Goal: Task Accomplishment & Management: Manage account settings

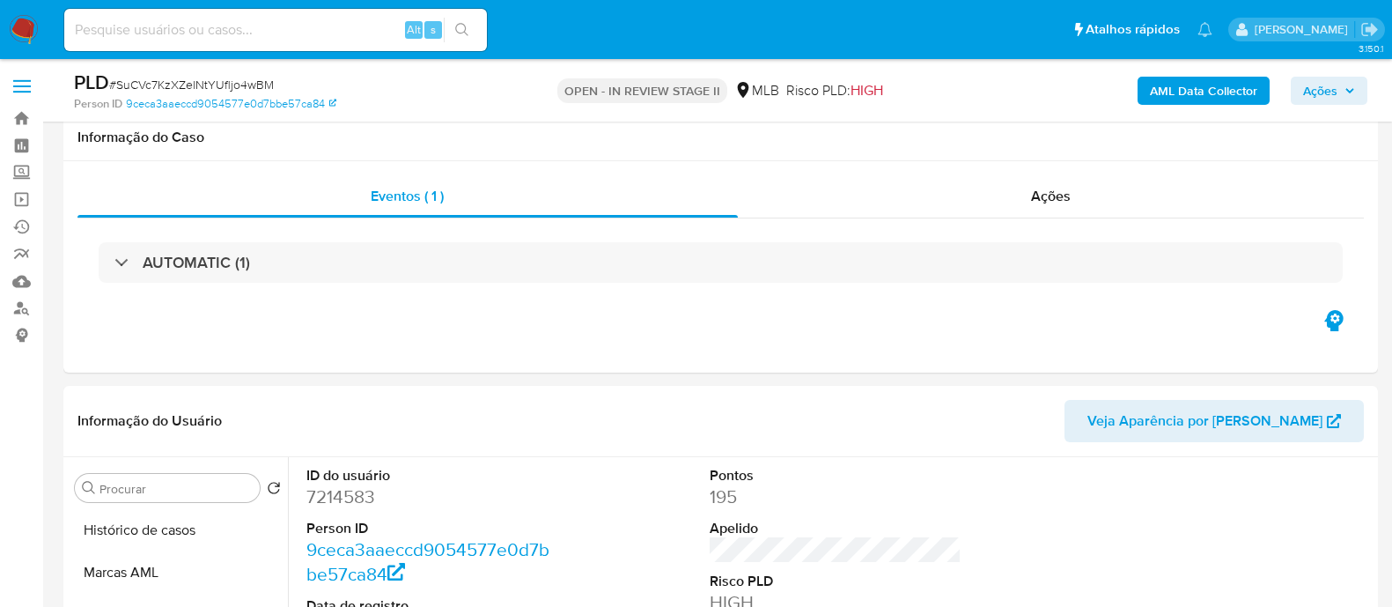
scroll to position [330, 0]
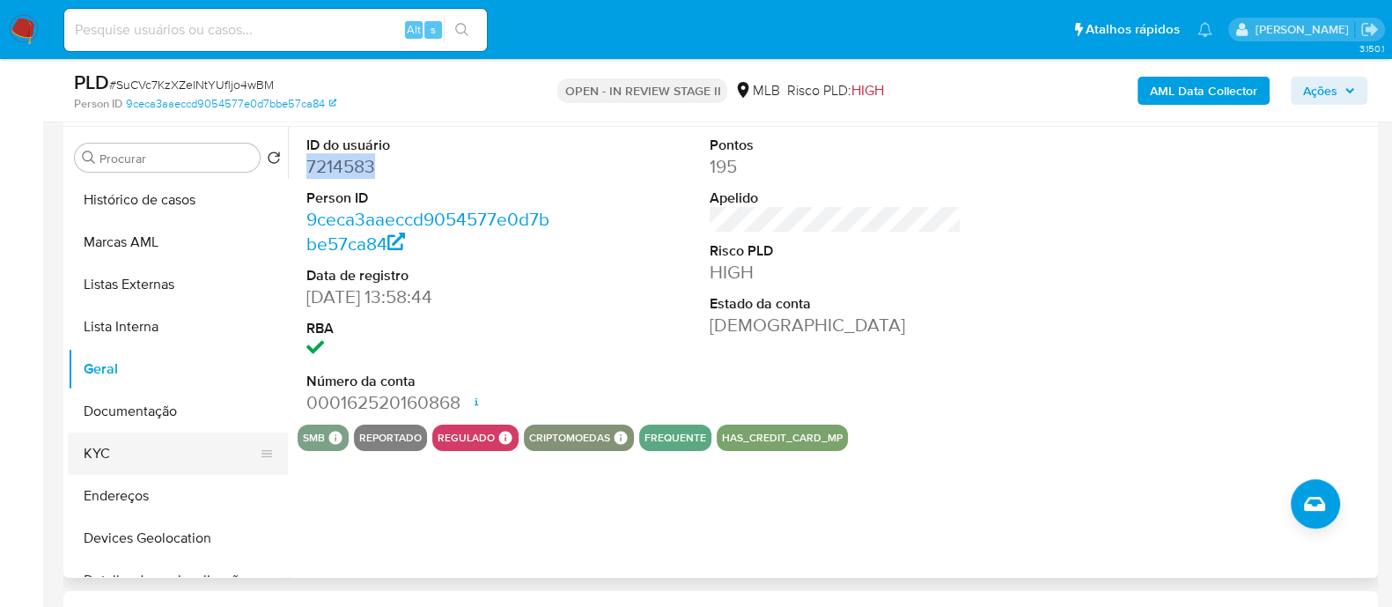
click at [143, 446] on button "KYC" at bounding box center [171, 453] width 206 height 42
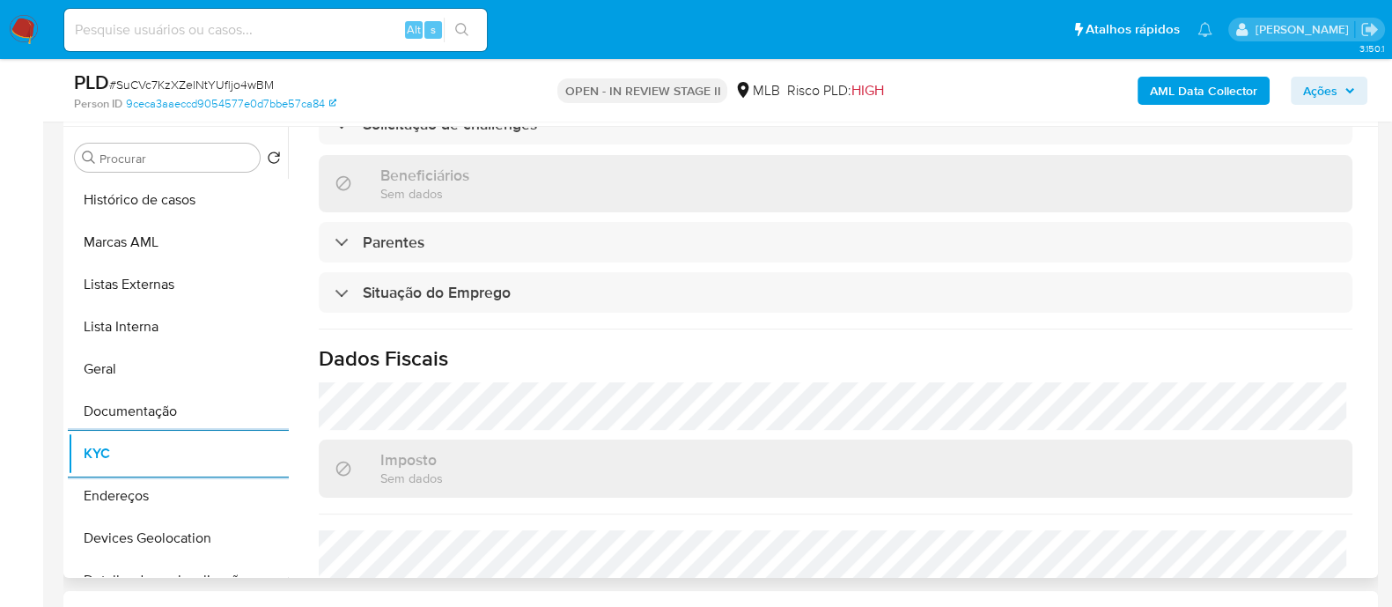
scroll to position [770, 0]
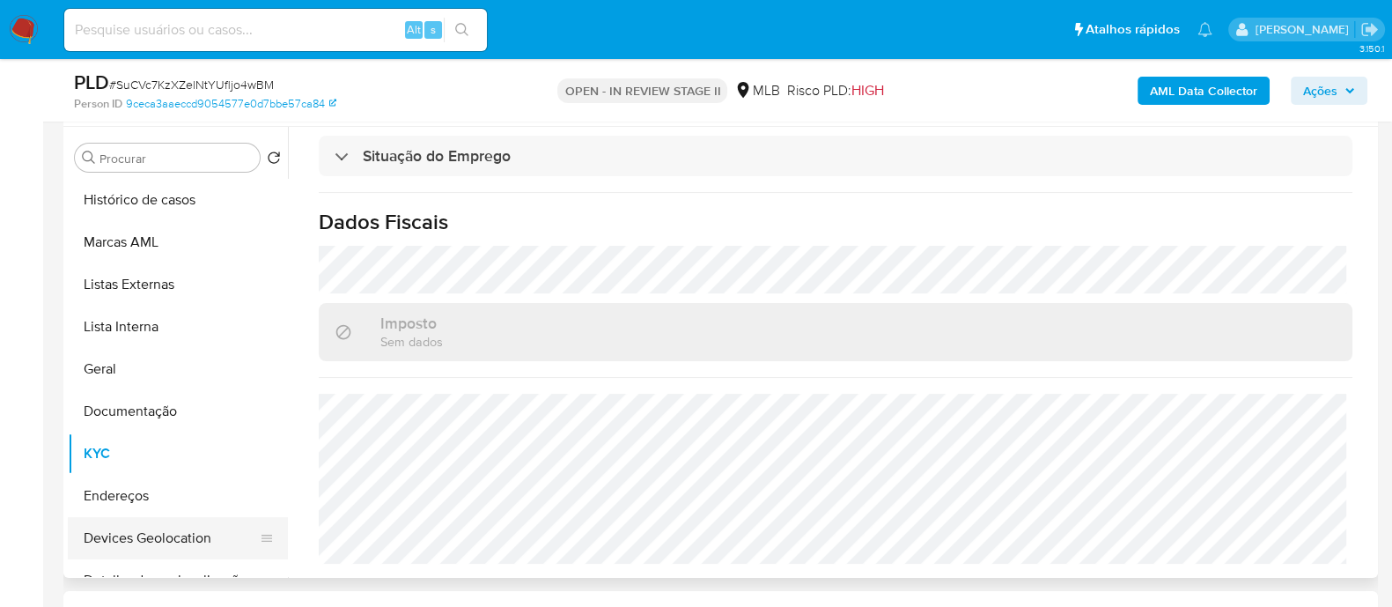
click at [180, 534] on button "Devices Geolocation" at bounding box center [171, 538] width 206 height 42
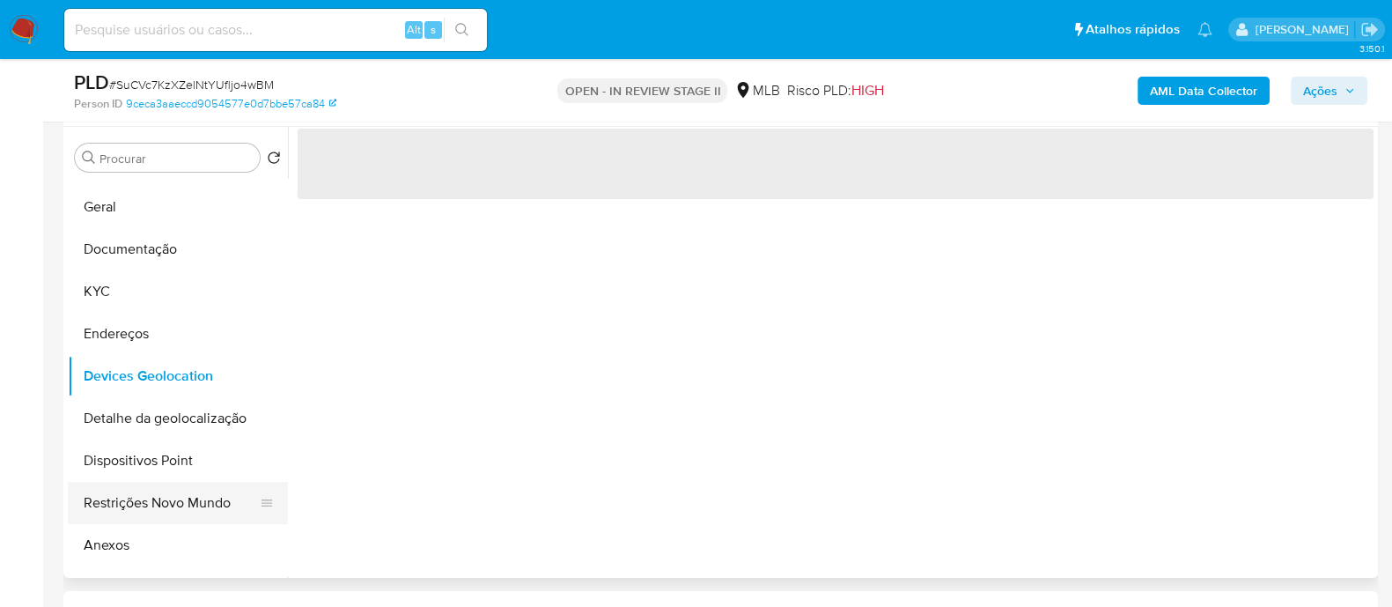
scroll to position [219, 0]
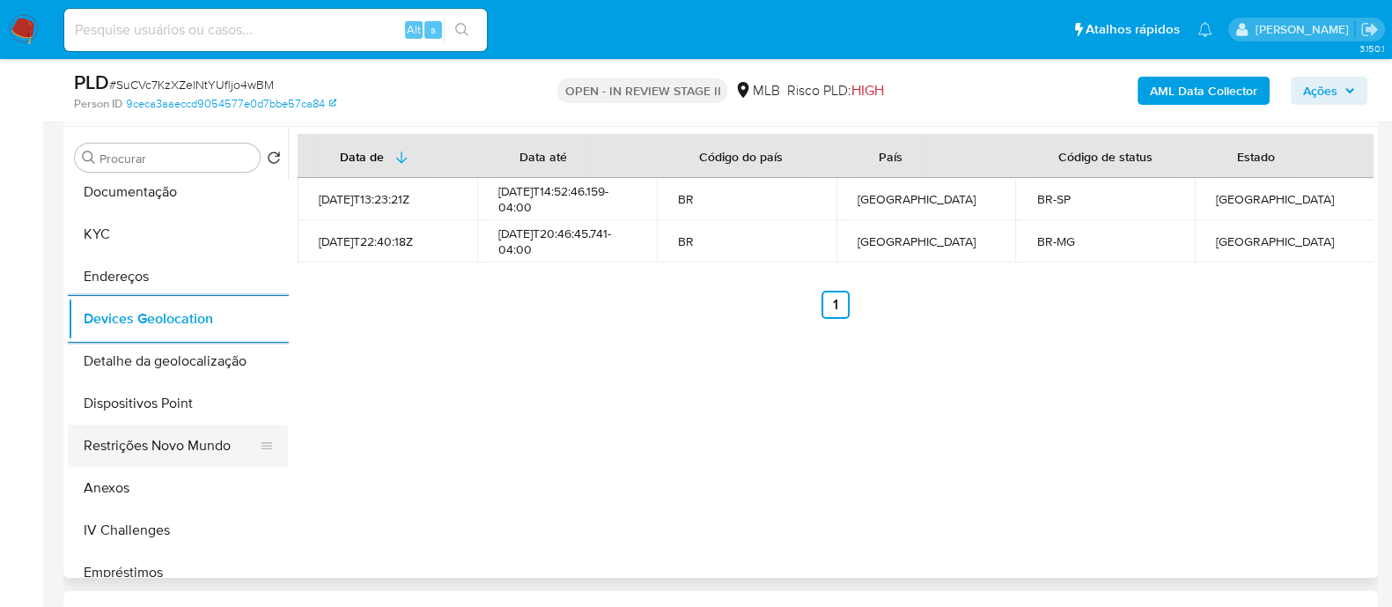
click at [206, 457] on button "Restrições Novo Mundo" at bounding box center [171, 445] width 206 height 42
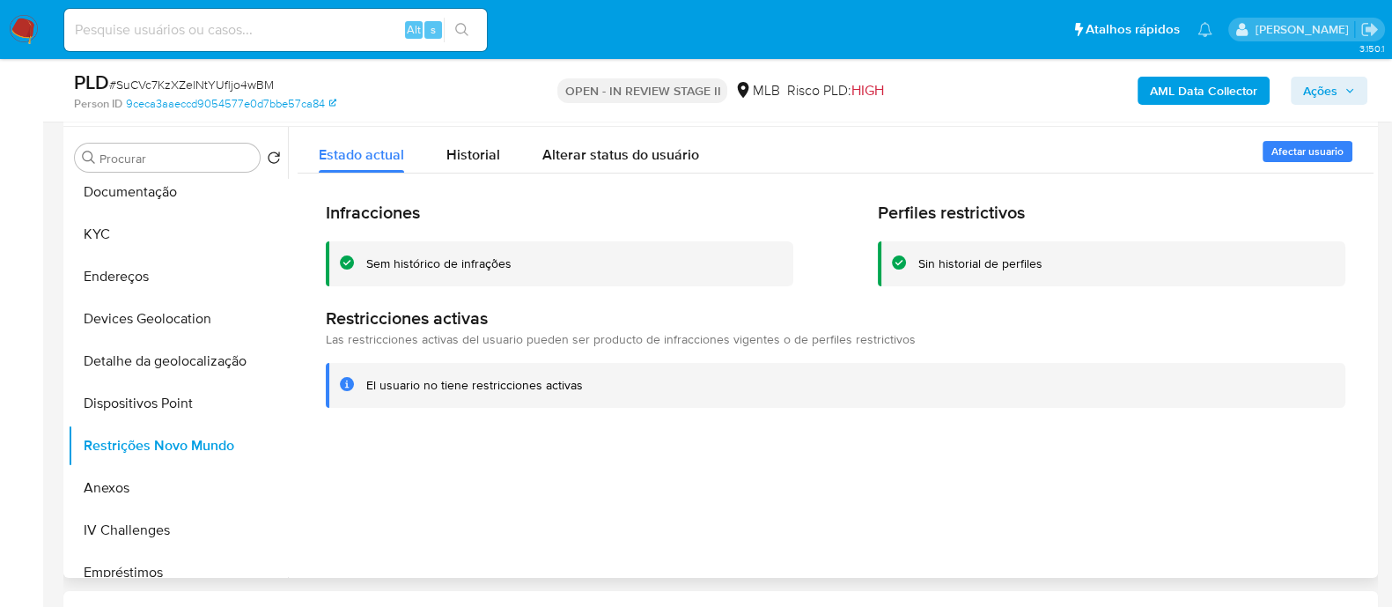
click at [481, 266] on div "Sem histórico de infrações" at bounding box center [438, 263] width 145 height 17
click at [185, 411] on button "Dispositivos Point" at bounding box center [171, 403] width 206 height 42
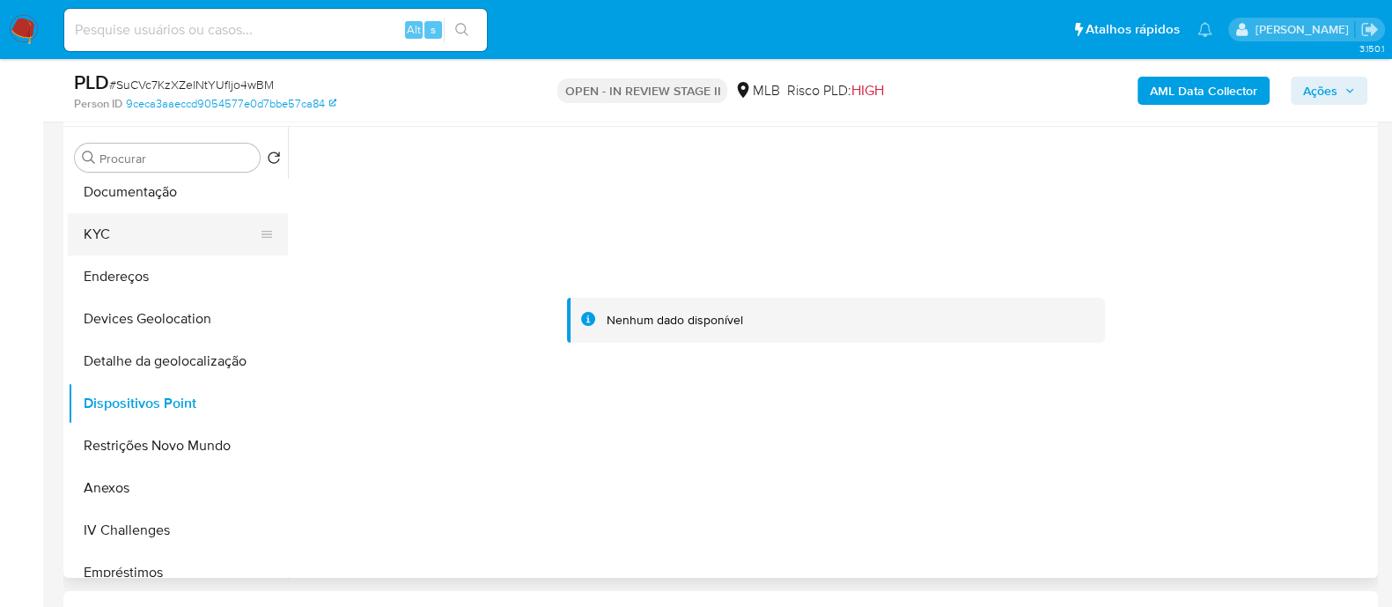
click at [143, 231] on button "KYC" at bounding box center [171, 234] width 206 height 42
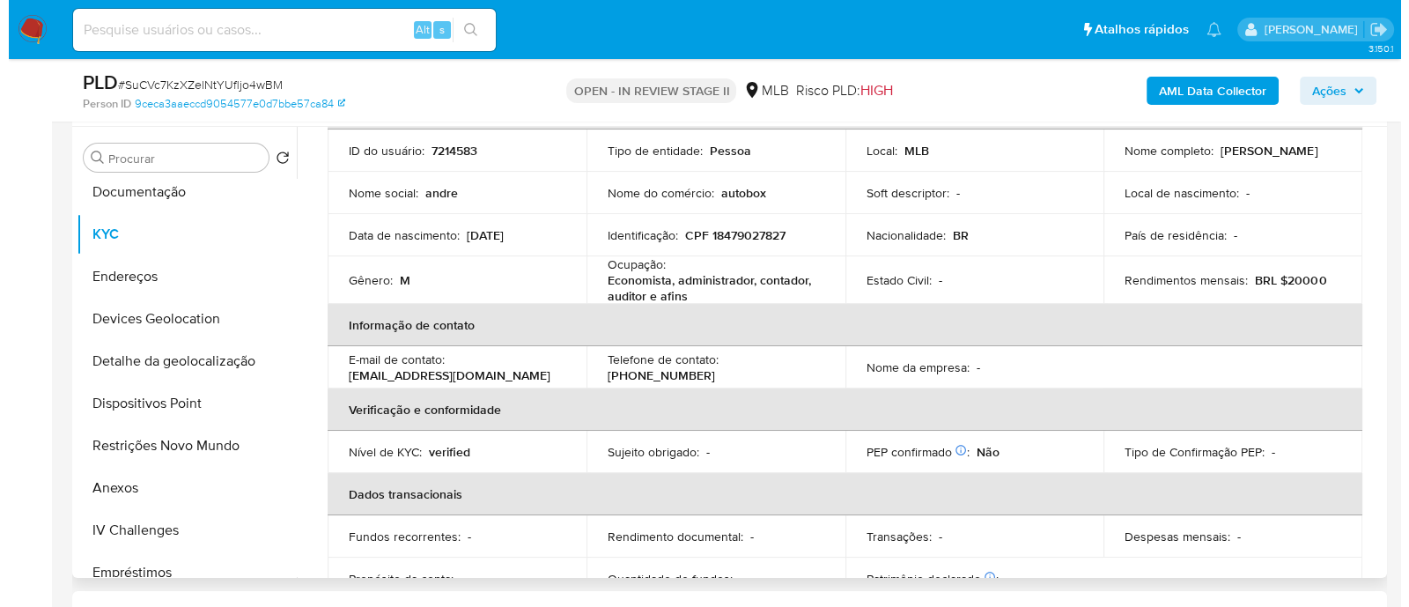
scroll to position [0, 0]
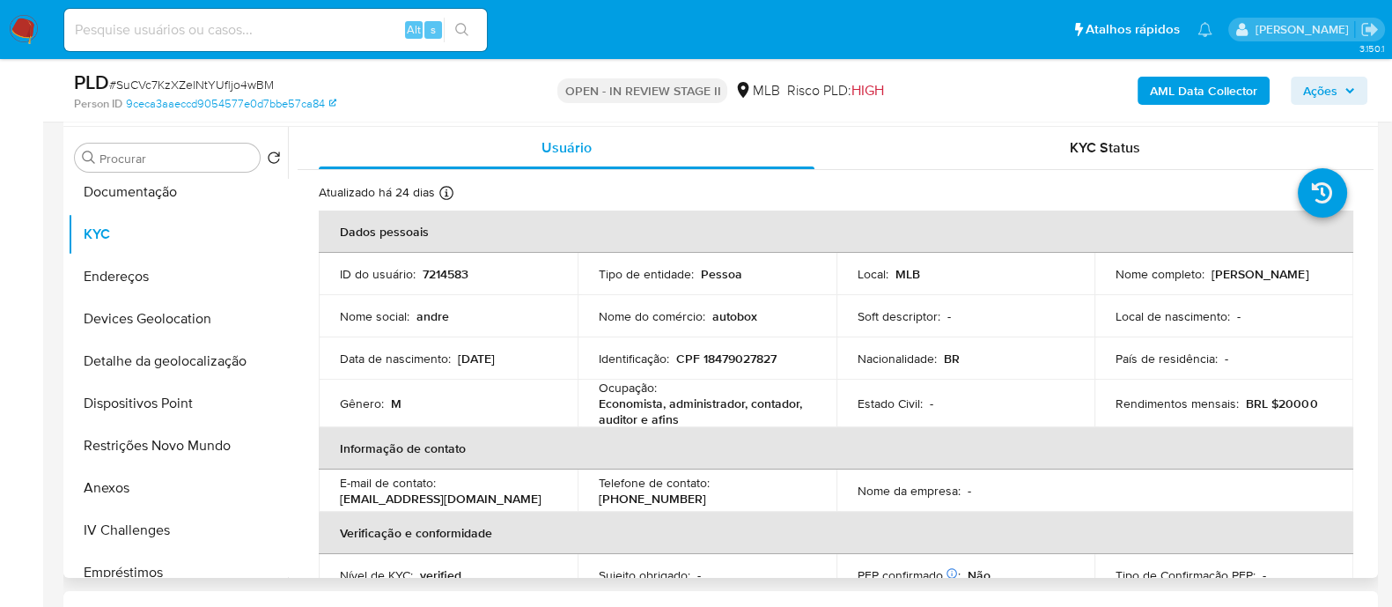
click at [749, 351] on p "CPF 18479027827" at bounding box center [726, 359] width 100 height 16
copy p "18479027827"
click at [1007, 158] on div "KYC Status" at bounding box center [1105, 148] width 496 height 42
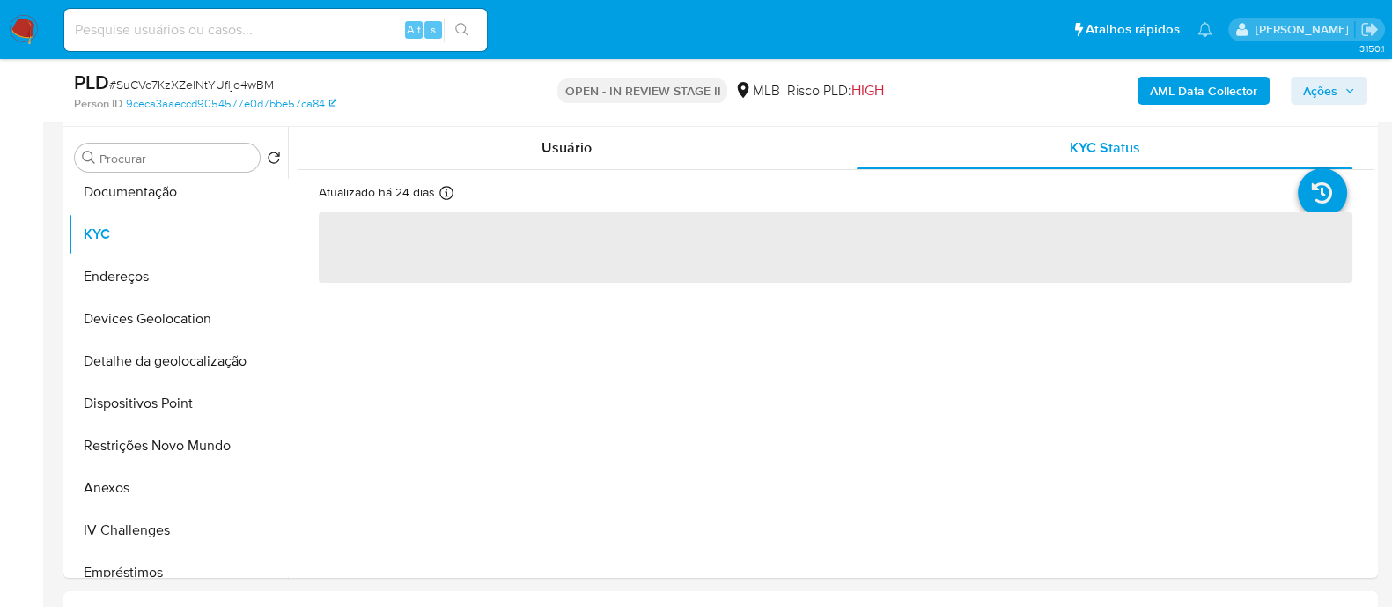
click at [1193, 99] on b "AML Data Collector" at bounding box center [1203, 91] width 107 height 28
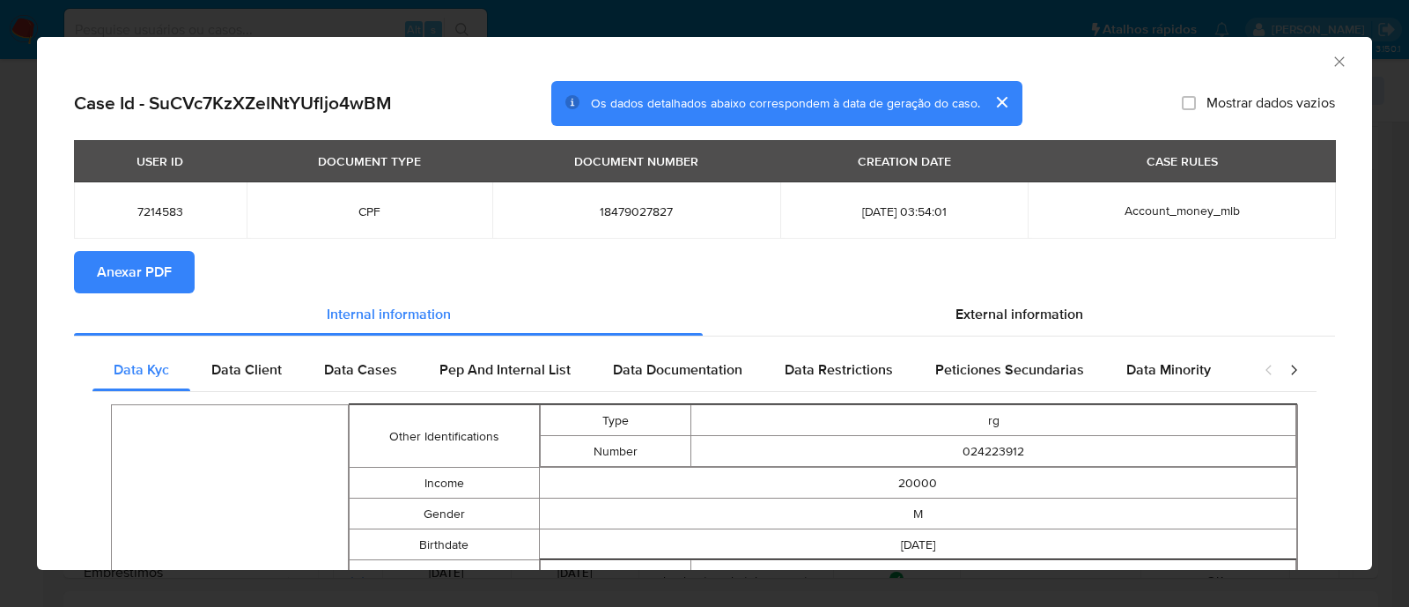
click at [137, 271] on span "Anexar PDF" at bounding box center [134, 272] width 75 height 39
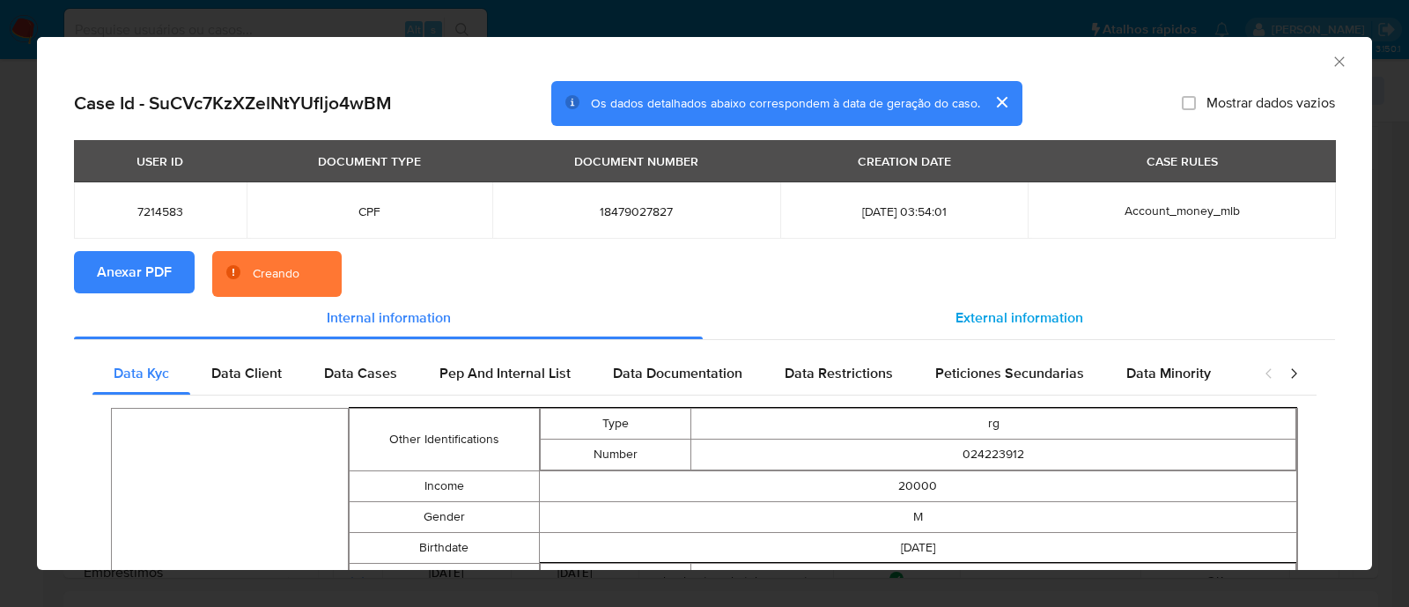
click at [995, 306] on div "External information" at bounding box center [1019, 318] width 632 height 42
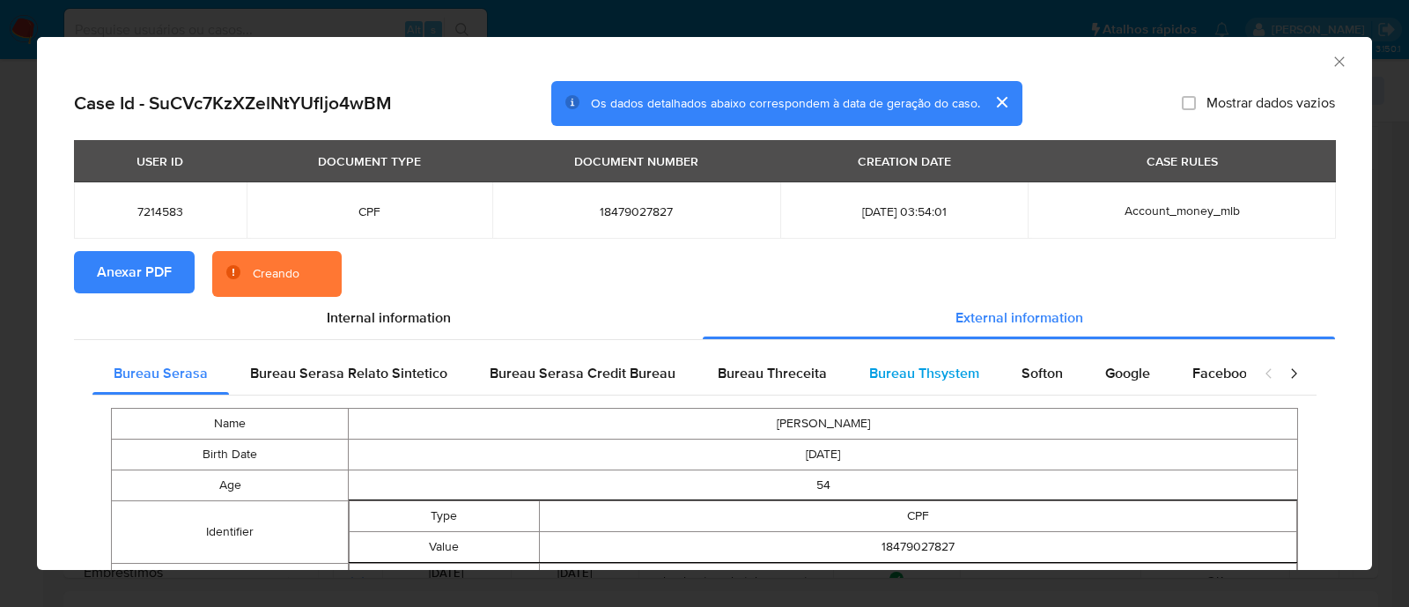
click at [906, 379] on span "Bureau Thsystem" at bounding box center [924, 373] width 110 height 20
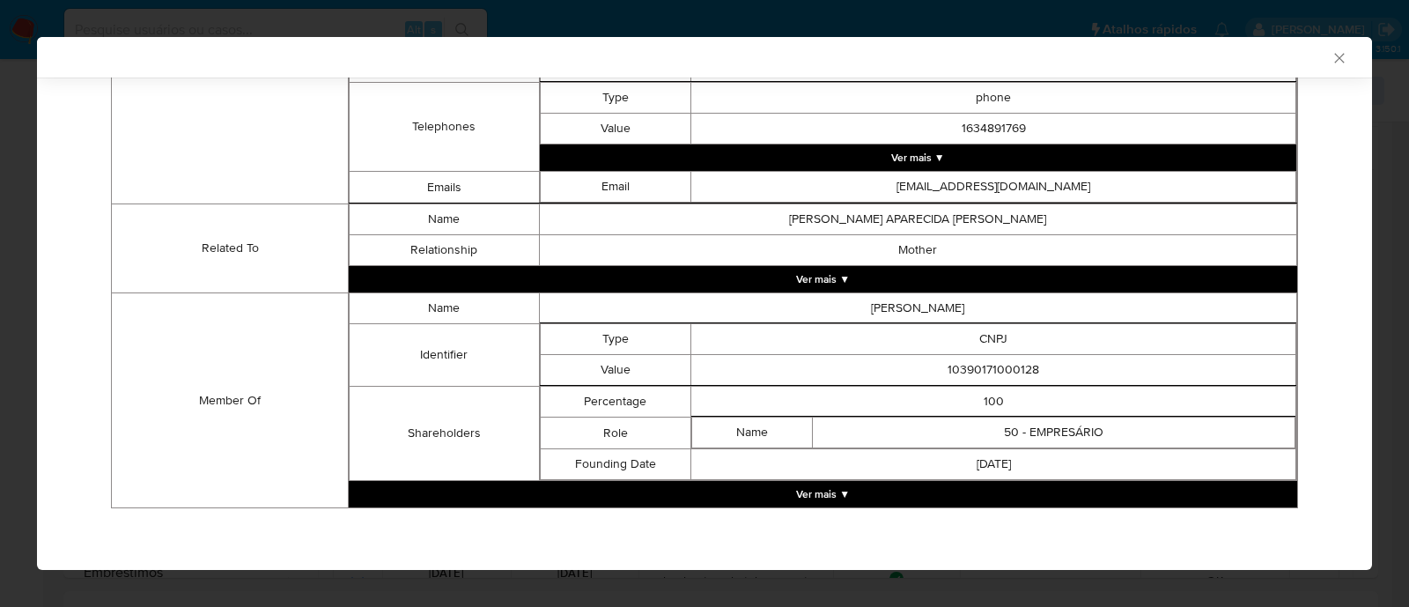
scroll to position [887, 0]
click at [857, 494] on button "Ver mais ▼" at bounding box center [823, 494] width 948 height 26
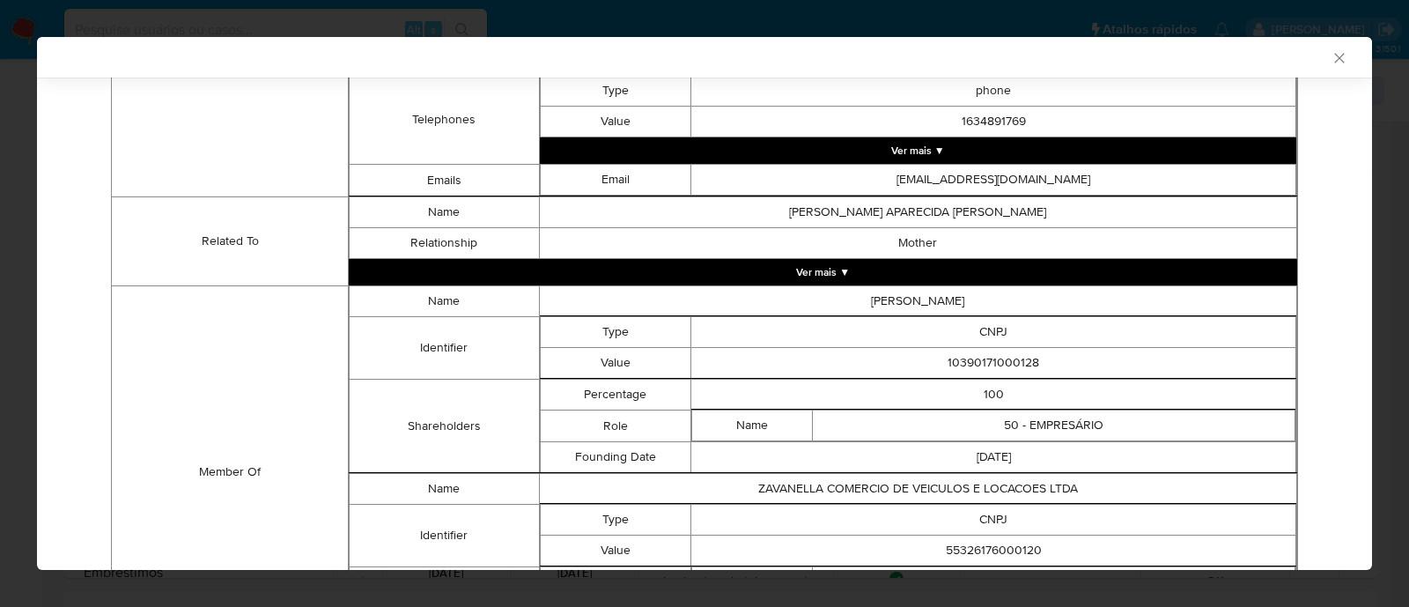
click at [978, 372] on td "10390171000128" at bounding box center [993, 363] width 605 height 31
copy td "10390171000128"
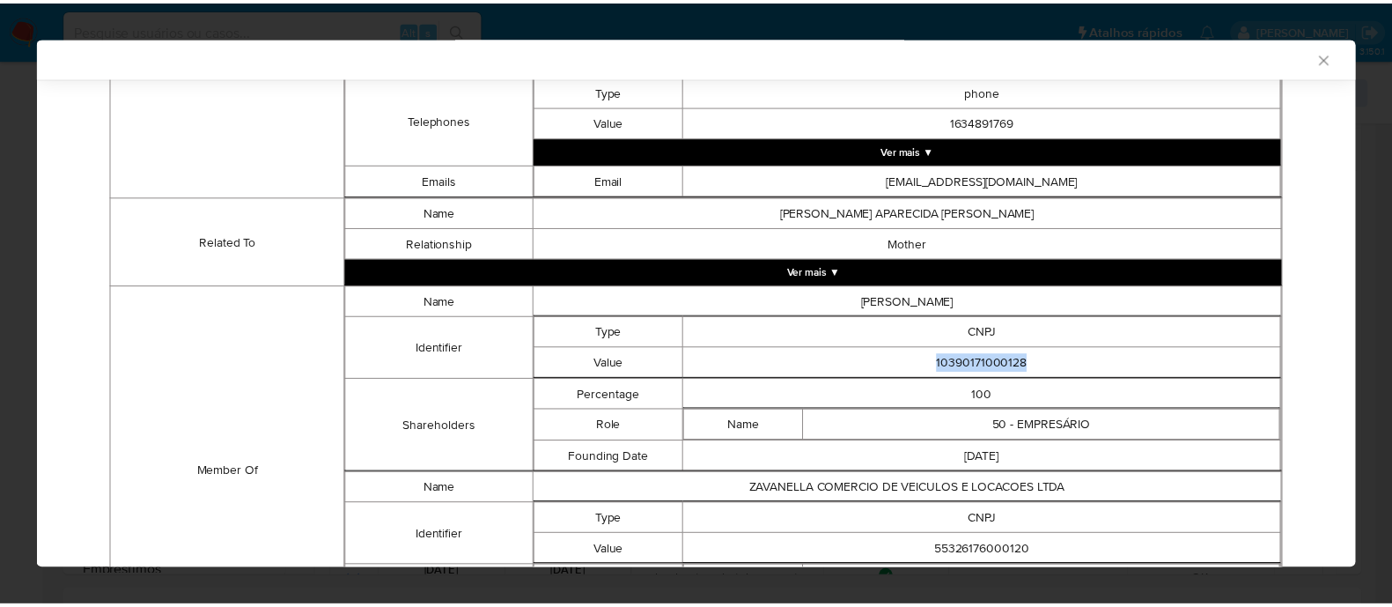
scroll to position [993, 0]
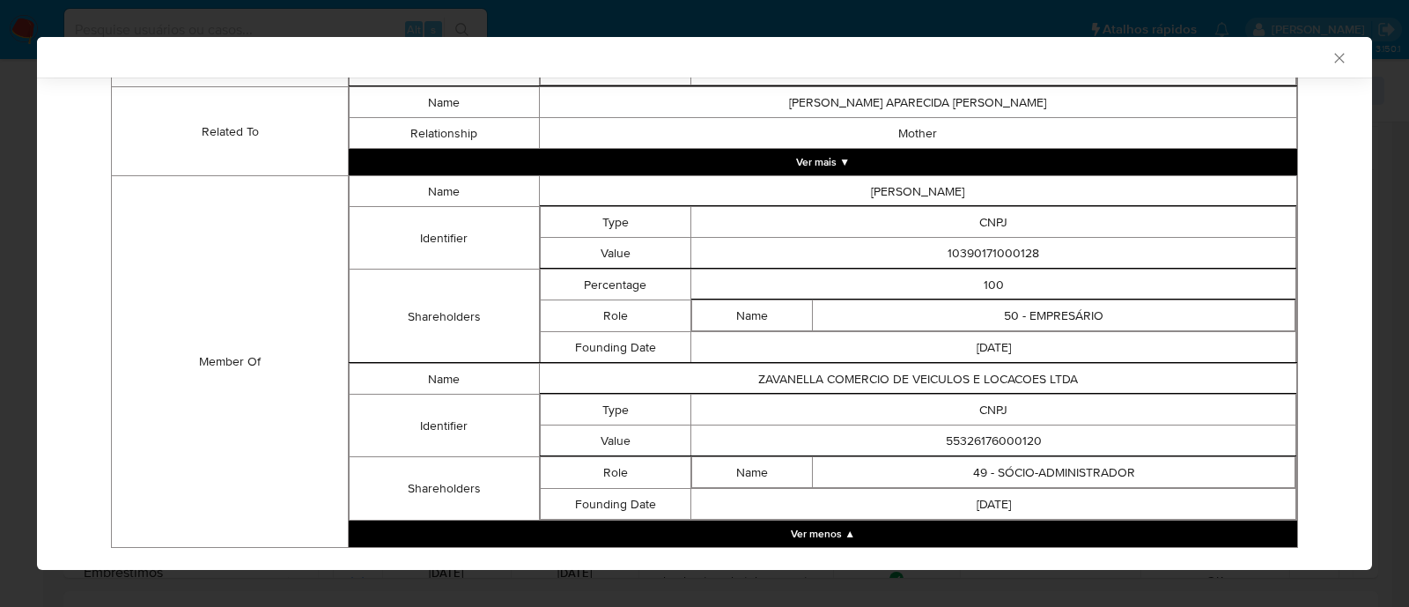
click at [1011, 452] on td "55326176000120" at bounding box center [993, 440] width 605 height 31
copy td "55326176000120"
click at [1317, 67] on div "AML Data Collector" at bounding box center [704, 57] width 1335 height 41
click at [1331, 52] on icon "Fechar a janela" at bounding box center [1340, 58] width 18 height 18
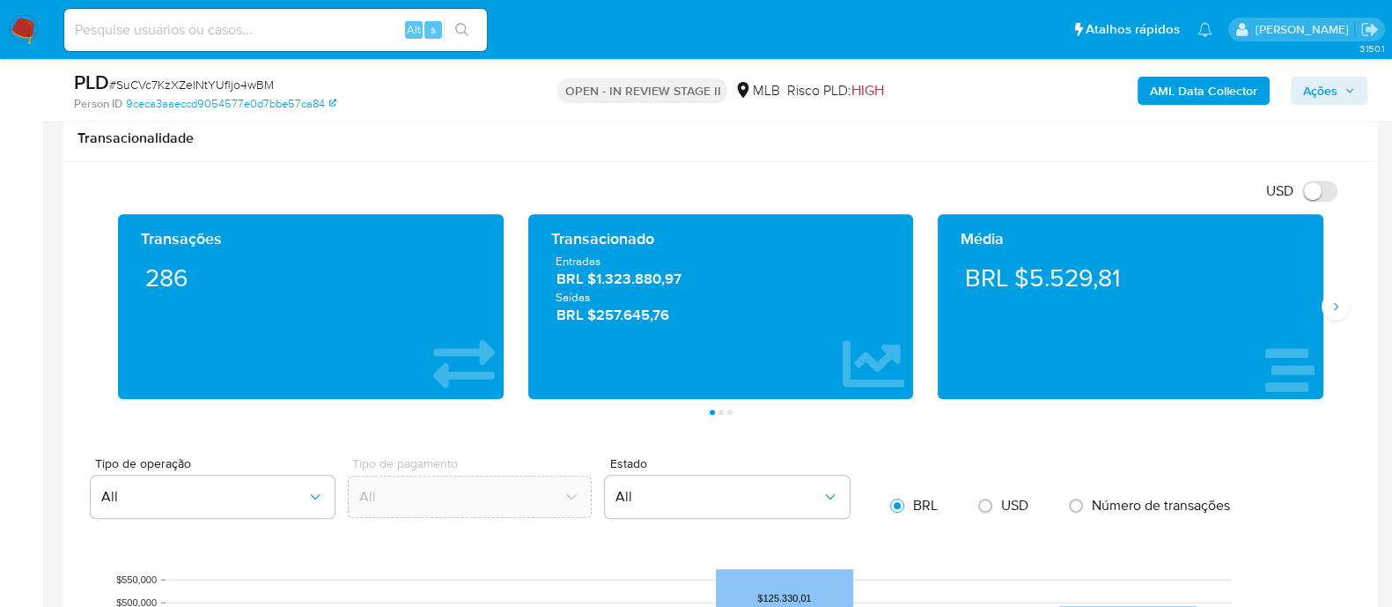
scroll to position [1211, 0]
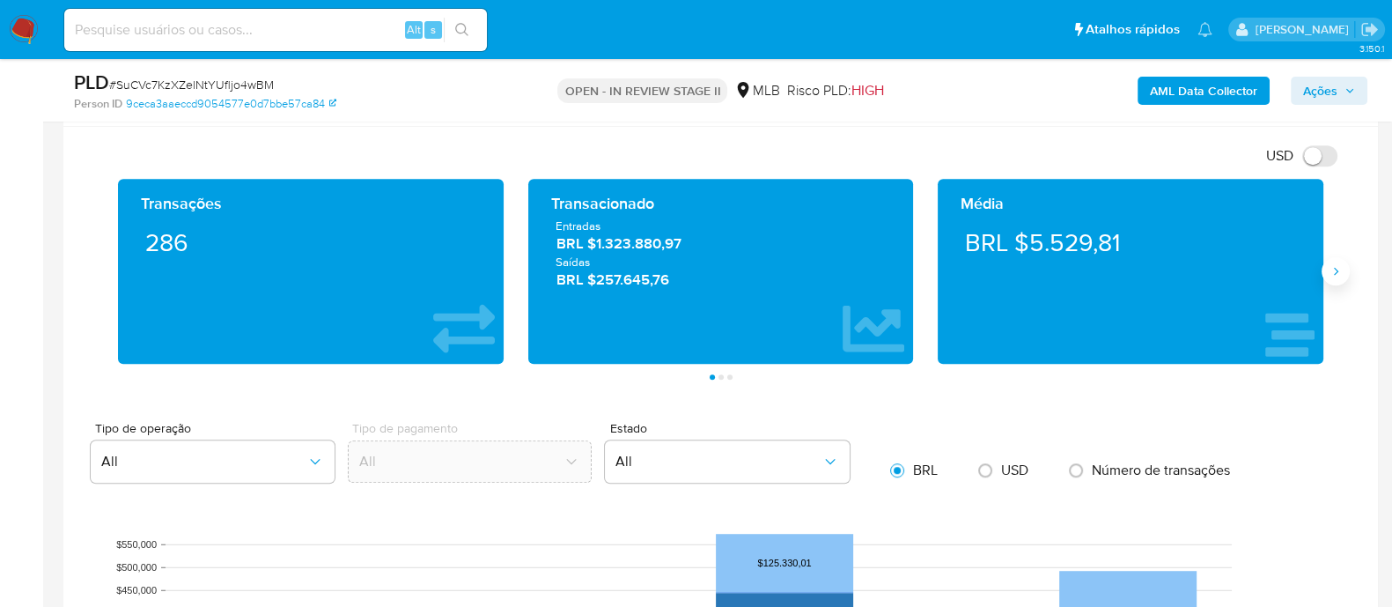
click at [1336, 273] on icon "Siguiente" at bounding box center [1336, 271] width 14 height 14
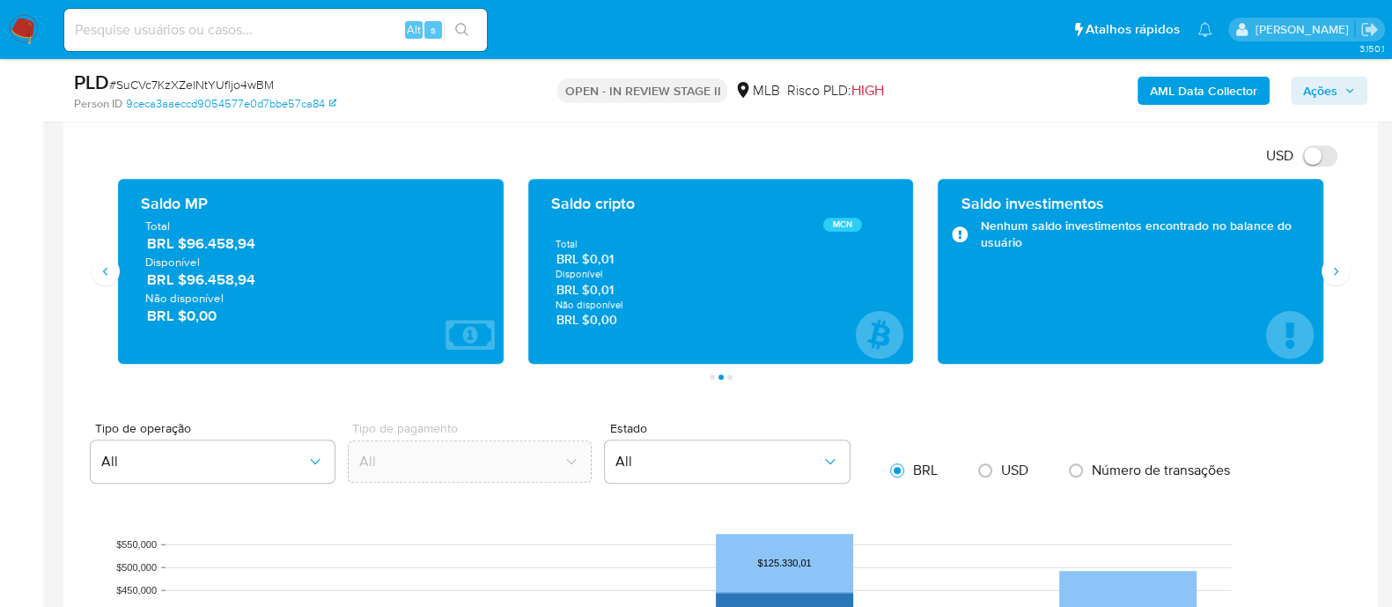
drag, startPoint x: 277, startPoint y: 253, endPoint x: 194, endPoint y: 250, distance: 83.7
click at [194, 250] on div "Total BRL $96.458,94 Disponível BRL $96.458,94 Não disponível BRL $0,00" at bounding box center [311, 271] width 358 height 107
click at [270, 249] on span "BRL $96.458,94" at bounding box center [311, 243] width 329 height 20
click at [280, 247] on span "BRL $96.458,94" at bounding box center [311, 243] width 329 height 20
drag, startPoint x: 268, startPoint y: 242, endPoint x: 188, endPoint y: 245, distance: 80.2
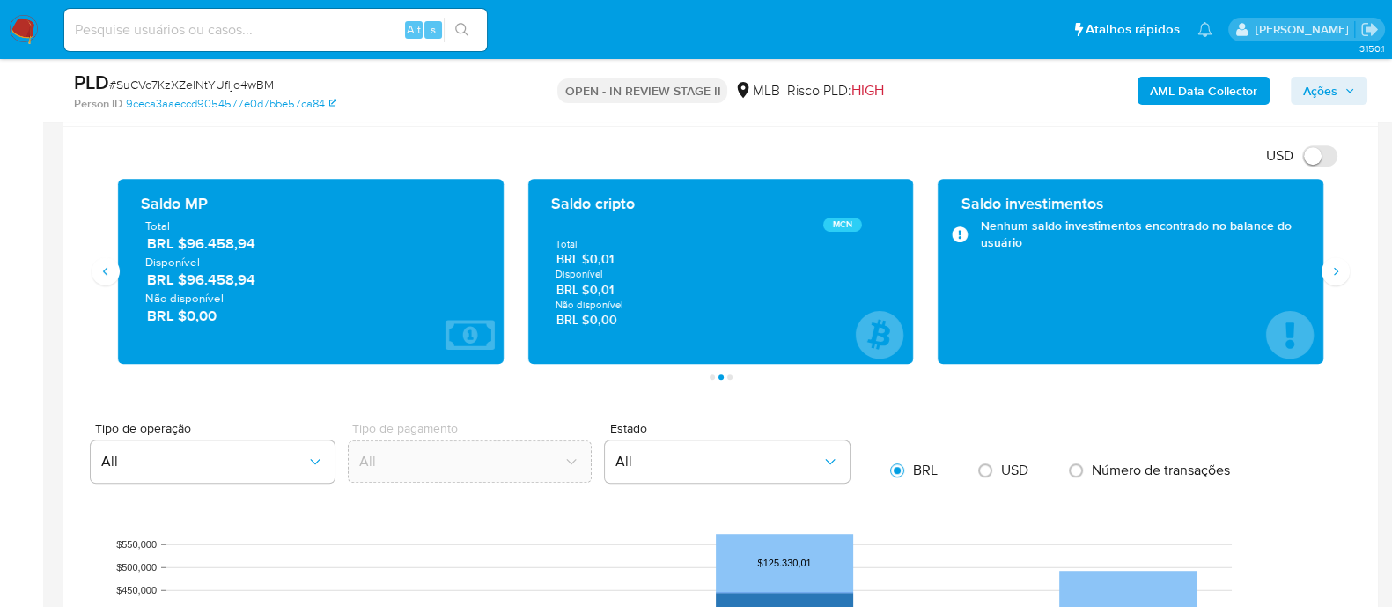
click at [188, 245] on span "BRL $96.458,94" at bounding box center [311, 243] width 329 height 20
click at [529, 149] on div "USD Alternar entre moeda local e dólar" at bounding box center [713, 155] width 1273 height 29
drag, startPoint x: 1326, startPoint y: 85, endPoint x: 1273, endPoint y: 85, distance: 53.7
click at [1325, 85] on span "Ações" at bounding box center [1320, 91] width 34 height 28
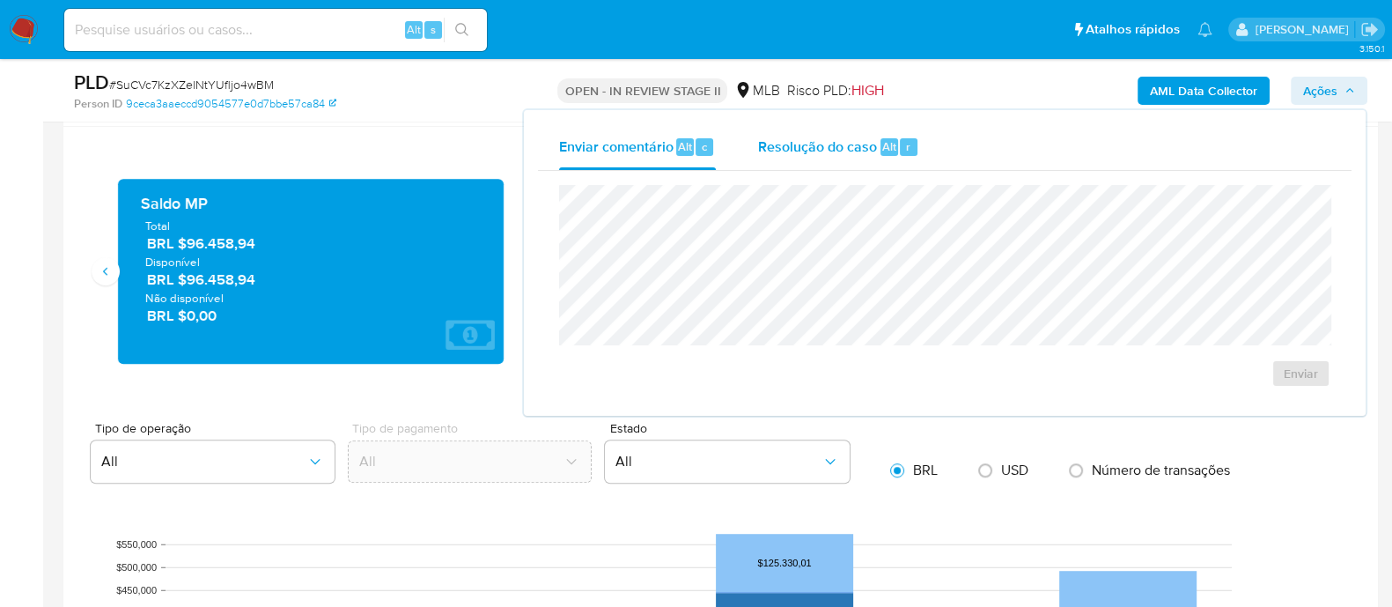
click at [816, 151] on span "Resolução do caso" at bounding box center [817, 146] width 119 height 20
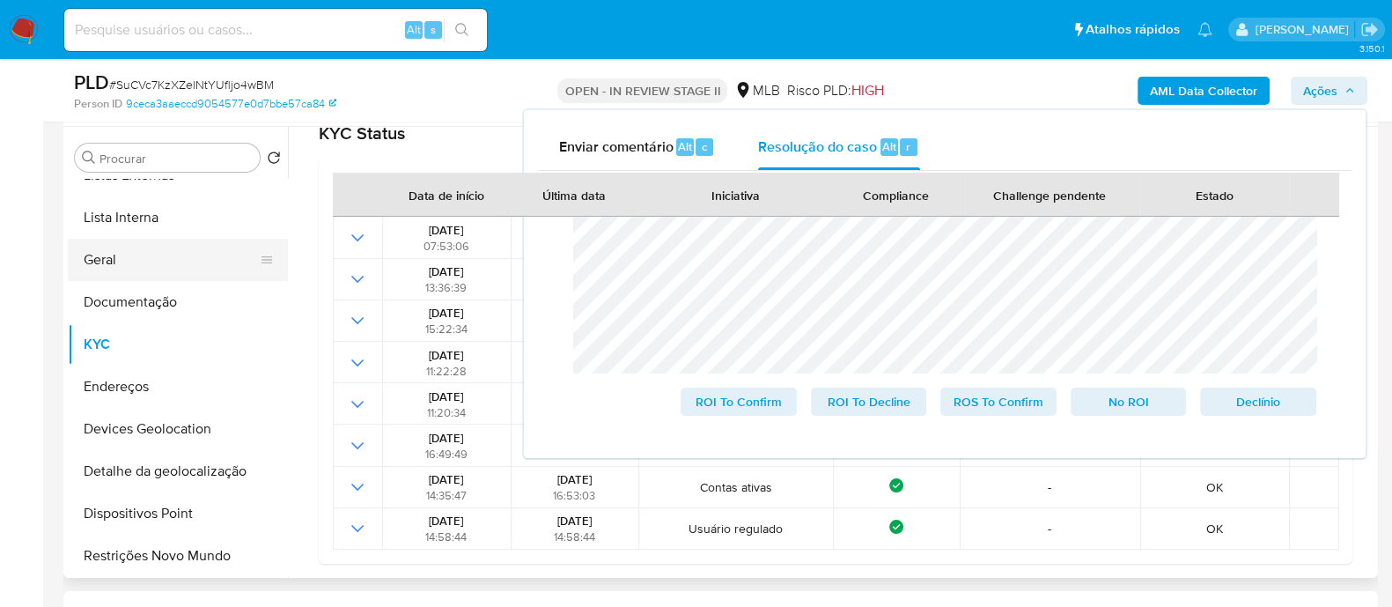
scroll to position [0, 0]
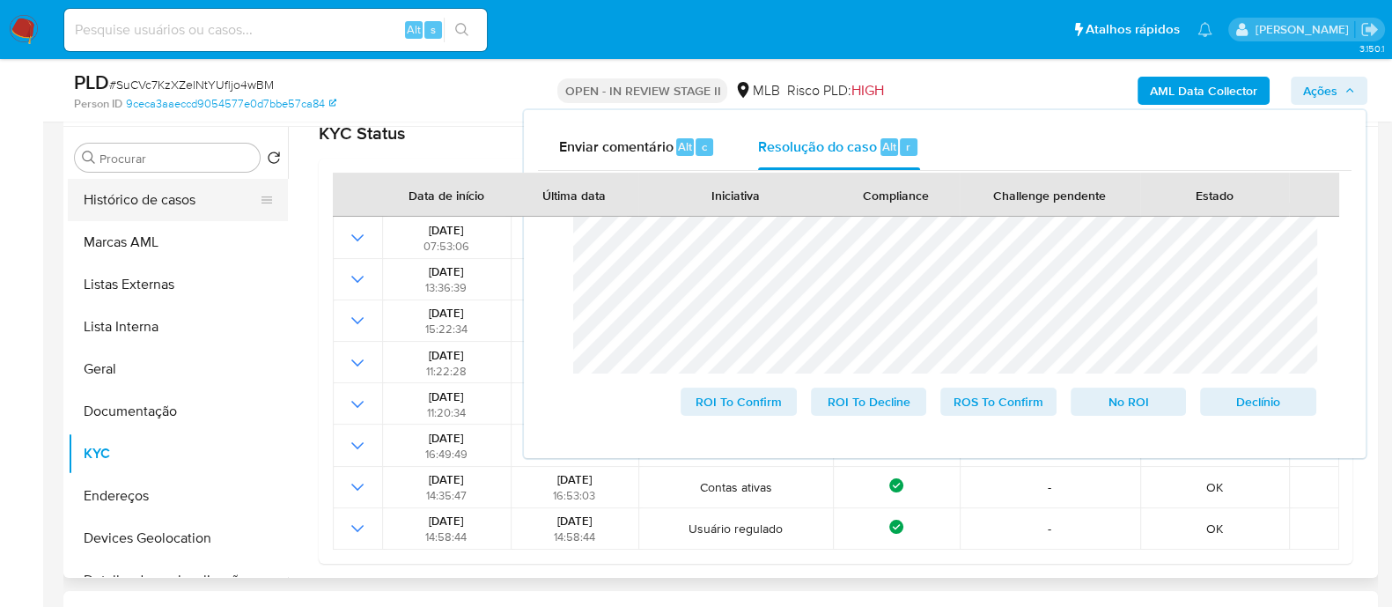
click at [181, 198] on button "Histórico de casos" at bounding box center [171, 200] width 206 height 42
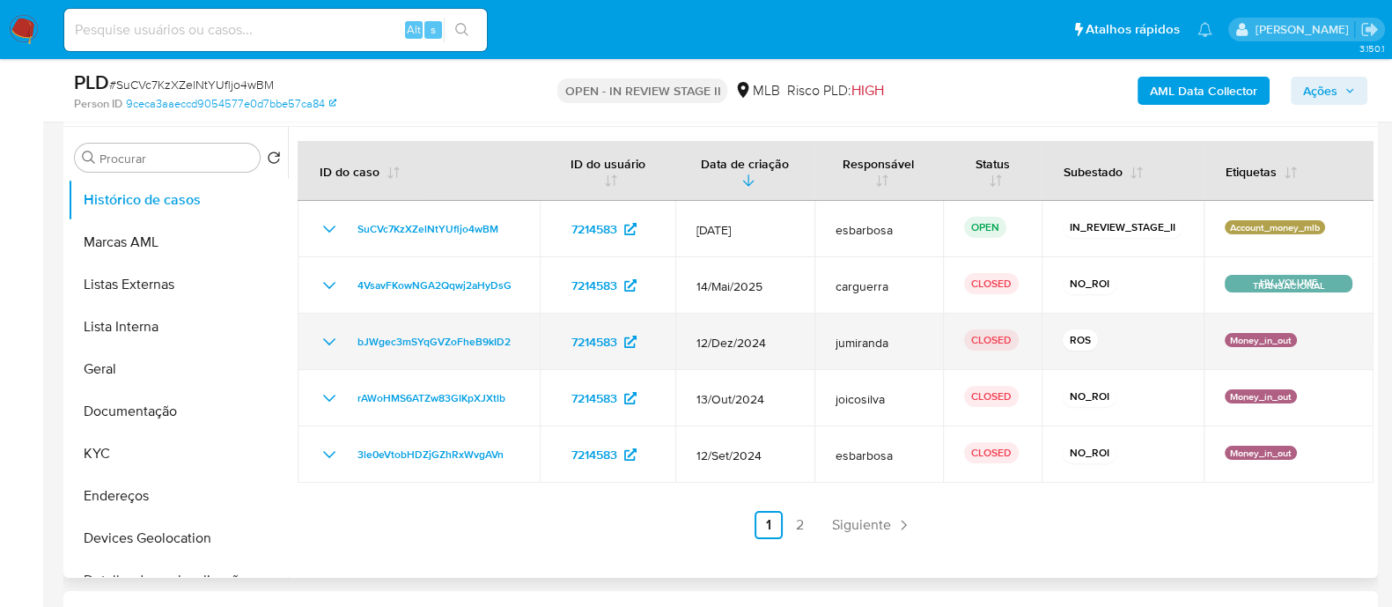
click at [323, 340] on icon "Mostrar/Ocultar" at bounding box center [329, 341] width 21 height 21
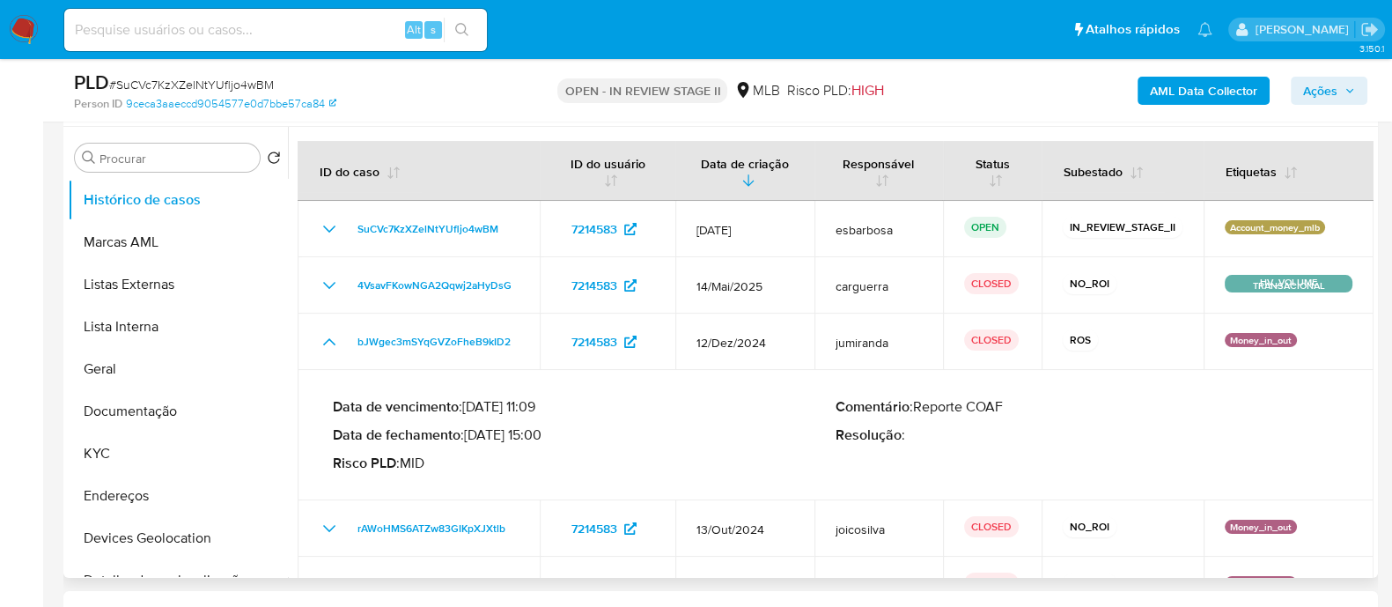
drag, startPoint x: 547, startPoint y: 437, endPoint x: 474, endPoint y: 433, distance: 73.2
click at [474, 433] on p "Data de fechamento : 08/01/2025 15:00" at bounding box center [584, 435] width 503 height 18
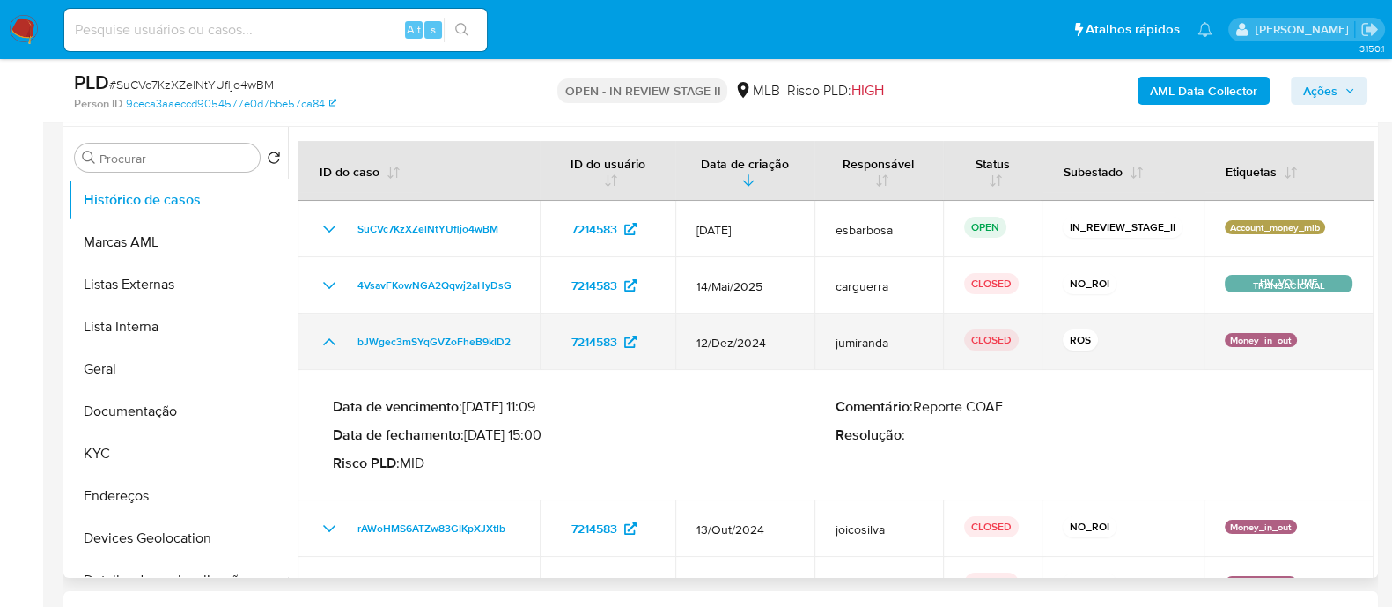
click at [330, 341] on icon "Mostrar/Ocultar" at bounding box center [329, 341] width 21 height 21
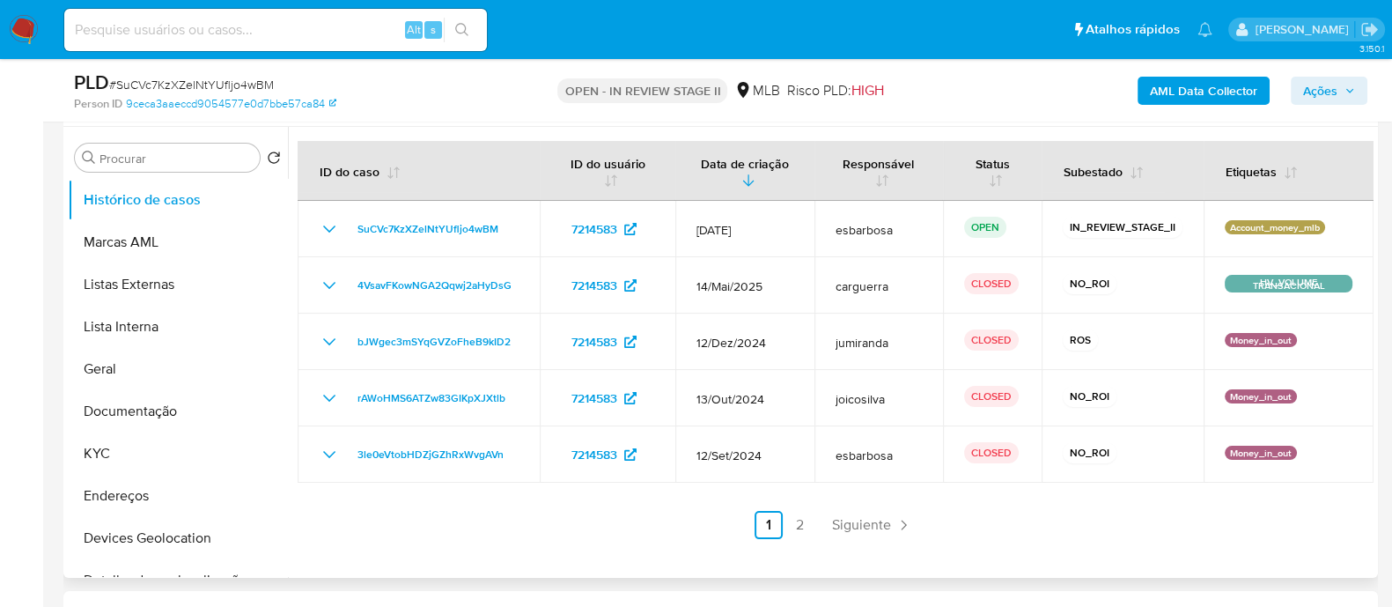
click at [790, 524] on link "2" at bounding box center [800, 525] width 28 height 28
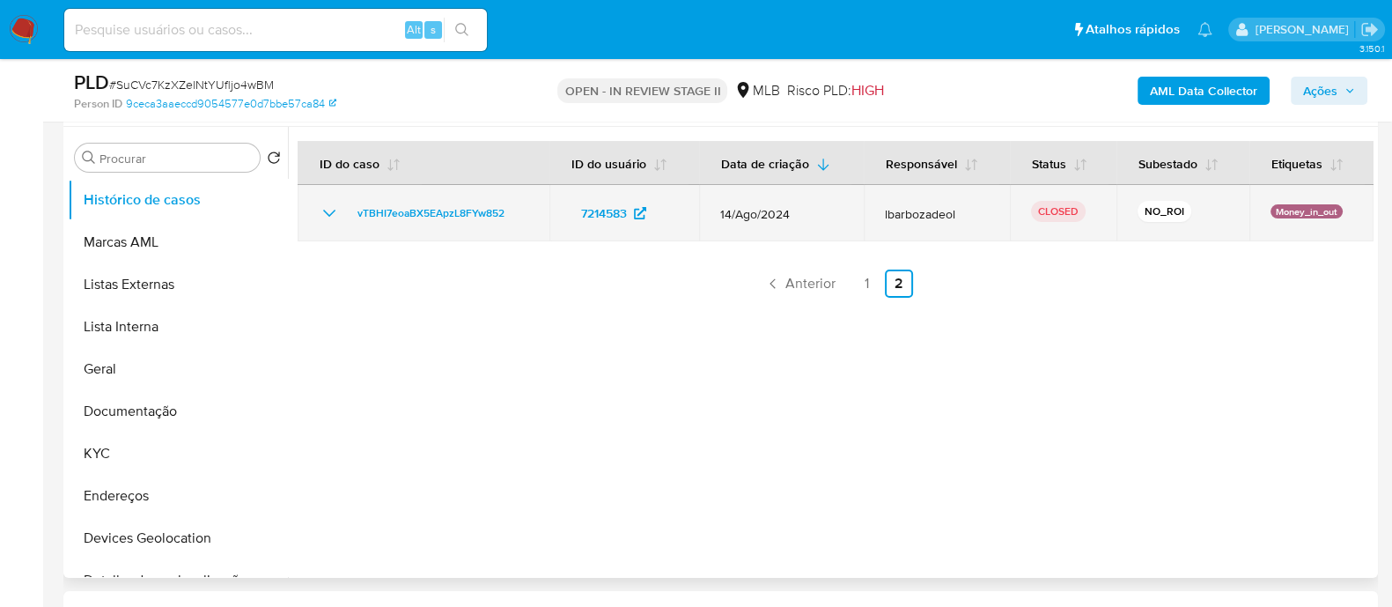
click at [338, 210] on icon "Mostrar/Ocultar" at bounding box center [329, 213] width 21 height 21
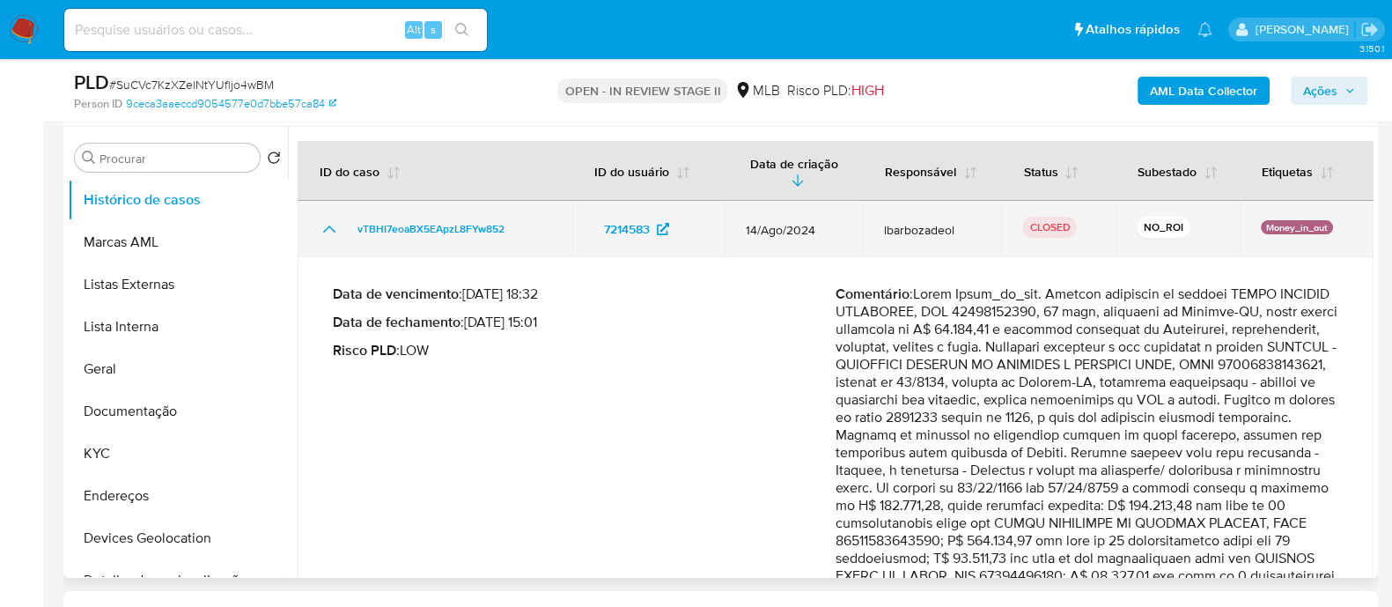
click at [327, 222] on icon "Mostrar/Ocultar" at bounding box center [329, 228] width 21 height 21
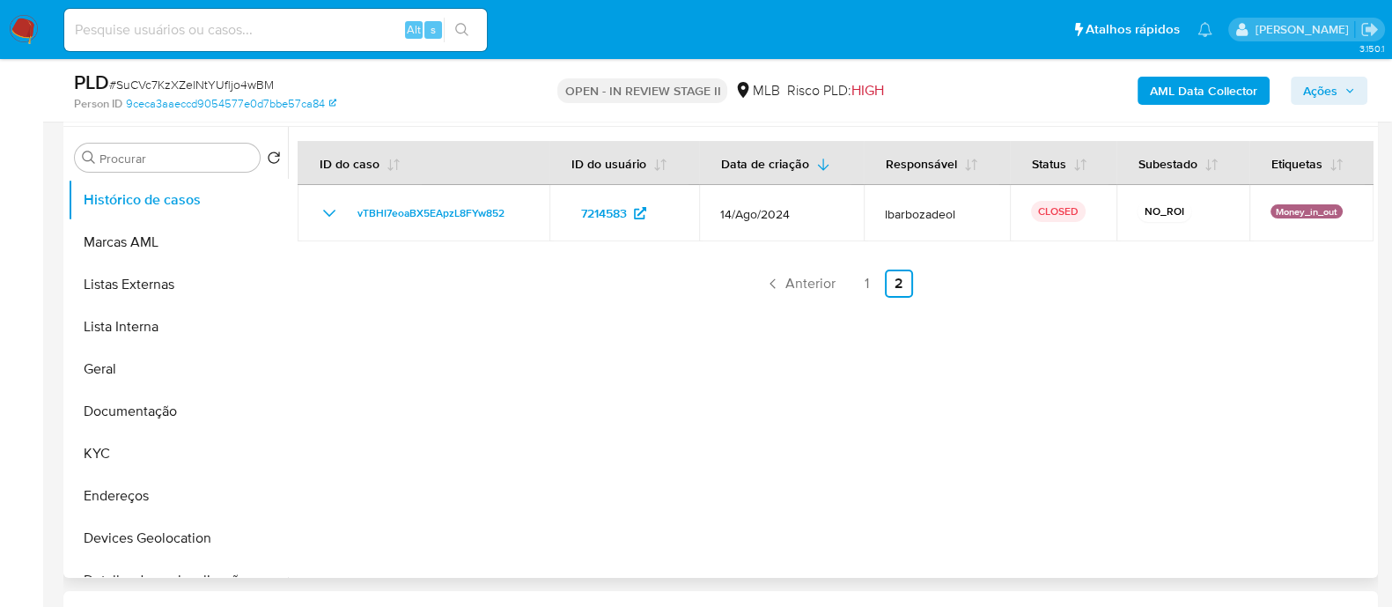
click at [854, 292] on link "1" at bounding box center [867, 283] width 28 height 28
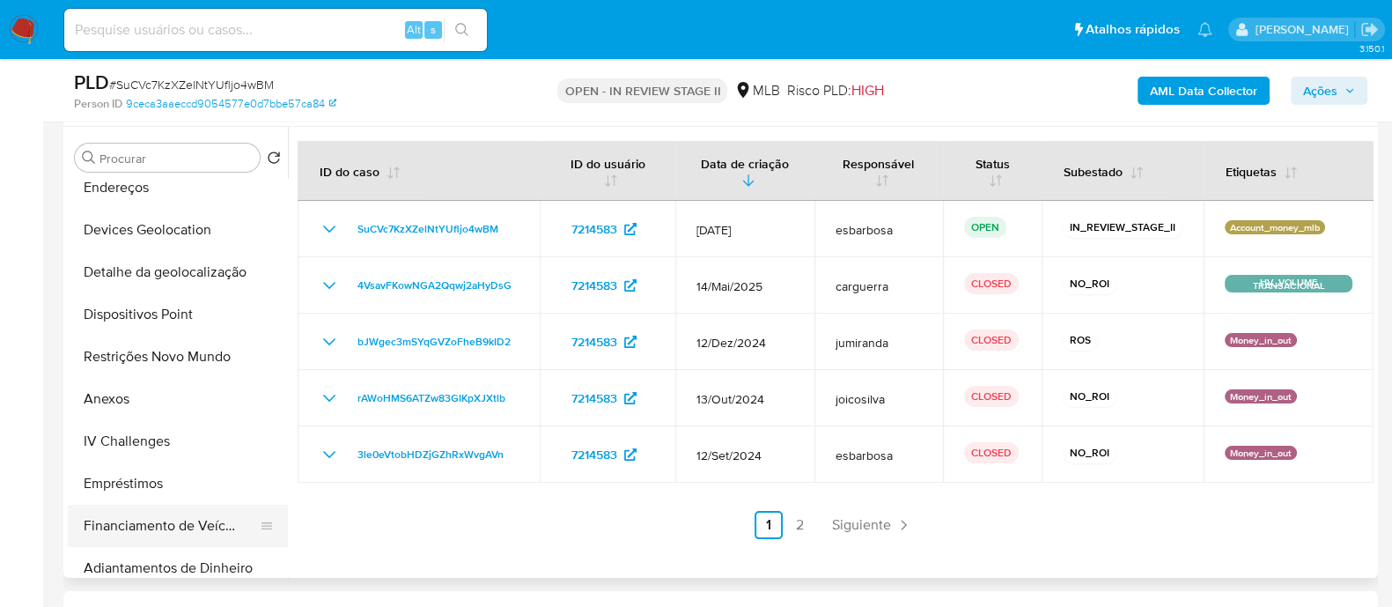
scroll to position [330, 0]
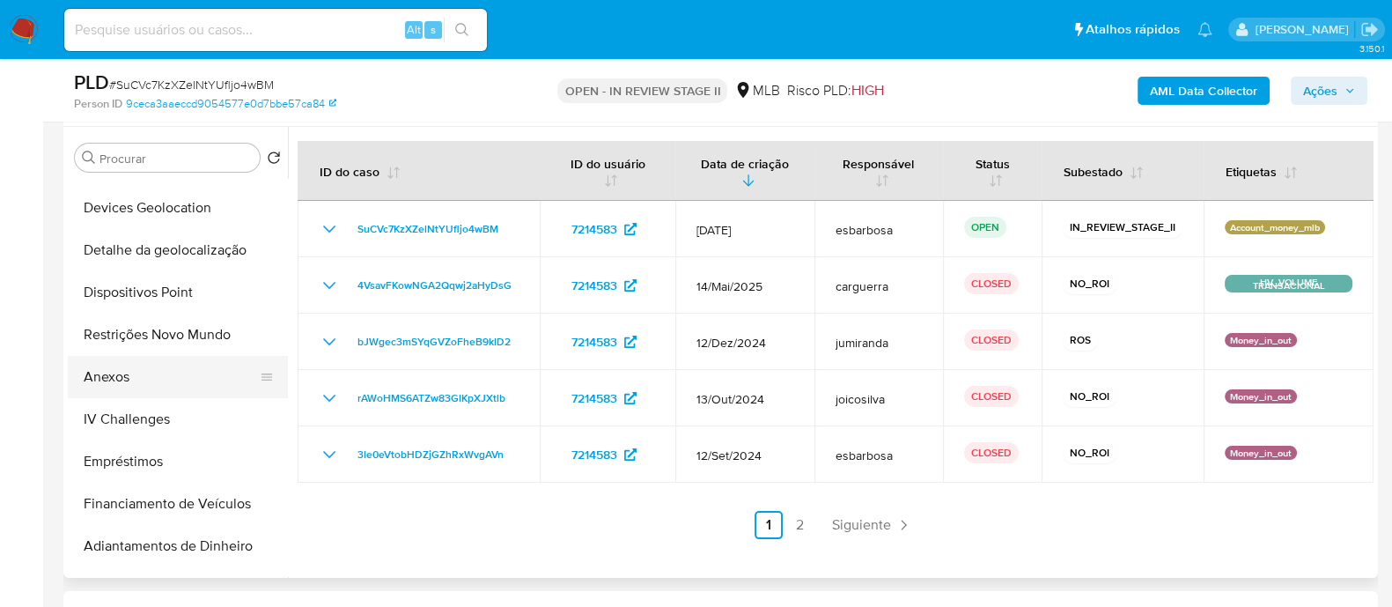
click at [111, 382] on button "Anexos" at bounding box center [171, 377] width 206 height 42
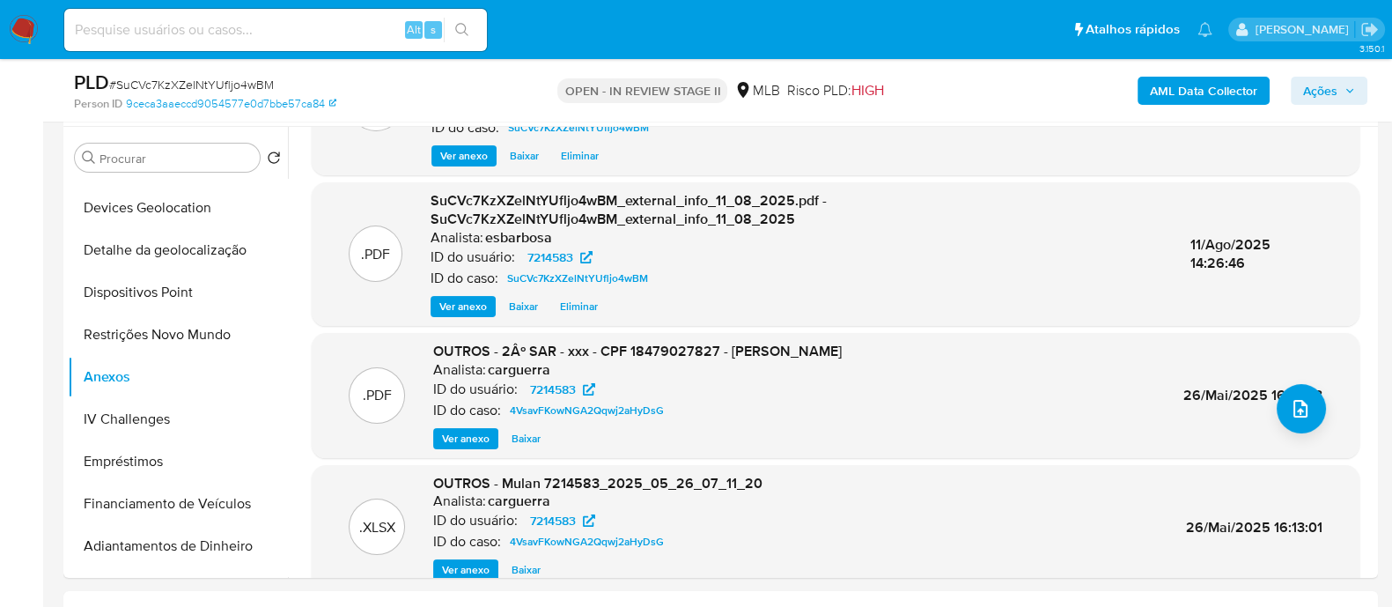
scroll to position [186, 0]
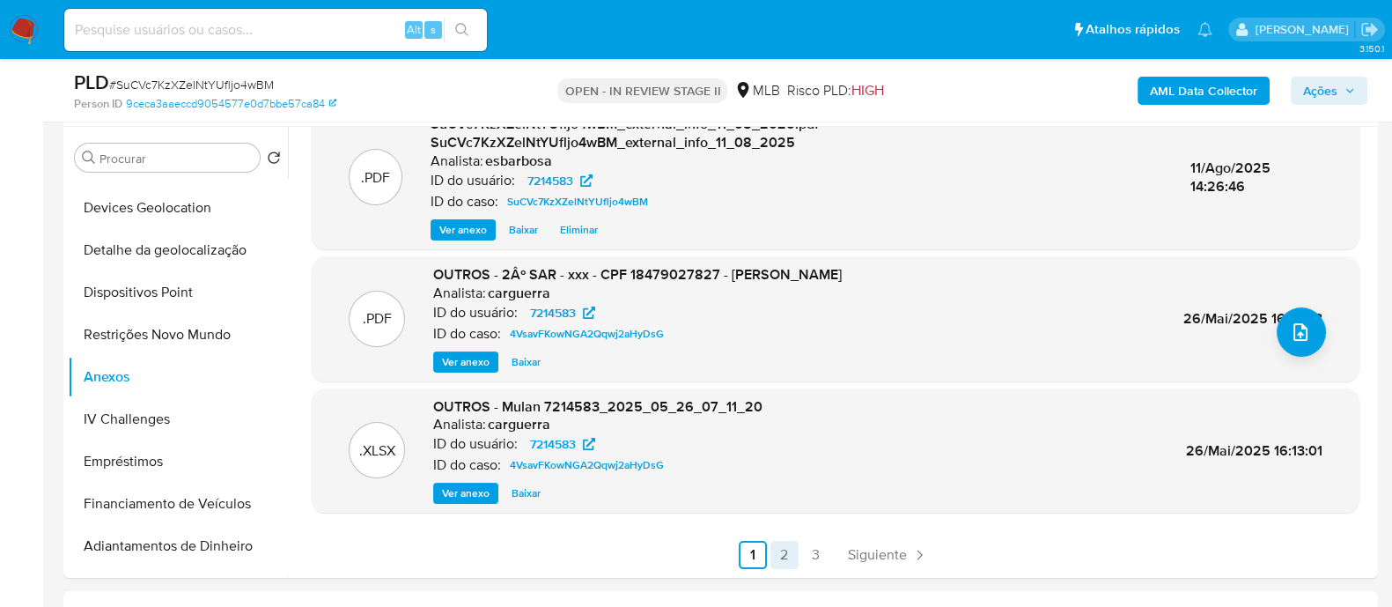
click at [784, 555] on link "2" at bounding box center [785, 555] width 28 height 28
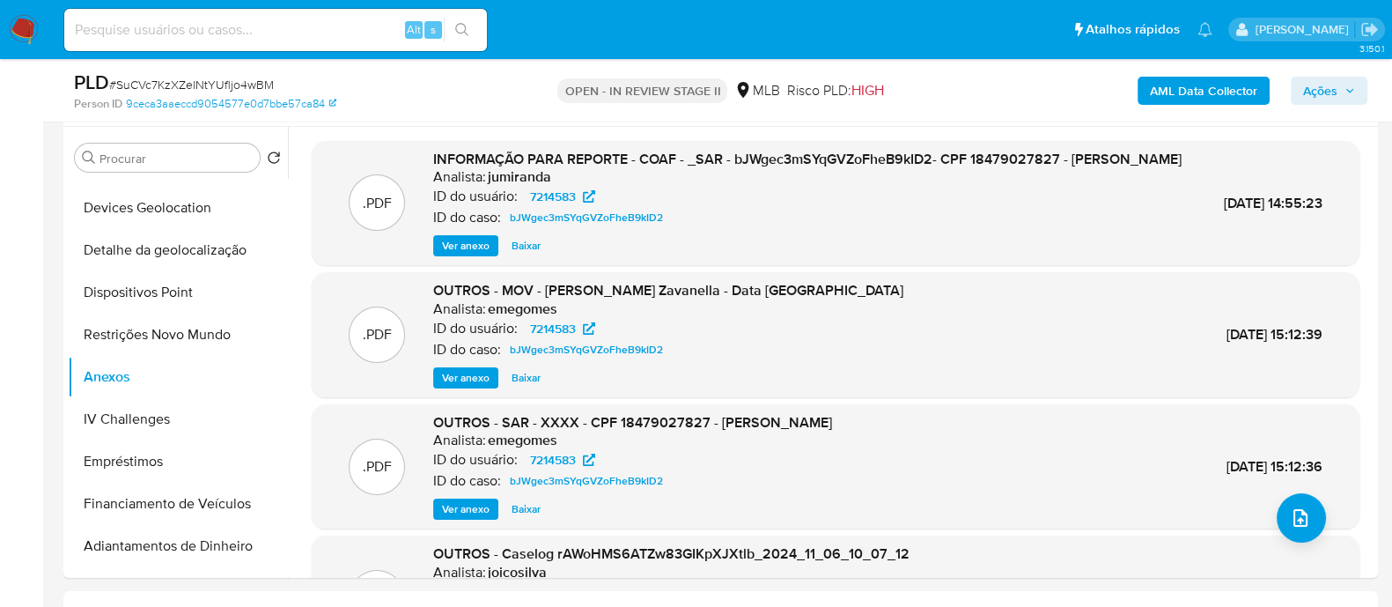
click at [452, 255] on span "Ver anexo" at bounding box center [466, 246] width 48 height 18
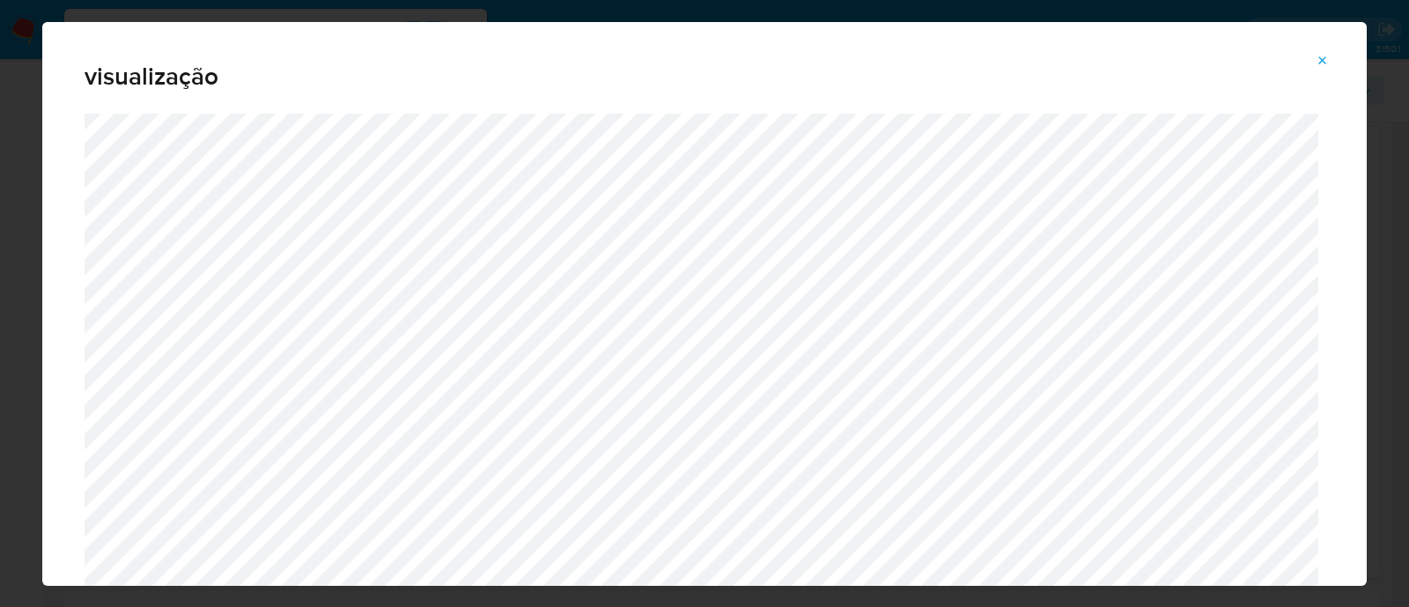
drag, startPoint x: 1326, startPoint y: 56, endPoint x: 1299, endPoint y: 59, distance: 27.4
click at [1326, 56] on icon "Attachment preview" at bounding box center [1323, 60] width 8 height 8
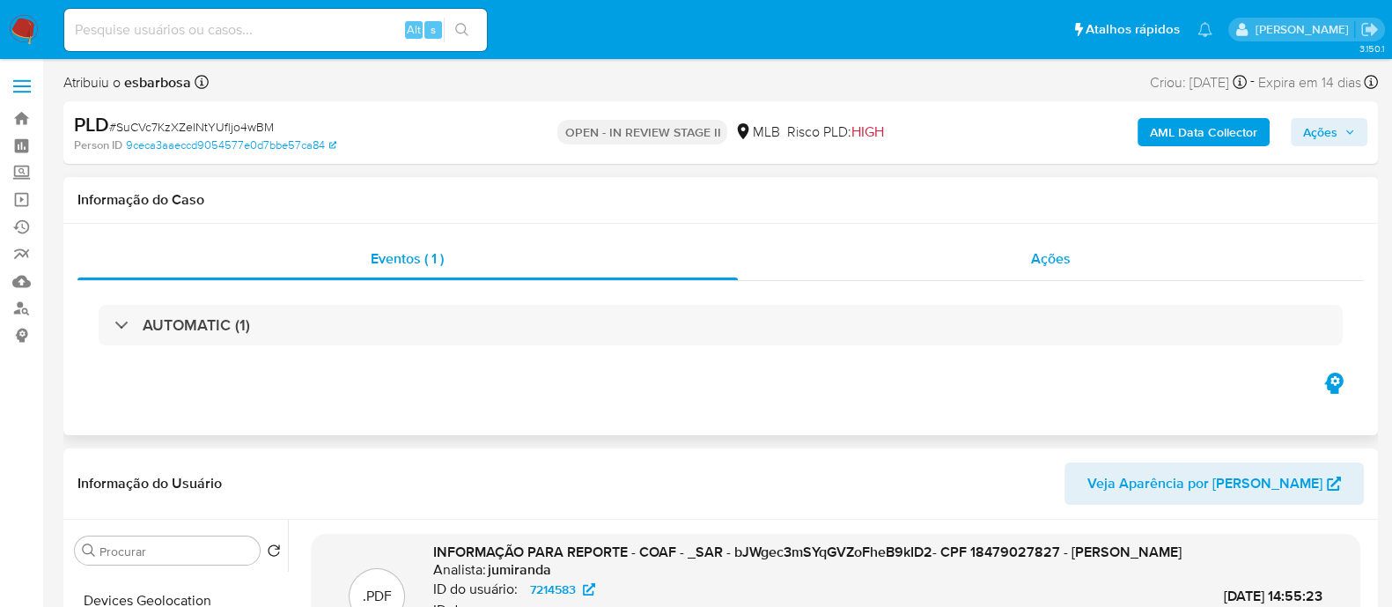
click at [871, 268] on div "Ações" at bounding box center [1051, 259] width 627 height 42
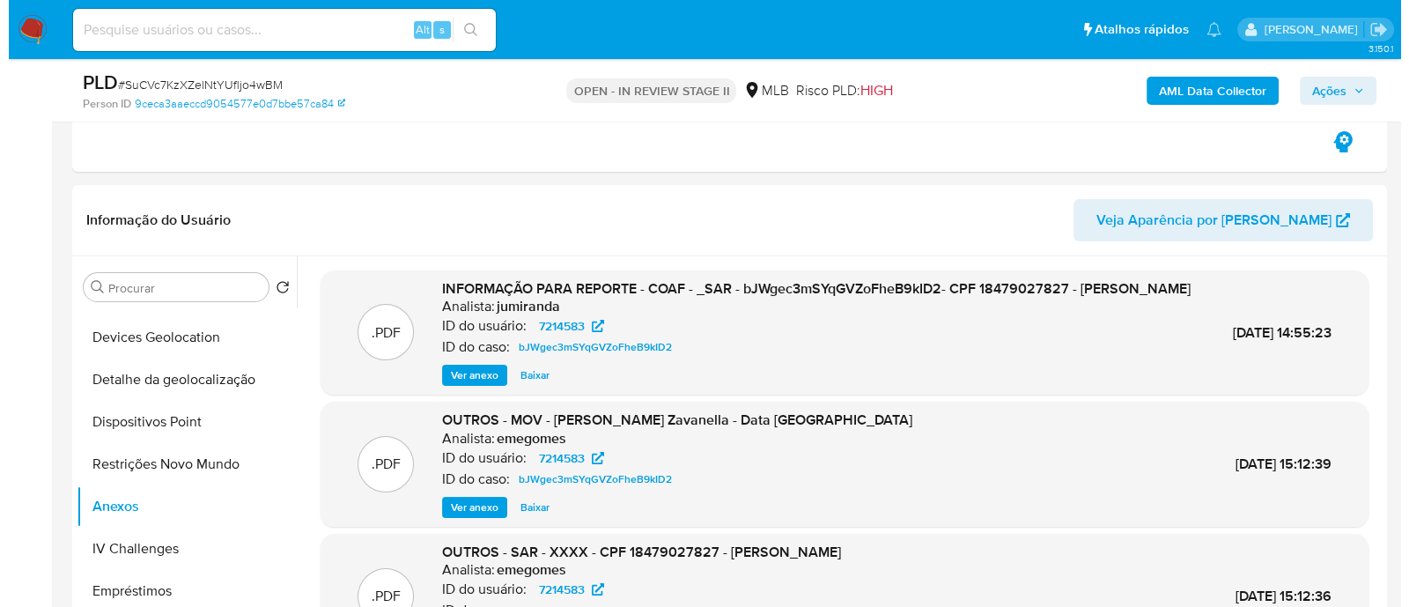
scroll to position [660, 0]
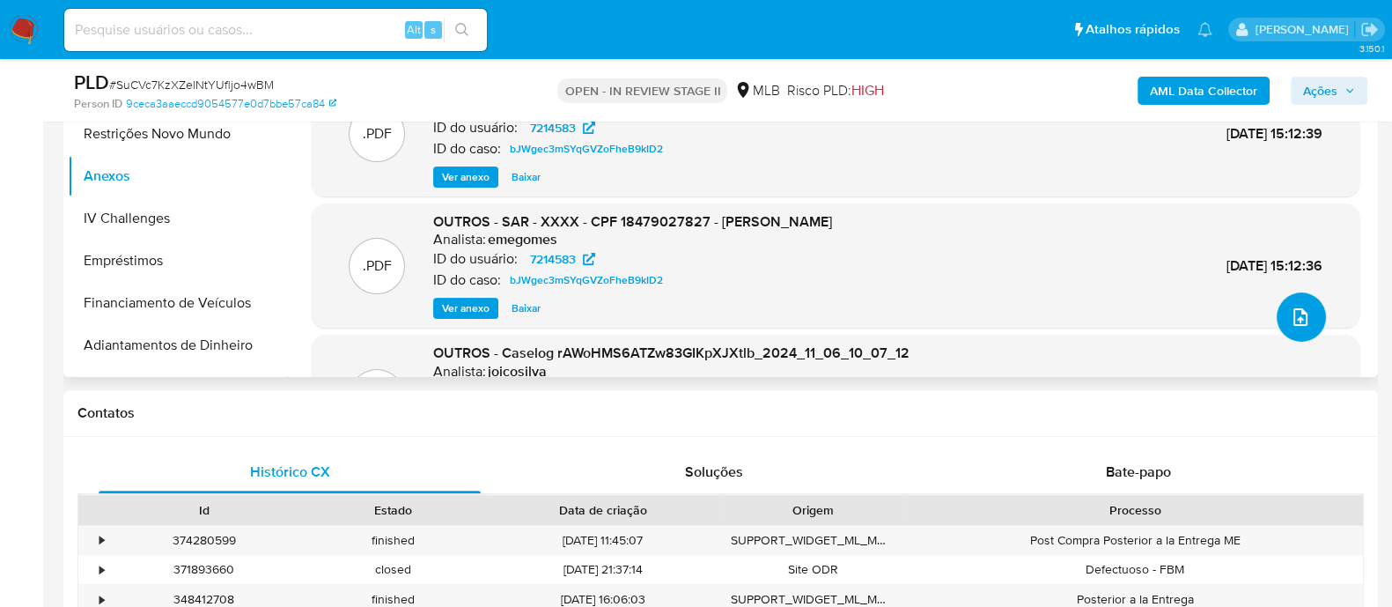
click at [1290, 314] on icon "upload-file" at bounding box center [1300, 316] width 21 height 21
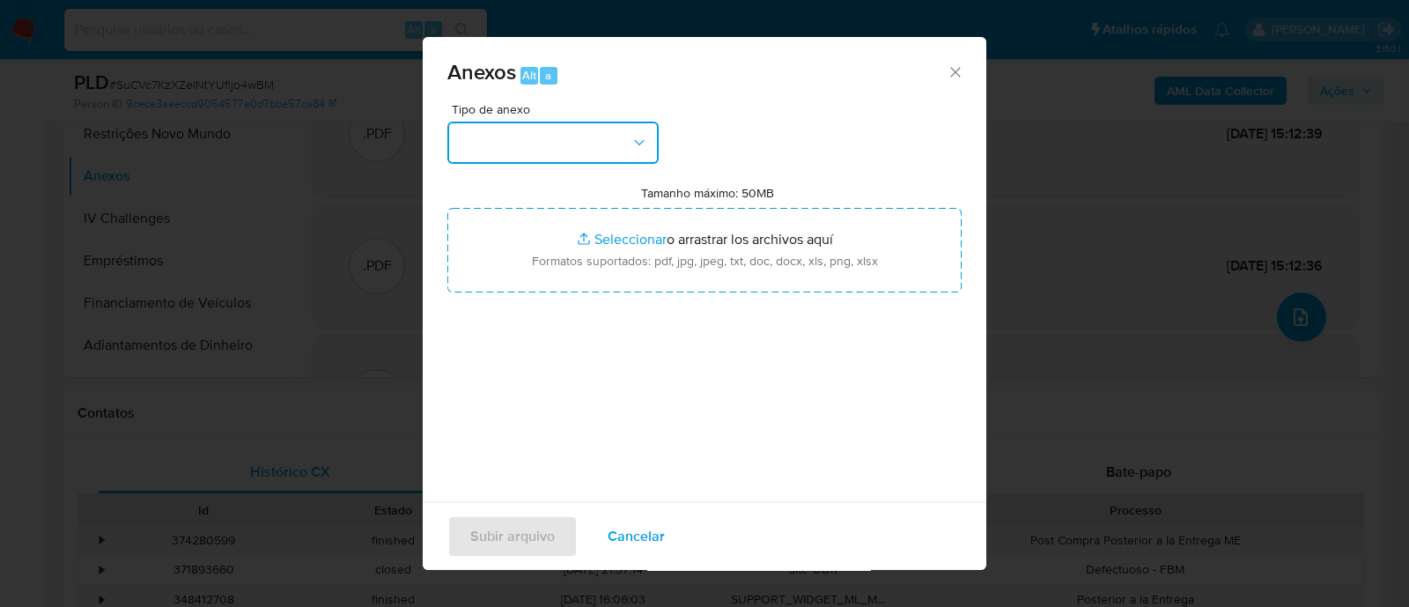
click at [594, 145] on button "button" at bounding box center [552, 143] width 211 height 42
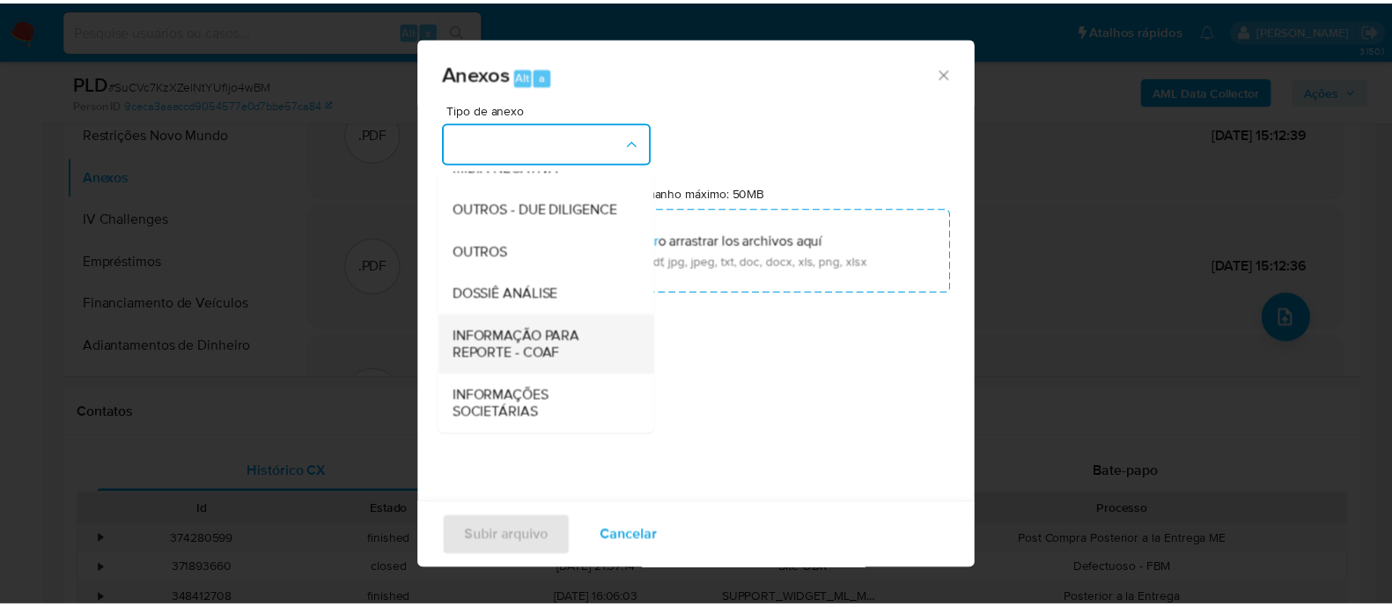
scroll to position [271, 0]
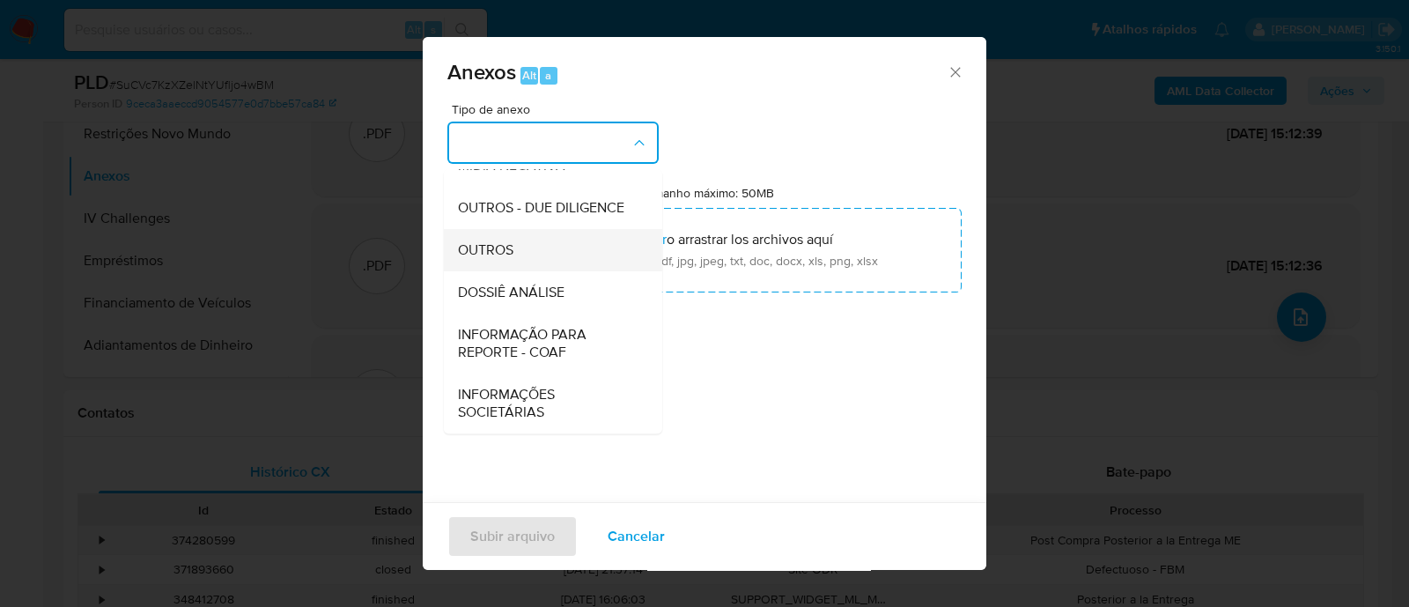
click at [498, 243] on span "OUTROS" at bounding box center [485, 250] width 55 height 18
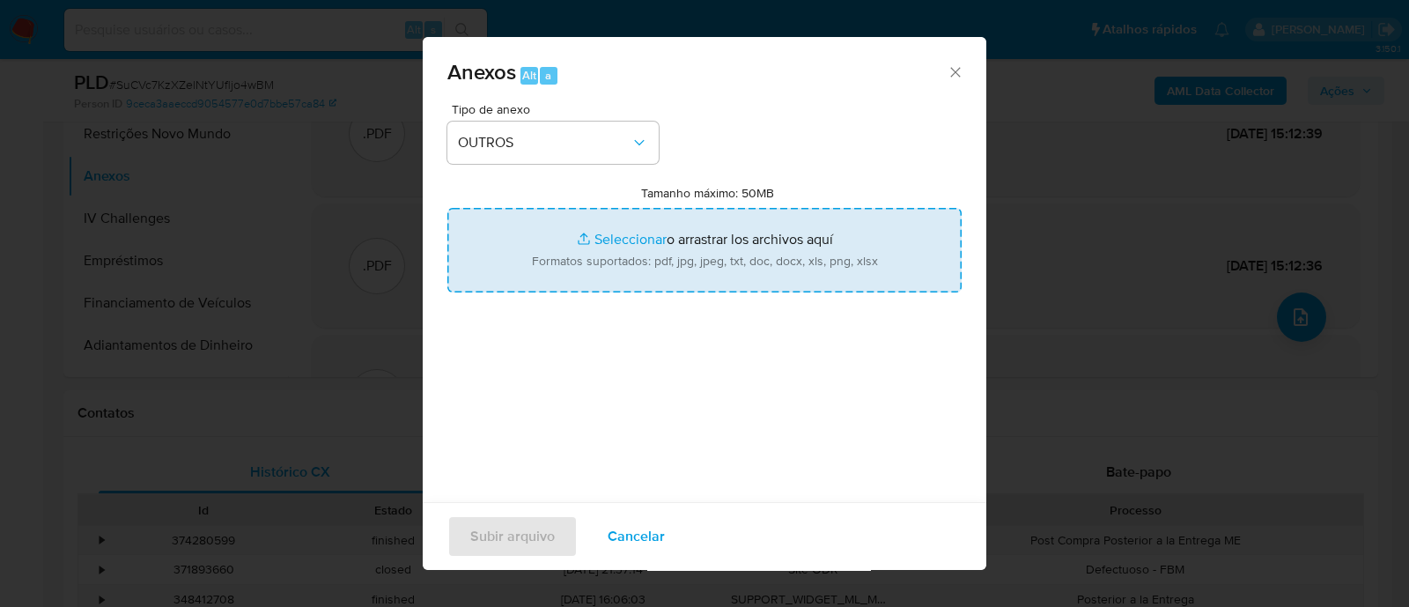
click at [609, 240] on input "Tamanho máximo: 50MB Seleccionar archivos" at bounding box center [704, 250] width 514 height 85
type input "C:\fakepath\Mulan 7214583_2025_08_11_07_51_48.xlsx"
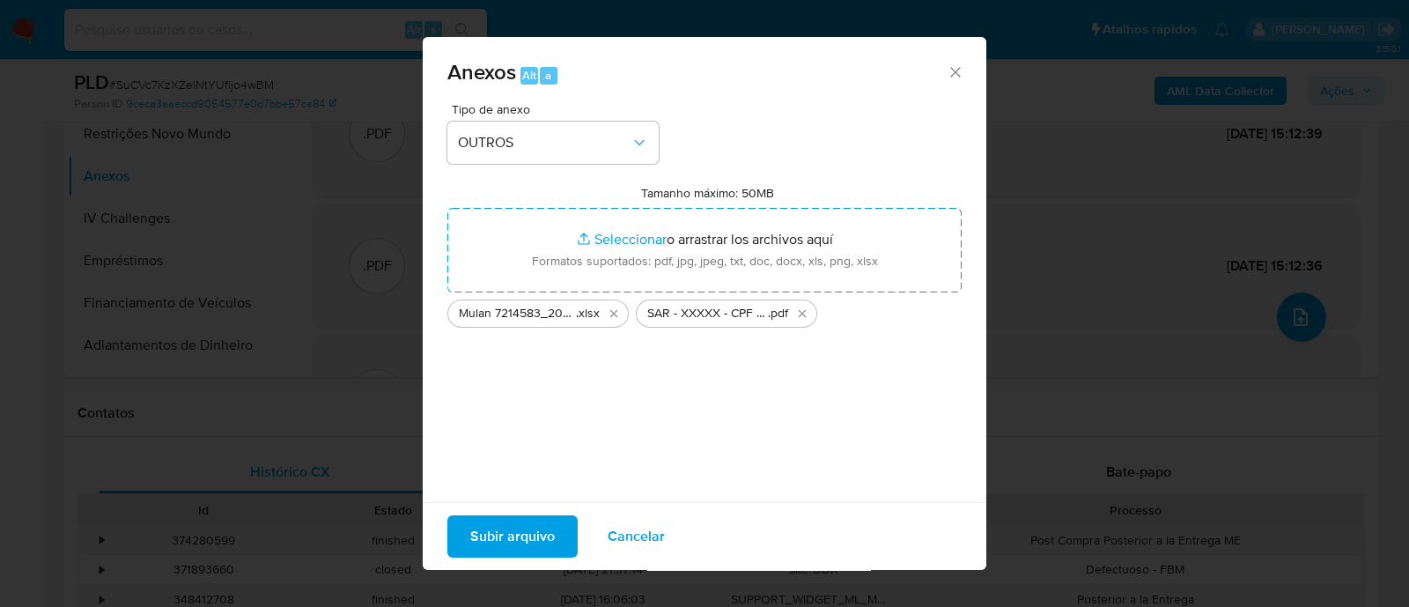
drag, startPoint x: 609, startPoint y: 241, endPoint x: 524, endPoint y: 538, distance: 308.6
click at [524, 538] on span "Subir arquivo" at bounding box center [512, 536] width 85 height 39
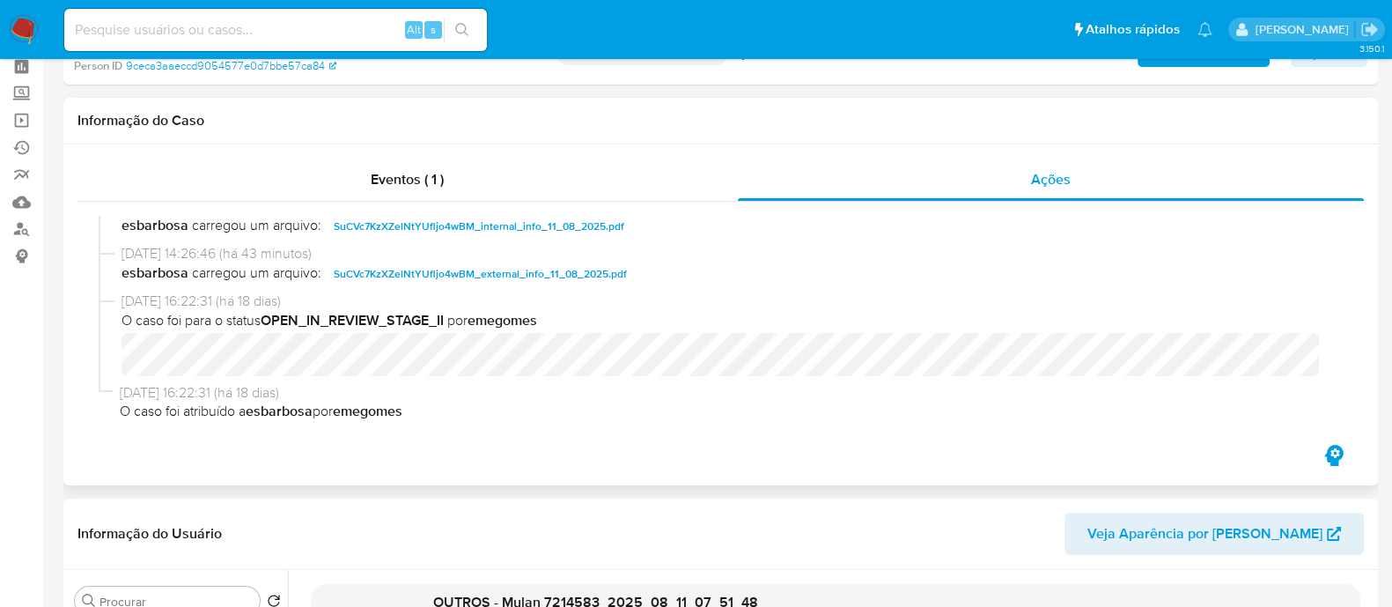
scroll to position [0, 0]
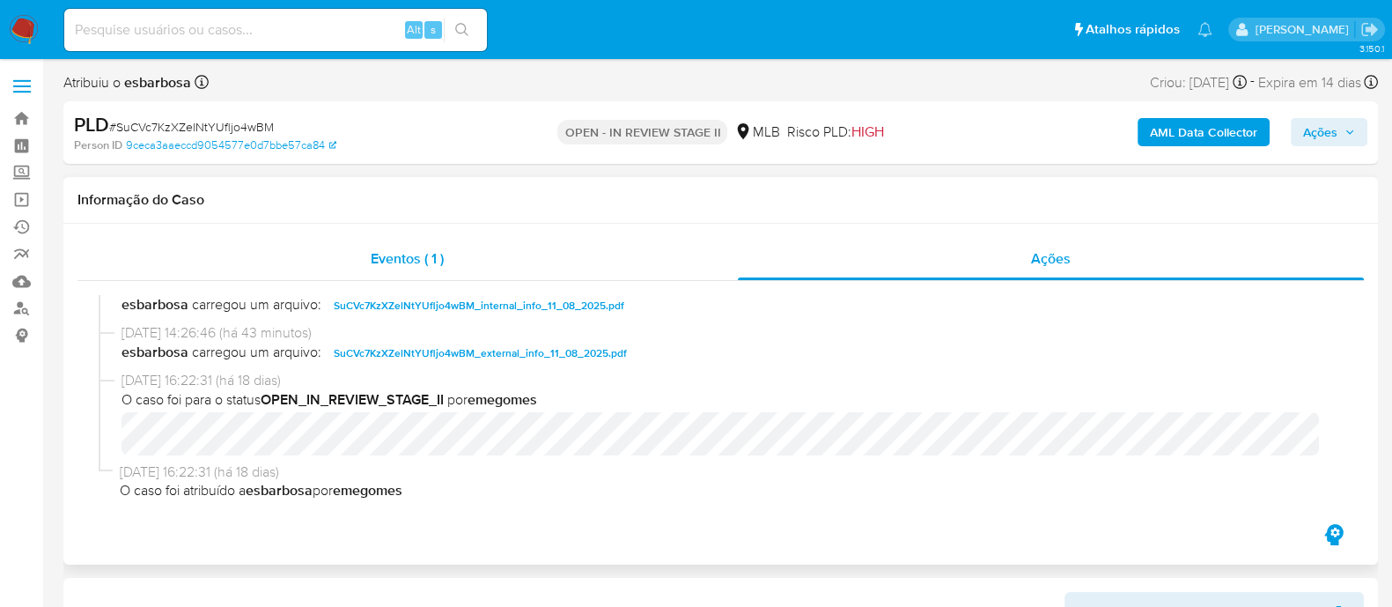
click at [442, 266] on span "Eventos ( 1 )" at bounding box center [407, 258] width 73 height 20
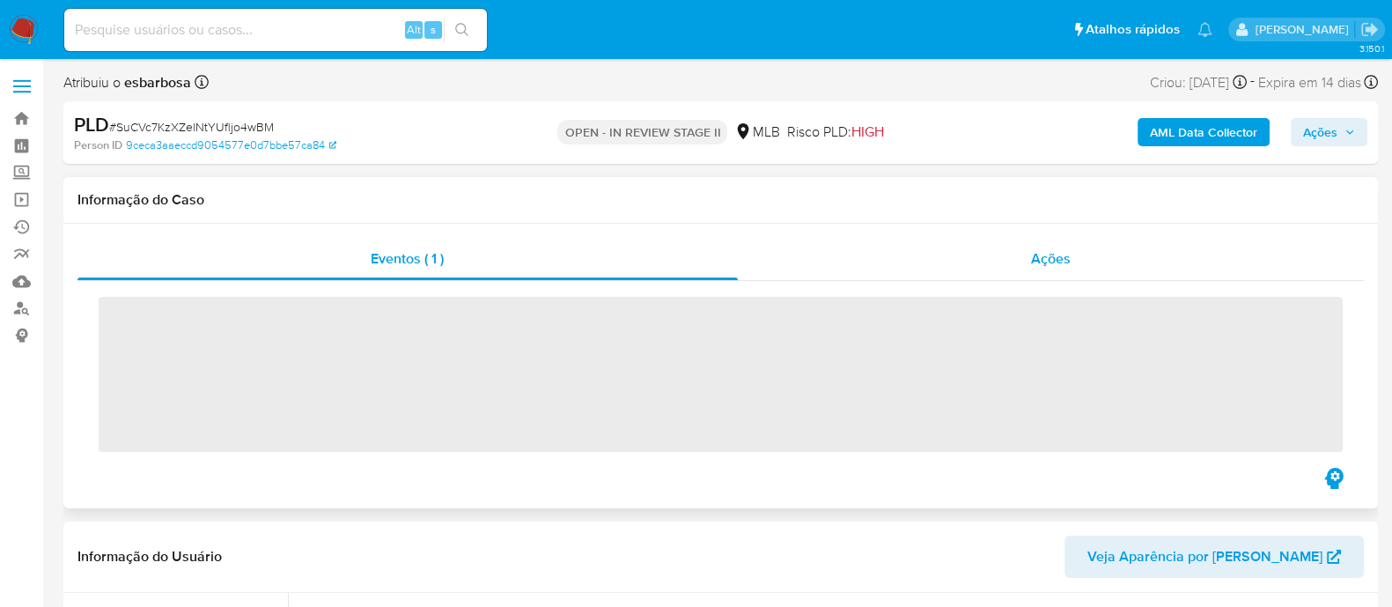
click at [845, 270] on div "Ações" at bounding box center [1051, 259] width 627 height 42
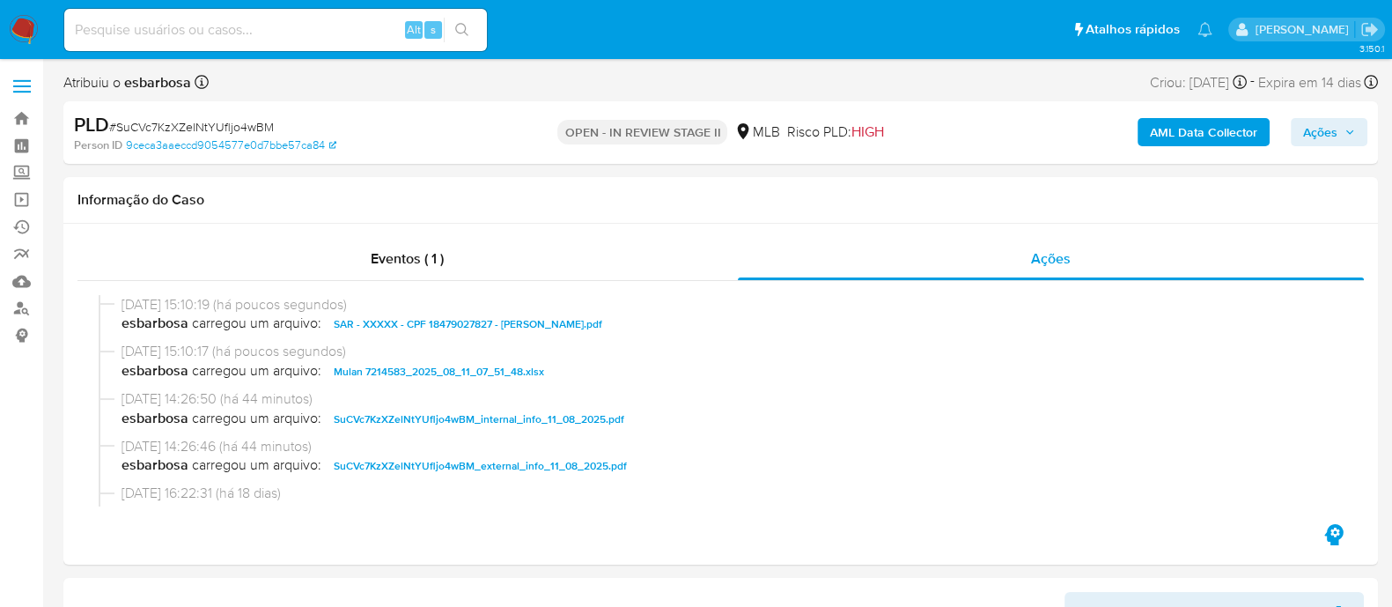
click at [1328, 135] on span "Ações" at bounding box center [1320, 132] width 34 height 28
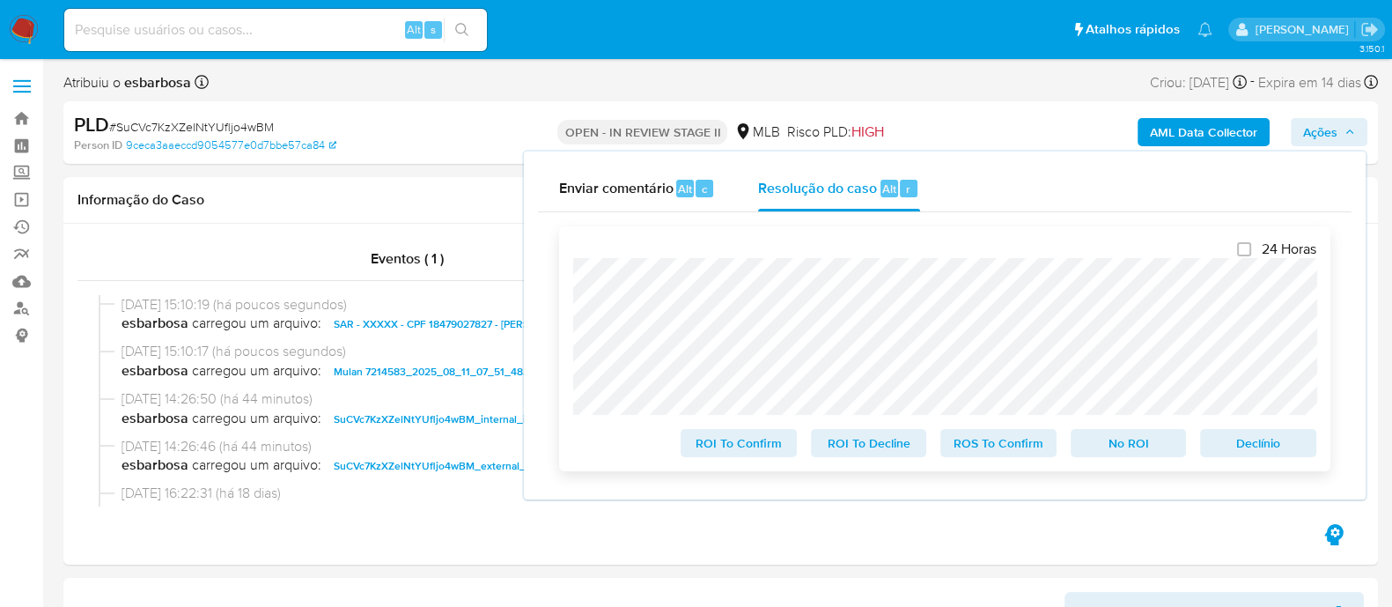
click at [993, 446] on span "ROS To Confirm" at bounding box center [999, 443] width 92 height 25
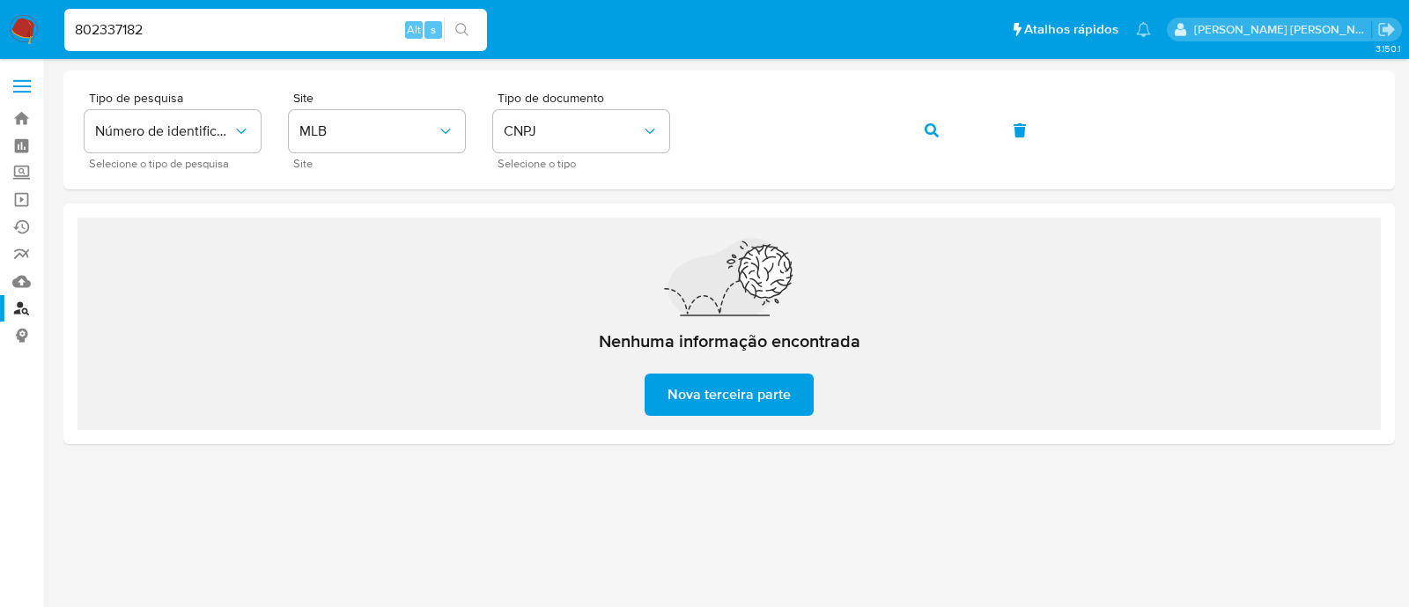
type input "802337182"
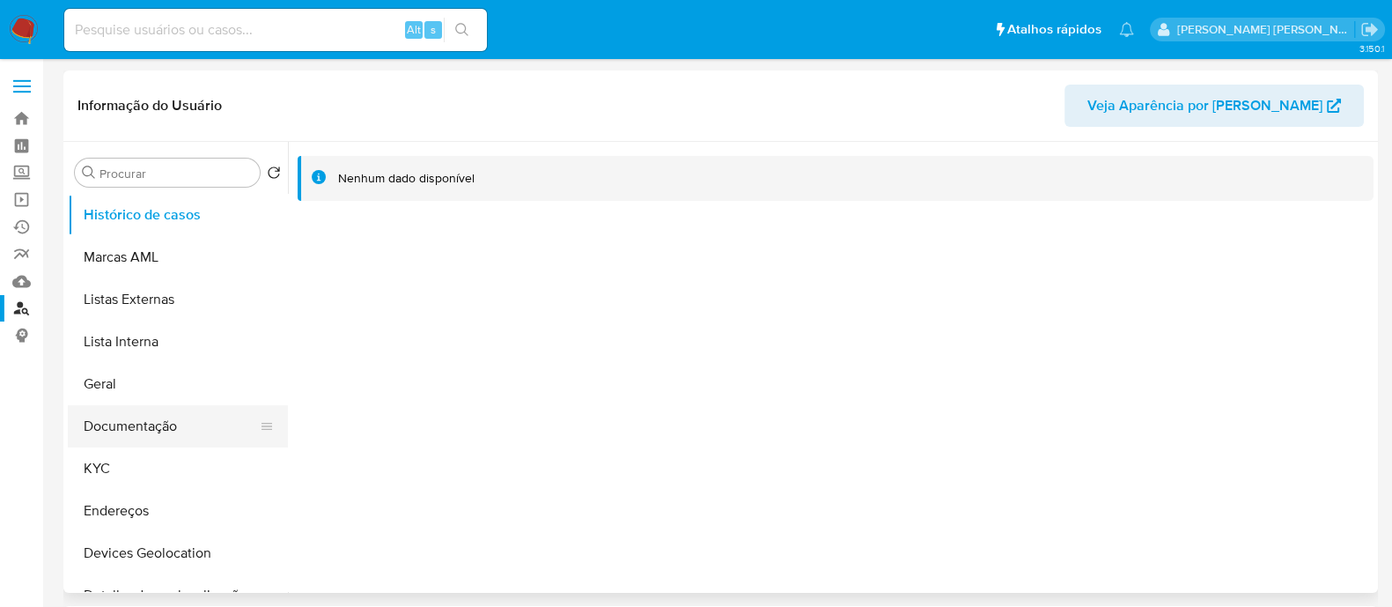
select select "10"
click at [124, 427] on button "Documentação" at bounding box center [171, 426] width 206 height 42
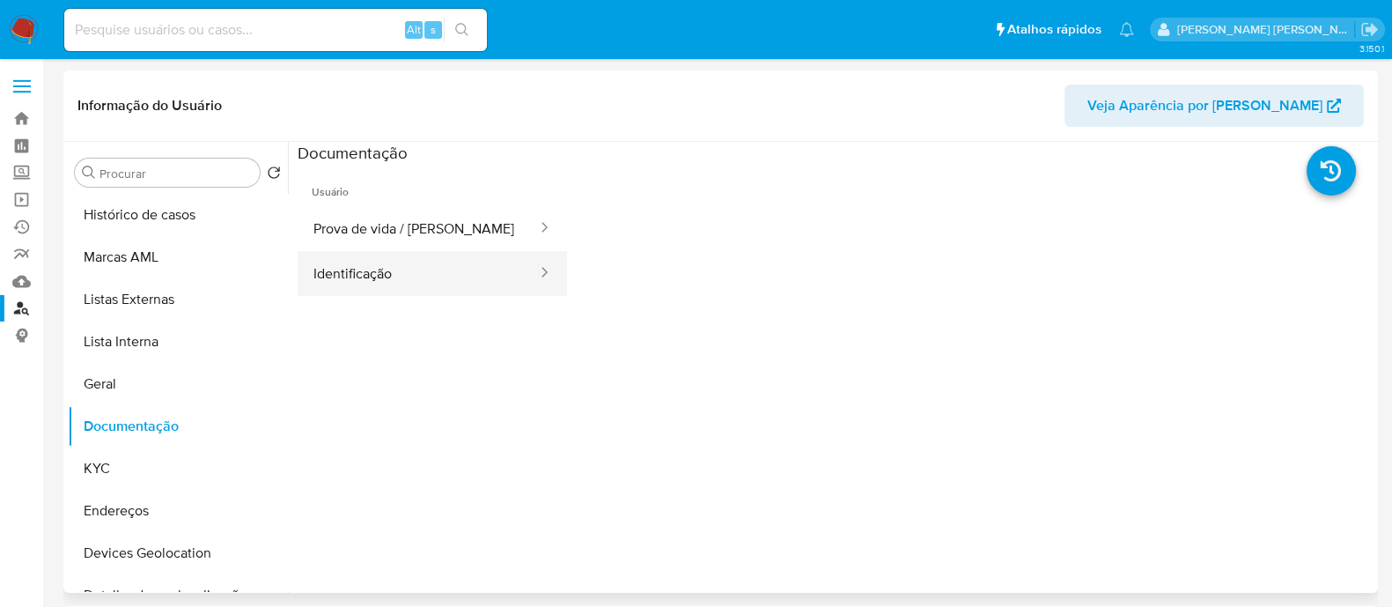
click at [362, 286] on button "Identificação" at bounding box center [418, 273] width 241 height 45
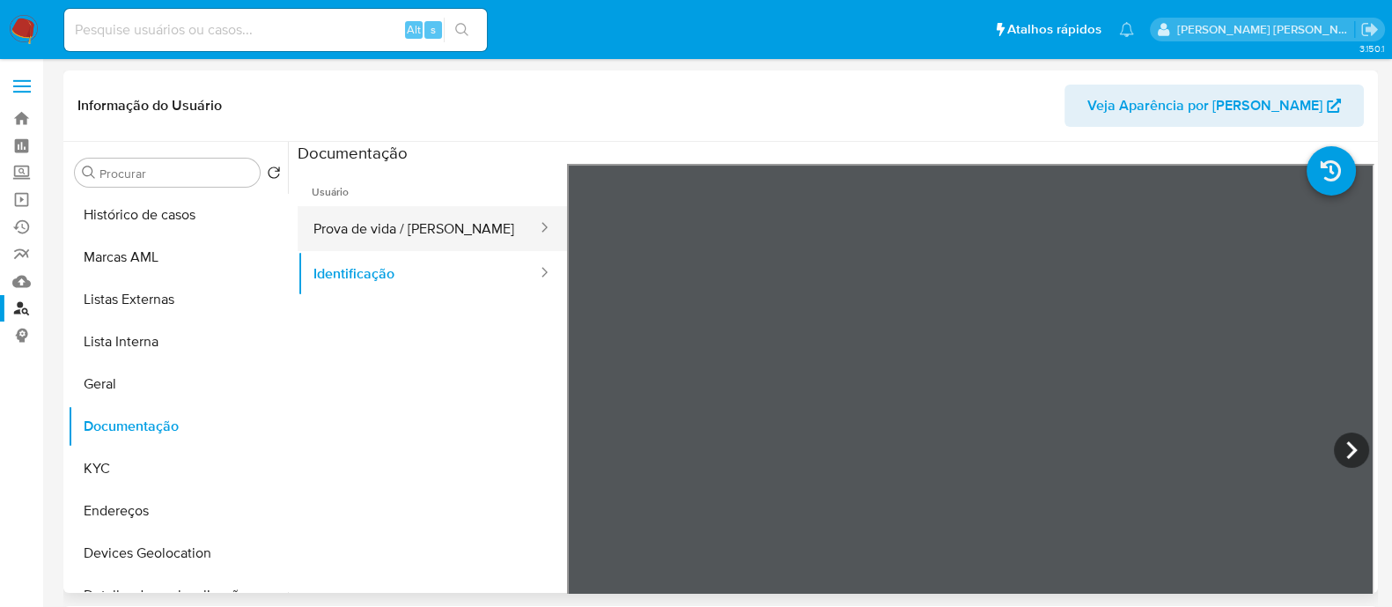
click at [394, 218] on button "Prova de vida / Selfie" at bounding box center [418, 228] width 241 height 45
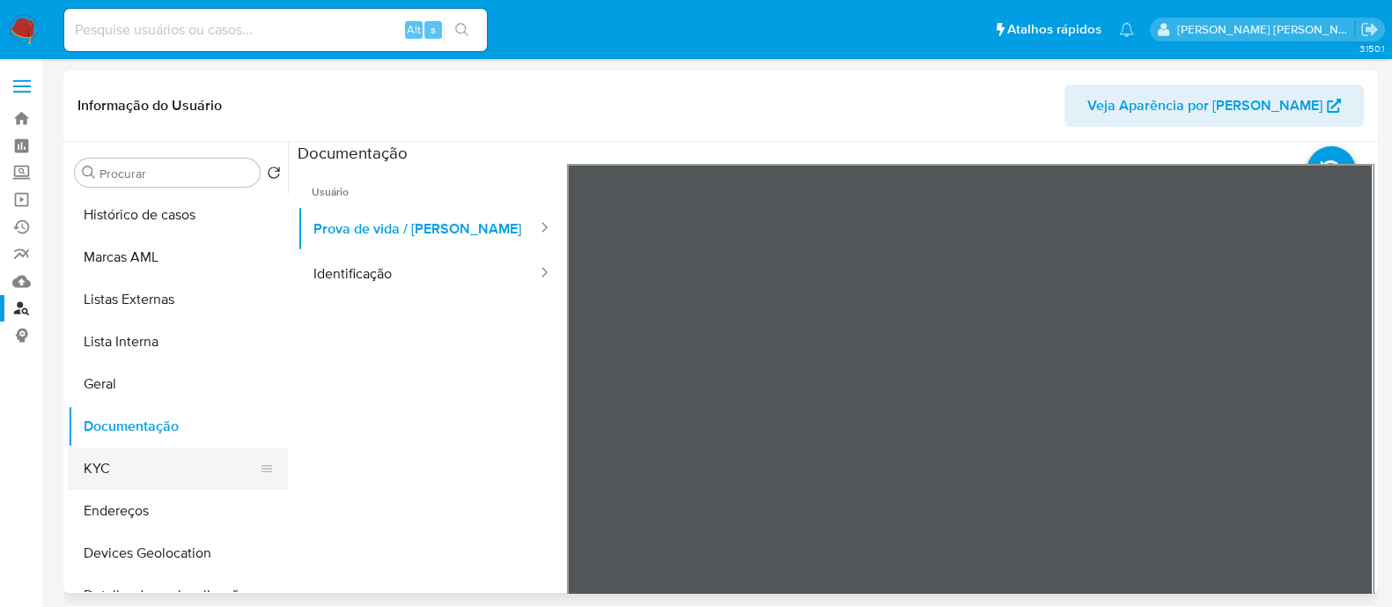
click at [130, 461] on button "KYC" at bounding box center [171, 468] width 206 height 42
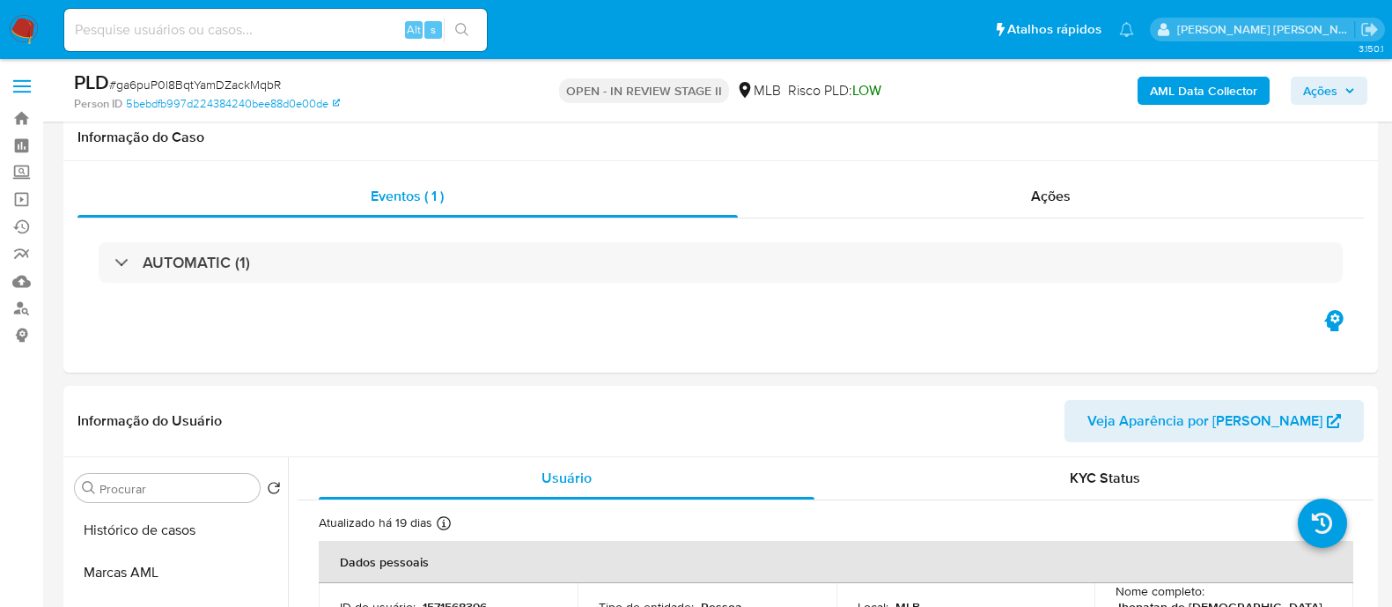
select select "10"
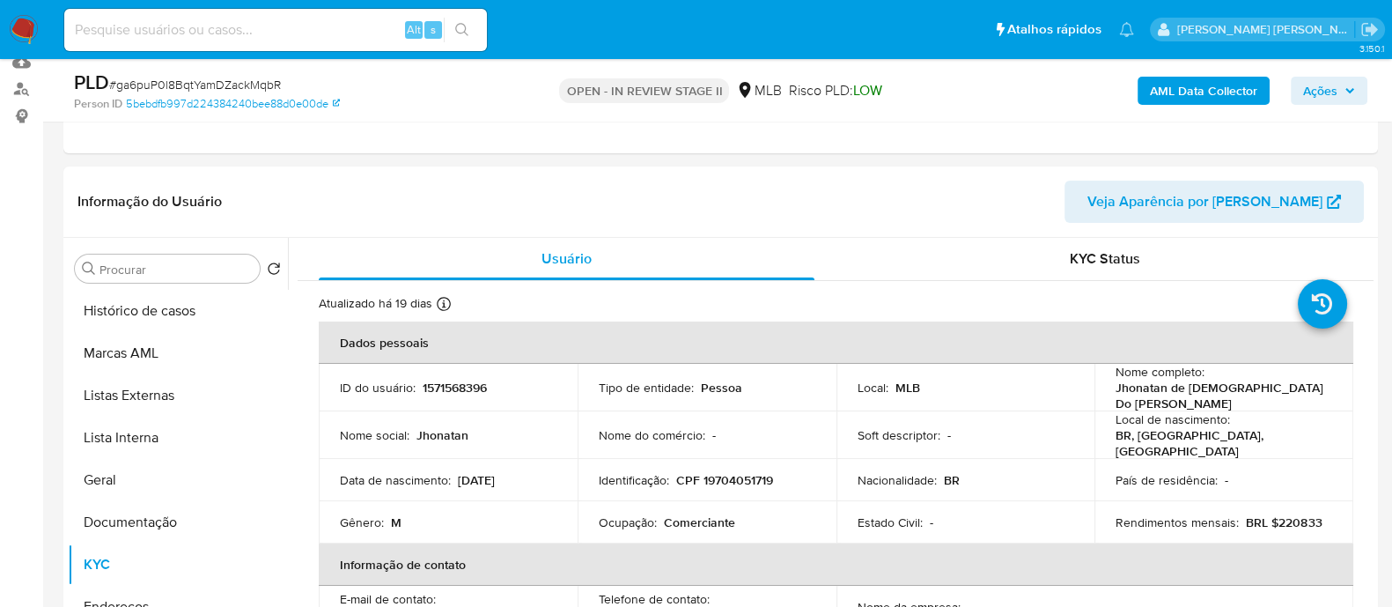
scroll to position [765, 0]
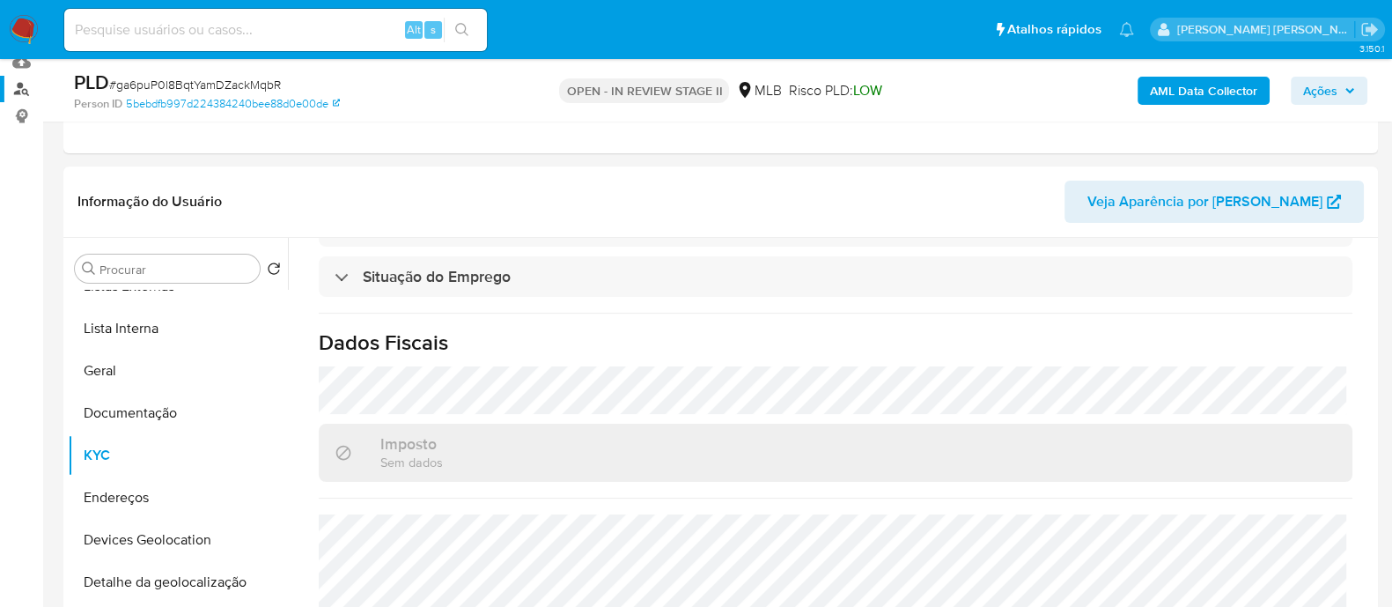
click at [23, 86] on link "Localizador de pessoas" at bounding box center [105, 89] width 210 height 27
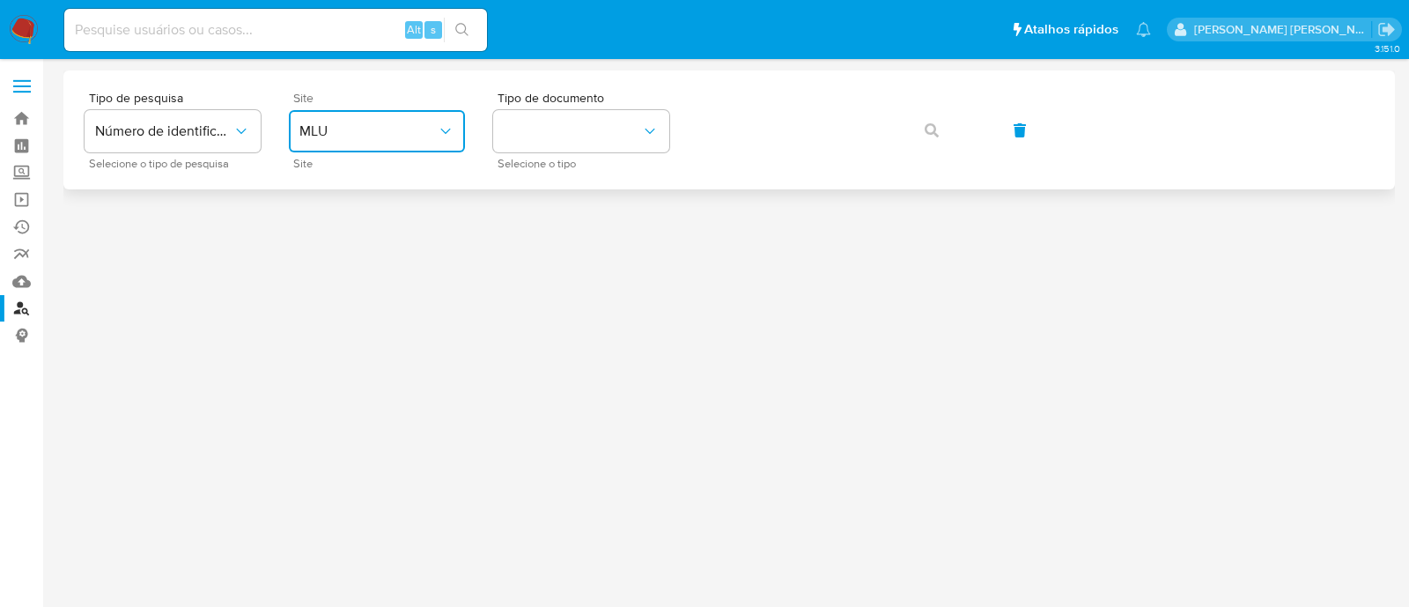
drag, startPoint x: 342, startPoint y: 133, endPoint x: 353, endPoint y: 138, distance: 12.6
click at [343, 133] on span "MLU" at bounding box center [367, 131] width 137 height 18
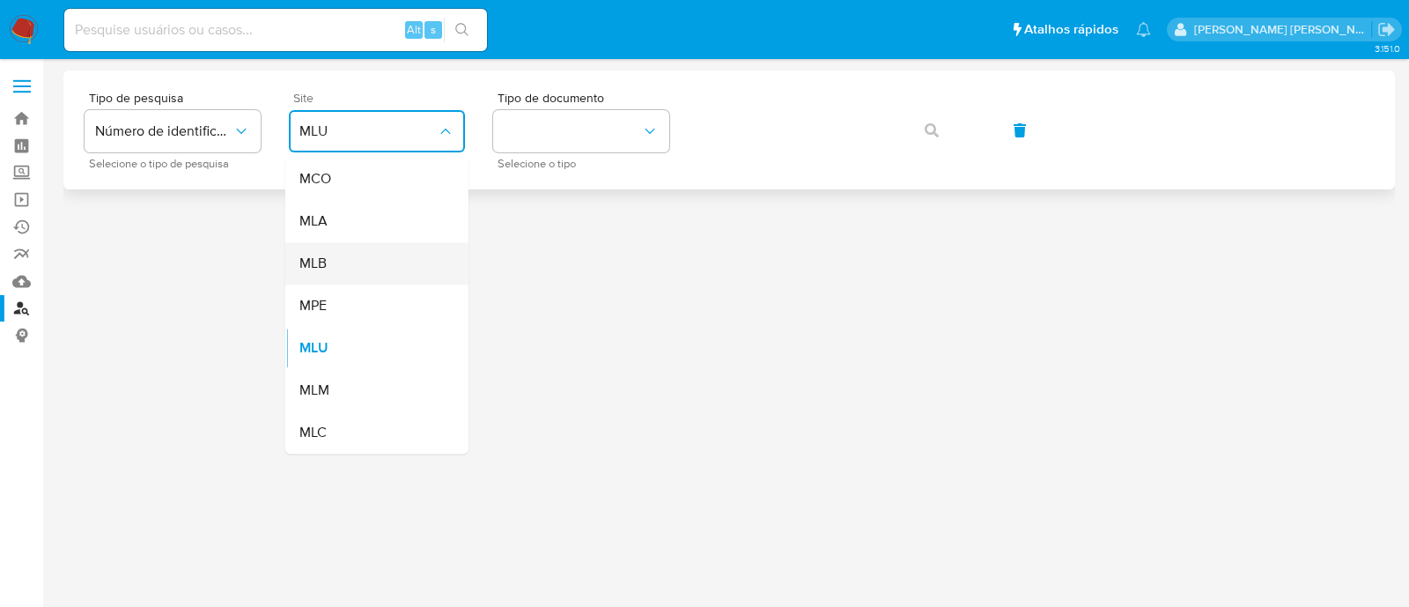
click at [339, 257] on div "MLB" at bounding box center [371, 263] width 144 height 42
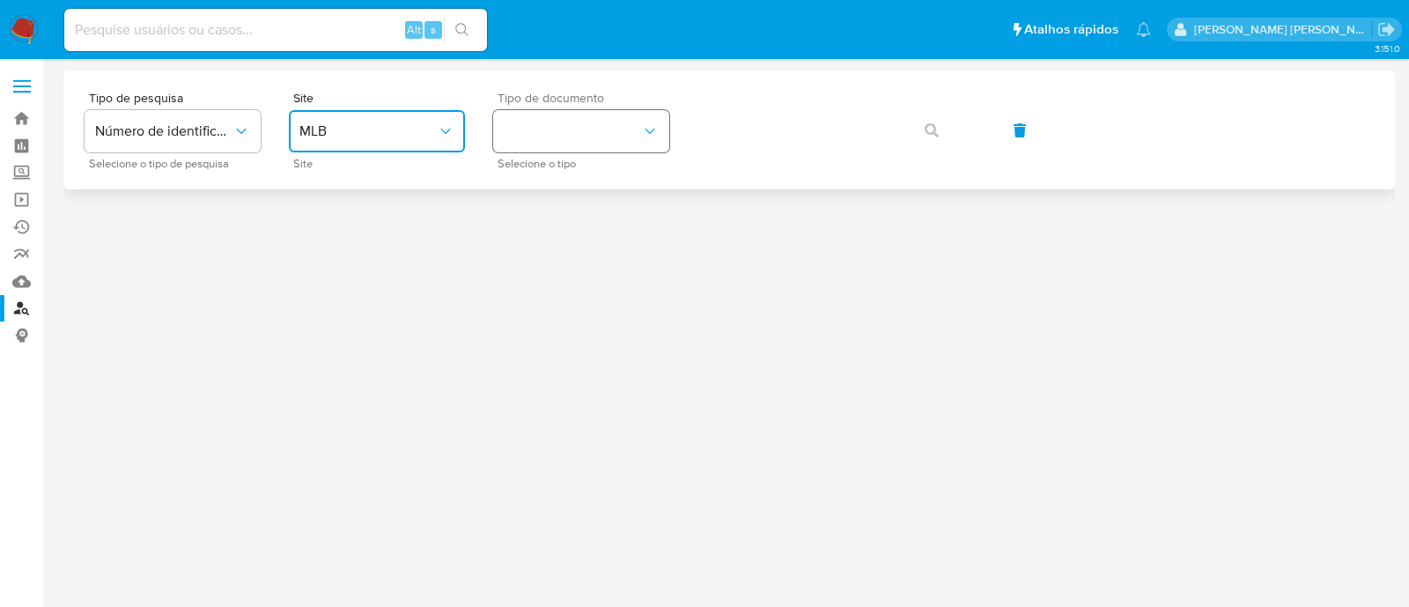
click at [609, 137] on button "identificationType" at bounding box center [581, 131] width 176 height 42
click at [577, 244] on div "CPF CPF" at bounding box center [576, 248] width 144 height 60
click at [944, 134] on button "button" at bounding box center [932, 130] width 60 height 42
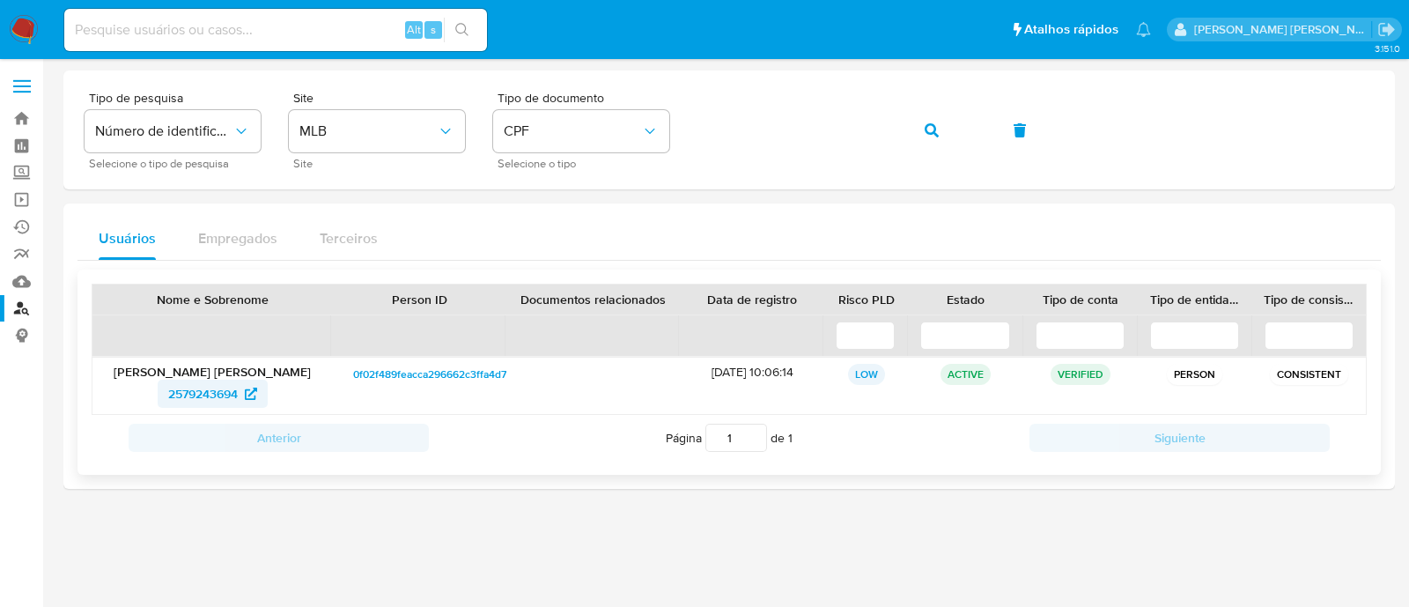
click at [187, 394] on span "2579243694" at bounding box center [203, 394] width 70 height 28
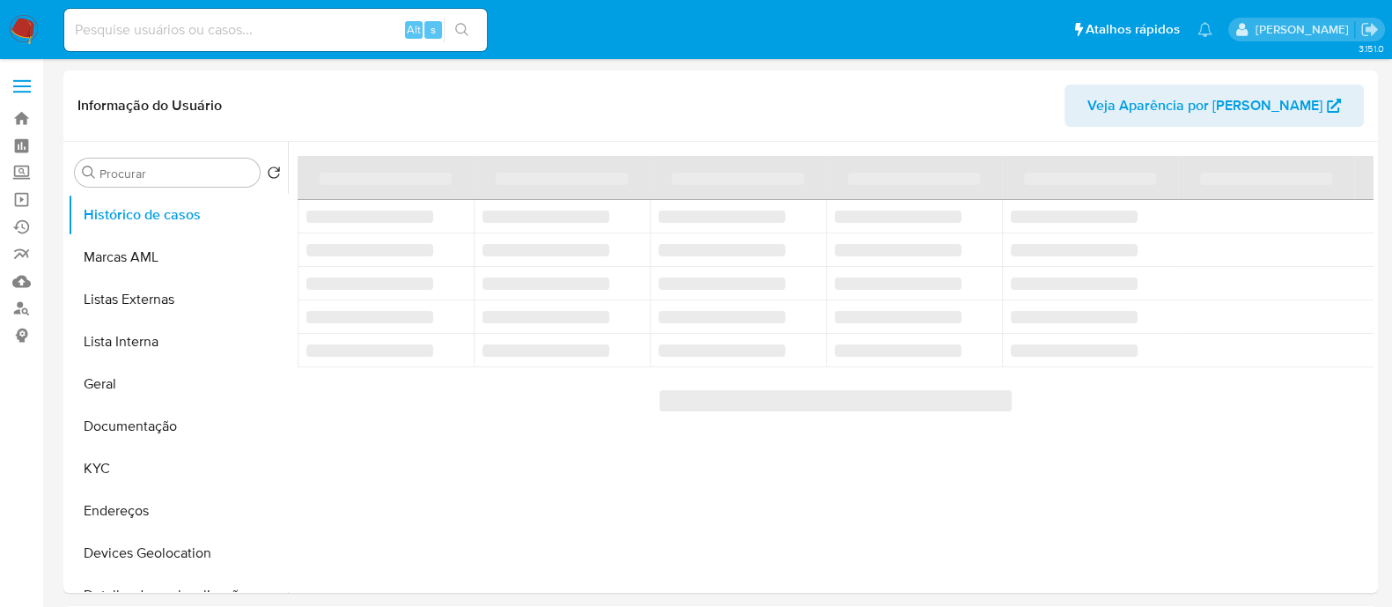
select select "10"
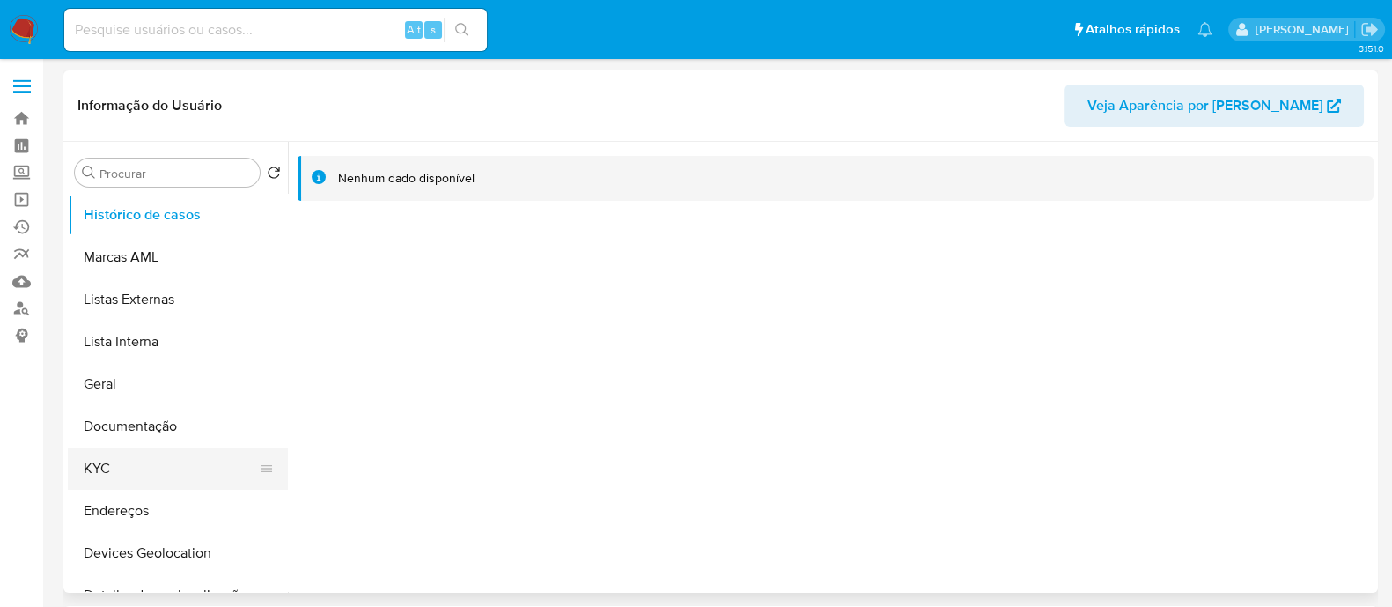
click at [122, 466] on button "KYC" at bounding box center [171, 468] width 206 height 42
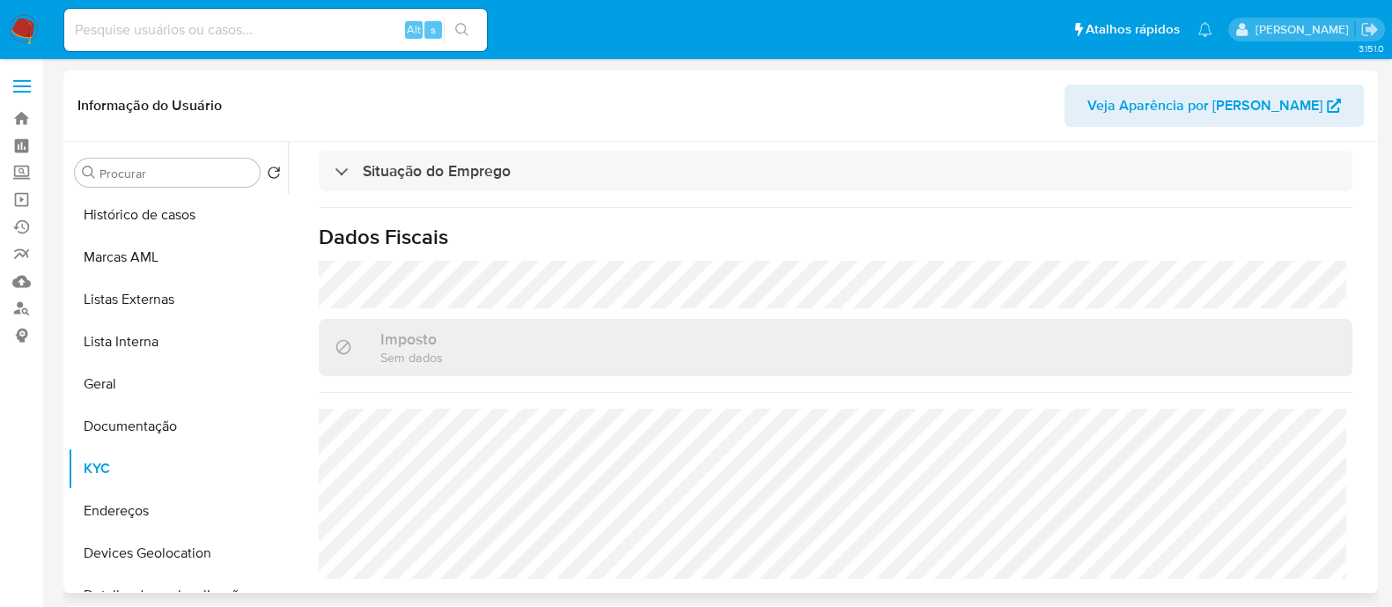
scroll to position [787, 0]
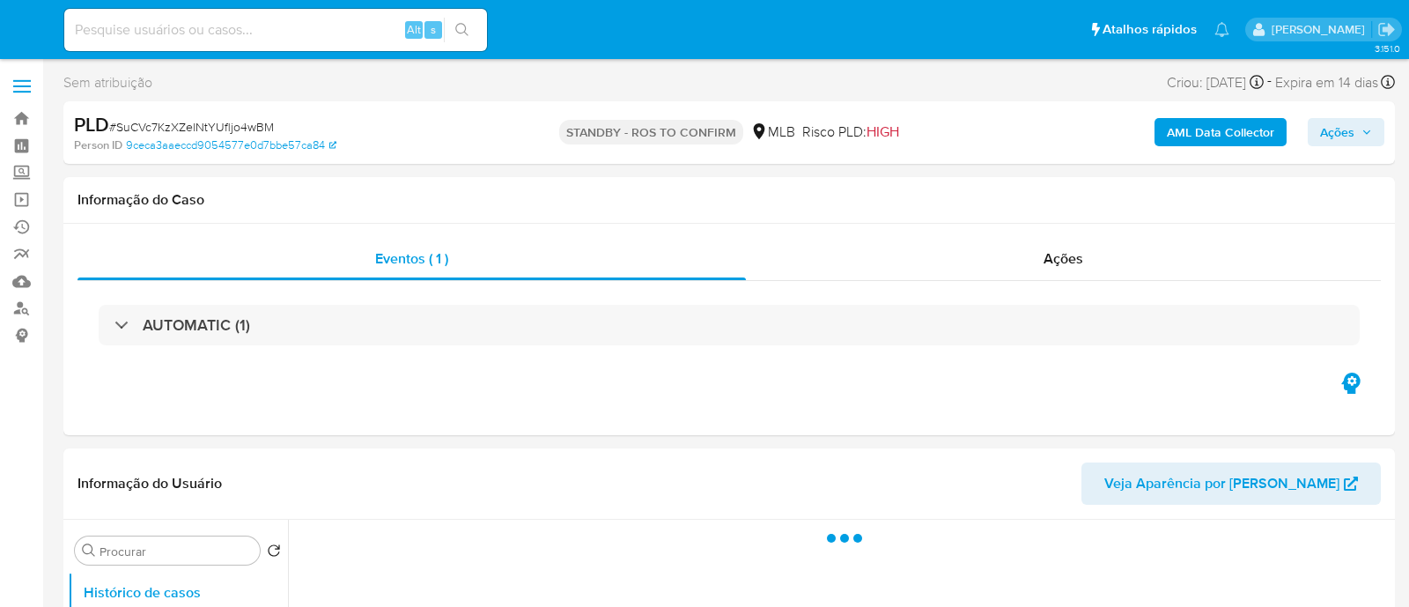
select select "10"
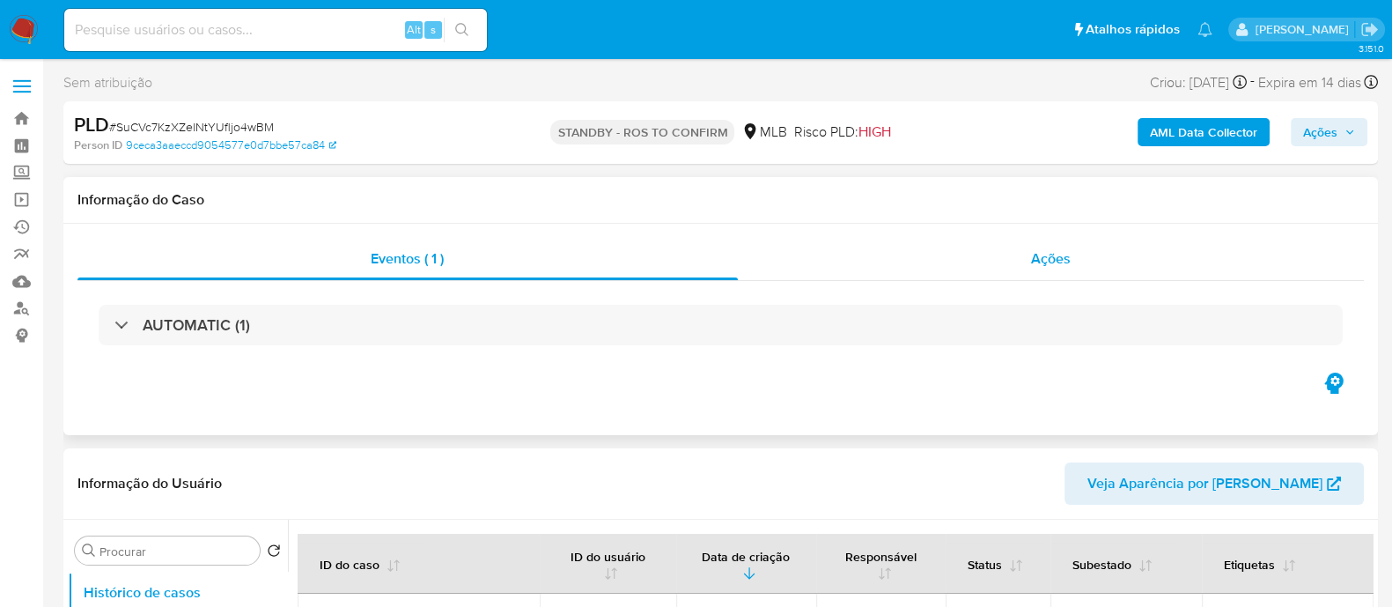
click at [919, 270] on div "Ações" at bounding box center [1051, 259] width 627 height 42
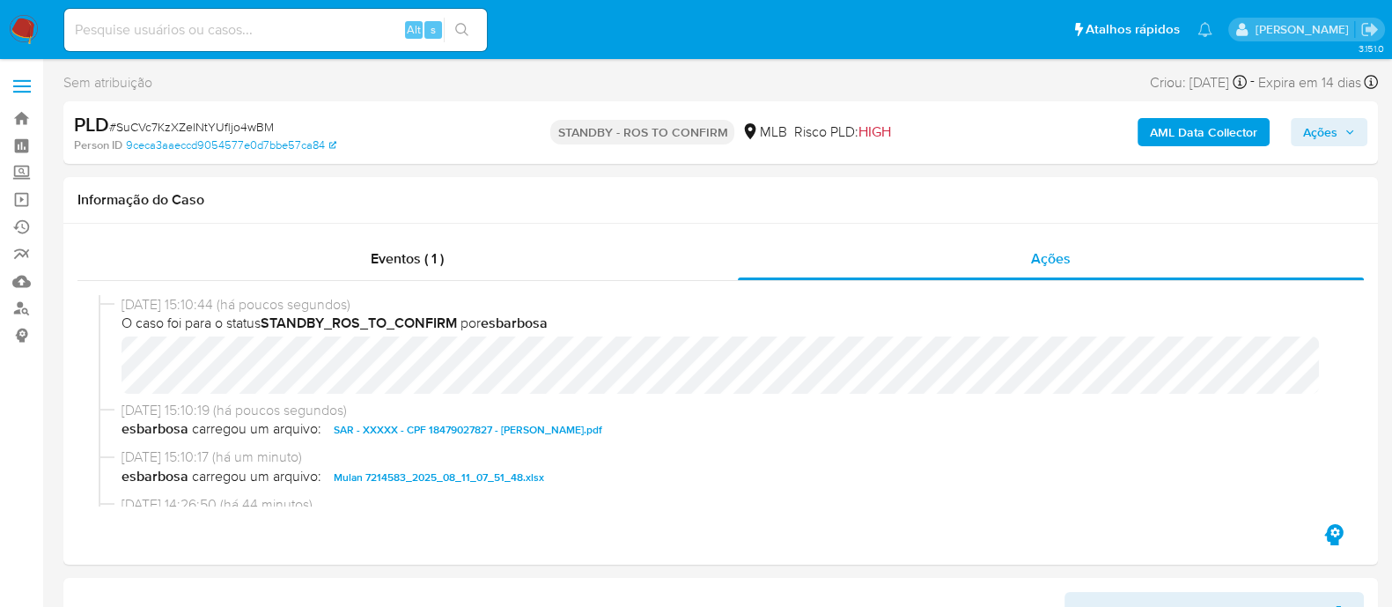
click at [225, 129] on span "# SuCVc7KzXZelNtYUfljo4wBM" at bounding box center [191, 127] width 165 height 18
copy span "SuCVc7KzXZelNtYUfljo4wBM"
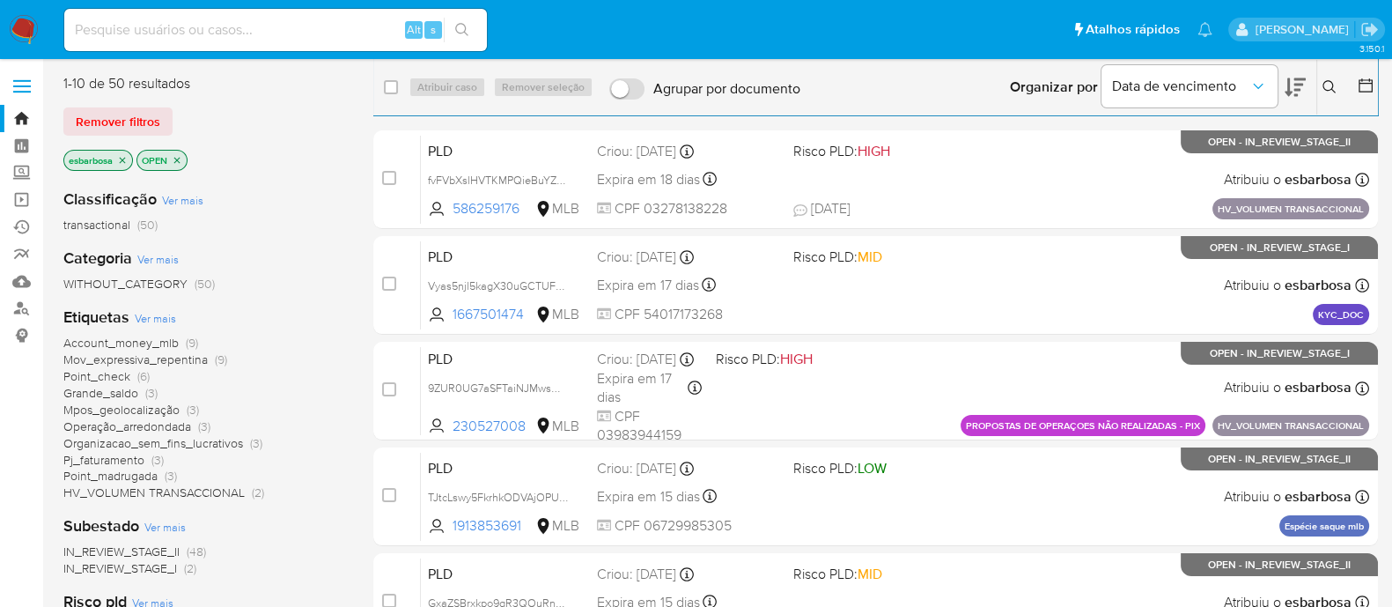
click at [25, 31] on img at bounding box center [24, 30] width 30 height 30
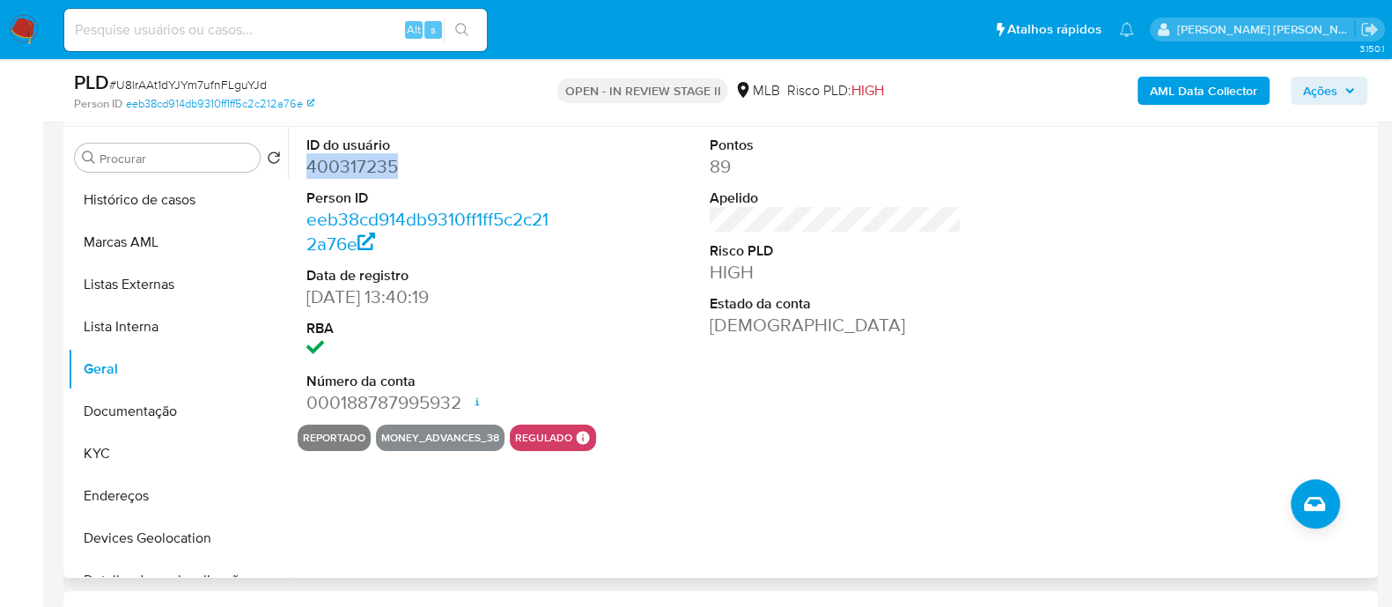
scroll to position [330, 0]
click at [144, 450] on button "KYC" at bounding box center [171, 453] width 206 height 42
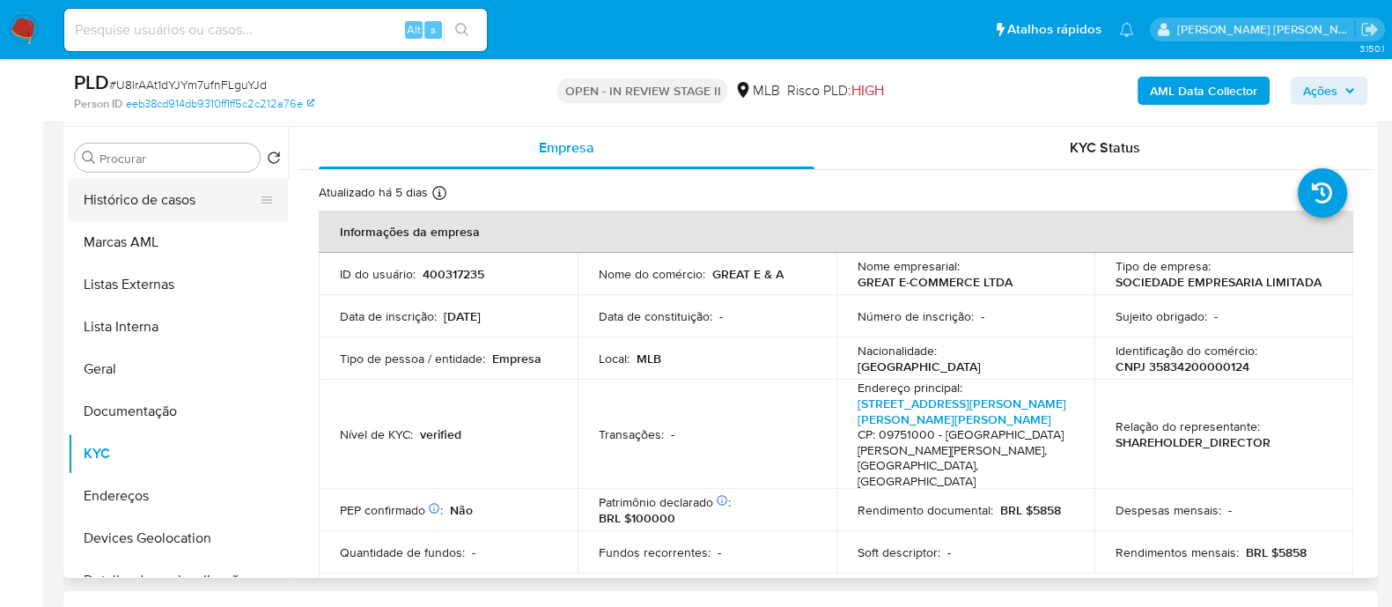
click at [166, 201] on button "Histórico de casos" at bounding box center [171, 200] width 206 height 42
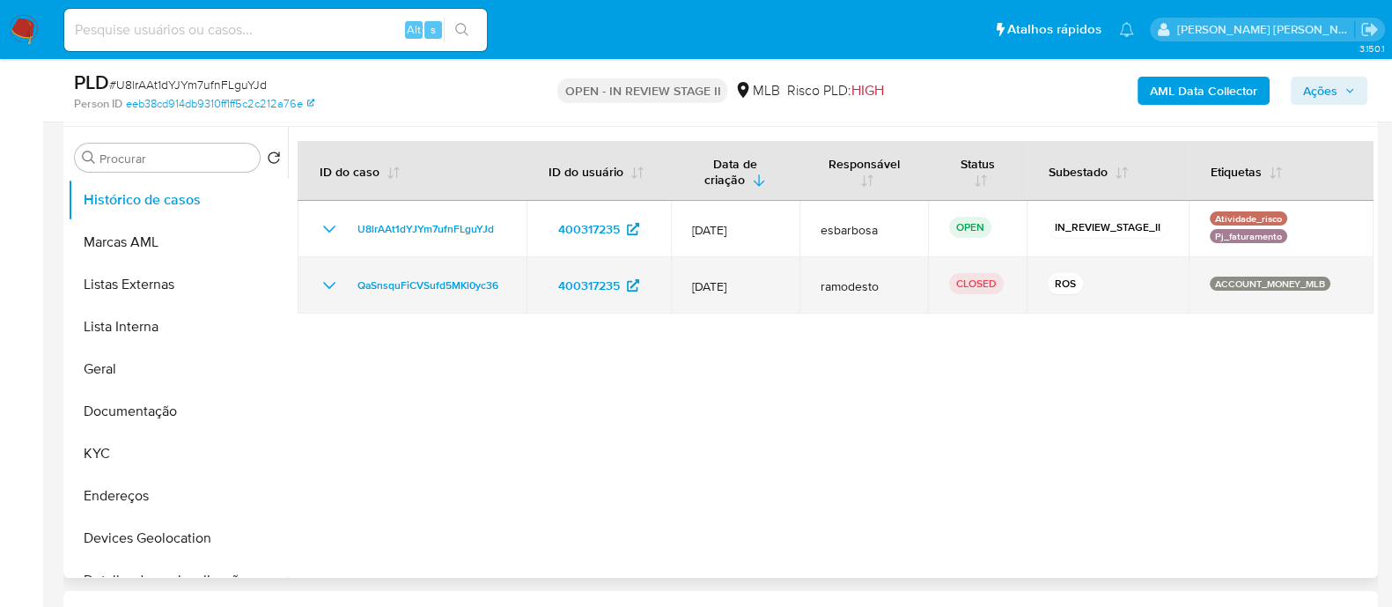
click at [330, 283] on icon "Mostrar/Ocultar" at bounding box center [329, 285] width 21 height 21
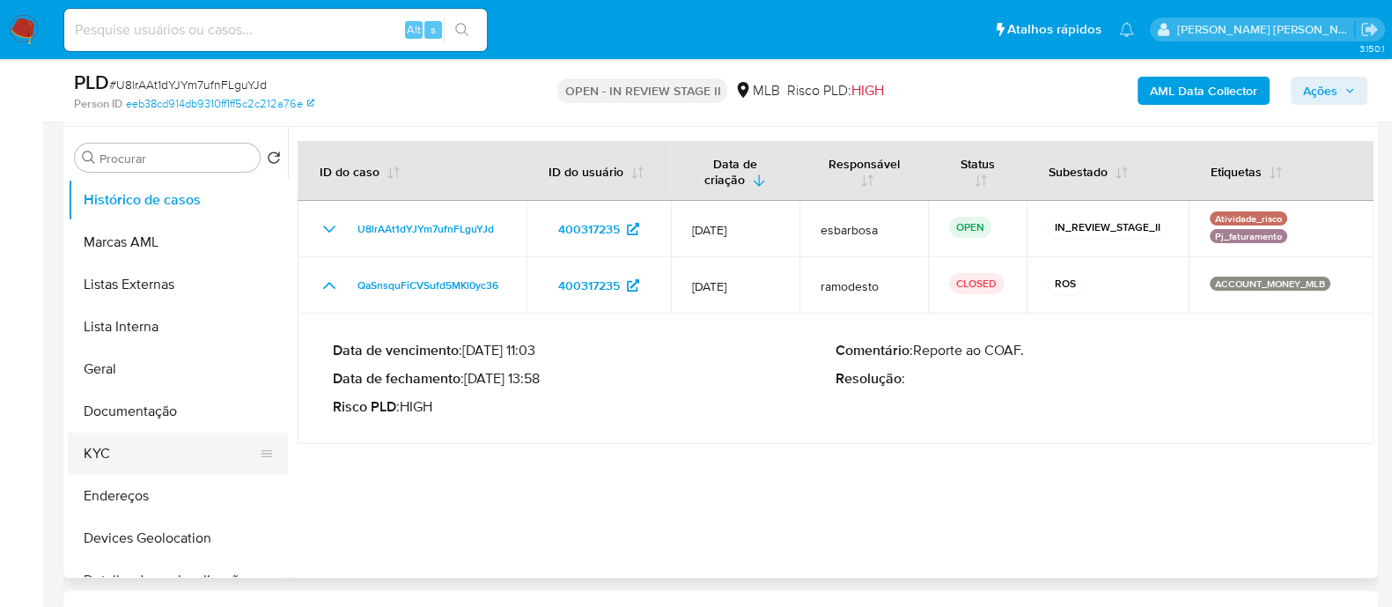
click at [122, 449] on button "KYC" at bounding box center [171, 453] width 206 height 42
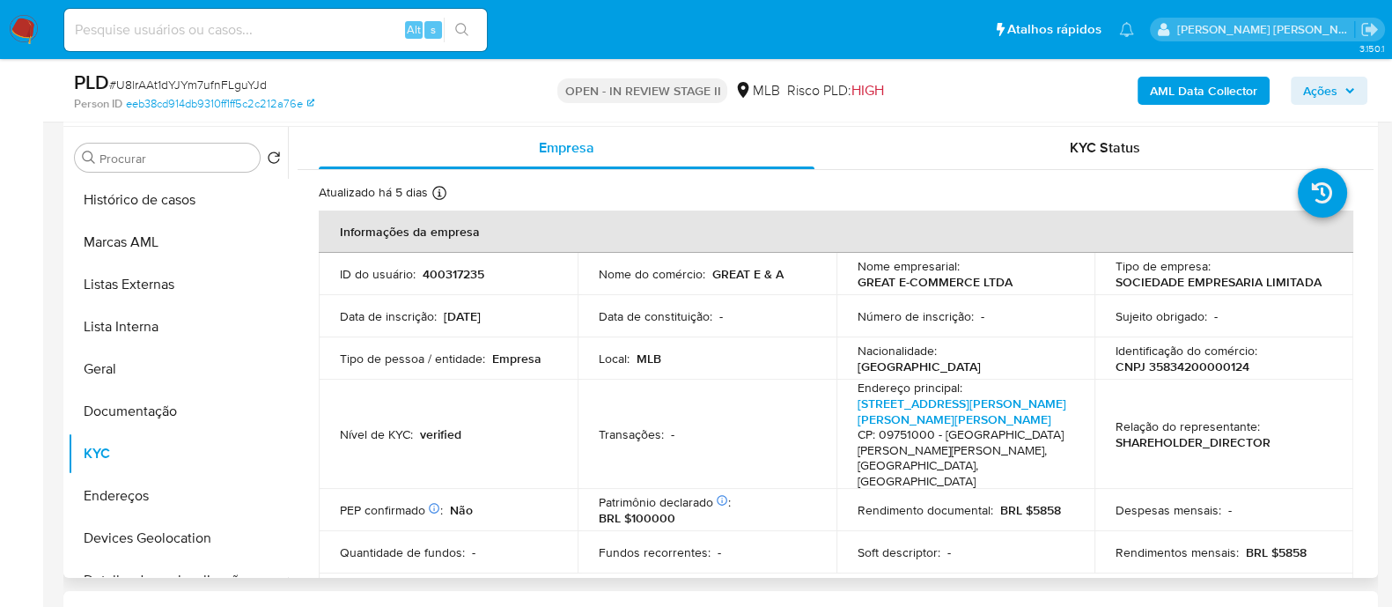
click at [1218, 362] on p "CNPJ 35834200000124" at bounding box center [1183, 366] width 134 height 16
click at [1219, 362] on p "CNPJ 35834200000124" at bounding box center [1183, 366] width 134 height 16
copy p "35834200000124"
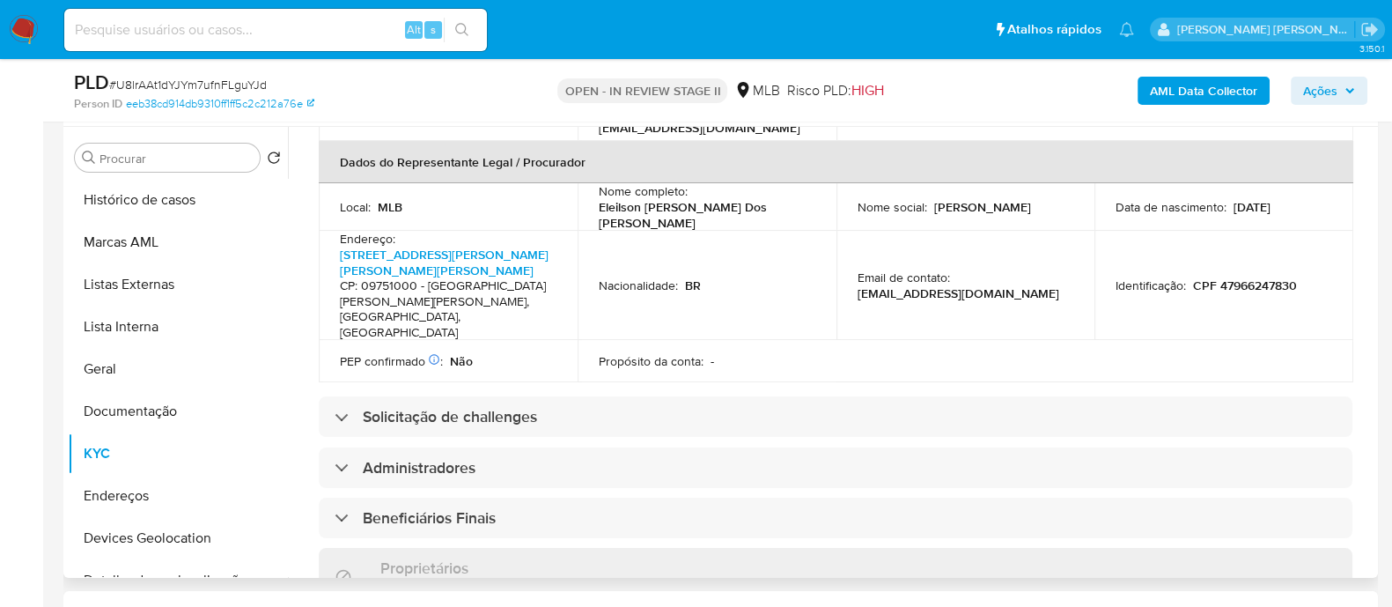
scroll to position [770, 0]
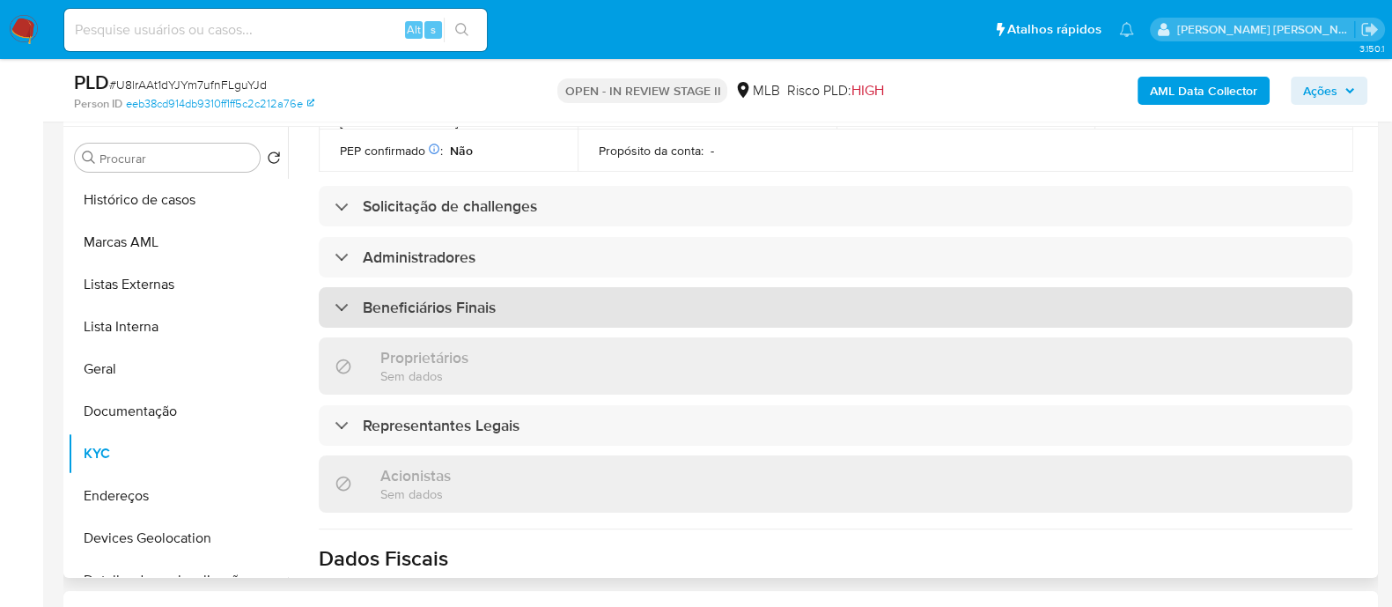
click at [386, 298] on h3 "Beneficiários Finais" at bounding box center [429, 307] width 133 height 19
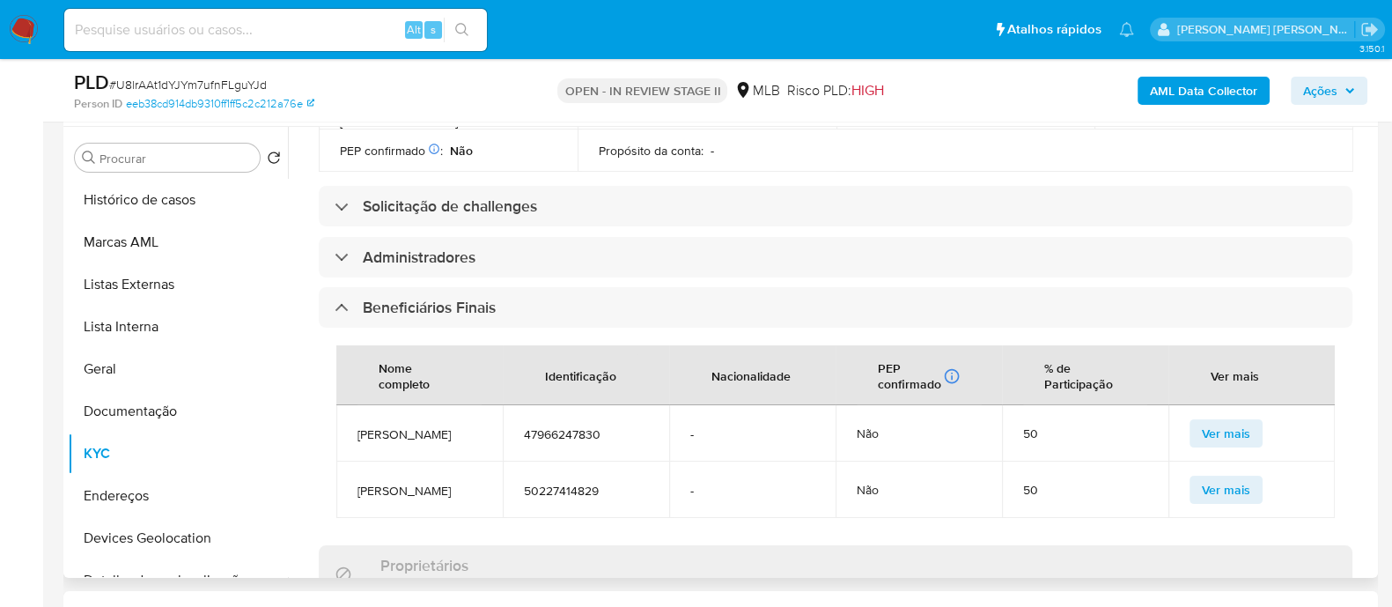
click at [607, 461] on td "50227414829" at bounding box center [586, 489] width 166 height 56
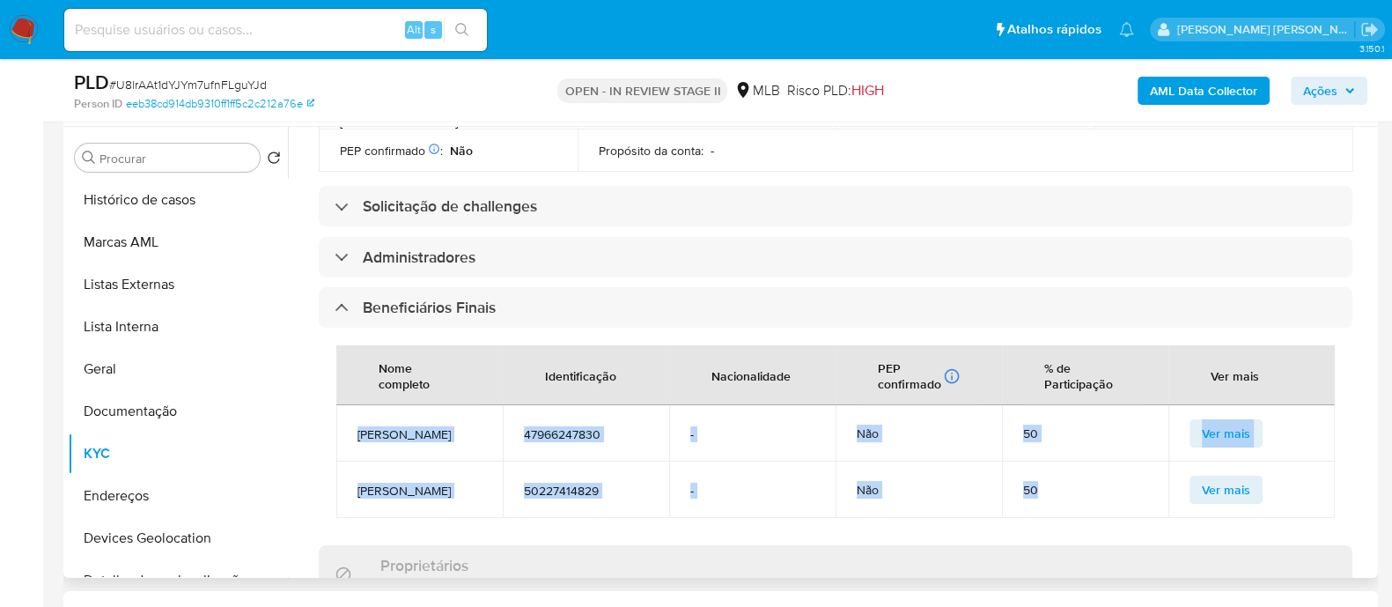
drag, startPoint x: 1042, startPoint y: 431, endPoint x: 357, endPoint y: 372, distance: 687.7
click at [357, 405] on tbody "Eleilson dos Santos 47966247830 - Não 50 Ver mais Raissa Martins da Silva 50227…" at bounding box center [835, 461] width 999 height 113
copy tbody "Eleilson dos Santos 47966247830 - Não 50 Ver mais Raissa Martins da Silva 50227…"
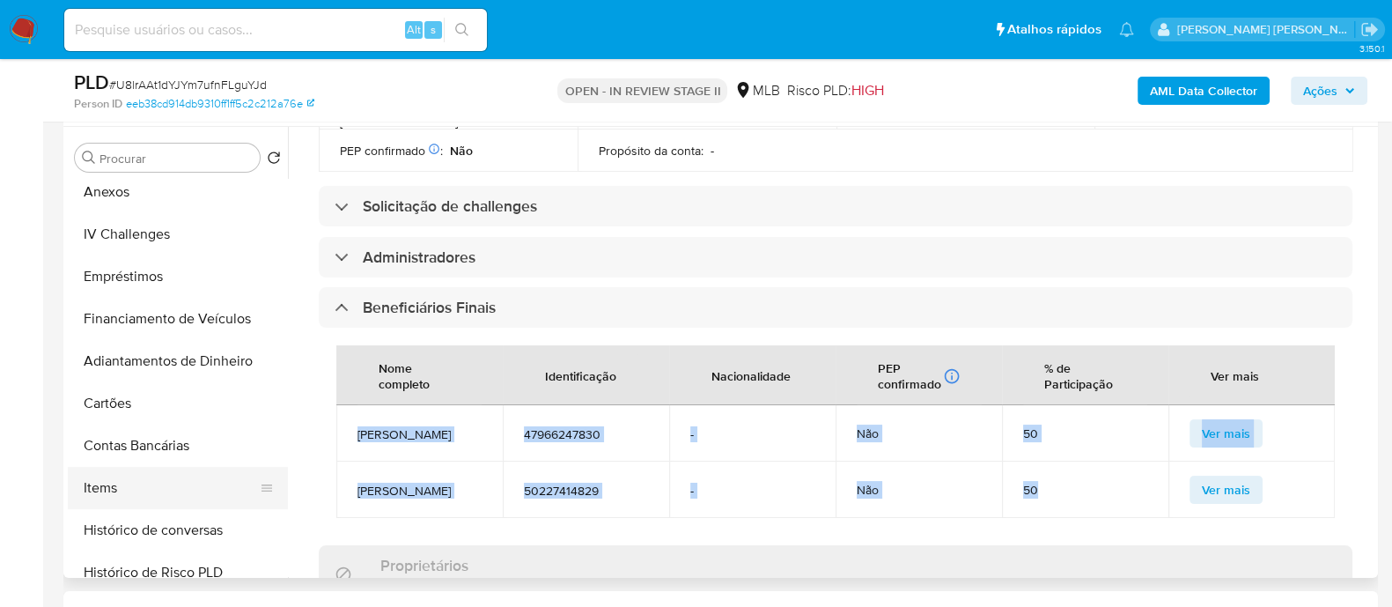
scroll to position [550, 0]
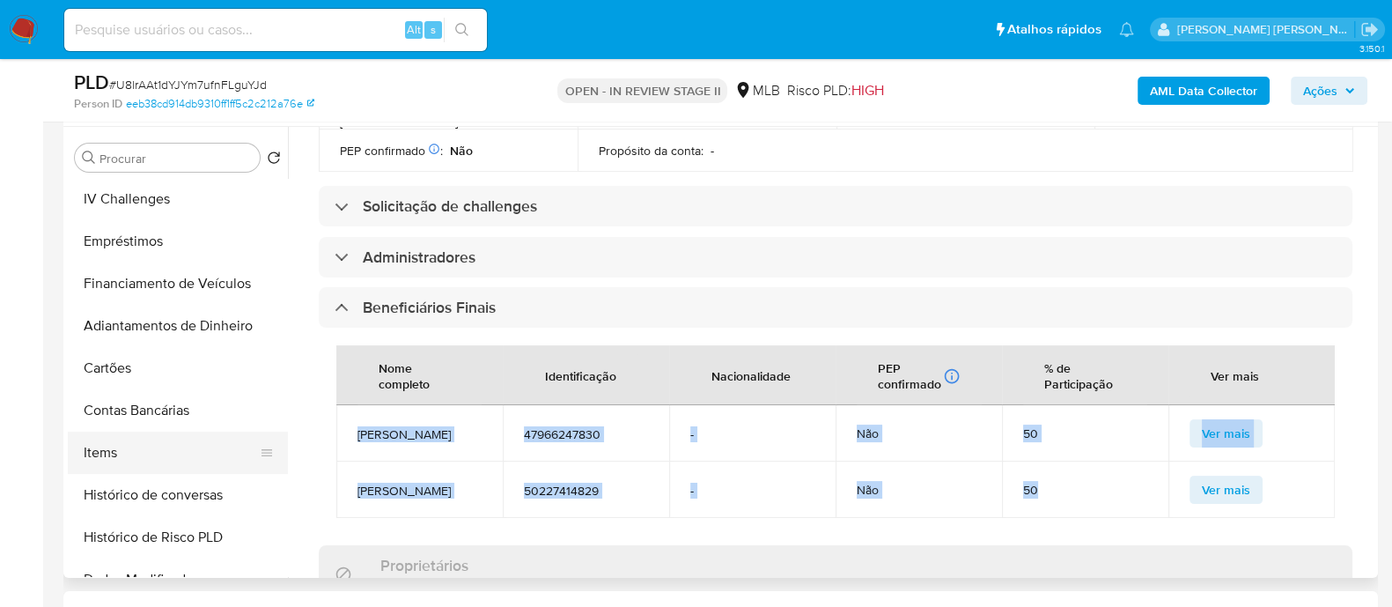
click at [114, 457] on button "Items" at bounding box center [171, 453] width 206 height 42
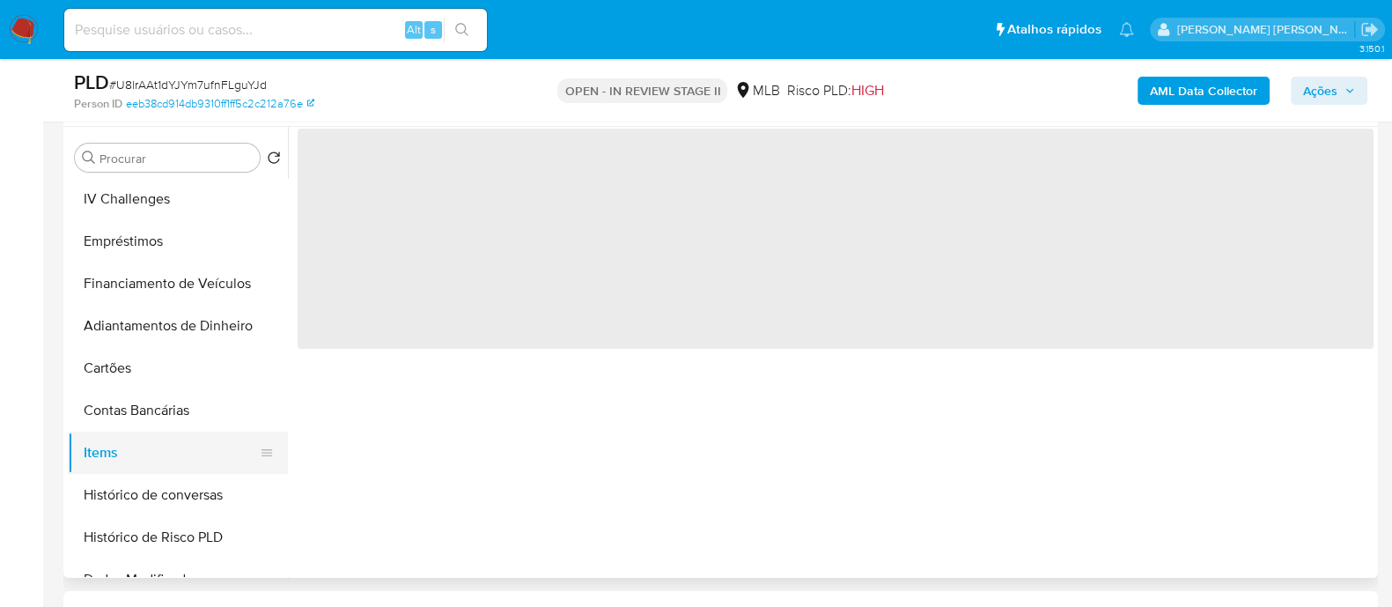
scroll to position [0, 0]
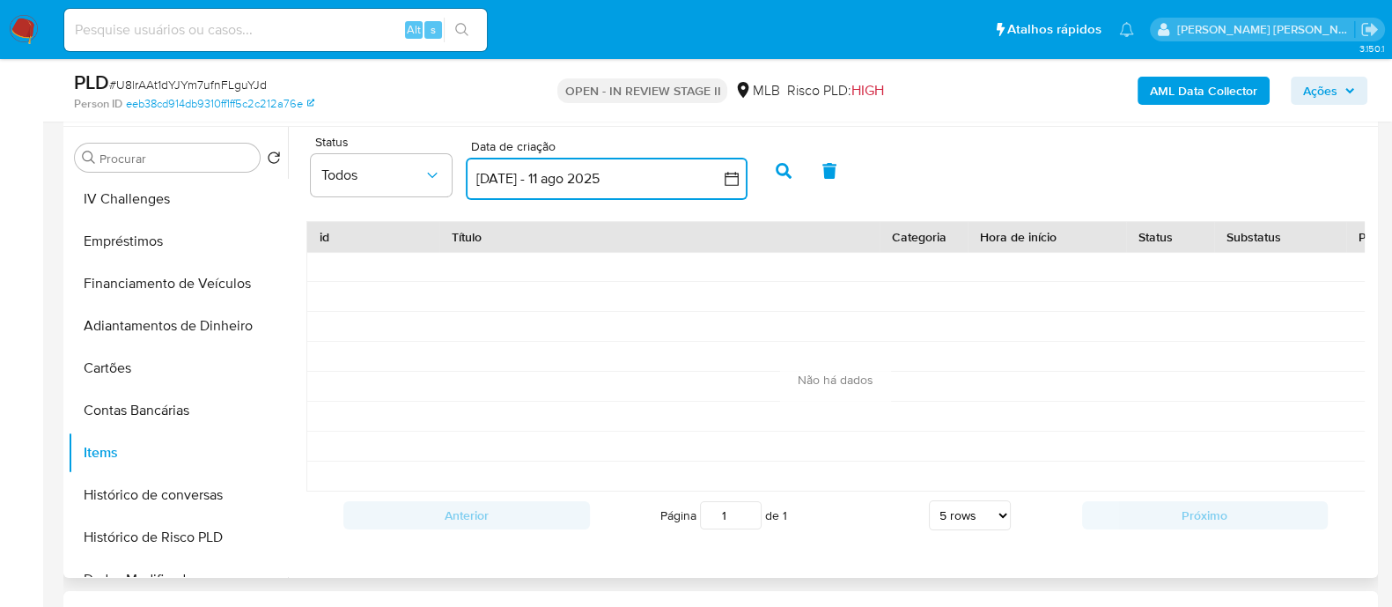
click at [732, 180] on icon "button" at bounding box center [732, 179] width 18 height 18
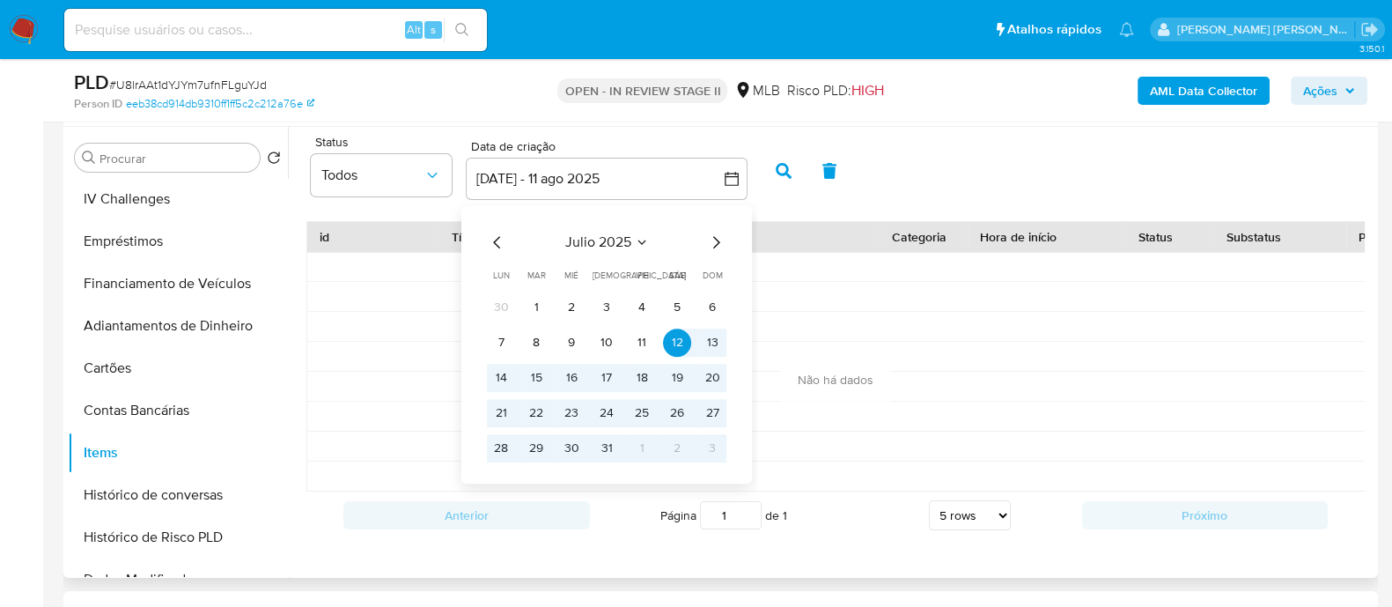
click at [497, 243] on icon "Mes anterior" at bounding box center [497, 242] width 21 height 21
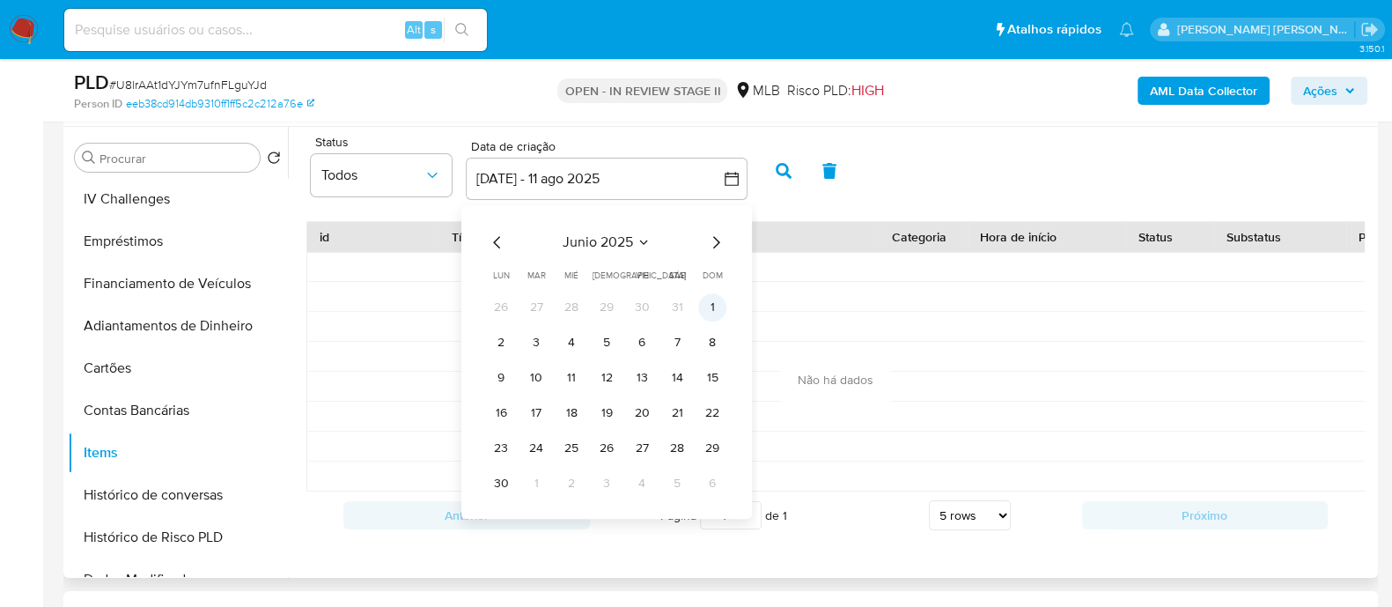
click at [707, 300] on button "1" at bounding box center [712, 307] width 28 height 28
click at [530, 344] on button "3" at bounding box center [536, 342] width 28 height 28
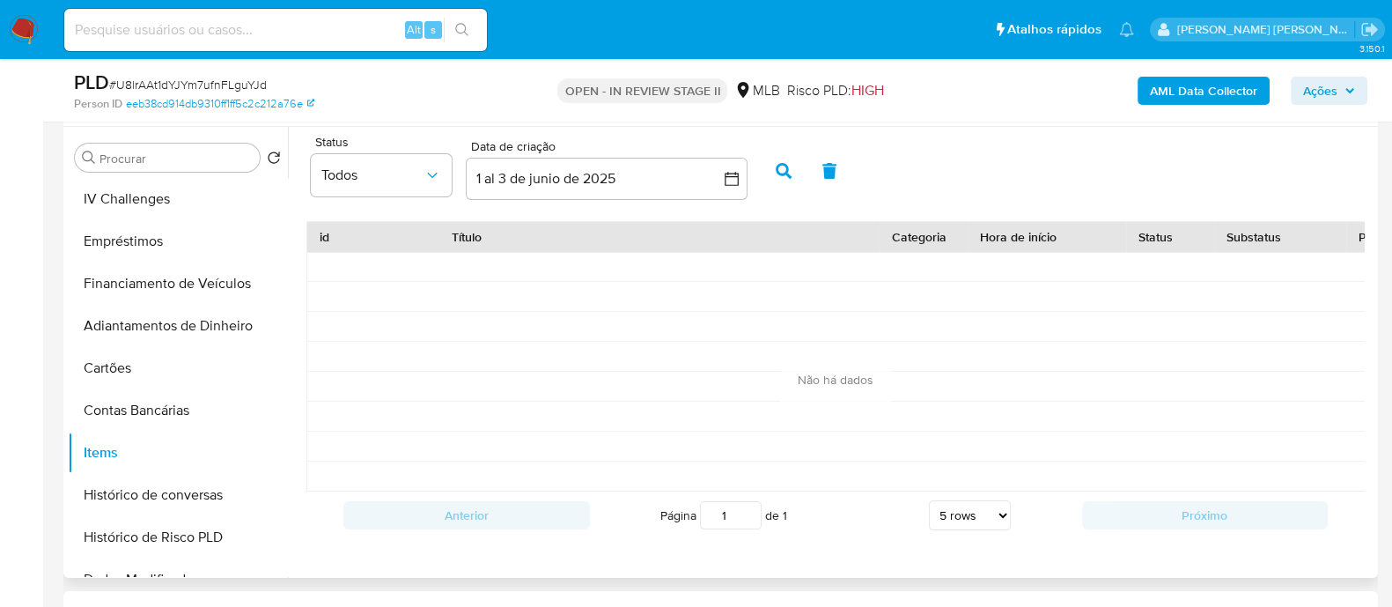
click at [791, 173] on button "button" at bounding box center [784, 171] width 46 height 42
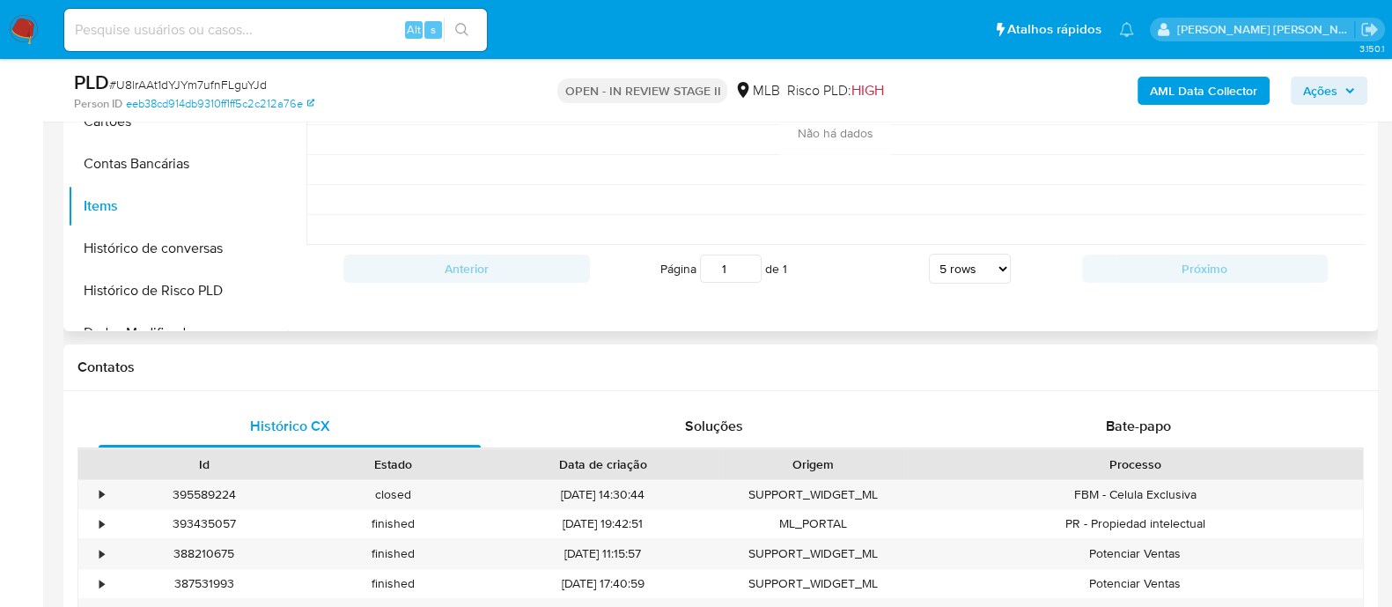
scroll to position [660, 0]
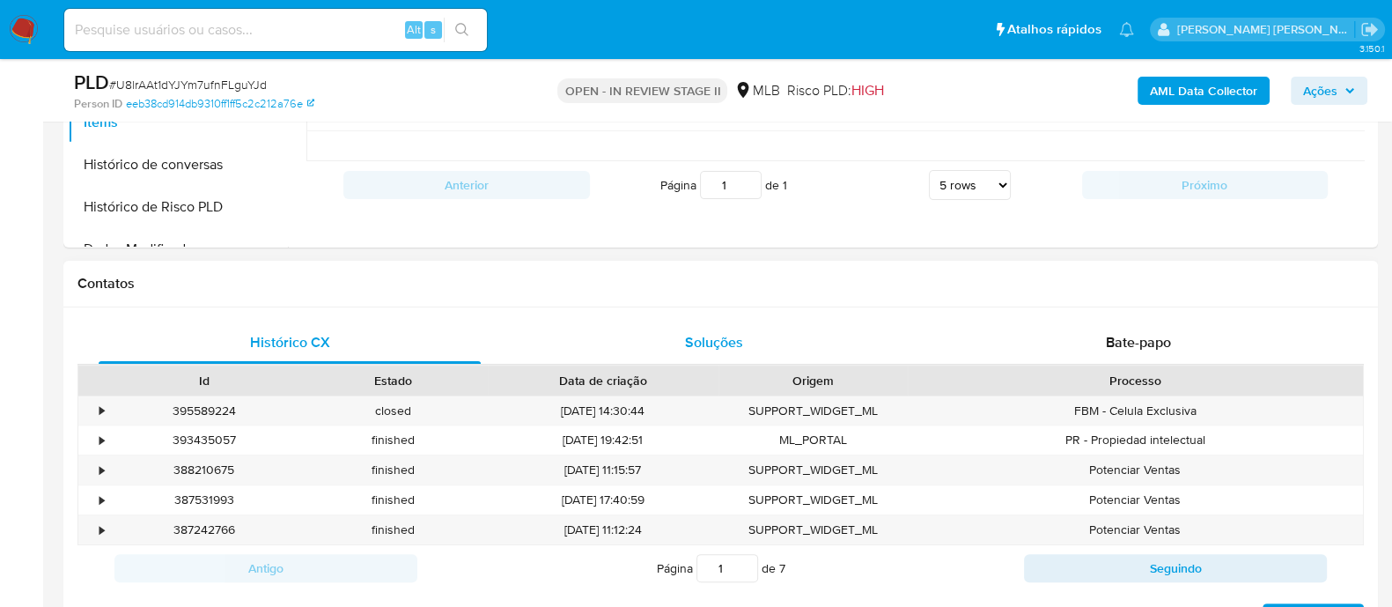
click at [673, 354] on div "Soluções" at bounding box center [714, 342] width 382 height 42
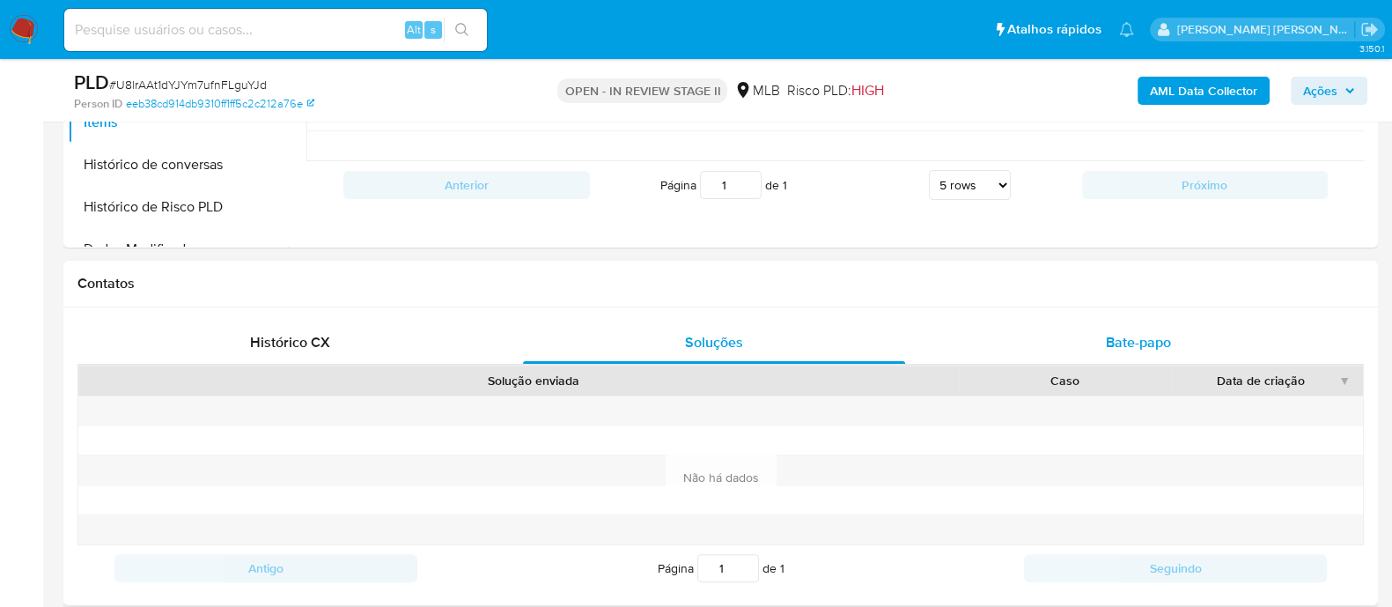
click at [1097, 344] on div "Bate-papo" at bounding box center [1139, 342] width 382 height 42
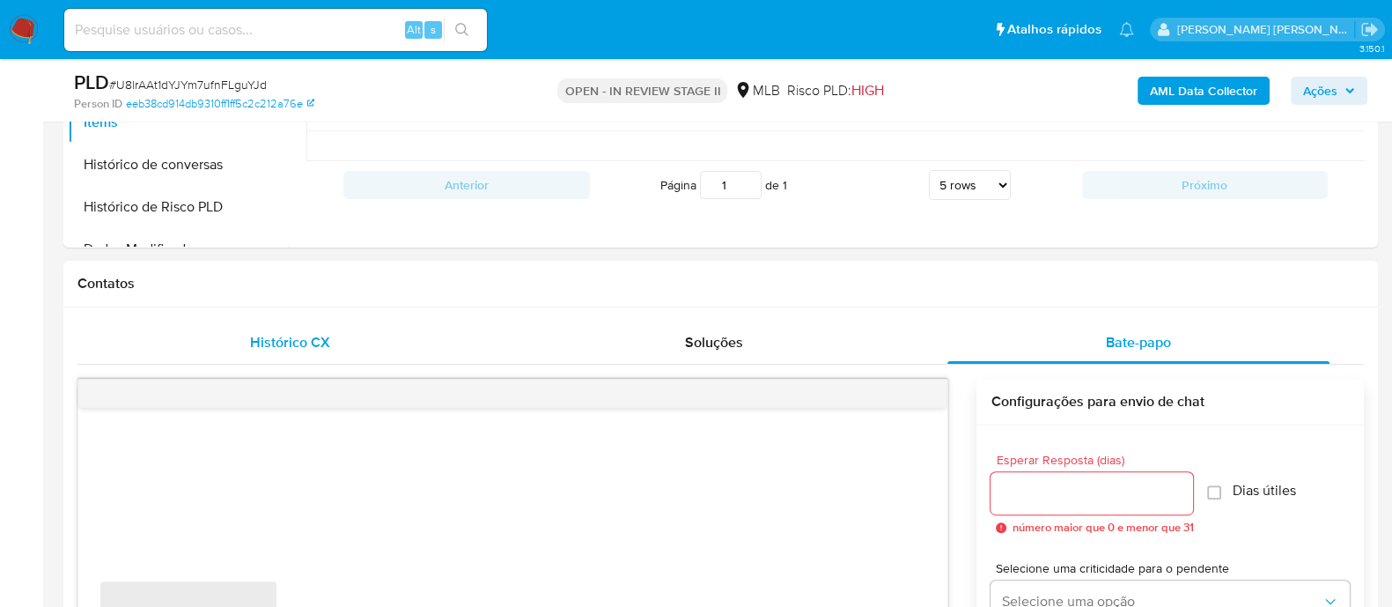
click at [410, 354] on div "Histórico CX" at bounding box center [290, 342] width 382 height 42
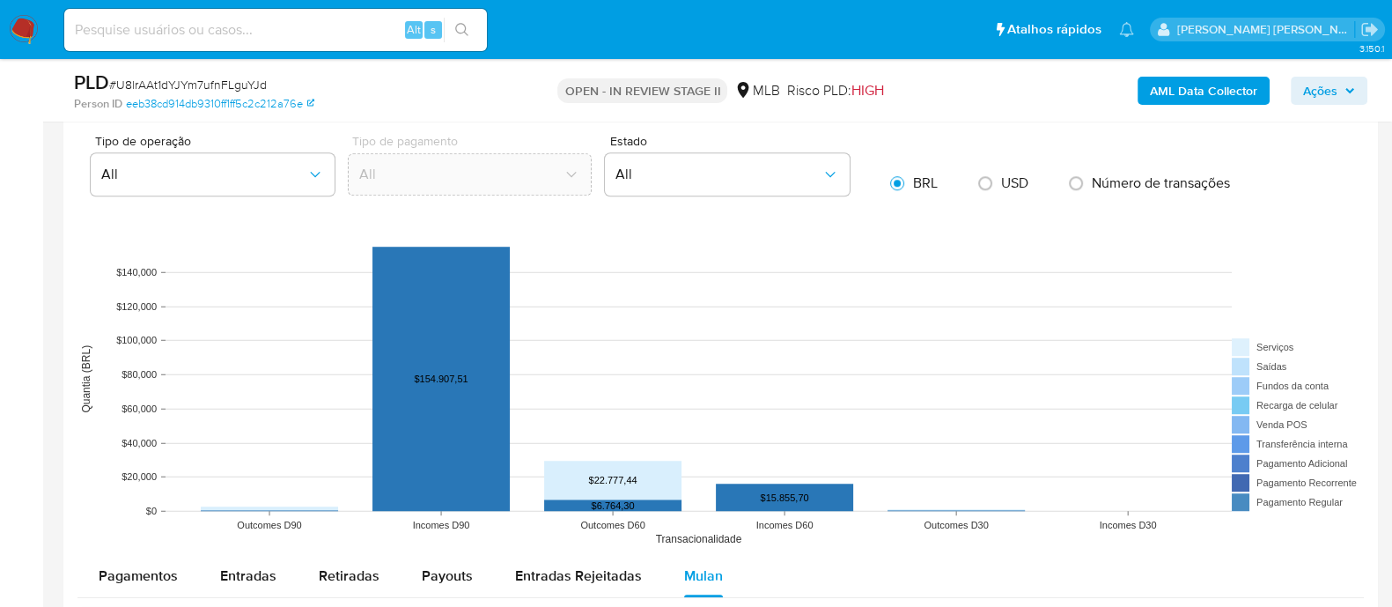
scroll to position [1650, 0]
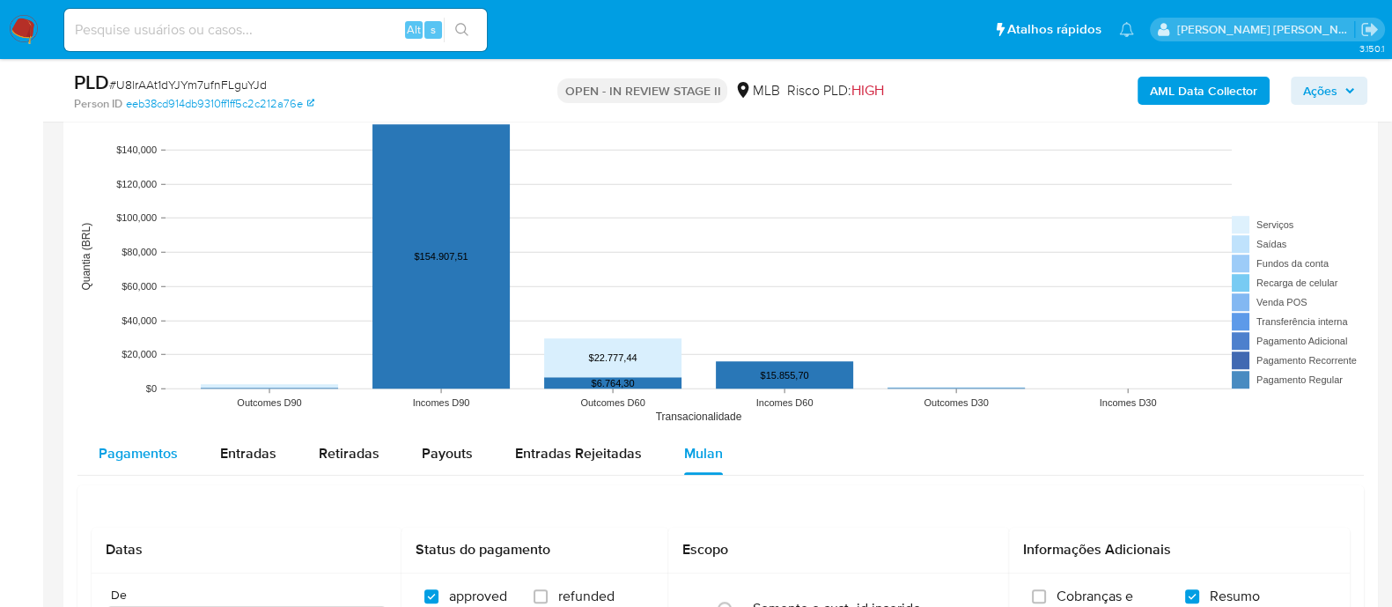
click at [139, 451] on span "Pagamentos" at bounding box center [138, 453] width 79 height 20
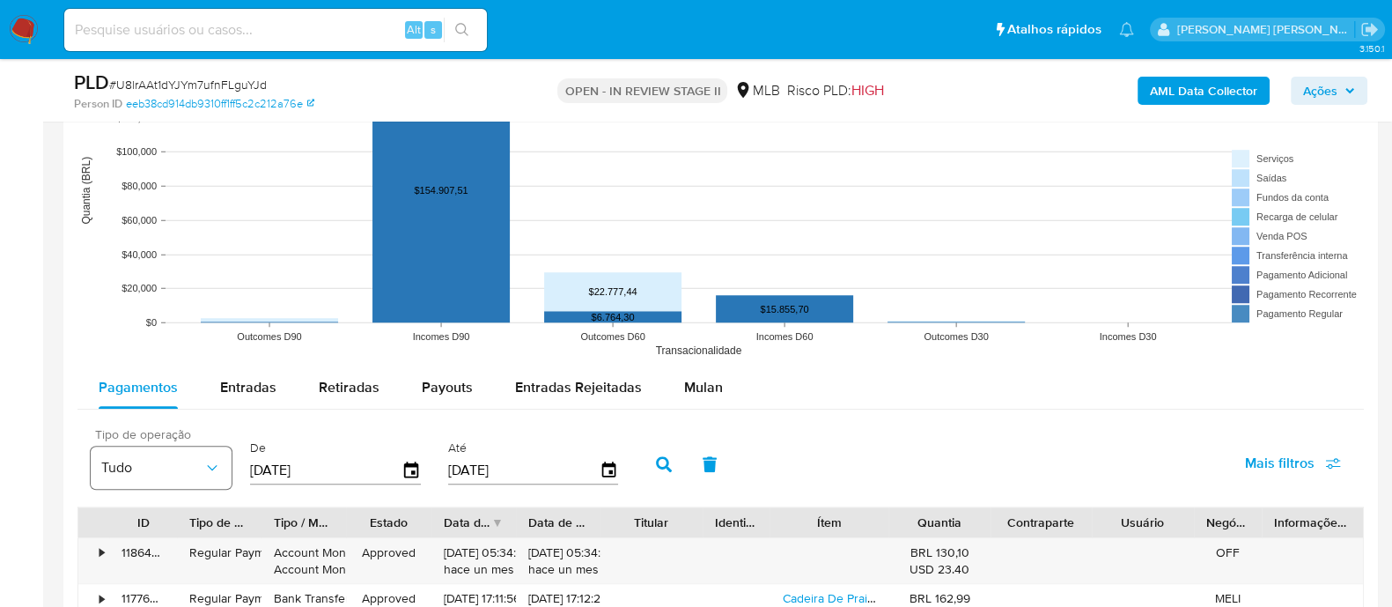
scroll to position [1760, 0]
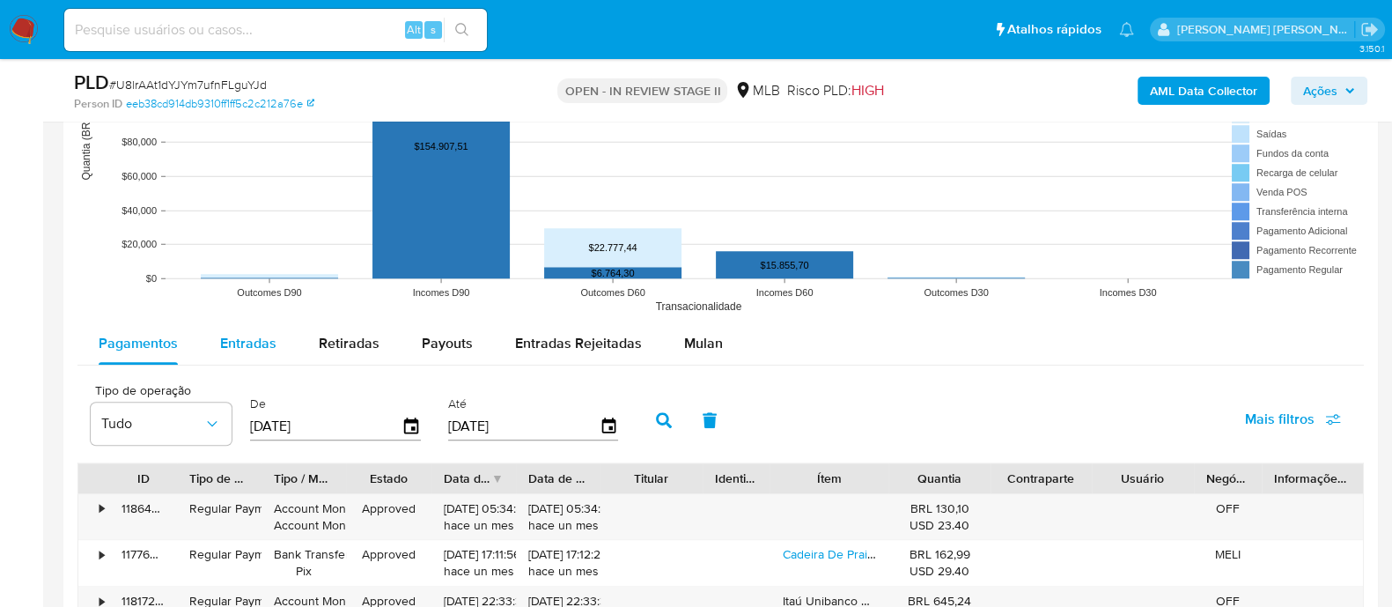
click at [270, 347] on span "Entradas" at bounding box center [248, 343] width 56 height 20
select select "10"
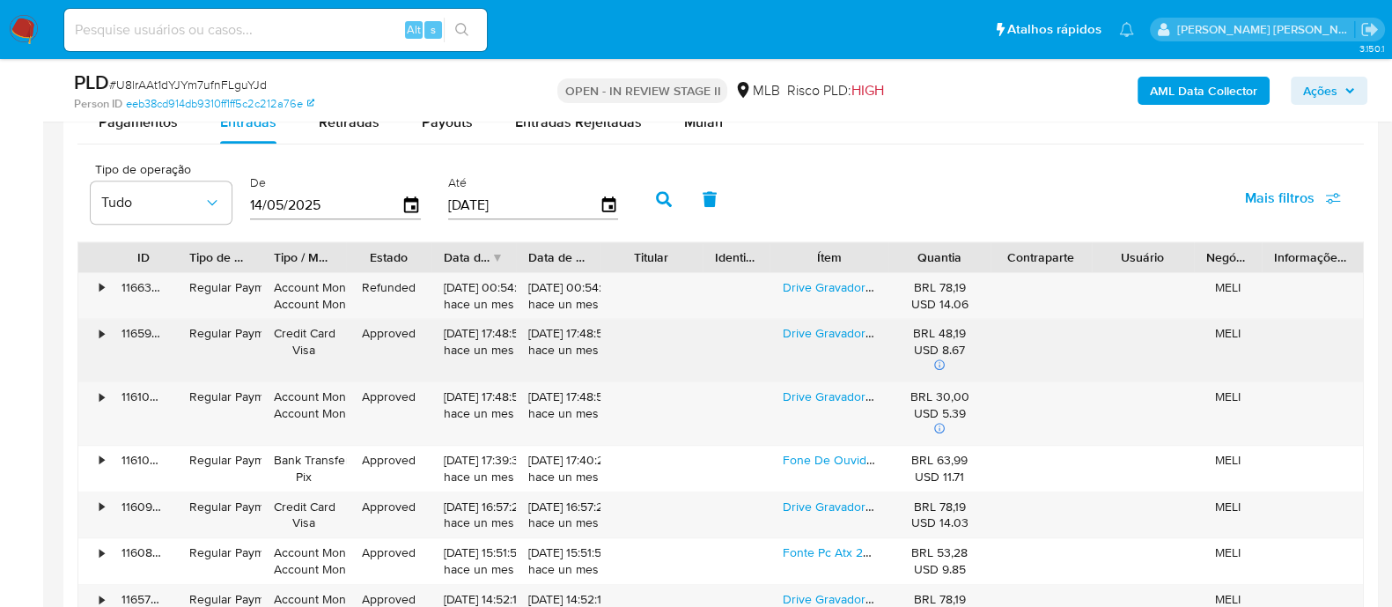
scroll to position [2092, 0]
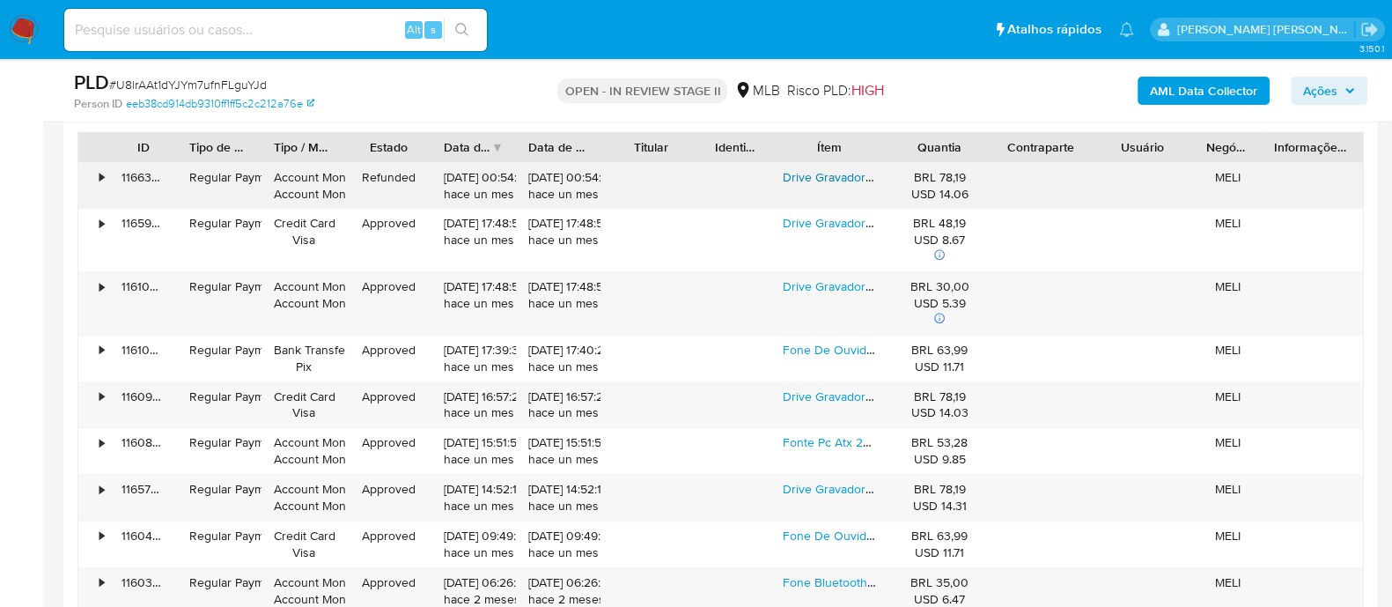
click at [832, 178] on link "Drive Gravador Leitor Cd/dvd Externo Usb 3.0 Slim Portátil Pc Notebook Knup Kp-…" at bounding box center [1021, 177] width 477 height 18
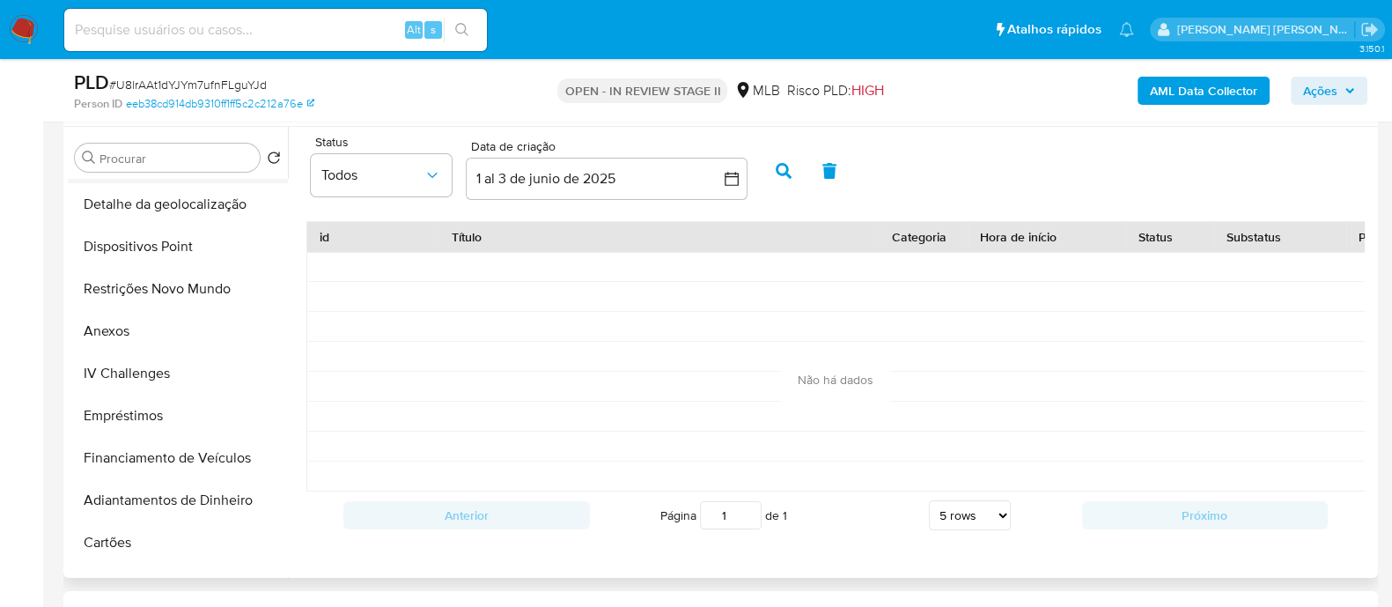
scroll to position [109, 0]
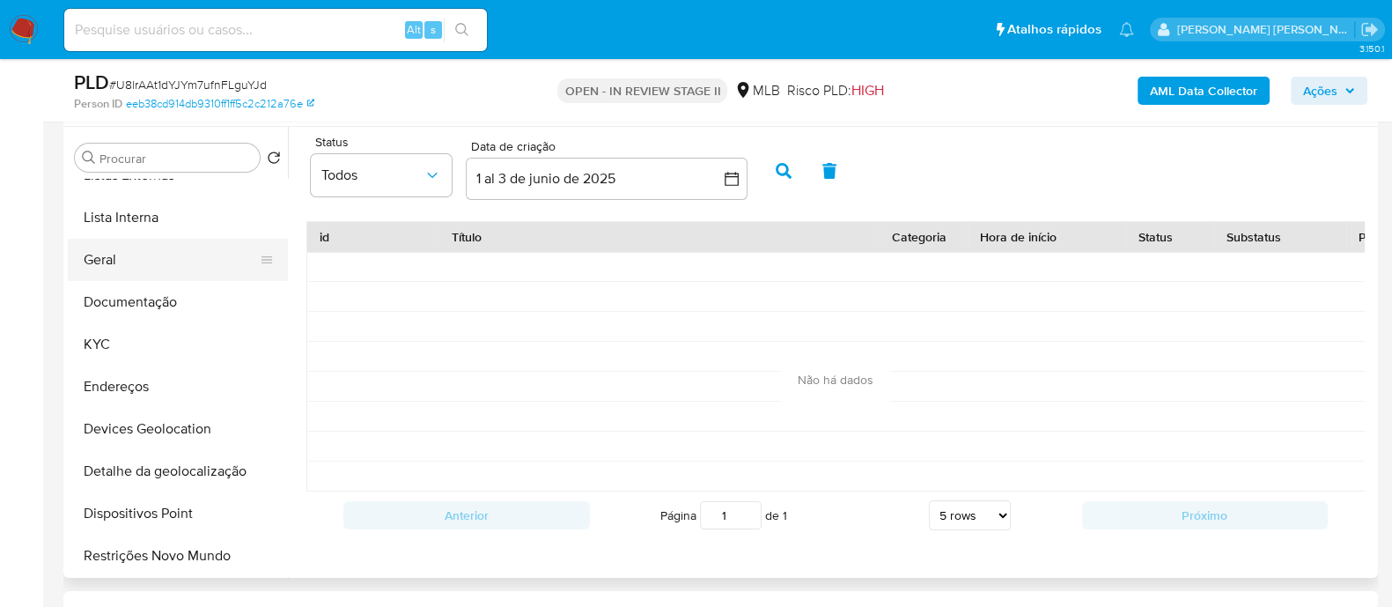
click at [135, 262] on button "Geral" at bounding box center [171, 260] width 206 height 42
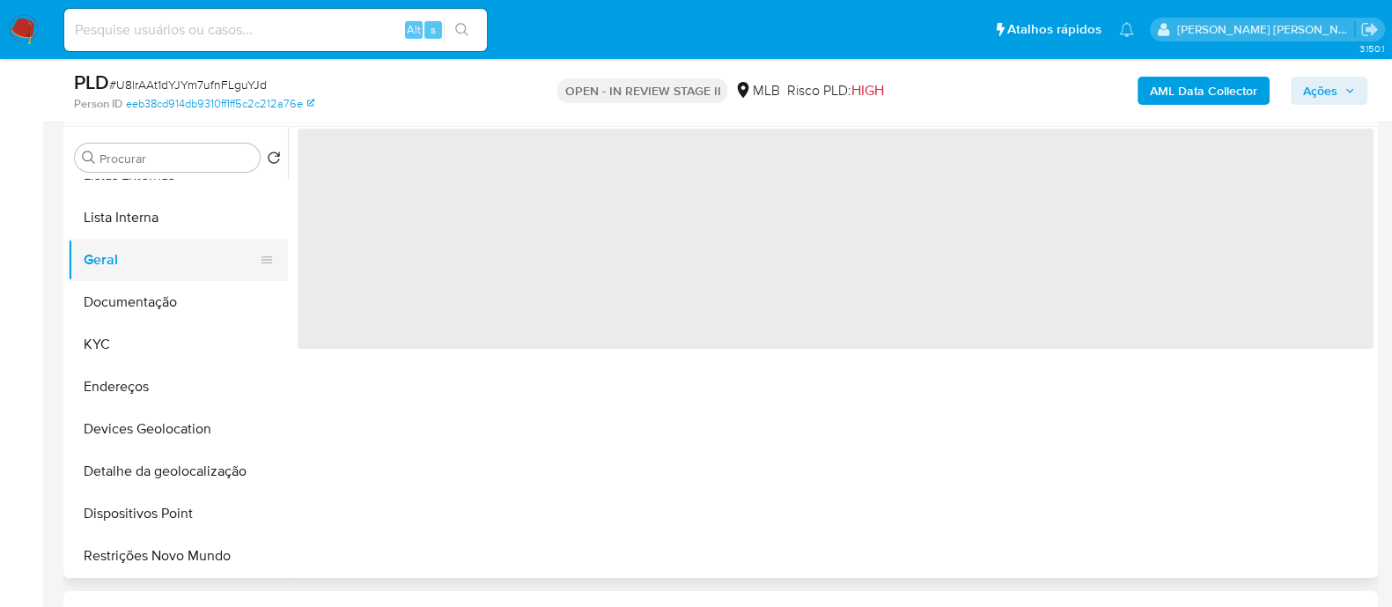
scroll to position [0, 0]
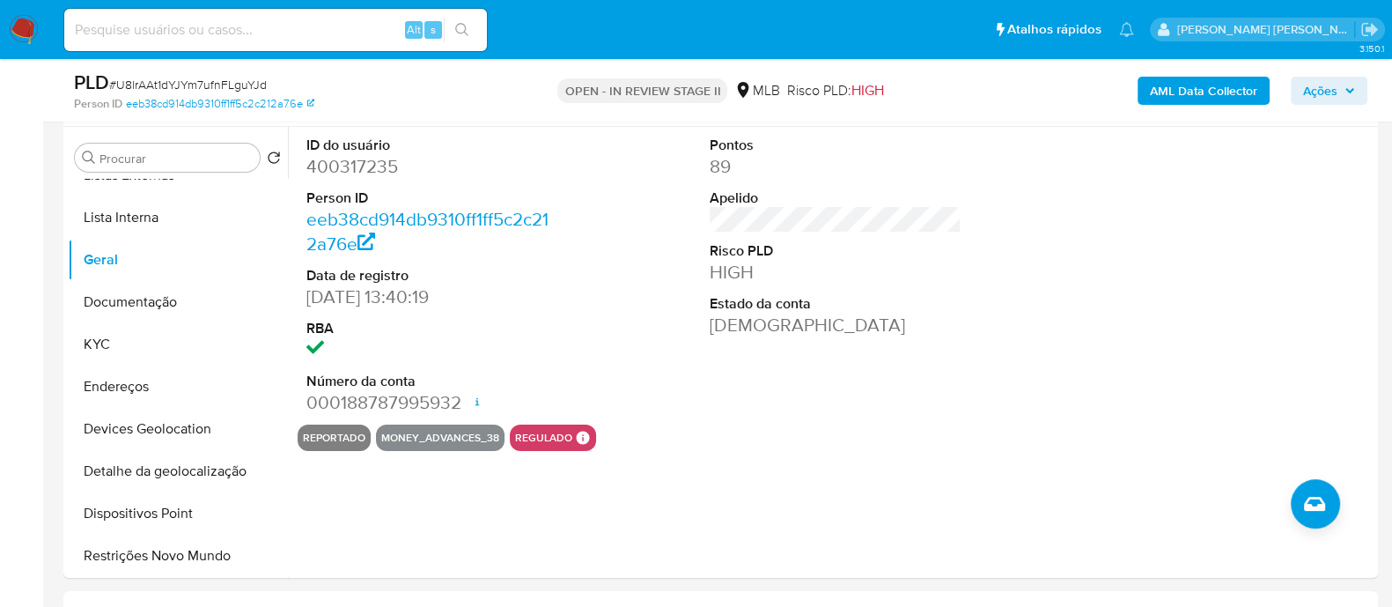
click at [1309, 90] on span "Ações" at bounding box center [1320, 91] width 34 height 28
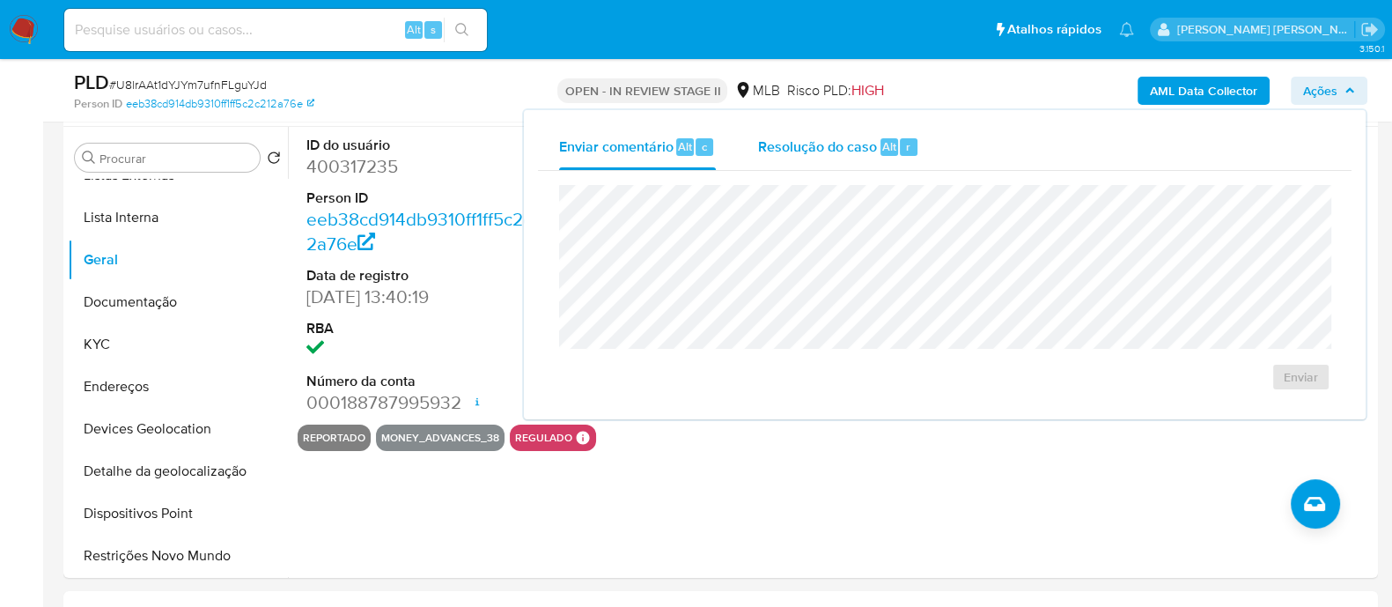
click at [811, 151] on span "Resolução do caso" at bounding box center [817, 146] width 119 height 20
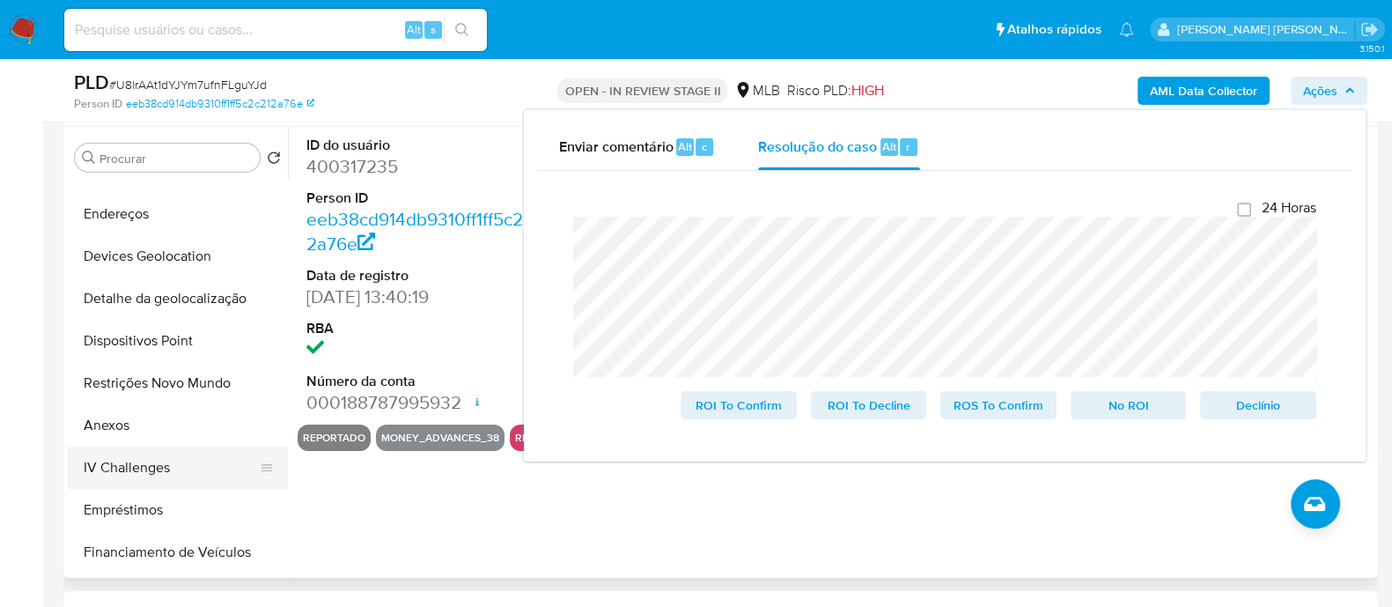
scroll to position [330, 0]
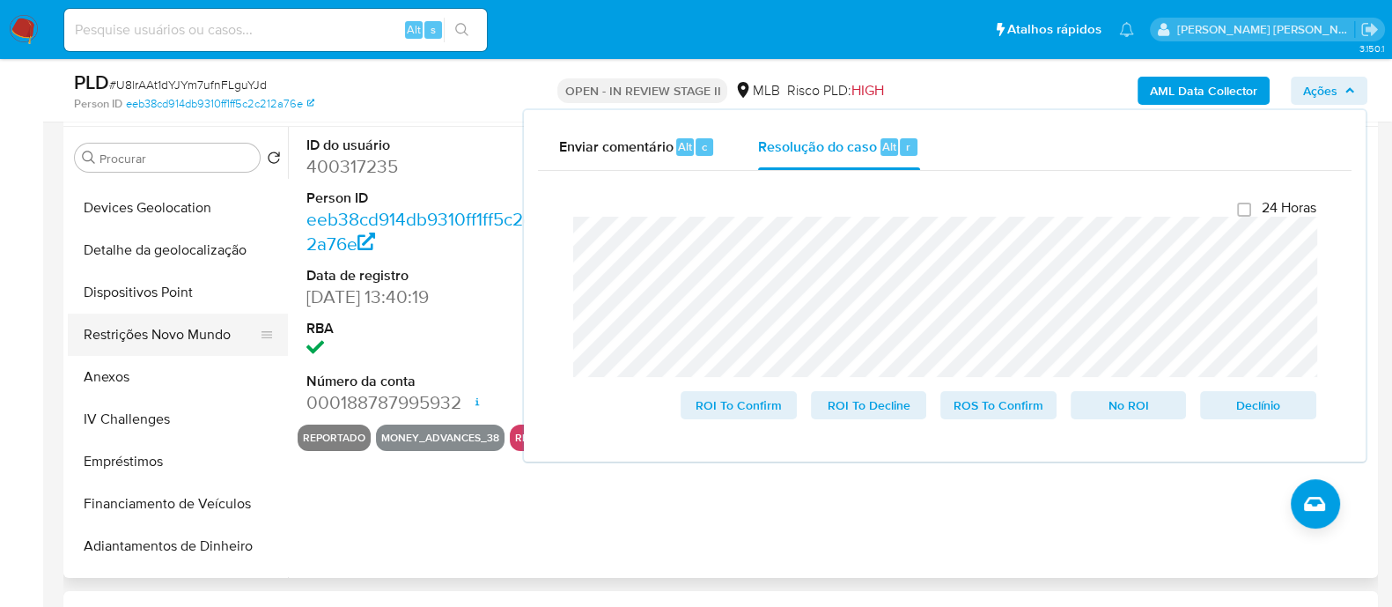
click at [138, 350] on button "Restrições Novo Mundo" at bounding box center [171, 335] width 206 height 42
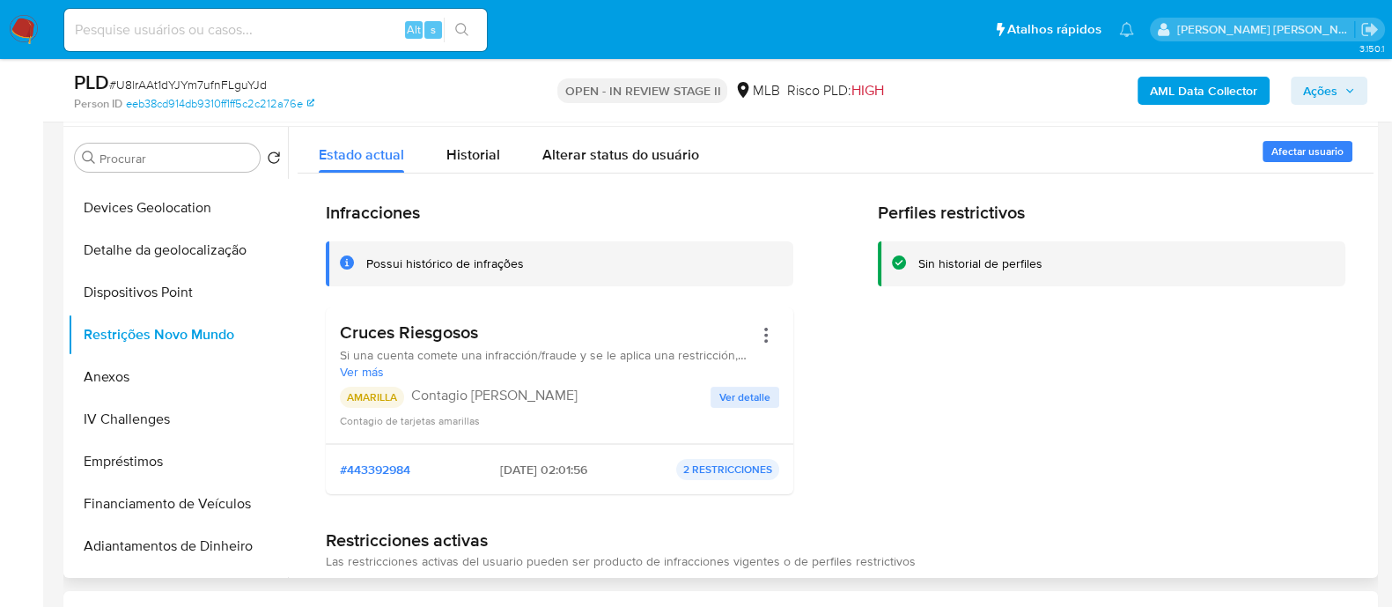
click at [745, 395] on span "Ver detalle" at bounding box center [745, 397] width 51 height 18
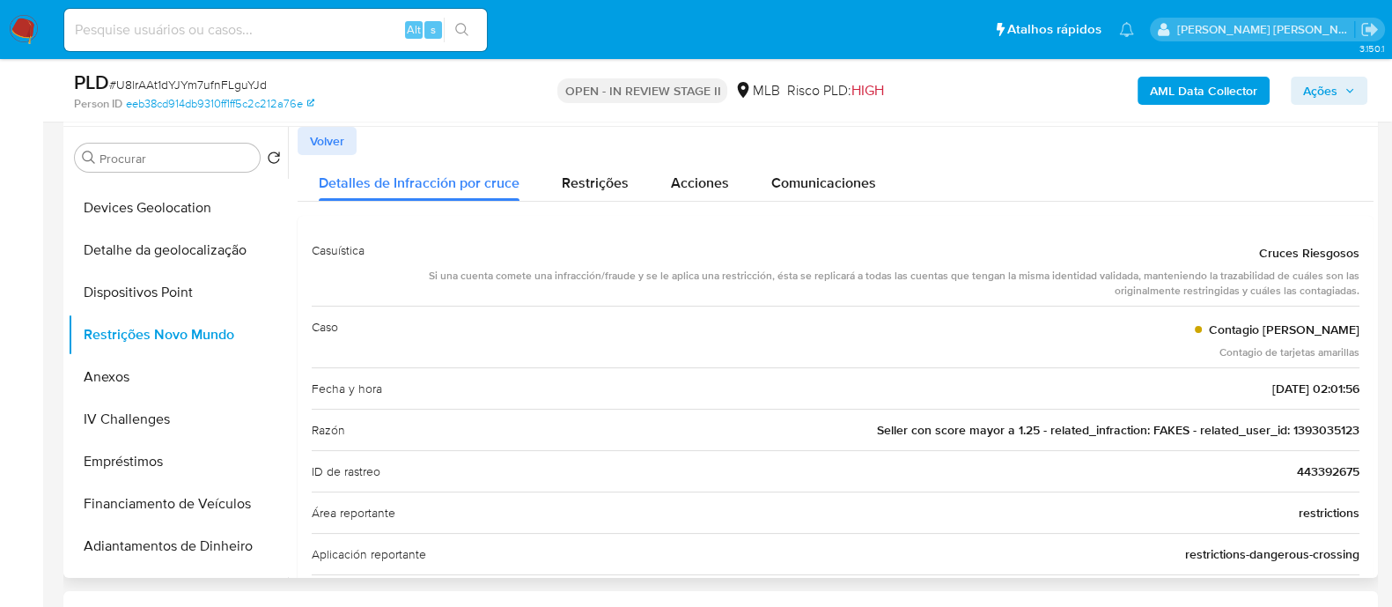
click at [1073, 339] on div "Caso Contagio Tarjetas Amarillas Contagio de tarjetas amarillas" at bounding box center [836, 337] width 1048 height 62
click at [986, 159] on div "Detalles de Infracción por cruce Restrições Acciones Comunicaciones" at bounding box center [836, 178] width 1076 height 47
drag, startPoint x: 326, startPoint y: 138, endPoint x: 771, endPoint y: 12, distance: 462.2
click at [327, 138] on span "Volver" at bounding box center [327, 141] width 34 height 25
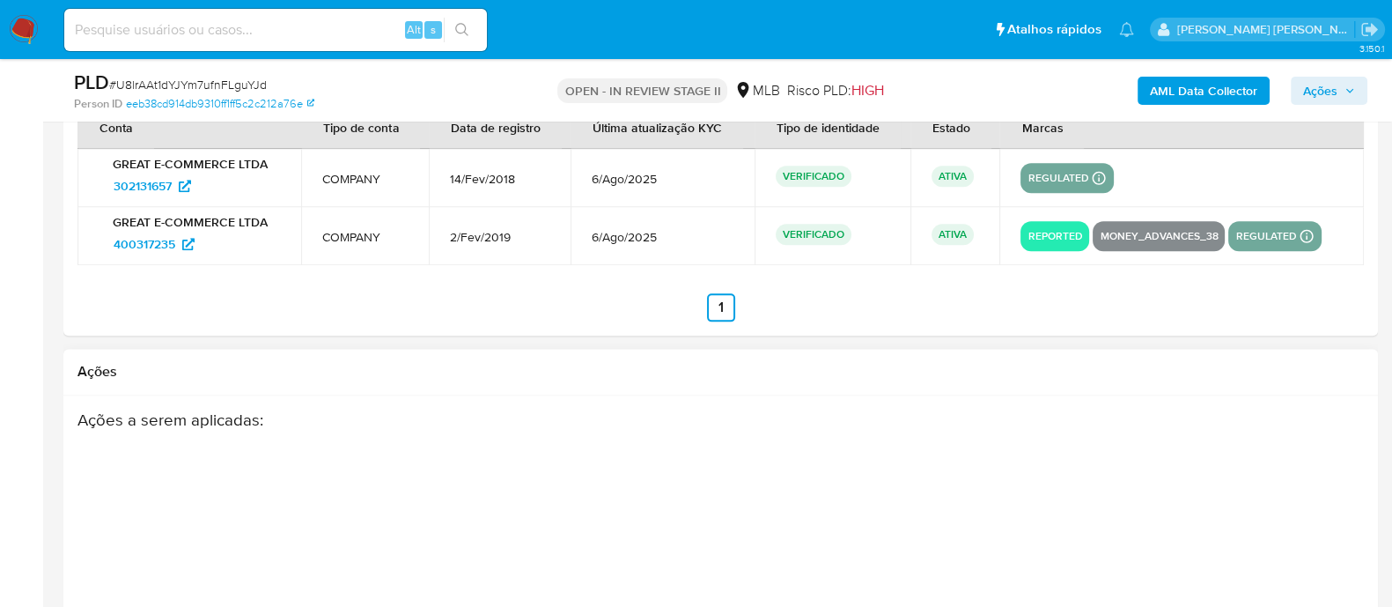
scroll to position [2642, 0]
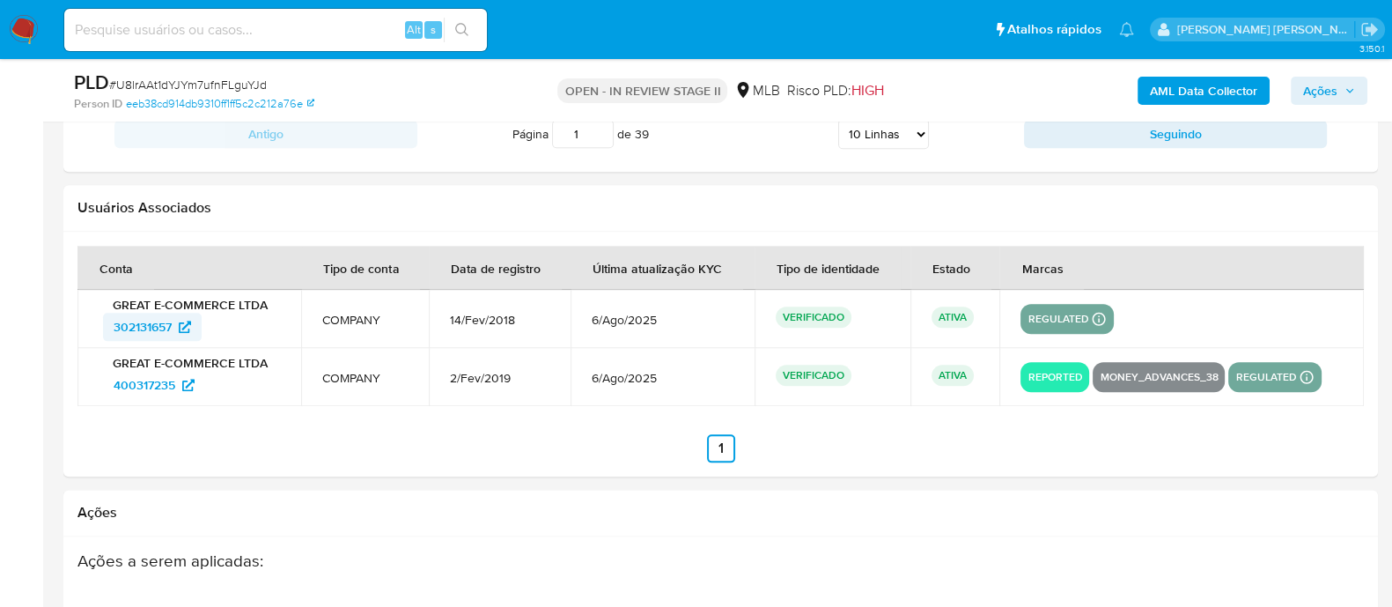
click at [143, 316] on span "302131657" at bounding box center [143, 327] width 58 height 28
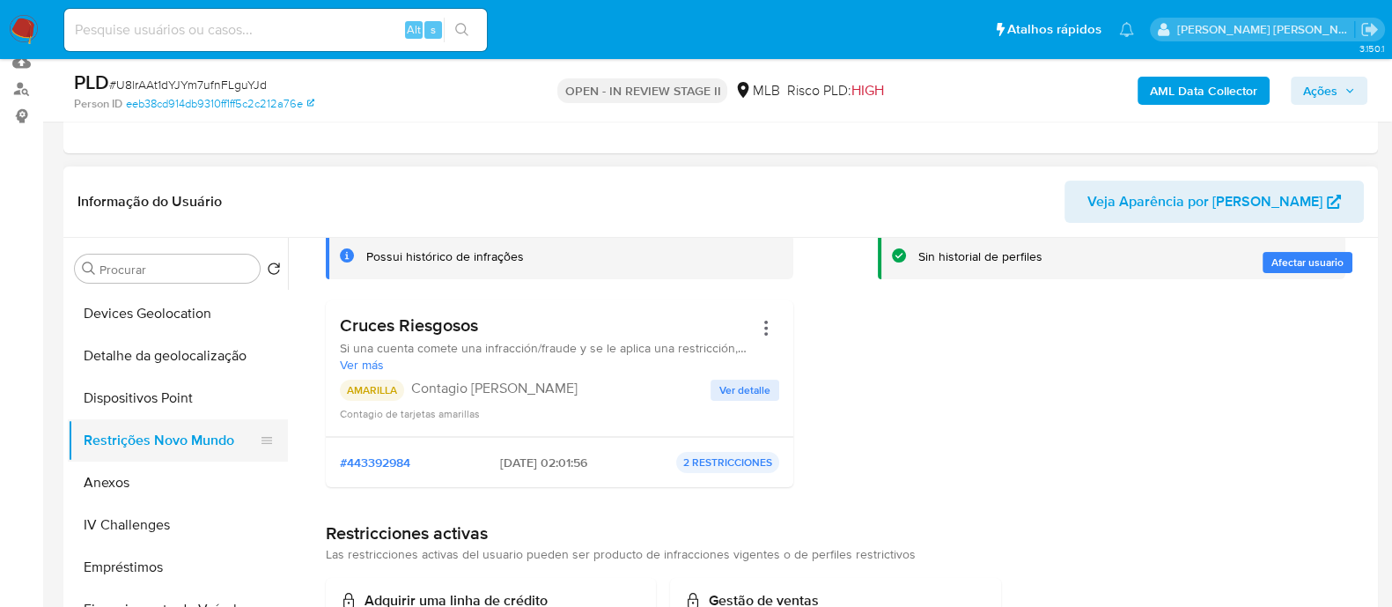
scroll to position [109, 0]
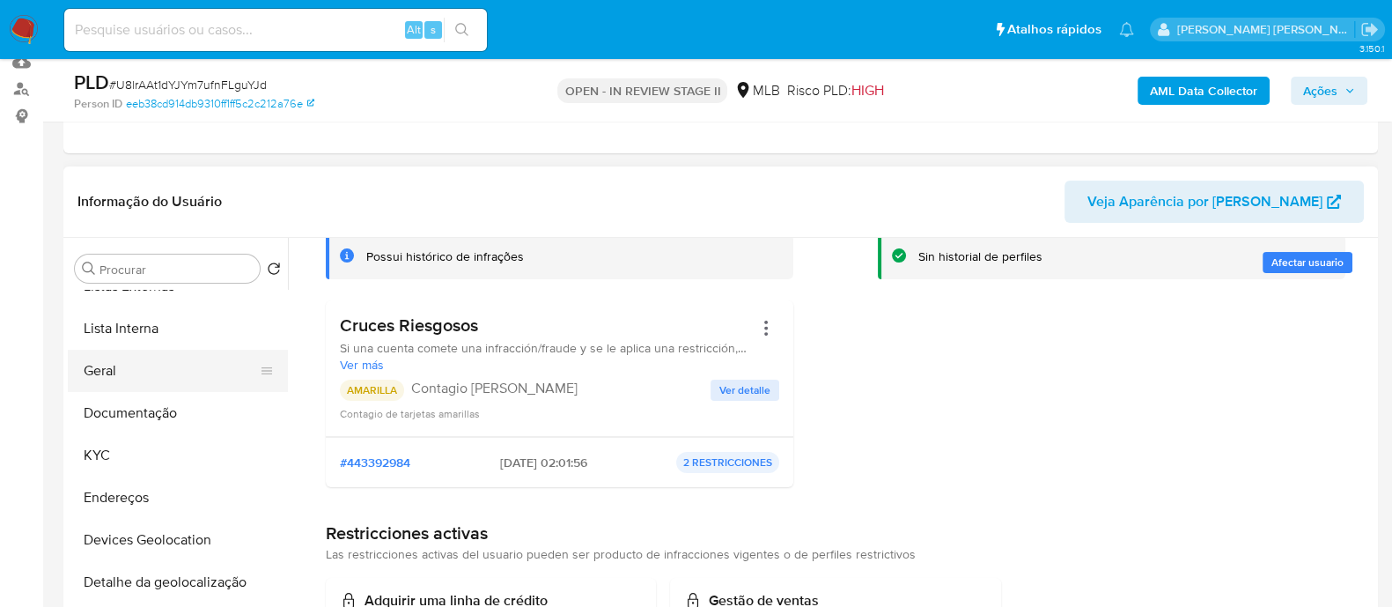
click at [119, 369] on button "Geral" at bounding box center [171, 371] width 206 height 42
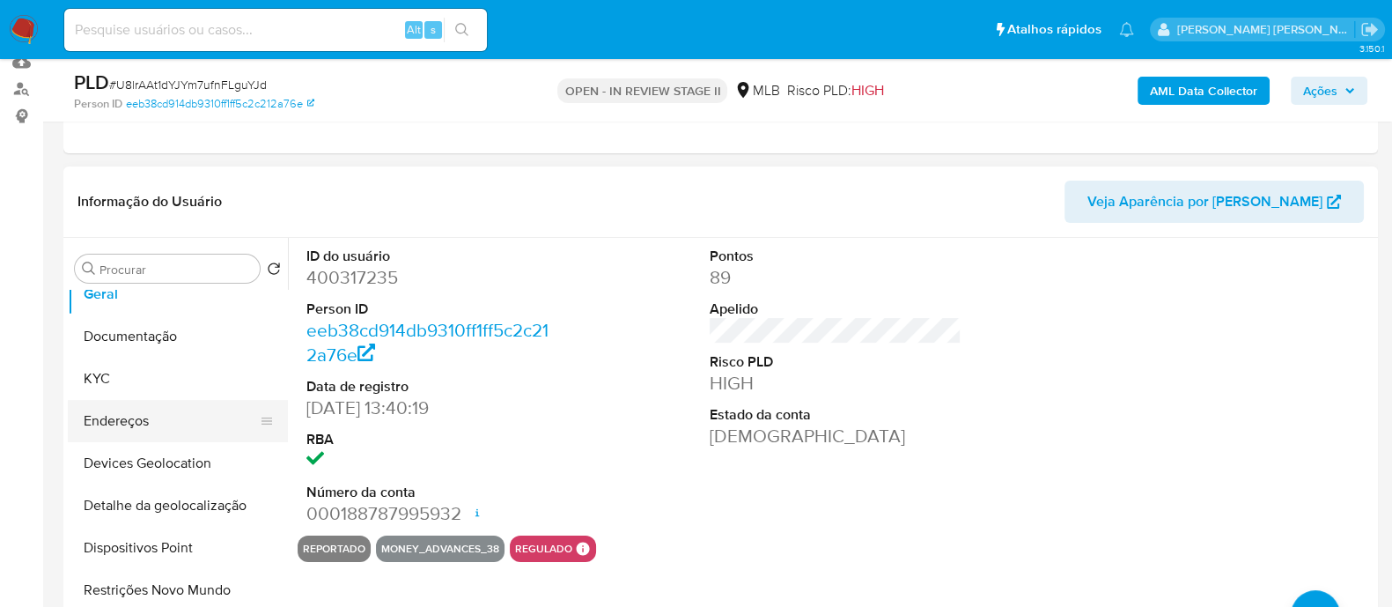
scroll to position [219, 0]
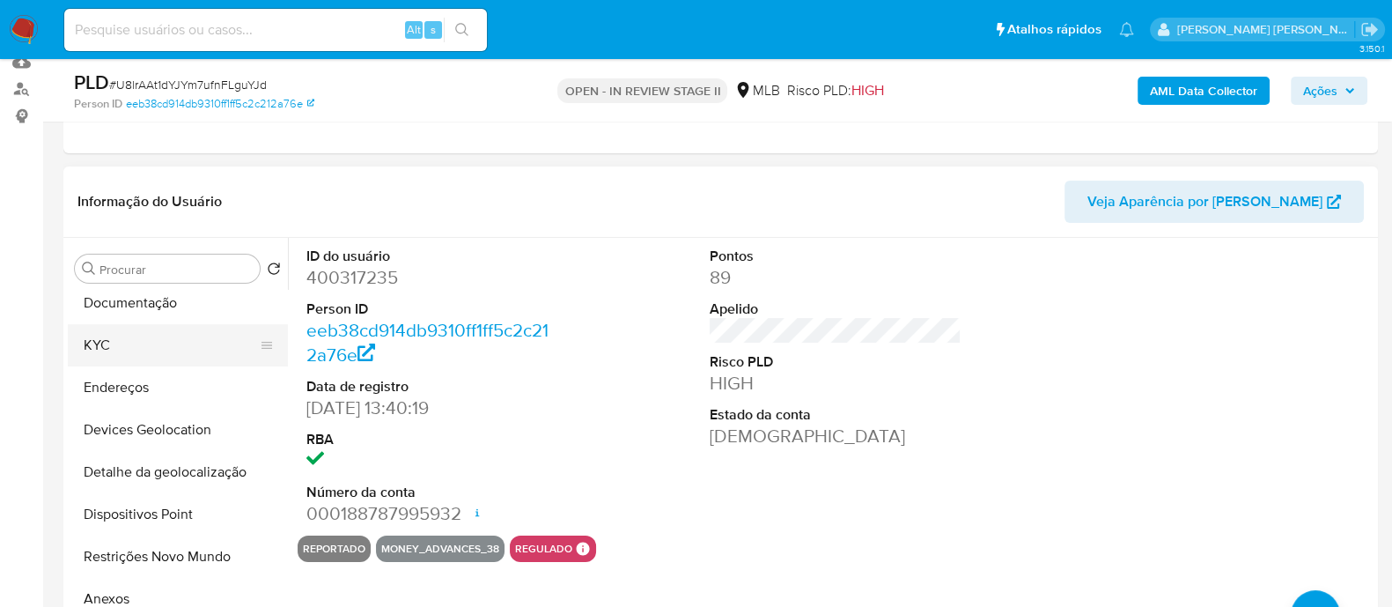
click at [134, 336] on button "KYC" at bounding box center [171, 345] width 206 height 42
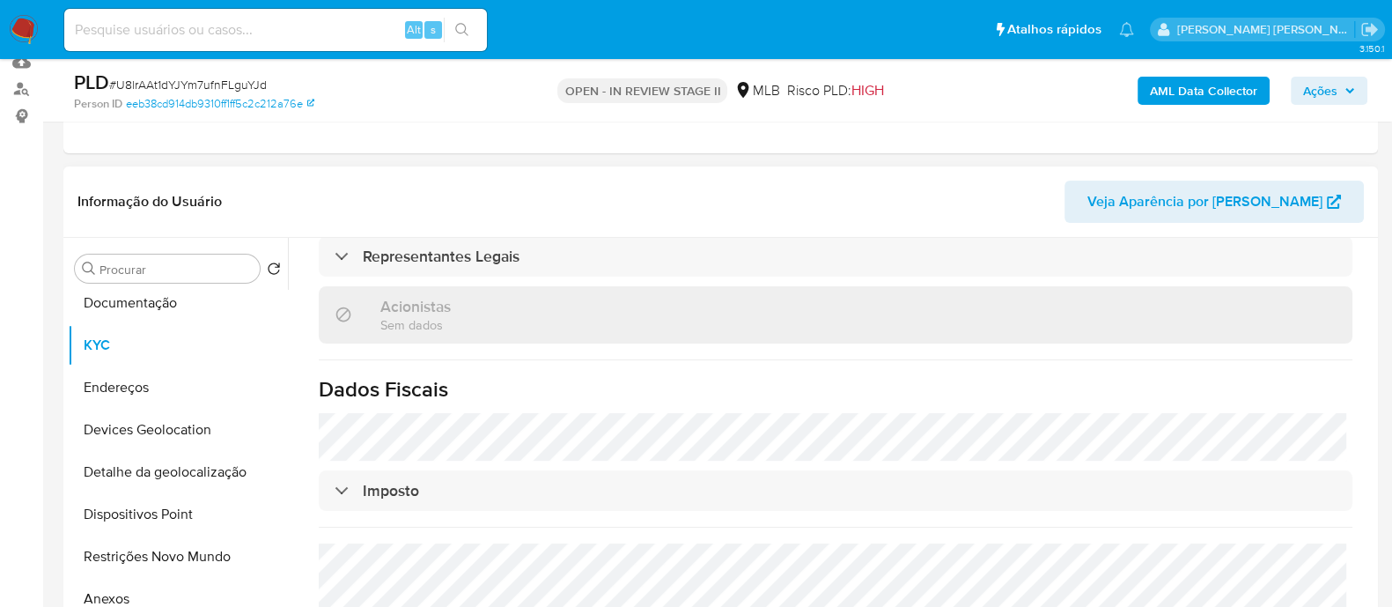
scroll to position [1069, 0]
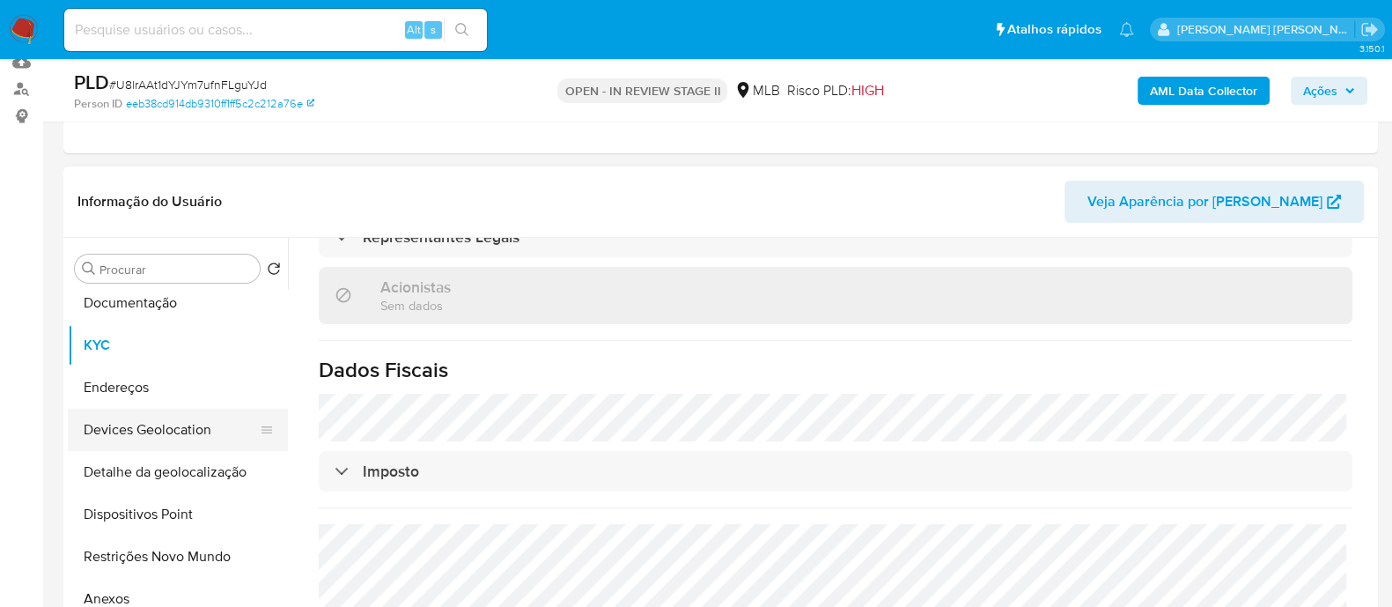
click at [181, 432] on button "Devices Geolocation" at bounding box center [171, 430] width 206 height 42
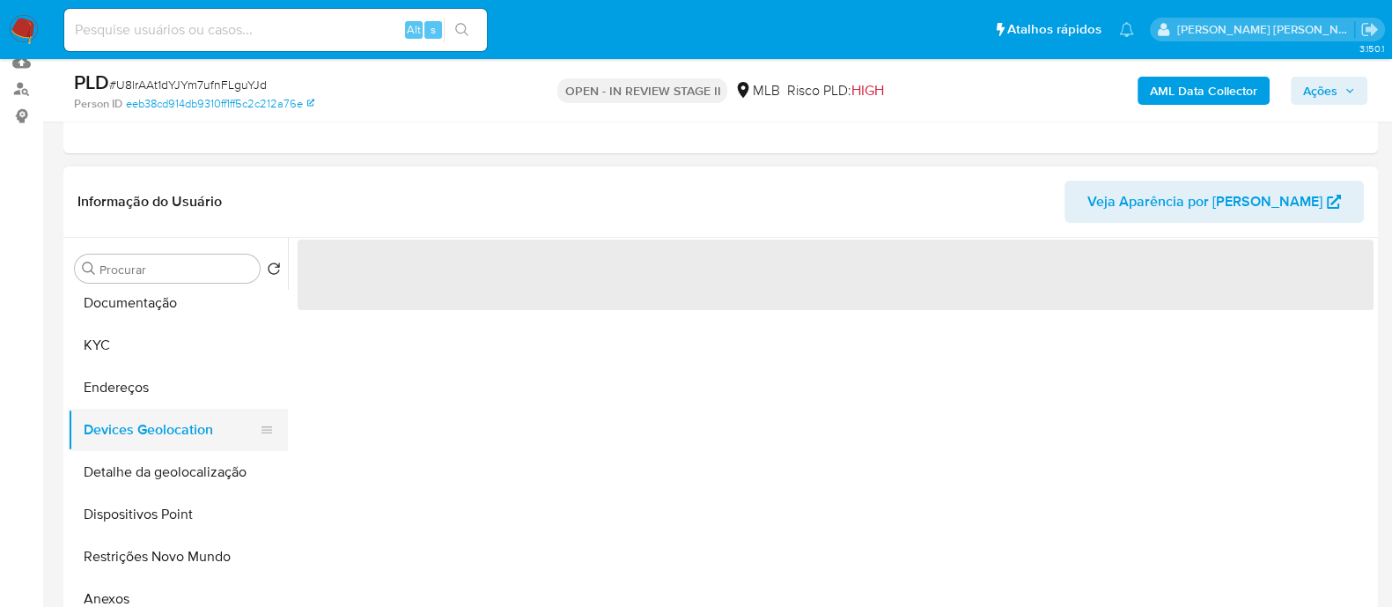
scroll to position [0, 0]
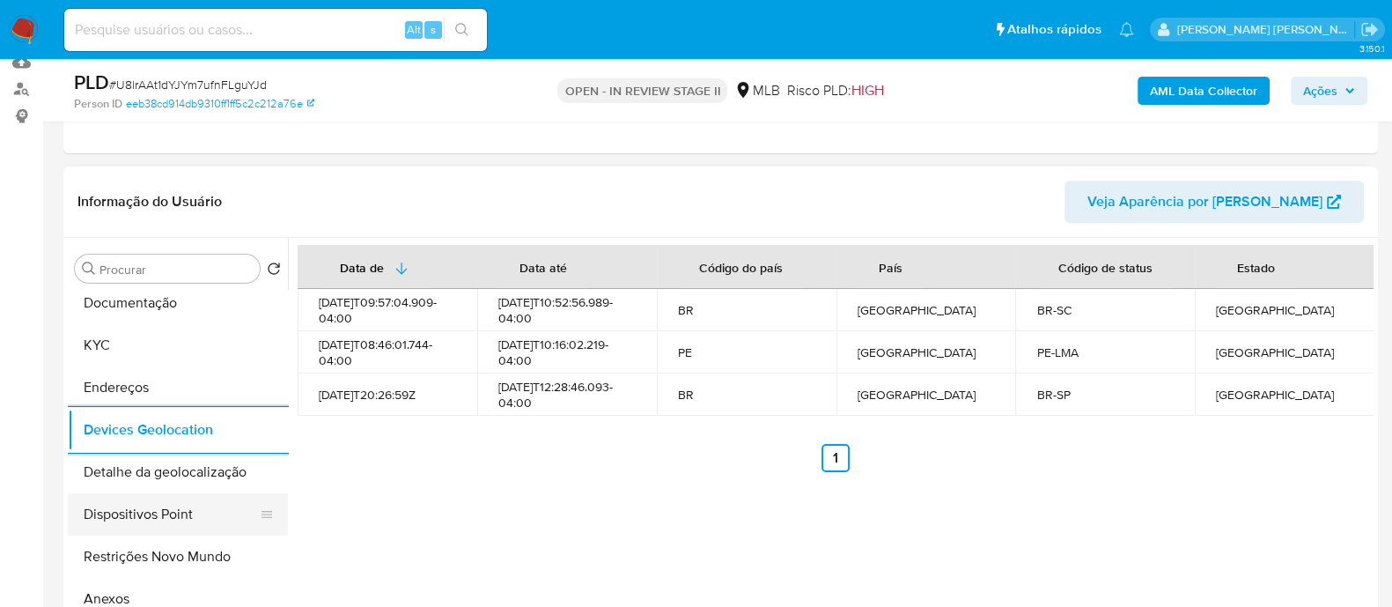
click at [177, 518] on button "Dispositivos Point" at bounding box center [171, 514] width 206 height 42
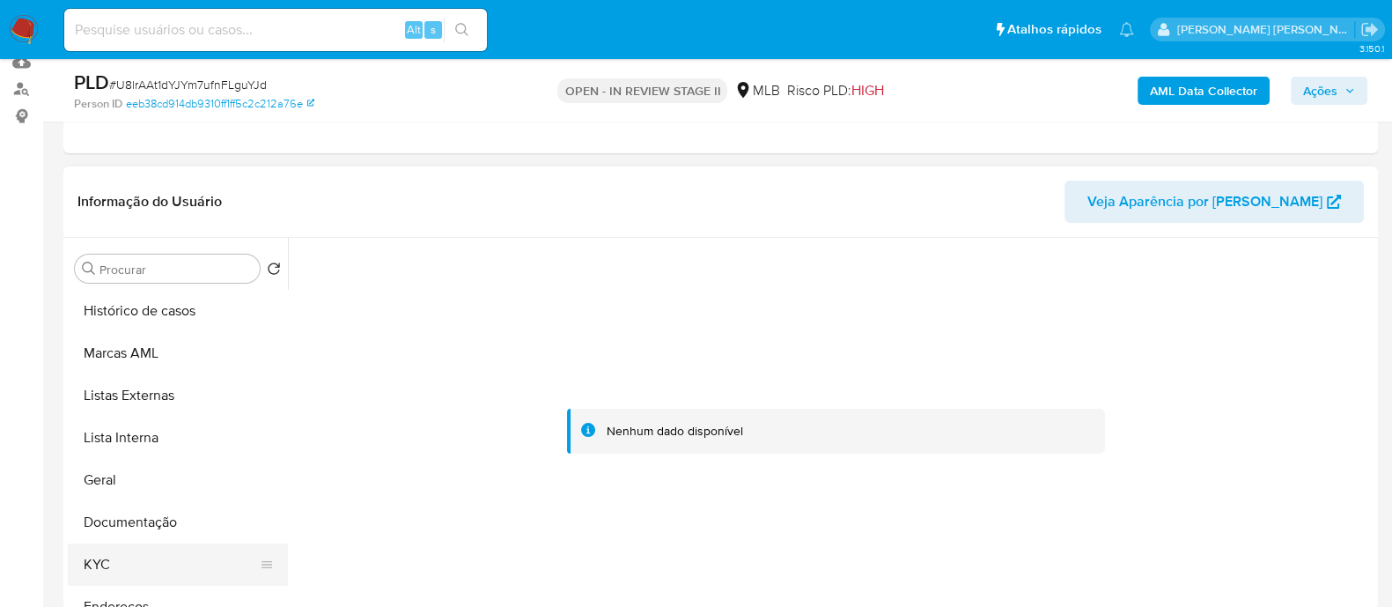
click at [132, 568] on button "KYC" at bounding box center [171, 564] width 206 height 42
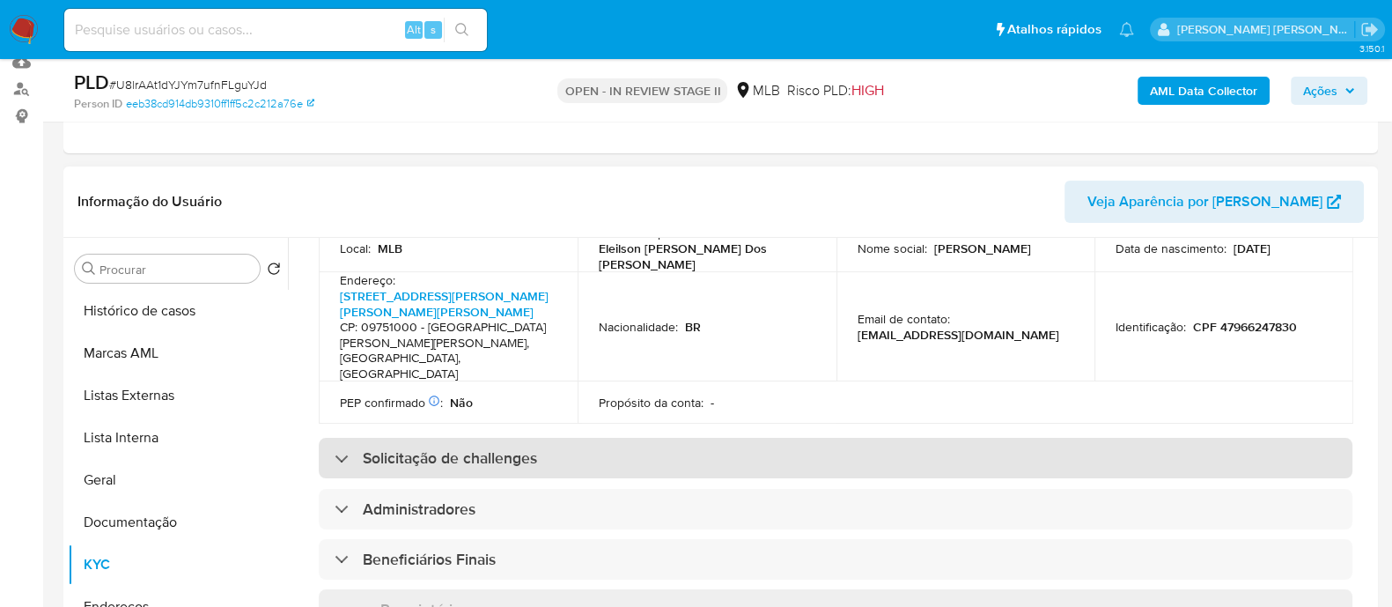
scroll to position [188, 0]
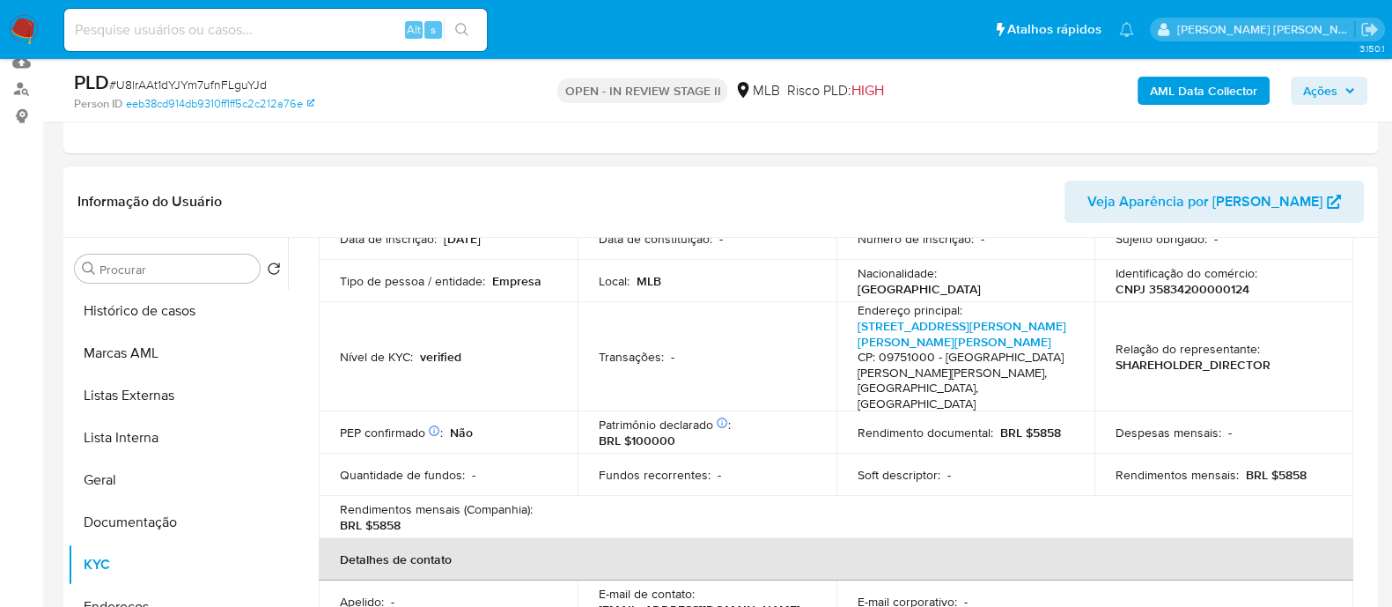
click at [1214, 282] on p "CNPJ 35834200000124" at bounding box center [1183, 289] width 134 height 16
copy p "35834200000124"
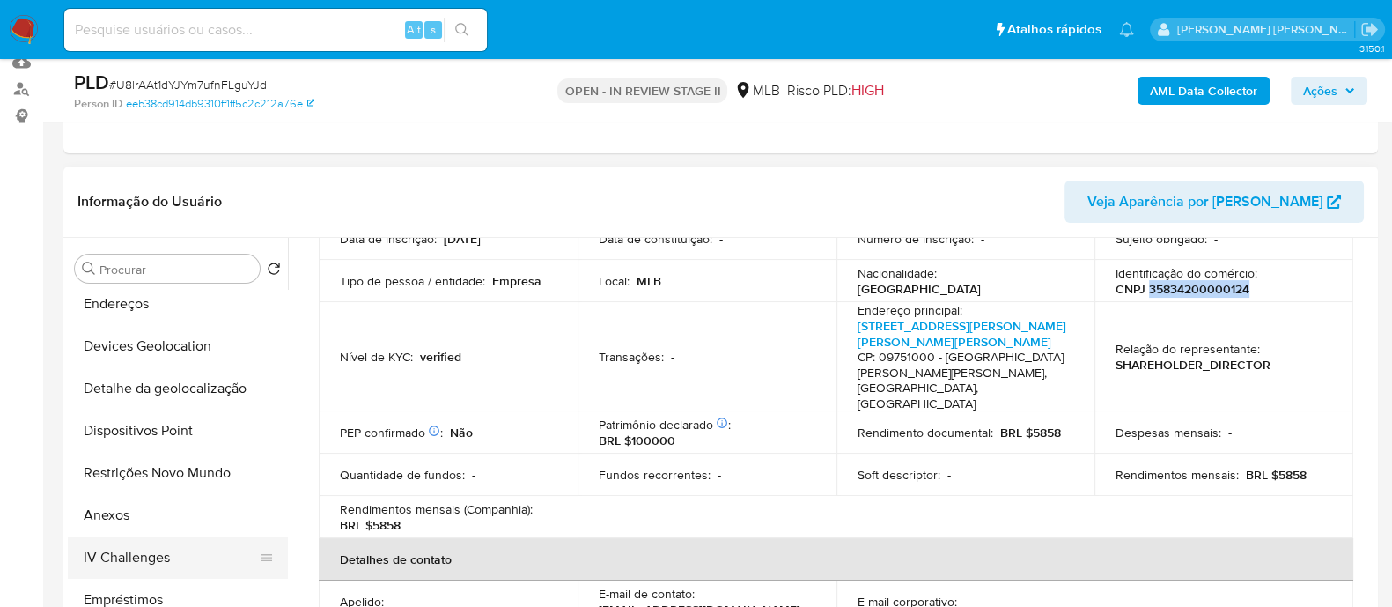
scroll to position [330, 0]
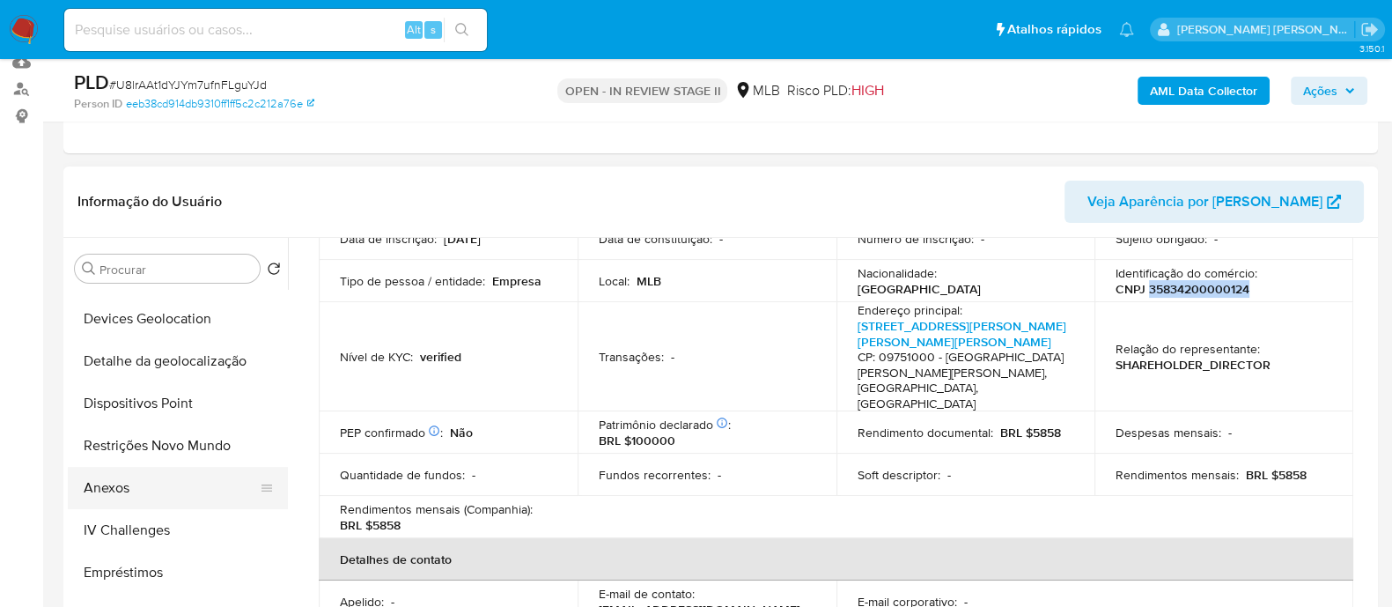
click at [145, 491] on button "Anexos" at bounding box center [171, 488] width 206 height 42
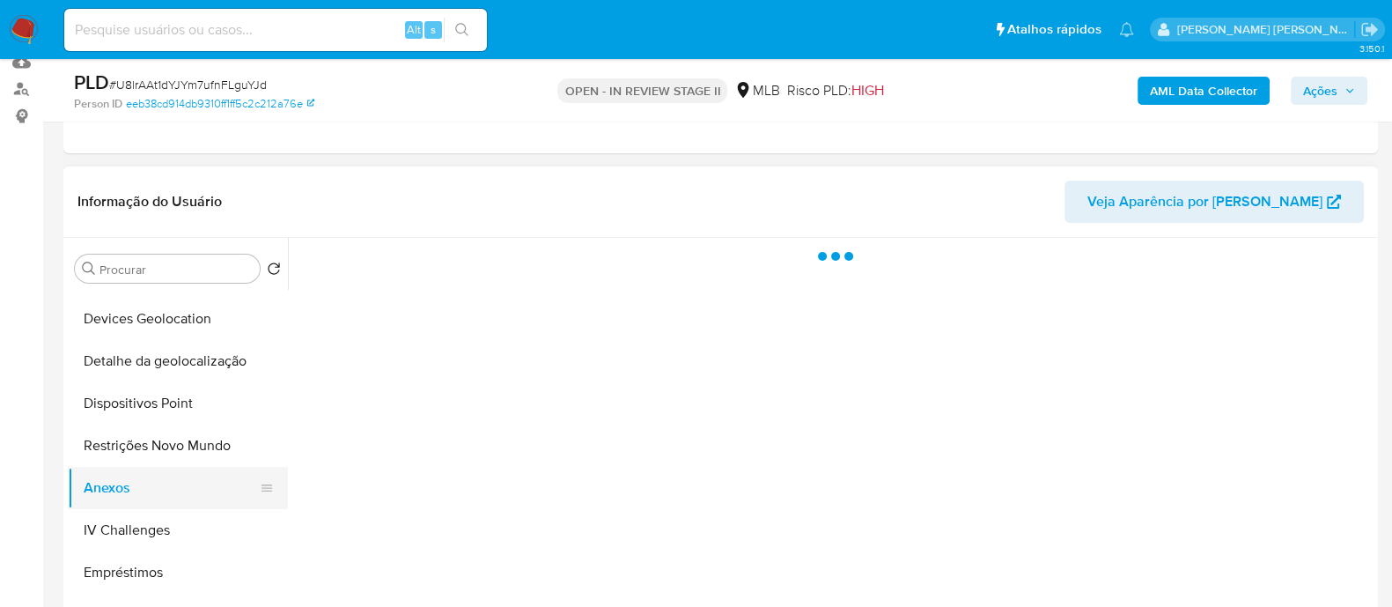
scroll to position [0, 0]
click at [160, 82] on span "# U8lrAAt1dYJYm7ufnFLguYJd" at bounding box center [188, 85] width 158 height 18
copy span "U8lrAAt1dYJYm7ufnFLguYJd"
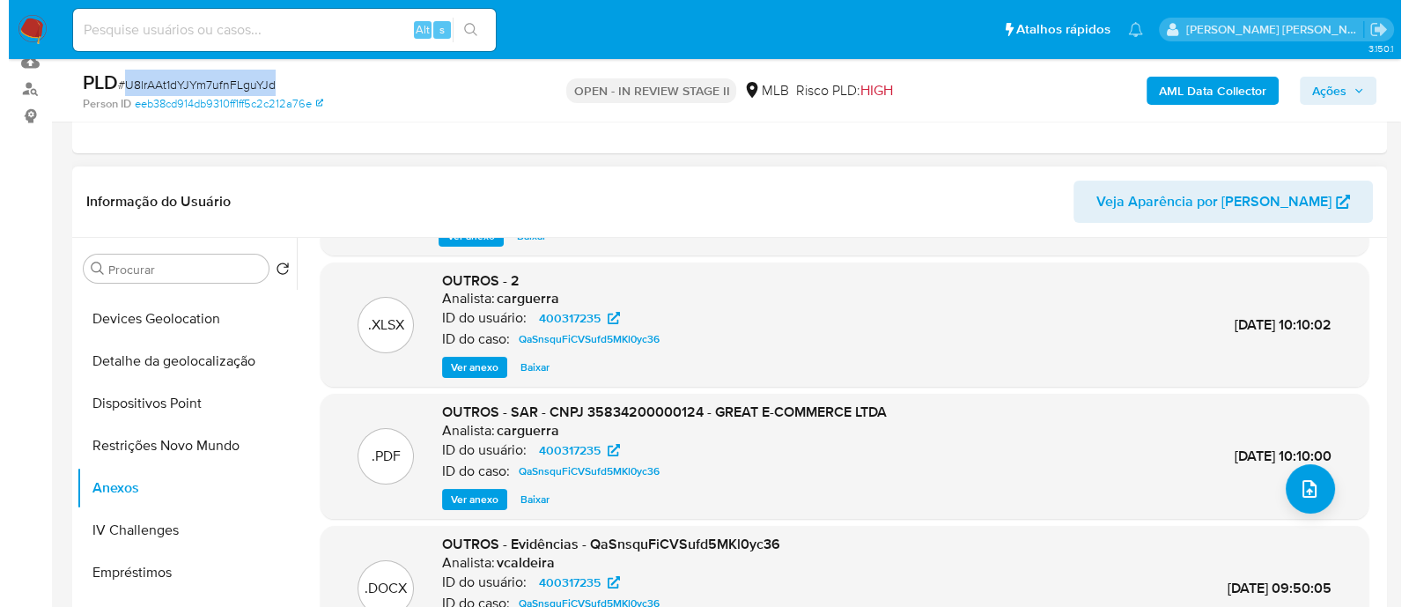
scroll to position [167, 0]
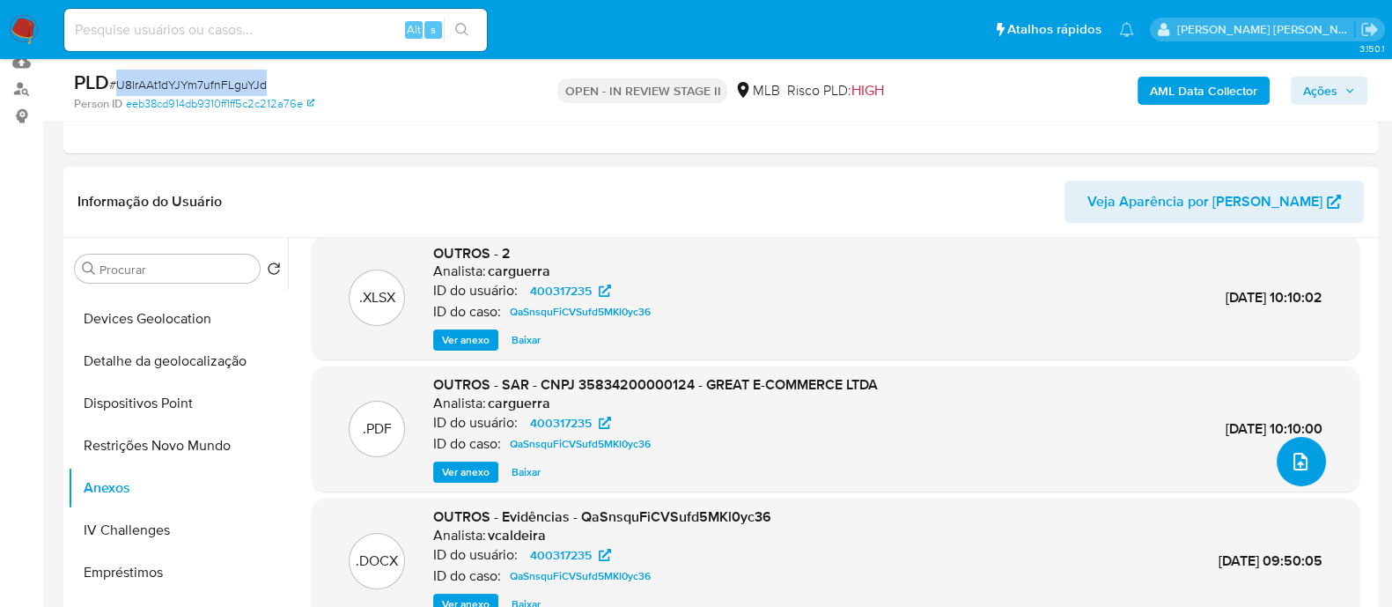
click at [1294, 462] on icon "upload-file" at bounding box center [1301, 462] width 14 height 18
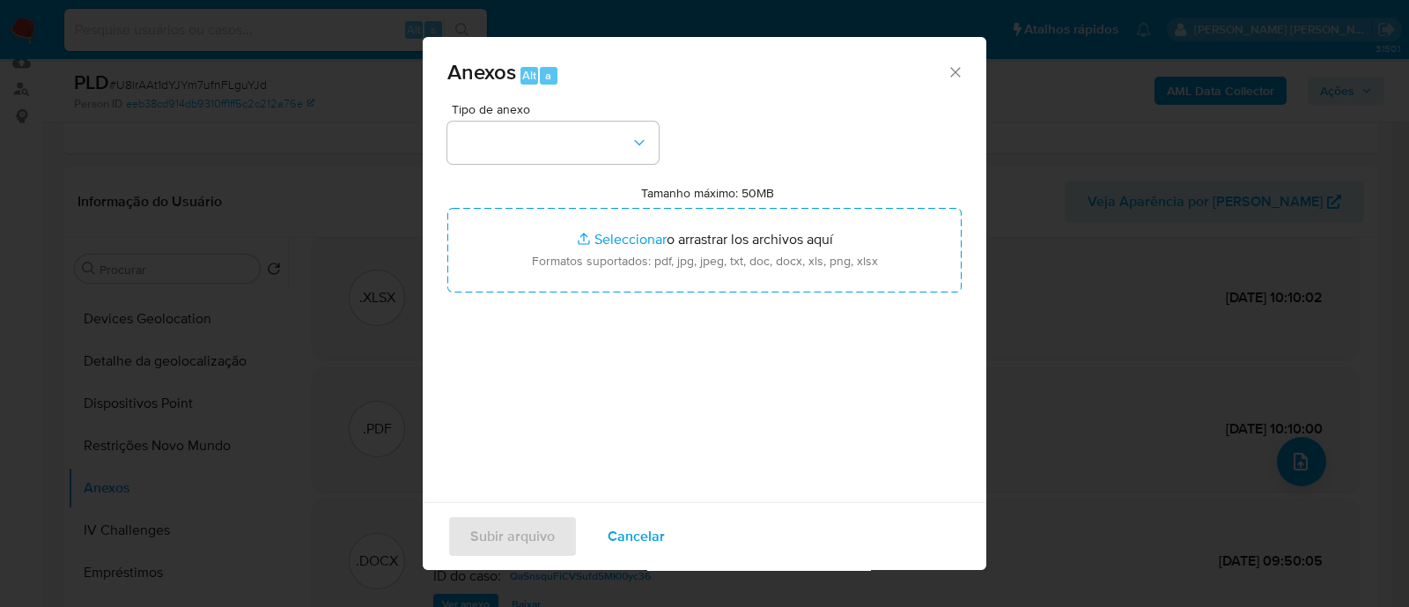
click at [947, 63] on icon "Cerrar" at bounding box center [956, 72] width 18 height 18
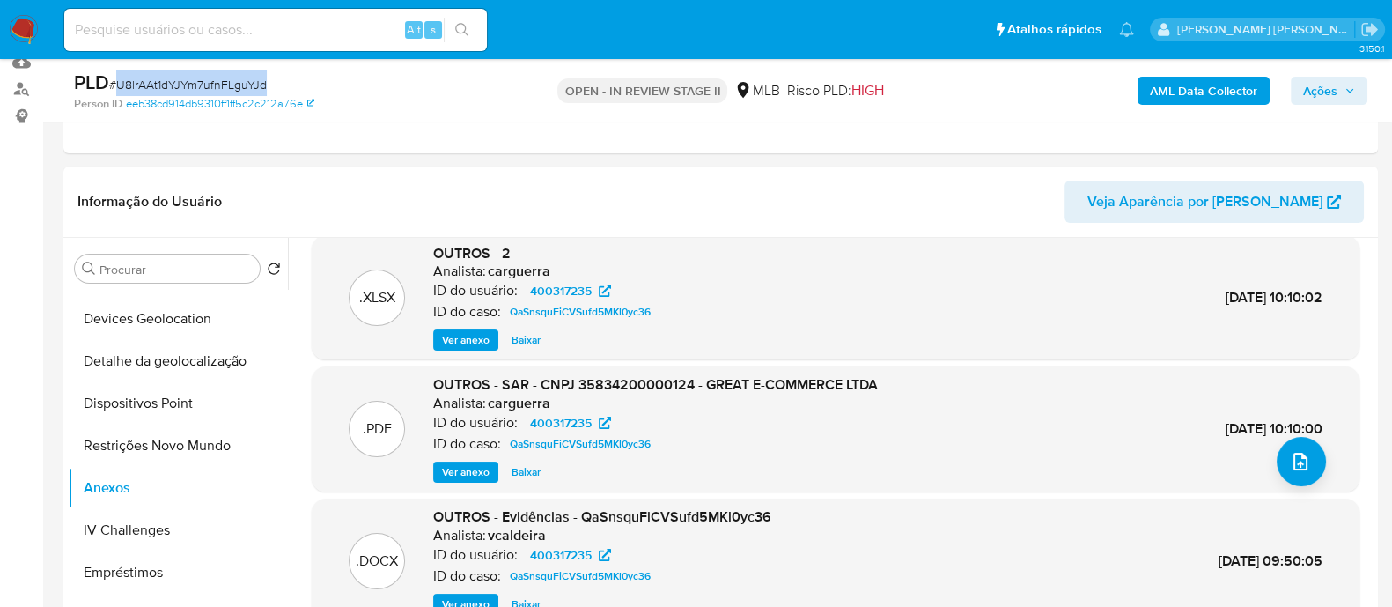
click at [1211, 89] on b "AML Data Collector" at bounding box center [1203, 91] width 107 height 28
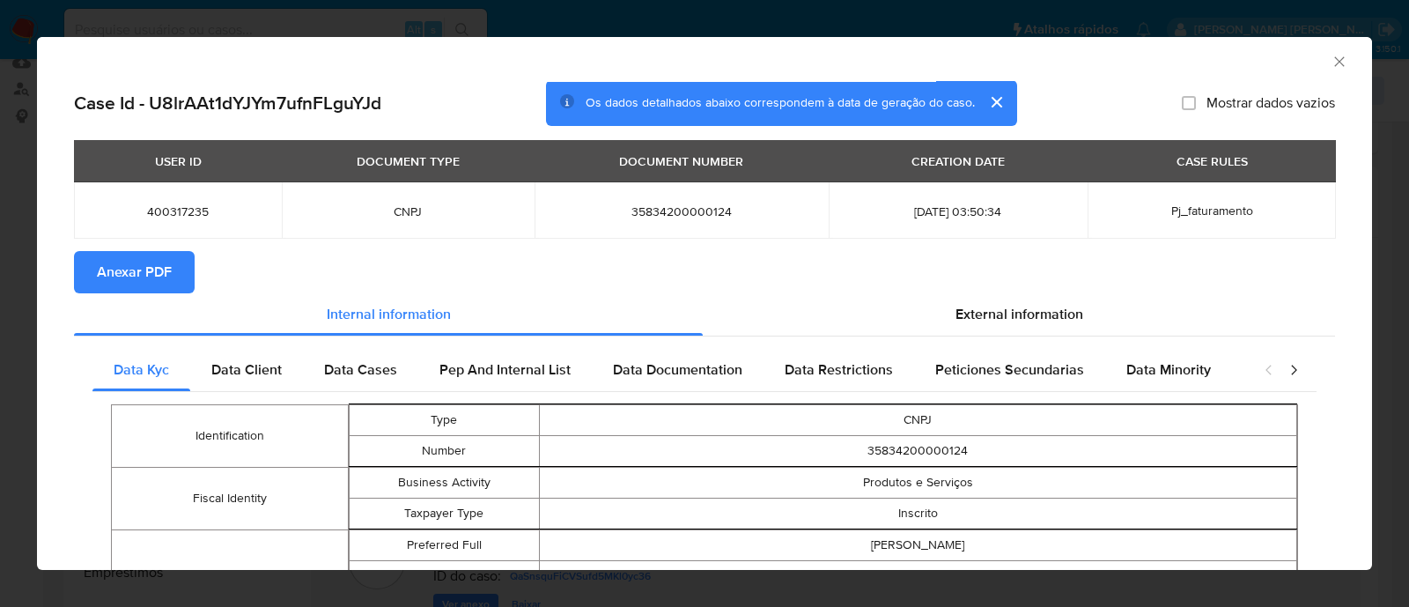
click at [131, 269] on span "Anexar PDF" at bounding box center [134, 272] width 75 height 39
click at [1331, 62] on icon "Fechar a janela" at bounding box center [1340, 62] width 18 height 18
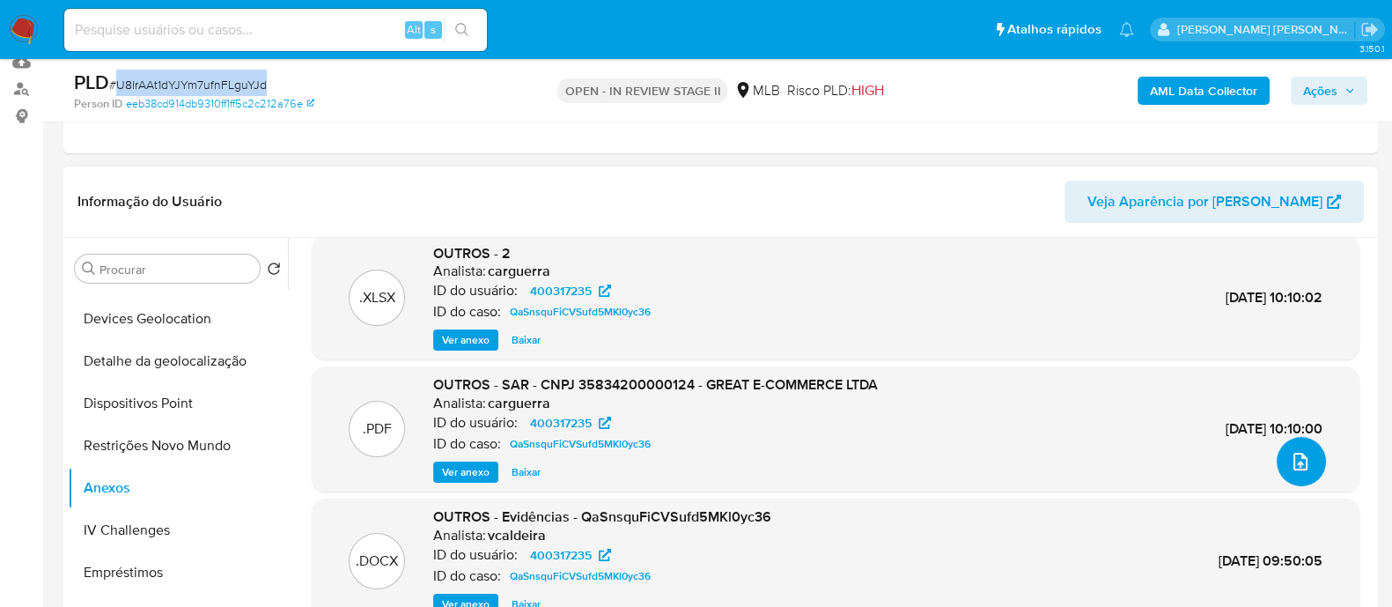
click at [1293, 442] on button "upload-file" at bounding box center [1301, 461] width 49 height 49
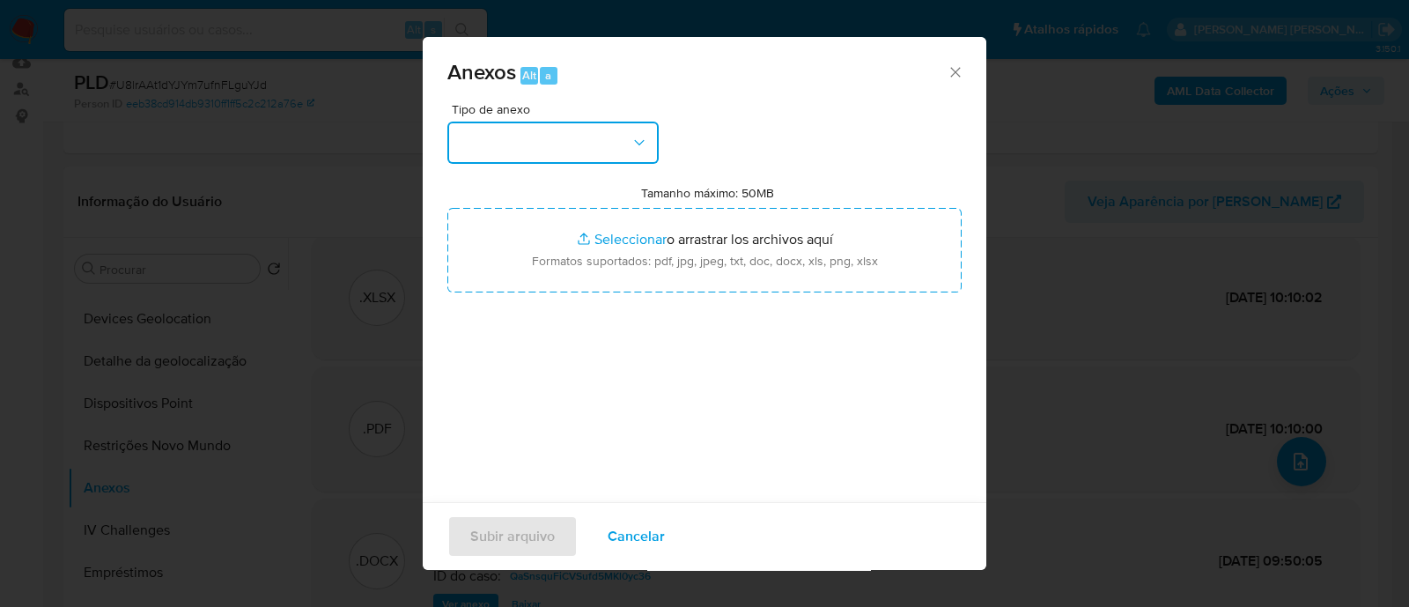
click at [640, 143] on icon "button" at bounding box center [639, 141] width 10 height 5
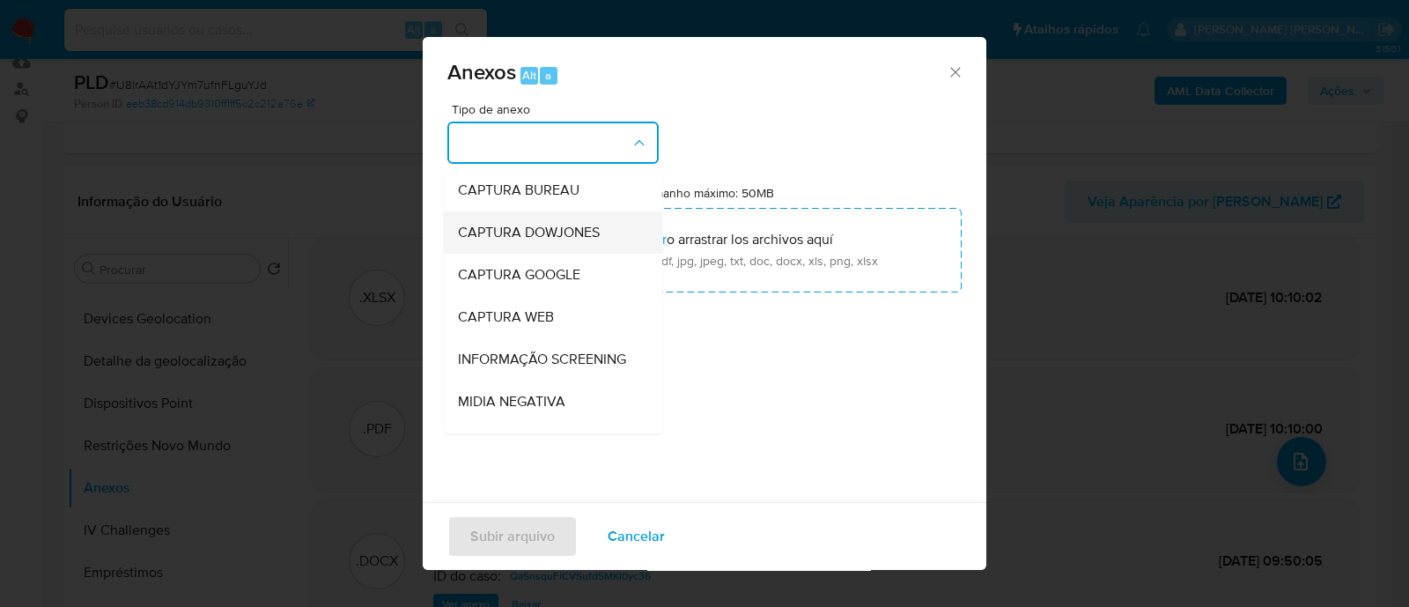
scroll to position [271, 0]
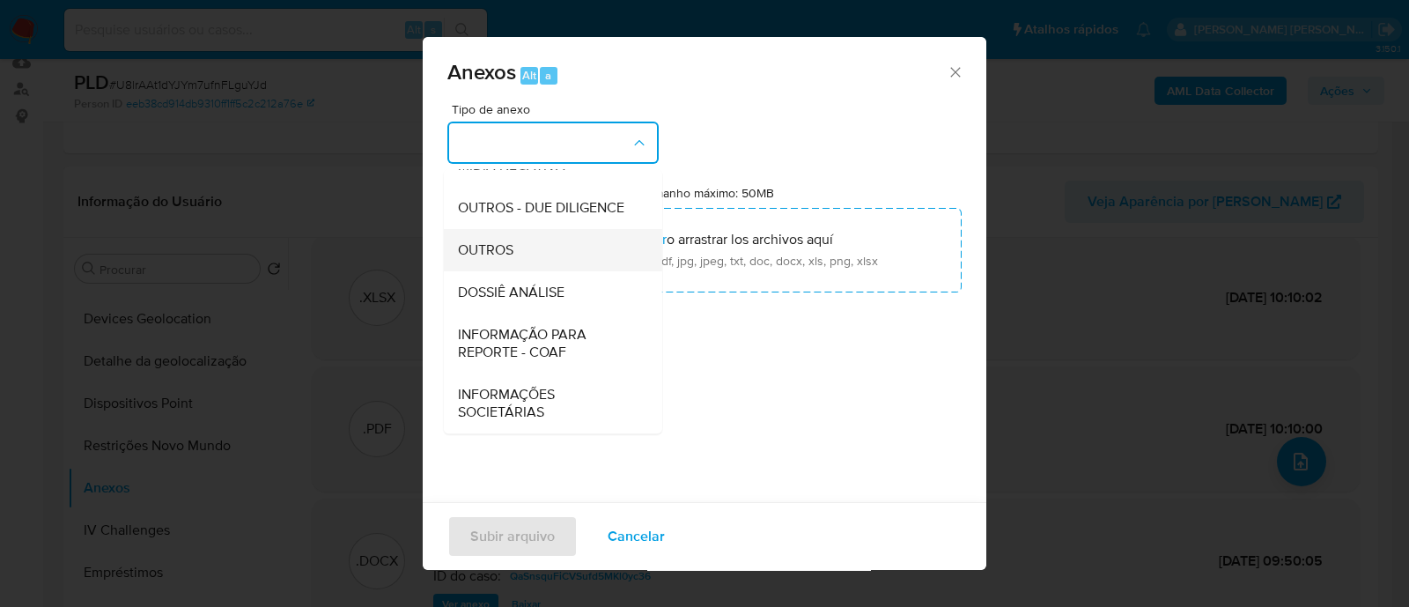
click at [493, 260] on div "OUTROS" at bounding box center [548, 250] width 180 height 42
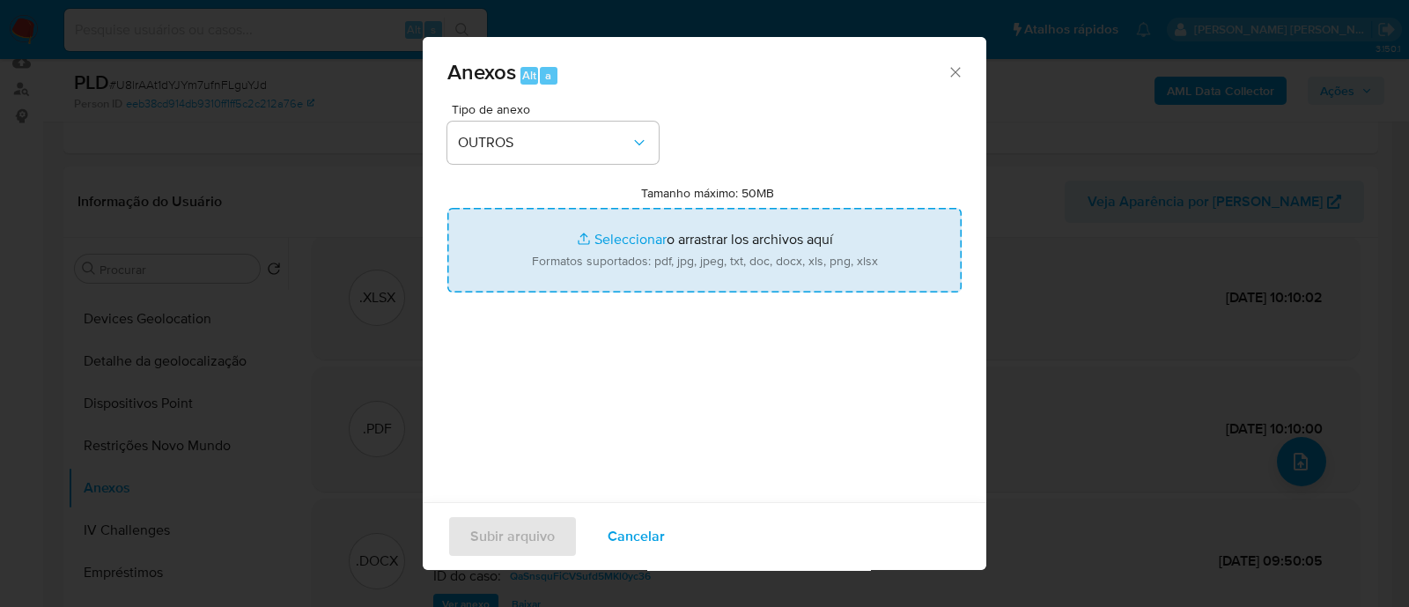
click at [600, 244] on input "Tamanho máximo: 50MB Seleccionar archivos" at bounding box center [704, 250] width 514 height 85
type input "C:\fakepath\Mulan 400317235_2025_08_11_07_51_41.xlsx"
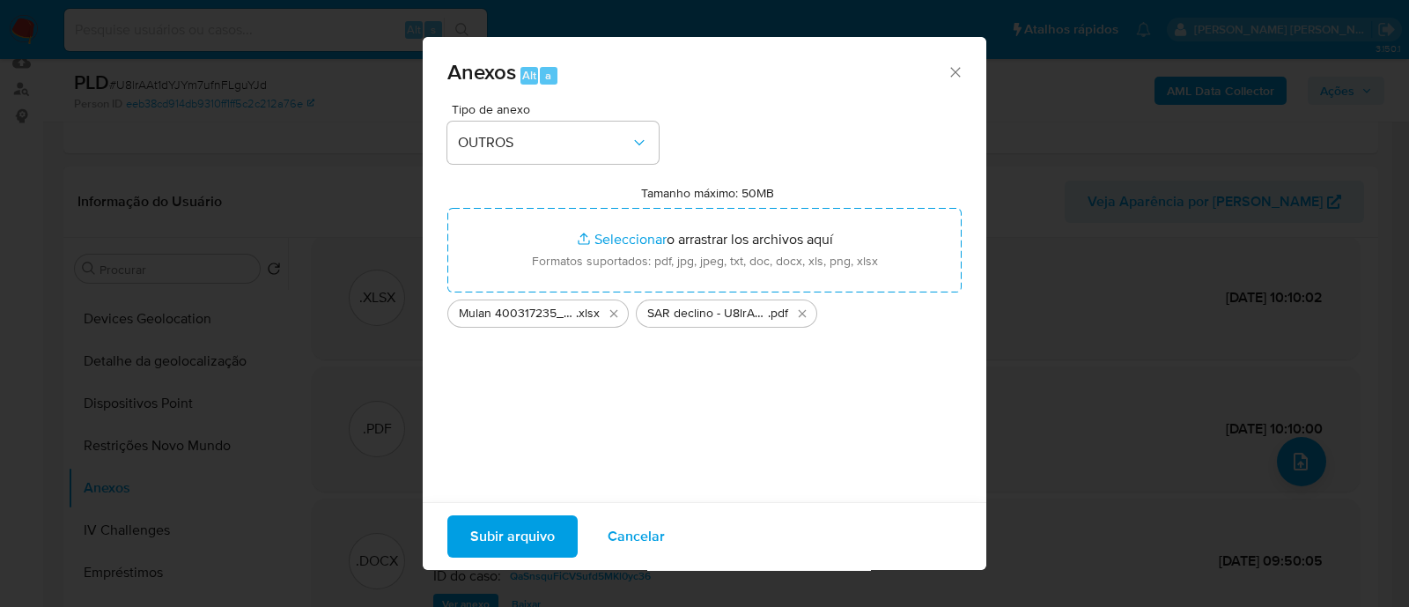
click at [509, 543] on span "Subir arquivo" at bounding box center [512, 536] width 85 height 39
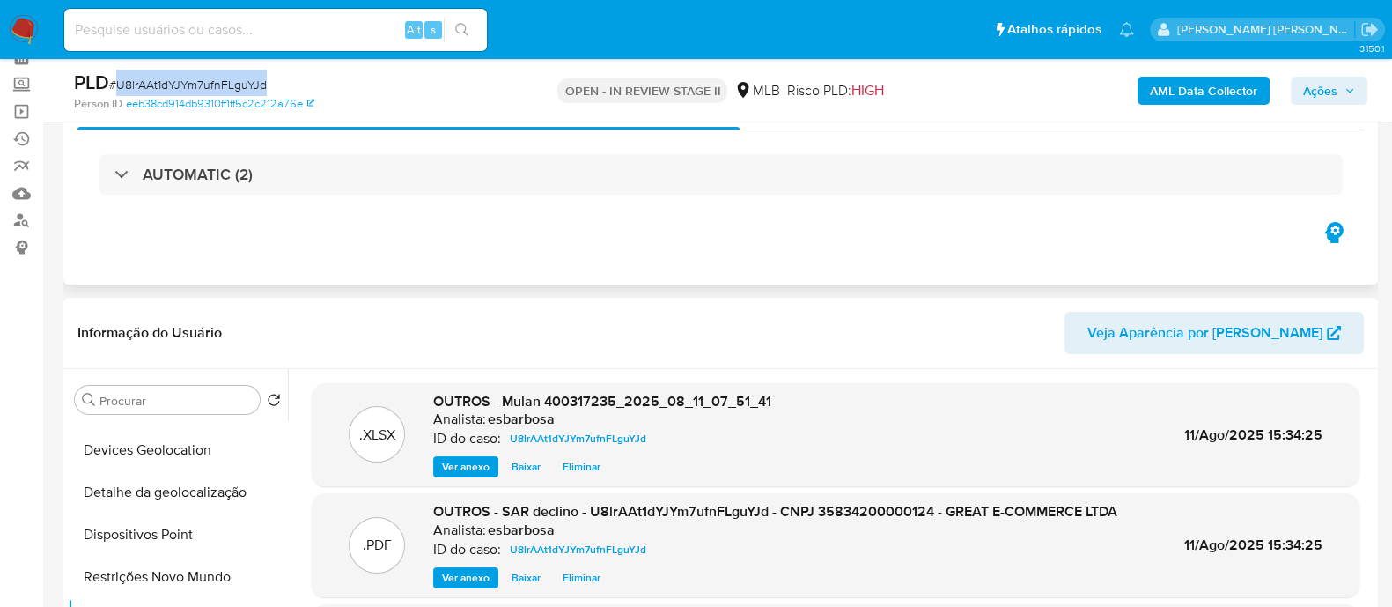
scroll to position [0, 0]
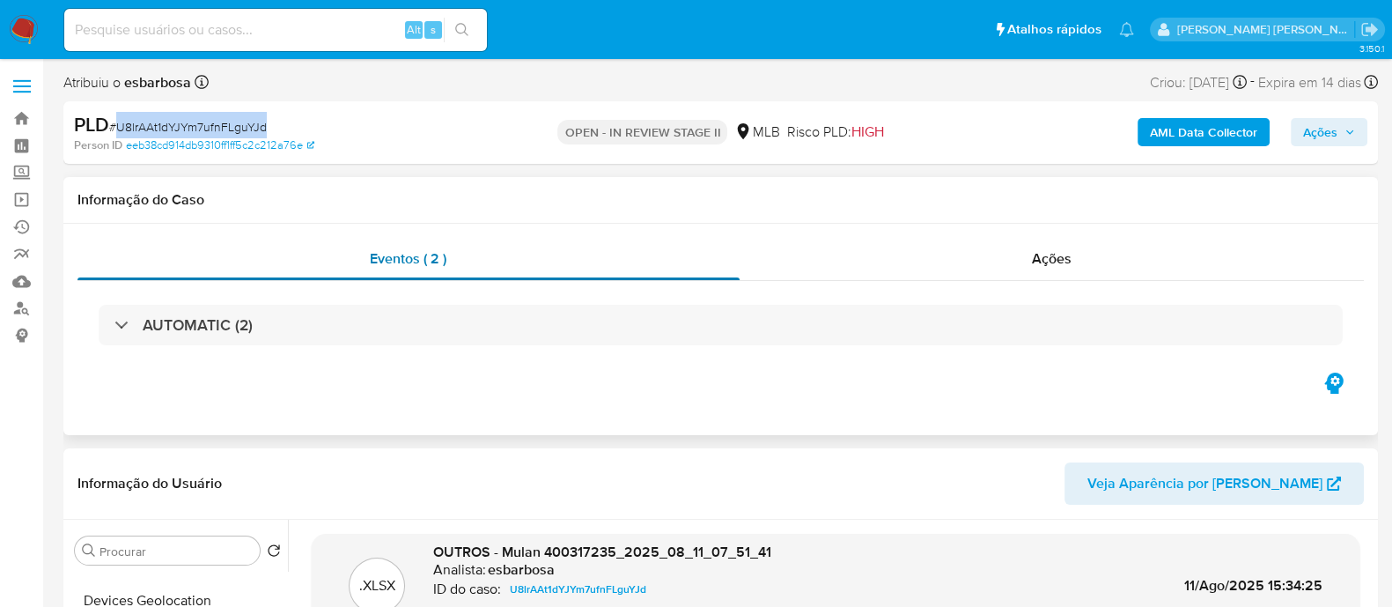
click at [538, 272] on div "Eventos ( 2 )" at bounding box center [408, 259] width 662 height 42
click at [916, 280] on div "Eventos ( 2 ) Ações AUTOMATIC (2)" at bounding box center [720, 303] width 1287 height 131
click at [926, 263] on div "Ações" at bounding box center [1052, 259] width 625 height 42
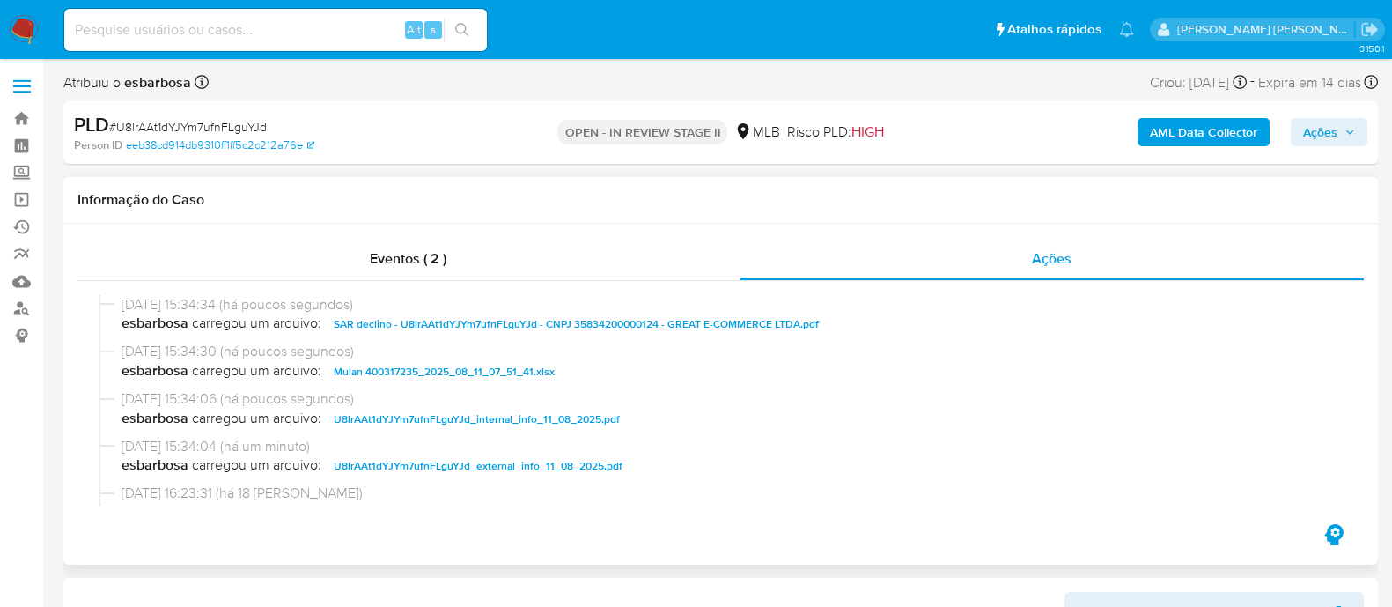
scroll to position [109, 0]
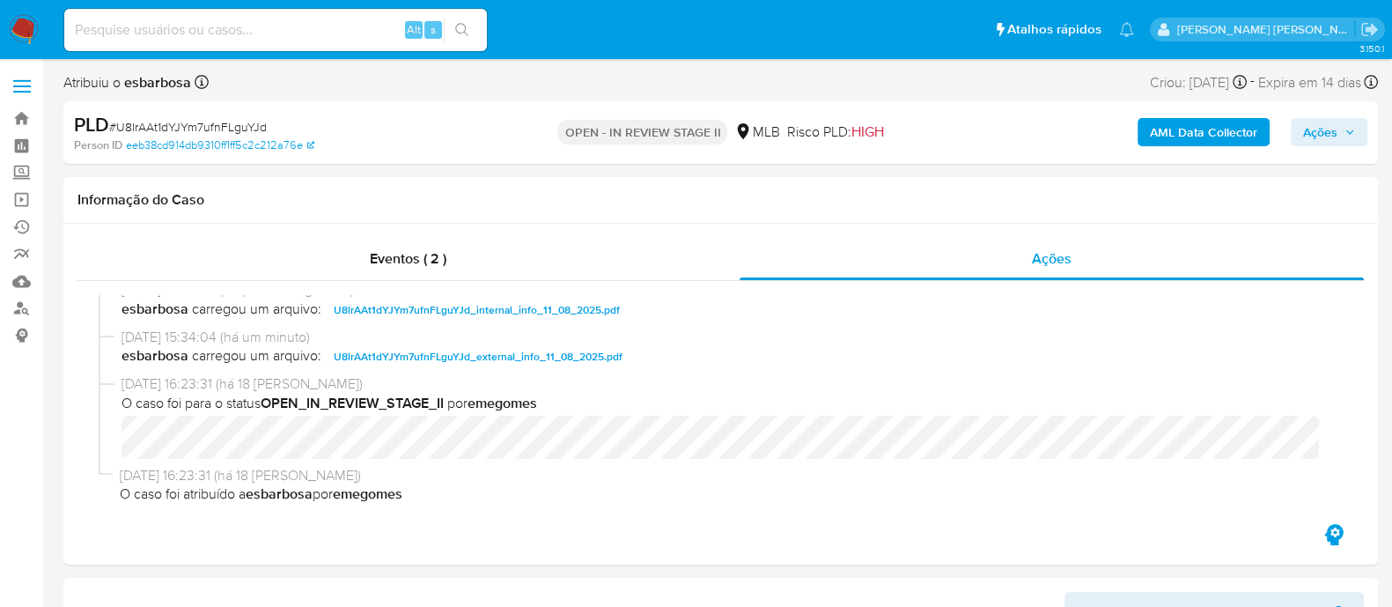
click at [1321, 126] on span "Ações" at bounding box center [1320, 132] width 34 height 28
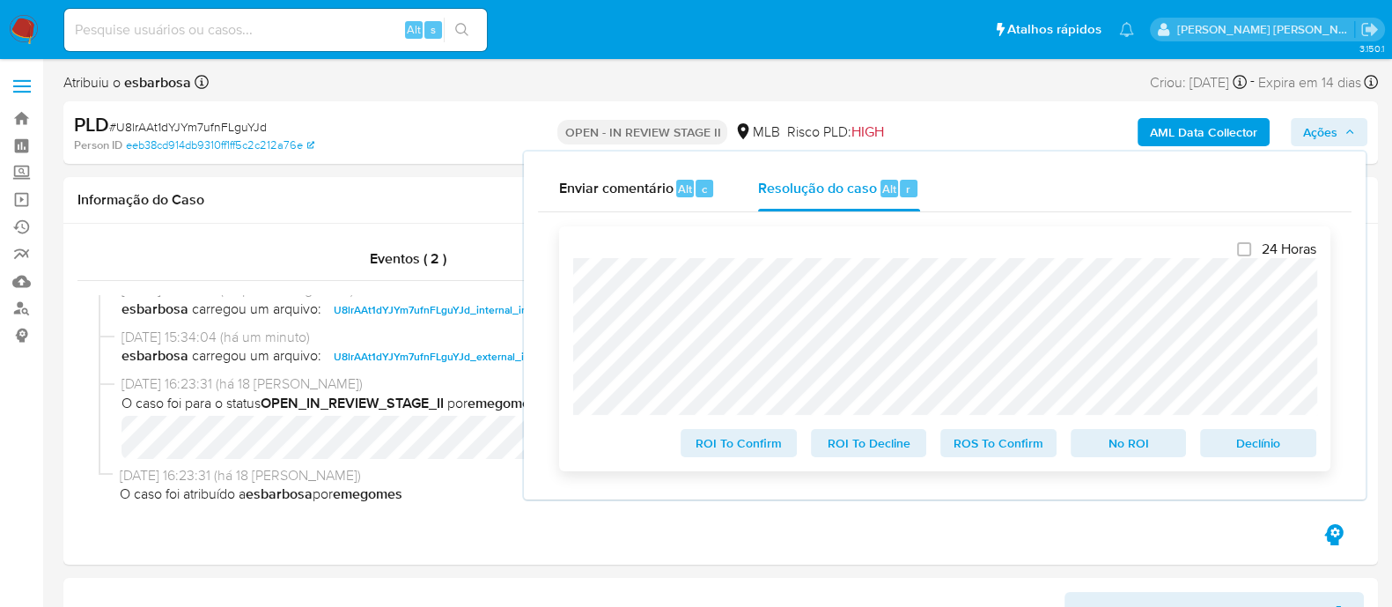
click at [1120, 454] on span "No ROI" at bounding box center [1129, 443] width 92 height 25
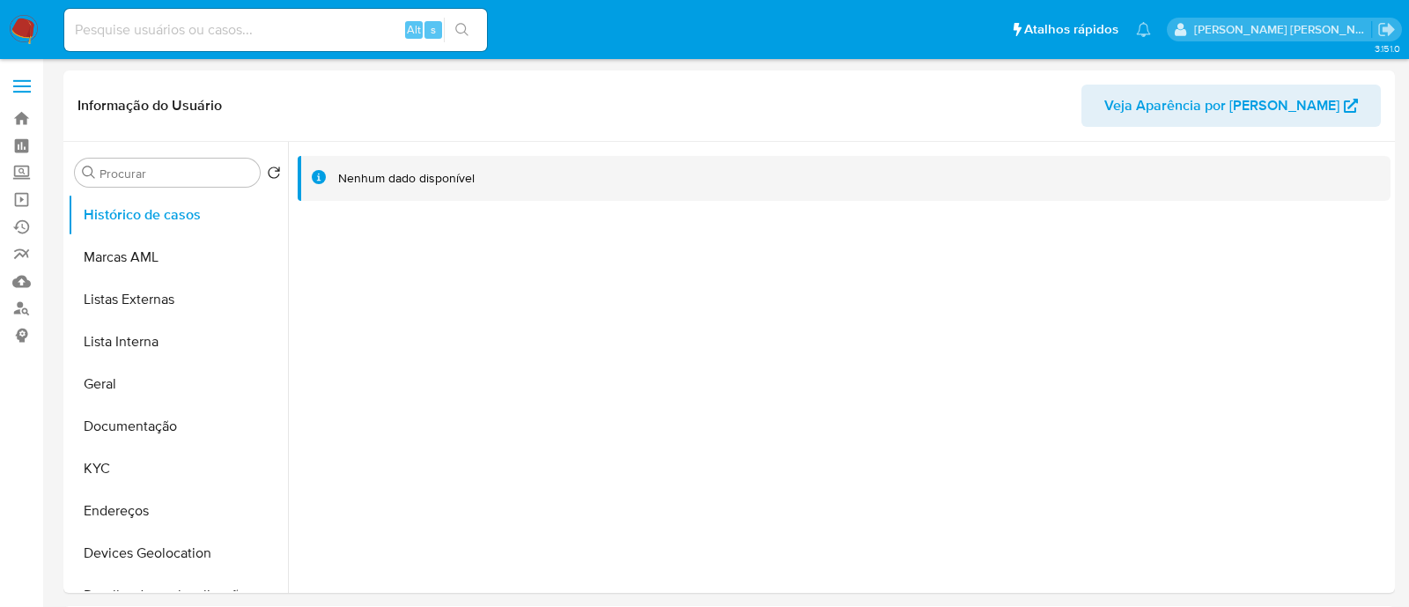
select select "10"
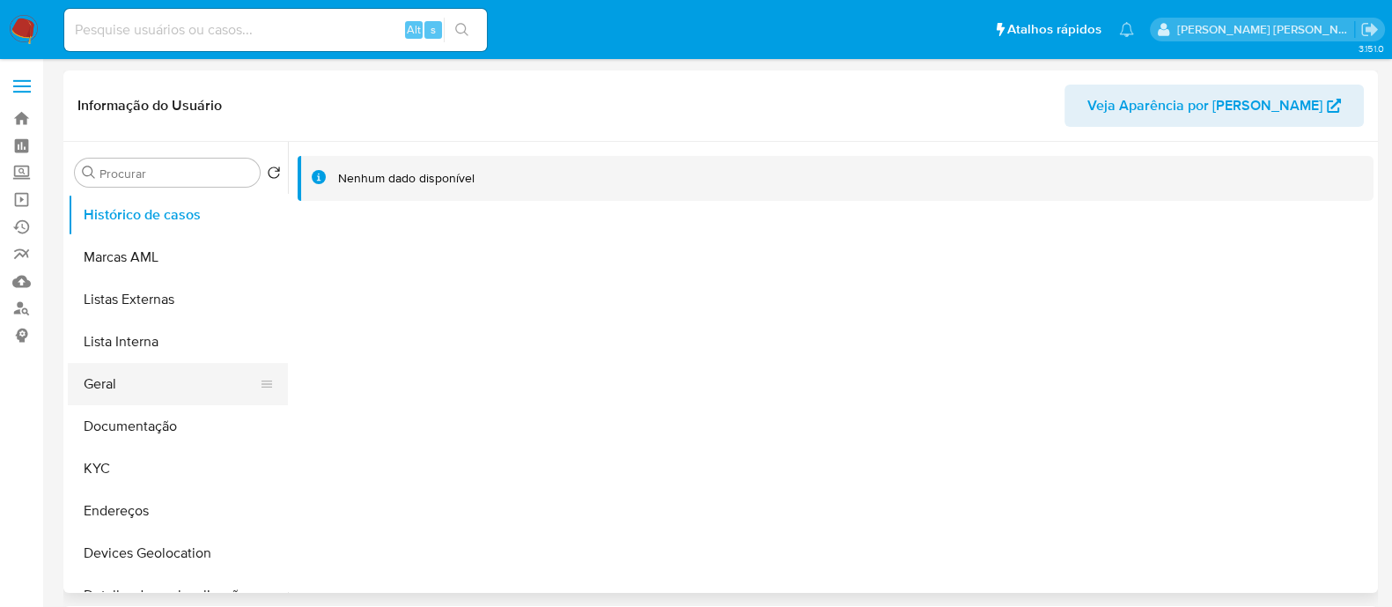
click at [92, 396] on button "Geral" at bounding box center [171, 384] width 206 height 42
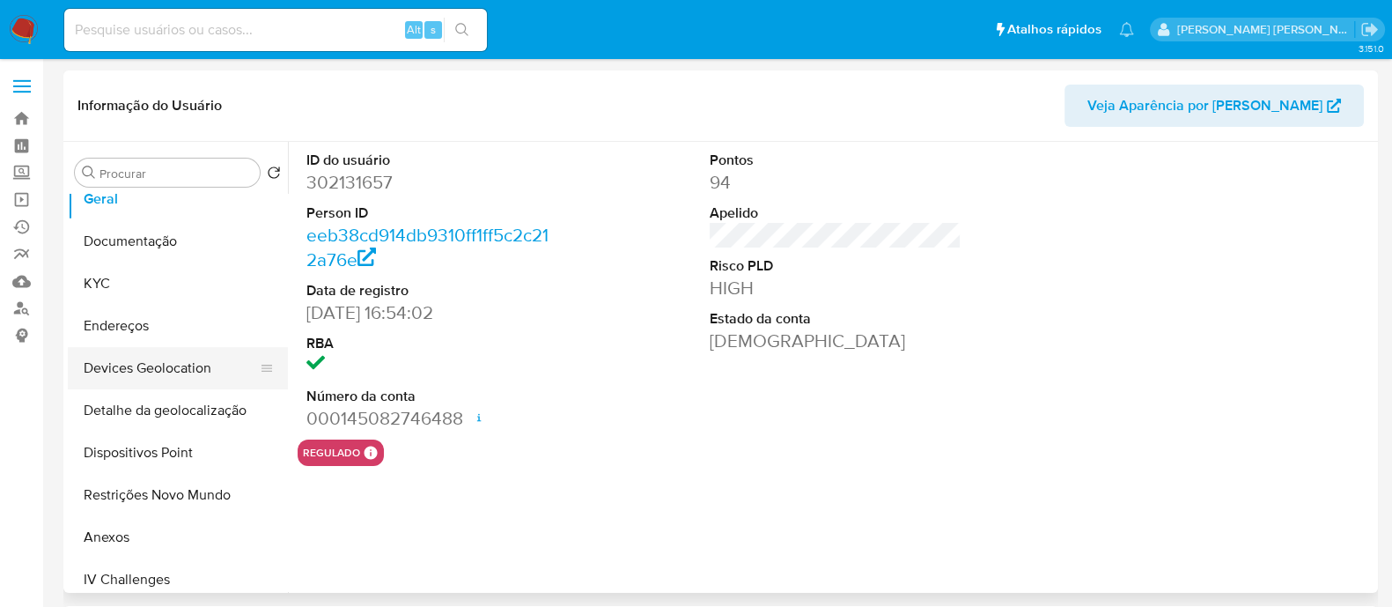
scroll to position [219, 0]
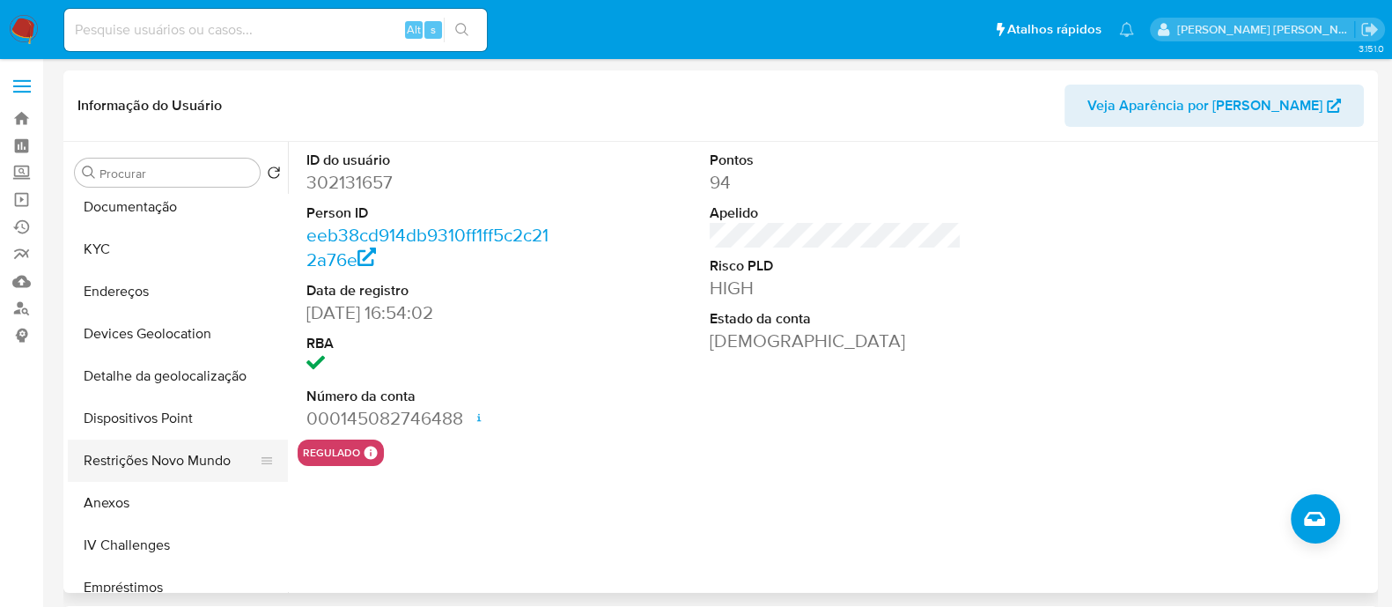
click at [137, 466] on button "Restrições Novo Mundo" at bounding box center [171, 460] width 206 height 42
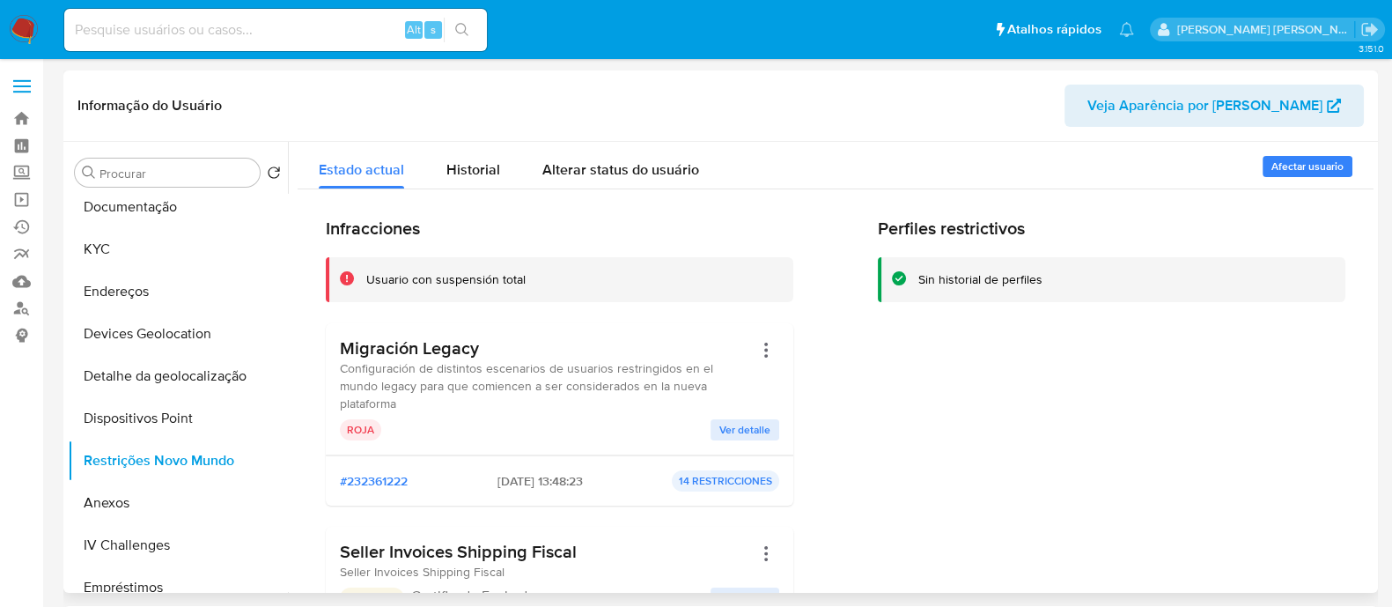
click at [744, 421] on span "Ver detalle" at bounding box center [745, 430] width 51 height 18
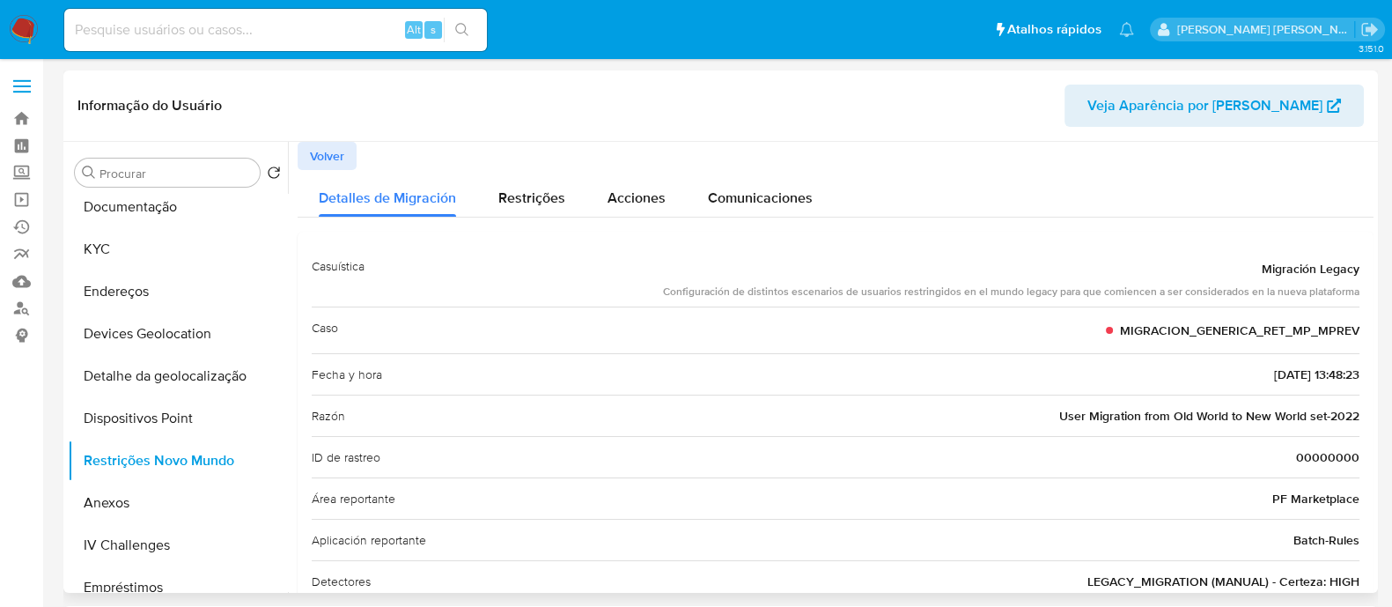
click at [638, 254] on div "Casuística Migración Legacy Configuración de distintos escenarios de usuarios r…" at bounding box center [836, 276] width 1048 height 61
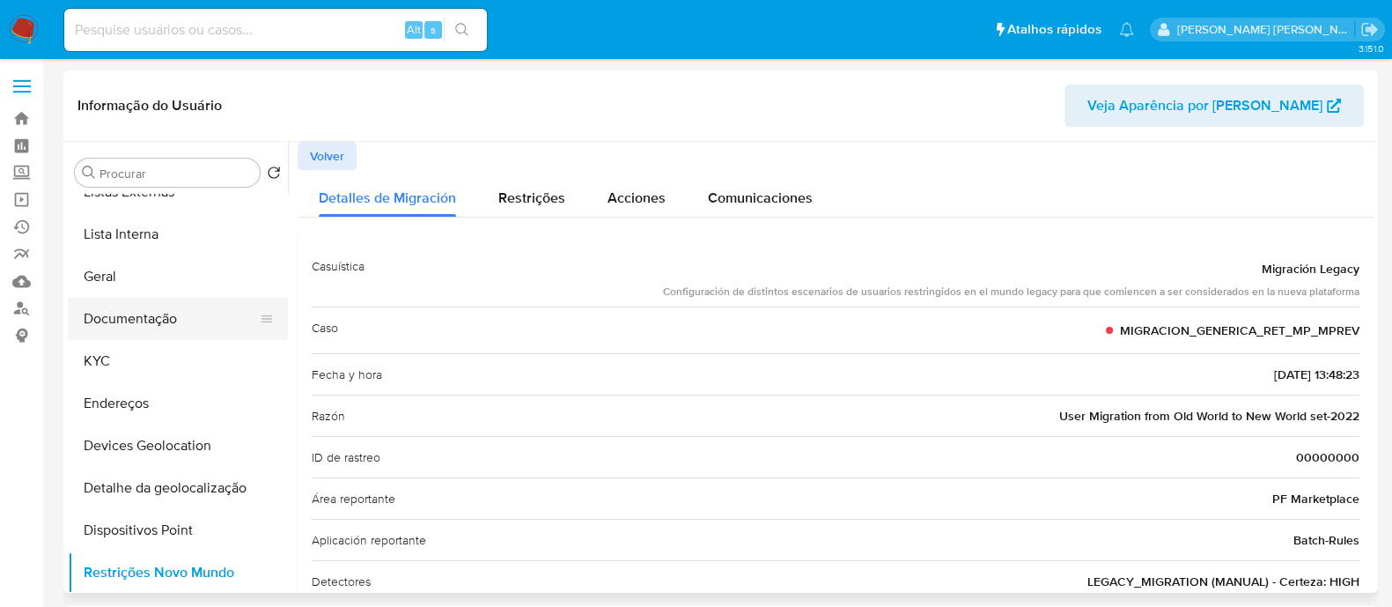
scroll to position [0, 0]
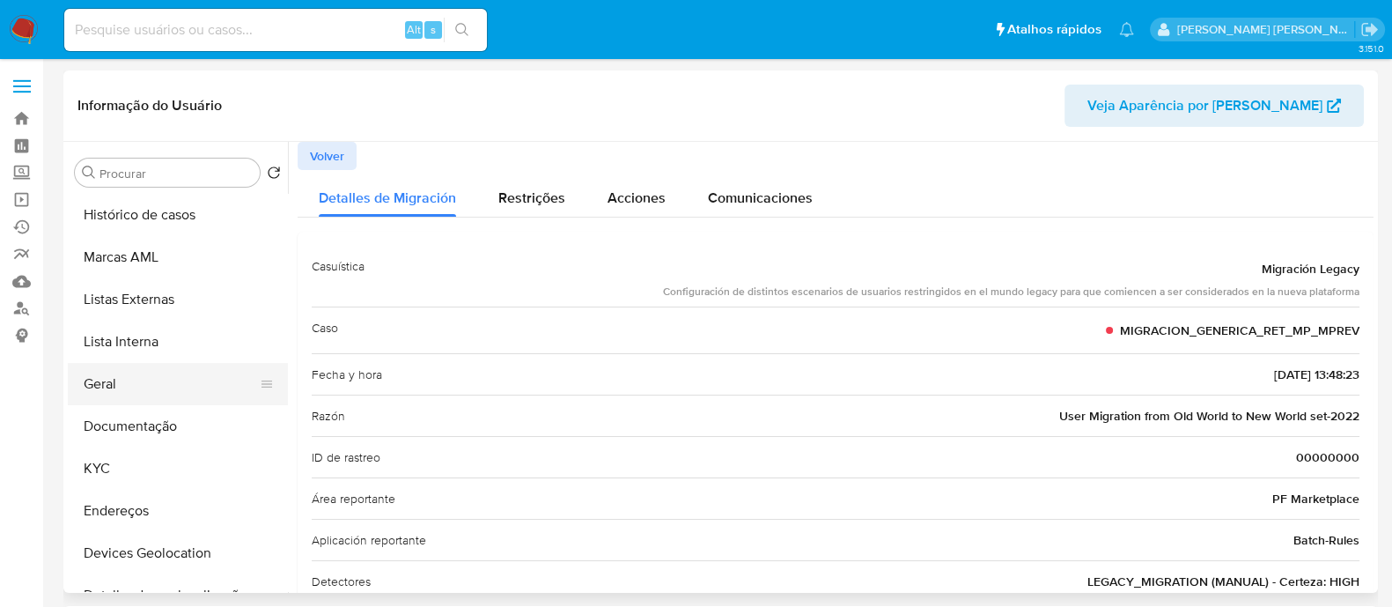
click at [157, 380] on button "Geral" at bounding box center [171, 384] width 206 height 42
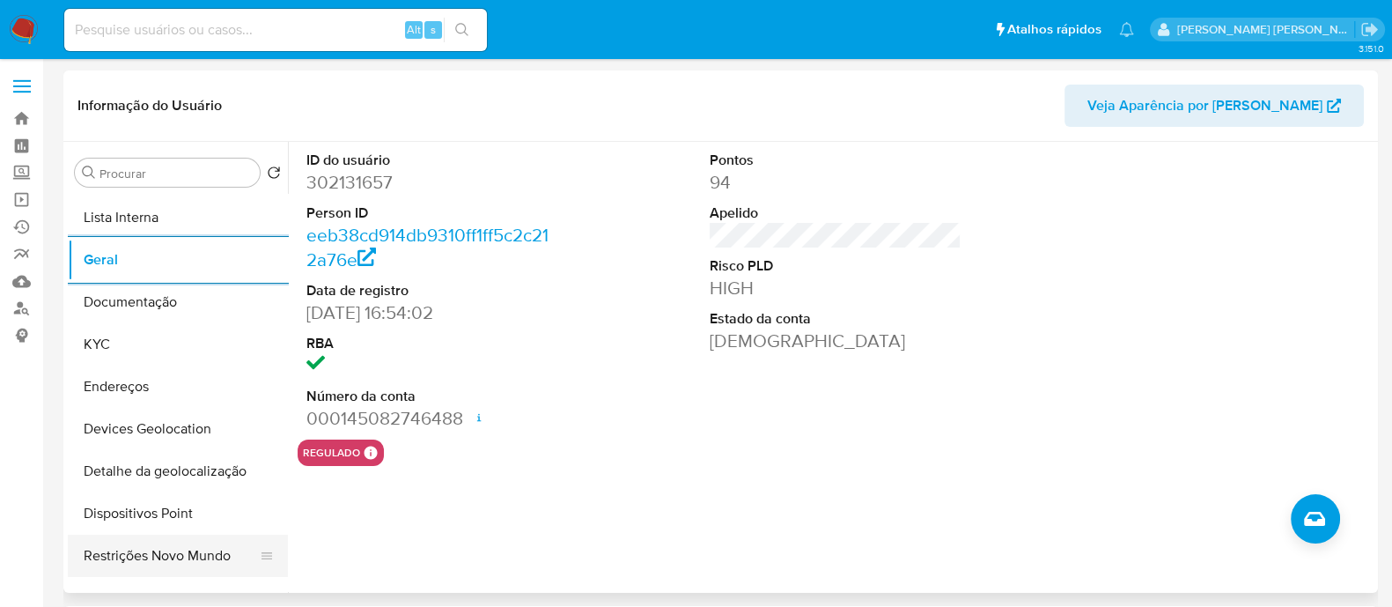
scroll to position [219, 0]
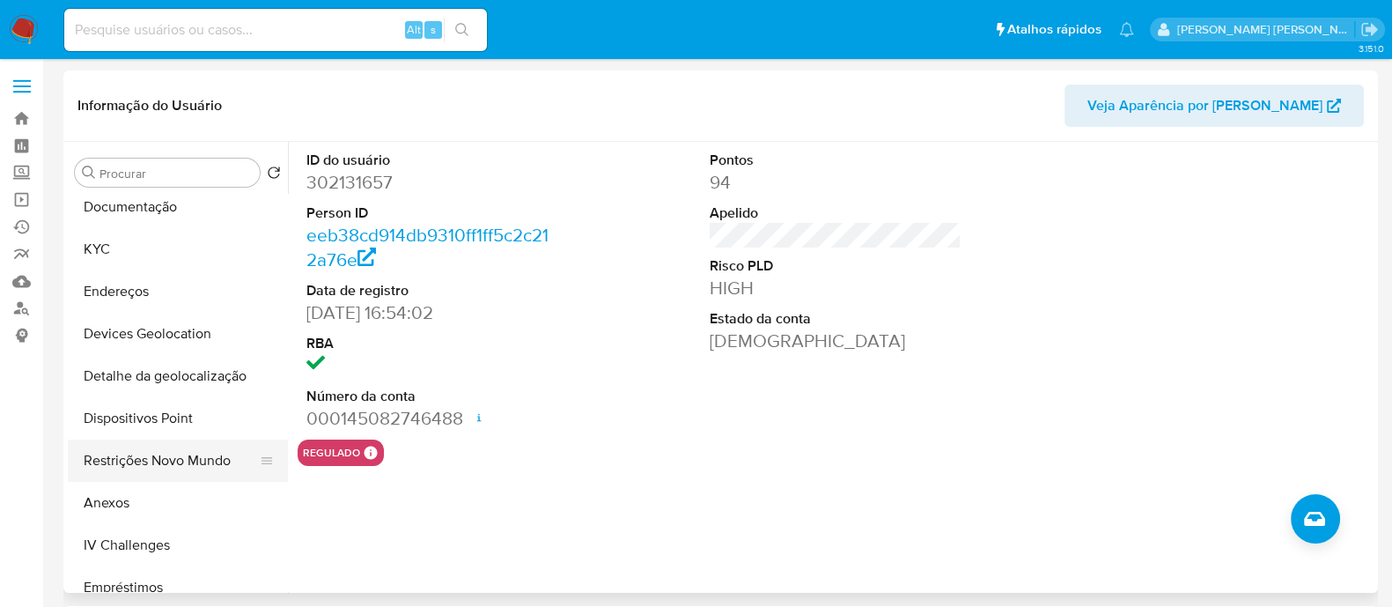
click at [155, 458] on button "Restrições Novo Mundo" at bounding box center [171, 460] width 206 height 42
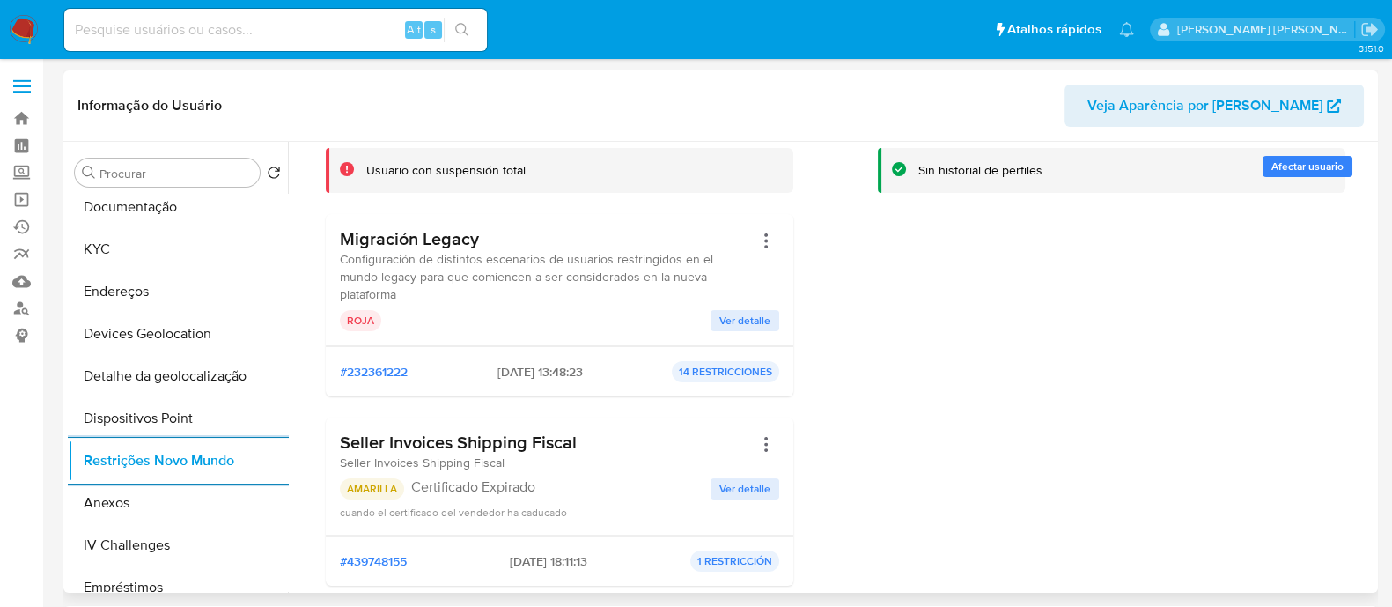
scroll to position [0, 0]
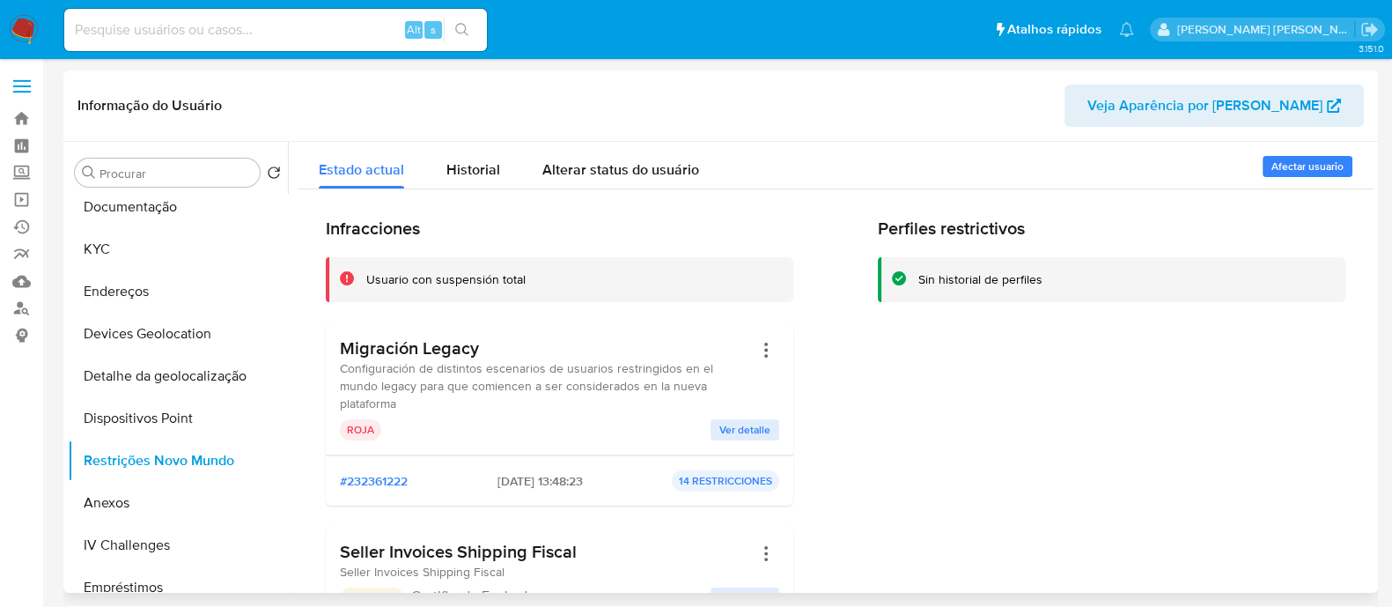
click at [735, 421] on span "Ver detalle" at bounding box center [745, 430] width 51 height 18
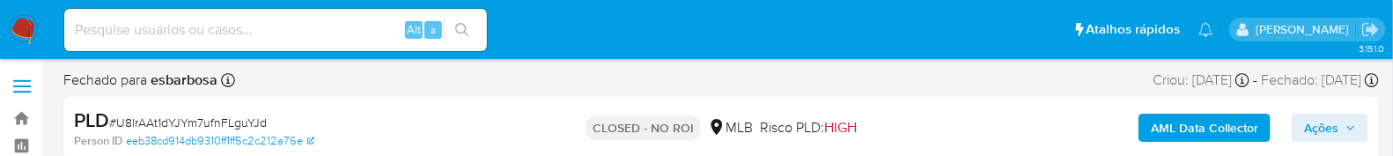
select select "10"
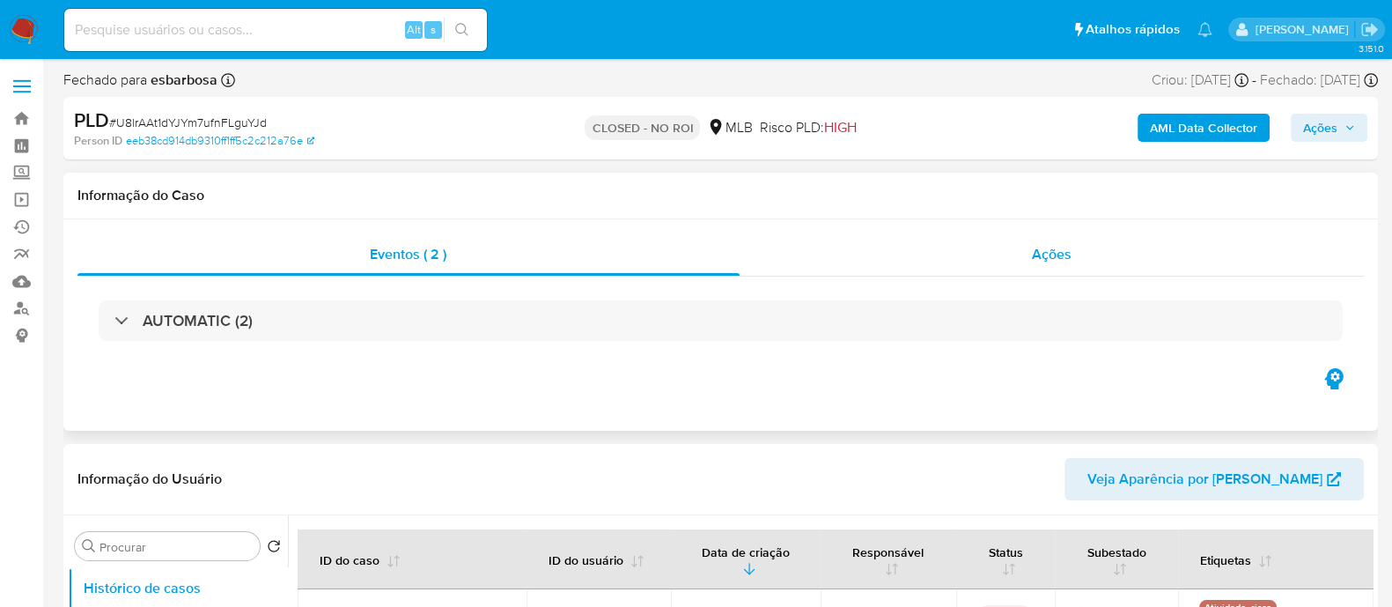
click at [806, 257] on div "Ações" at bounding box center [1052, 254] width 625 height 42
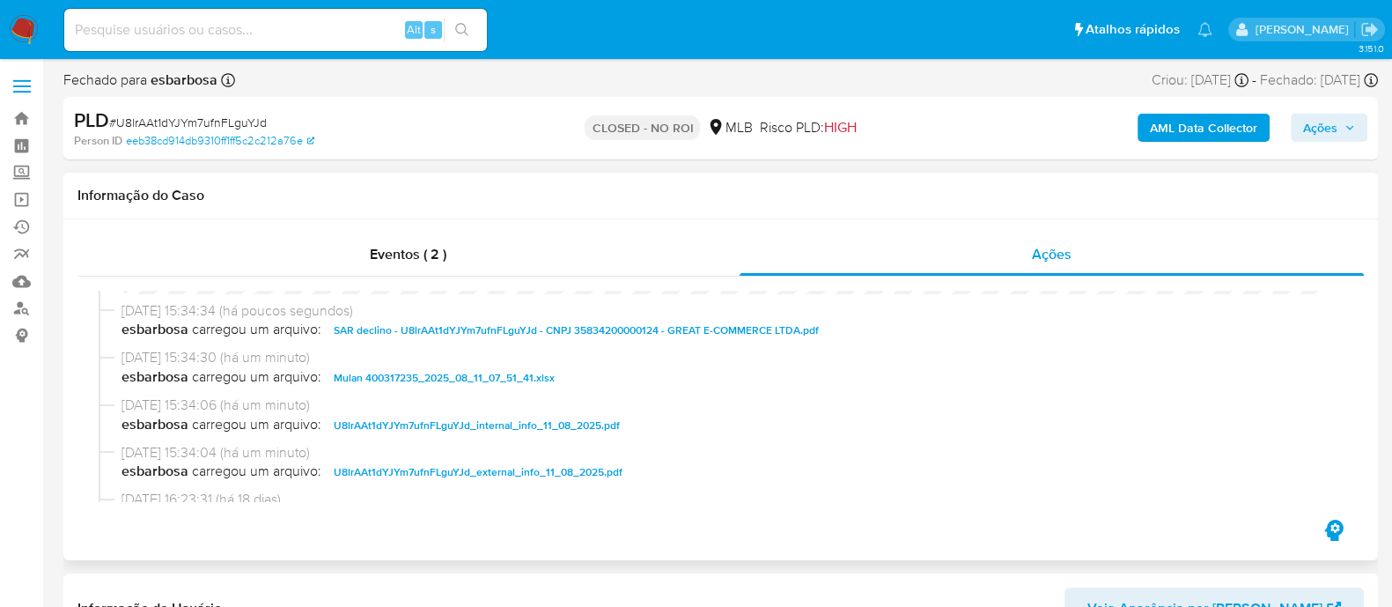
scroll to position [219, 0]
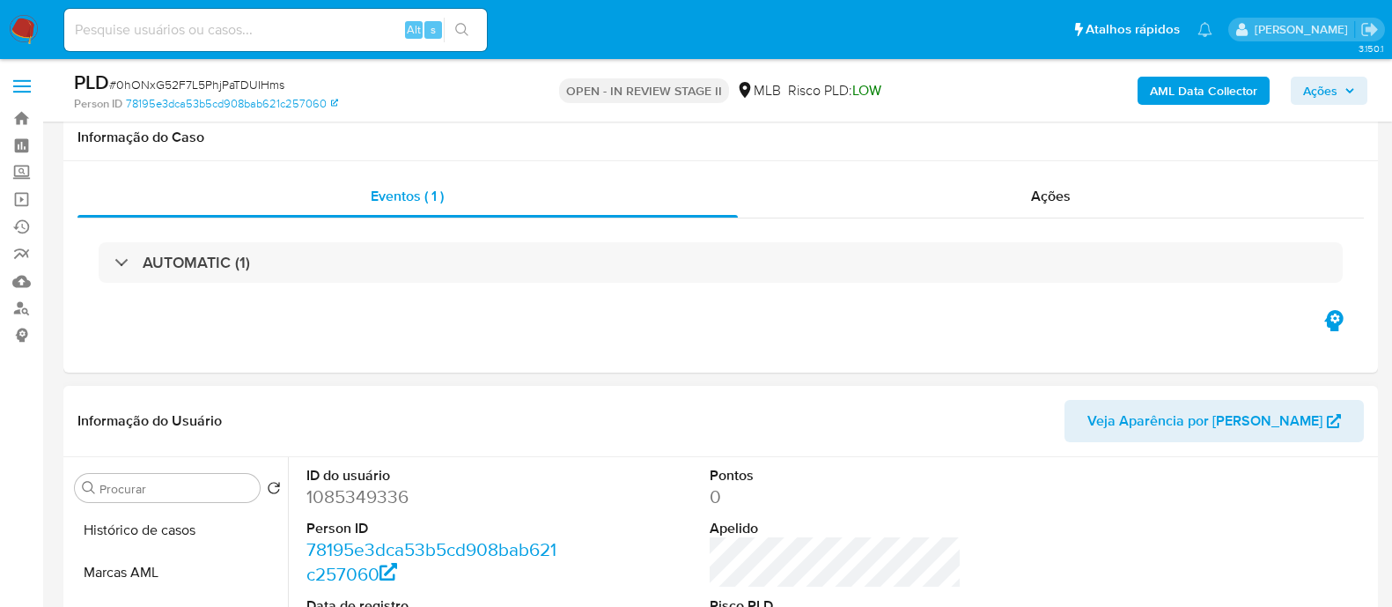
scroll to position [219, 0]
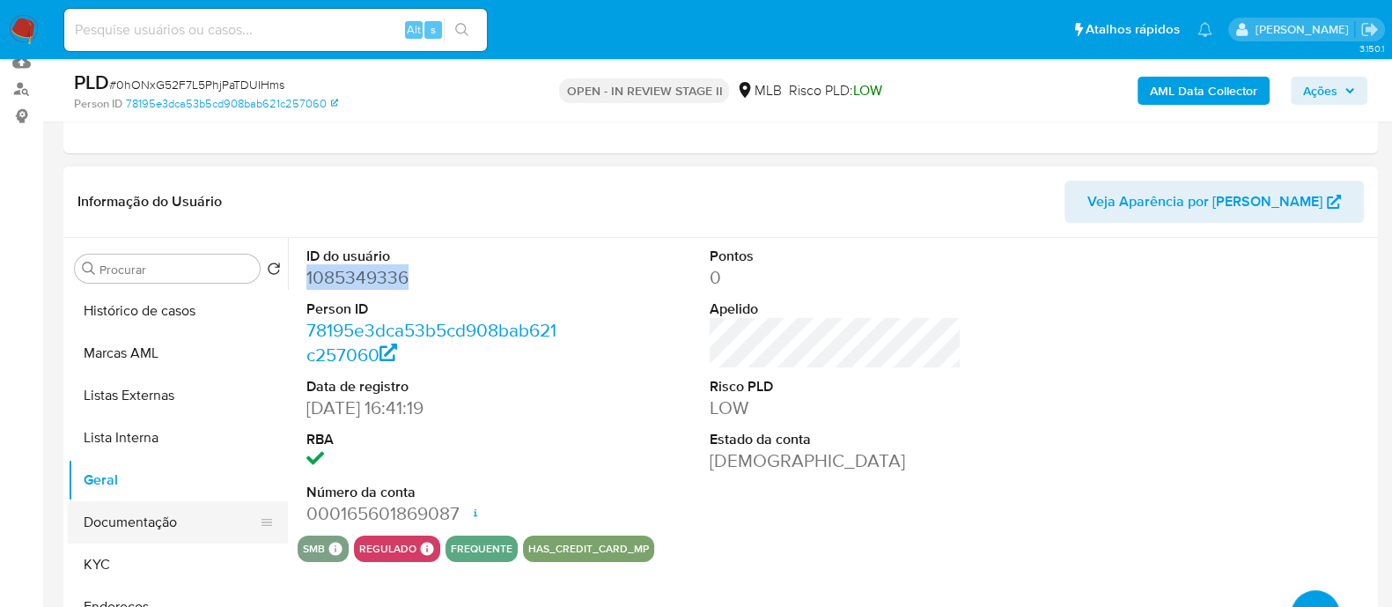
click at [97, 564] on button "KYC" at bounding box center [178, 564] width 220 height 42
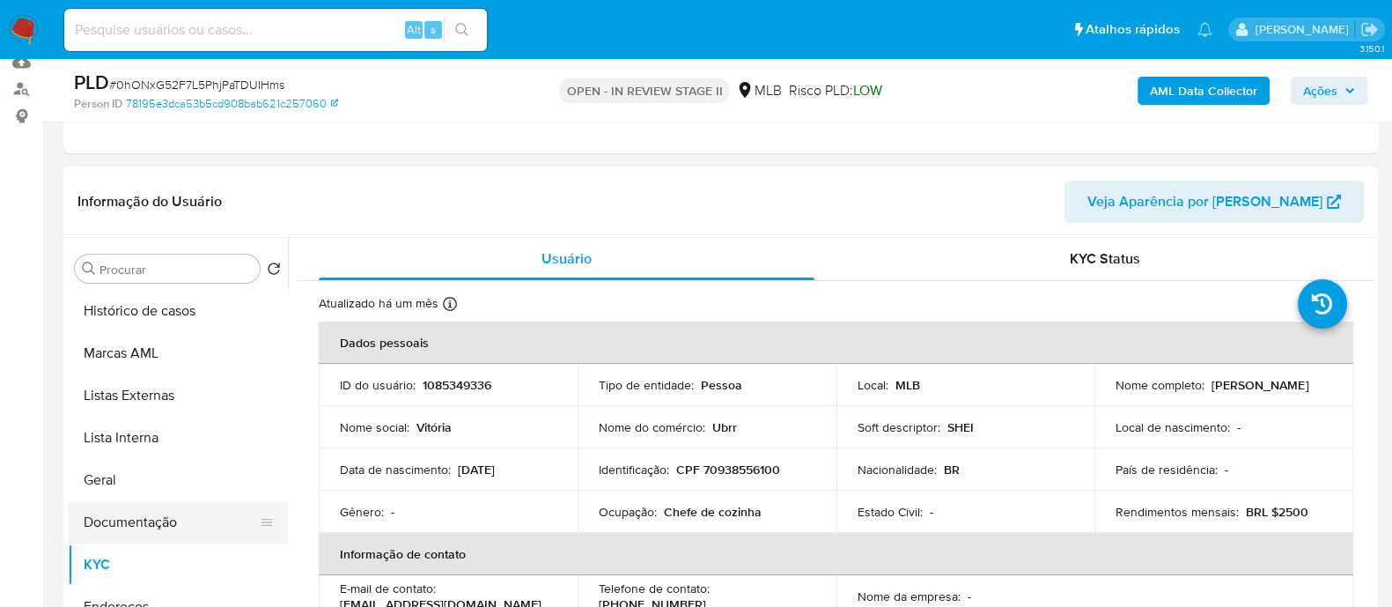
click at [147, 527] on button "Documentação" at bounding box center [171, 522] width 206 height 42
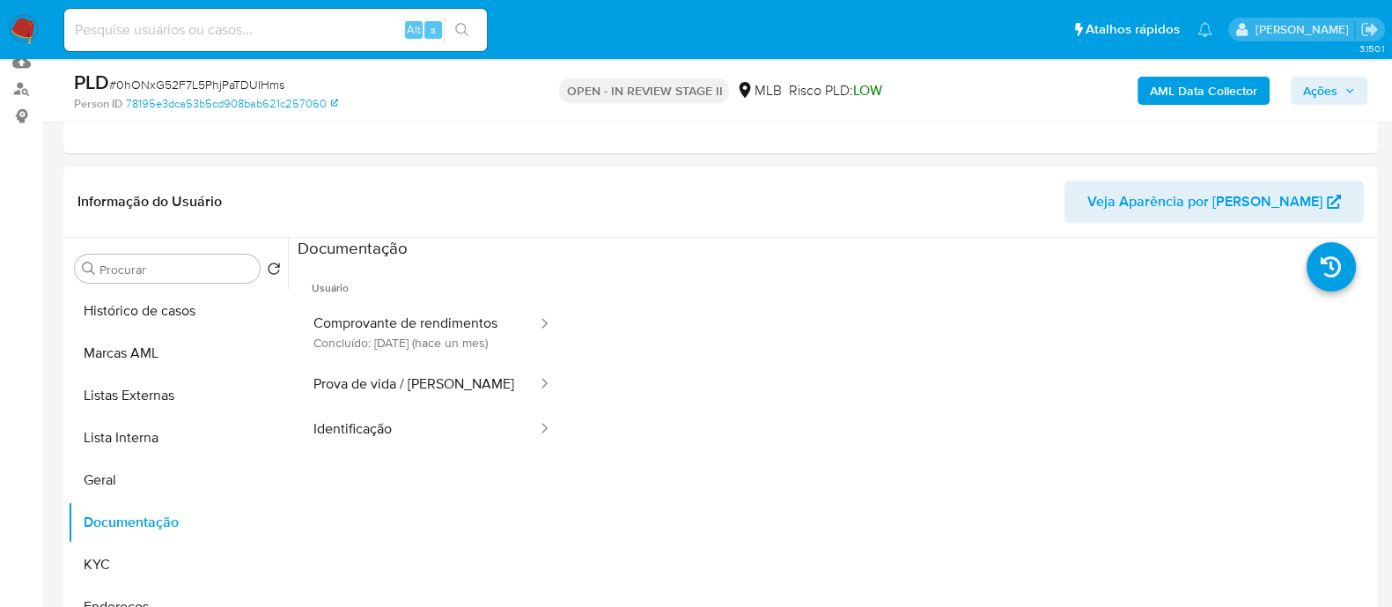
click at [374, 325] on button "Comprovante de rendimentos Concluído: [DATE] (hace un mes)" at bounding box center [418, 332] width 241 height 60
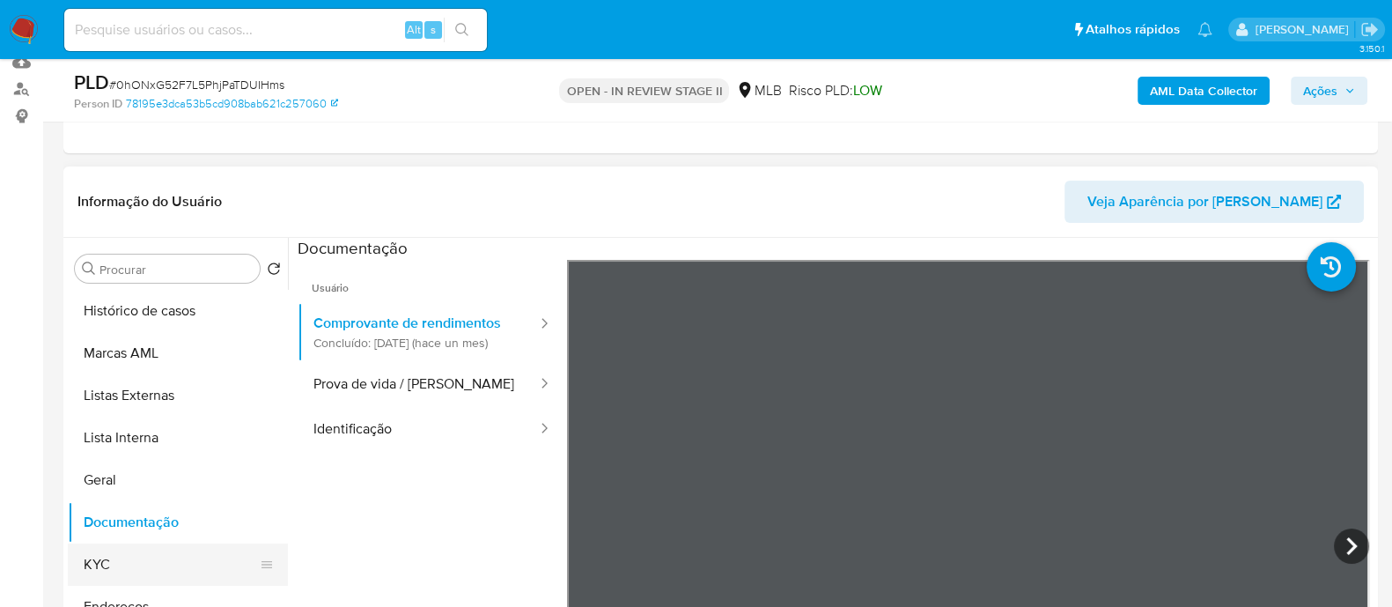
click at [119, 559] on button "KYC" at bounding box center [171, 564] width 206 height 42
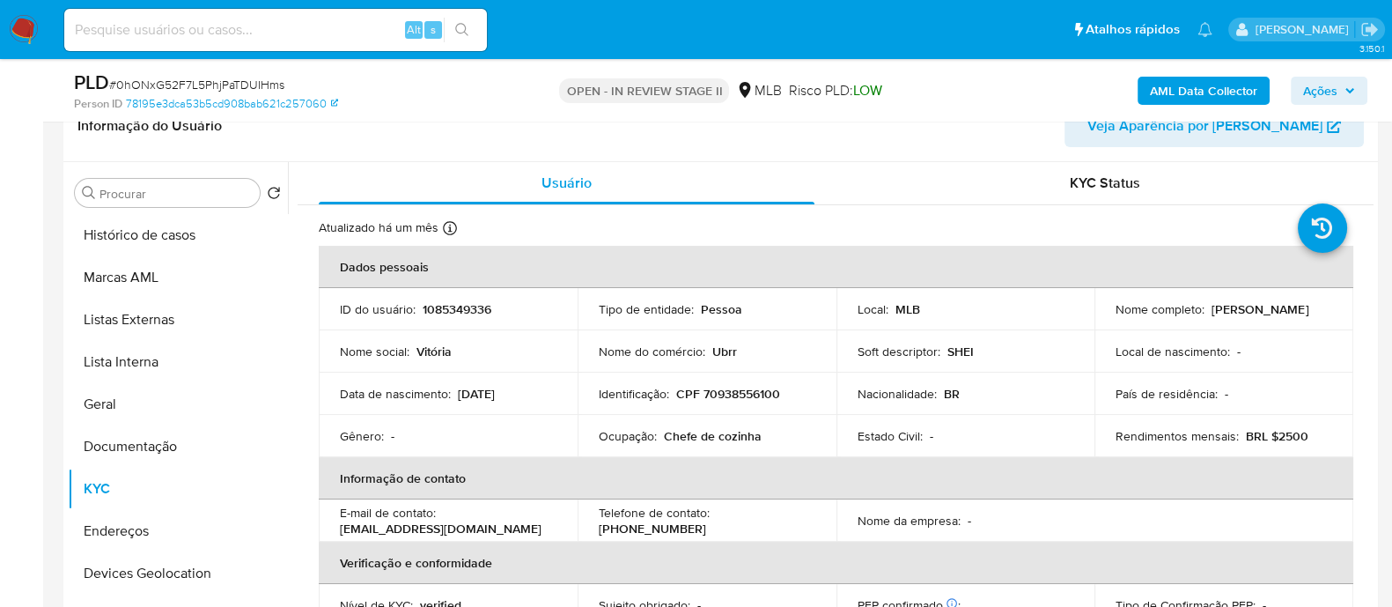
scroll to position [330, 0]
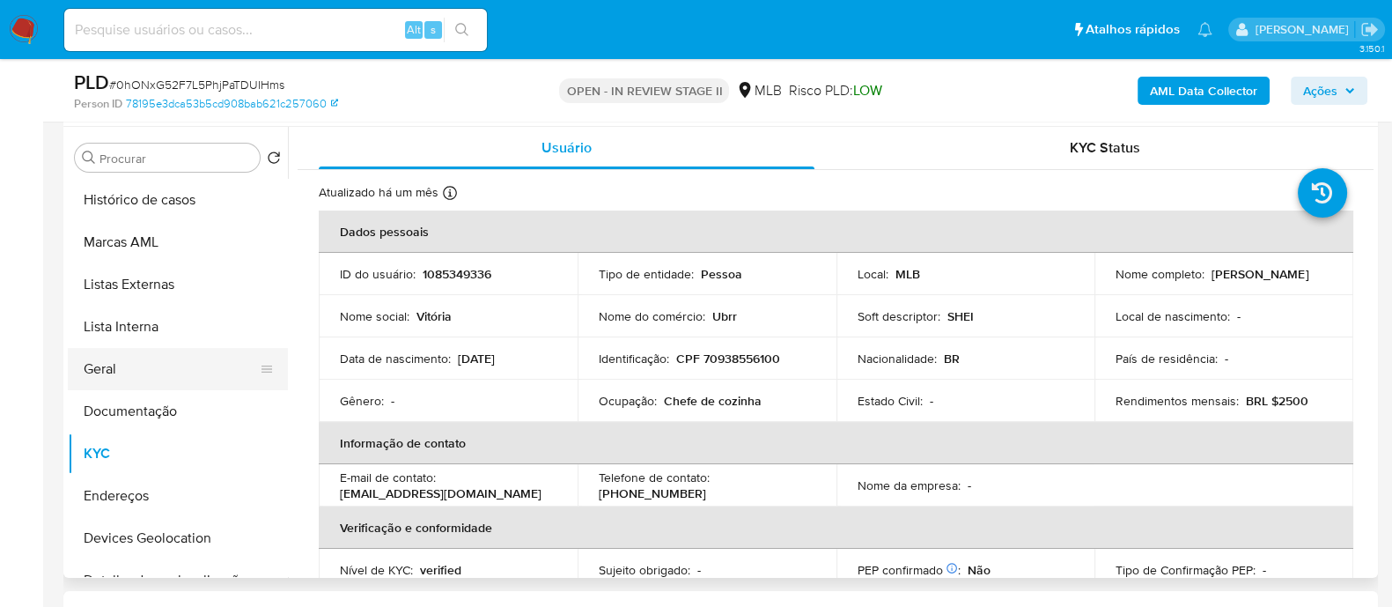
click at [145, 373] on button "Geral" at bounding box center [171, 369] width 206 height 42
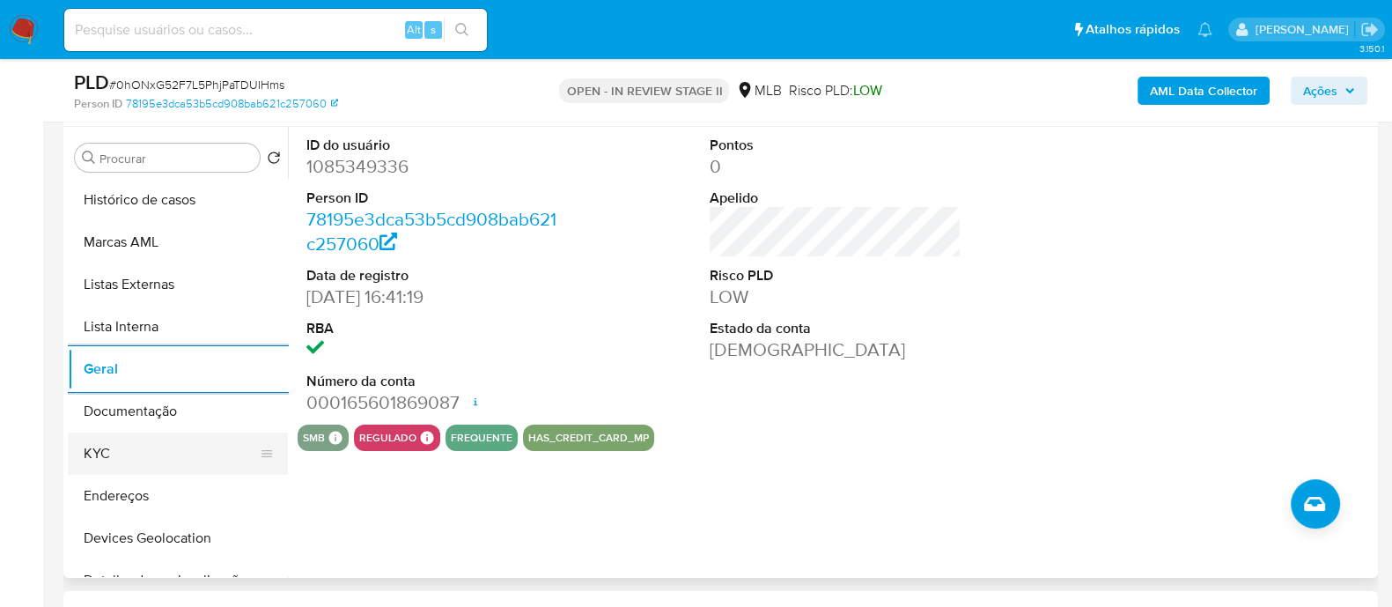
click at [120, 460] on button "KYC" at bounding box center [171, 453] width 206 height 42
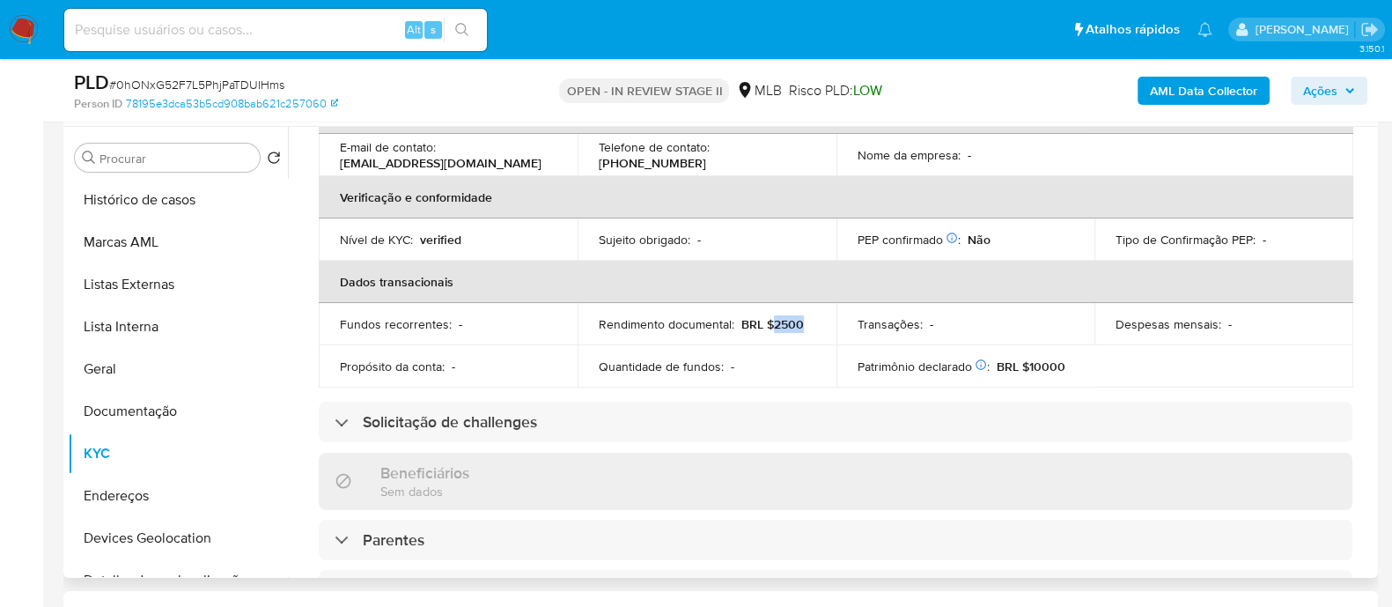
drag, startPoint x: 813, startPoint y: 319, endPoint x: 771, endPoint y: 323, distance: 41.6
click at [771, 323] on td "Rendimento documental : BRL $2500" at bounding box center [707, 324] width 259 height 42
copy p "2500"
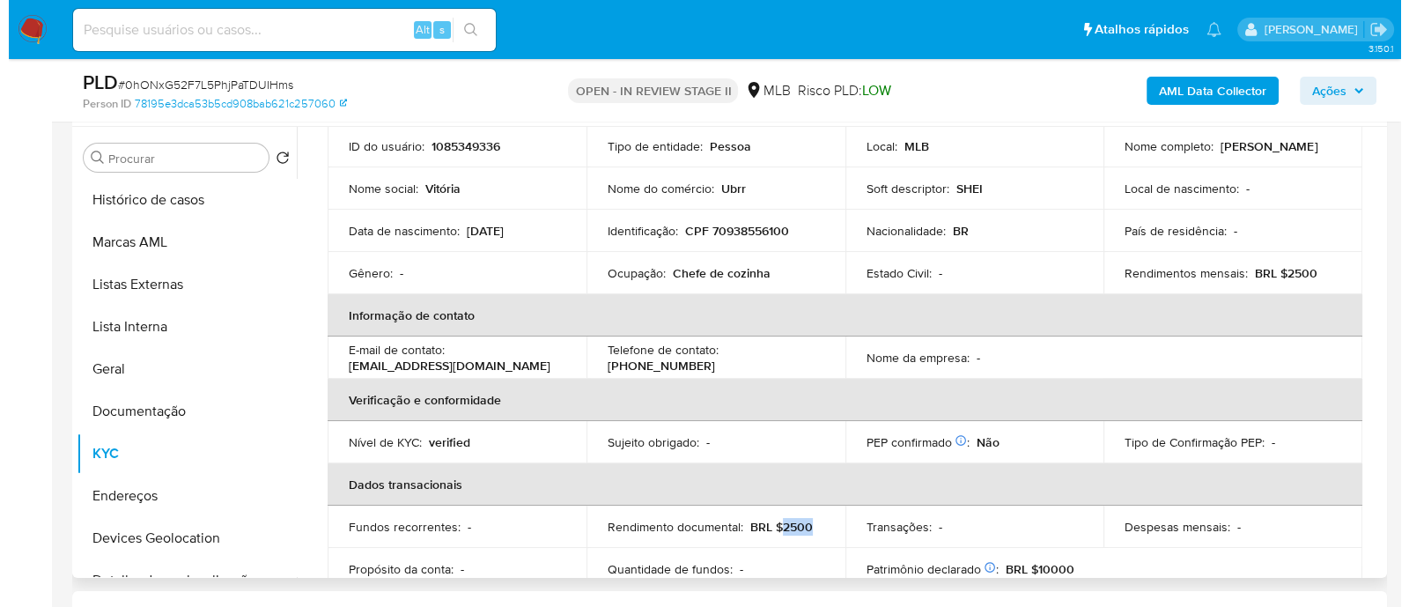
scroll to position [109, 0]
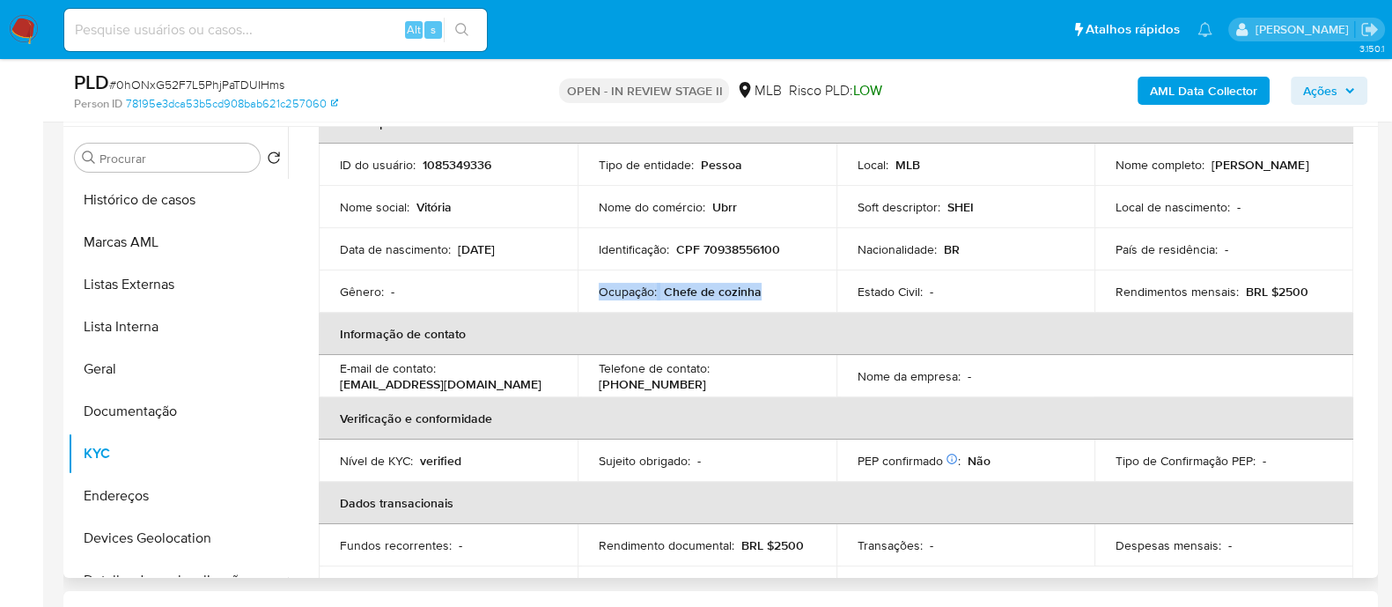
drag, startPoint x: 778, startPoint y: 290, endPoint x: 595, endPoint y: 292, distance: 182.3
click at [595, 292] on td "Ocupação : Chefe de cozinha" at bounding box center [707, 291] width 259 height 42
copy div "Ocupação : Chefe de cozinha"
click at [1191, 92] on b "AML Data Collector" at bounding box center [1203, 91] width 107 height 28
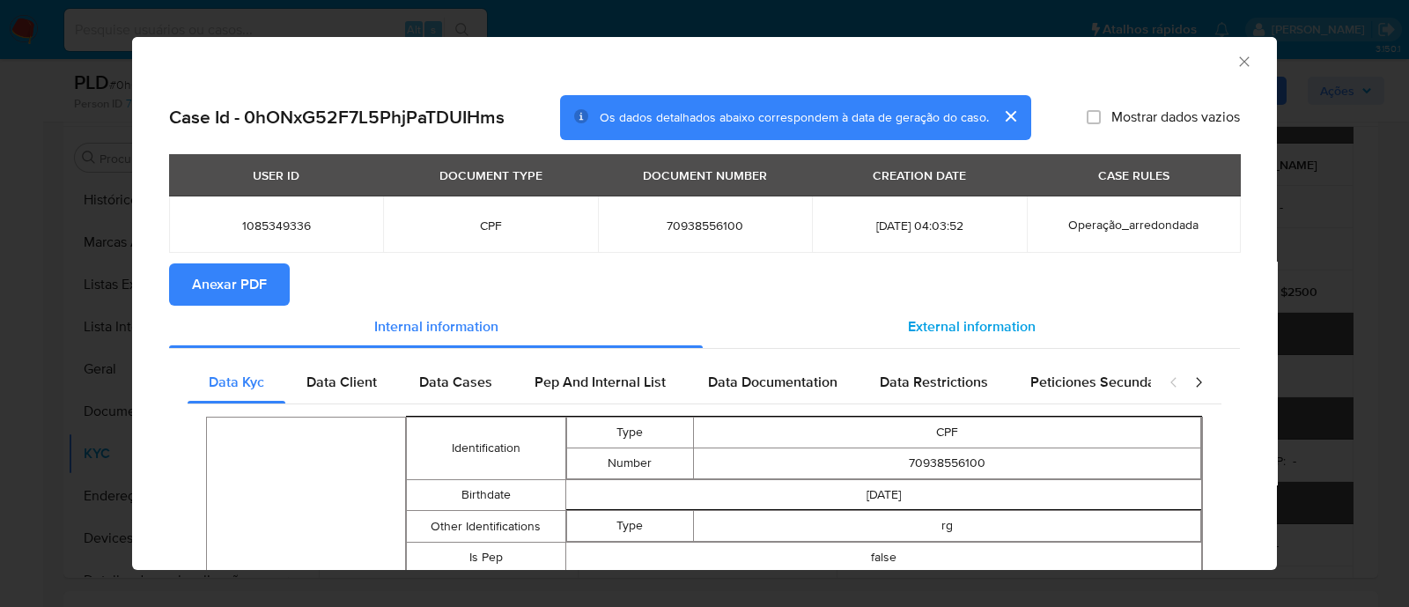
click at [938, 323] on span "External information" at bounding box center [972, 326] width 128 height 20
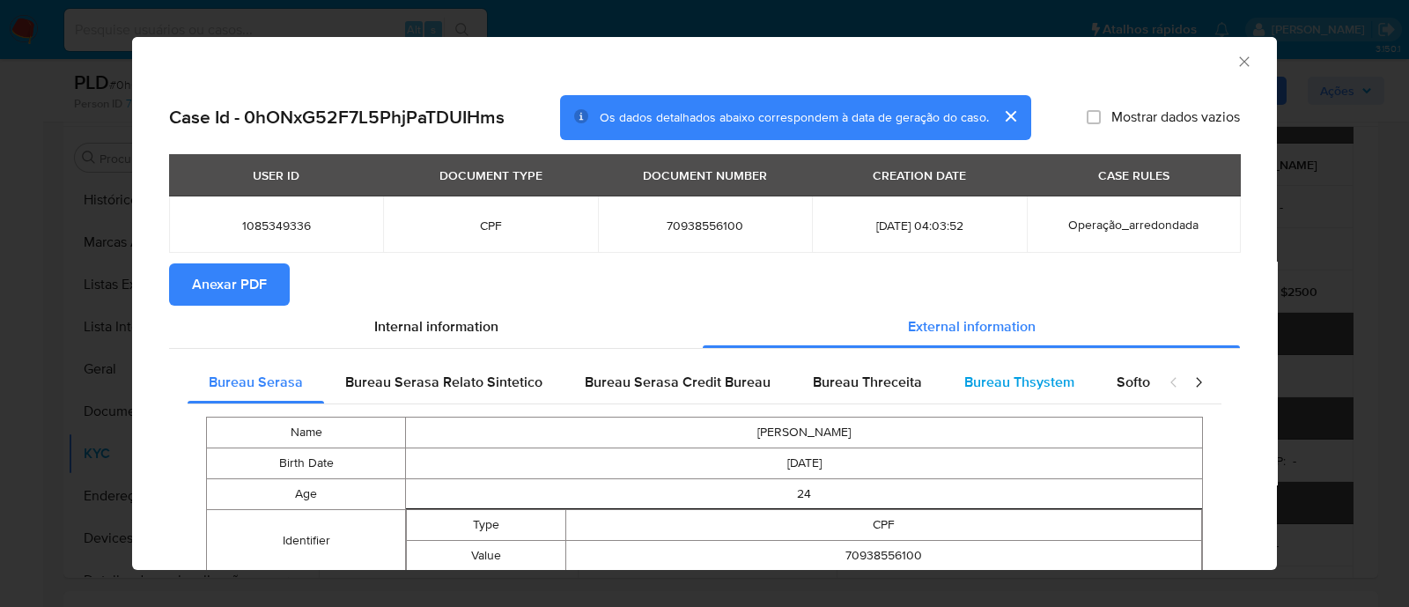
click at [1006, 389] on span "Bureau Thsystem" at bounding box center [1019, 382] width 110 height 20
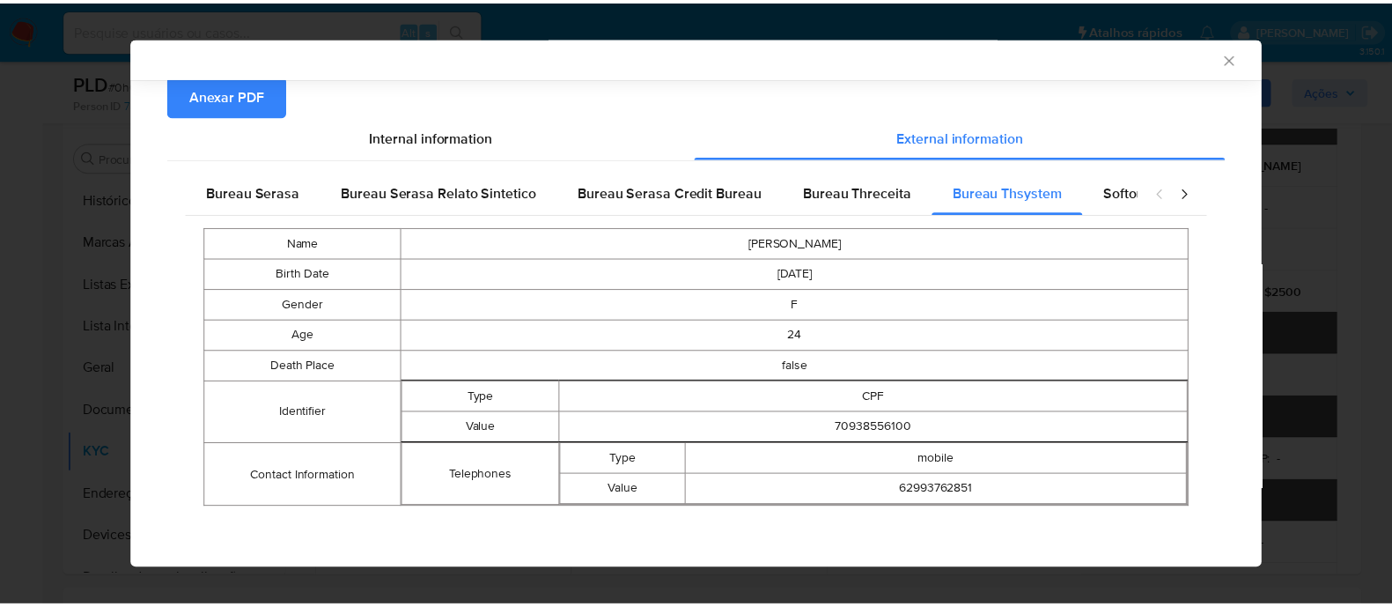
scroll to position [188, 0]
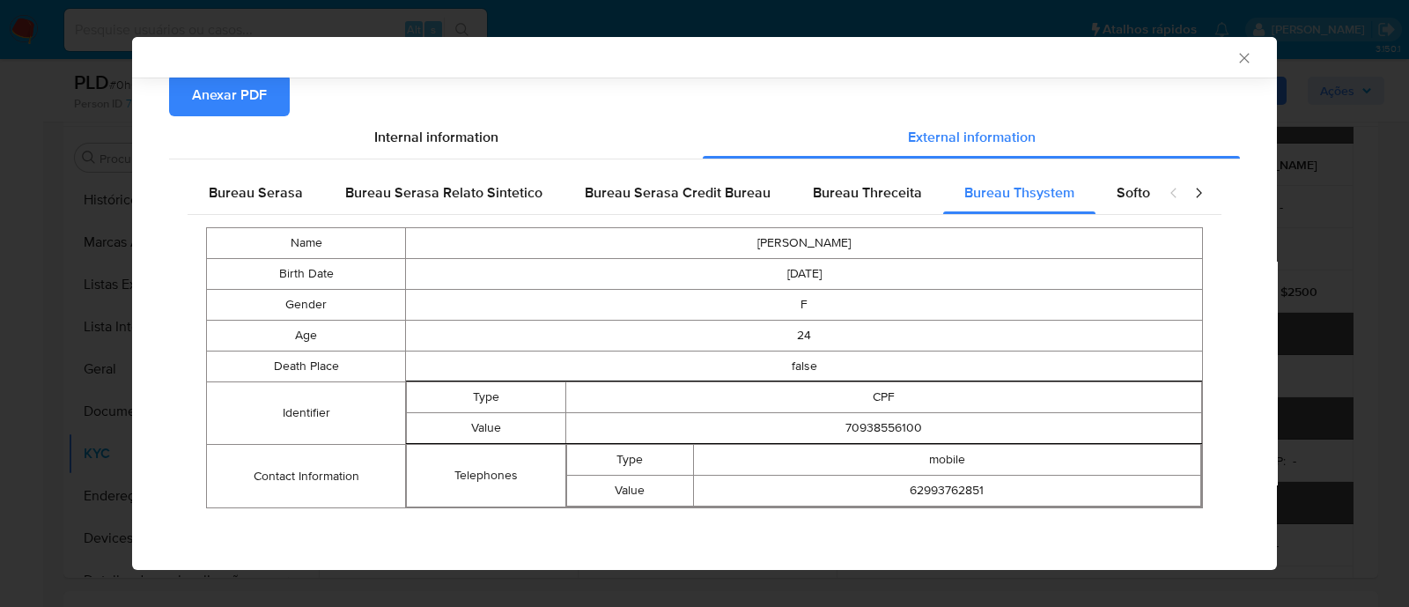
click at [1210, 58] on div "AML Data Collector" at bounding box center [689, 57] width 1091 height 16
click at [256, 96] on span "Anexar PDF" at bounding box center [229, 95] width 75 height 39
click at [1236, 55] on icon "Fechar a janela" at bounding box center [1245, 58] width 18 height 18
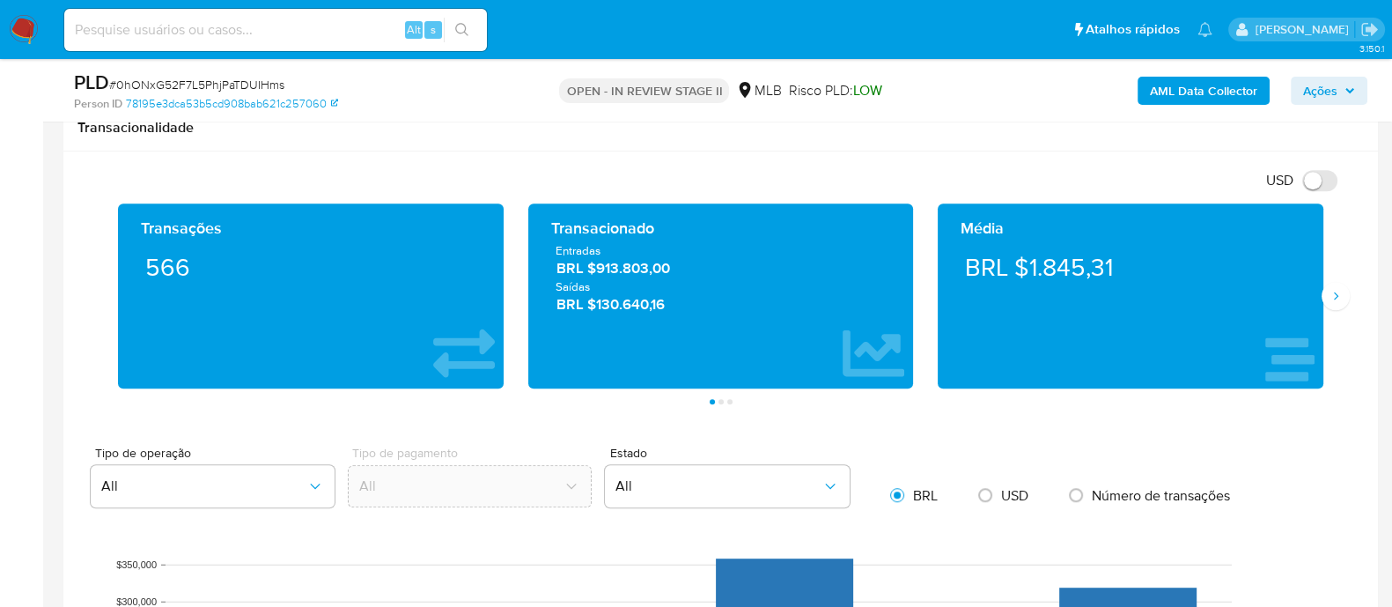
scroll to position [1101, 0]
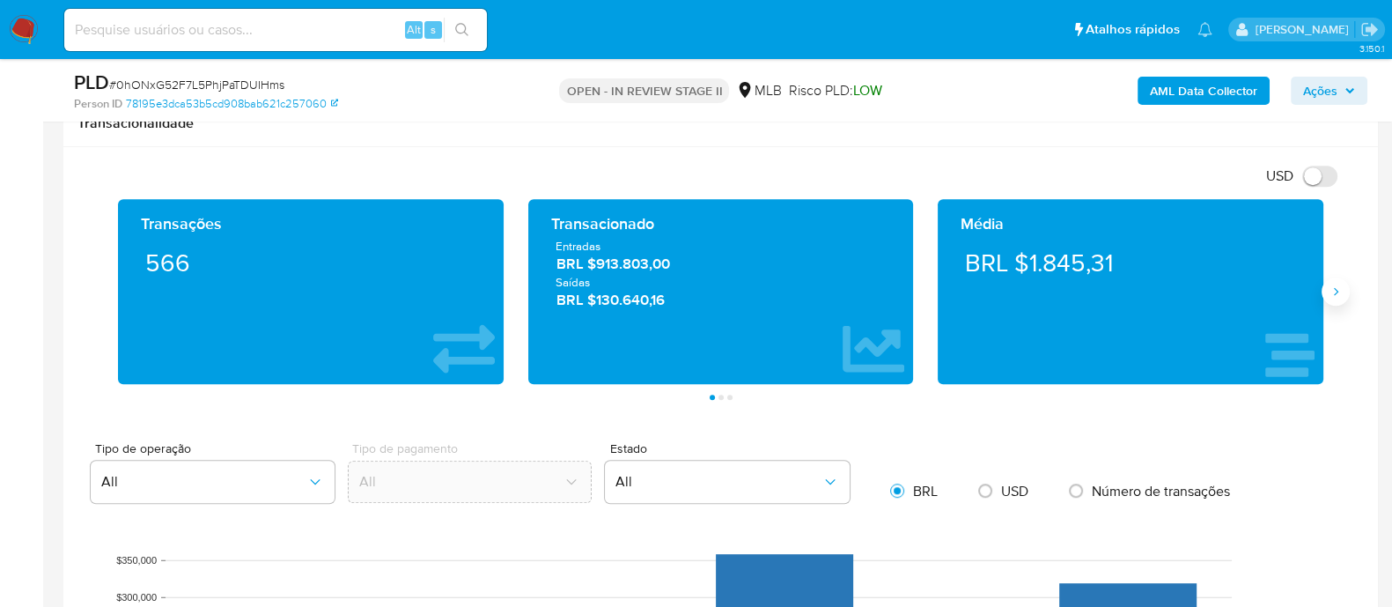
click at [1339, 294] on icon "Siguiente" at bounding box center [1336, 291] width 14 height 14
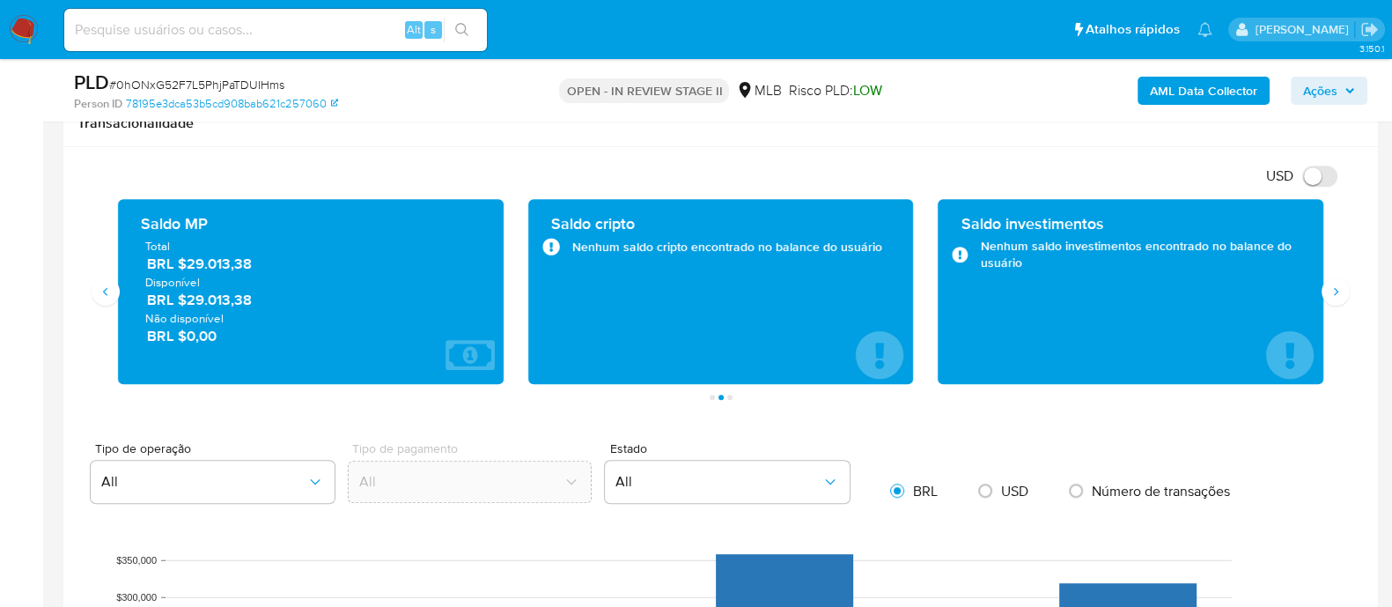
drag, startPoint x: 256, startPoint y: 266, endPoint x: 181, endPoint y: 265, distance: 75.7
click at [181, 265] on span "BRL $29.013,38" at bounding box center [311, 265] width 329 height 20
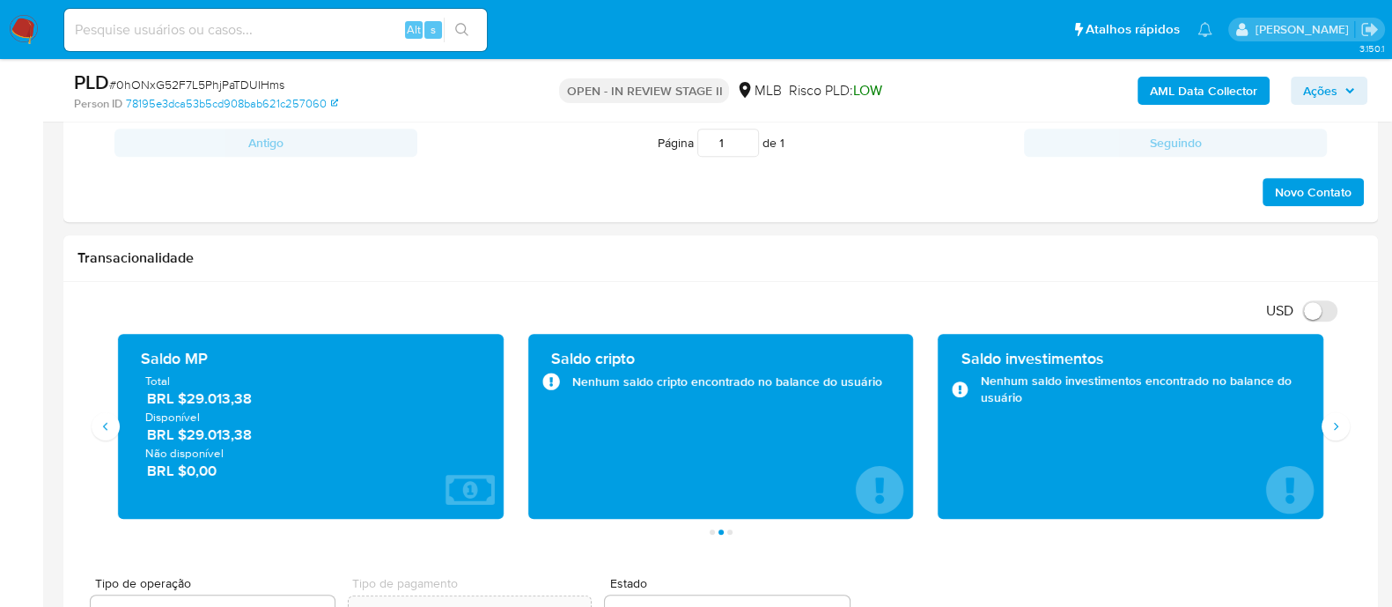
scroll to position [991, 0]
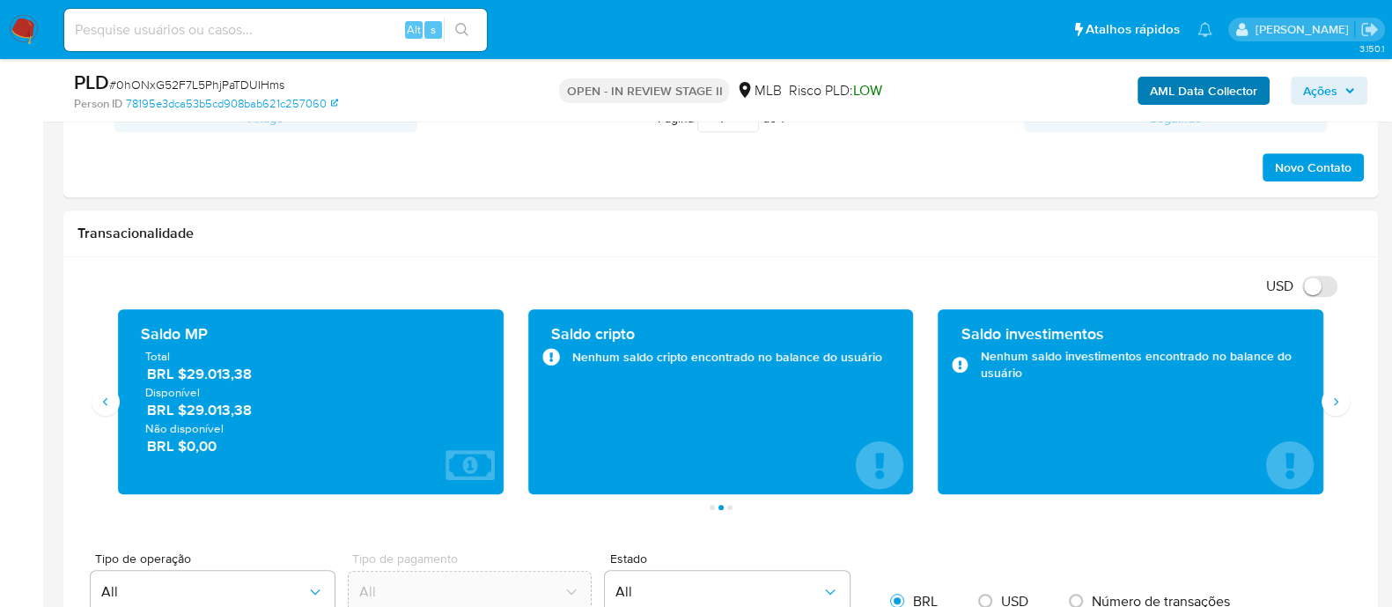
drag, startPoint x: 1313, startPoint y: 85, endPoint x: 1224, endPoint y: 87, distance: 89.0
click at [1313, 85] on span "Ações" at bounding box center [1320, 91] width 34 height 28
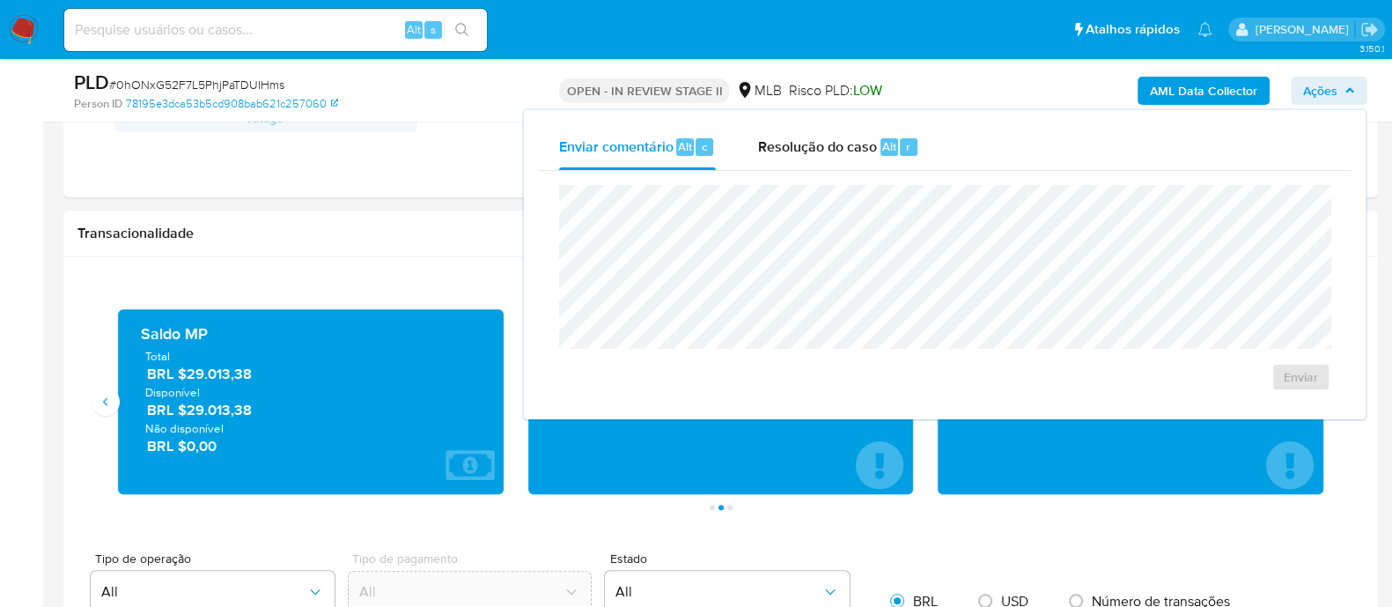
drag, startPoint x: 806, startPoint y: 146, endPoint x: 808, endPoint y: 176, distance: 30.0
click at [806, 150] on span "Resolução do caso" at bounding box center [817, 146] width 119 height 20
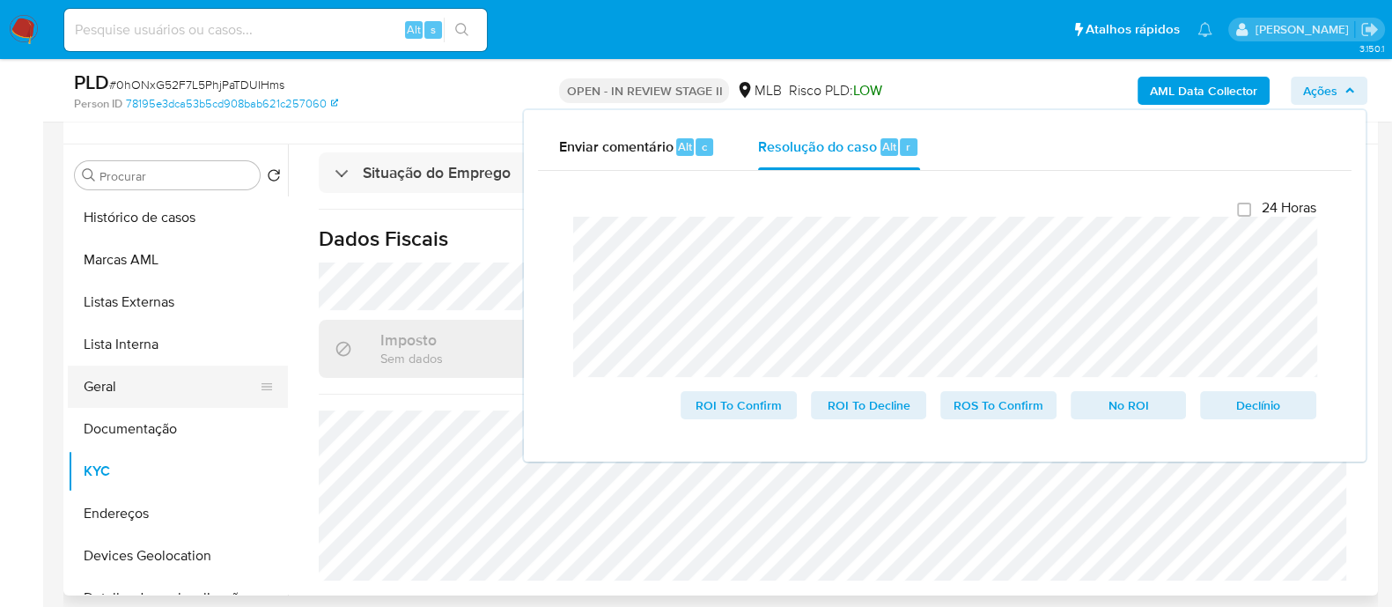
scroll to position [109, 0]
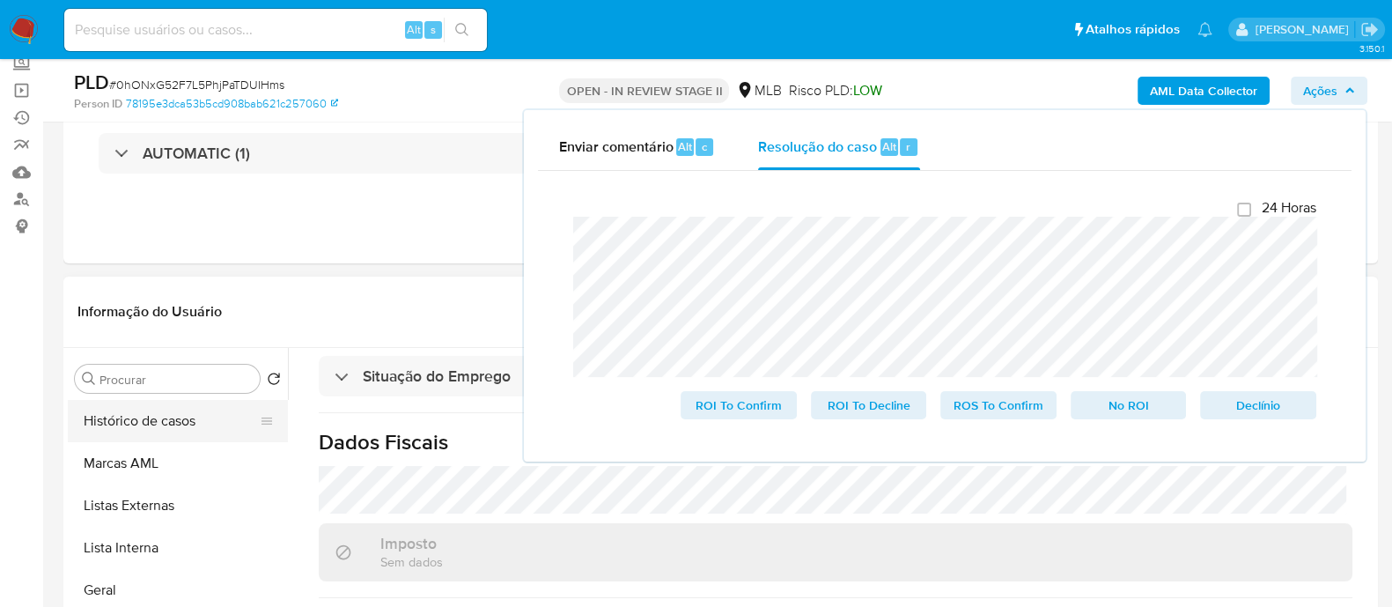
click at [149, 422] on button "Histórico de casos" at bounding box center [171, 421] width 206 height 42
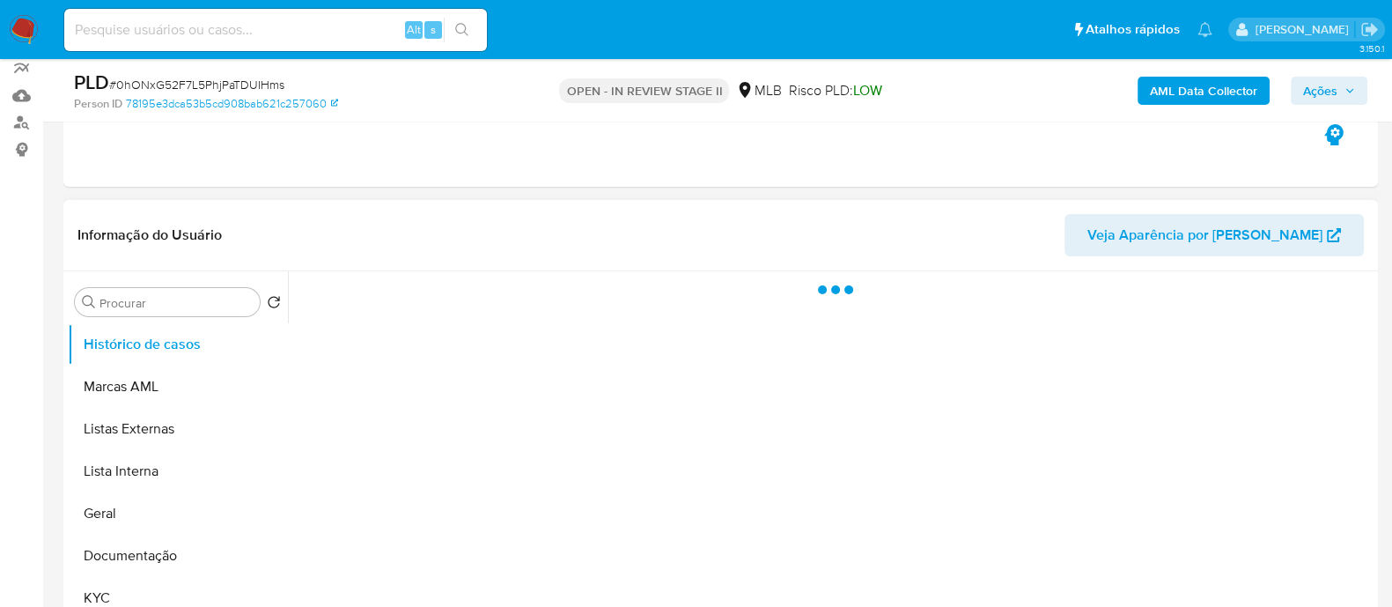
scroll to position [219, 0]
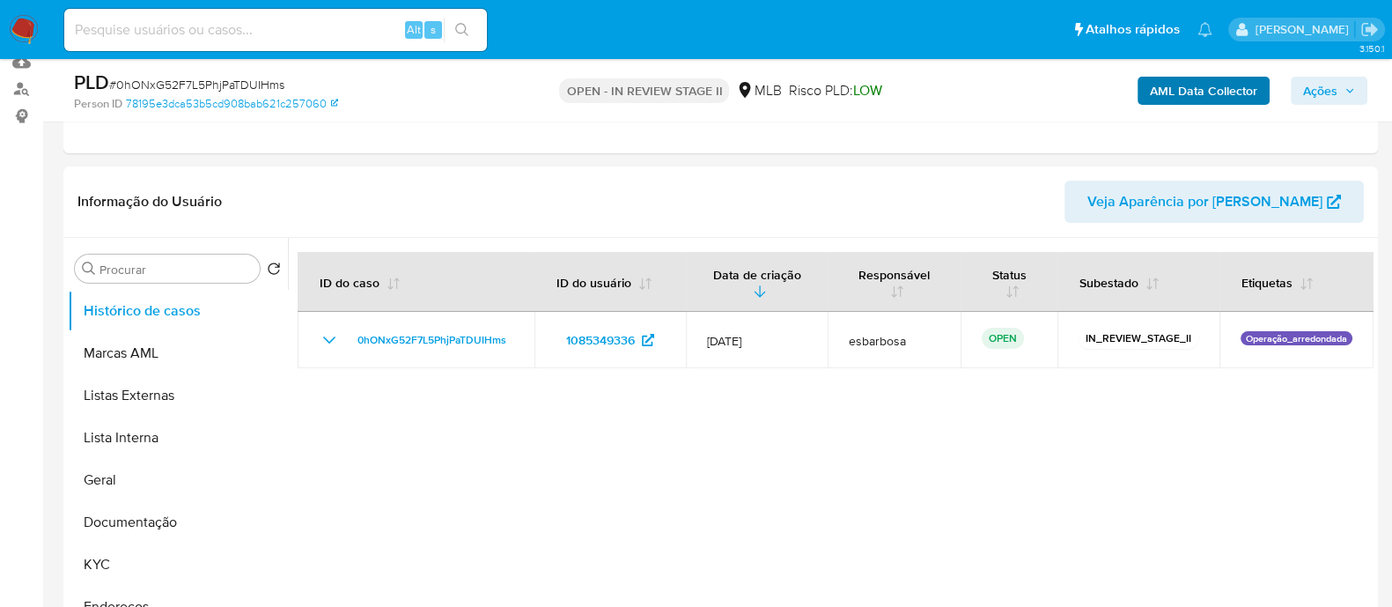
drag, startPoint x: 1323, startPoint y: 94, endPoint x: 1259, endPoint y: 99, distance: 63.6
click at [1319, 94] on span "Ações" at bounding box center [1320, 91] width 34 height 28
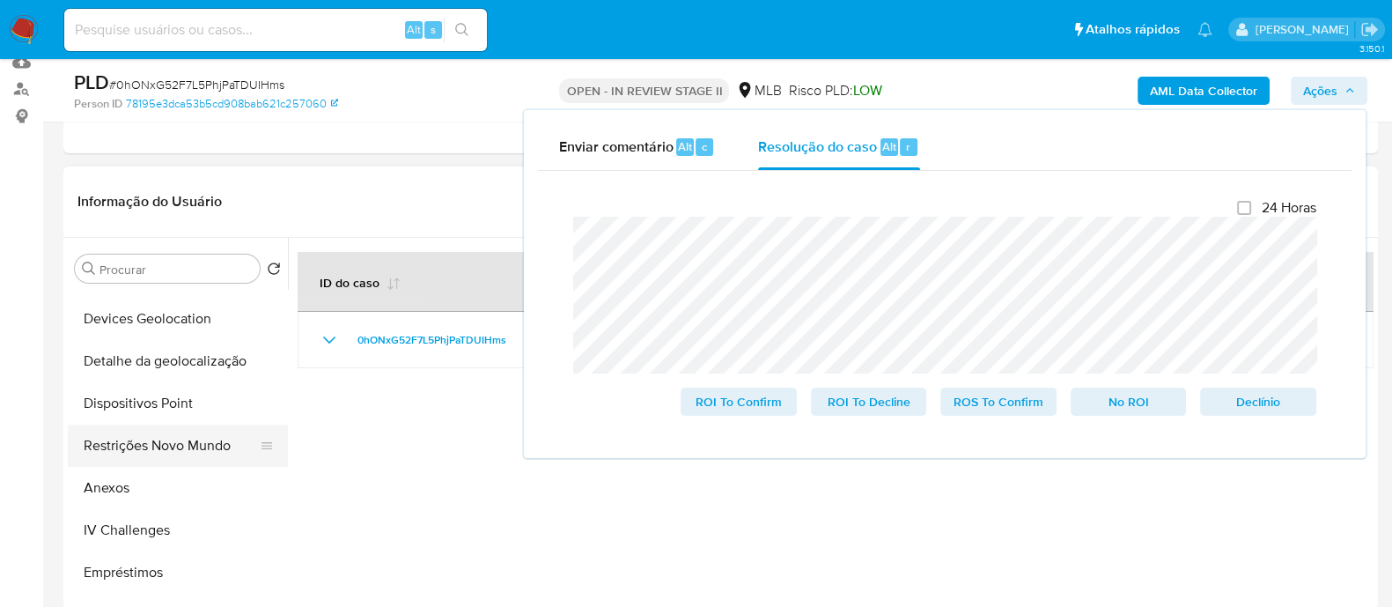
scroll to position [329, 0]
click at [166, 445] on button "Restrições Novo Mundo" at bounding box center [171, 446] width 206 height 42
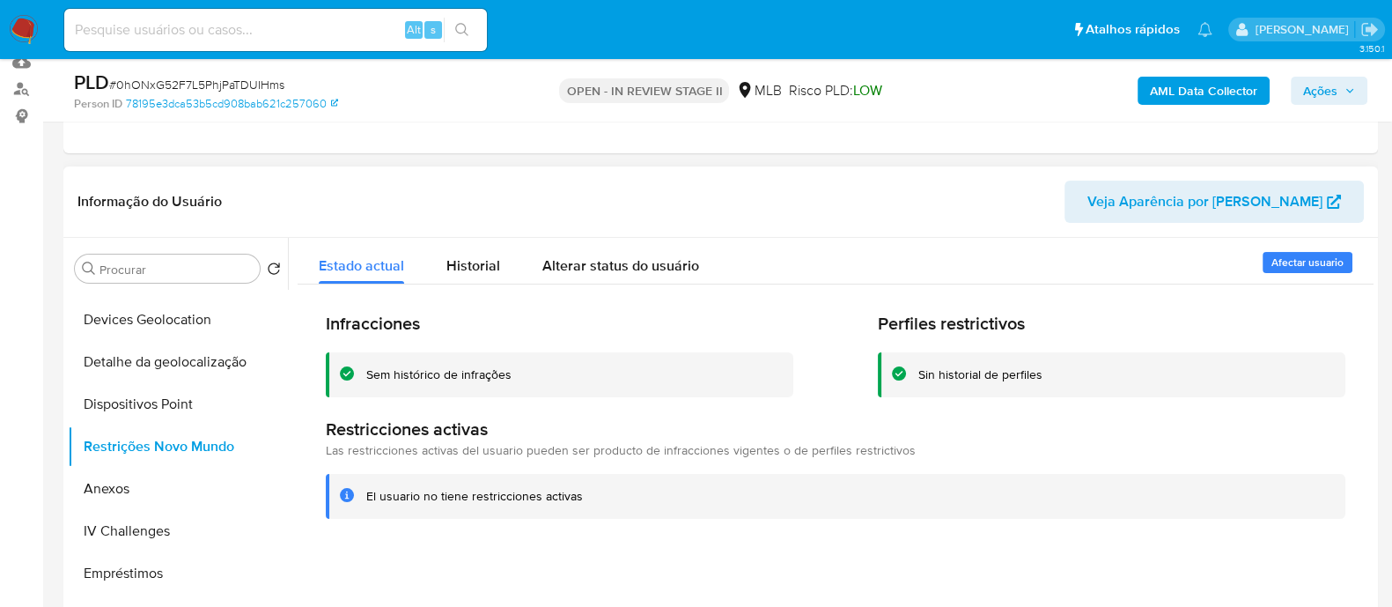
click at [461, 380] on div "Sem histórico de infrações" at bounding box center [438, 374] width 145 height 17
click at [401, 543] on div "Infracciones Sem histórico de infrações Perfiles restrictivos Sin historial de …" at bounding box center [836, 415] width 1076 height 262
click at [176, 410] on button "Dispositivos Point" at bounding box center [171, 404] width 206 height 42
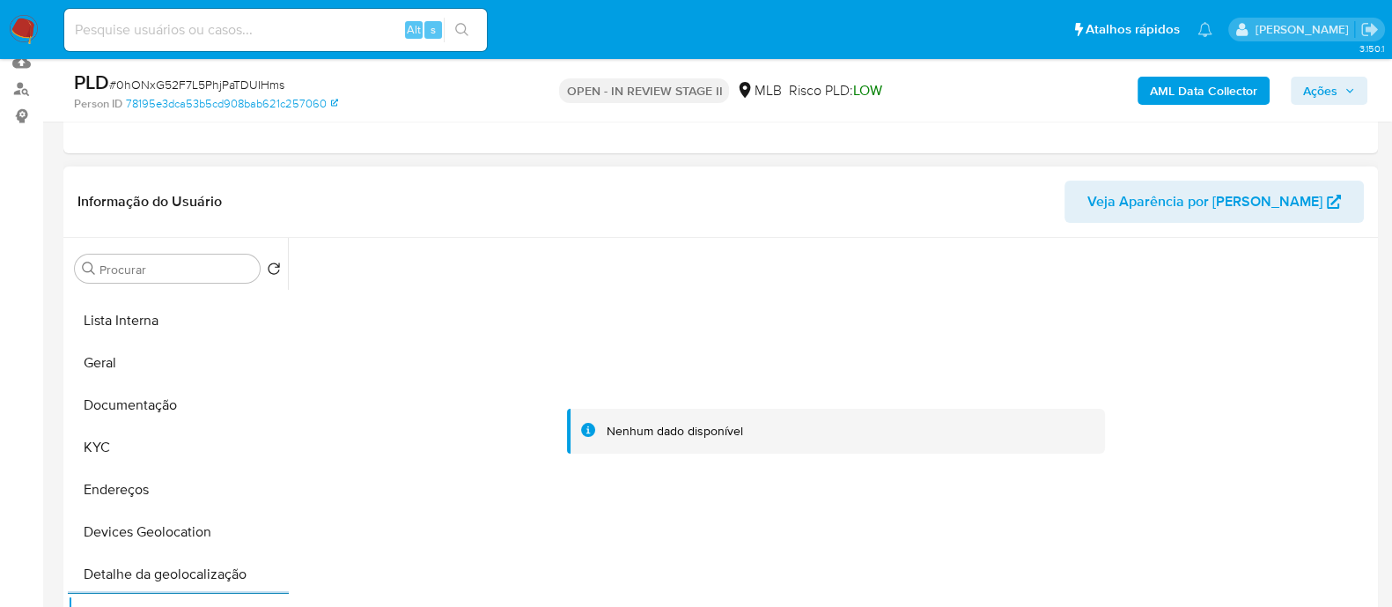
scroll to position [109, 0]
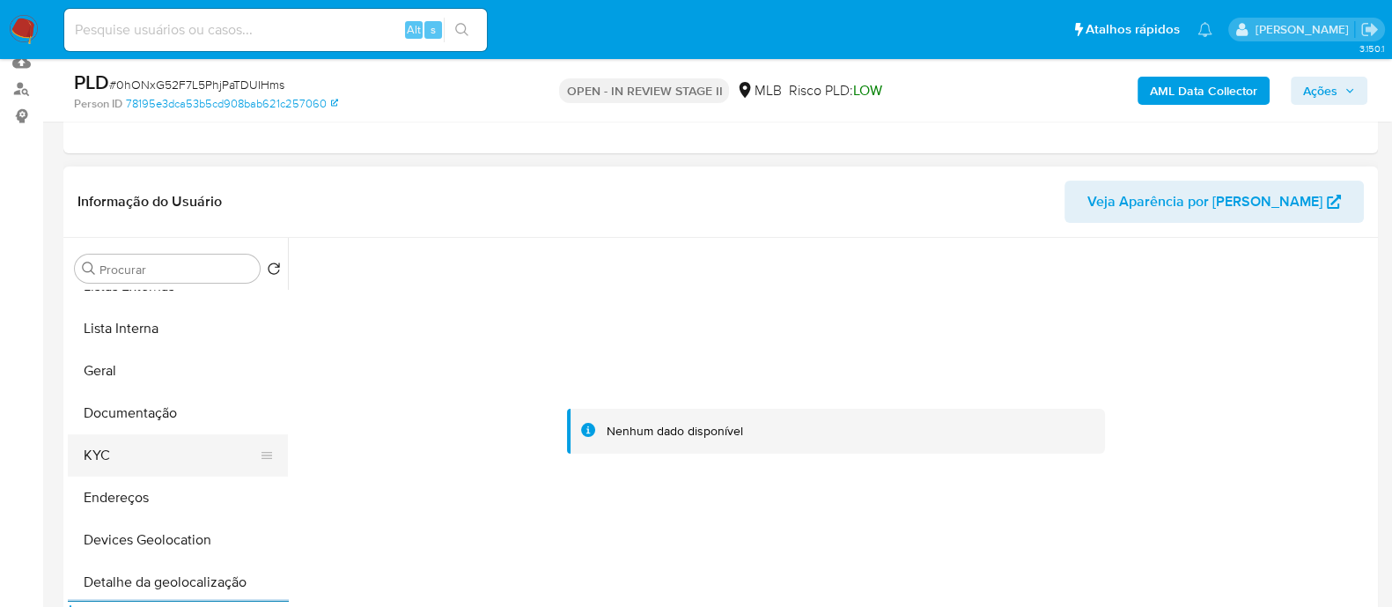
click at [141, 447] on button "KYC" at bounding box center [171, 455] width 206 height 42
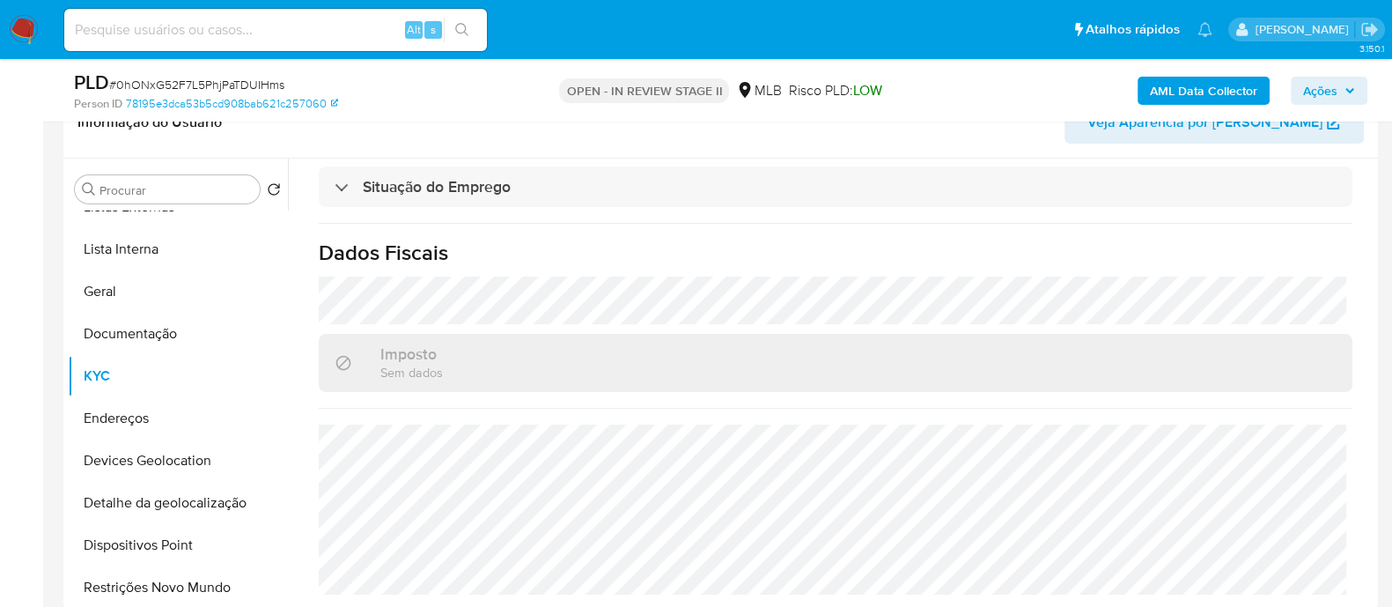
scroll to position [439, 0]
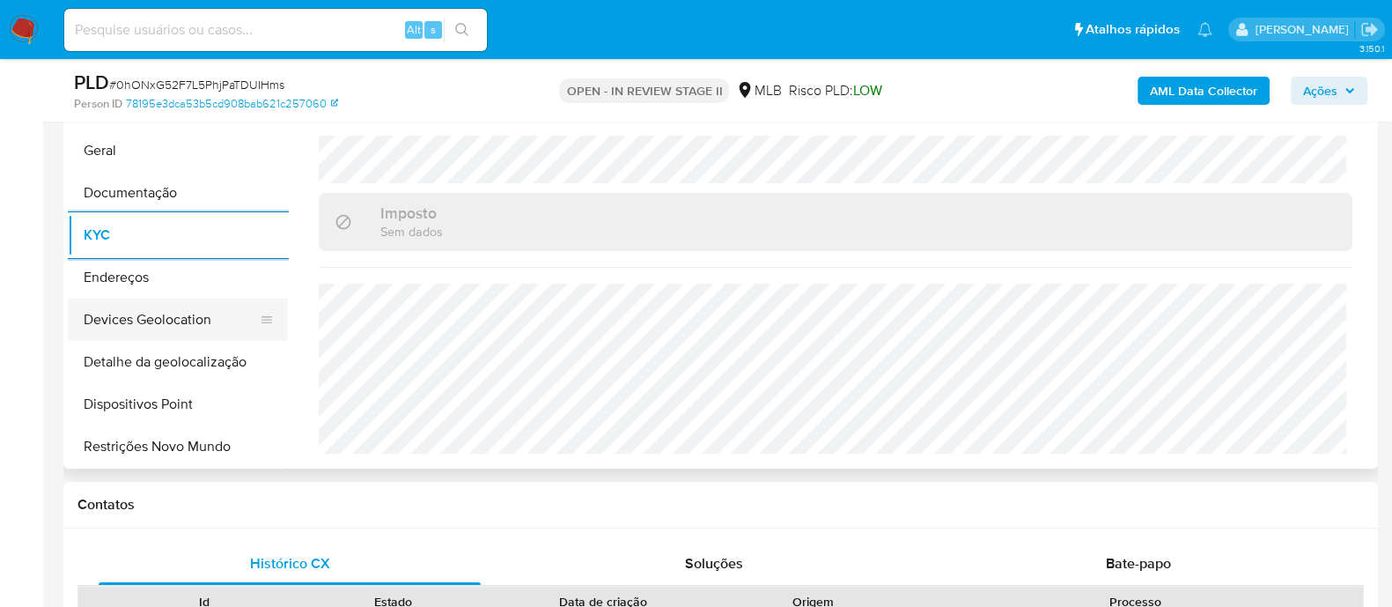
click at [210, 328] on button "Devices Geolocation" at bounding box center [171, 320] width 206 height 42
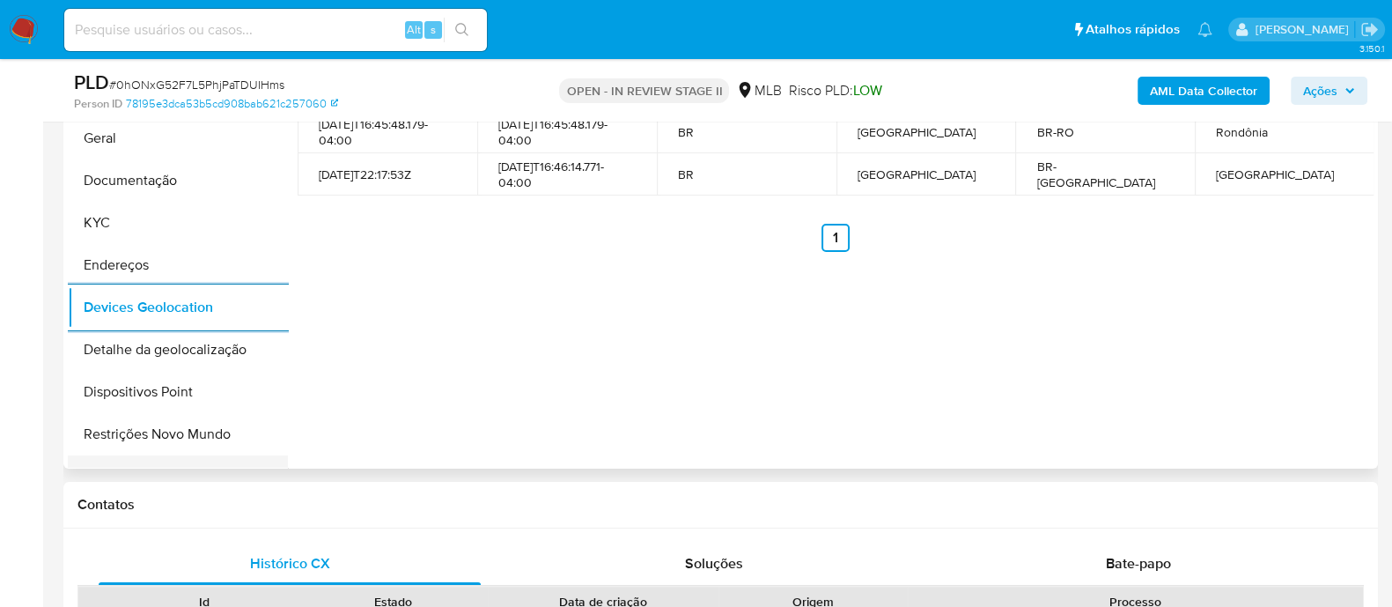
scroll to position [0, 0]
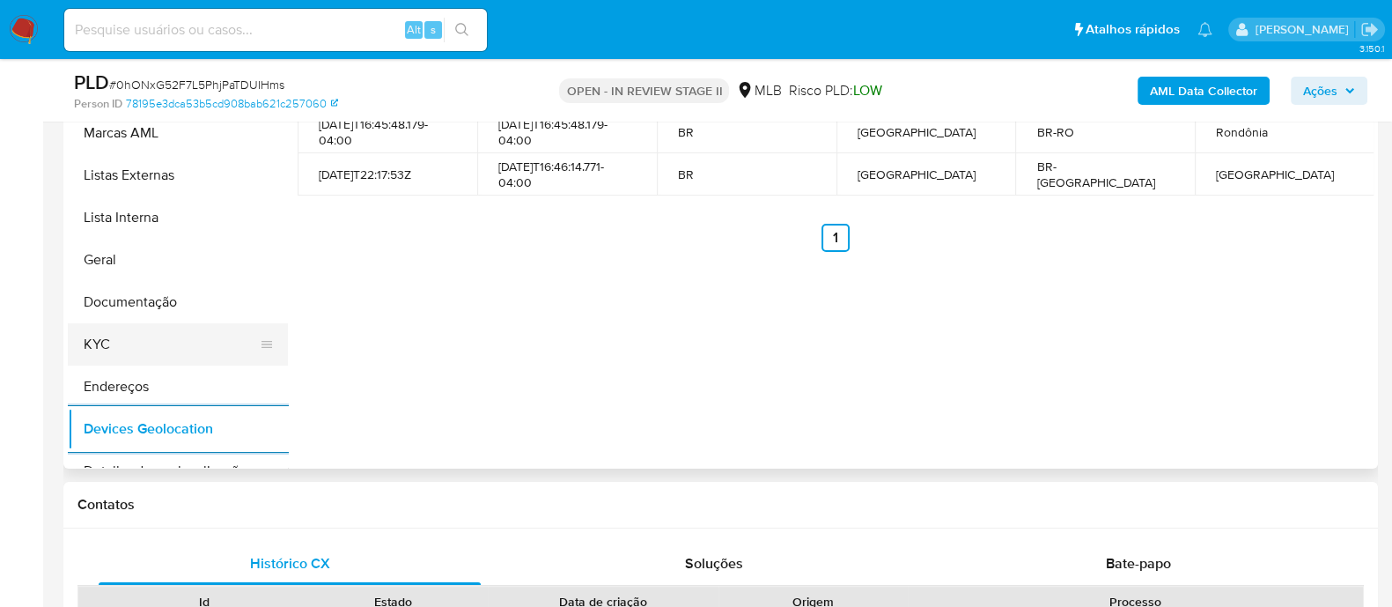
click at [137, 352] on button "KYC" at bounding box center [171, 344] width 206 height 42
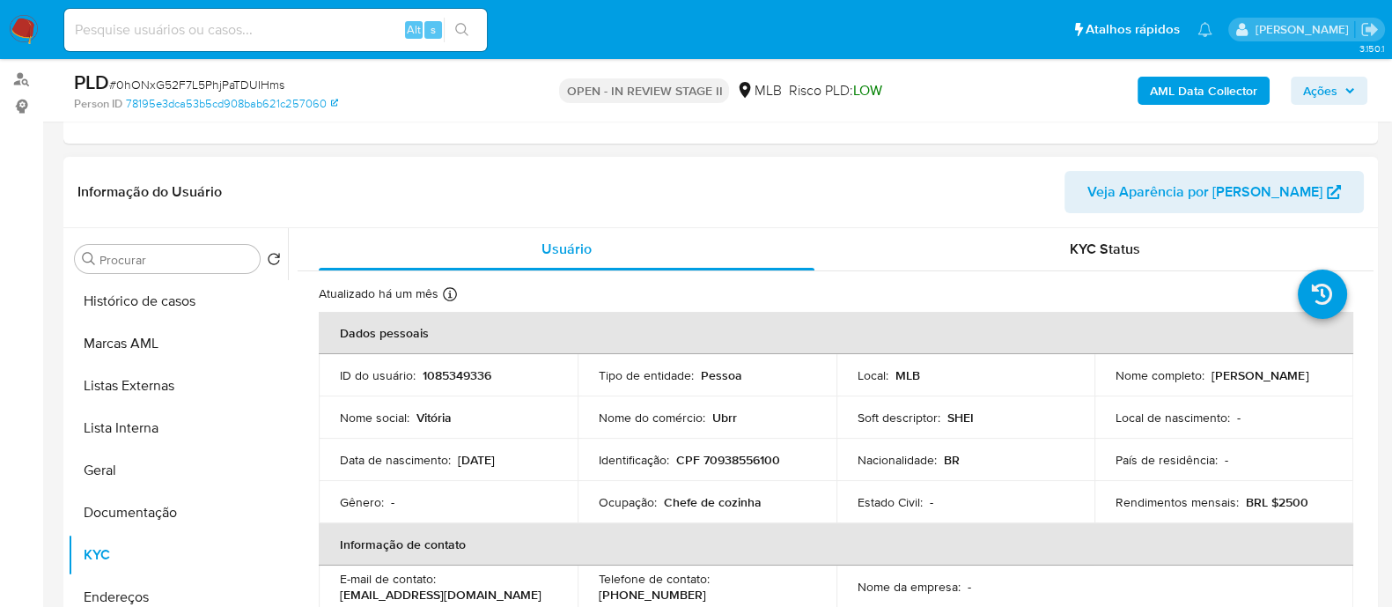
scroll to position [219, 0]
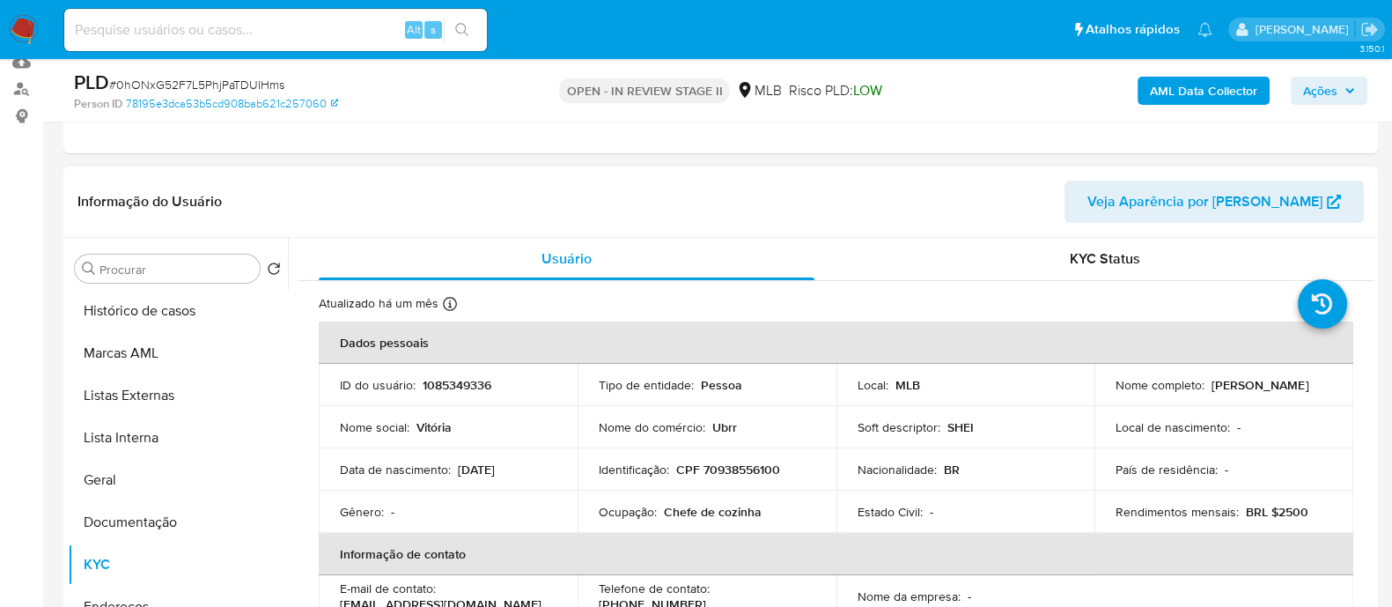
click at [769, 461] on p "CPF 70938556100" at bounding box center [728, 469] width 104 height 16
copy p "70938556100"
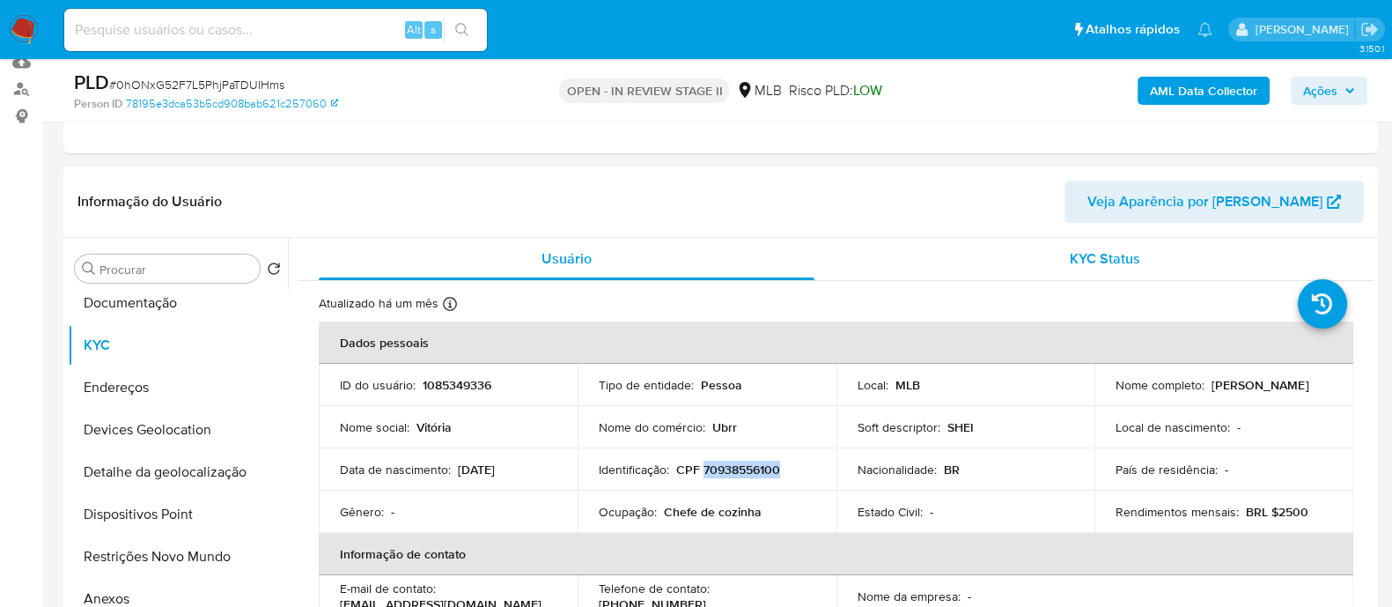
click at [961, 267] on div "KYC Status" at bounding box center [1105, 259] width 496 height 42
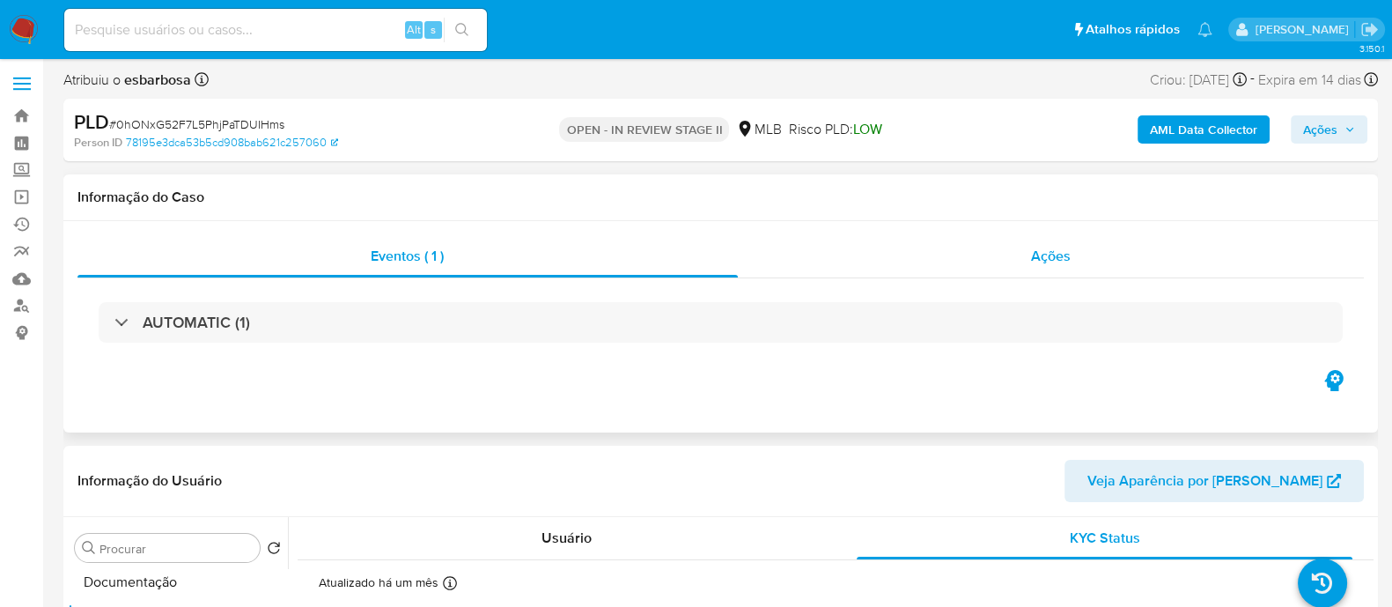
scroll to position [0, 0]
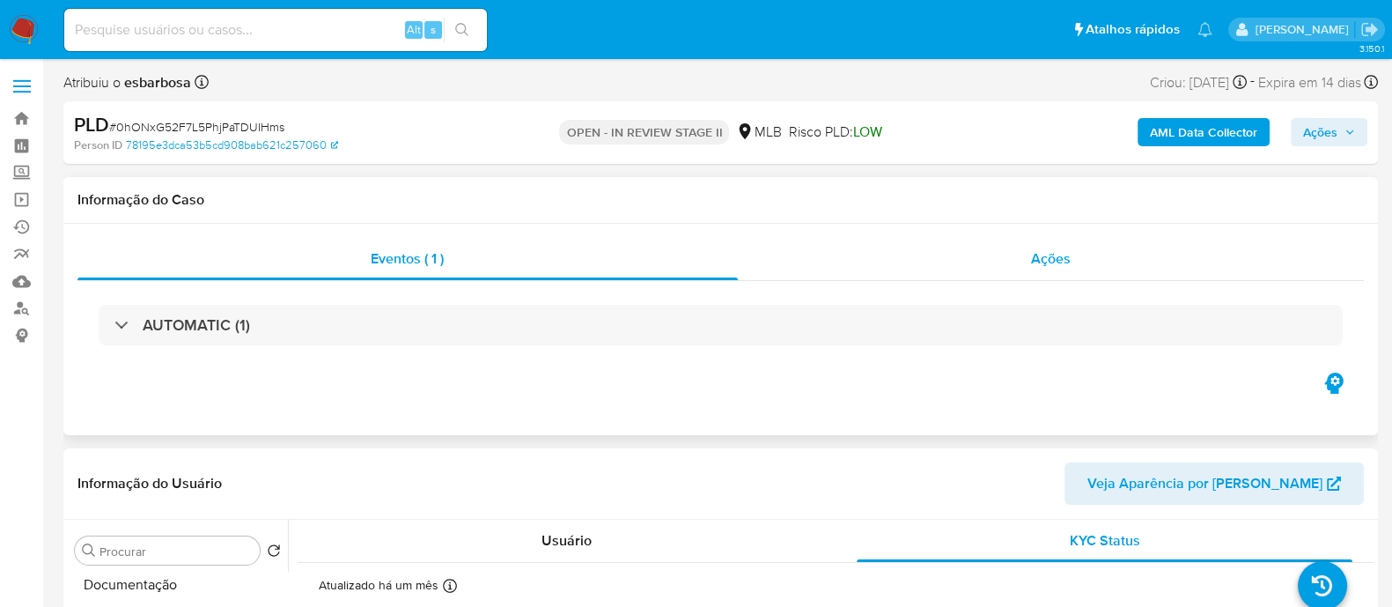
click at [918, 266] on div "Ações" at bounding box center [1051, 259] width 627 height 42
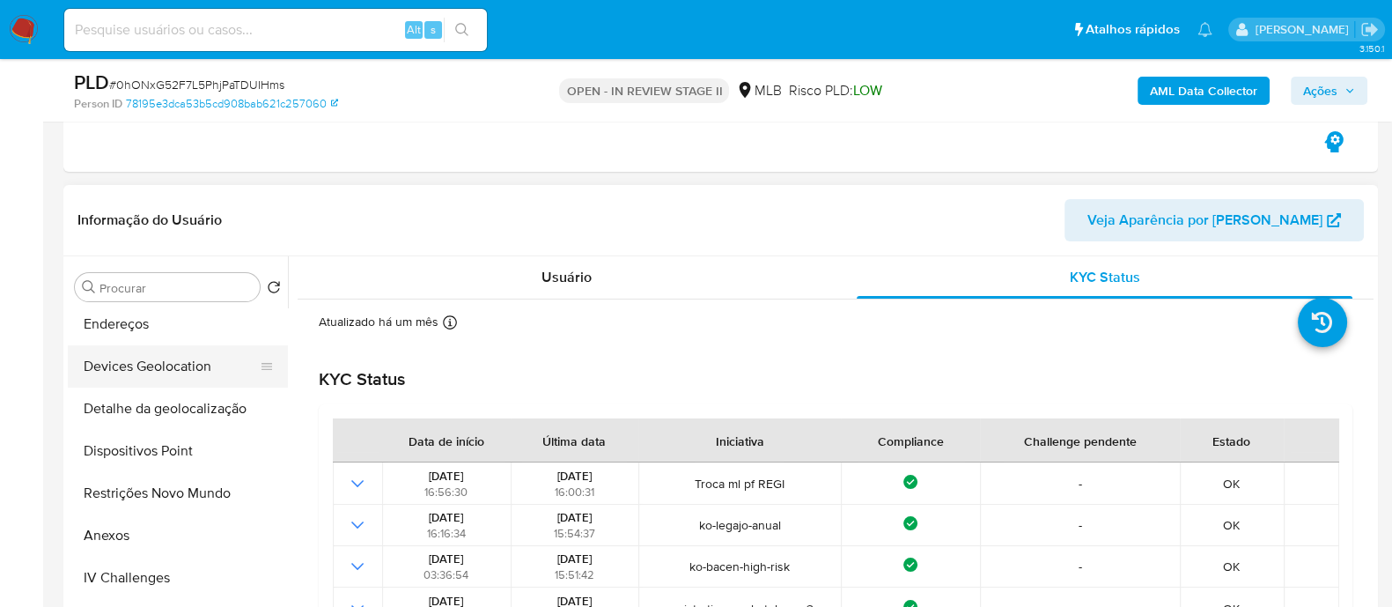
scroll to position [439, 0]
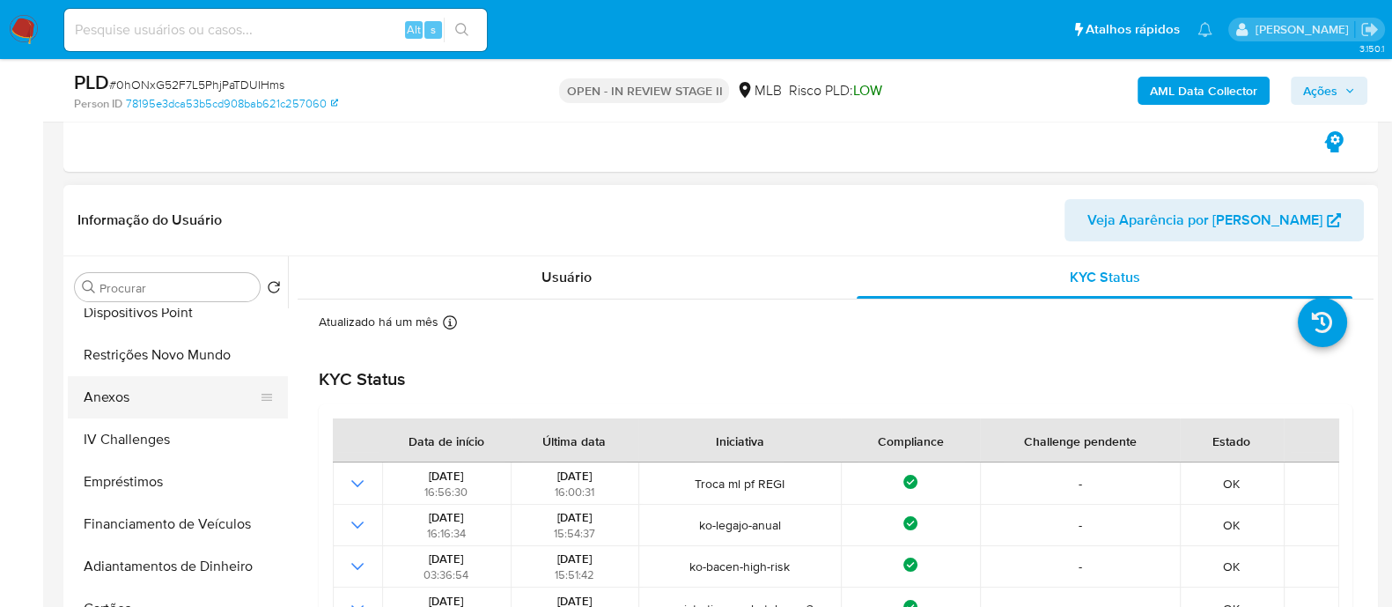
click at [118, 400] on button "Anexos" at bounding box center [171, 397] width 206 height 42
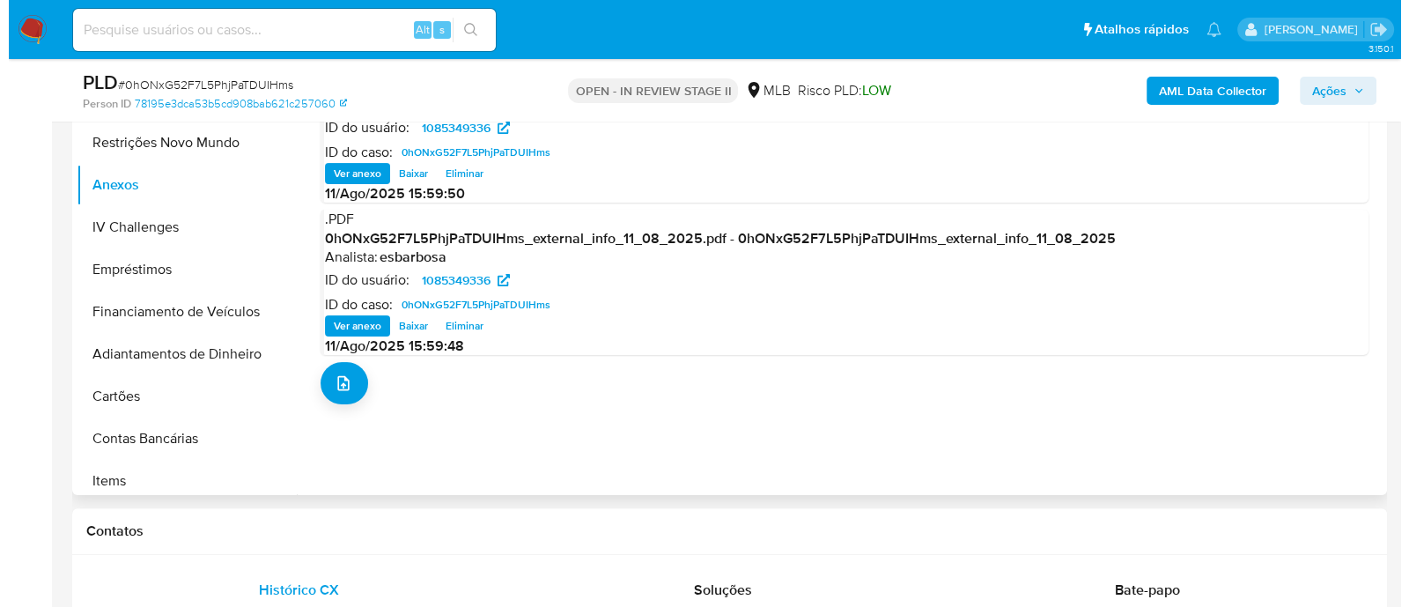
scroll to position [550, 0]
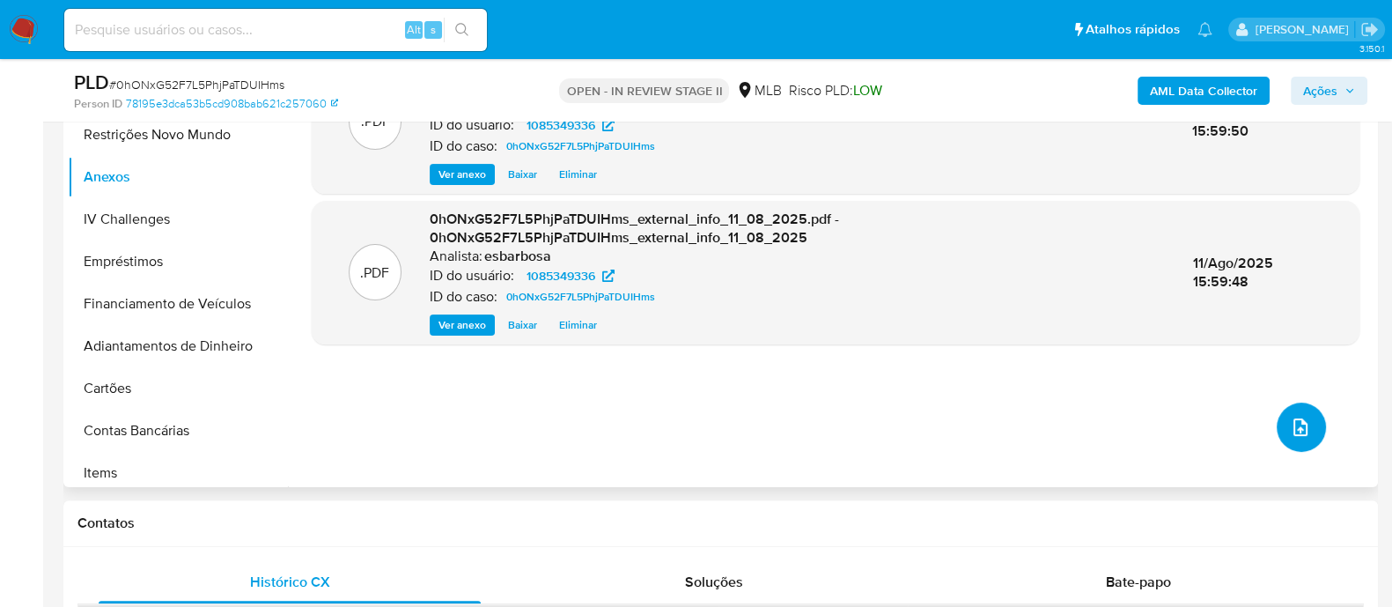
click at [1299, 435] on icon "upload-file" at bounding box center [1300, 427] width 21 height 21
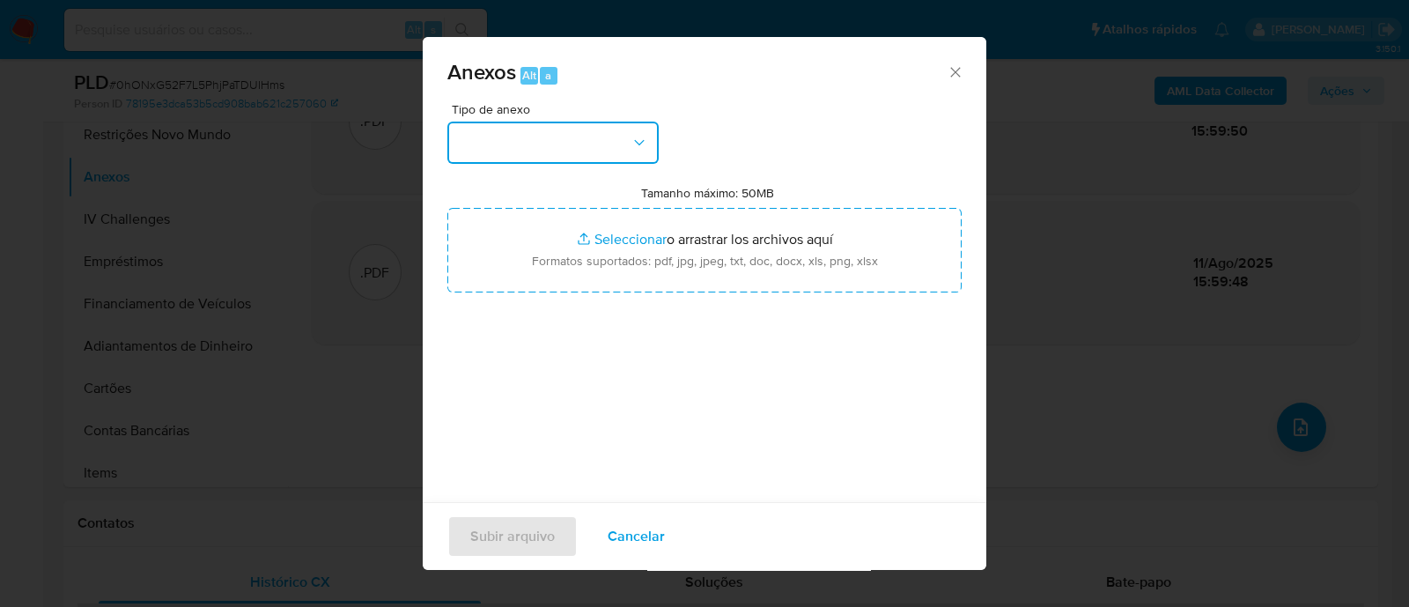
click at [604, 139] on button "button" at bounding box center [552, 143] width 211 height 42
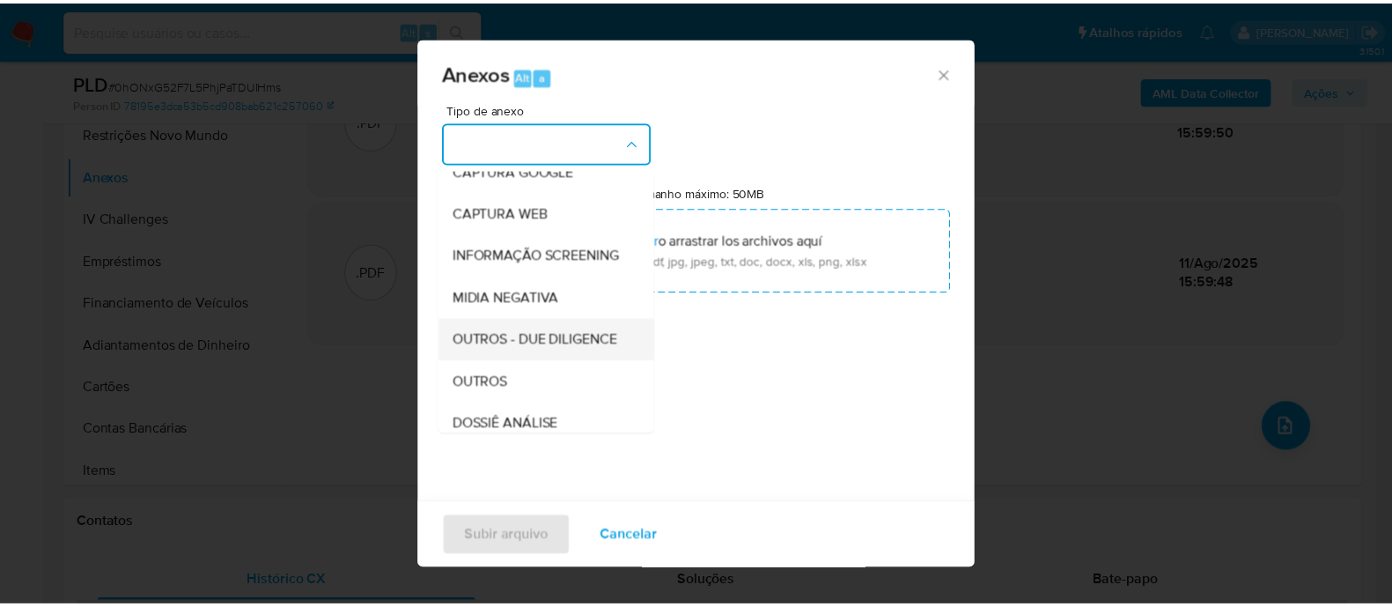
scroll to position [219, 0]
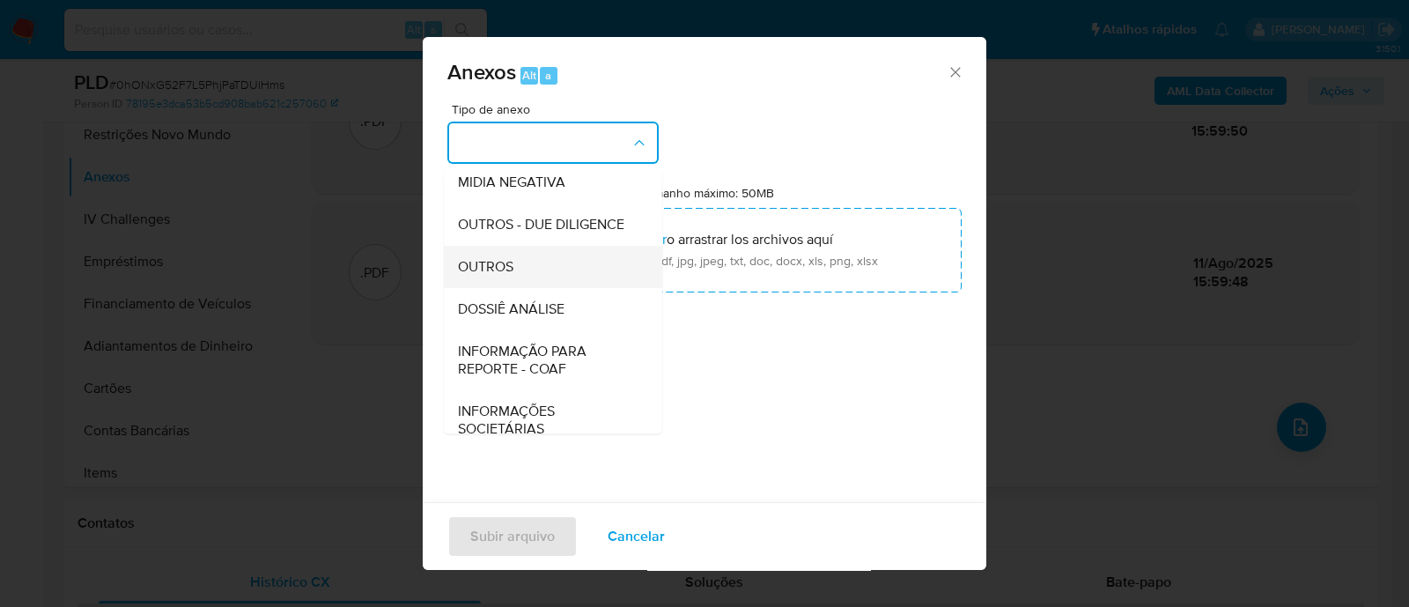
click at [483, 276] on span "OUTROS" at bounding box center [485, 267] width 55 height 18
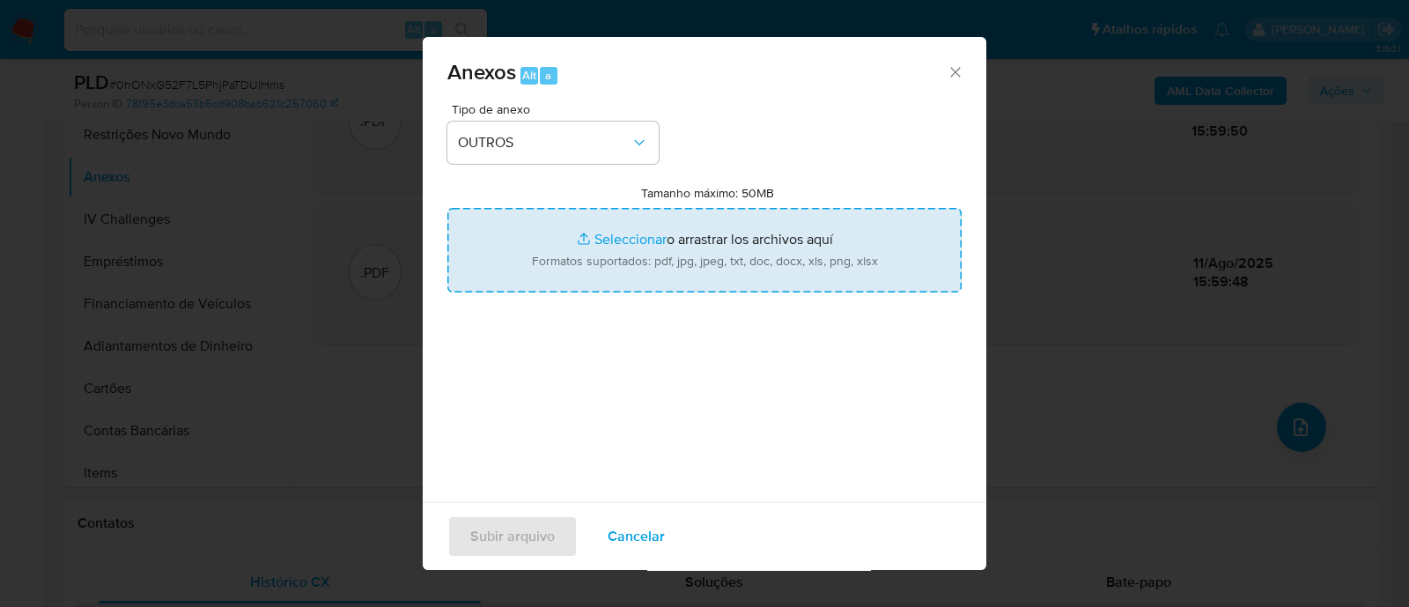
click at [617, 247] on input "Tamanho máximo: 50MB Seleccionar archivos" at bounding box center [704, 250] width 514 height 85
type input "C:\fakepath\Mulan 1085349336_2025_08_11_07_56_36.xlsx"
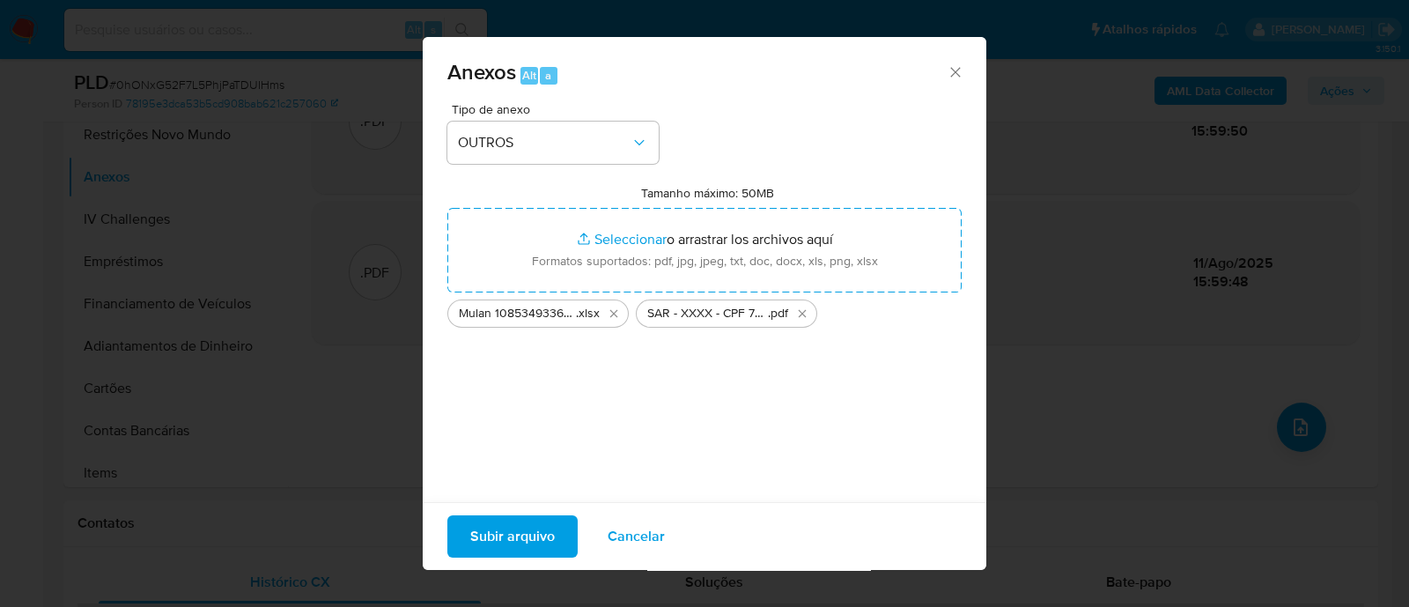
click at [524, 542] on span "Subir arquivo" at bounding box center [512, 536] width 85 height 39
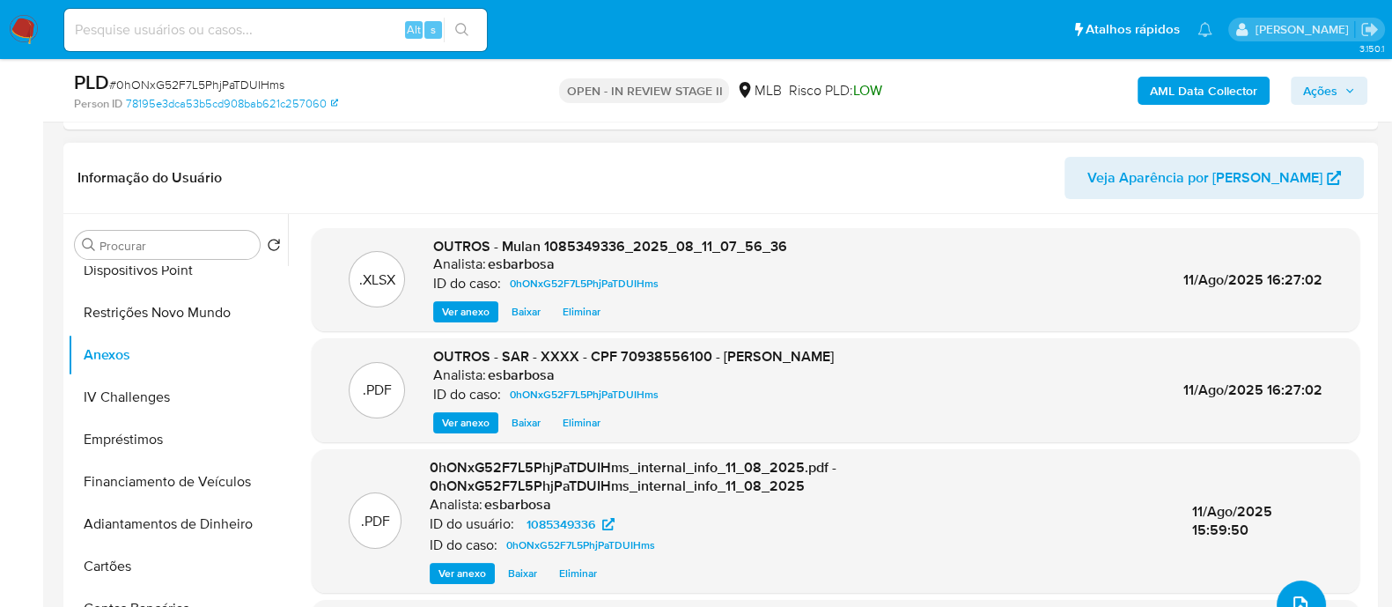
scroll to position [330, 0]
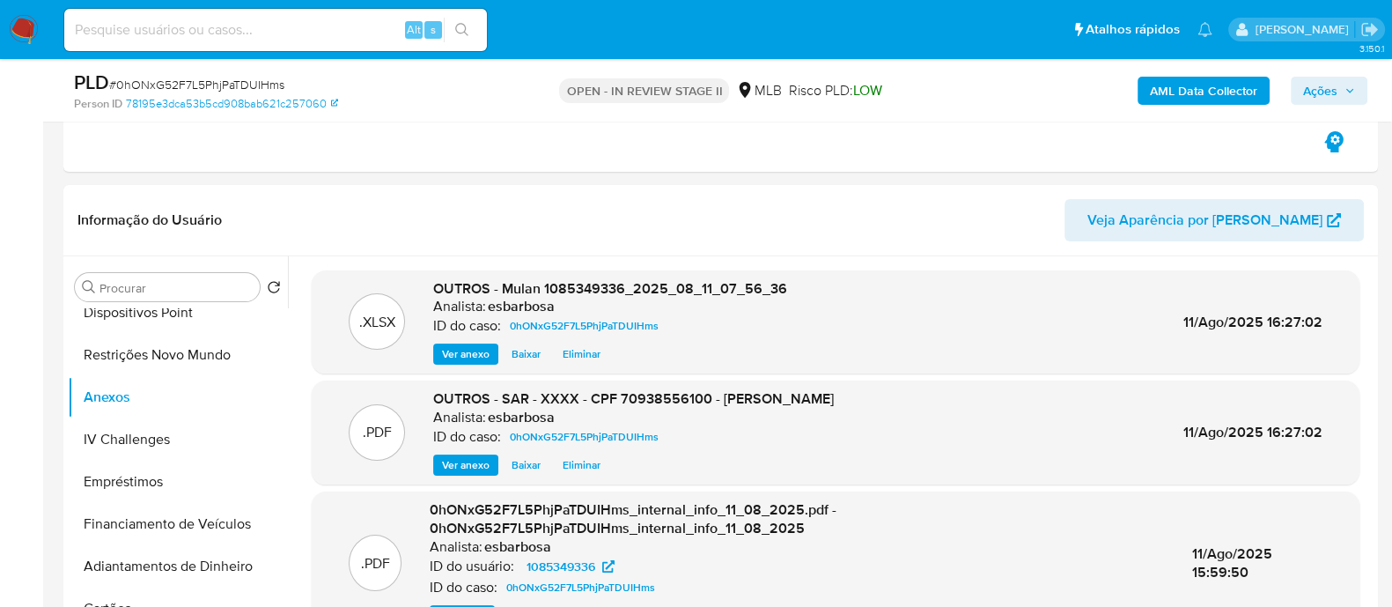
click at [1327, 91] on span "Ações" at bounding box center [1320, 91] width 34 height 28
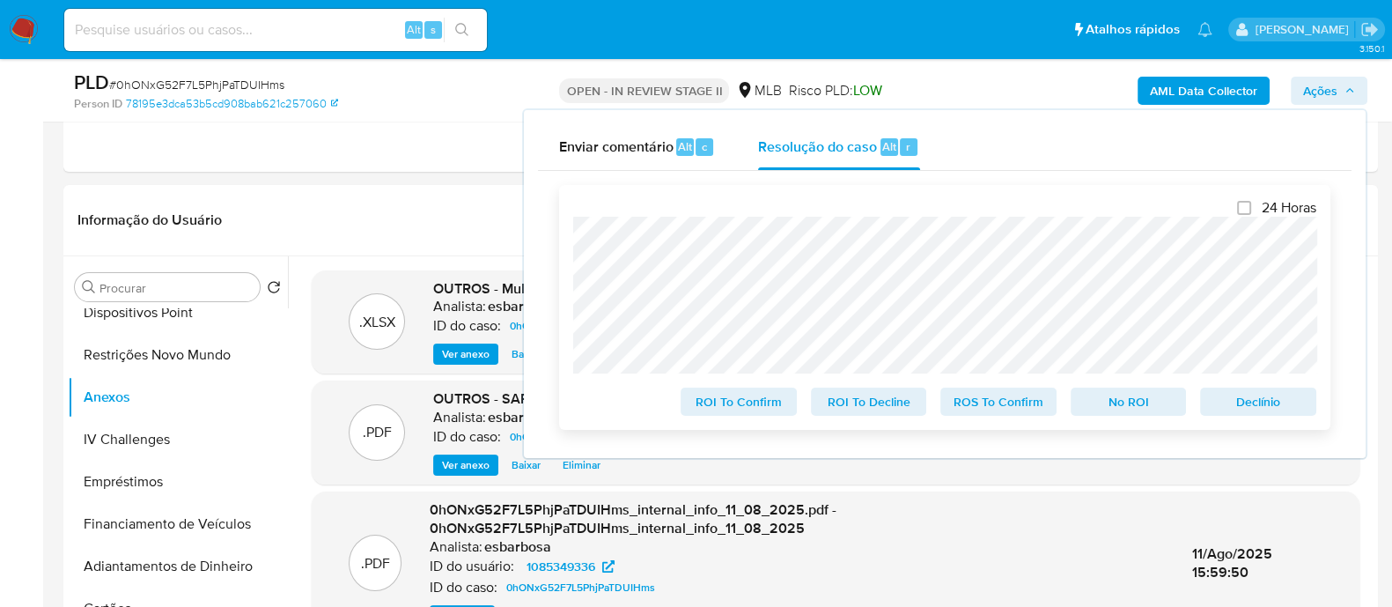
click at [1016, 406] on span "ROS To Confirm" at bounding box center [999, 401] width 92 height 25
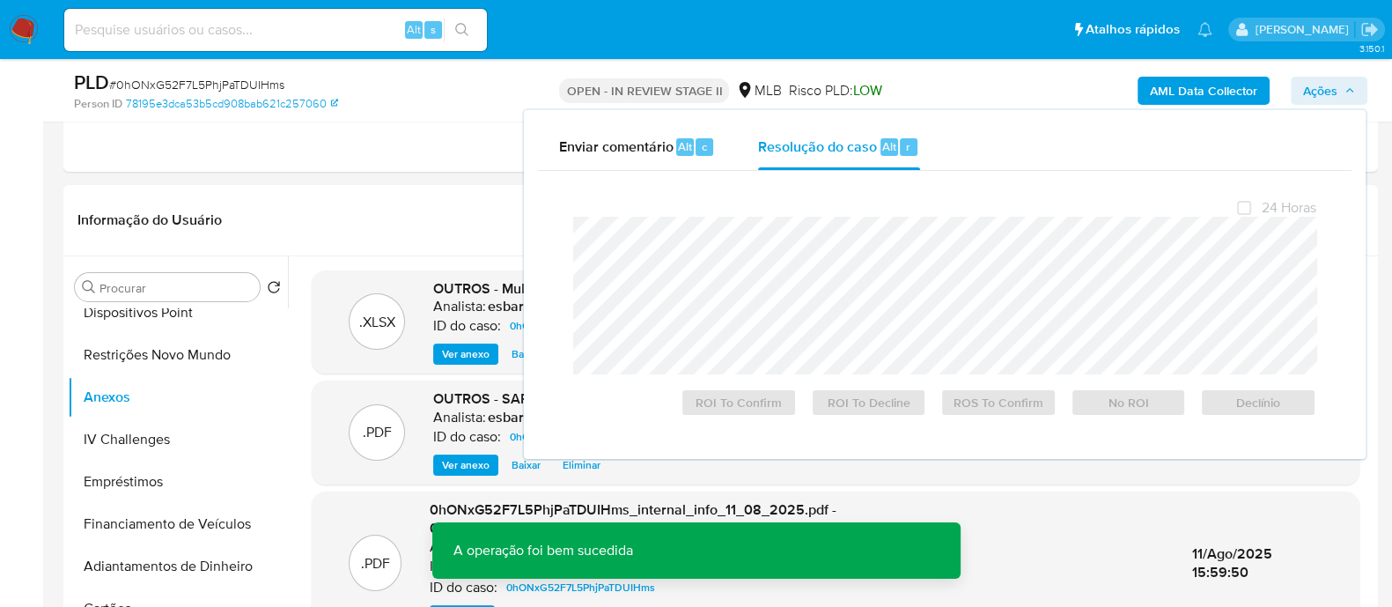
click at [236, 84] on span "# 0hONxG52F7L5PhjPaTDUIHms" at bounding box center [196, 85] width 175 height 18
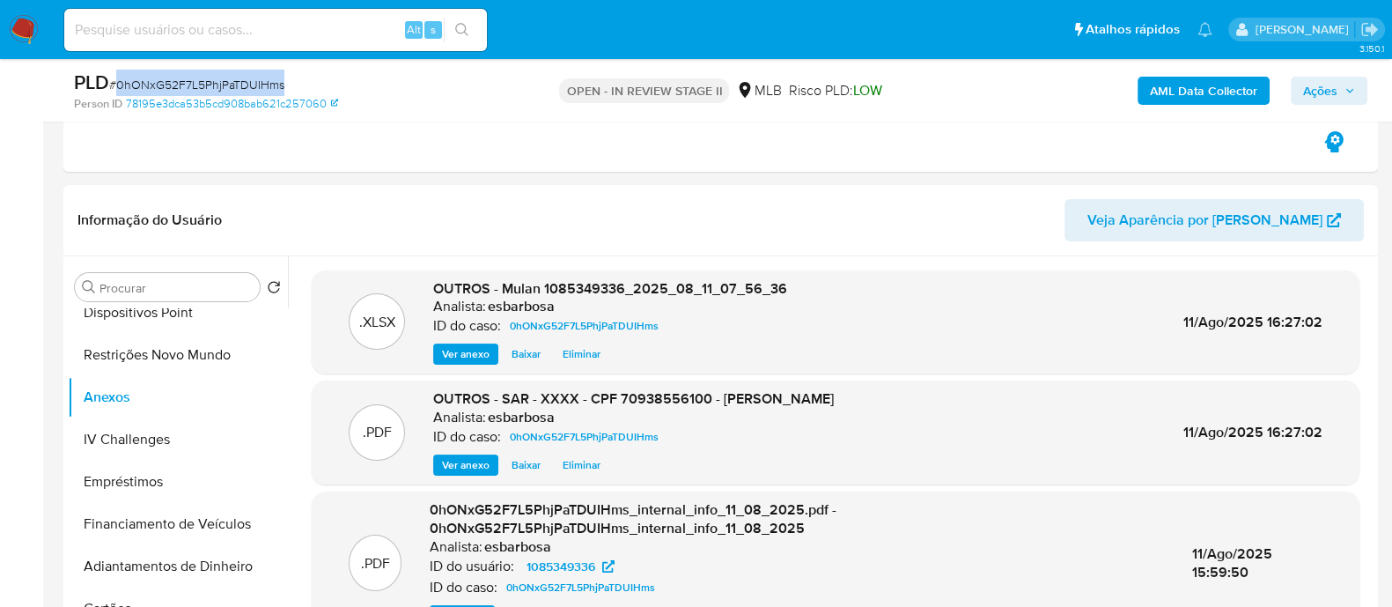
copy span "0hONxG52F7L5PhjPaTDUIHms"
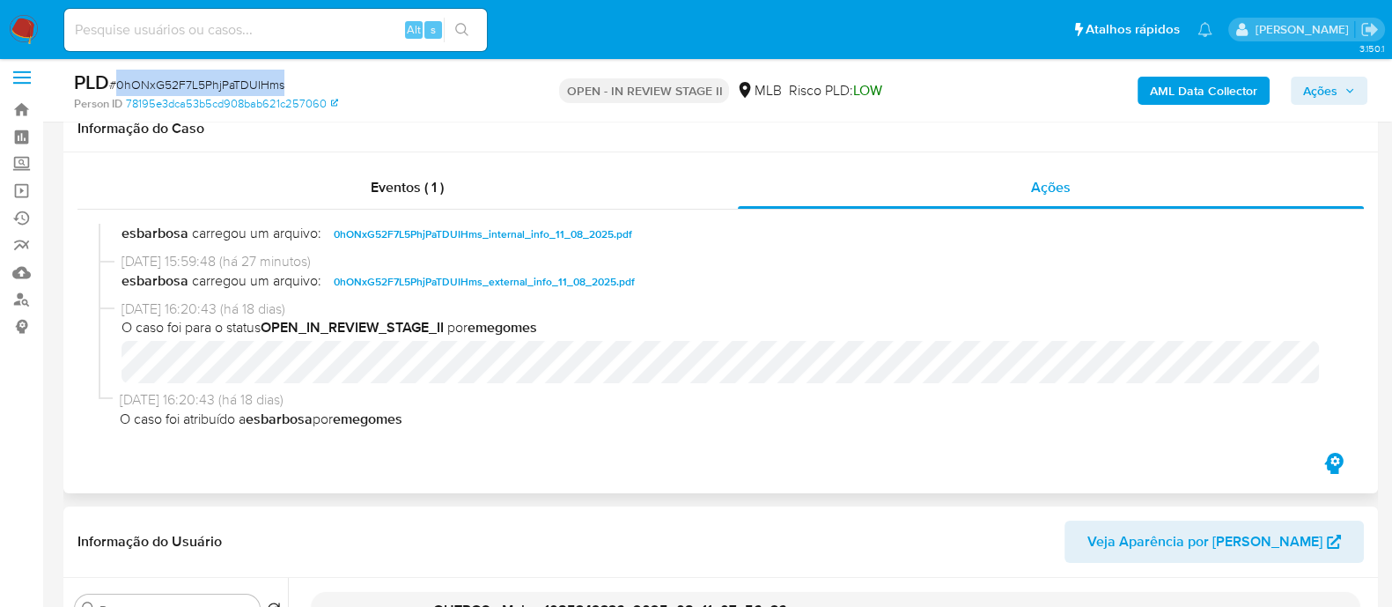
scroll to position [0, 0]
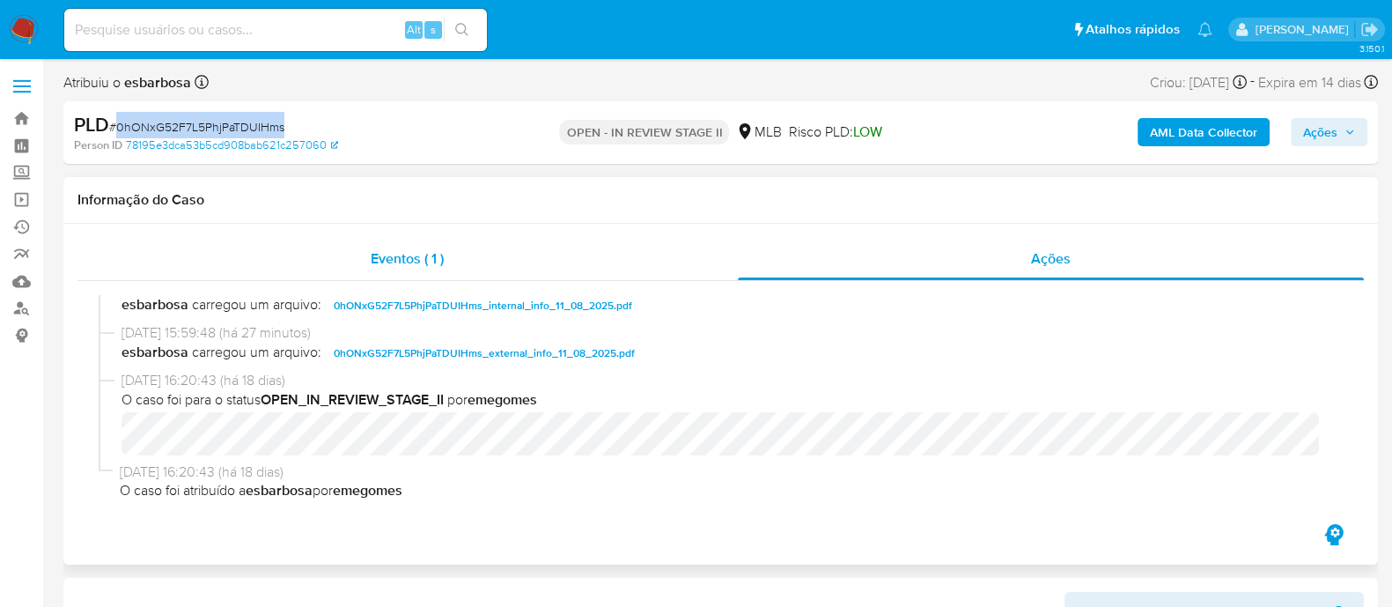
click at [600, 271] on div "Eventos ( 1 )" at bounding box center [407, 259] width 660 height 42
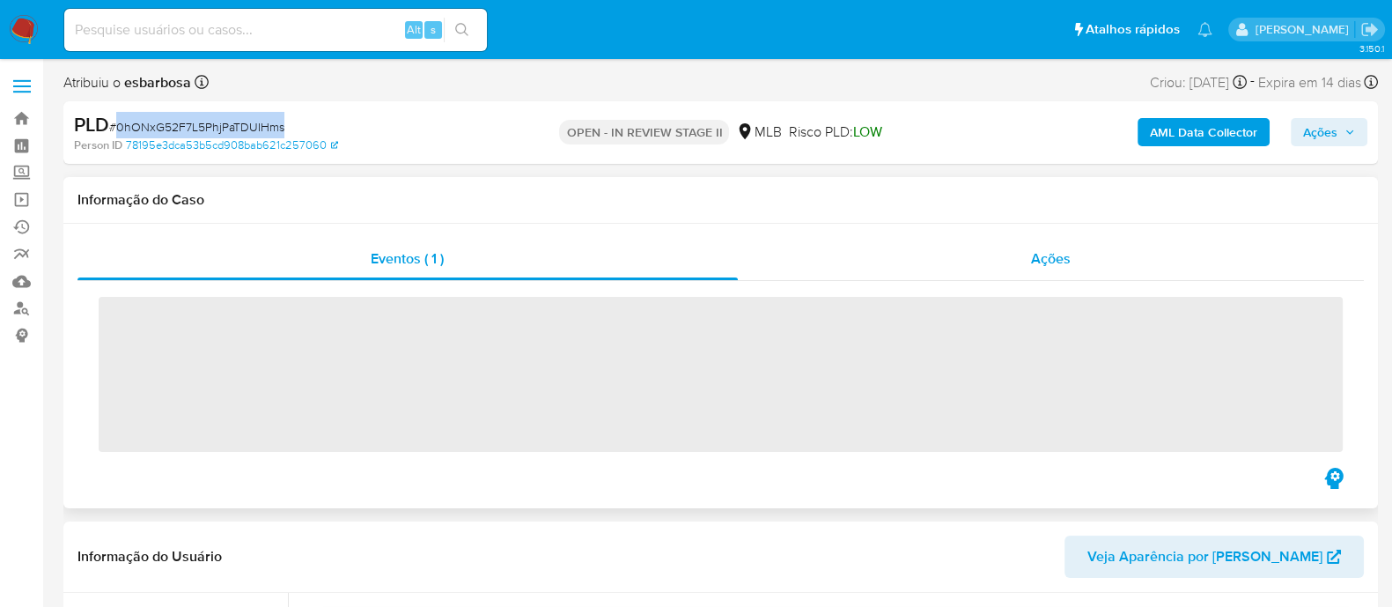
click at [868, 266] on div "Ações" at bounding box center [1051, 259] width 627 height 42
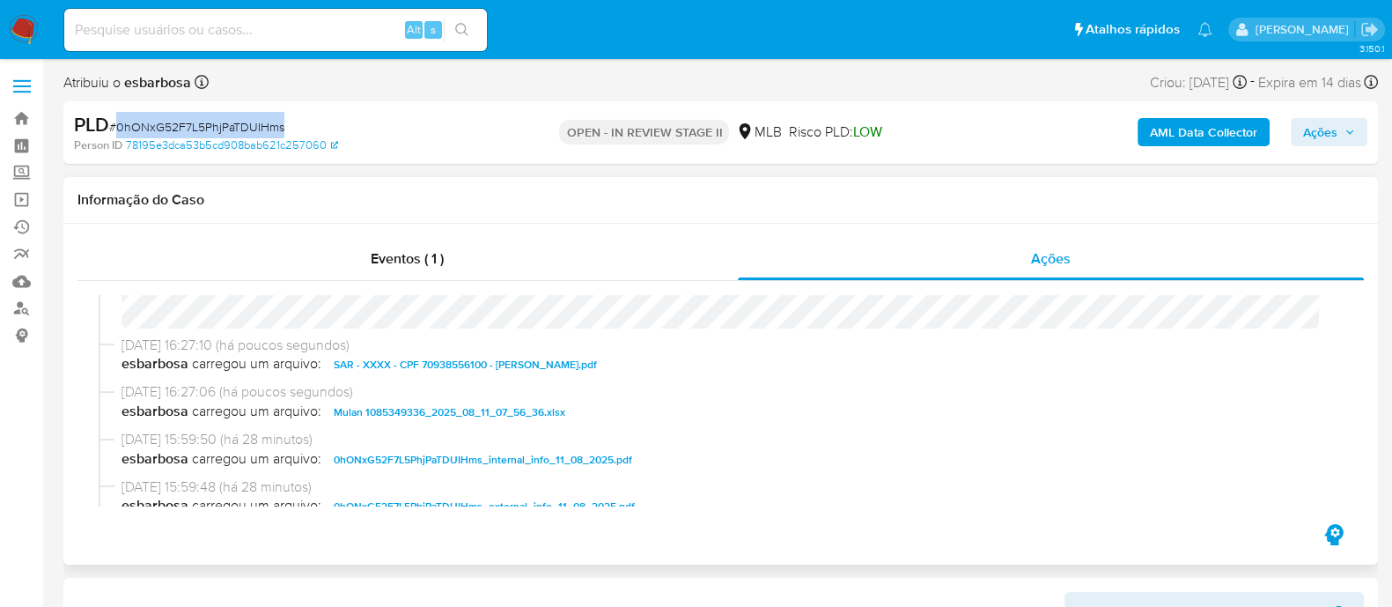
scroll to position [109, 0]
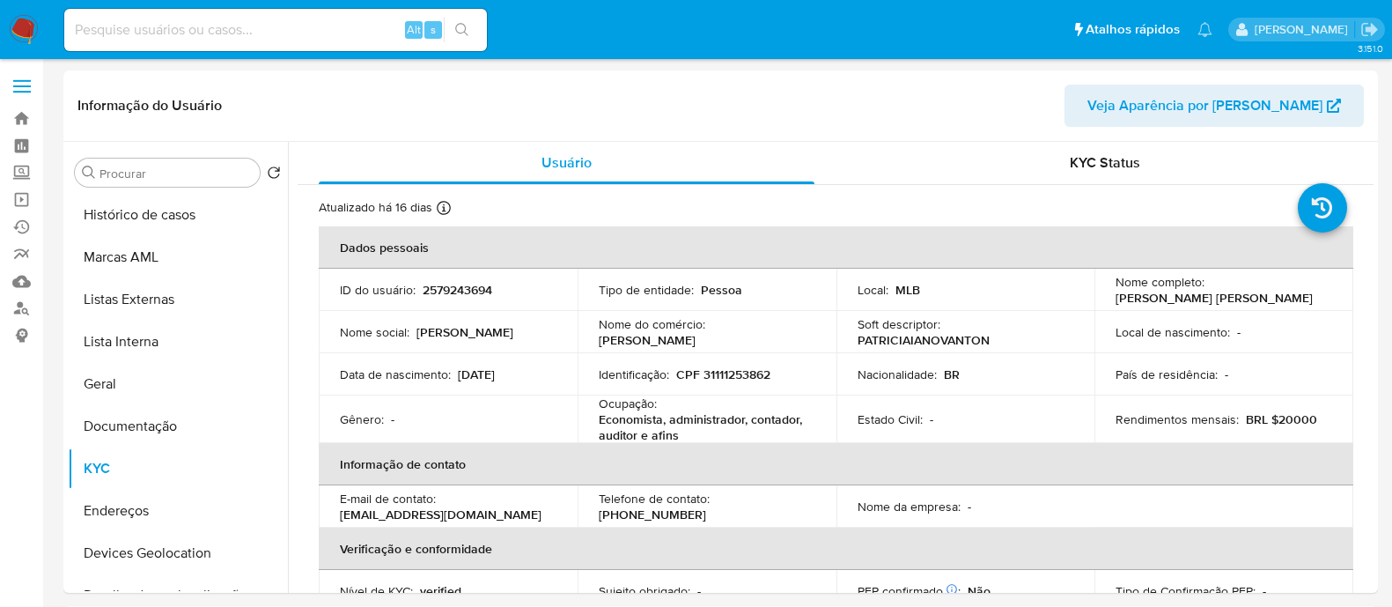
select select "10"
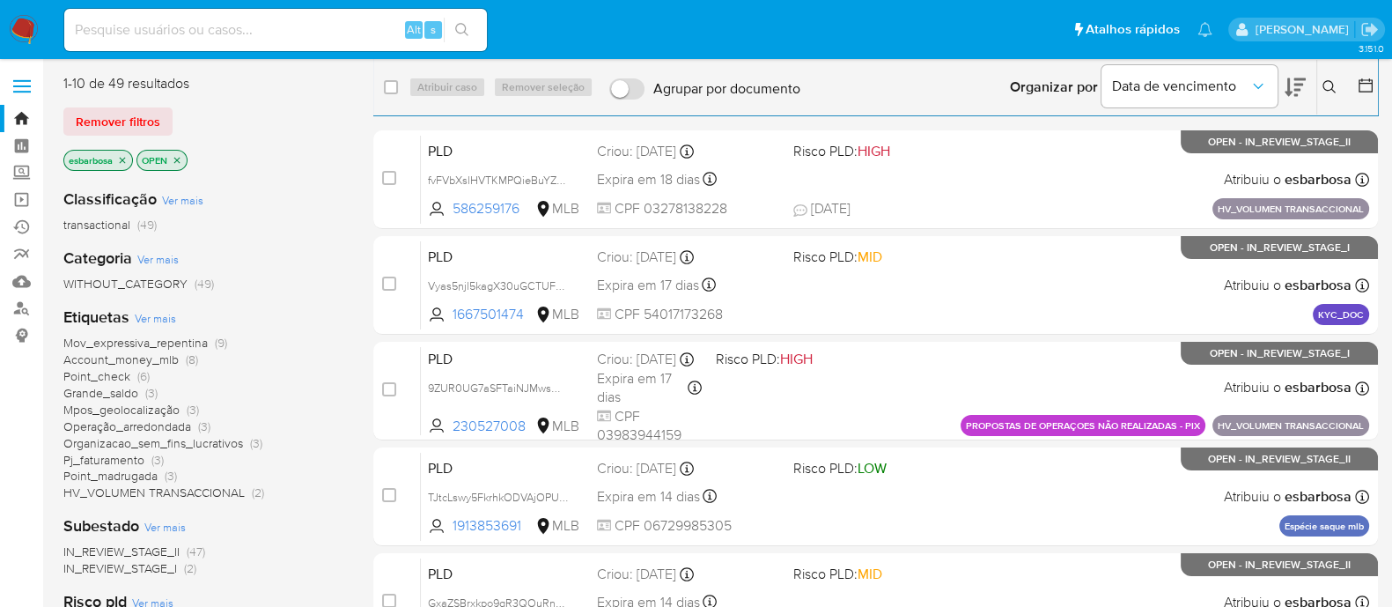
click at [20, 33] on img at bounding box center [24, 30] width 30 height 30
click at [27, 31] on img at bounding box center [24, 30] width 30 height 30
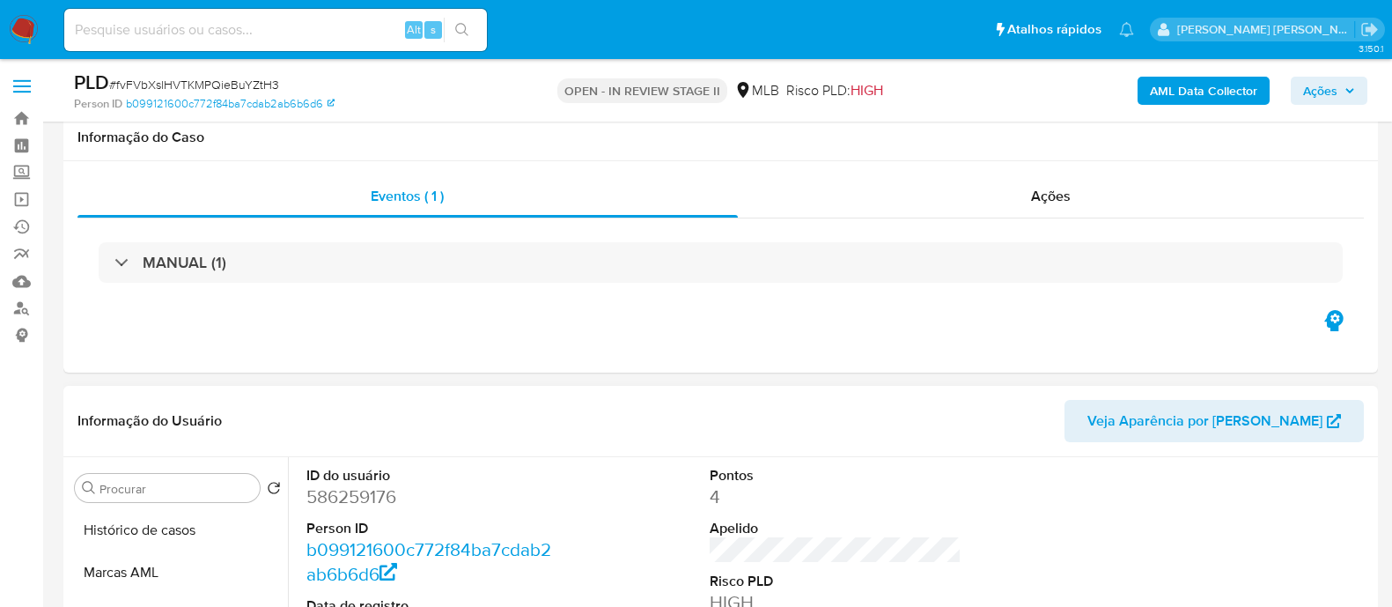
scroll to position [330, 0]
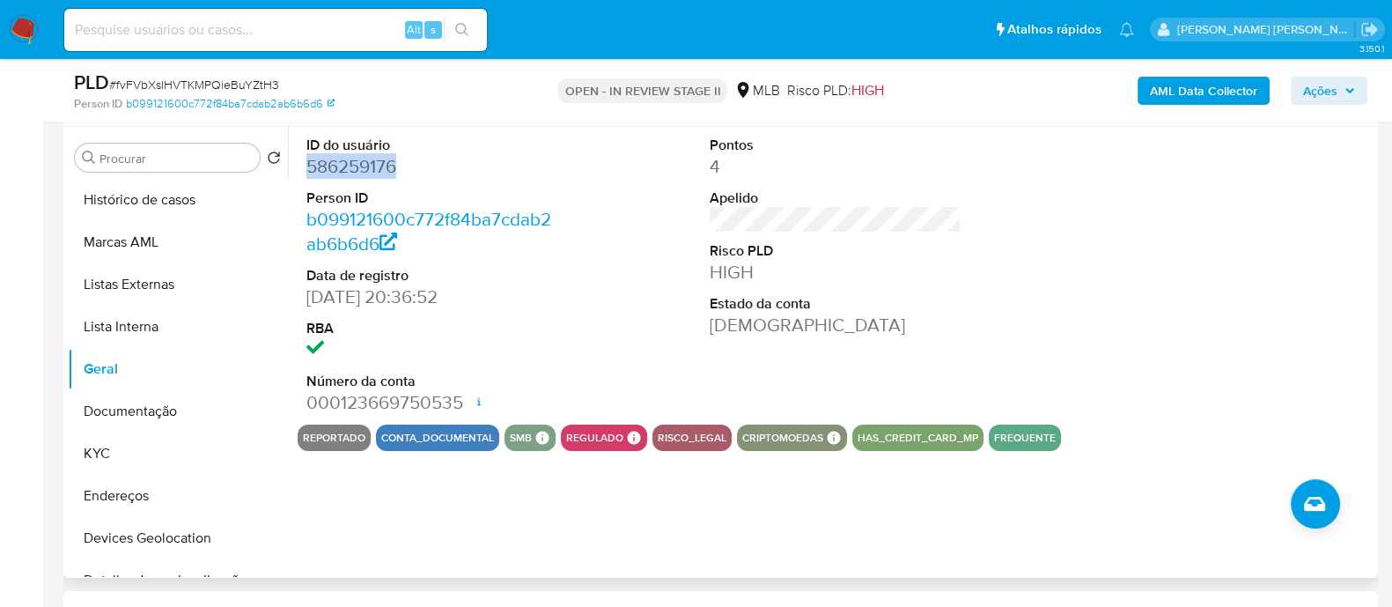
click at [385, 160] on dd "586259176" at bounding box center [432, 166] width 252 height 25
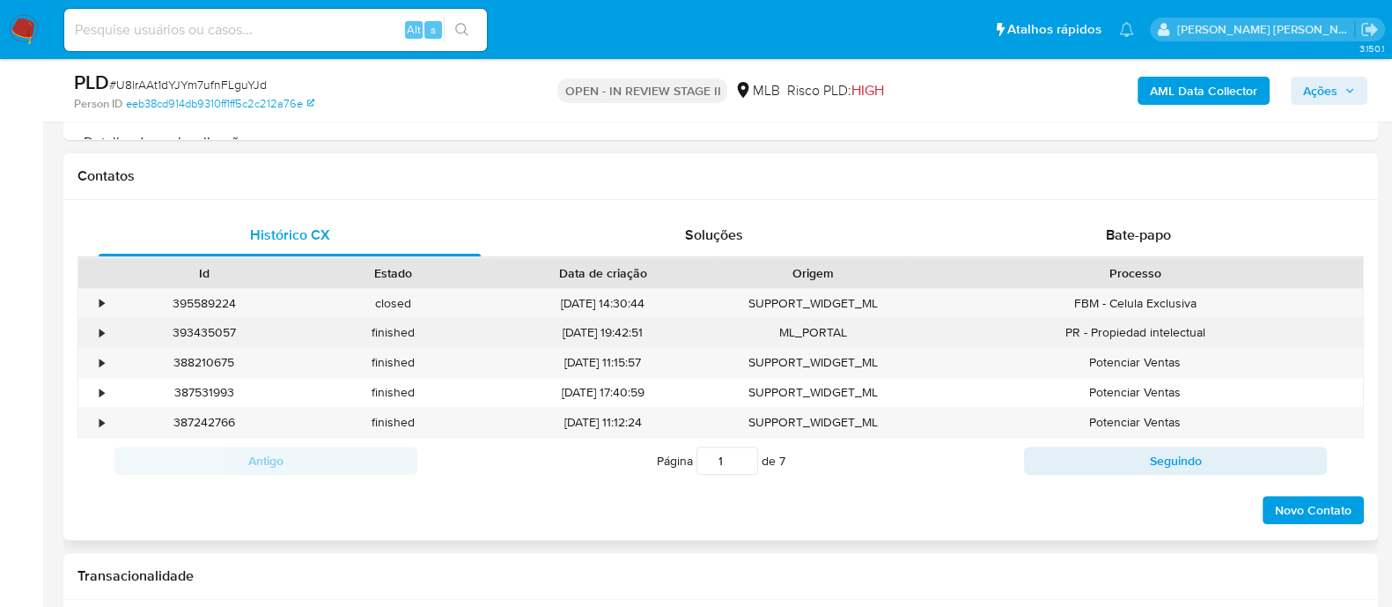
scroll to position [439, 0]
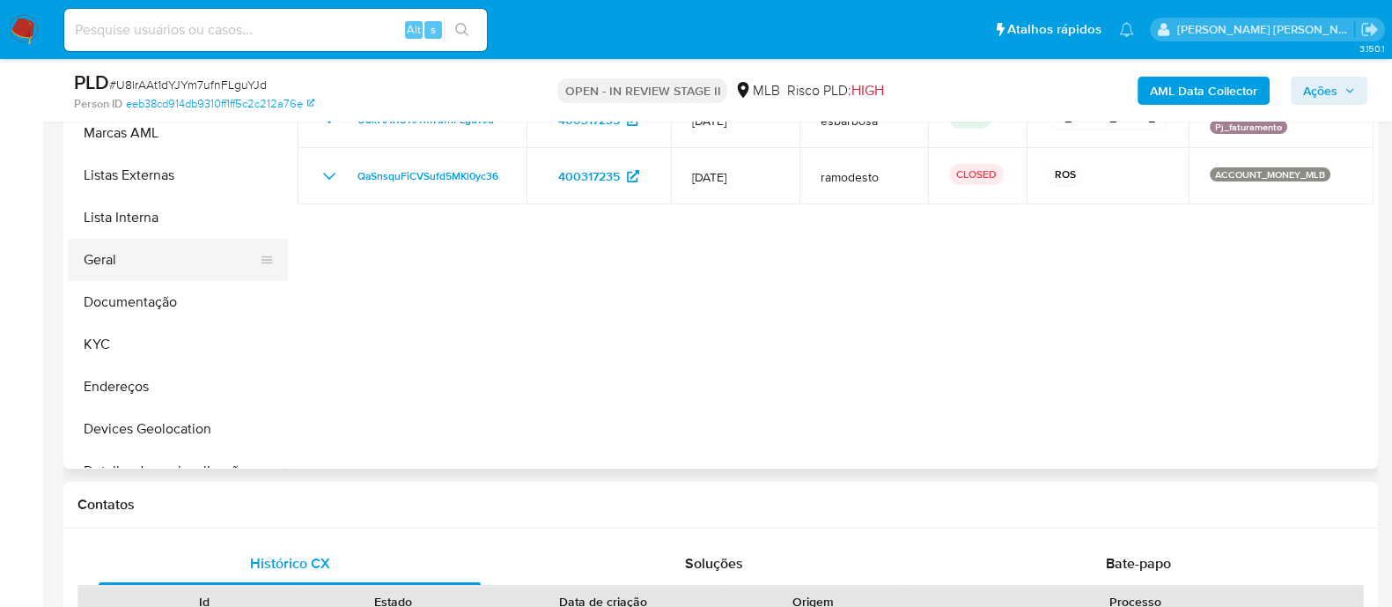
click at [113, 261] on button "Geral" at bounding box center [171, 260] width 206 height 42
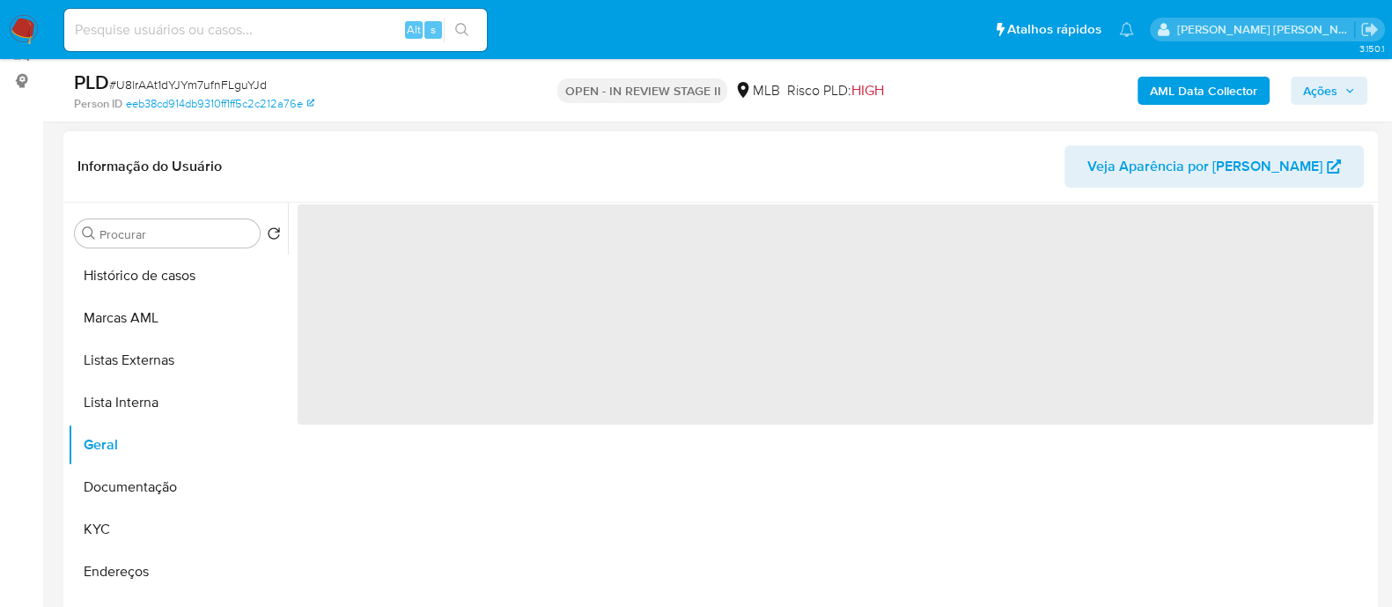
scroll to position [219, 0]
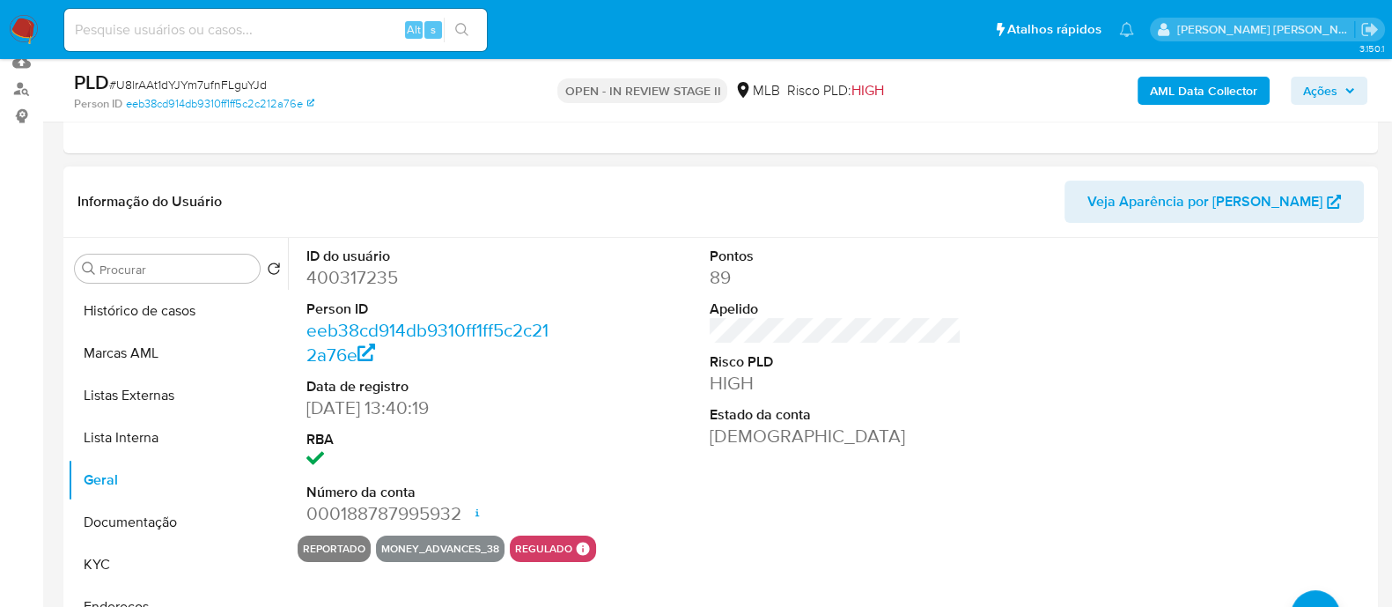
click at [366, 283] on dd "400317235" at bounding box center [432, 277] width 252 height 25
copy dd "400317235"
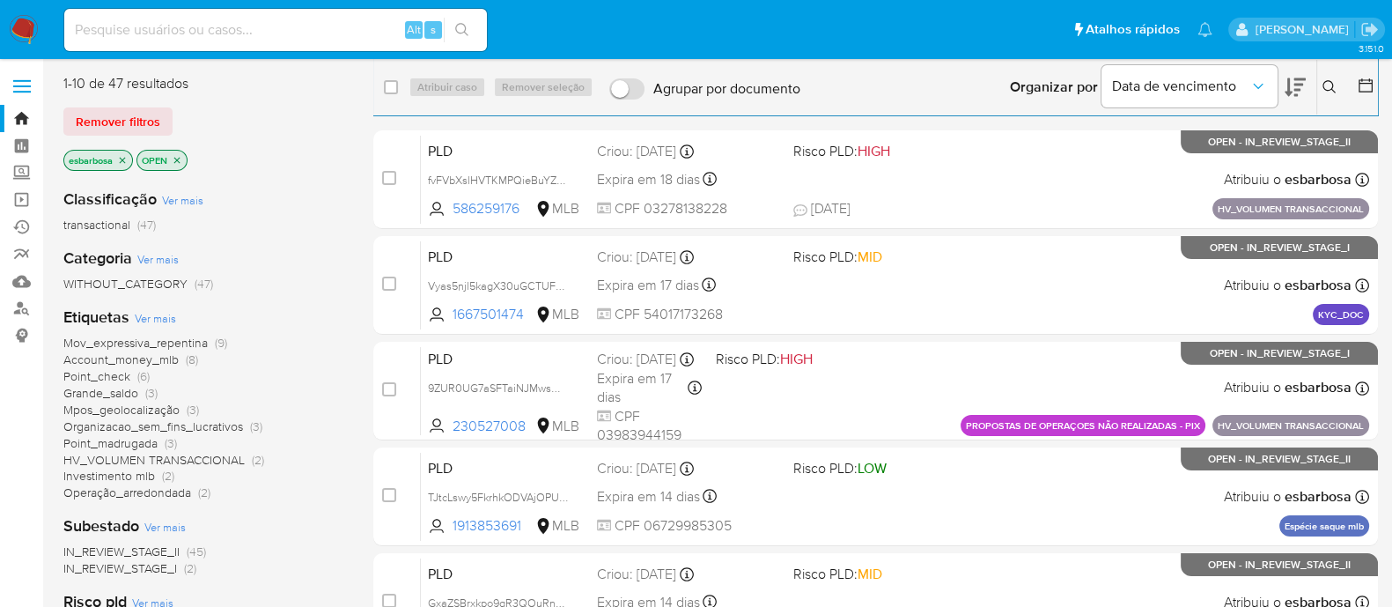
click at [123, 459] on span "HV_VOLUMEN TRANSACCIONAL" at bounding box center [153, 460] width 181 height 18
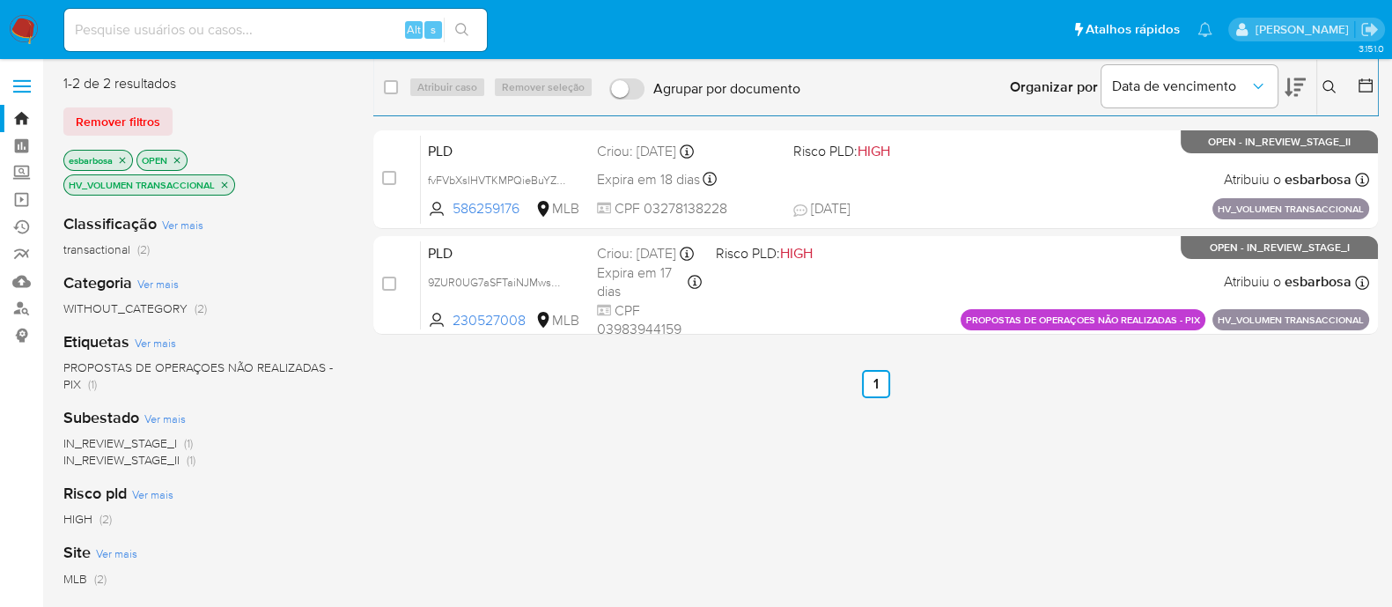
click at [26, 33] on img at bounding box center [24, 30] width 30 height 30
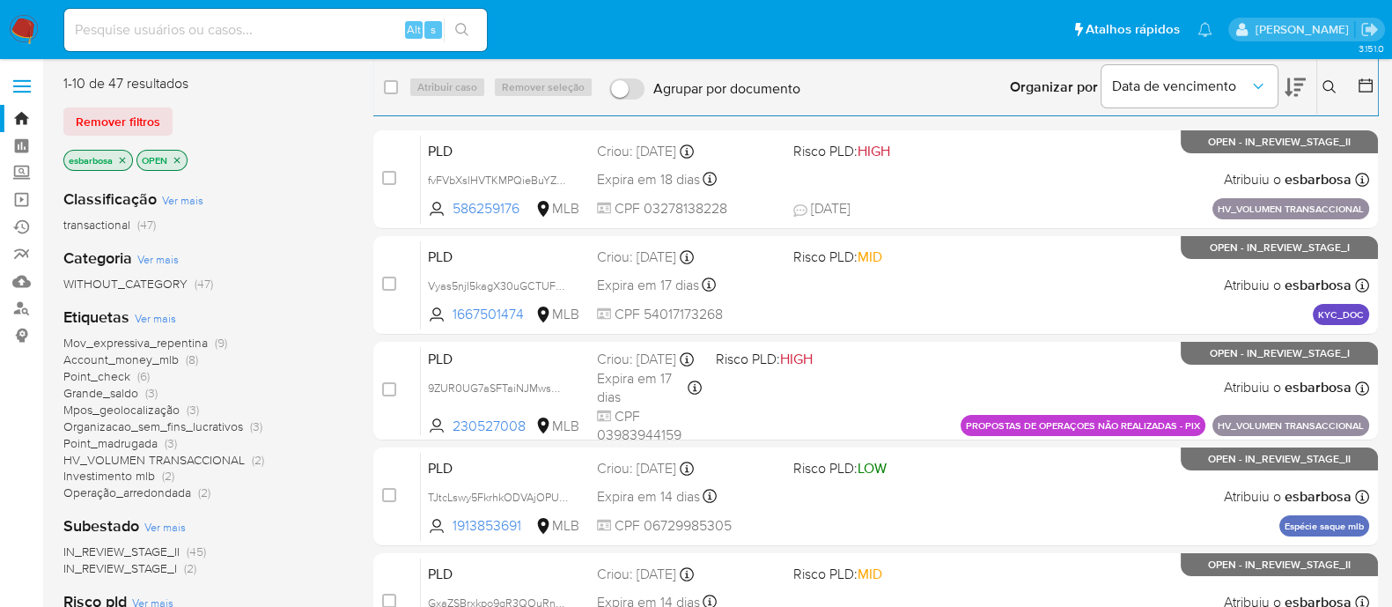
click at [26, 21] on img at bounding box center [24, 30] width 30 height 30
click at [137, 409] on span "Mpos_geolocalização" at bounding box center [121, 410] width 116 height 18
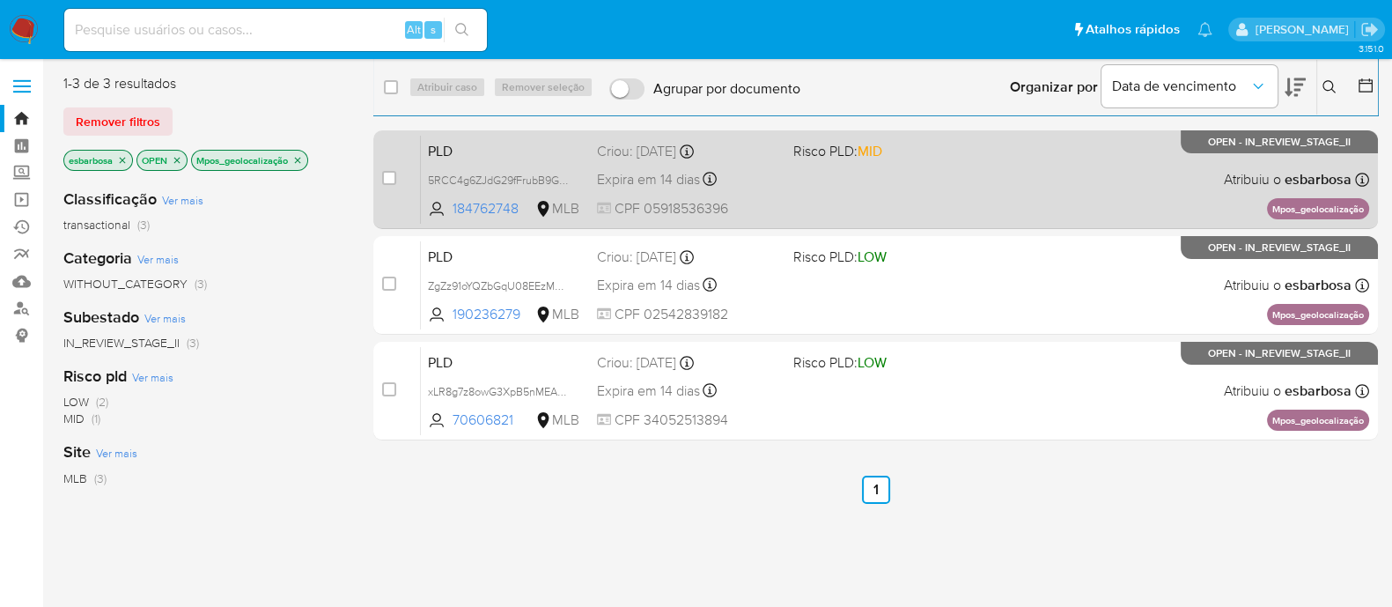
click at [940, 181] on div "PLD 5RCC4g6ZJdG29fFrubB9GZZj 184762748 MLB Risco PLD: MID Criou: [DATE] Criou: …" at bounding box center [895, 179] width 948 height 89
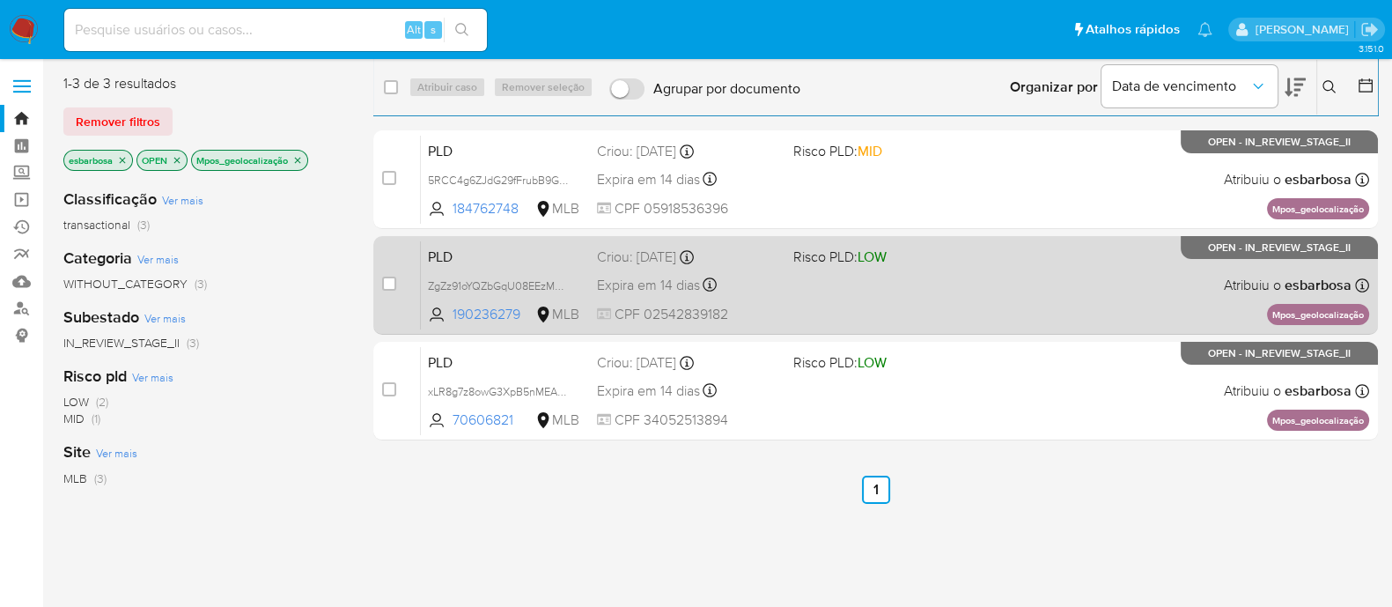
click at [938, 286] on div "PLD ZgZz91oYQZbGqU08EEzMXyUq 190236279 MLB Risco PLD: LOW Criou: [DATE] Criou: …" at bounding box center [895, 284] width 948 height 89
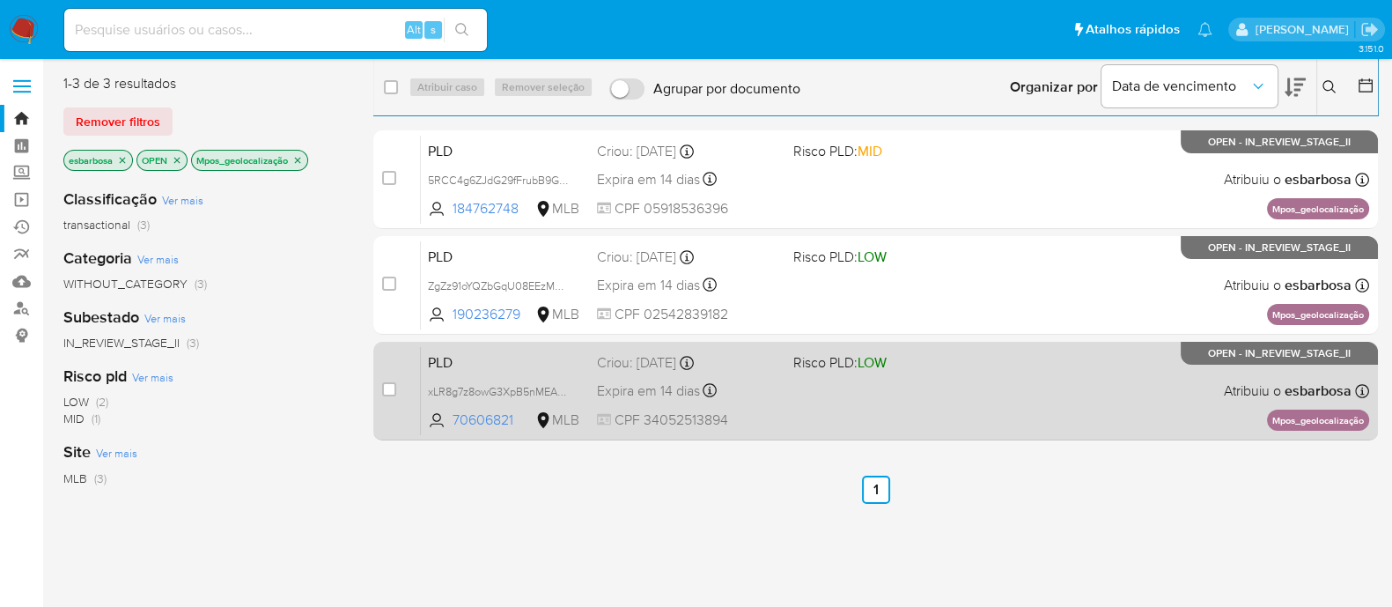
click at [991, 391] on div "PLD xLR8g7z8owG3XpB5nMEAqZ7u 70606821 MLB Risco PLD: LOW Criou: [DATE] Criou: […" at bounding box center [895, 390] width 948 height 89
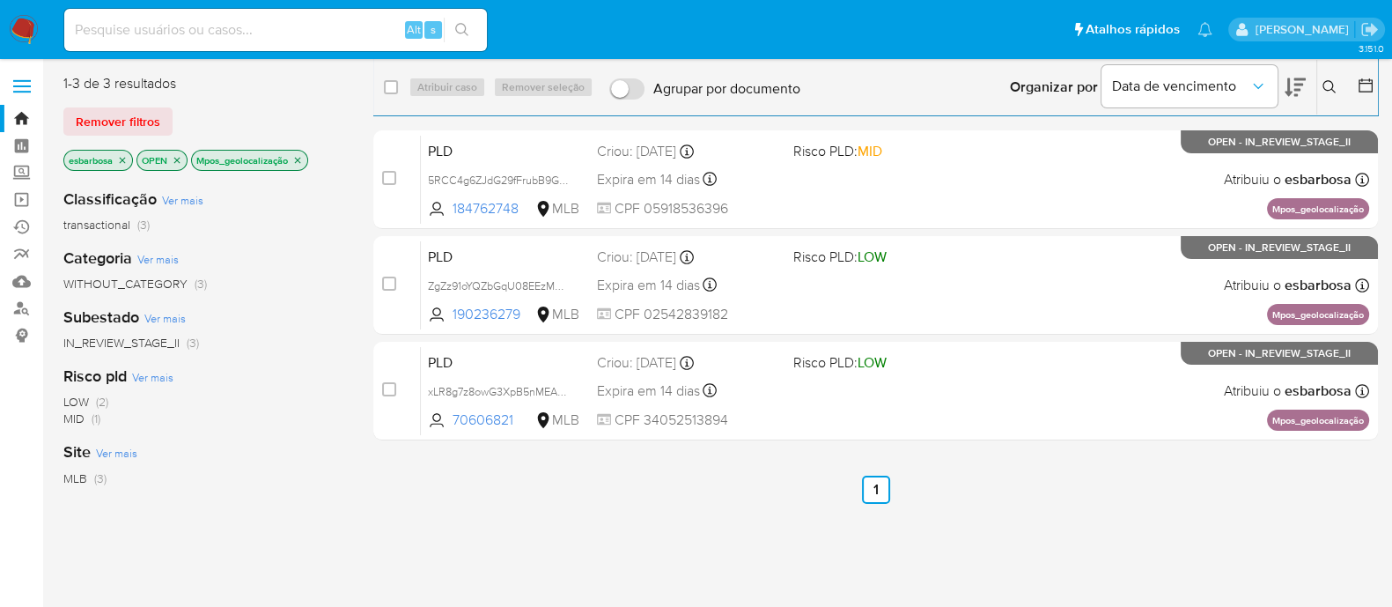
click at [28, 29] on img at bounding box center [24, 30] width 30 height 30
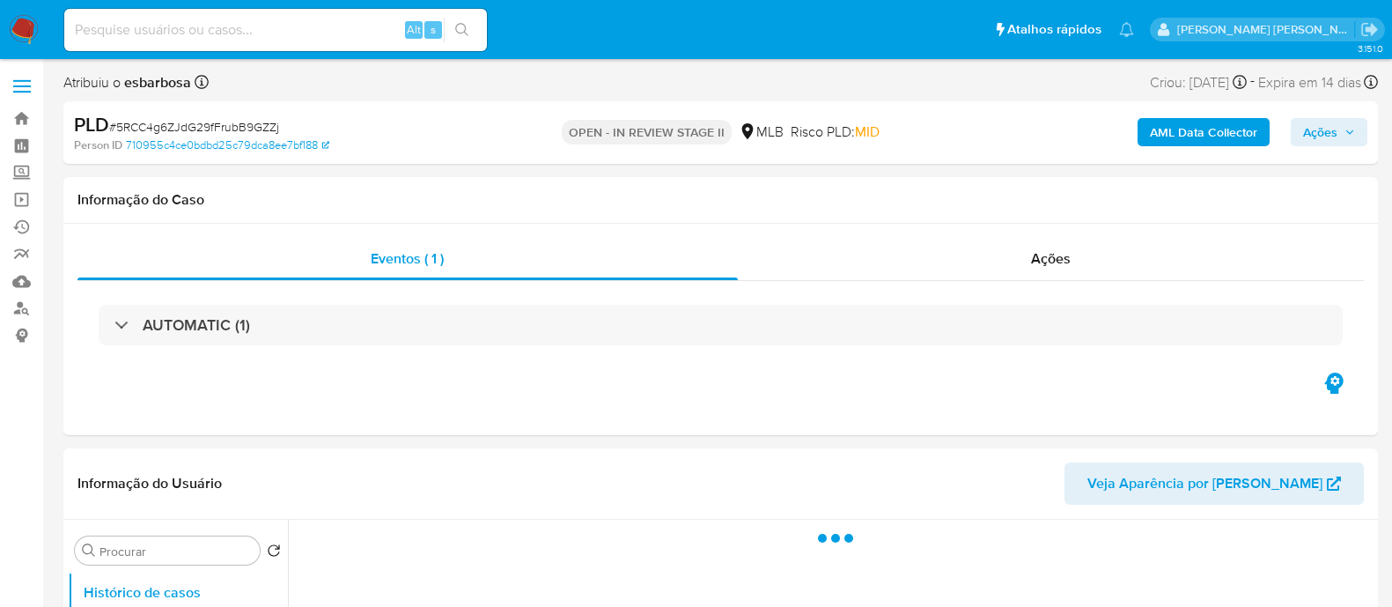
select select "10"
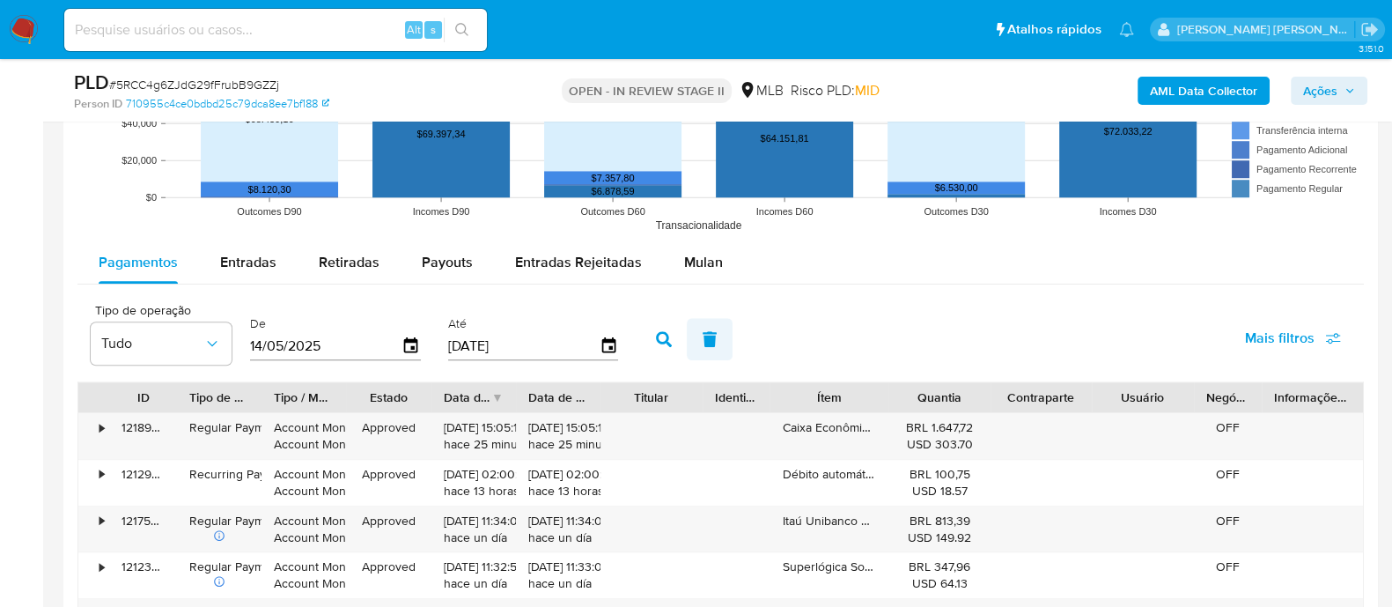
scroll to position [1760, 0]
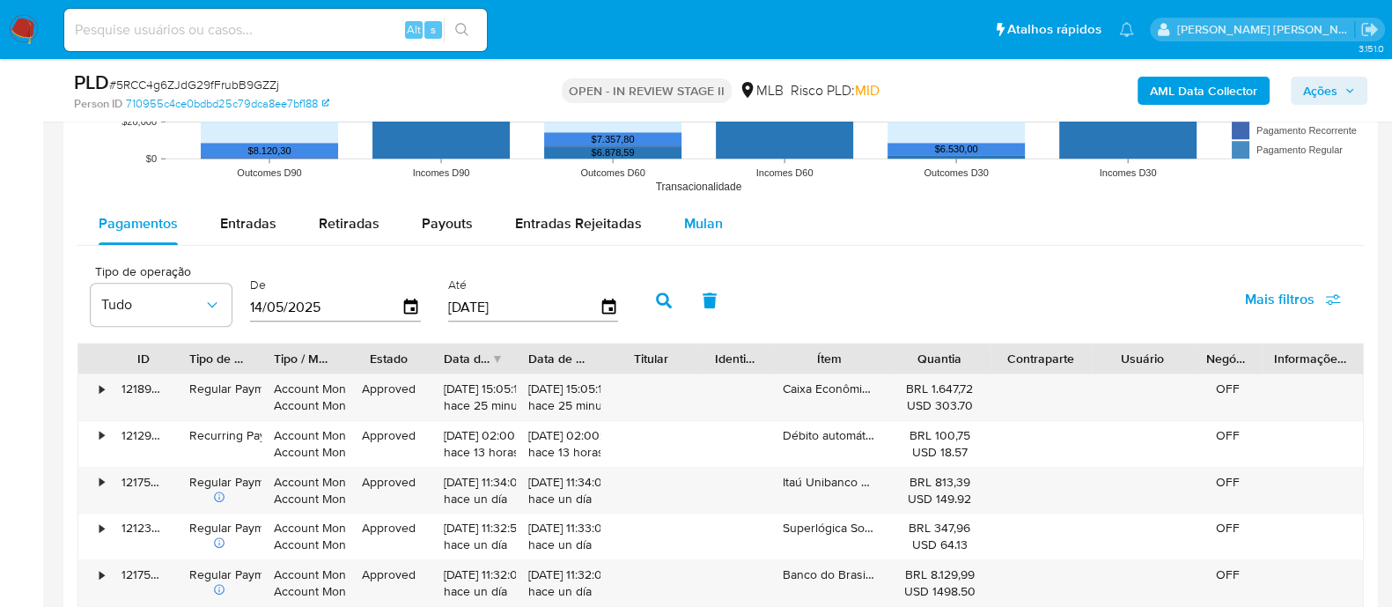
click at [697, 227] on span "Mulan" at bounding box center [703, 223] width 39 height 20
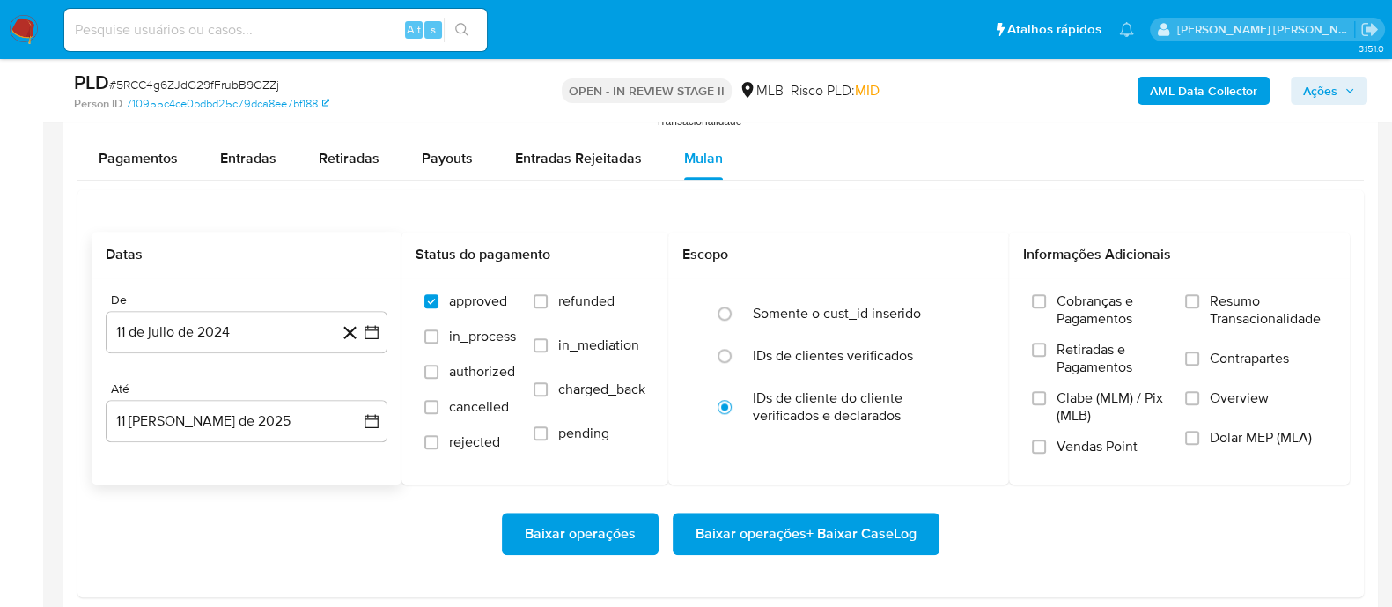
scroll to position [1871, 0]
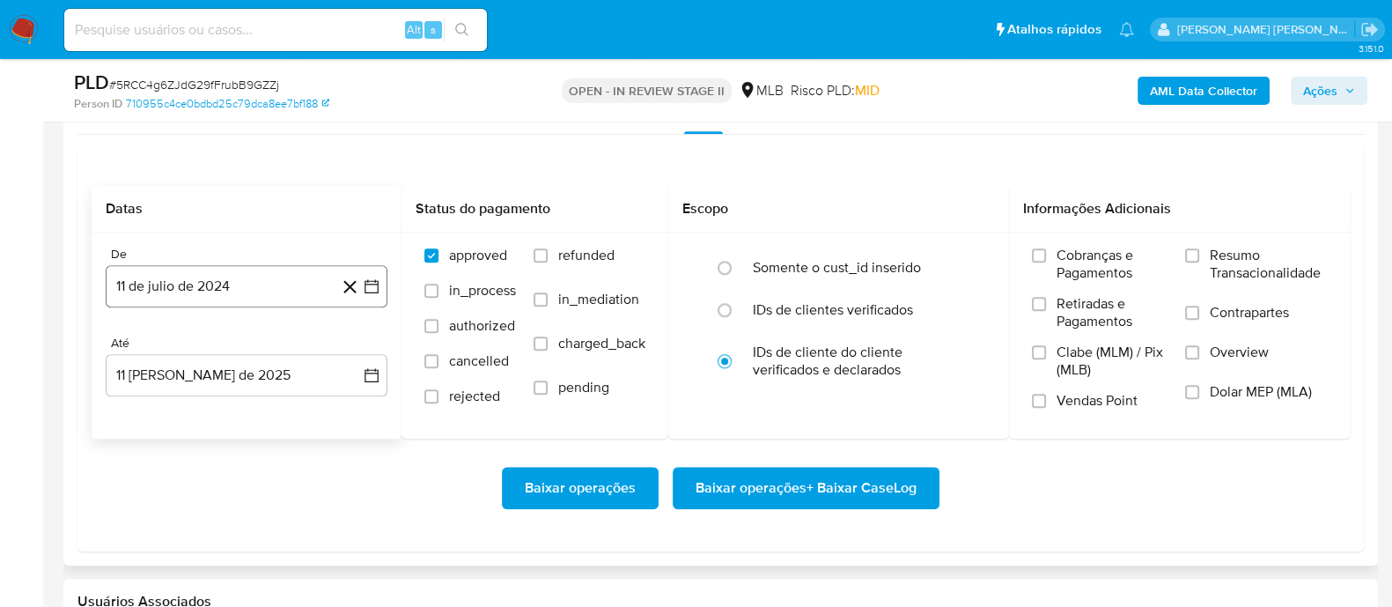
click at [263, 280] on button "11 de julio de 2024" at bounding box center [247, 286] width 282 height 42
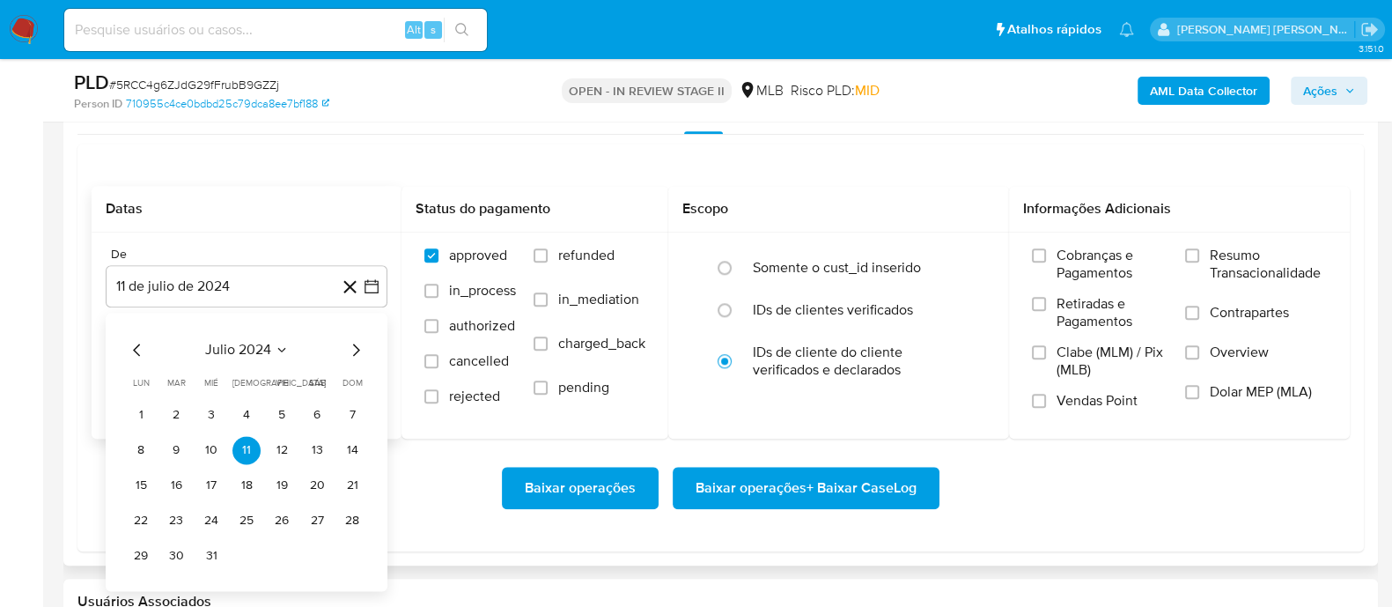
click at [236, 351] on span "julio 2024" at bounding box center [238, 350] width 66 height 18
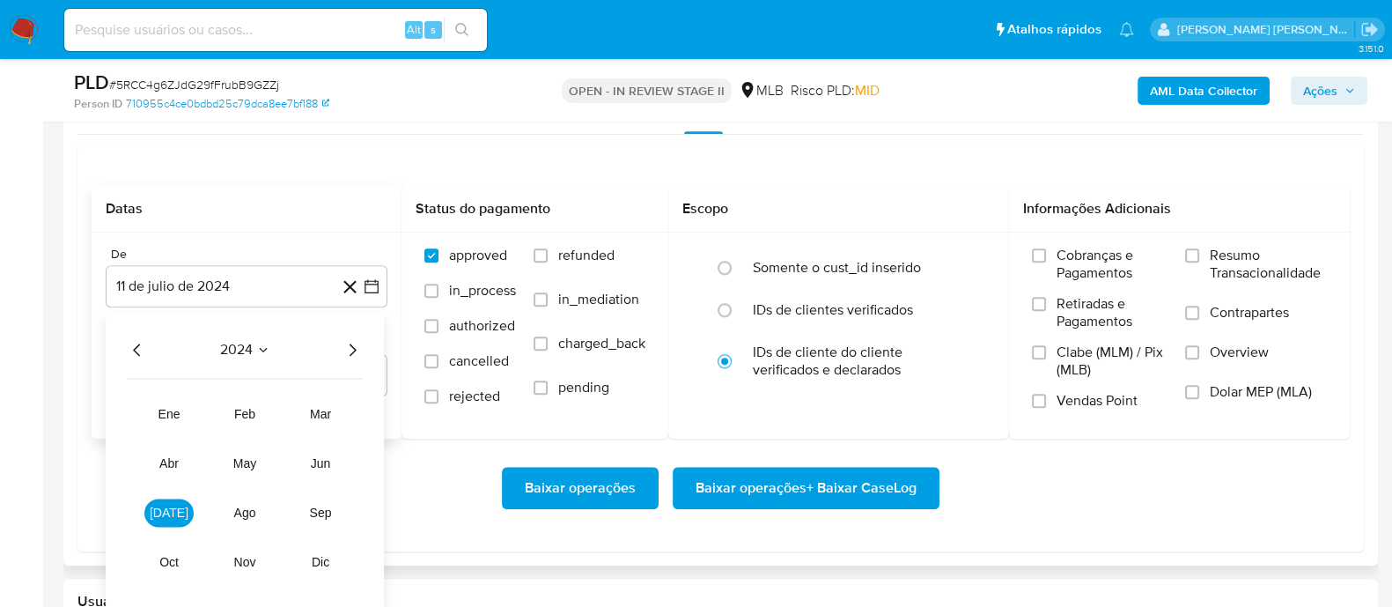
click at [348, 351] on icon "Año siguiente" at bounding box center [352, 349] width 21 height 21
click at [322, 469] on span "jun" at bounding box center [321, 463] width 20 height 14
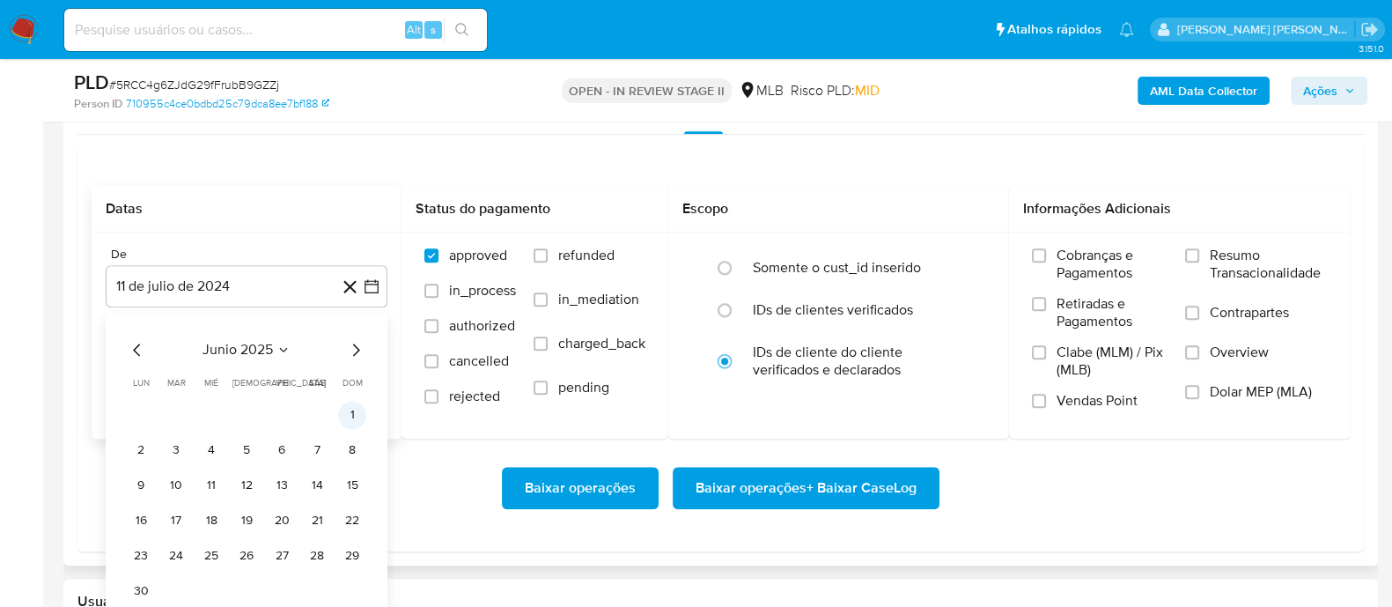
click at [342, 423] on button "1" at bounding box center [352, 415] width 28 height 28
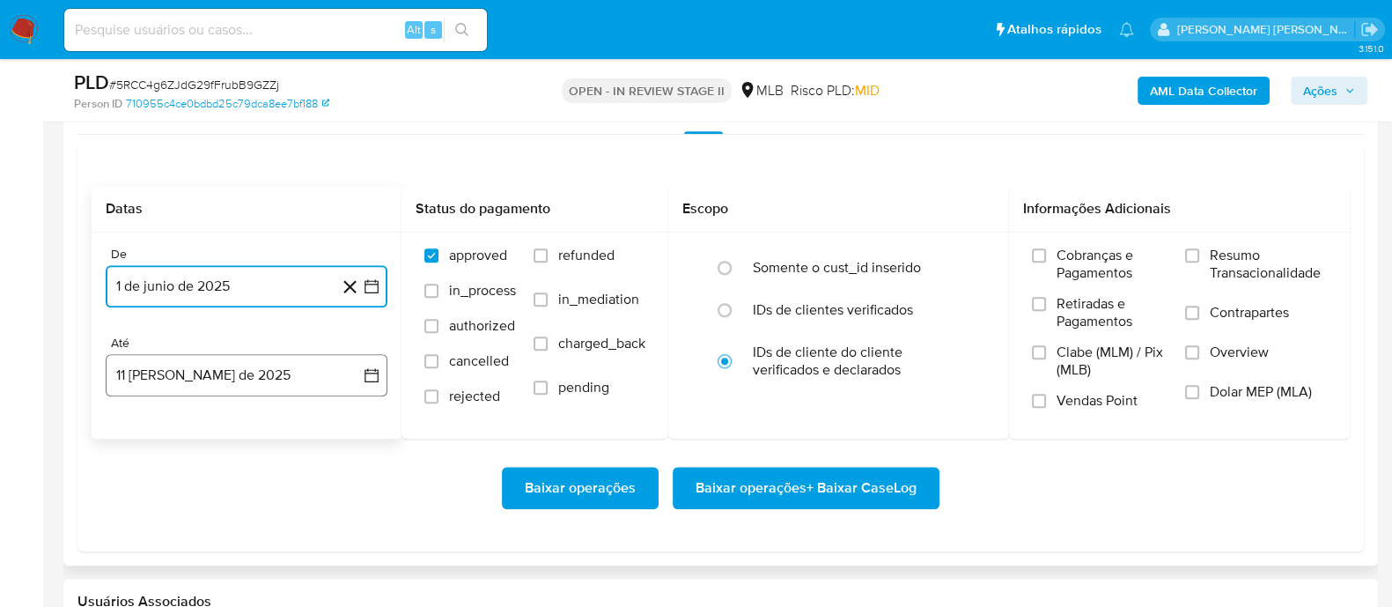
click at [290, 380] on button "11 [PERSON_NAME] de 2025" at bounding box center [247, 375] width 282 height 42
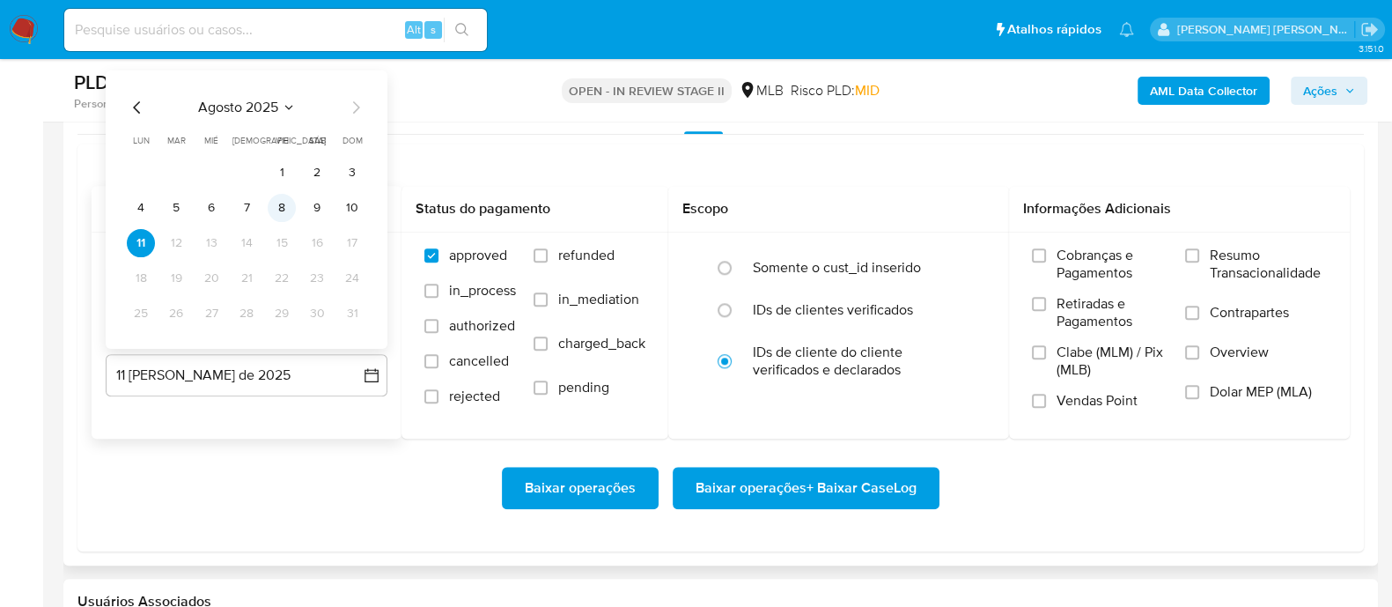
click at [282, 212] on button "8" at bounding box center [282, 208] width 28 height 28
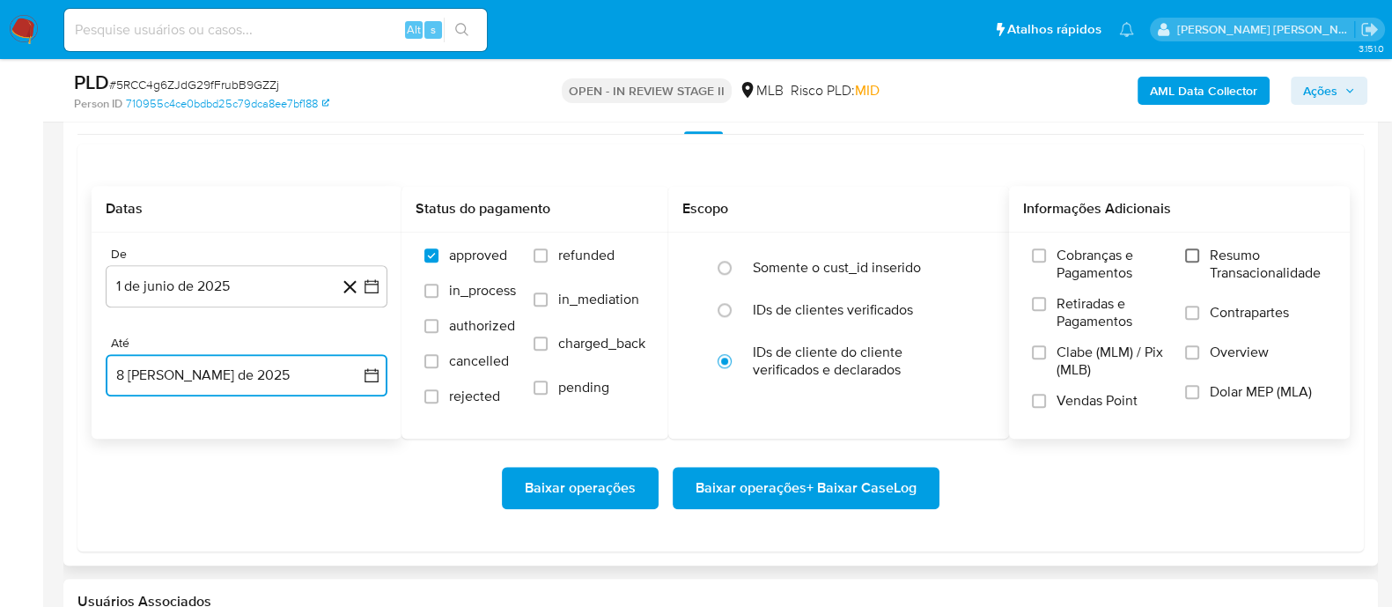
click at [1193, 257] on input "Resumo Transacionalidade" at bounding box center [1192, 255] width 14 height 14
click at [1196, 318] on input "Contrapartes" at bounding box center [1192, 313] width 14 height 14
click at [1044, 400] on input "Vendas Point" at bounding box center [1039, 401] width 14 height 14
click at [860, 485] on span "Baixar operações + Baixar CaseLog" at bounding box center [806, 488] width 221 height 39
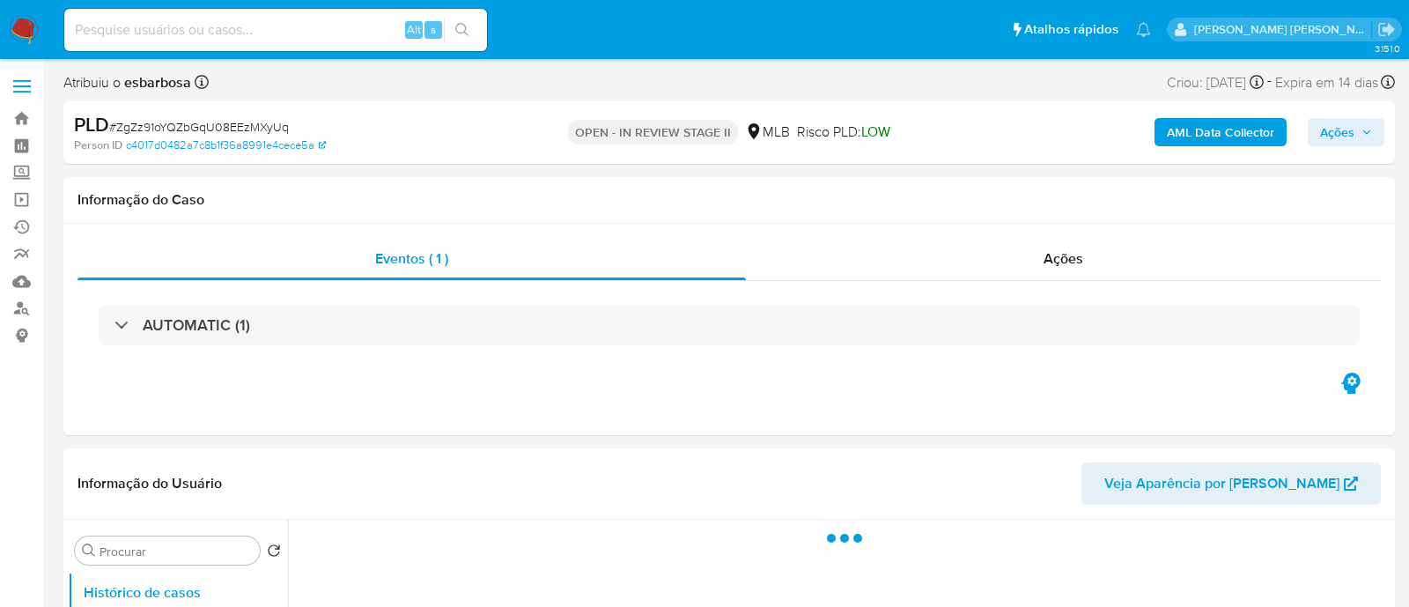
select select "10"
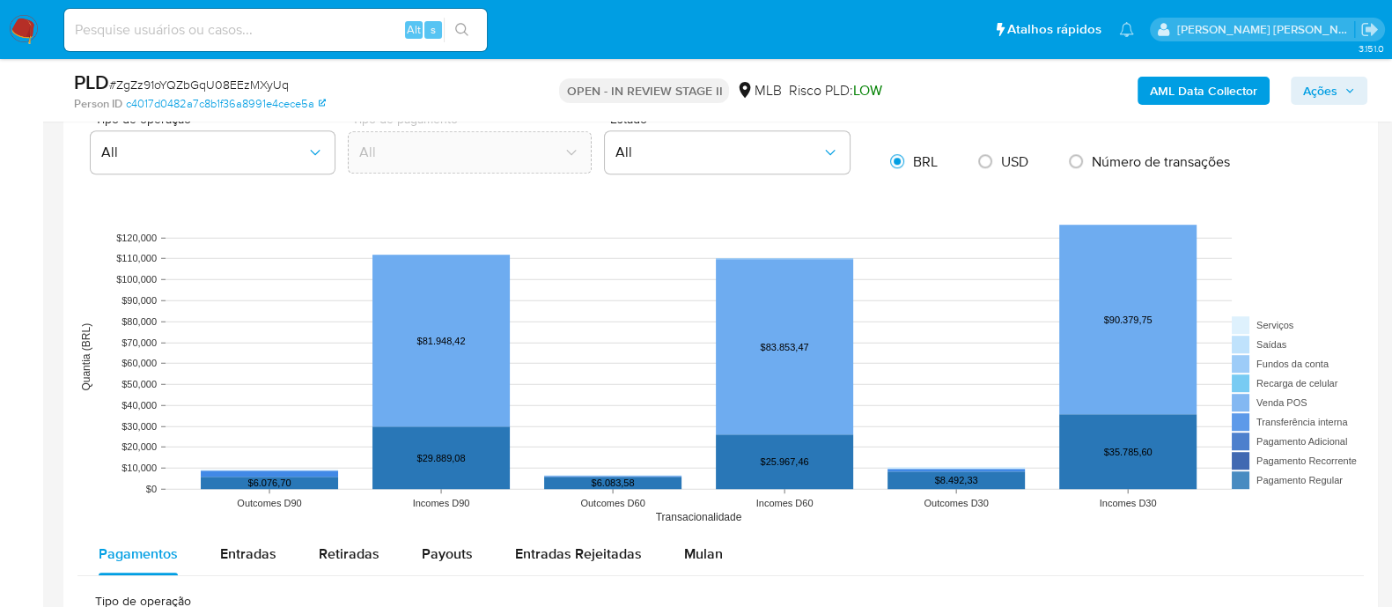
scroll to position [1760, 0]
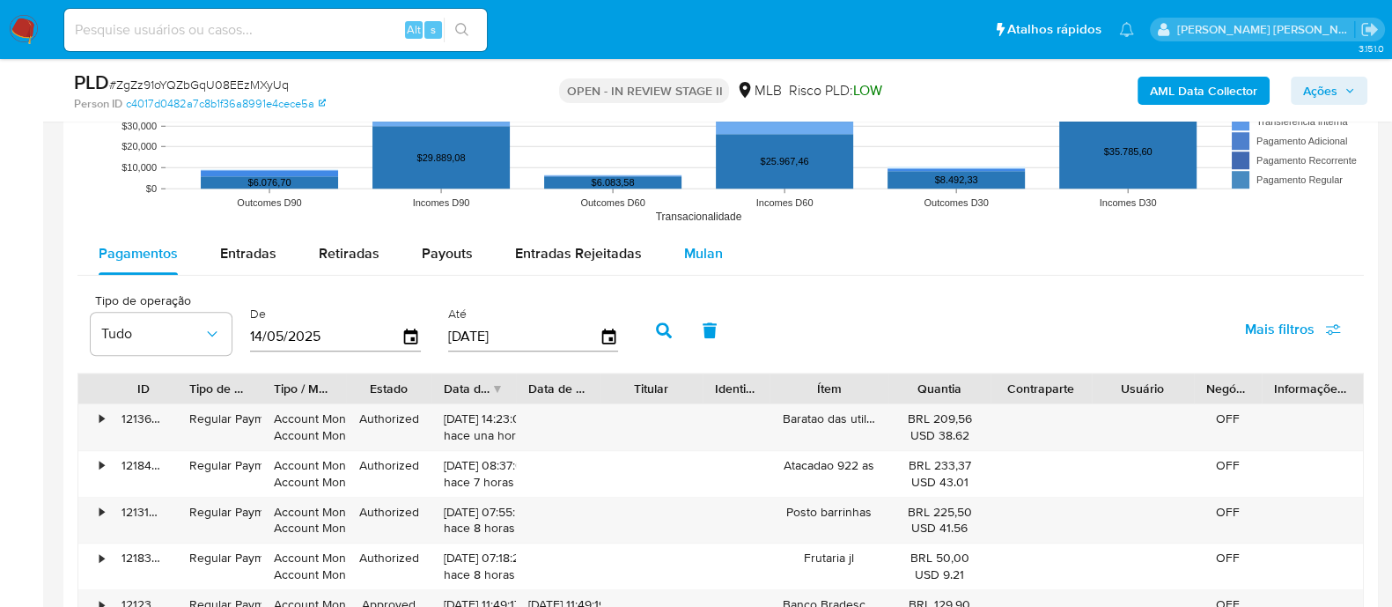
click at [698, 255] on span "Mulan" at bounding box center [703, 253] width 39 height 20
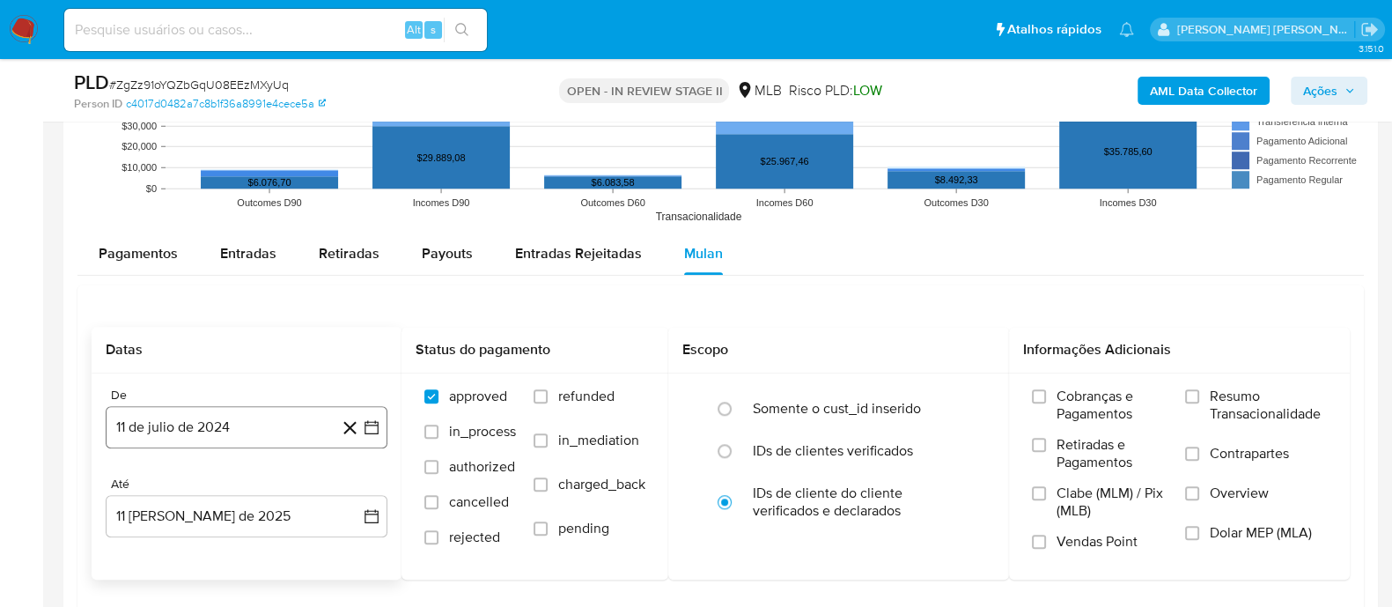
drag, startPoint x: 228, startPoint y: 428, endPoint x: 227, endPoint y: 409, distance: 19.4
click at [227, 429] on button "11 de julio de 2024" at bounding box center [247, 427] width 282 height 42
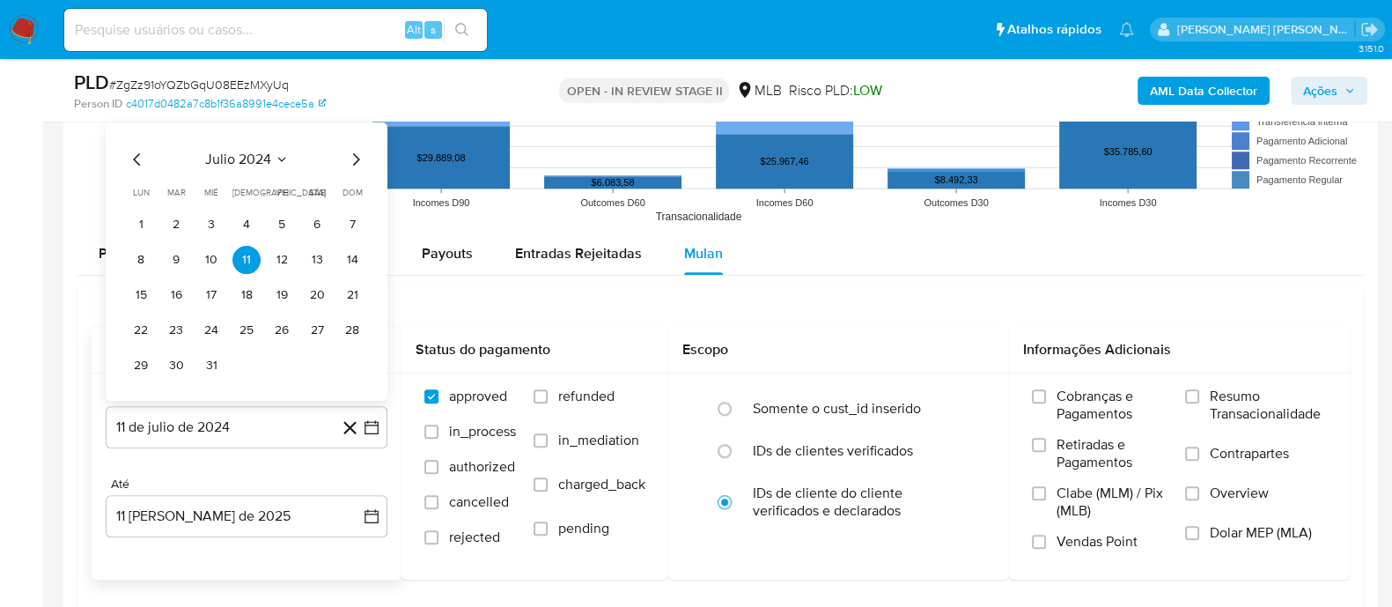
click at [245, 161] on span "julio 2024" at bounding box center [238, 160] width 66 height 18
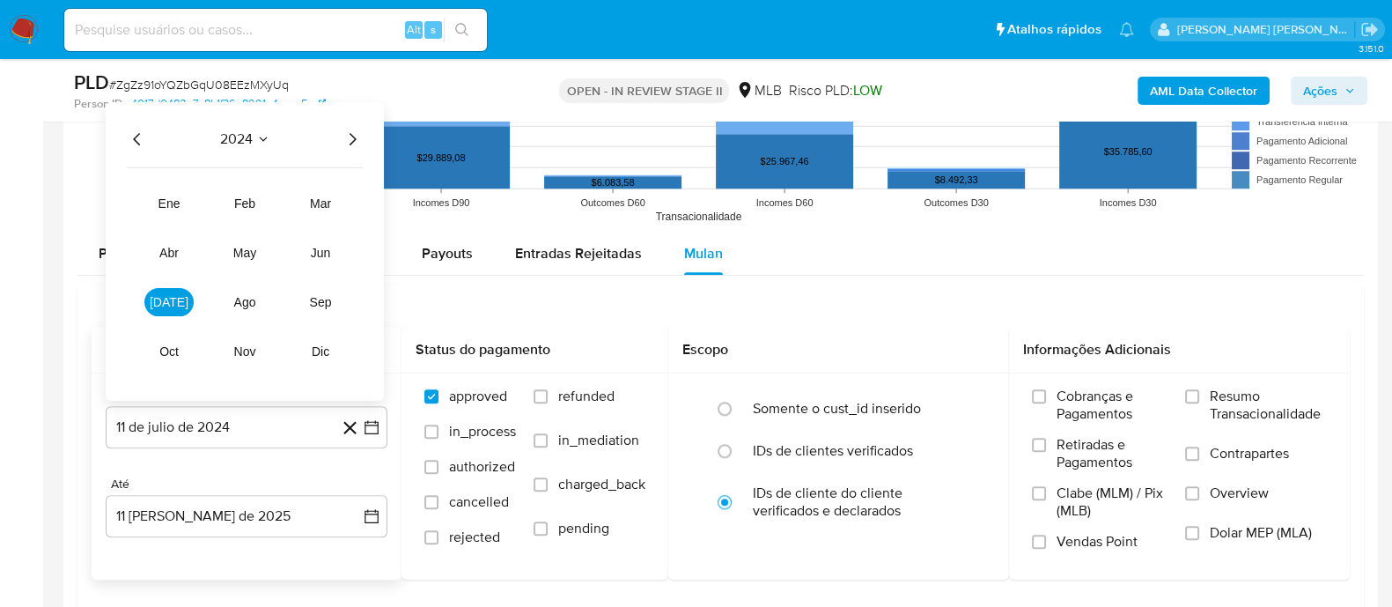
click at [350, 144] on icon "Año siguiente" at bounding box center [352, 139] width 21 height 21
click at [321, 248] on span "jun" at bounding box center [321, 253] width 20 height 14
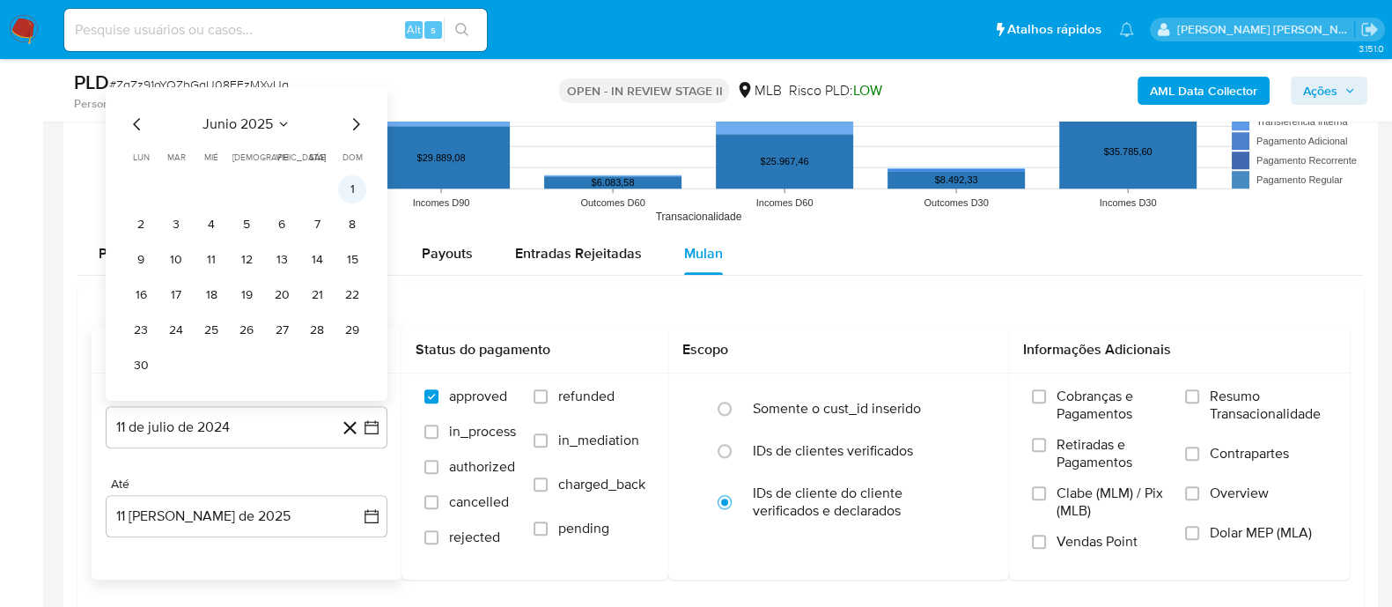
click at [354, 187] on button "1" at bounding box center [352, 189] width 28 height 28
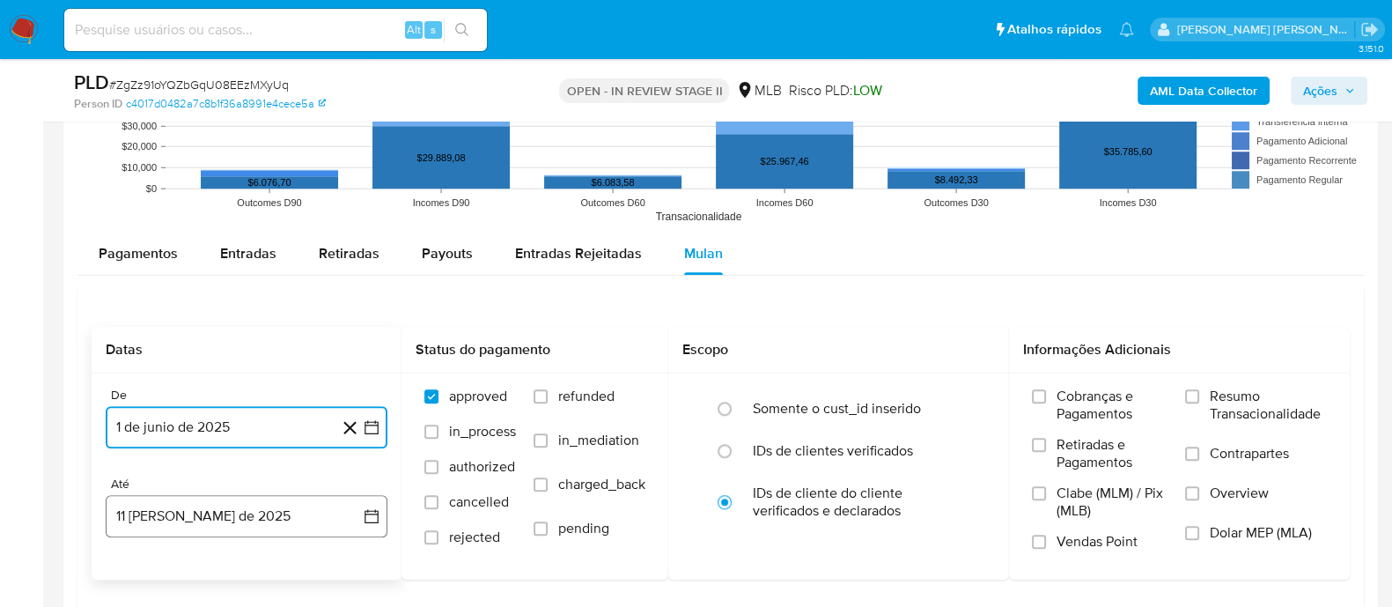
click at [229, 519] on button "11 [PERSON_NAME] de 2025" at bounding box center [247, 516] width 282 height 42
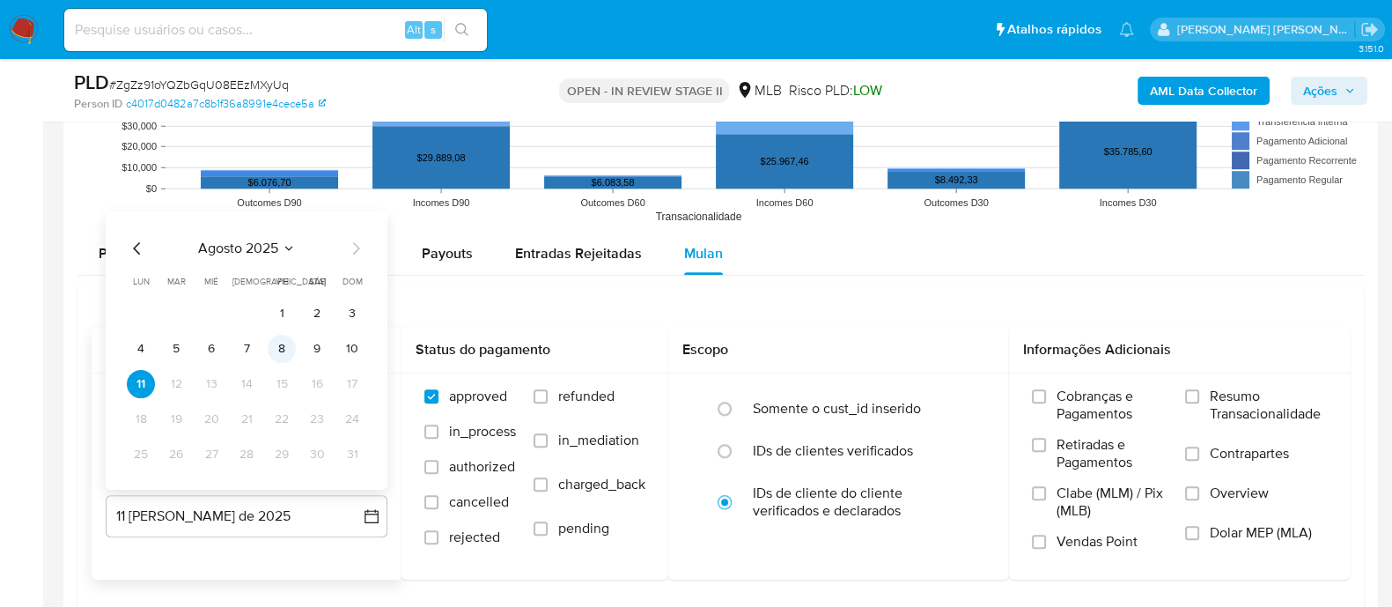
click at [286, 345] on button "8" at bounding box center [282, 349] width 28 height 28
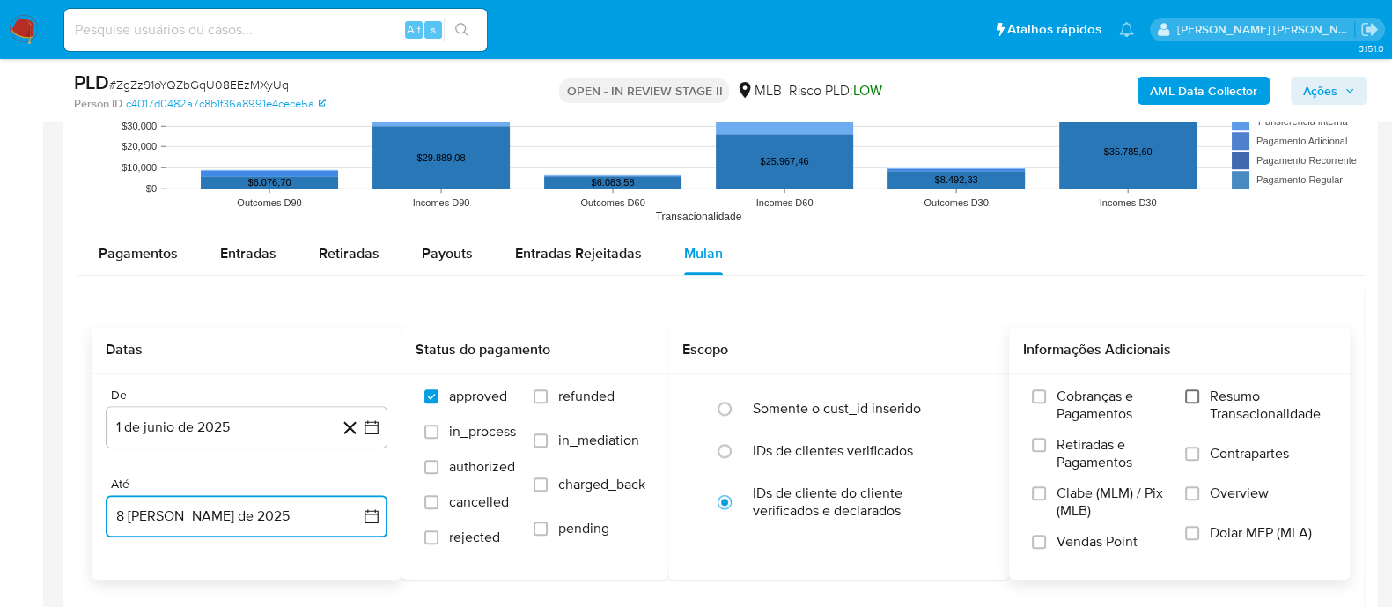
click at [1191, 396] on input "Resumo Transacionalidade" at bounding box center [1192, 396] width 14 height 14
drag, startPoint x: 1192, startPoint y: 447, endPoint x: 1176, endPoint y: 463, distance: 22.4
click at [1192, 449] on input "Contrapartes" at bounding box center [1192, 453] width 14 height 14
click at [1039, 535] on input "Vendas Point" at bounding box center [1039, 542] width 14 height 14
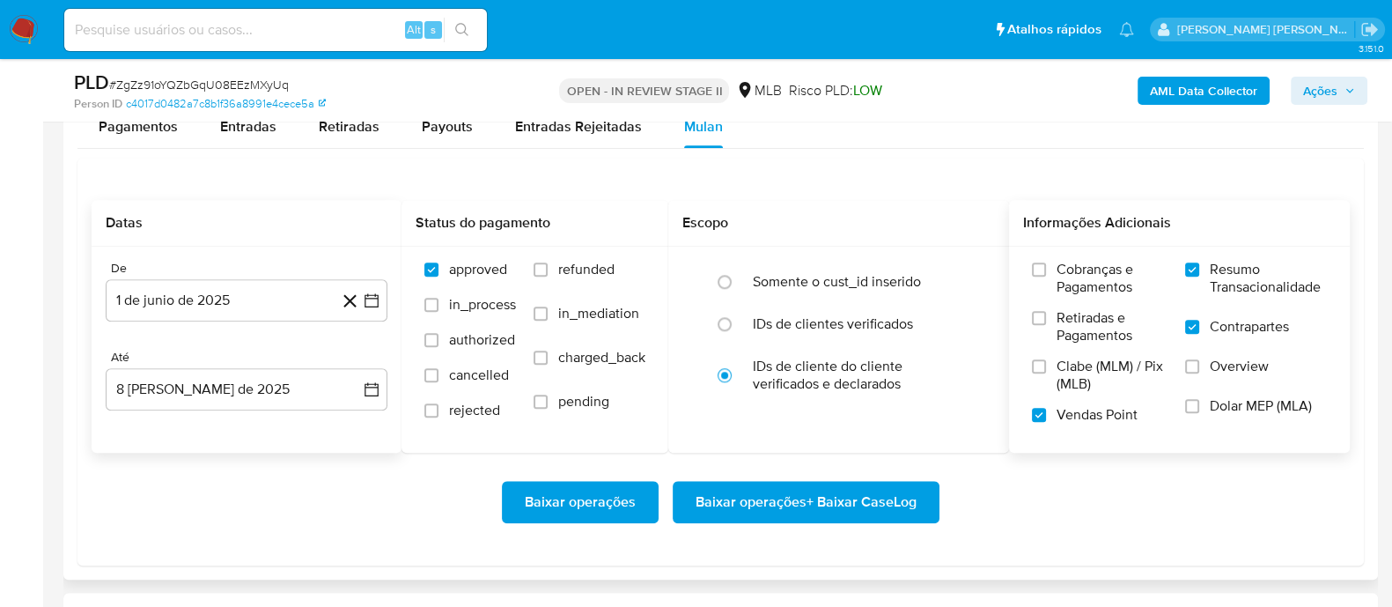
scroll to position [2092, 0]
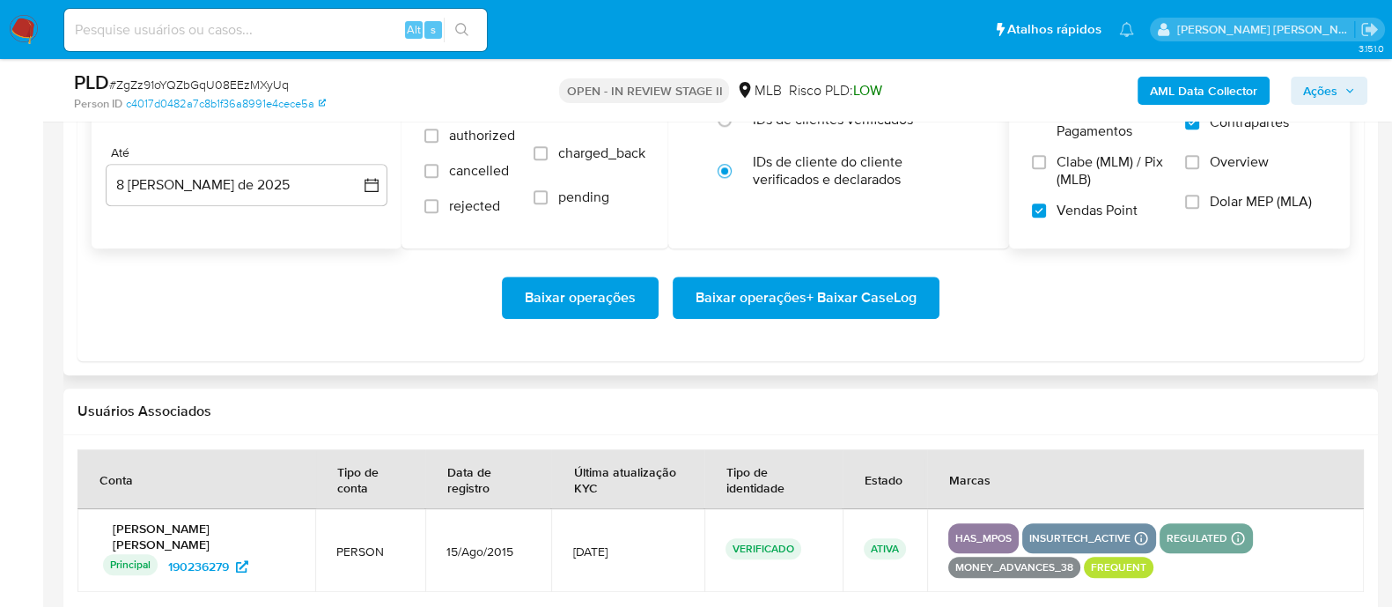
click at [789, 300] on span "Baixar operações + Baixar CaseLog" at bounding box center [806, 297] width 221 height 39
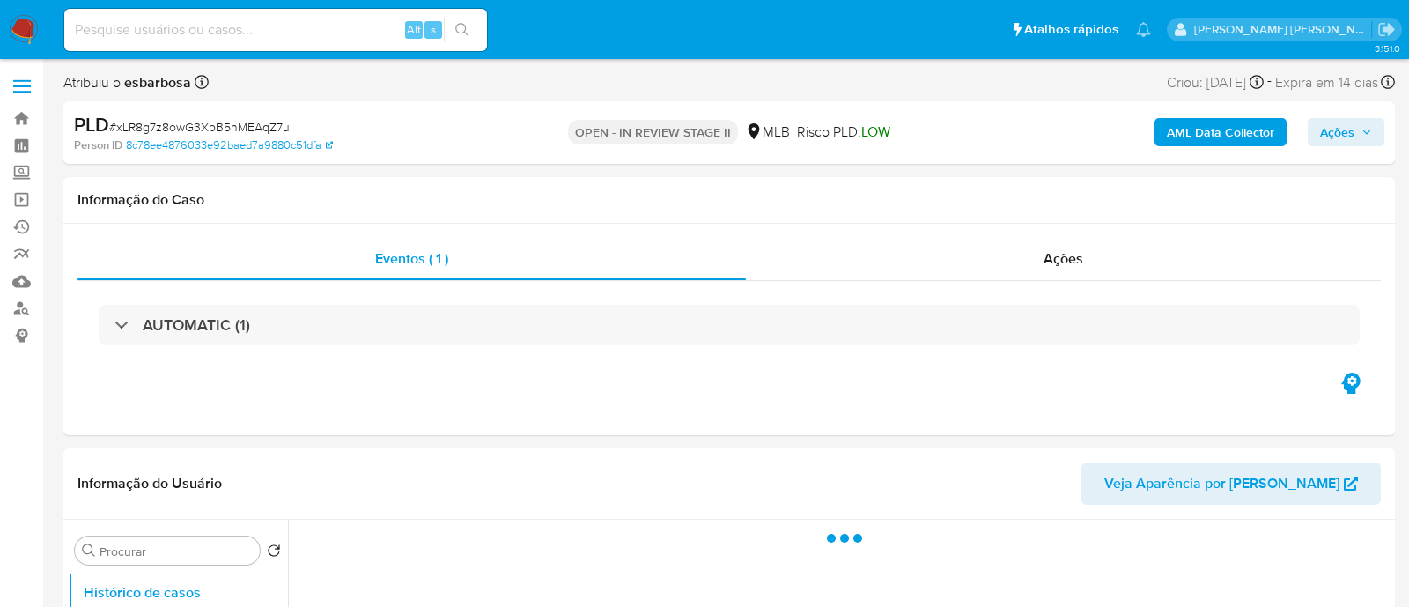
select select "10"
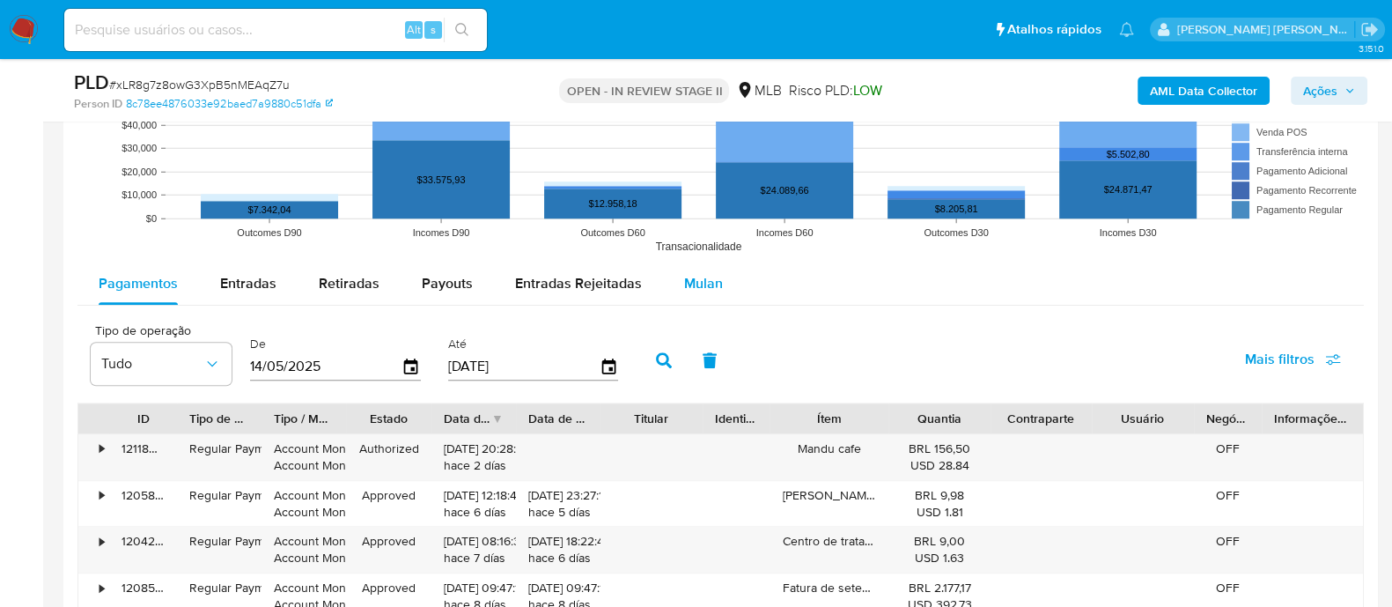
click at [704, 278] on span "Mulan" at bounding box center [703, 283] width 39 height 20
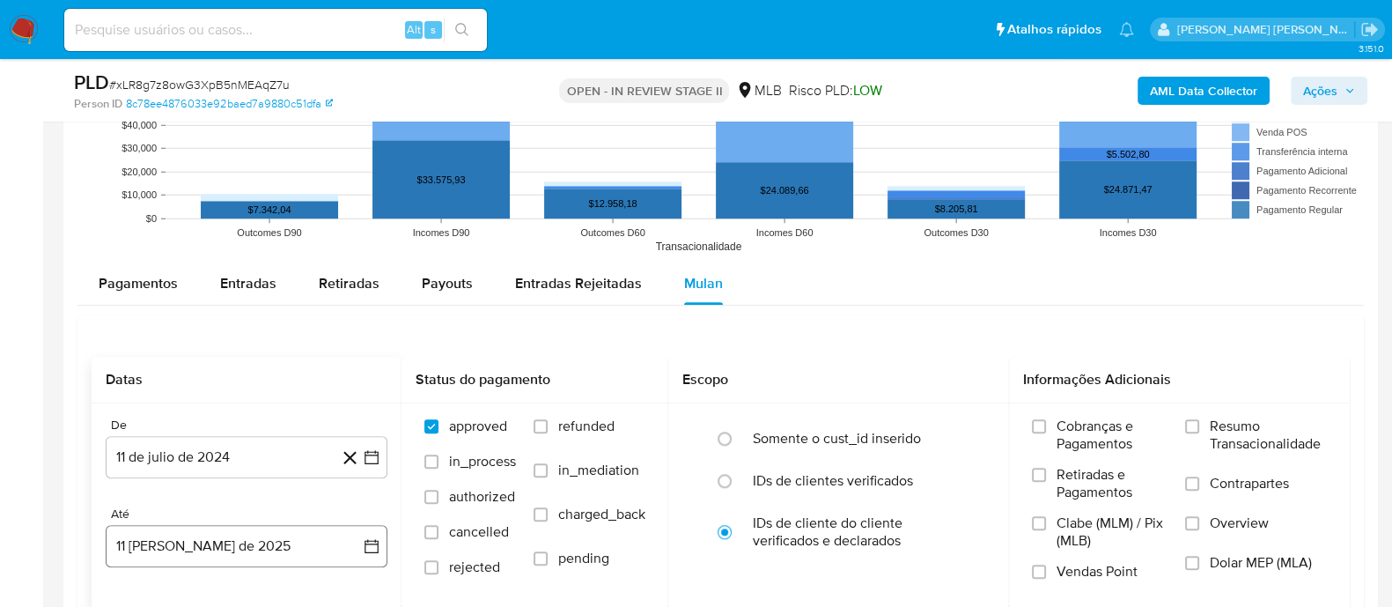
scroll to position [1981, 0]
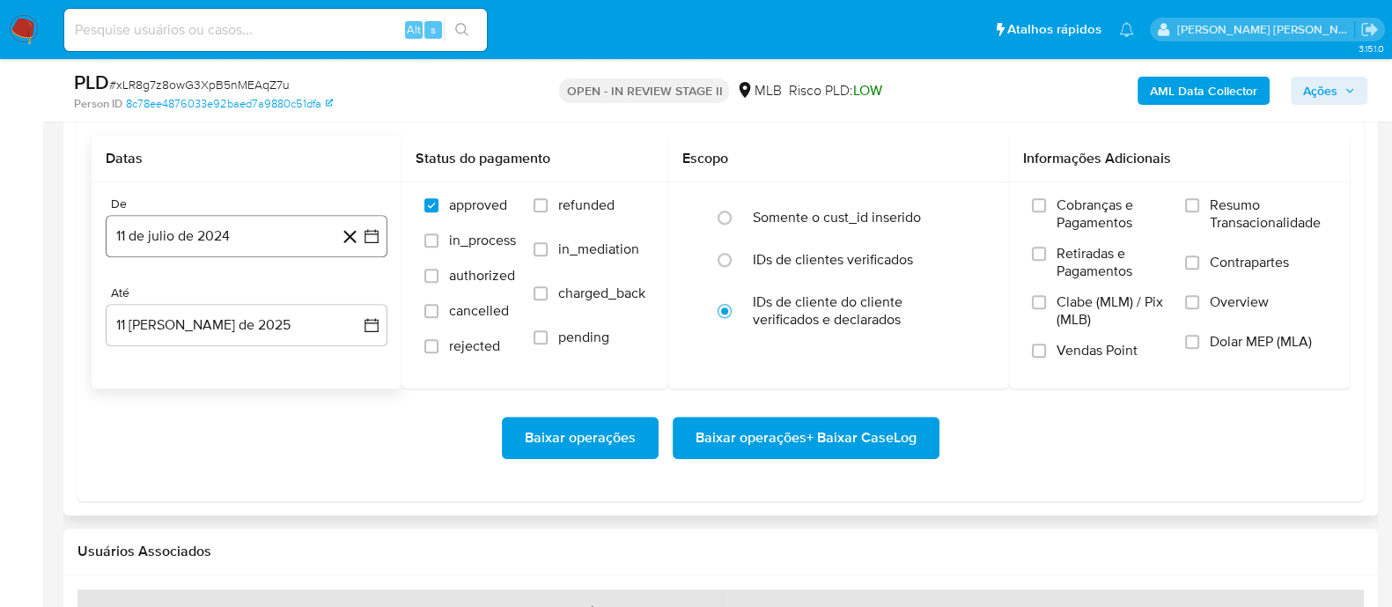
click at [233, 235] on button "11 de julio de 2024" at bounding box center [247, 236] width 282 height 42
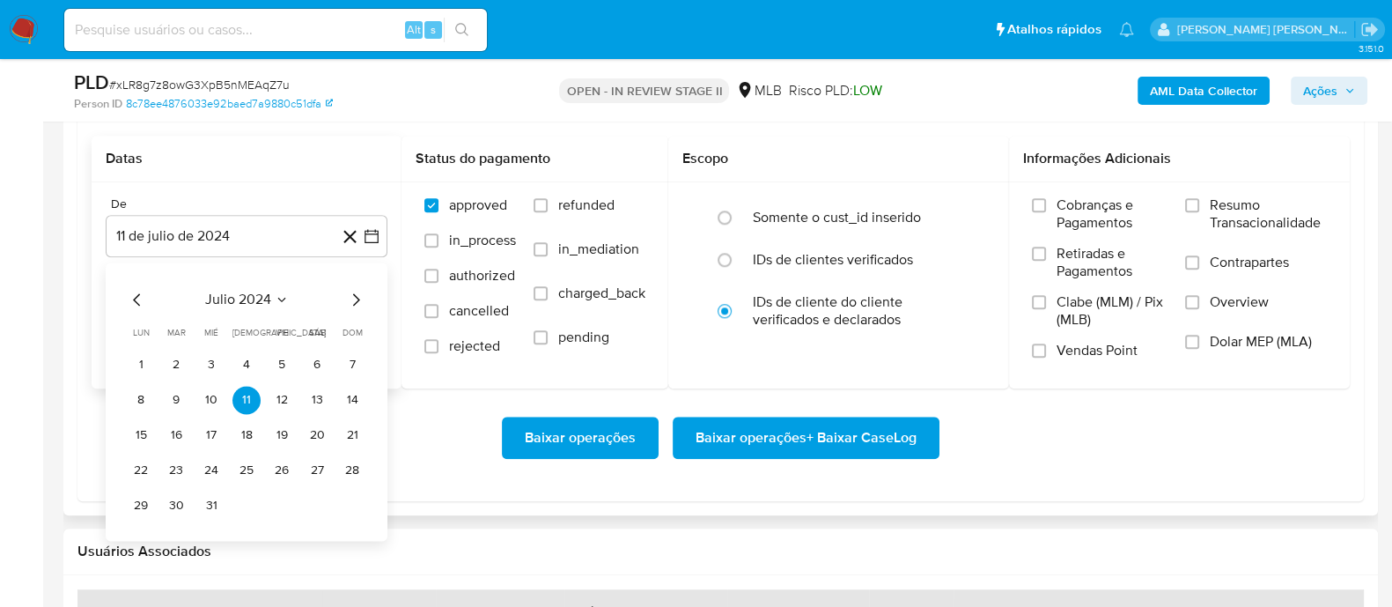
click at [244, 297] on span "julio 2024" at bounding box center [238, 300] width 66 height 18
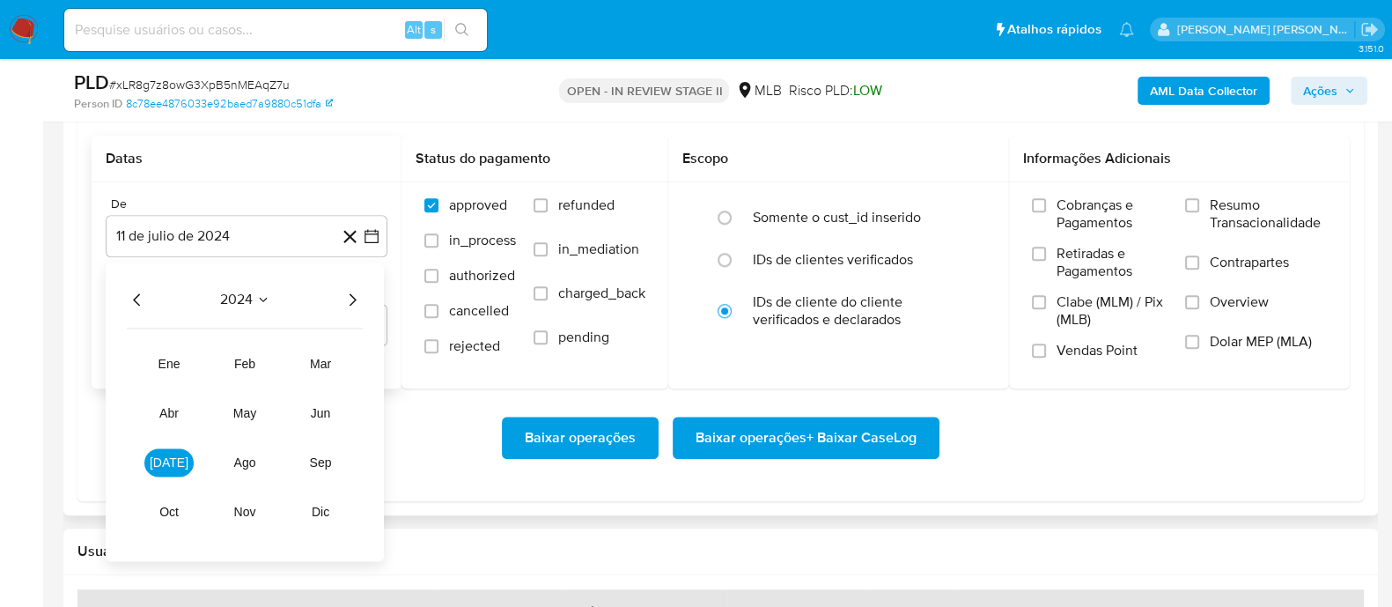
click at [347, 296] on icon "Año siguiente" at bounding box center [352, 299] width 21 height 21
click at [326, 411] on span "jun" at bounding box center [321, 413] width 20 height 14
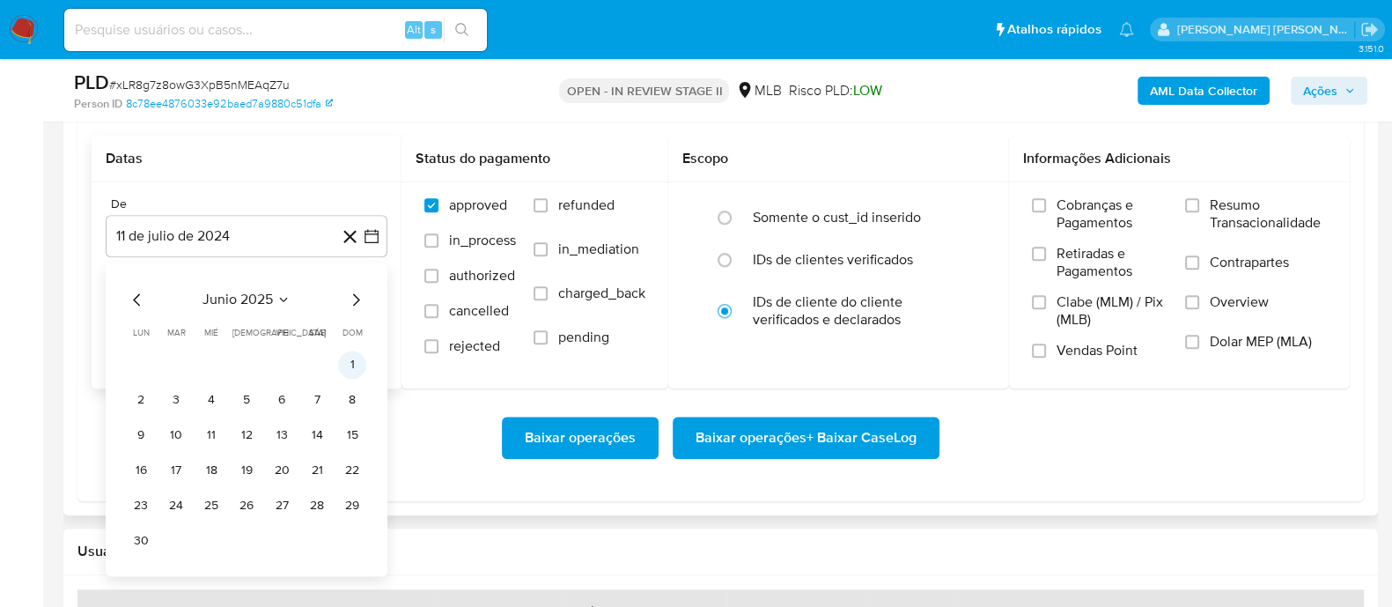
click at [347, 362] on button "1" at bounding box center [352, 365] width 28 height 28
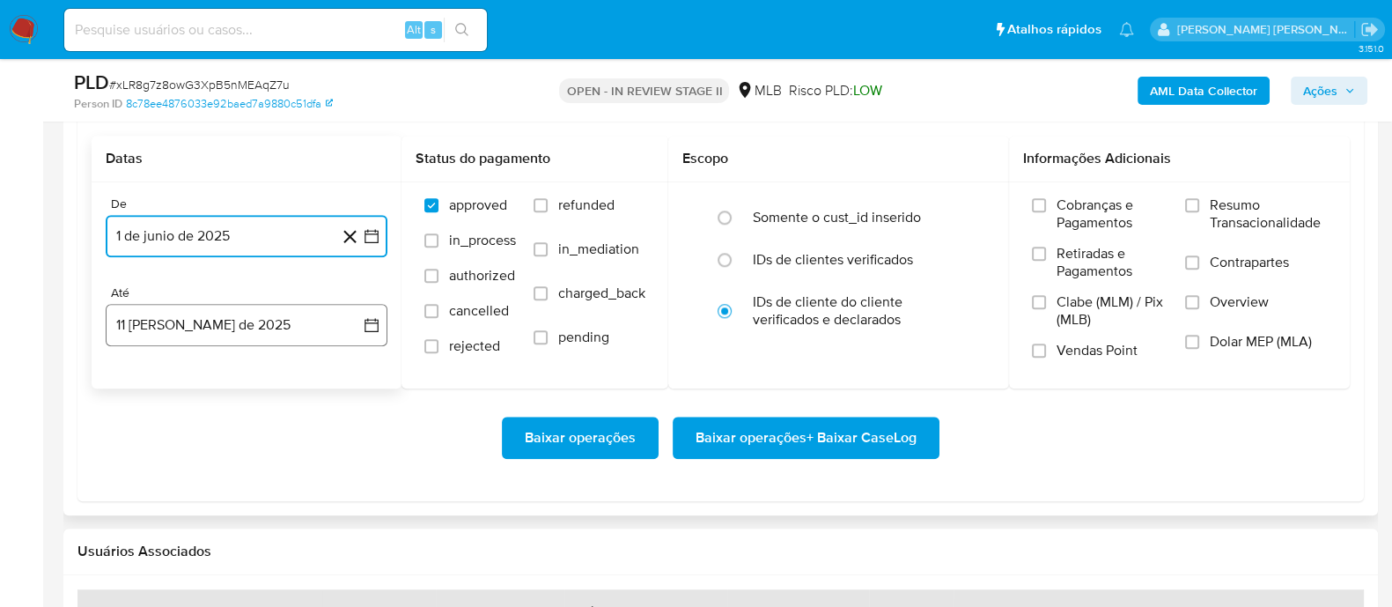
click at [300, 328] on button "11 [PERSON_NAME] de 2025" at bounding box center [247, 325] width 282 height 42
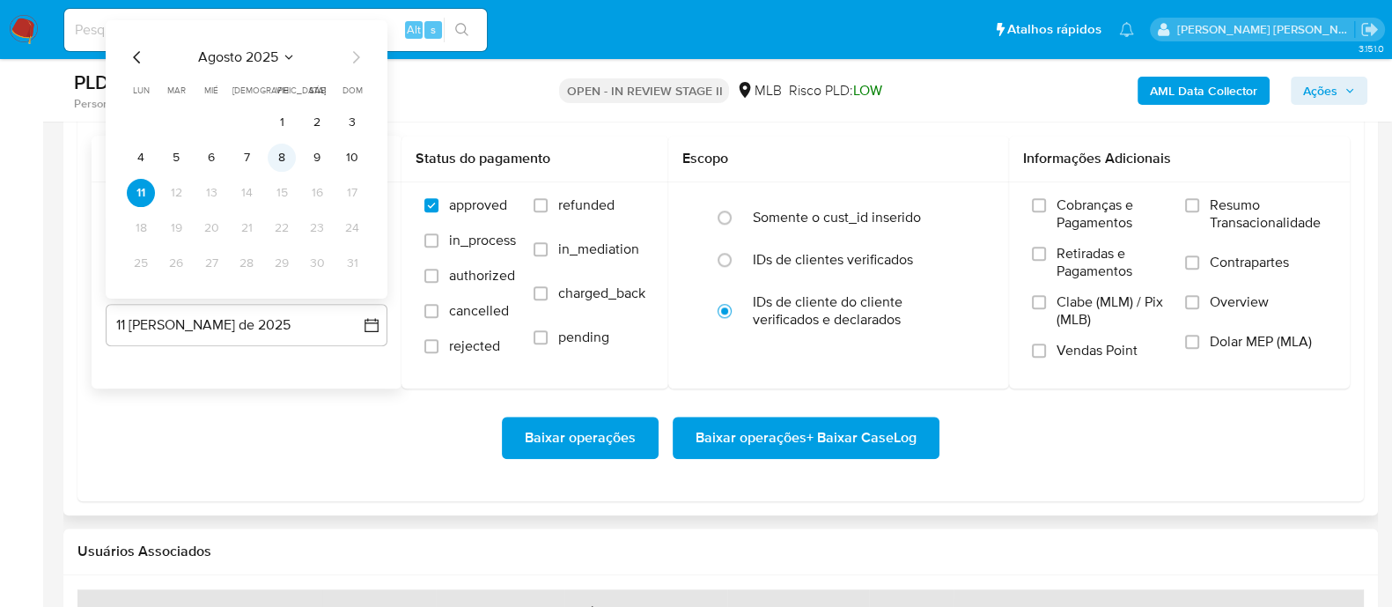
click at [284, 157] on button "8" at bounding box center [282, 158] width 28 height 28
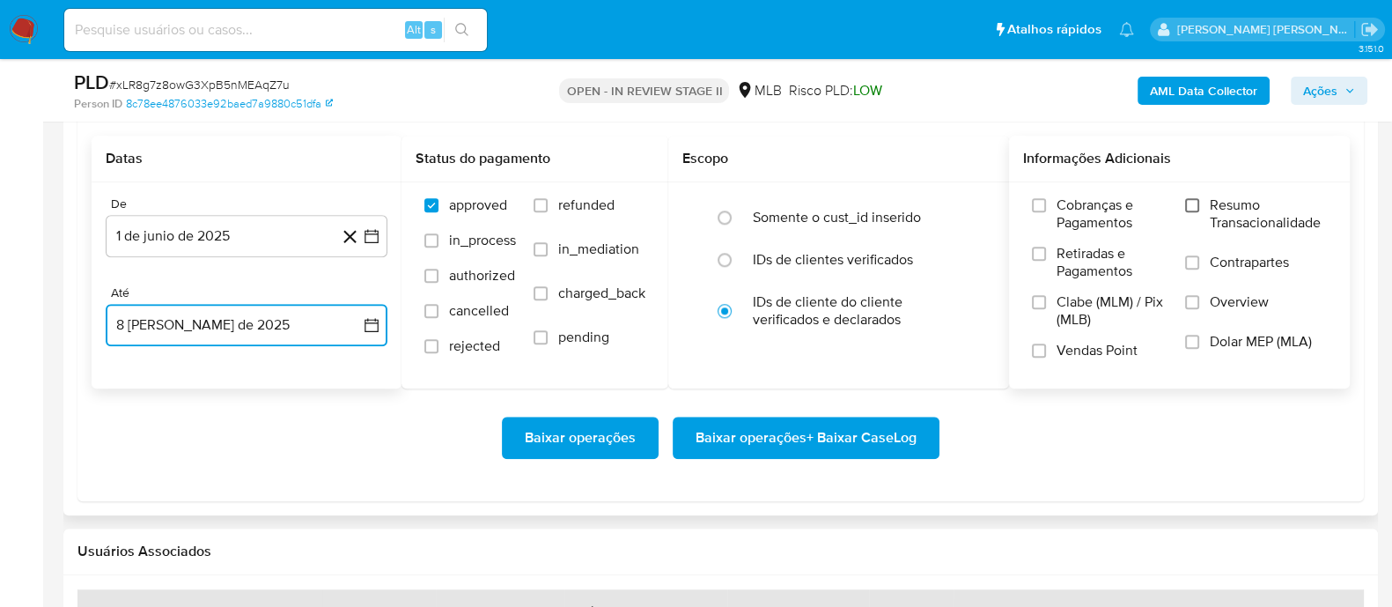
click at [1199, 208] on input "Resumo Transacionalidade" at bounding box center [1192, 205] width 14 height 14
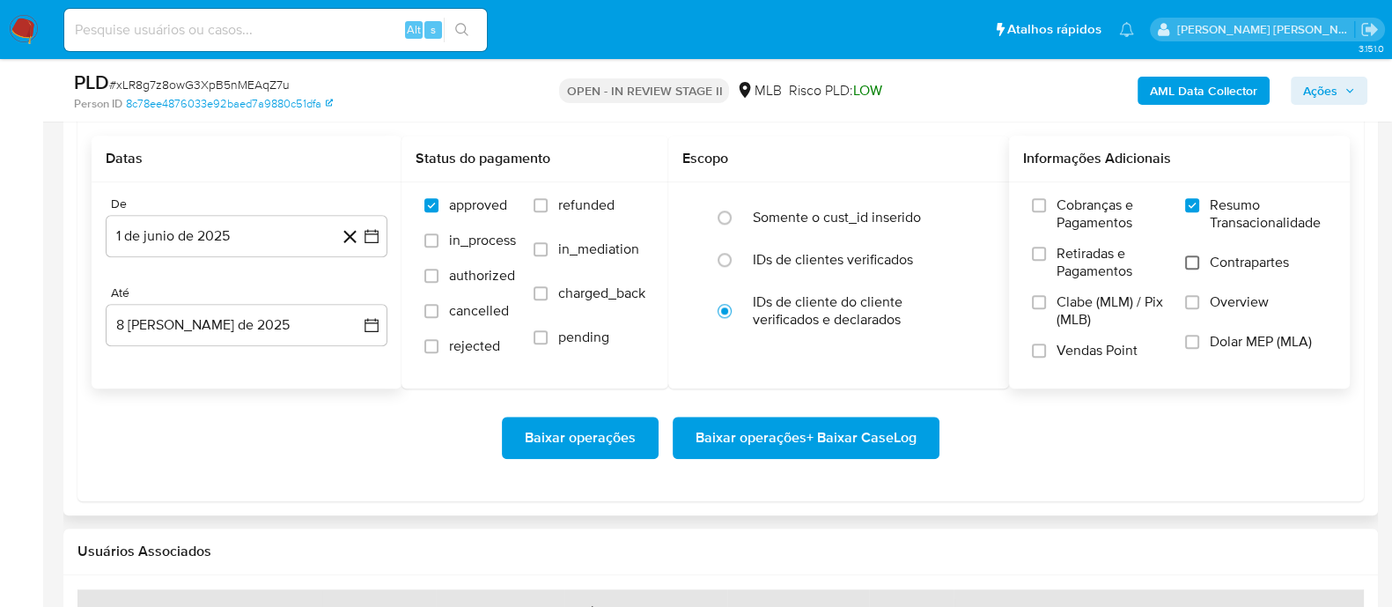
click at [1191, 267] on input "Contrapartes" at bounding box center [1192, 262] width 14 height 14
click at [1036, 349] on input "Vendas Point" at bounding box center [1039, 350] width 14 height 14
click at [845, 436] on span "Baixar operações + Baixar CaseLog" at bounding box center [806, 437] width 221 height 39
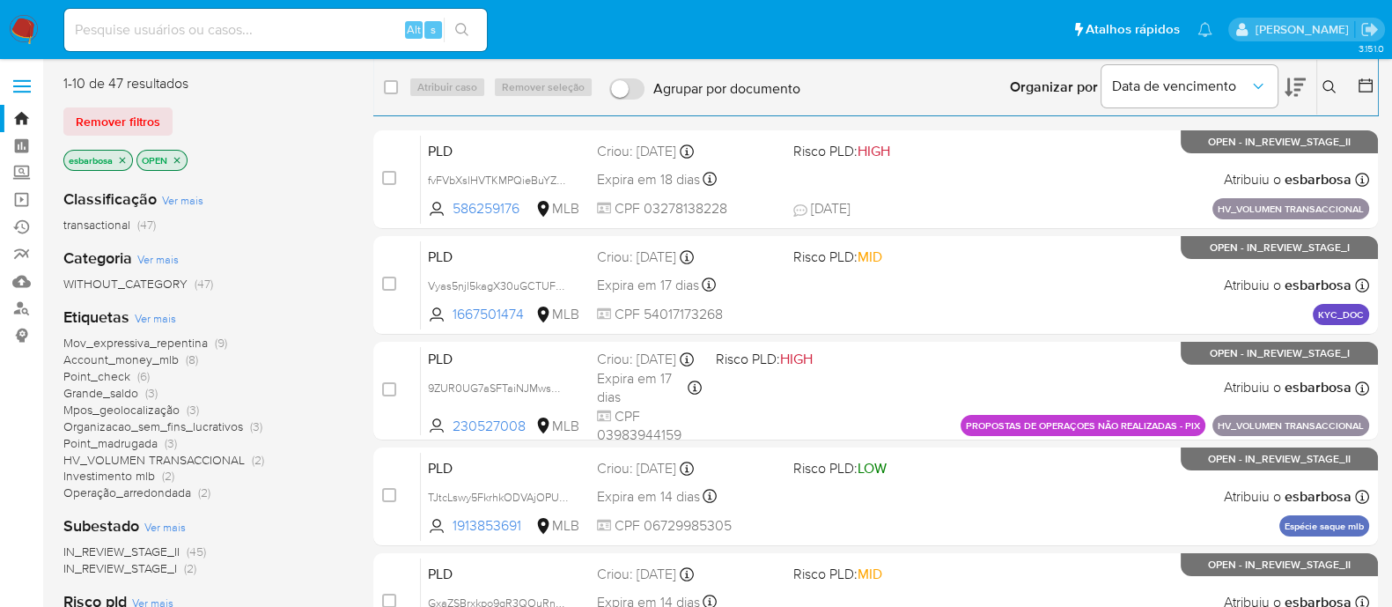
click at [107, 480] on span "Investimento mlb" at bounding box center [109, 476] width 92 height 18
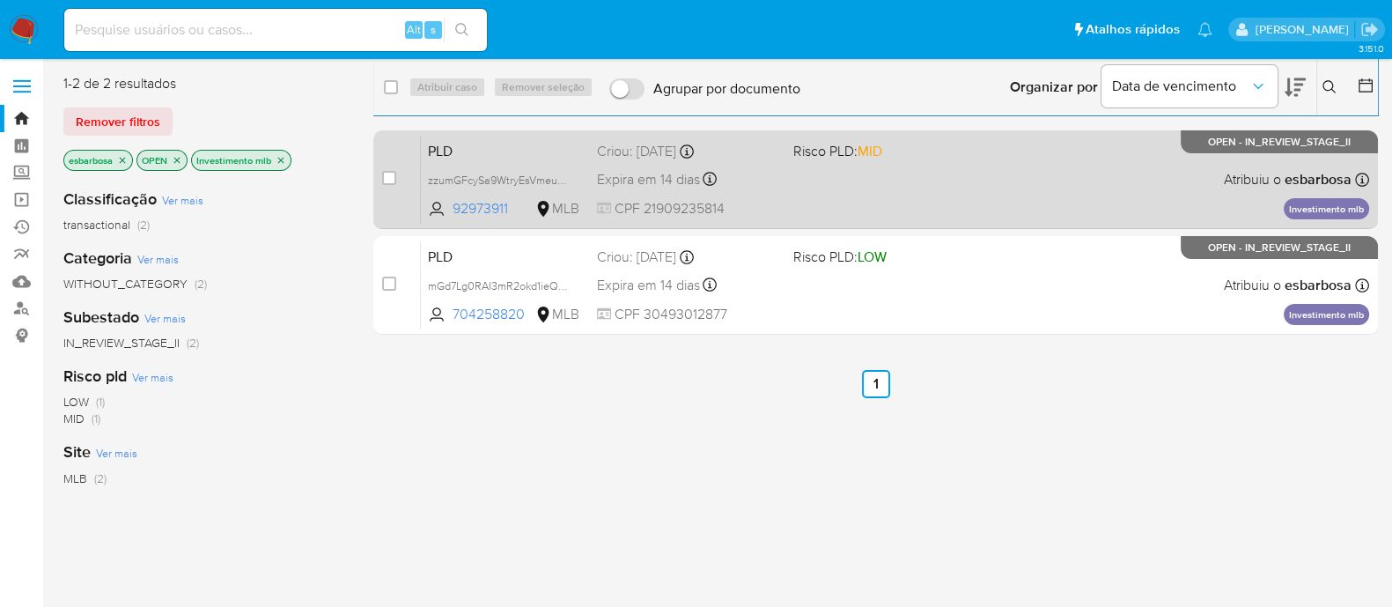
click at [994, 192] on div "PLD zzumGFcySa9WtryEsVmeuR5C 92973911 MLB Risco PLD: MID Criou: [DATE] Criou: […" at bounding box center [895, 179] width 948 height 89
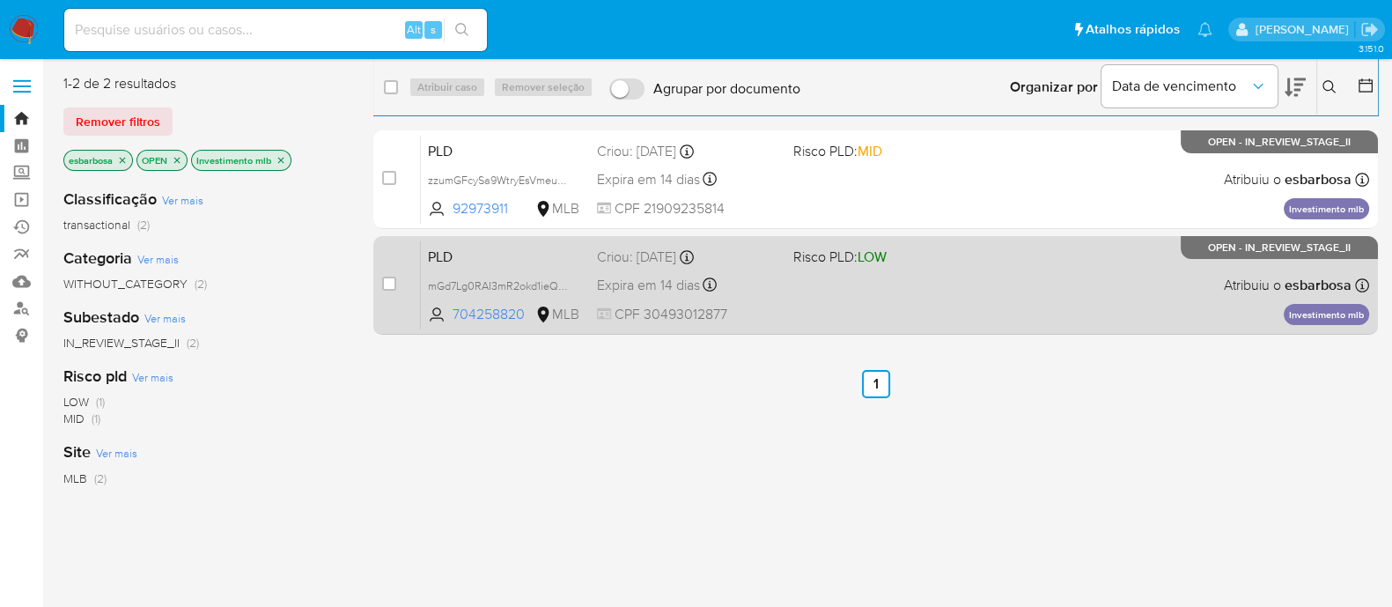
click at [947, 282] on div "PLD mGd7Lg0RAI3mR2okd1ieQv1F 704258820 MLB Risco PLD: LOW Criou: 12/07/2025 Cri…" at bounding box center [895, 284] width 948 height 89
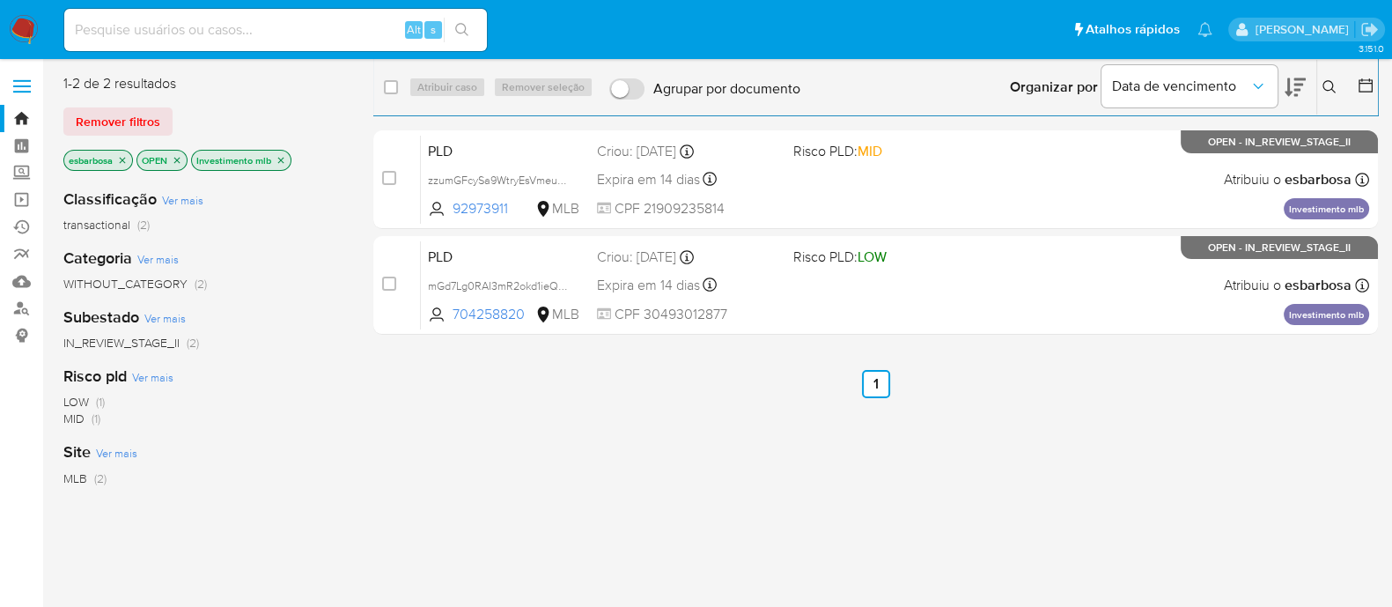
click at [22, 15] on img at bounding box center [24, 30] width 30 height 30
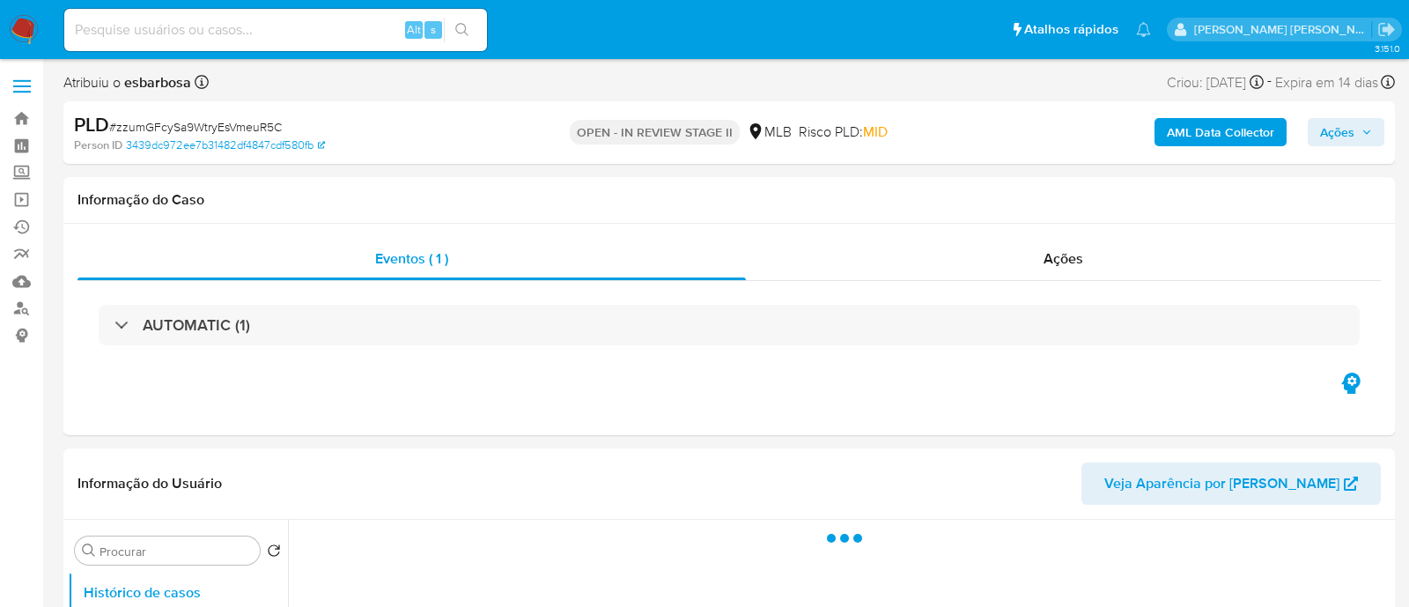
select select "10"
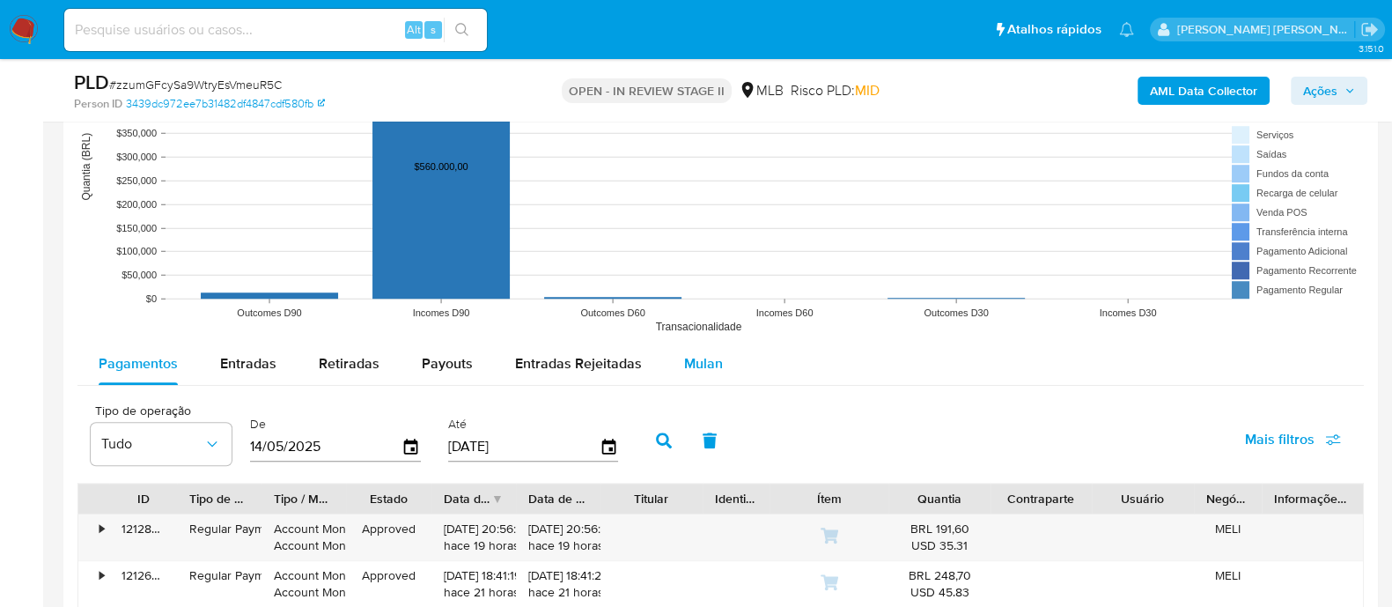
drag, startPoint x: 700, startPoint y: 366, endPoint x: 685, endPoint y: 365, distance: 15.0
click at [699, 367] on span "Mulan" at bounding box center [703, 363] width 39 height 20
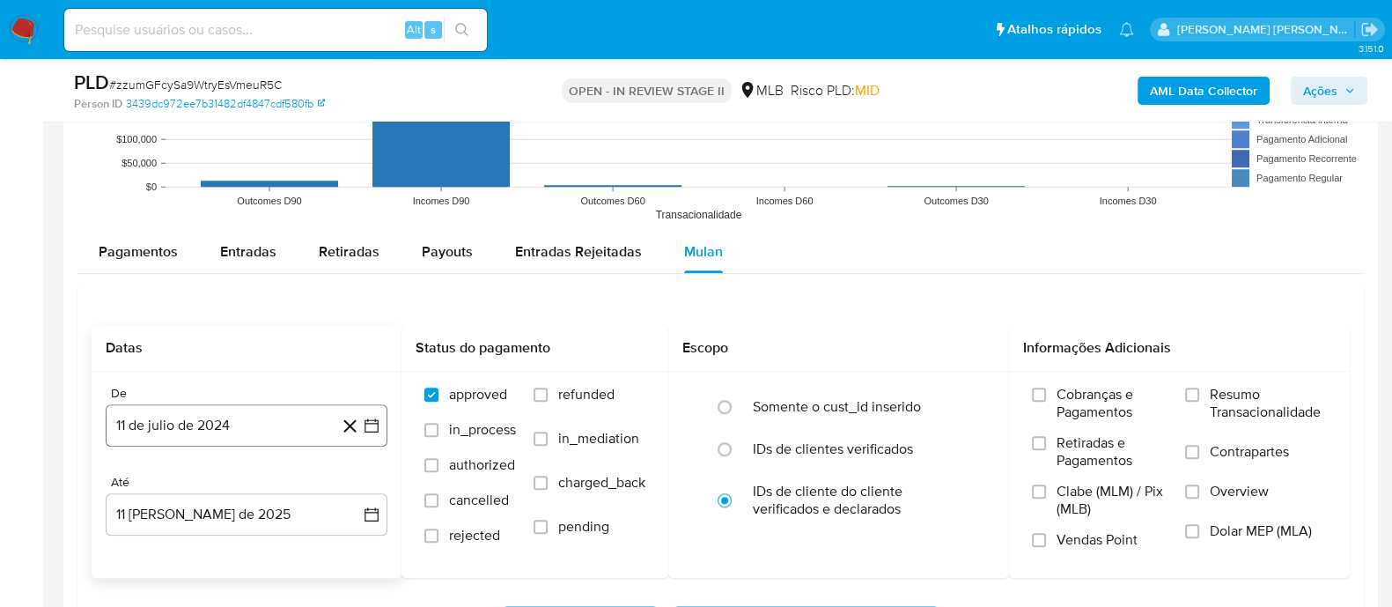
scroll to position [1871, 0]
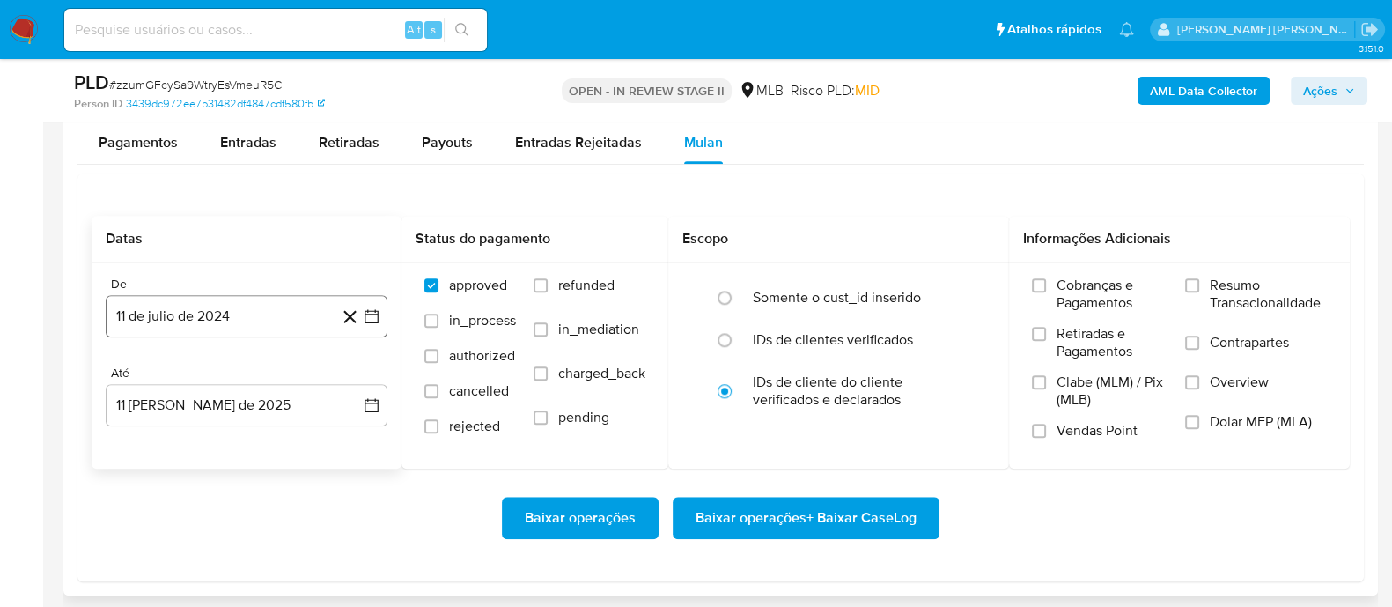
click at [224, 319] on button "11 de julio de 2024" at bounding box center [247, 316] width 282 height 42
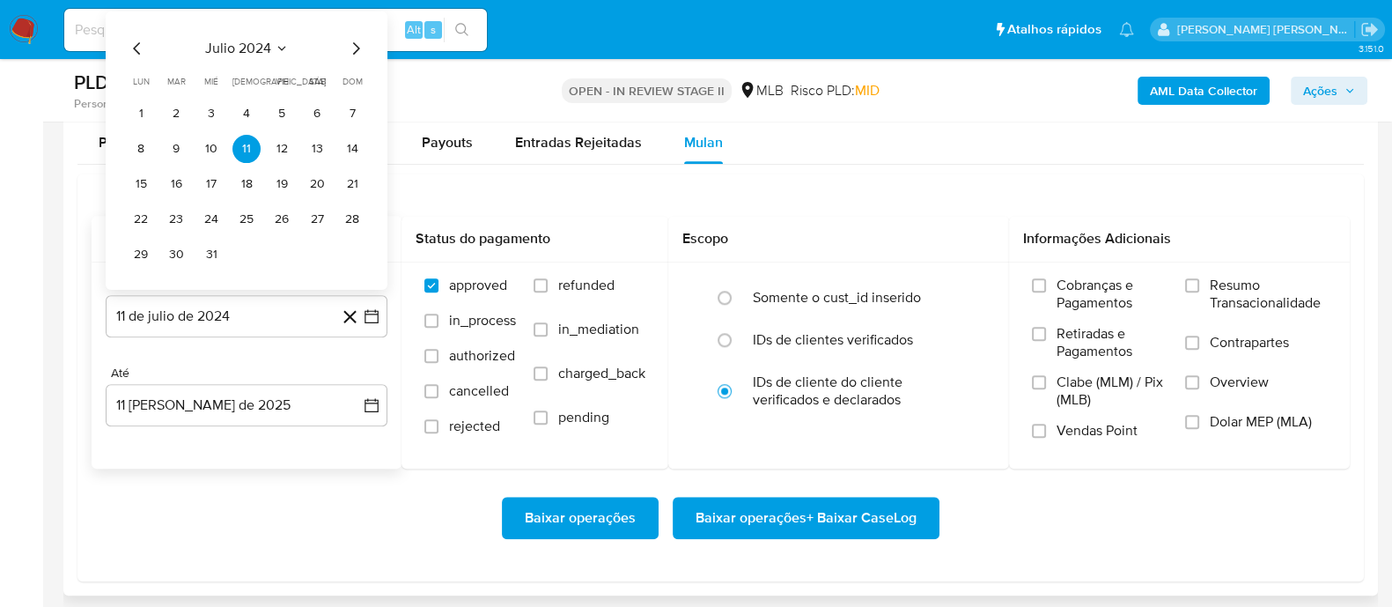
click at [255, 52] on span "julio 2024" at bounding box center [238, 49] width 66 height 18
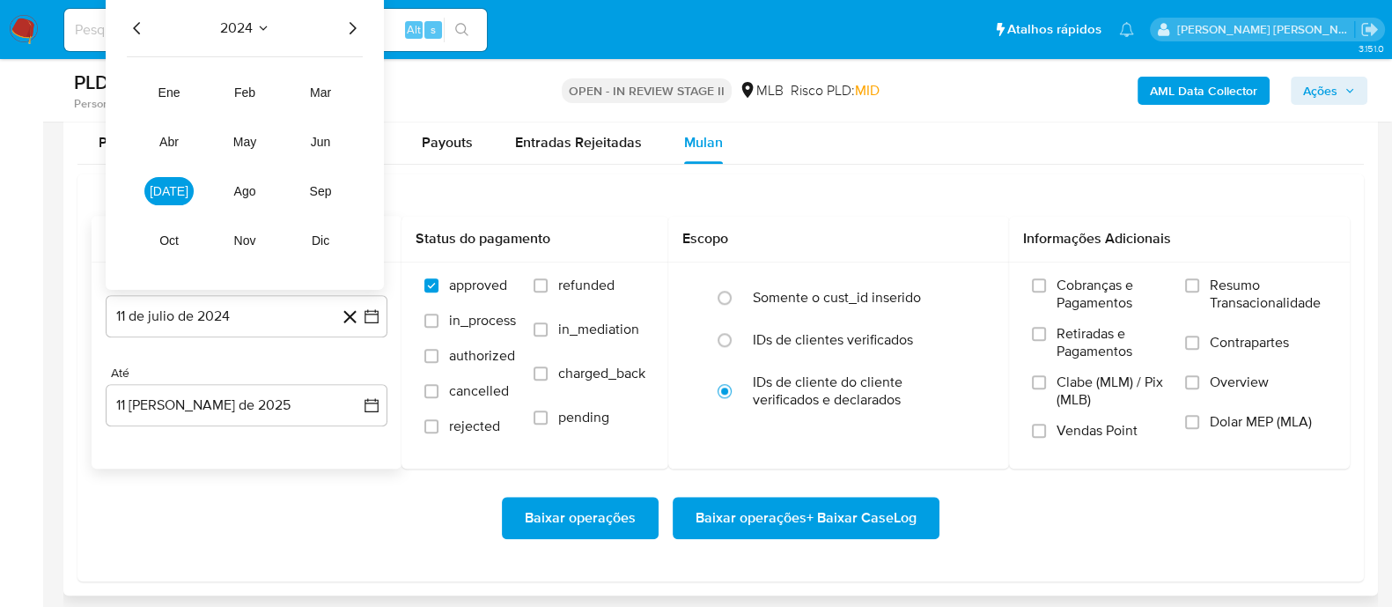
click at [358, 30] on icon "Año siguiente" at bounding box center [352, 28] width 21 height 21
click at [316, 151] on button "jun" at bounding box center [320, 142] width 49 height 28
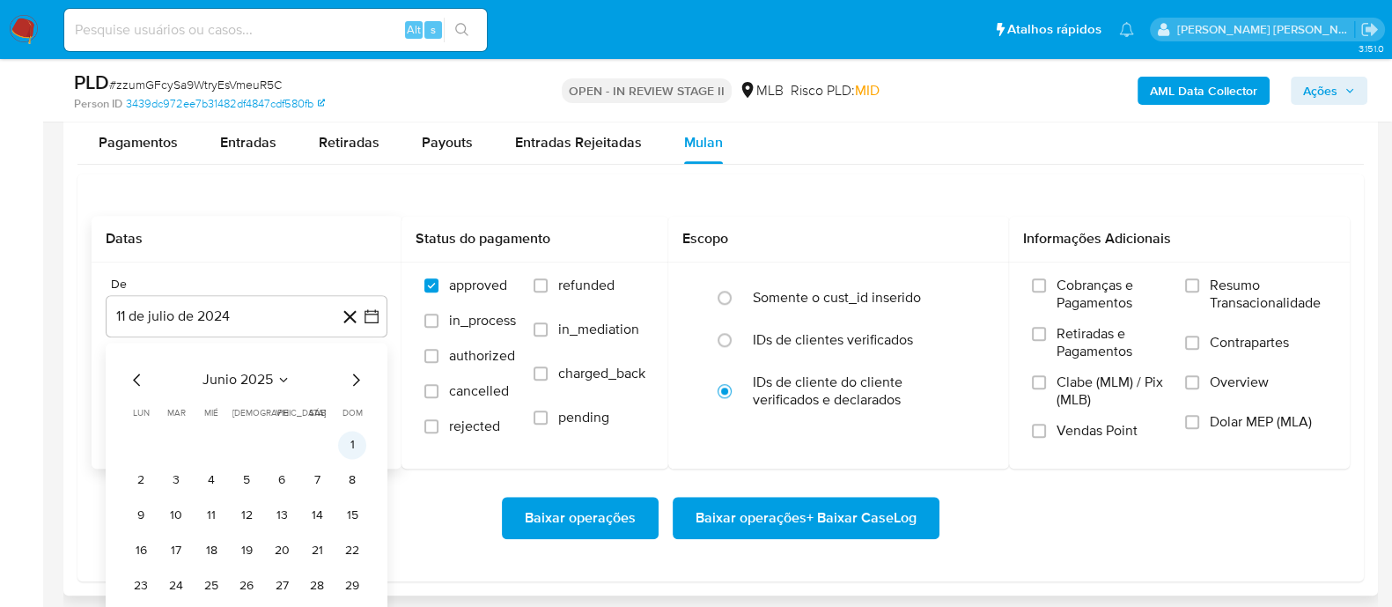
click at [350, 440] on button "1" at bounding box center [352, 445] width 28 height 28
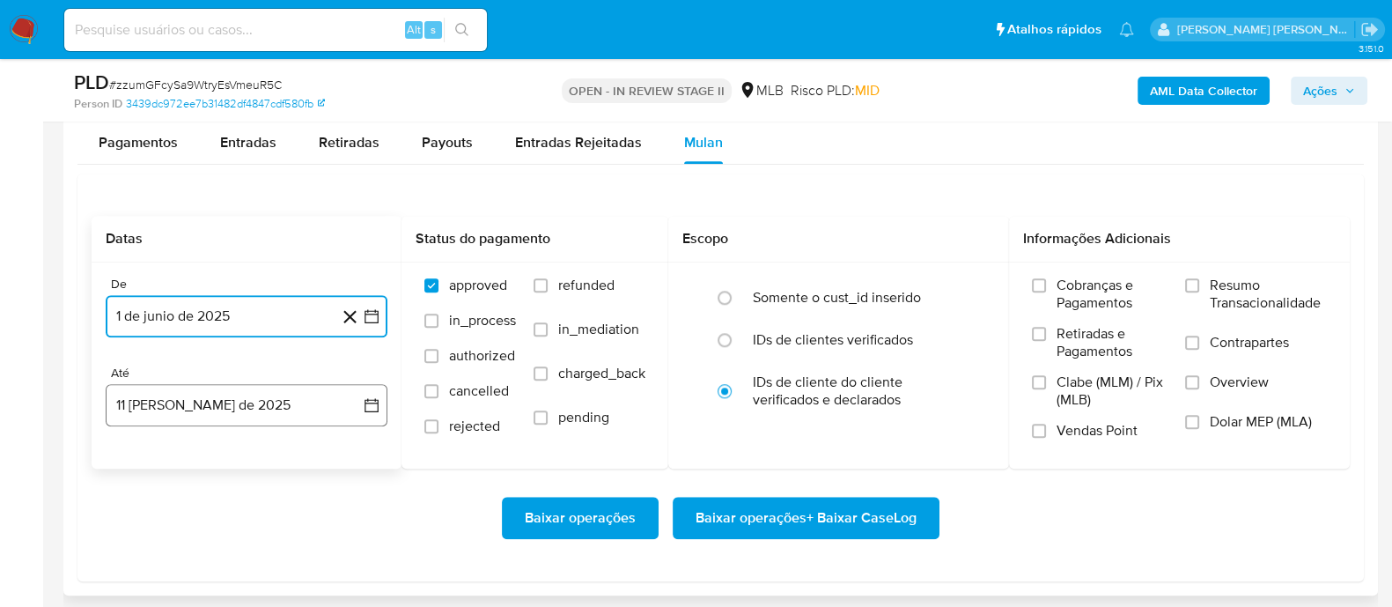
click at [282, 397] on button "11 de agosto de 2025" at bounding box center [247, 405] width 282 height 42
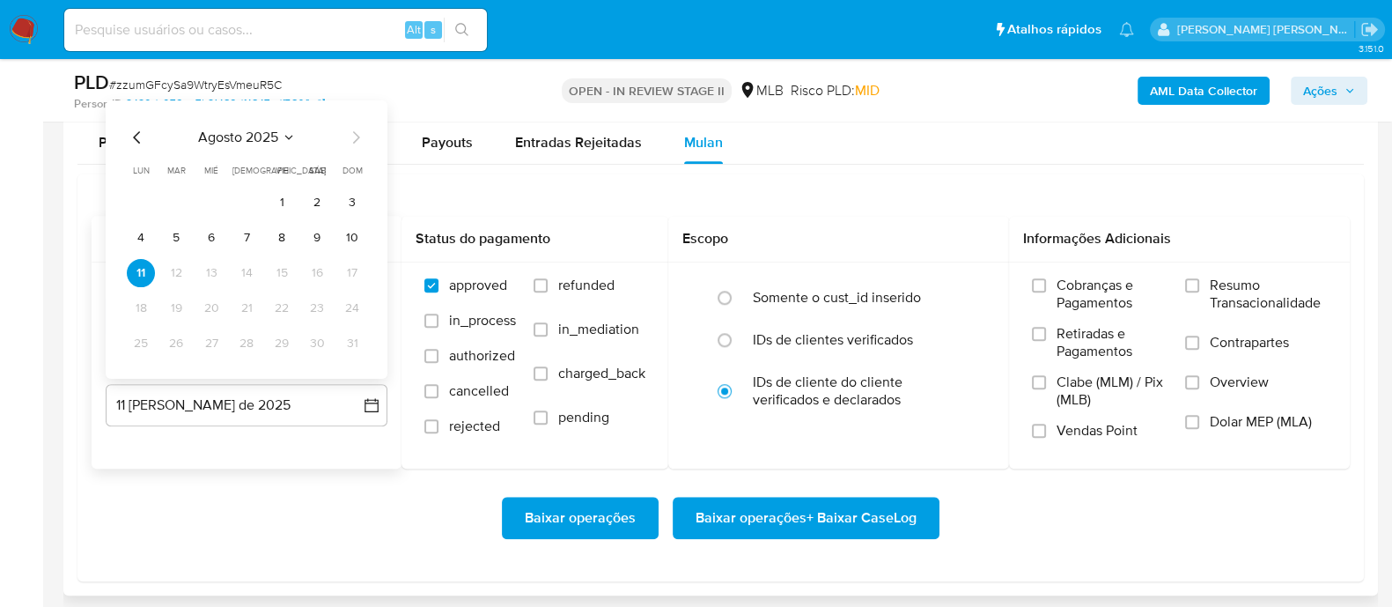
click at [278, 243] on button "8" at bounding box center [282, 238] width 28 height 28
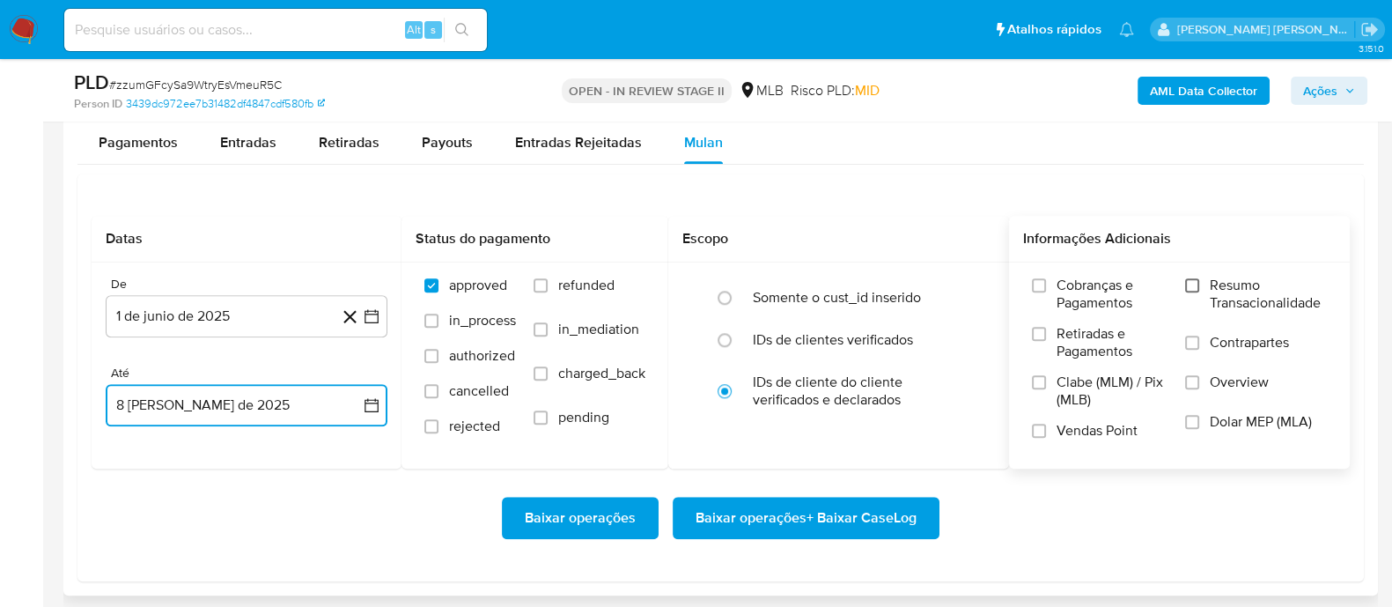
click at [1194, 284] on input "Resumo Transacionalidade" at bounding box center [1192, 285] width 14 height 14
click at [1199, 342] on input "Contrapartes" at bounding box center [1192, 343] width 14 height 14
click at [1040, 429] on input "Vendas Point" at bounding box center [1039, 431] width 14 height 14
click at [837, 510] on span "Baixar operações + Baixar CaseLog" at bounding box center [806, 517] width 221 height 39
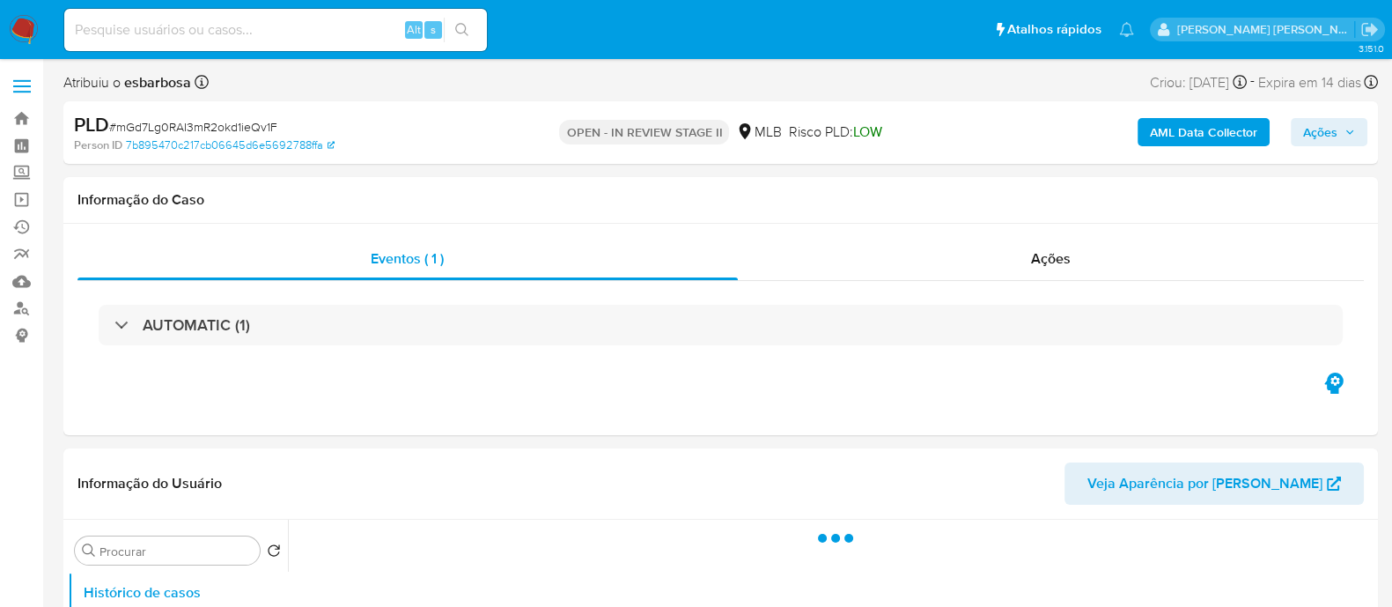
select select "10"
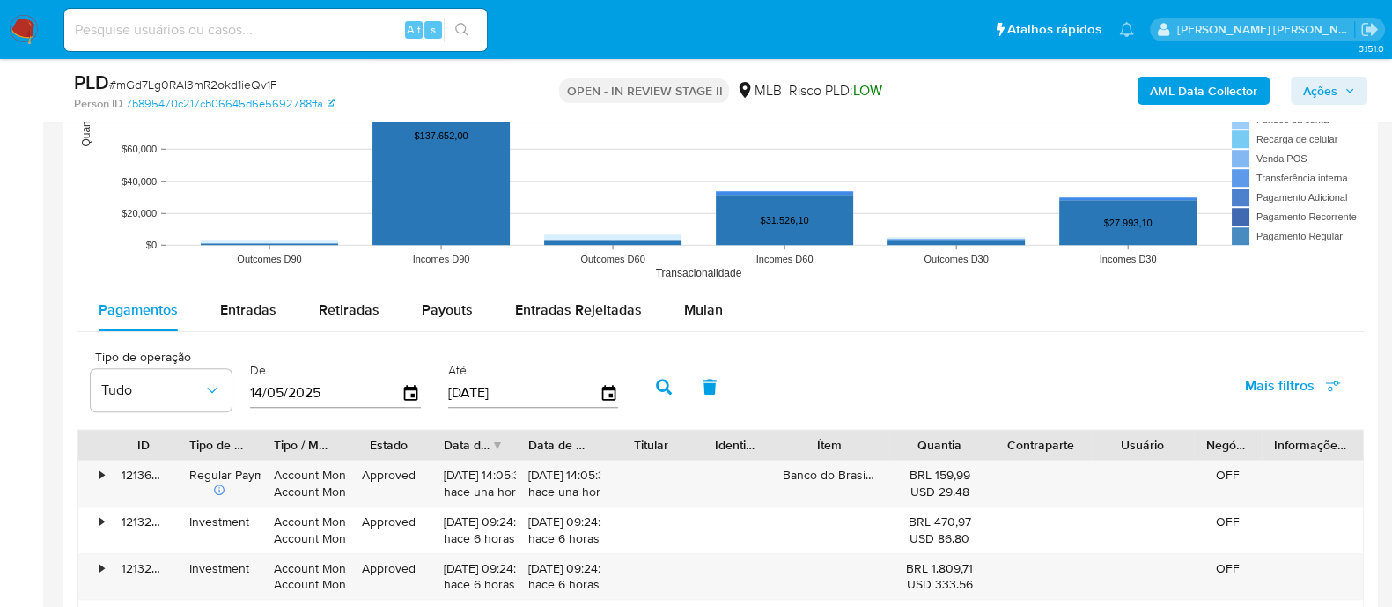
scroll to position [1760, 0]
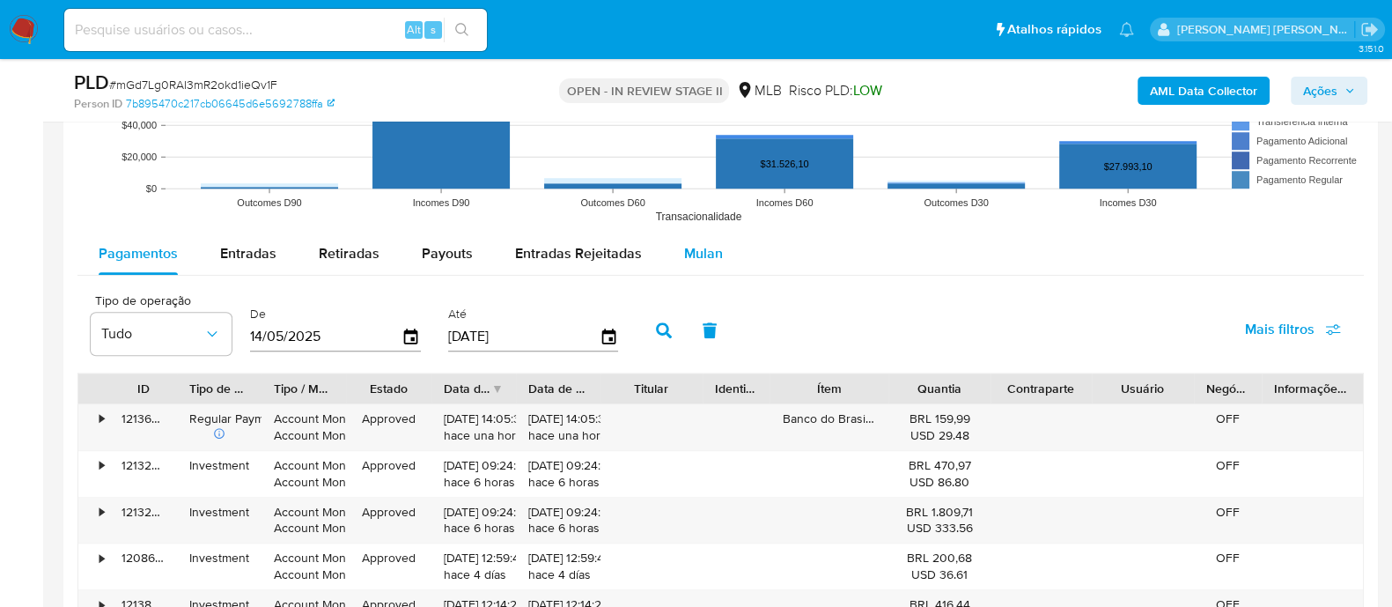
click at [700, 254] on span "Mulan" at bounding box center [703, 253] width 39 height 20
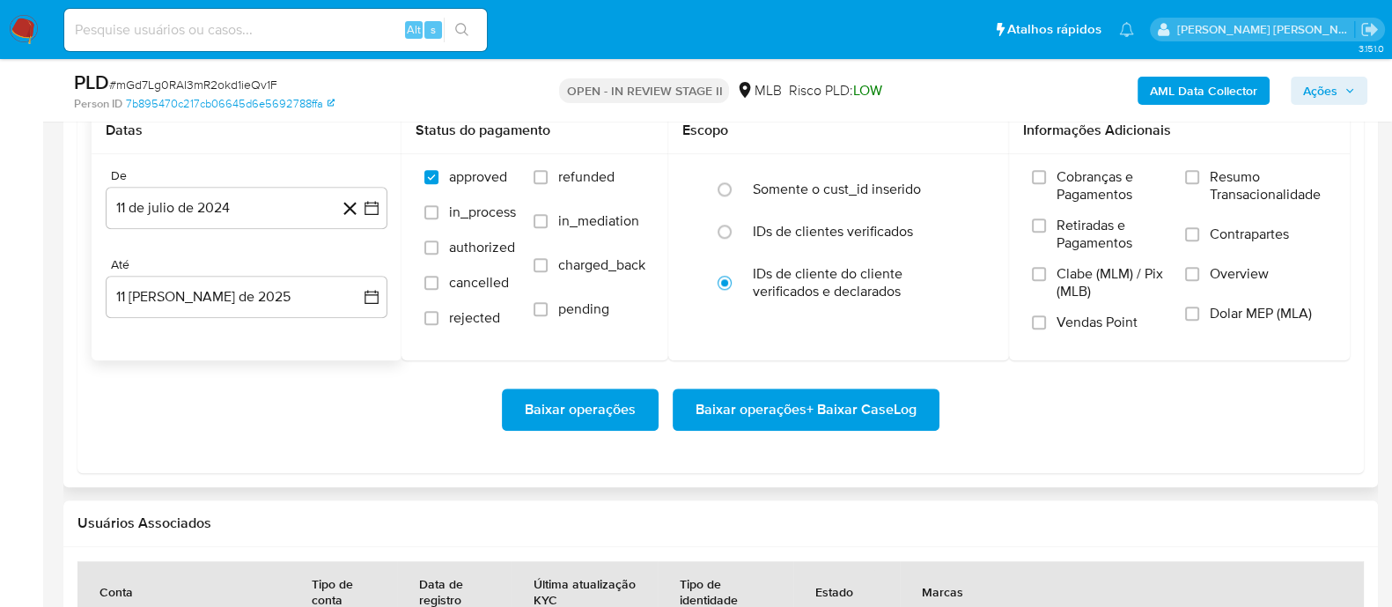
scroll to position [1981, 0]
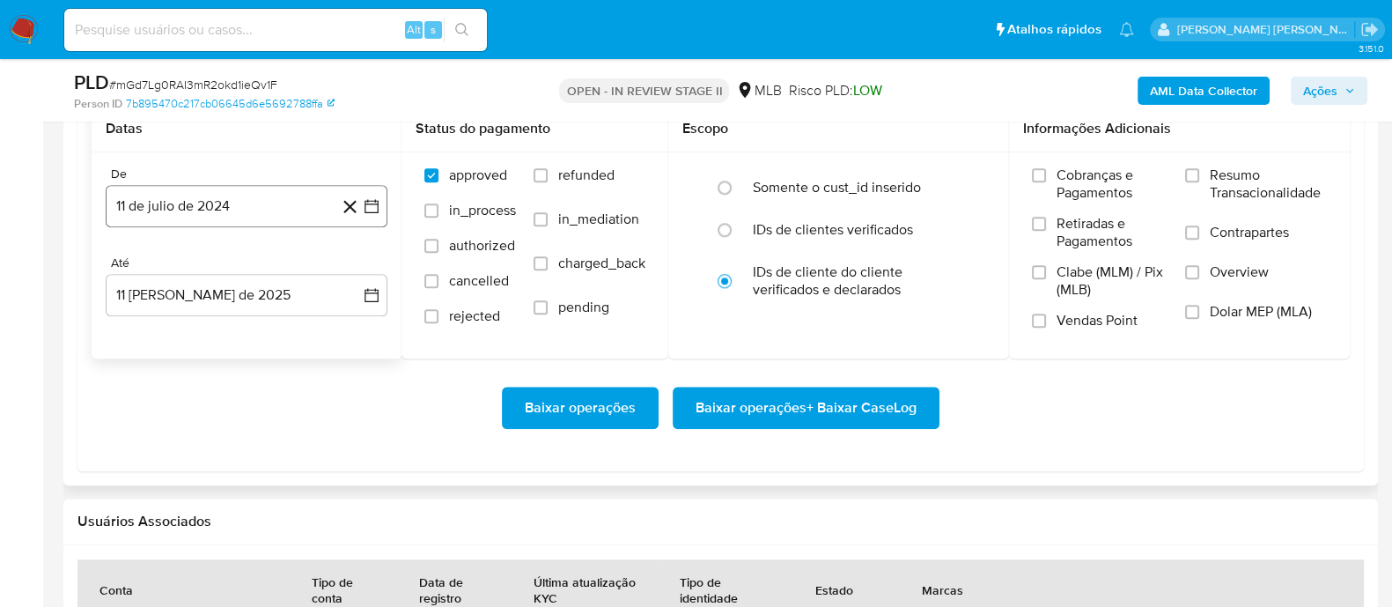
click at [277, 218] on button "11 de julio de 2024" at bounding box center [247, 206] width 282 height 42
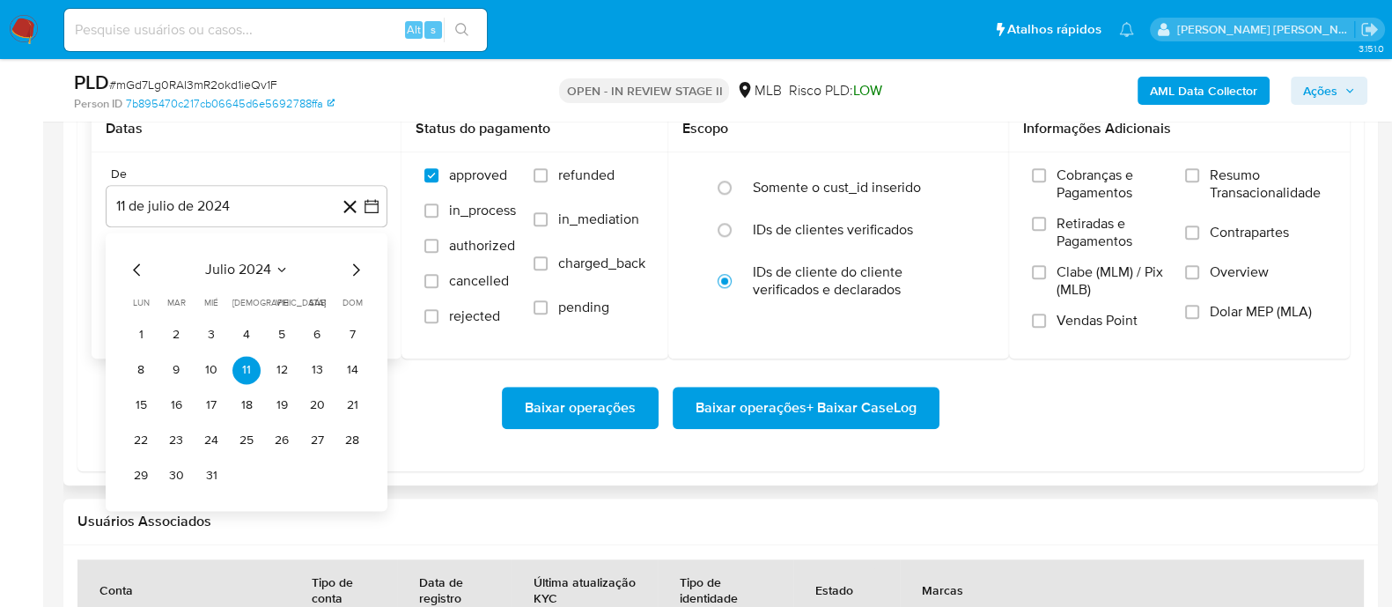
click at [253, 270] on span "julio 2024" at bounding box center [238, 270] width 66 height 18
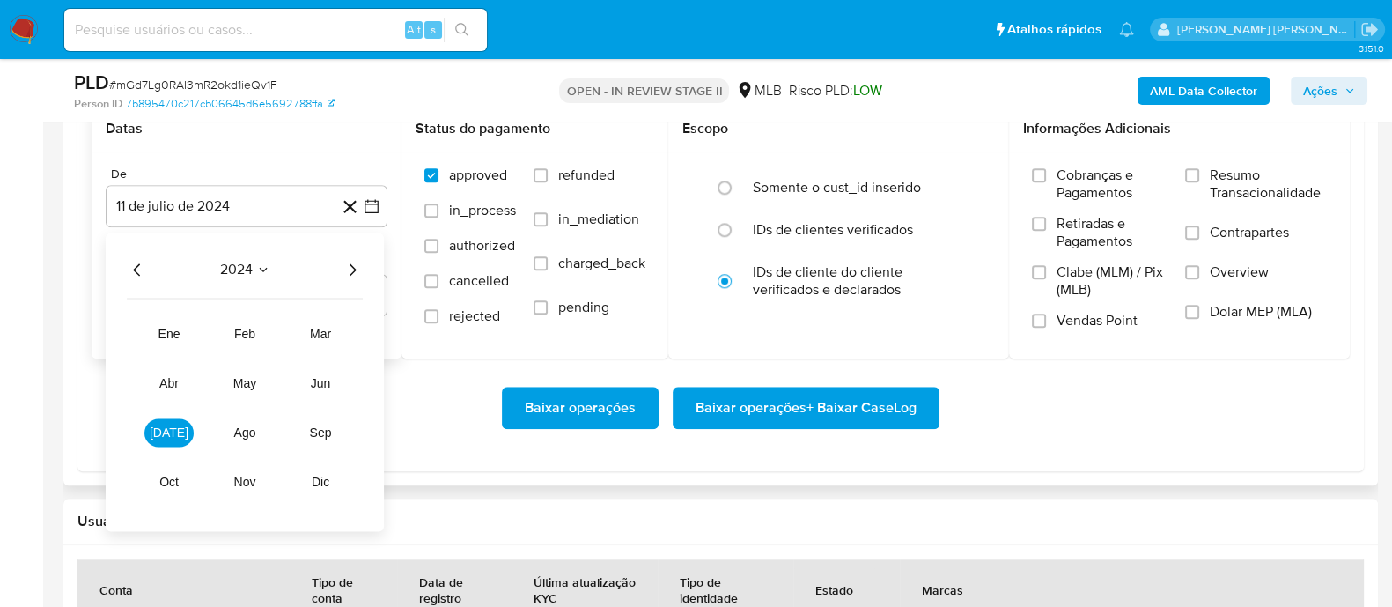
click at [350, 269] on icon "Año siguiente" at bounding box center [352, 269] width 21 height 21
click at [326, 380] on span "jun" at bounding box center [321, 383] width 20 height 14
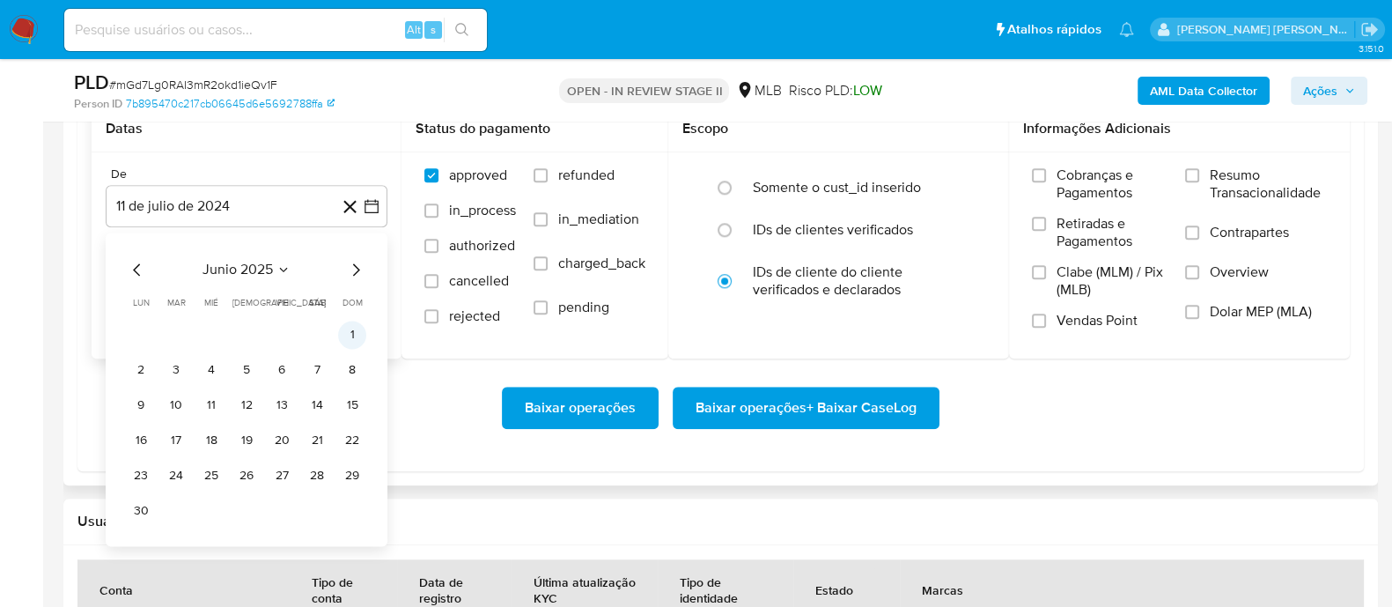
click at [352, 338] on button "1" at bounding box center [352, 335] width 28 height 28
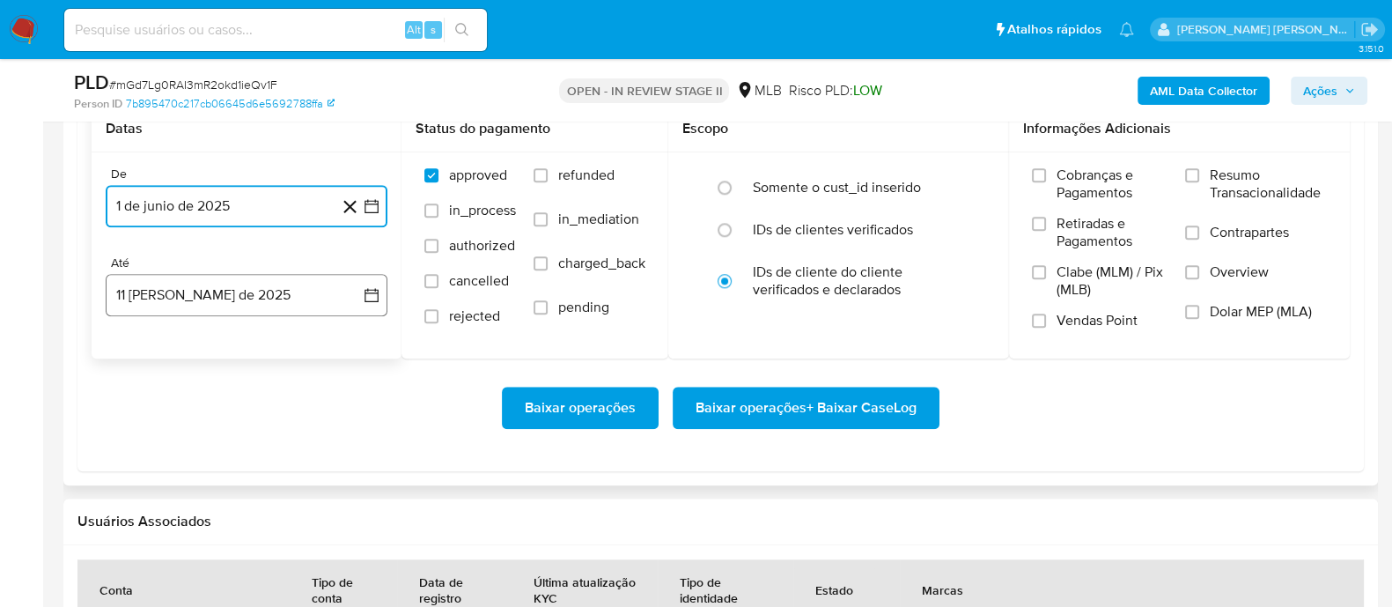
click at [281, 284] on button "11 de agosto de 2025" at bounding box center [247, 295] width 282 height 42
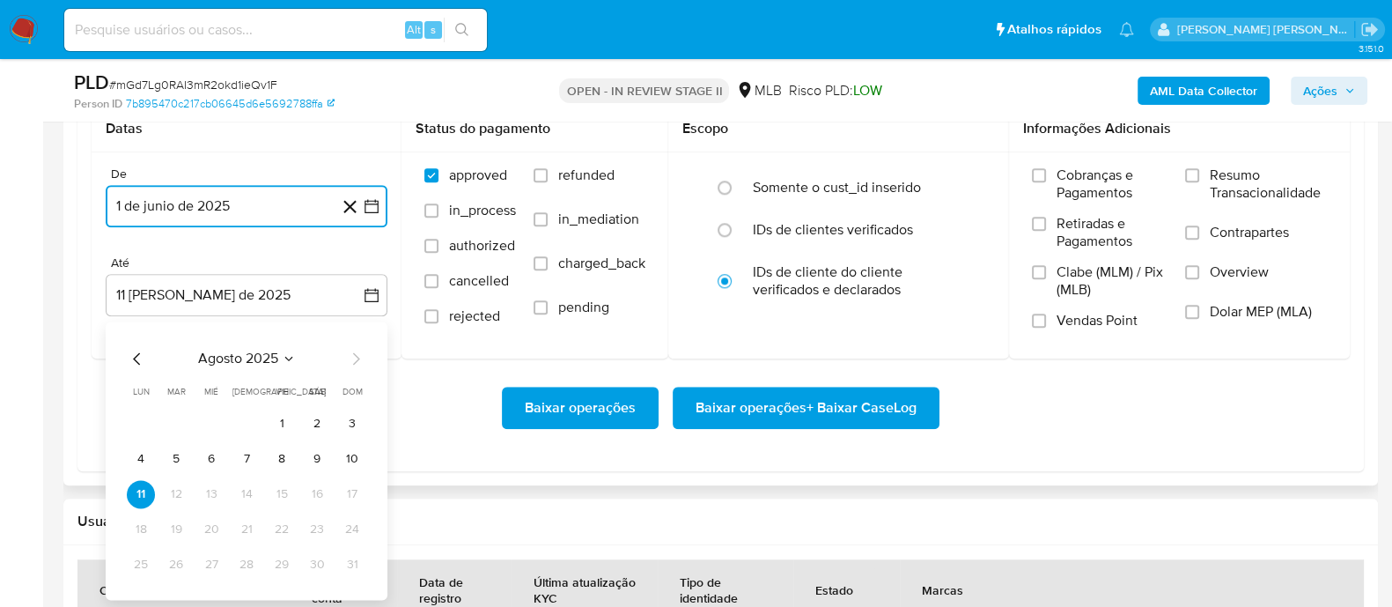
drag, startPoint x: 284, startPoint y: 454, endPoint x: 361, endPoint y: 406, distance: 90.6
click at [284, 454] on button "8" at bounding box center [282, 459] width 28 height 28
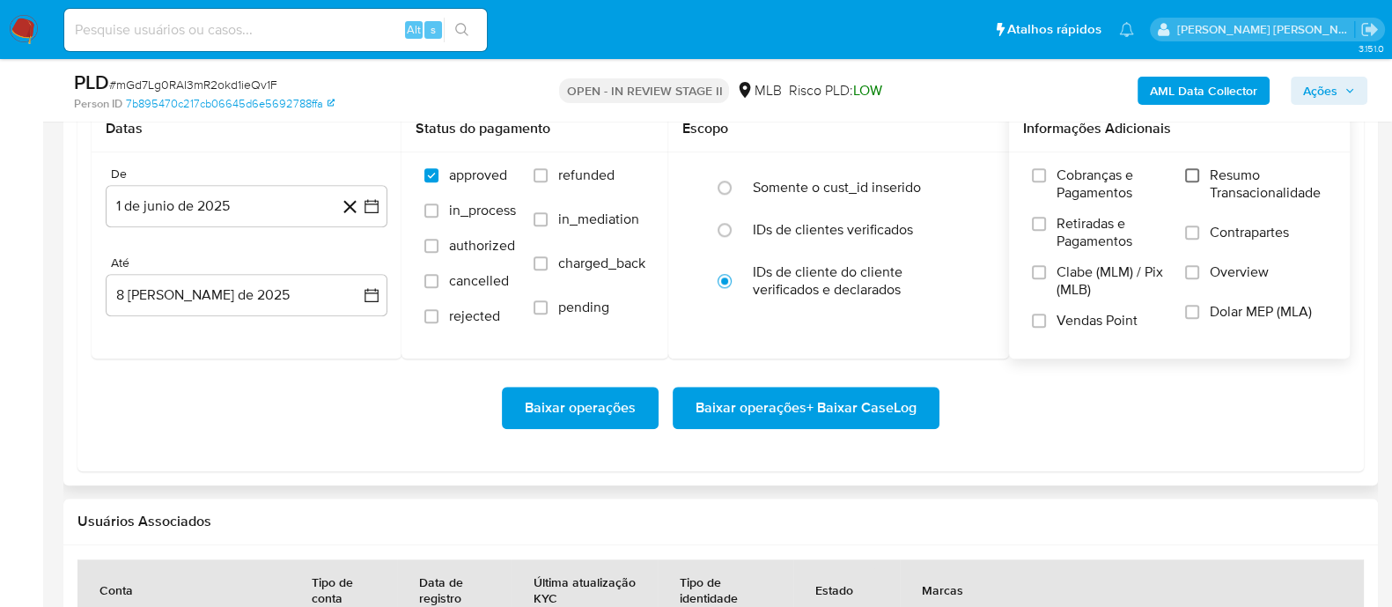
click at [1185, 174] on div "Cobranças e Pagamentos Retiradas e Pagamentos Clabe (MLM) / Pix (MLB) Vendas Po…" at bounding box center [1179, 254] width 313 height 176
click at [1190, 184] on label "Resumo Transacionalidade" at bounding box center [1256, 194] width 142 height 57
click at [1190, 182] on input "Resumo Transacionalidade" at bounding box center [1192, 175] width 14 height 14
click at [1193, 234] on input "Contrapartes" at bounding box center [1192, 232] width 14 height 14
click at [1042, 326] on input "Vendas Point" at bounding box center [1039, 321] width 14 height 14
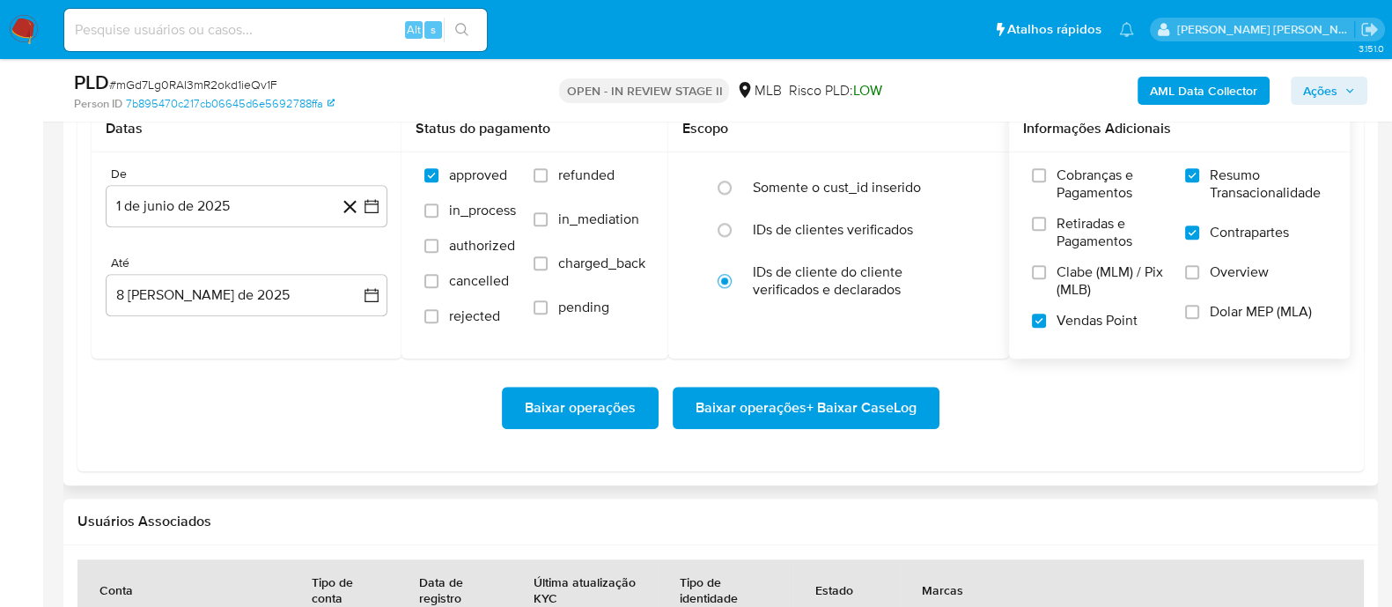
click at [830, 409] on span "Baixar operações + Baixar CaseLog" at bounding box center [806, 407] width 221 height 39
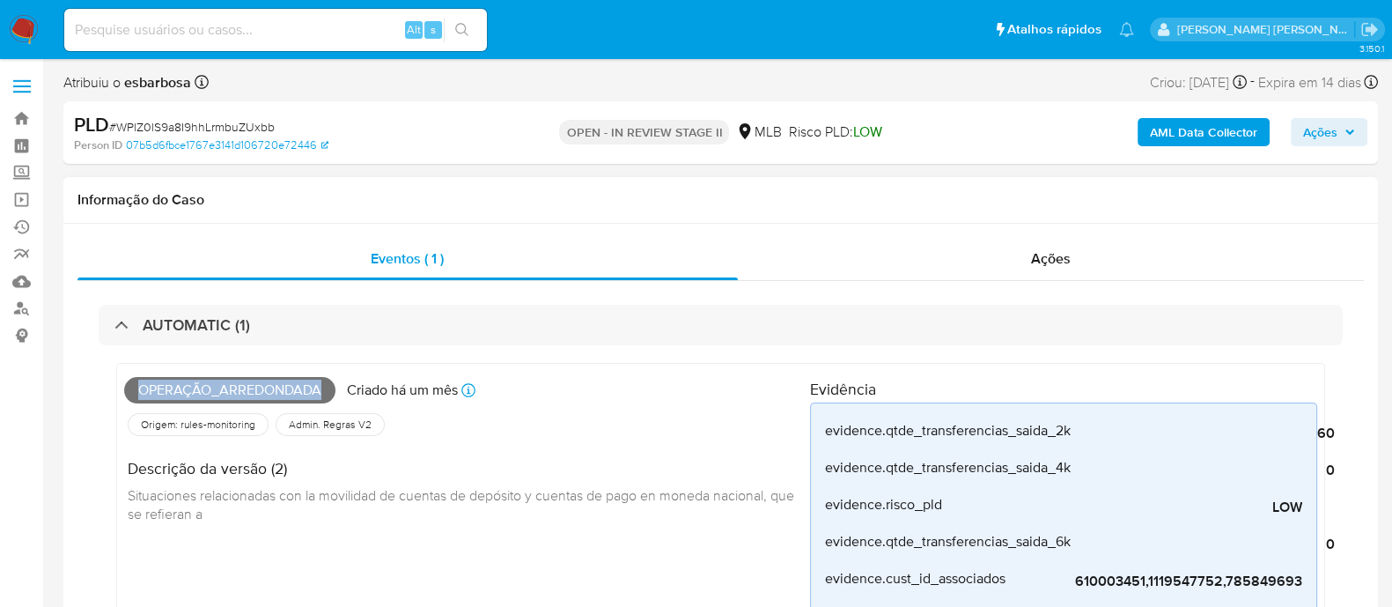
drag, startPoint x: 321, startPoint y: 389, endPoint x: 130, endPoint y: 380, distance: 190.4
click at [130, 380] on span "Operação_arredondada" at bounding box center [229, 390] width 211 height 26
copy span "Operação_arredondada"
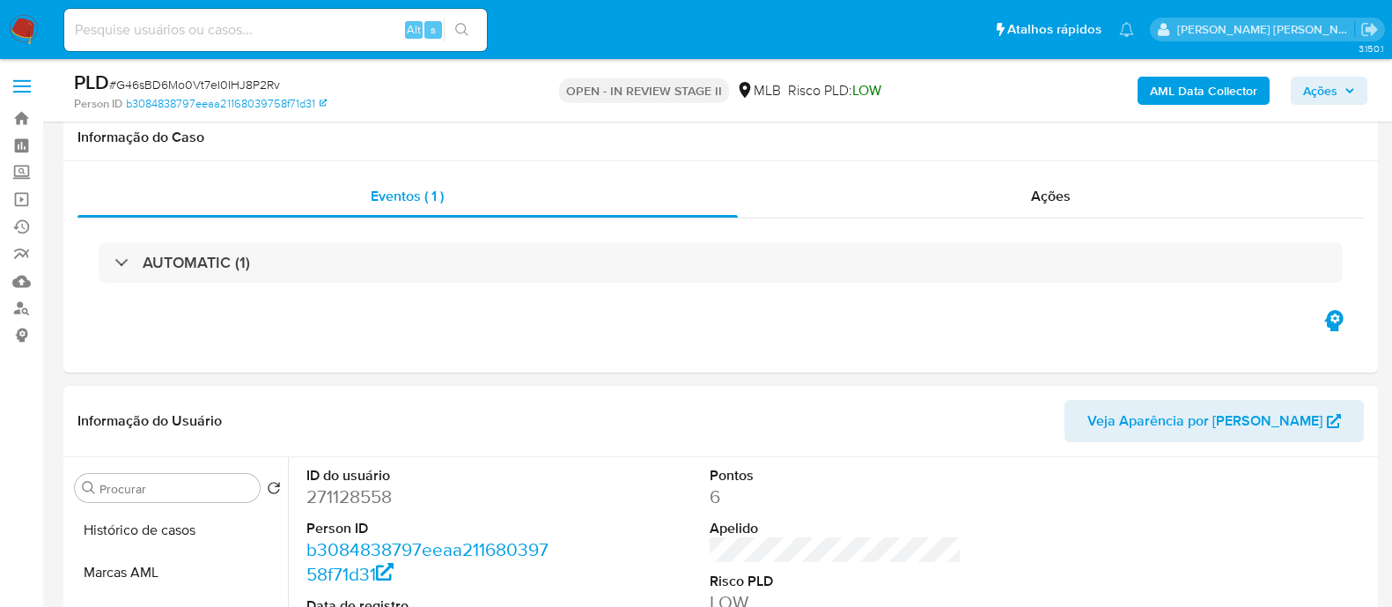
scroll to position [330, 0]
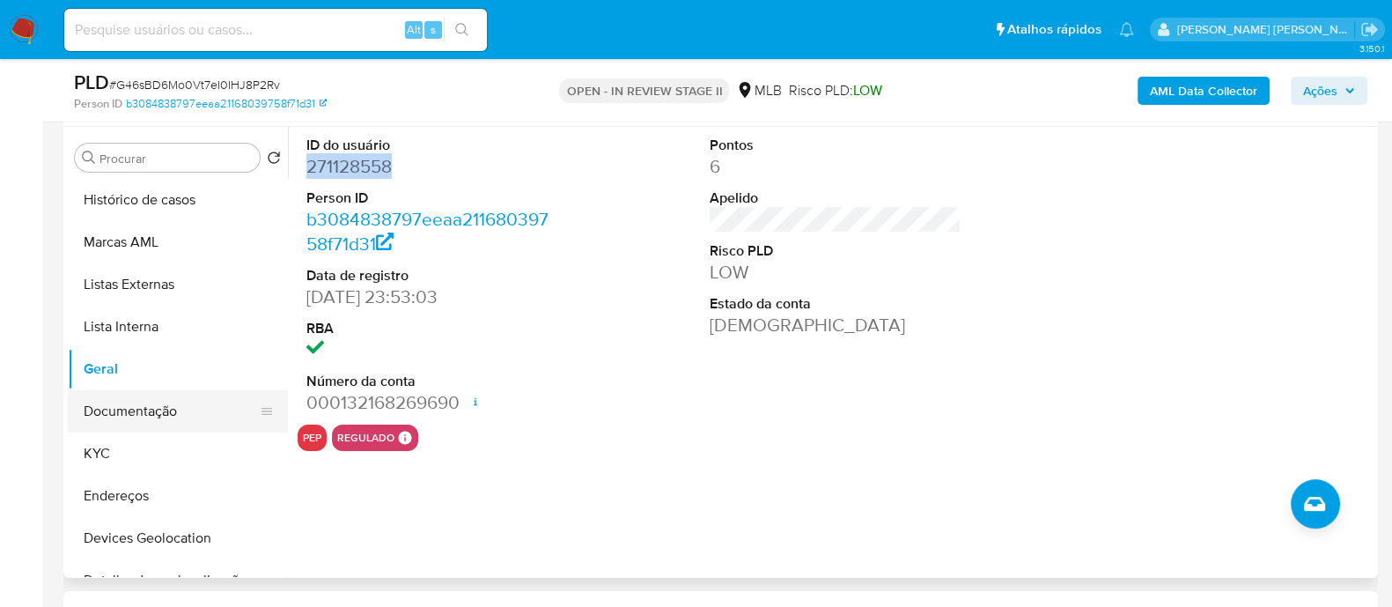
click at [170, 418] on button "Documentação" at bounding box center [171, 411] width 206 height 42
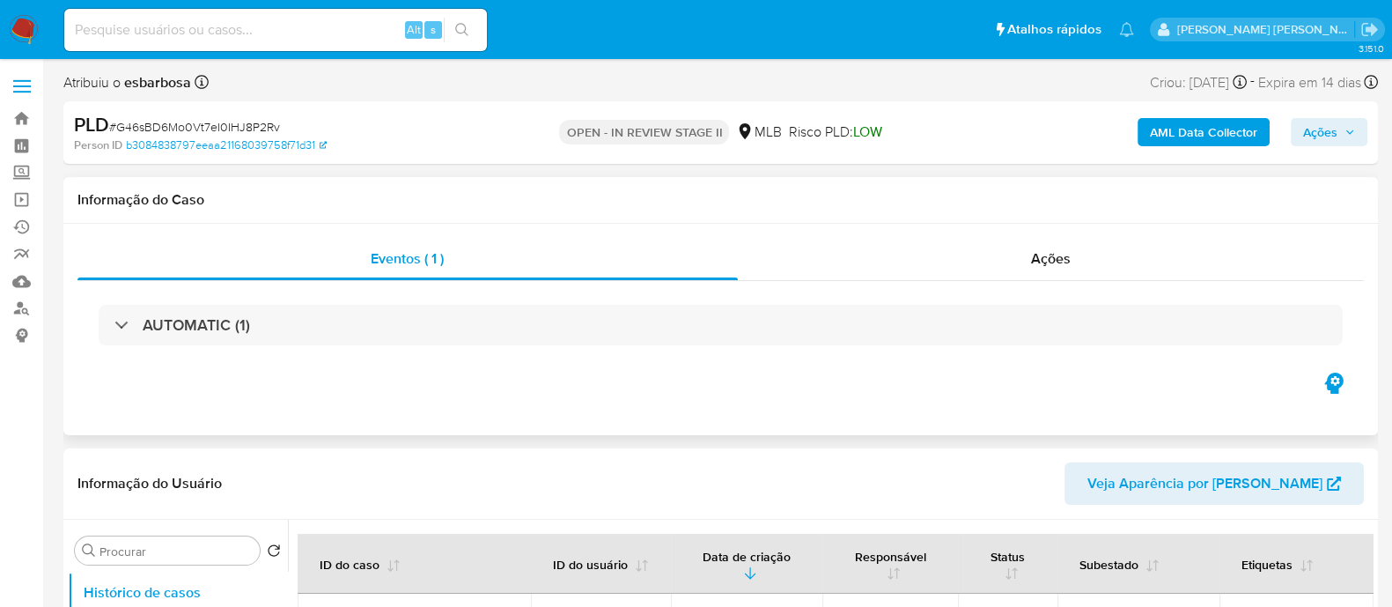
select select "10"
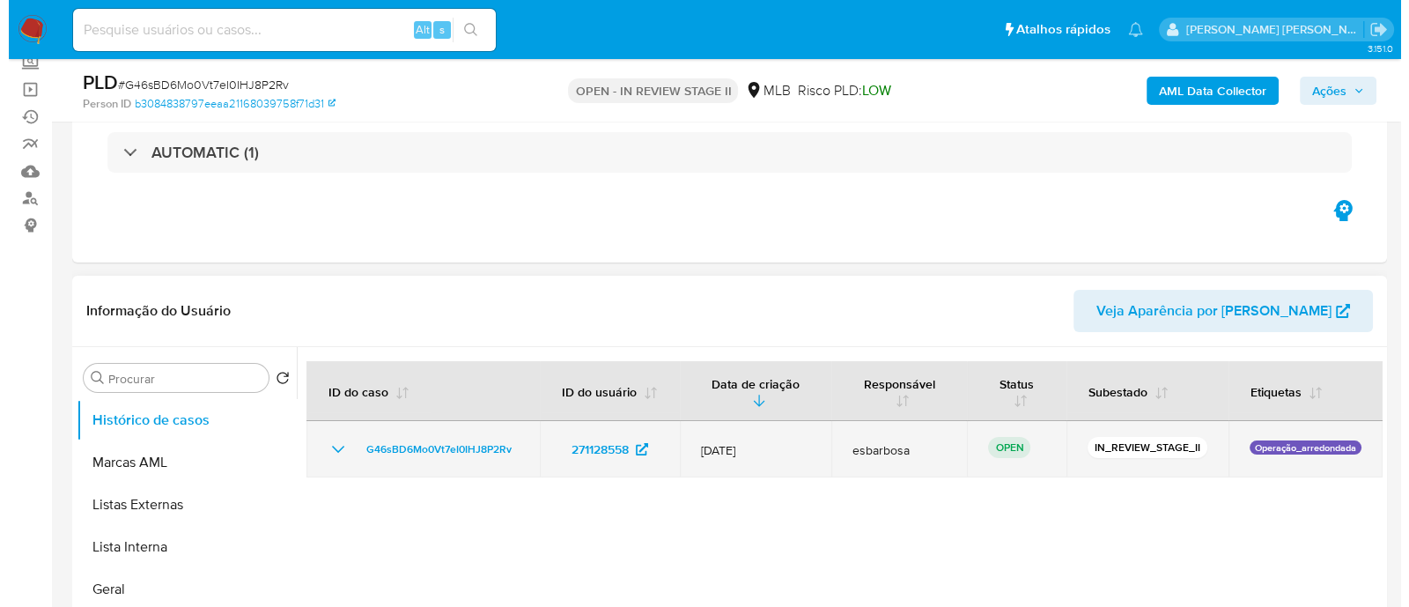
scroll to position [219, 0]
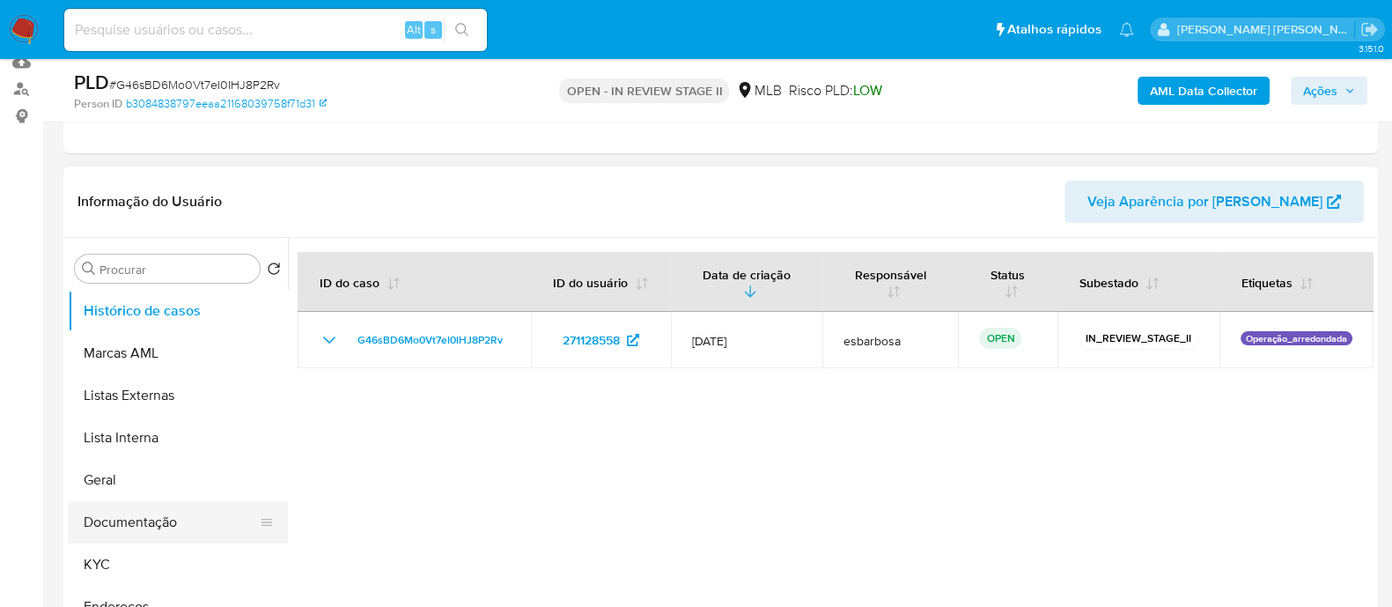
click at [159, 530] on button "Documentação" at bounding box center [171, 522] width 206 height 42
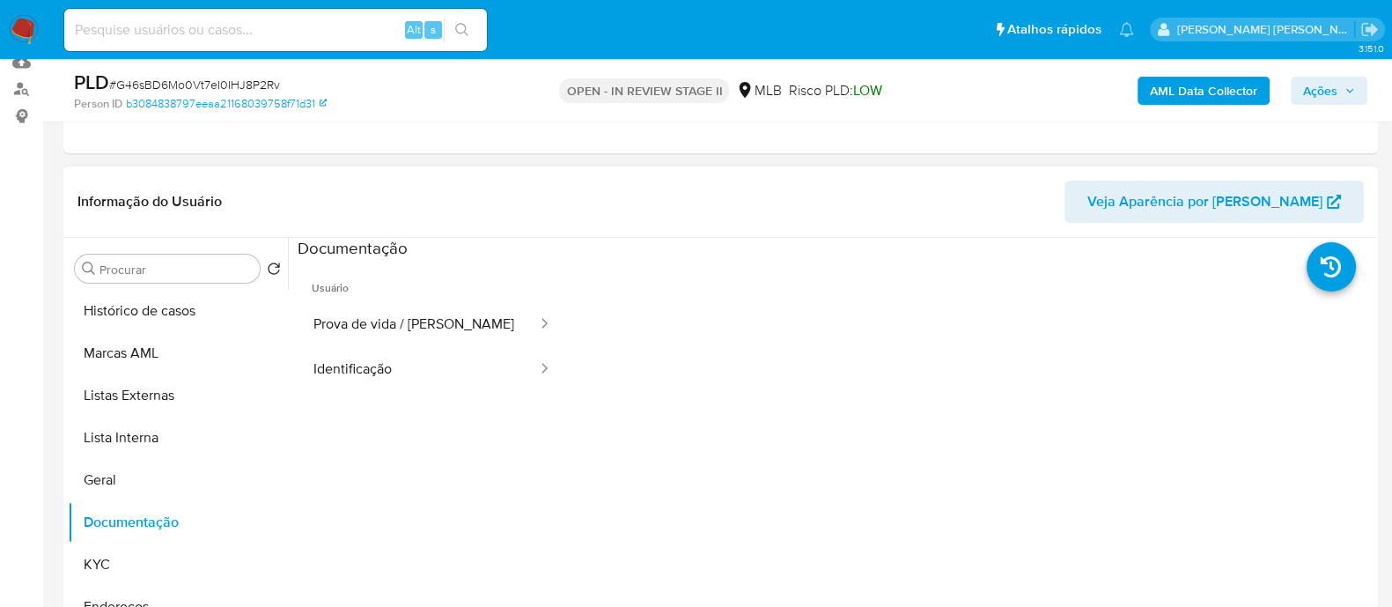
click at [410, 324] on button "Prova de vida / Selfie" at bounding box center [418, 324] width 241 height 45
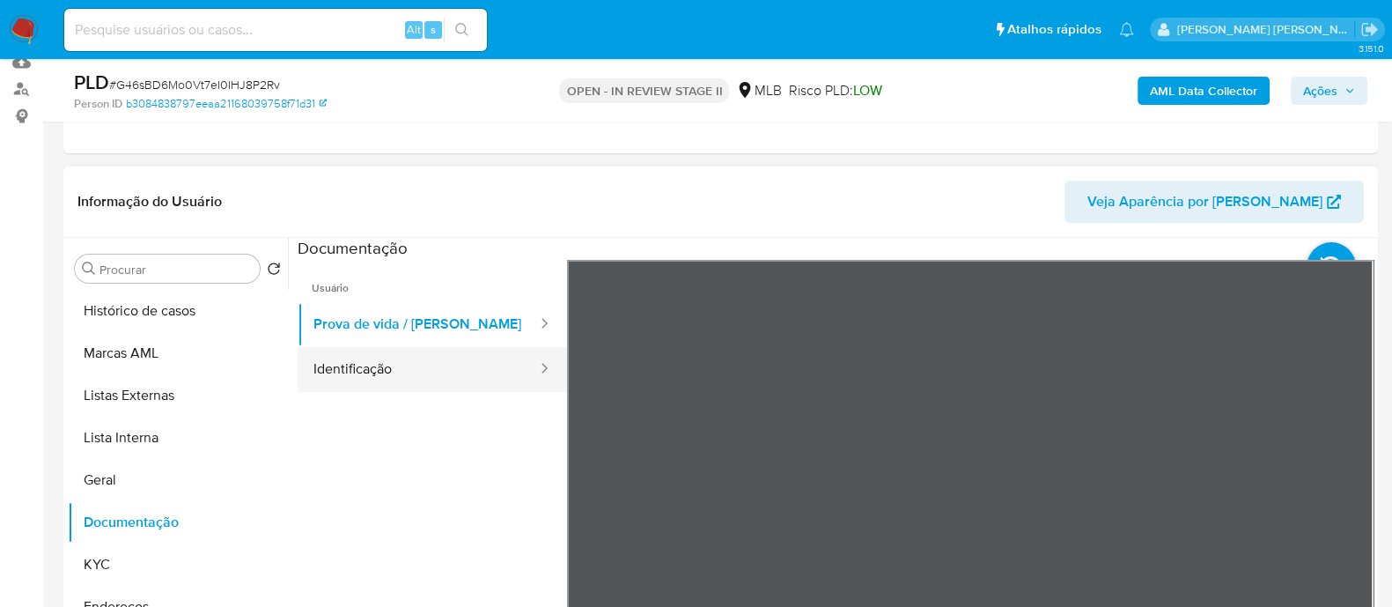
click at [428, 377] on button "Identificação" at bounding box center [418, 369] width 241 height 45
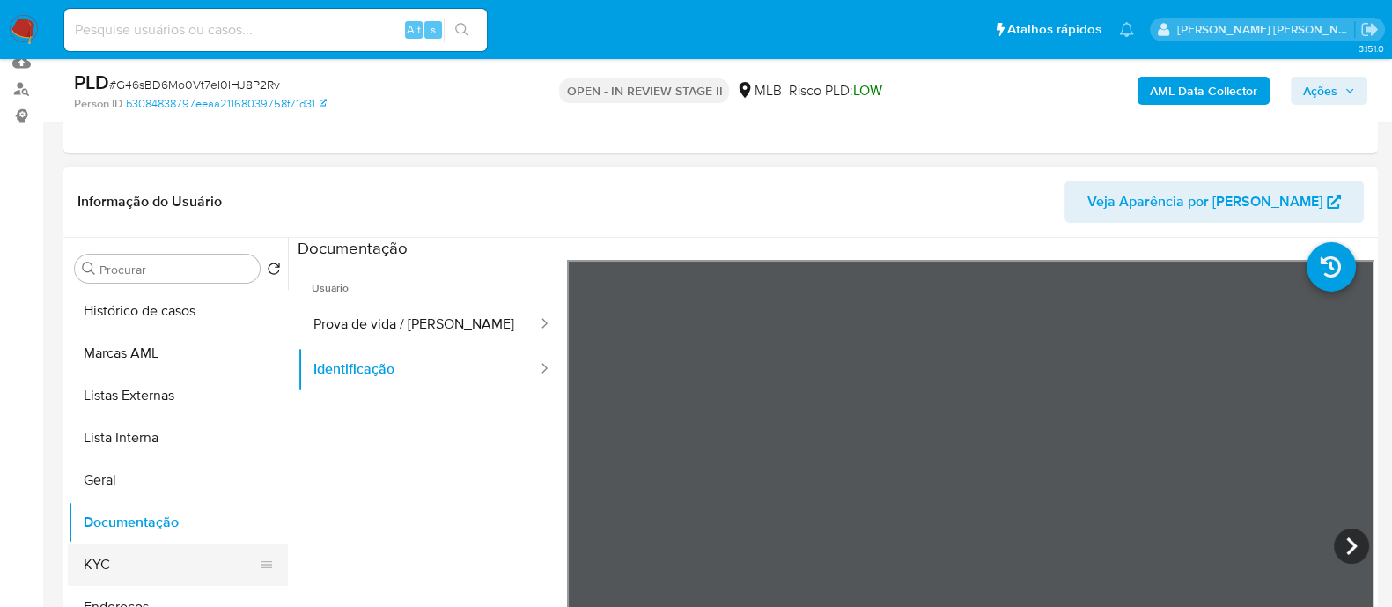
click at [124, 571] on button "KYC" at bounding box center [171, 564] width 206 height 42
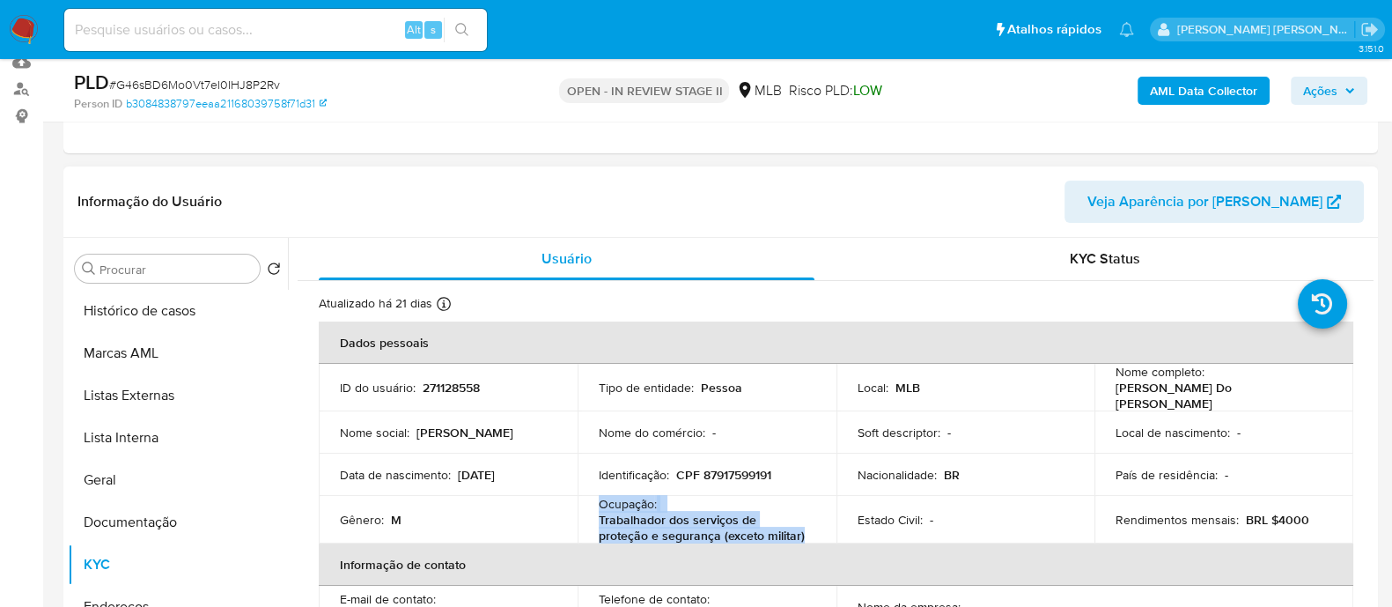
drag, startPoint x: 749, startPoint y: 521, endPoint x: 594, endPoint y: 503, distance: 155.2
click at [594, 503] on td "Ocupação : Trabalhador dos serviços de proteção e segurança (exceto militar)" at bounding box center [707, 520] width 259 height 48
copy div "Ocupação : Trabalhador dos serviços de proteção e segurança (exceto militar)"
click at [1179, 85] on b "AML Data Collector" at bounding box center [1203, 91] width 107 height 28
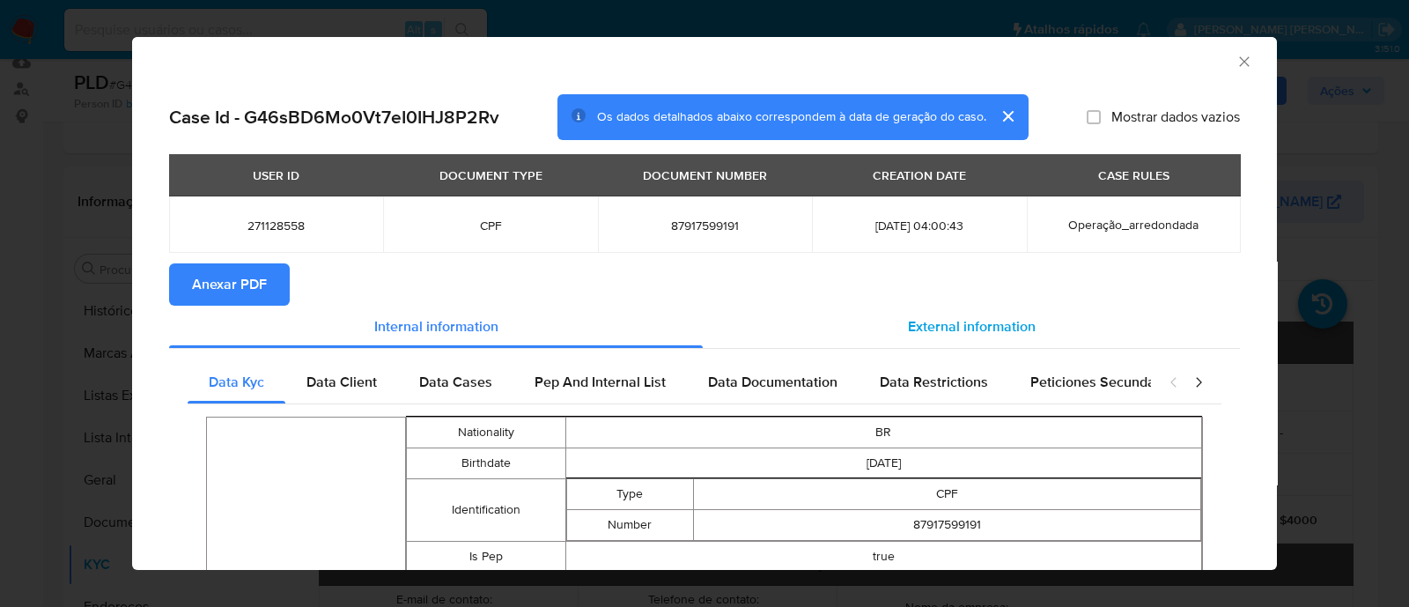
click at [954, 321] on span "External information" at bounding box center [972, 326] width 128 height 20
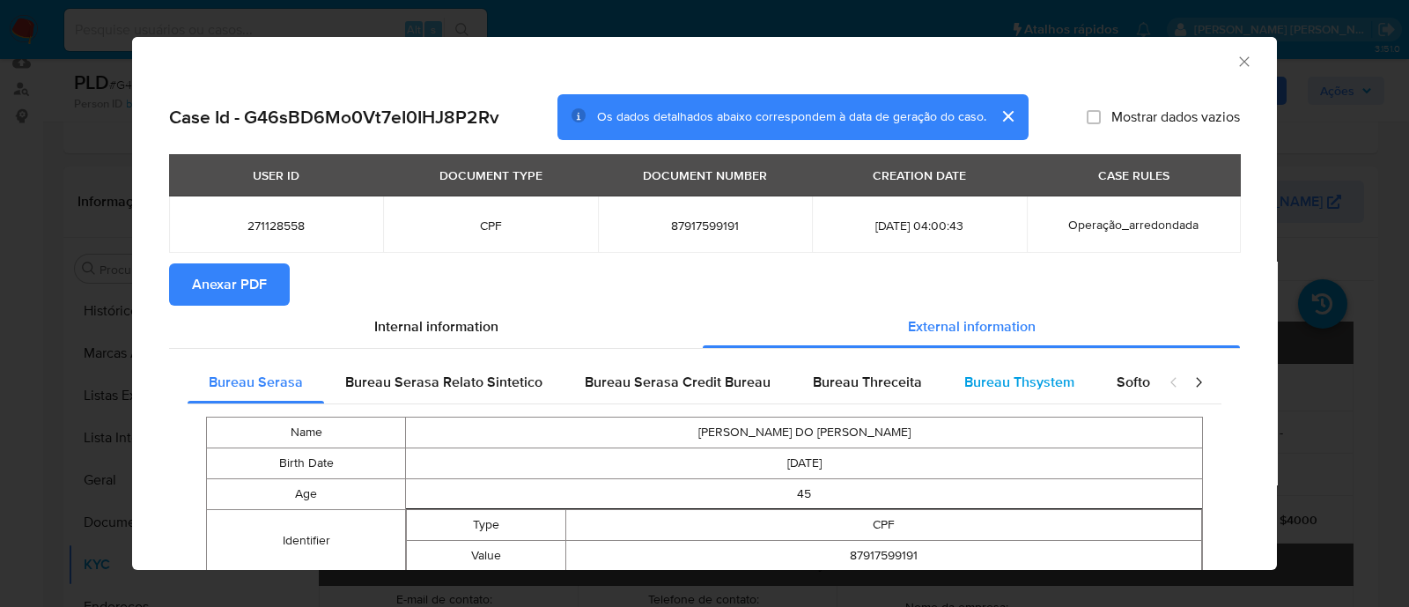
click at [1052, 378] on span "Bureau Thsystem" at bounding box center [1019, 382] width 110 height 20
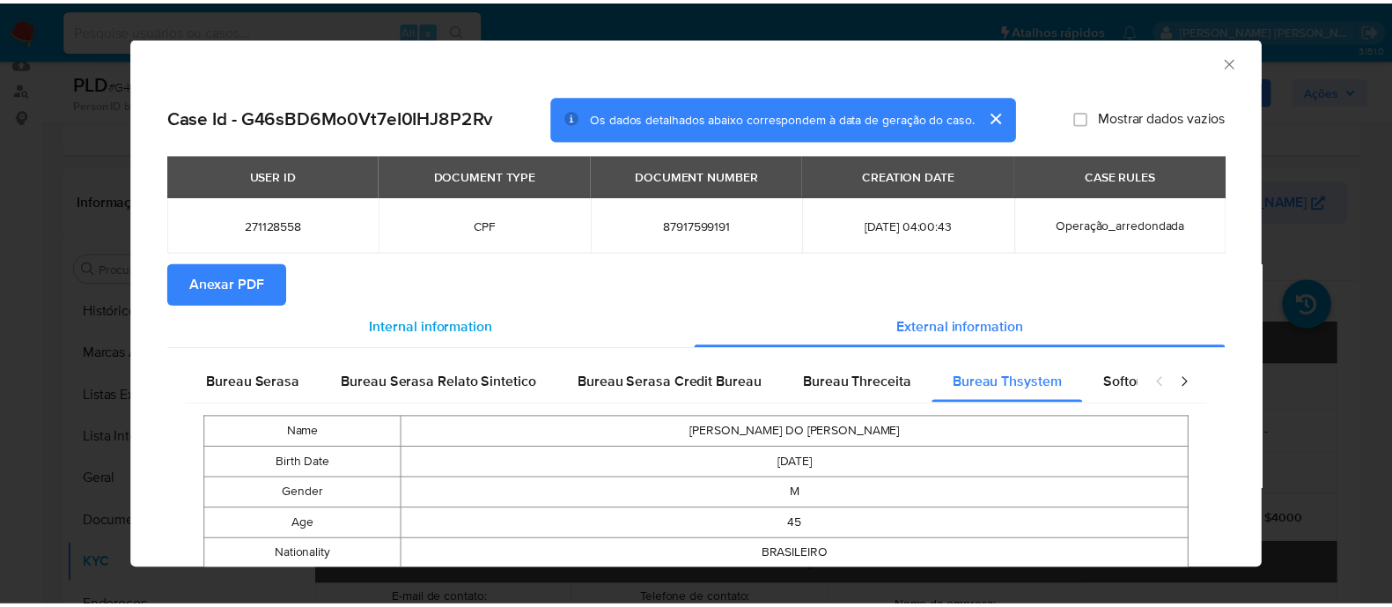
scroll to position [0, 0]
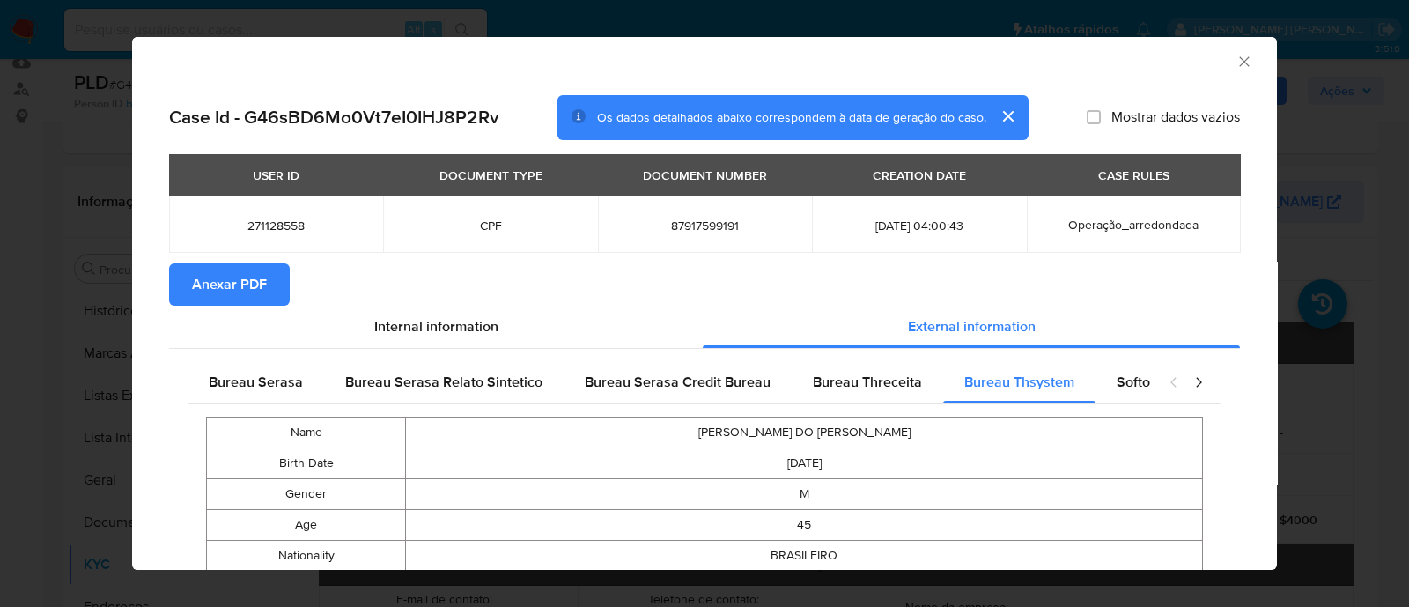
click at [244, 295] on span "Anexar PDF" at bounding box center [229, 284] width 75 height 39
click at [1236, 66] on icon "Fechar a janela" at bounding box center [1245, 62] width 18 height 18
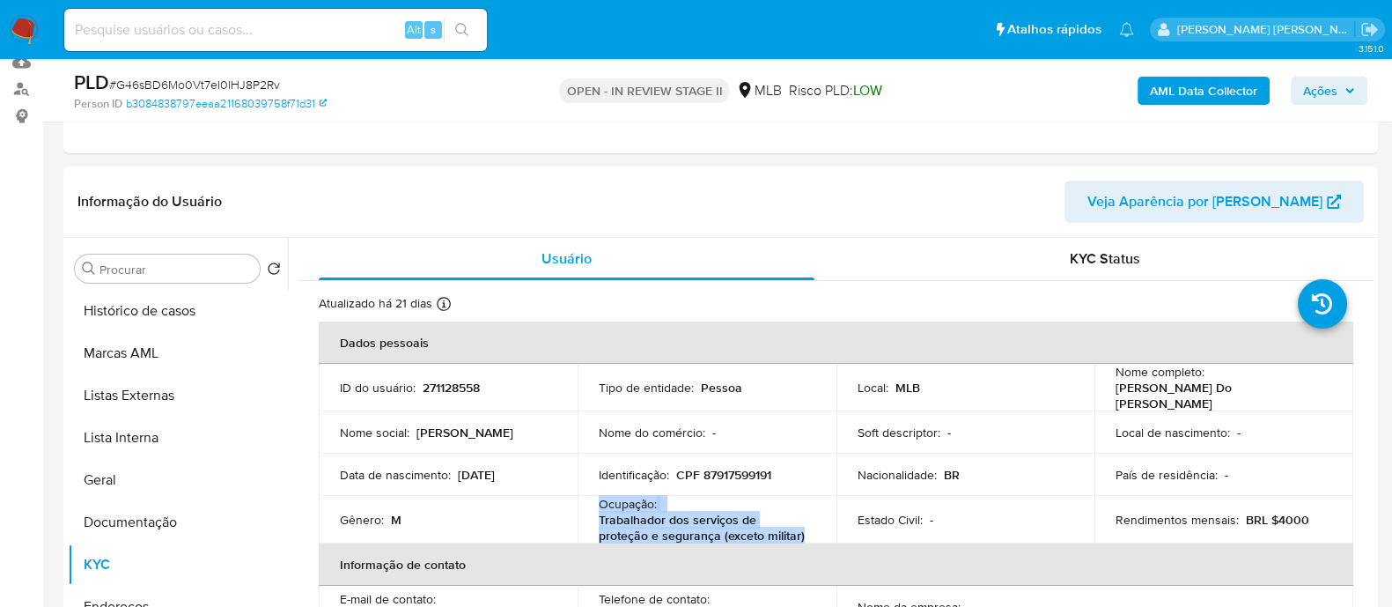
click at [1321, 91] on span "Ações" at bounding box center [1320, 91] width 34 height 28
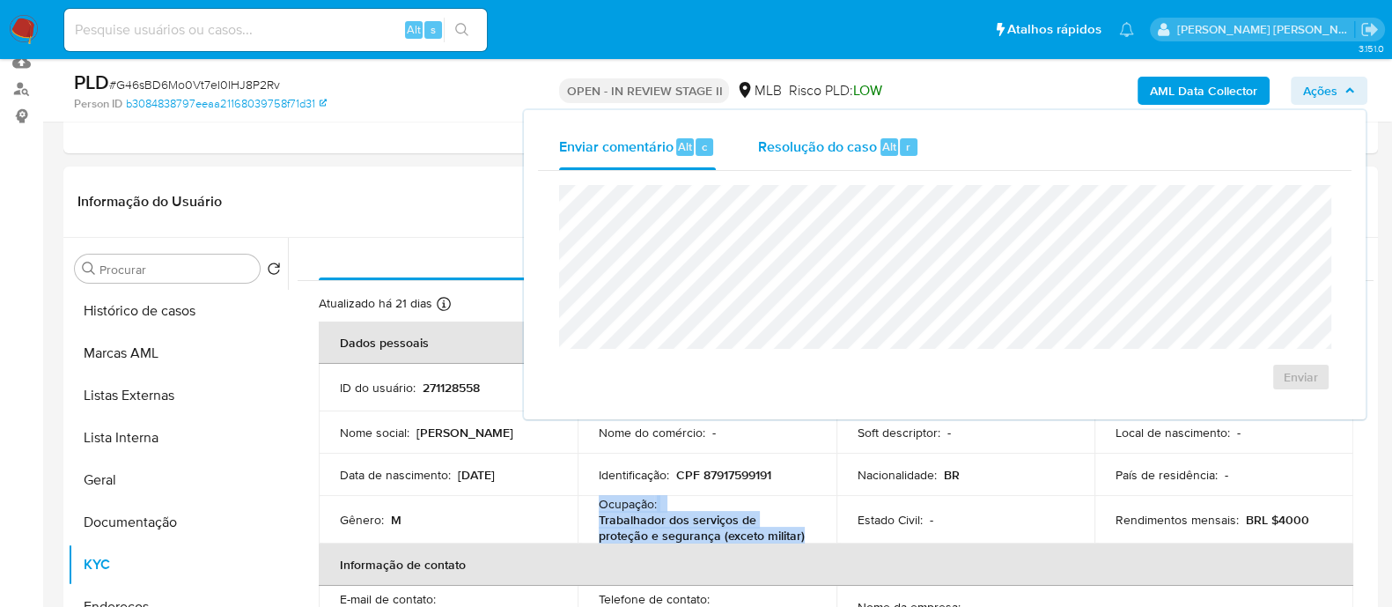
click at [834, 147] on span "Resolução do caso" at bounding box center [817, 146] width 119 height 20
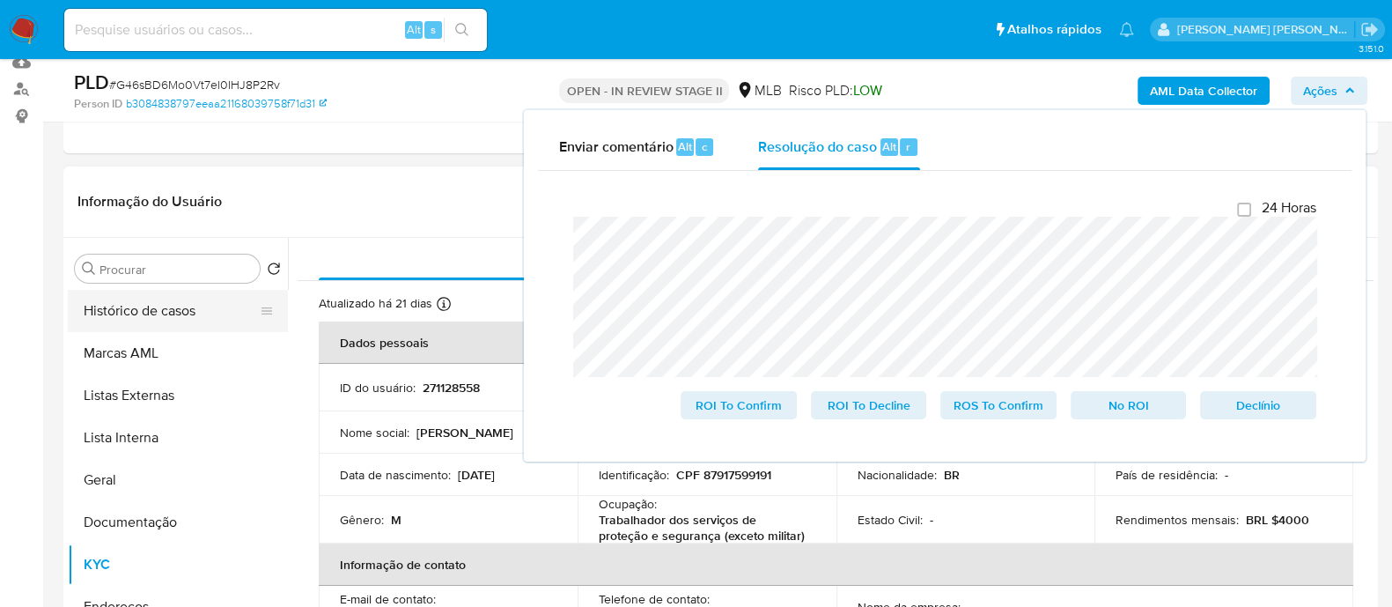
click at [169, 314] on button "Histórico de casos" at bounding box center [171, 311] width 206 height 42
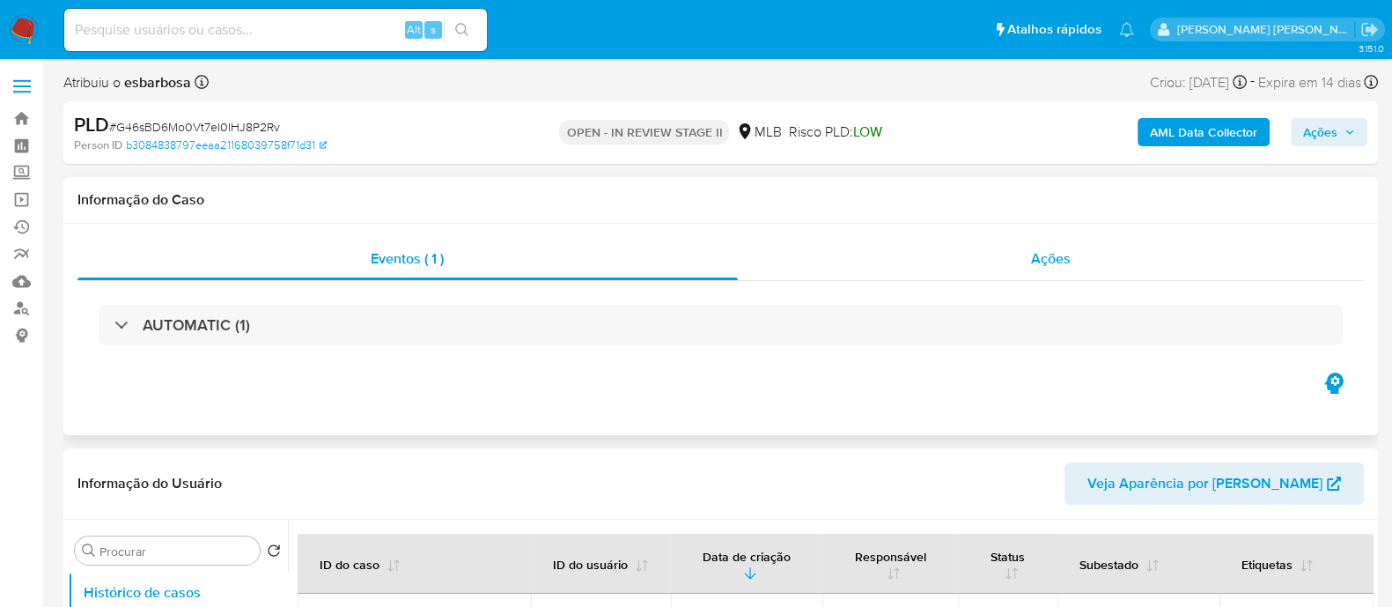
click at [787, 266] on div "Ações" at bounding box center [1051, 259] width 627 height 42
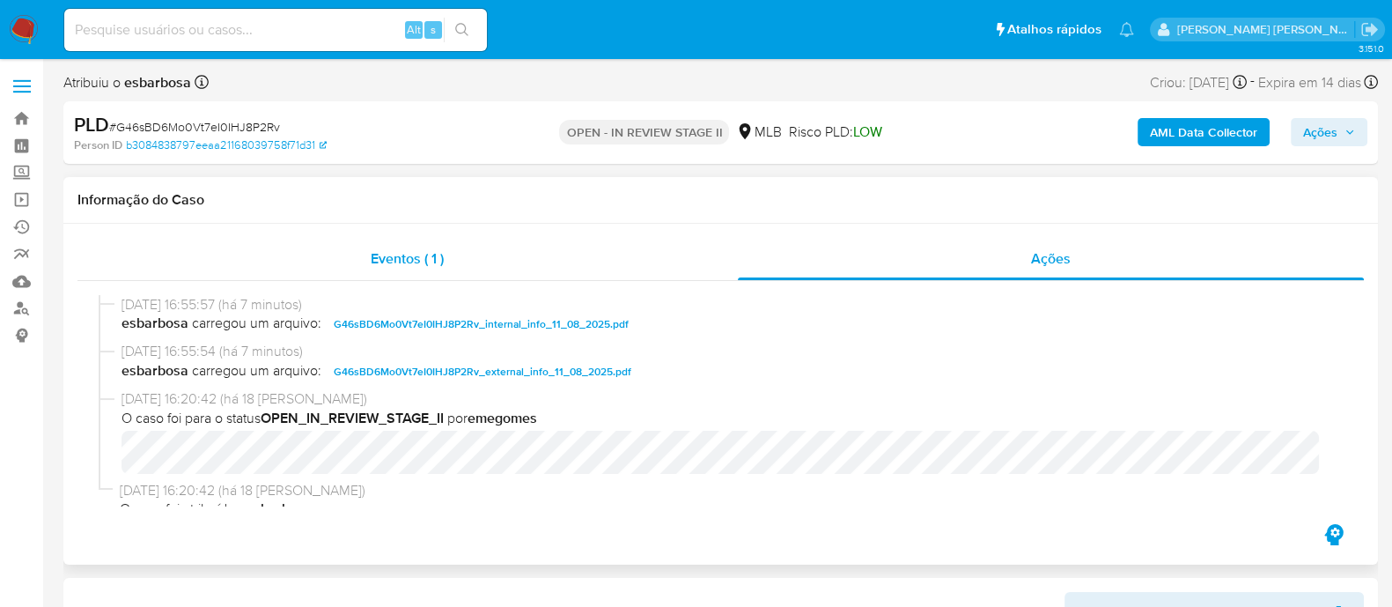
click at [572, 266] on div "Eventos ( 1 )" at bounding box center [407, 259] width 660 height 42
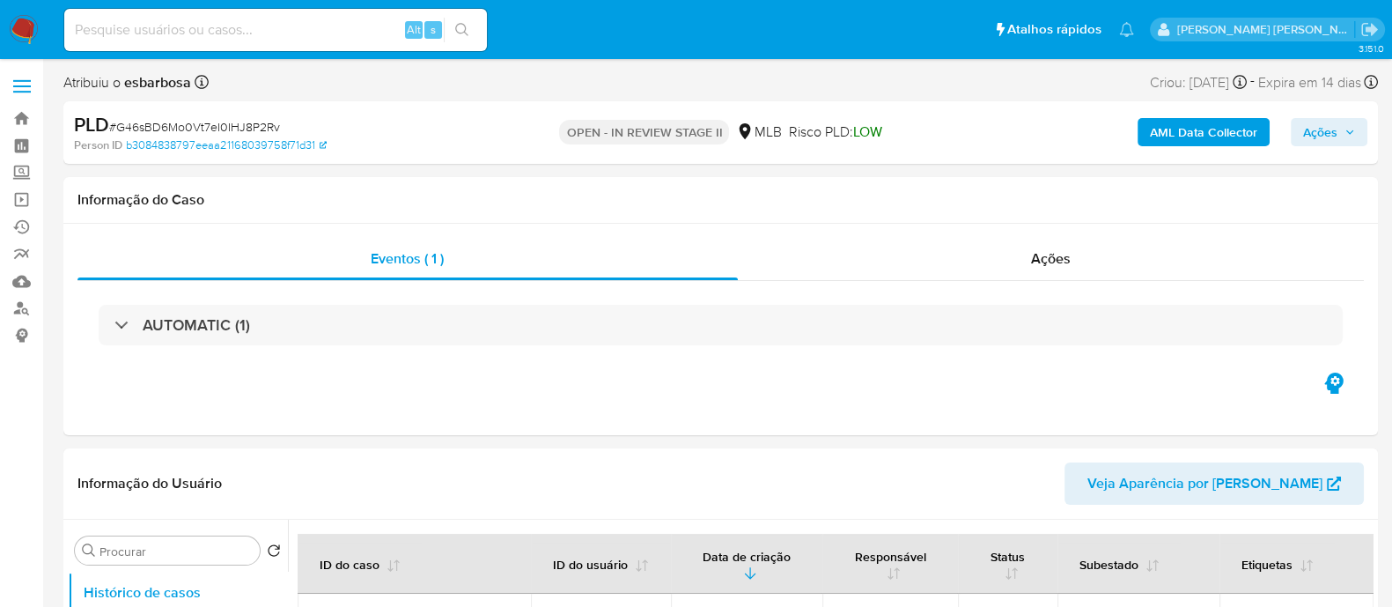
click at [1317, 137] on span "Ações" at bounding box center [1320, 132] width 34 height 28
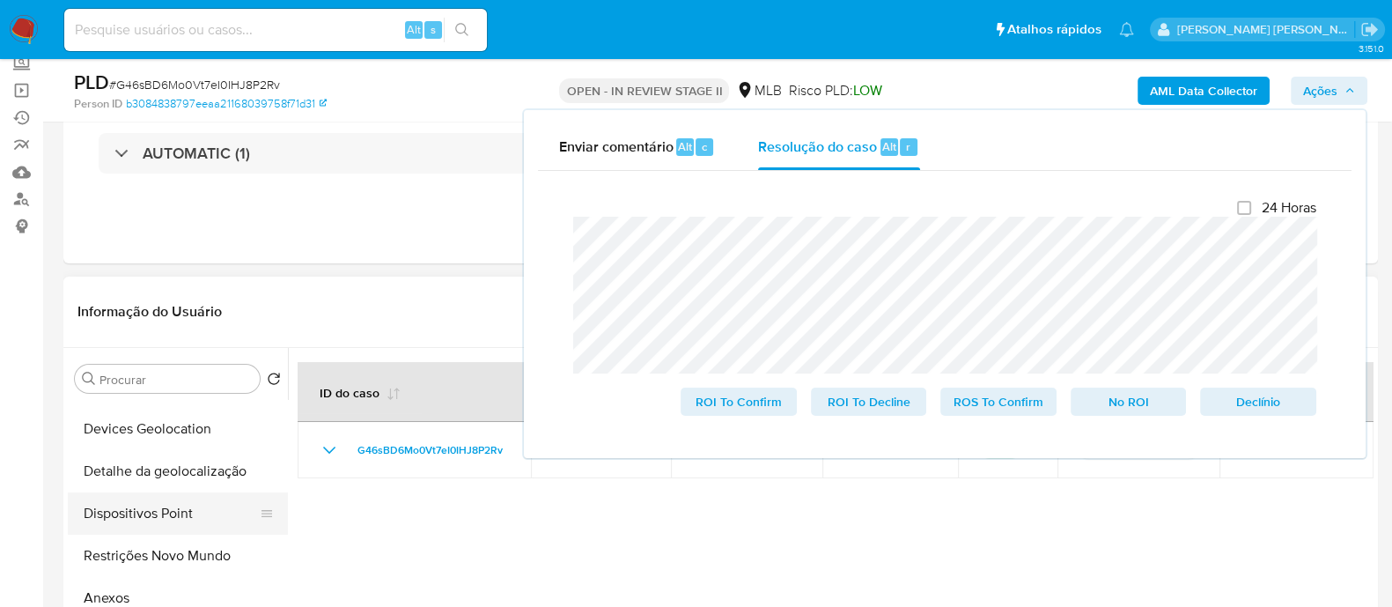
scroll to position [329, 0]
click at [128, 565] on button "Restrições Novo Mundo" at bounding box center [171, 556] width 206 height 42
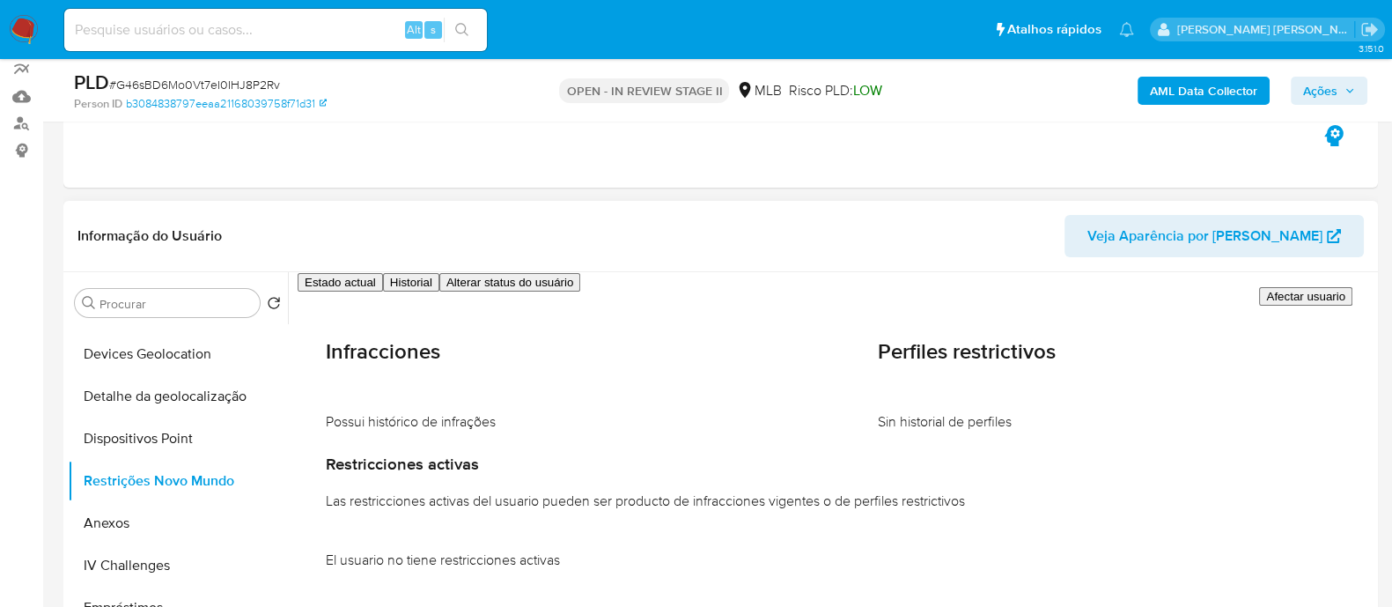
scroll to position [219, 0]
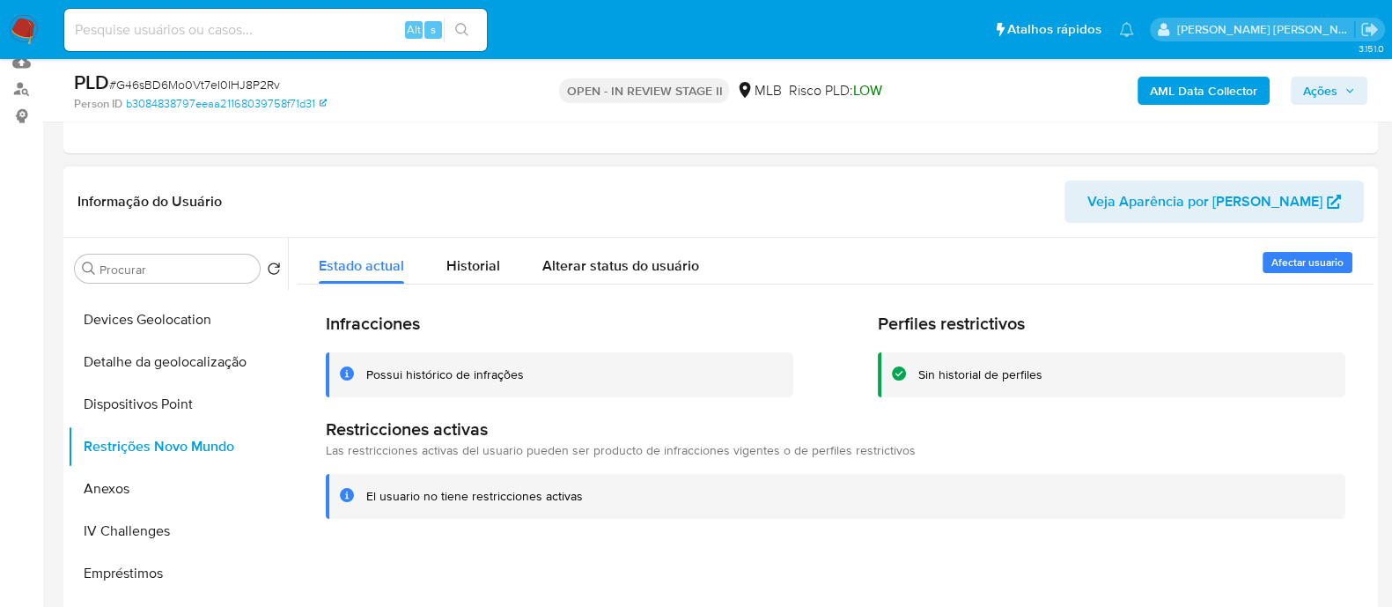
click at [470, 372] on div "Possui histórico de infrações" at bounding box center [445, 374] width 158 height 17
click at [544, 570] on div at bounding box center [831, 463] width 1086 height 451
drag, startPoint x: 476, startPoint y: 265, endPoint x: 592, endPoint y: 190, distance: 137.5
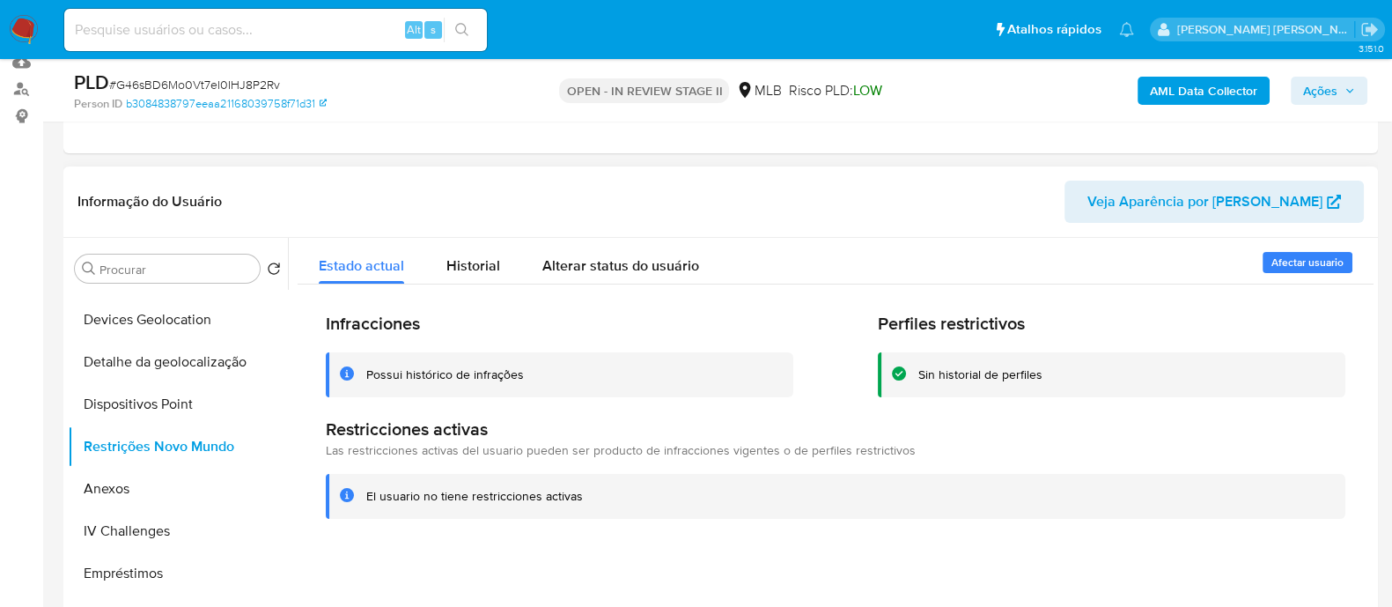
click at [495, 253] on div "Historial" at bounding box center [473, 261] width 54 height 47
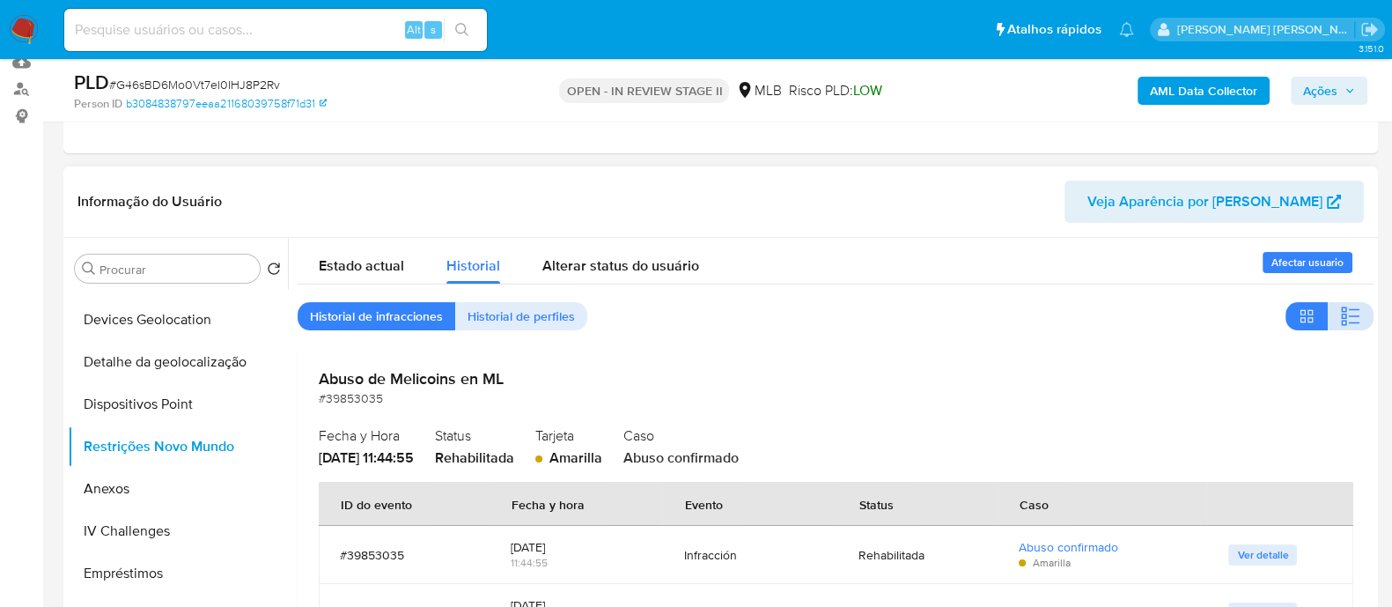
click at [1347, 314] on icon "button" at bounding box center [1350, 316] width 21 height 21
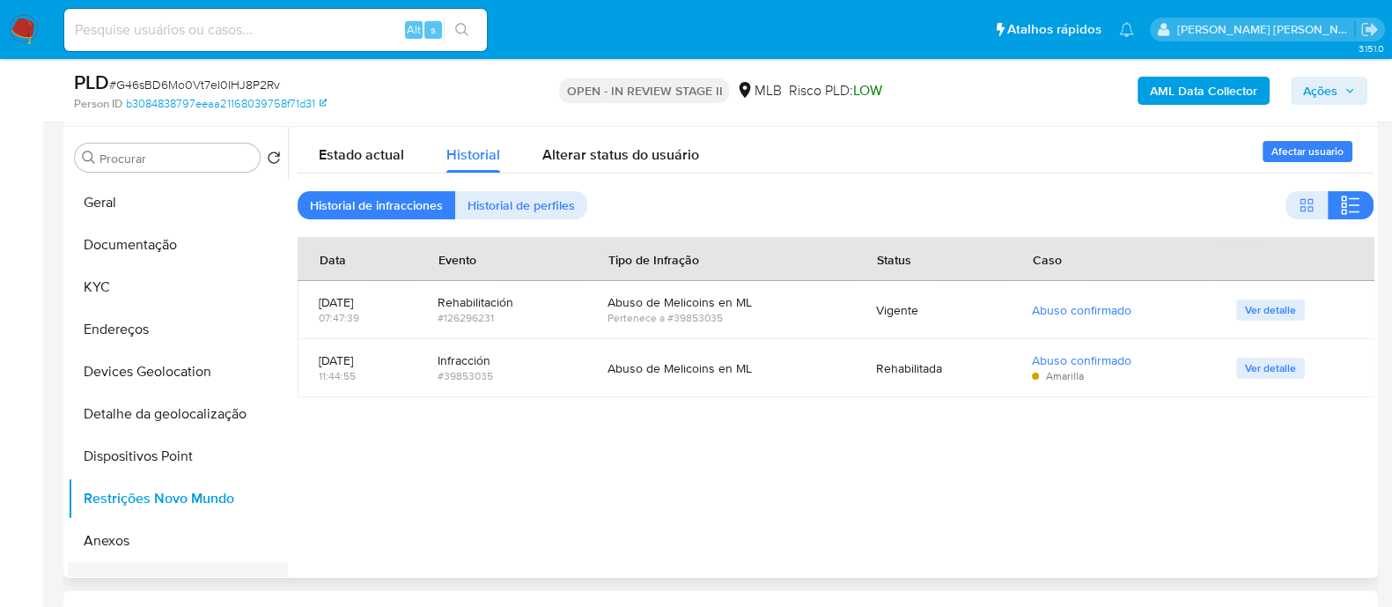
scroll to position [0, 0]
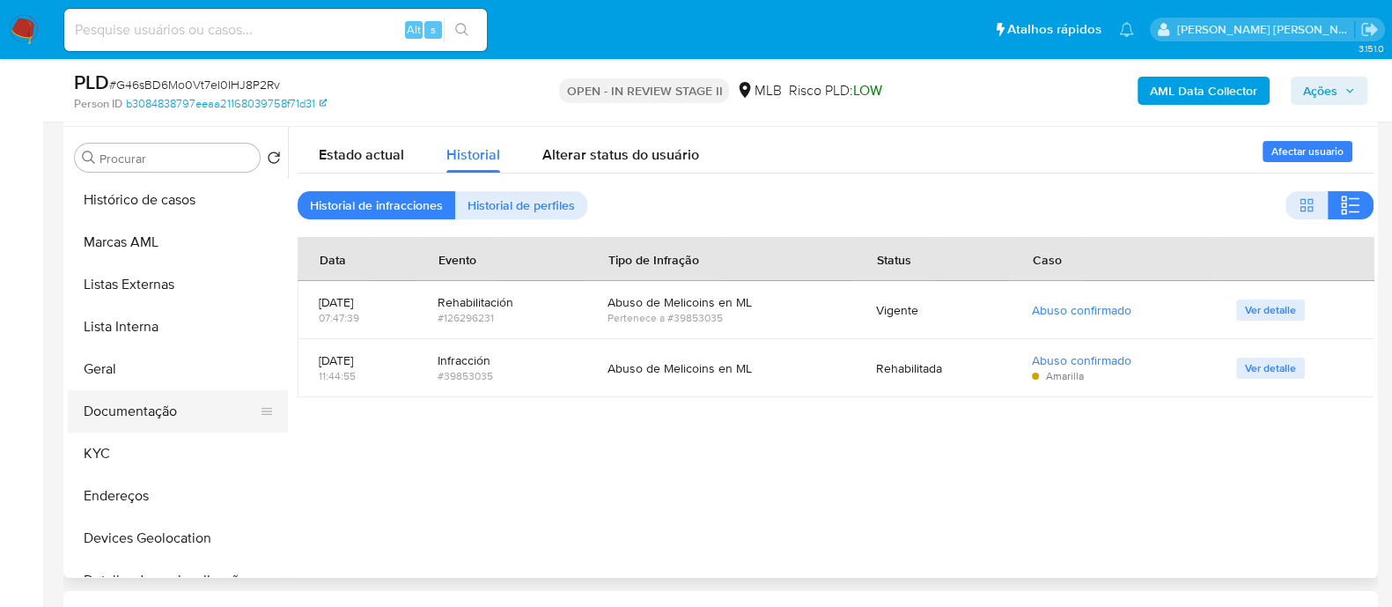
click at [122, 391] on button "Documentação" at bounding box center [171, 411] width 206 height 42
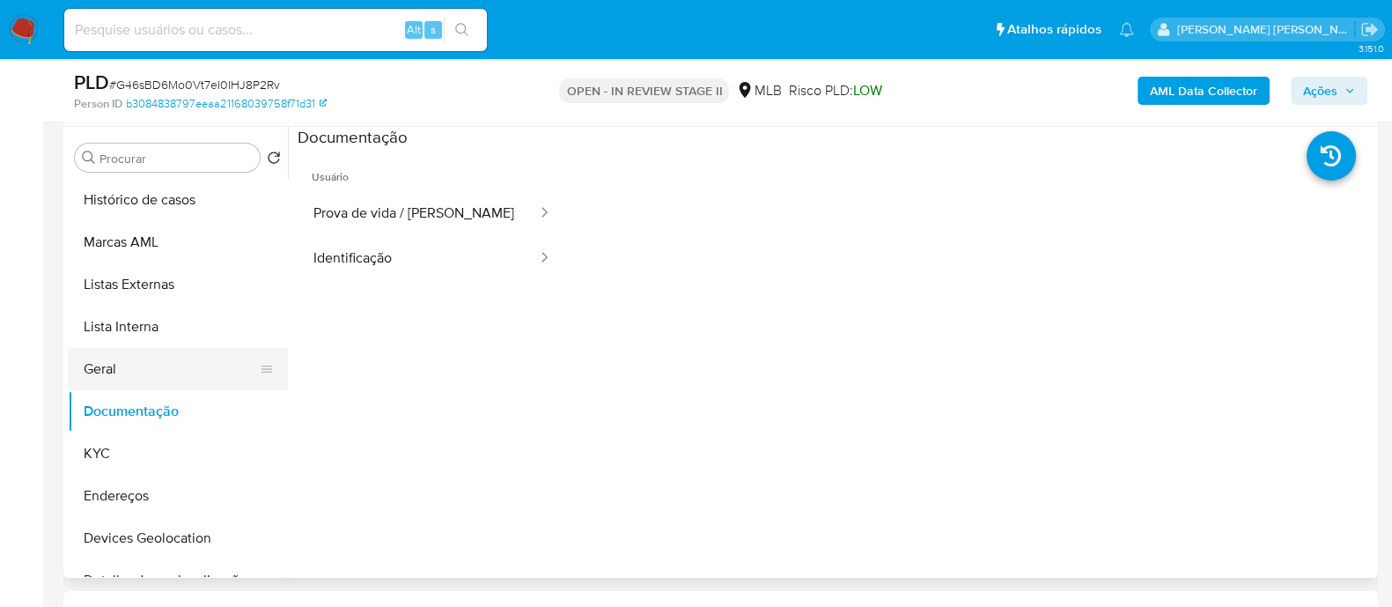
click at [126, 376] on button "Geral" at bounding box center [171, 369] width 206 height 42
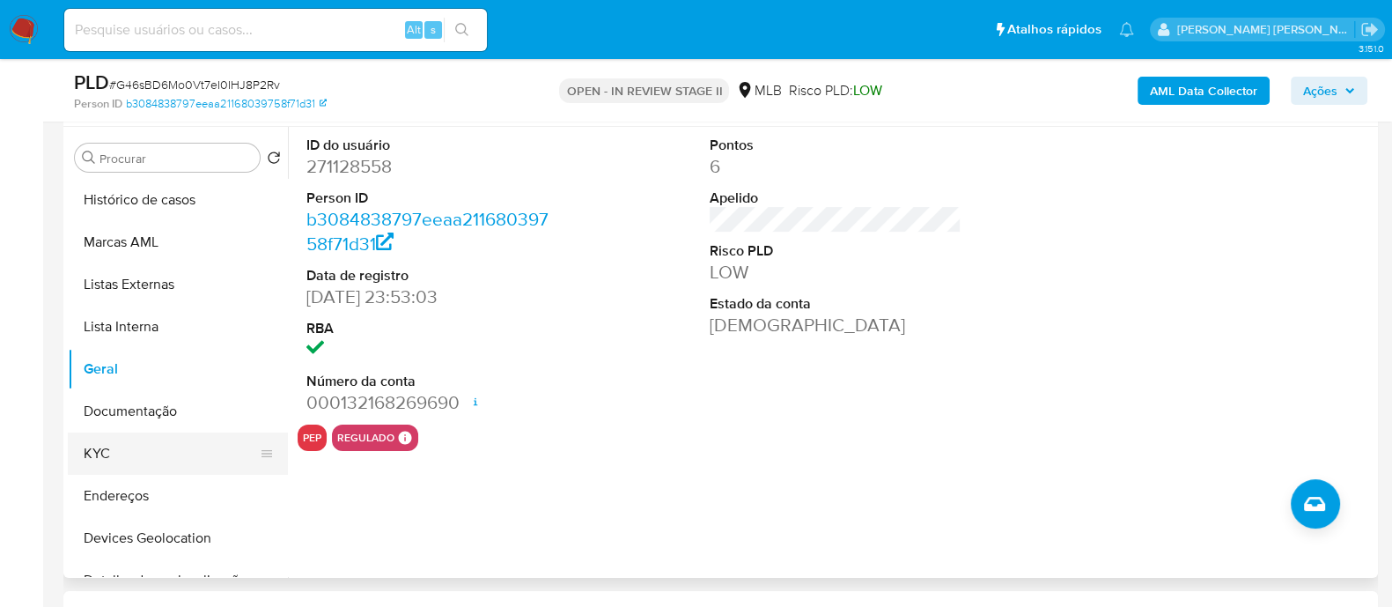
click at [179, 432] on ul "Histórico de casos Marcas AML Listas Externas Lista Interna Geral Documentação …" at bounding box center [178, 377] width 220 height 397
click at [172, 456] on button "KYC" at bounding box center [171, 453] width 206 height 42
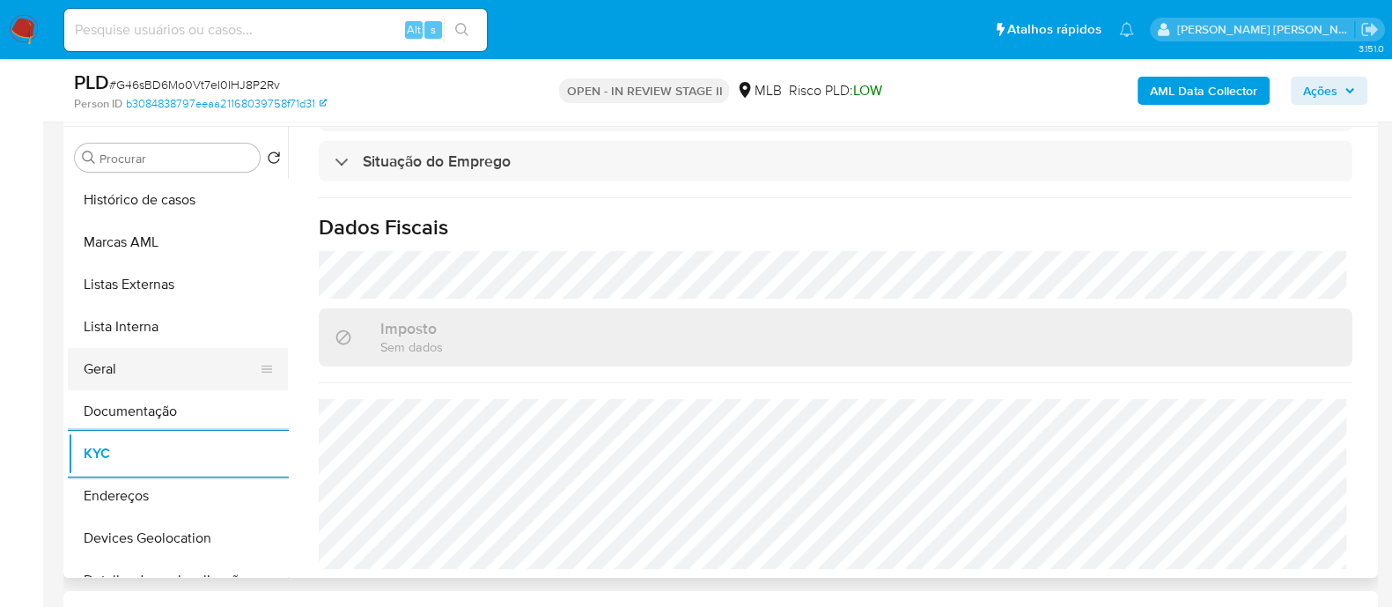
scroll to position [109, 0]
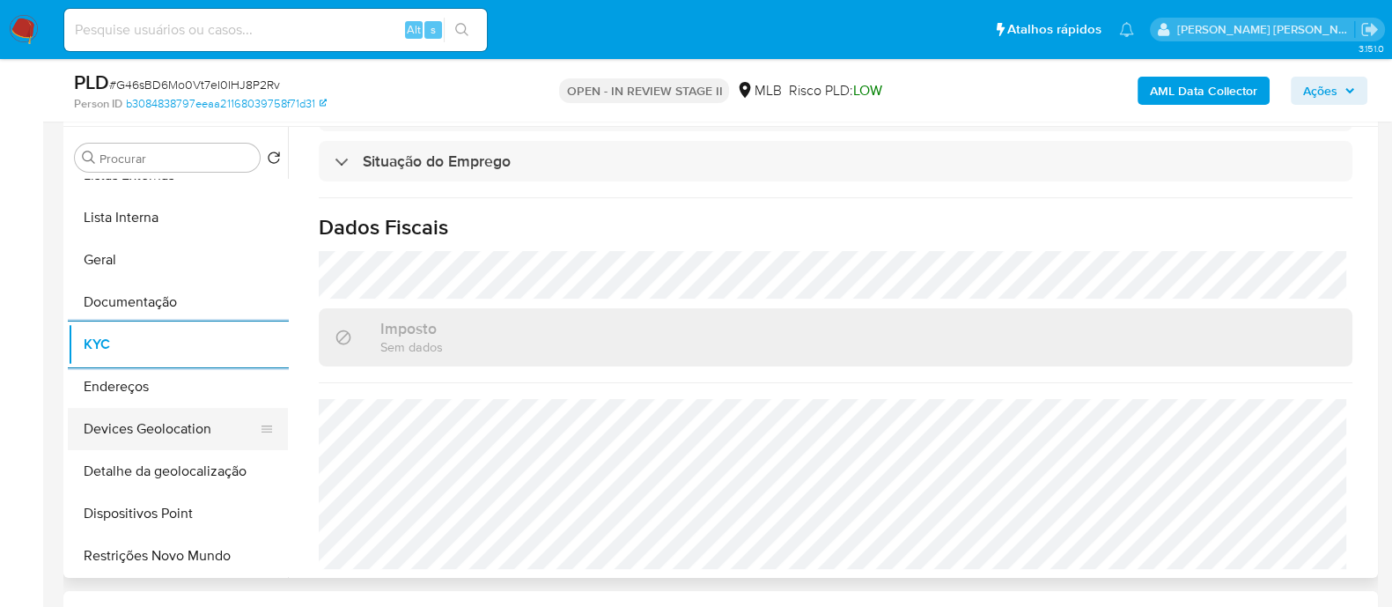
click at [119, 431] on button "Devices Geolocation" at bounding box center [171, 429] width 206 height 42
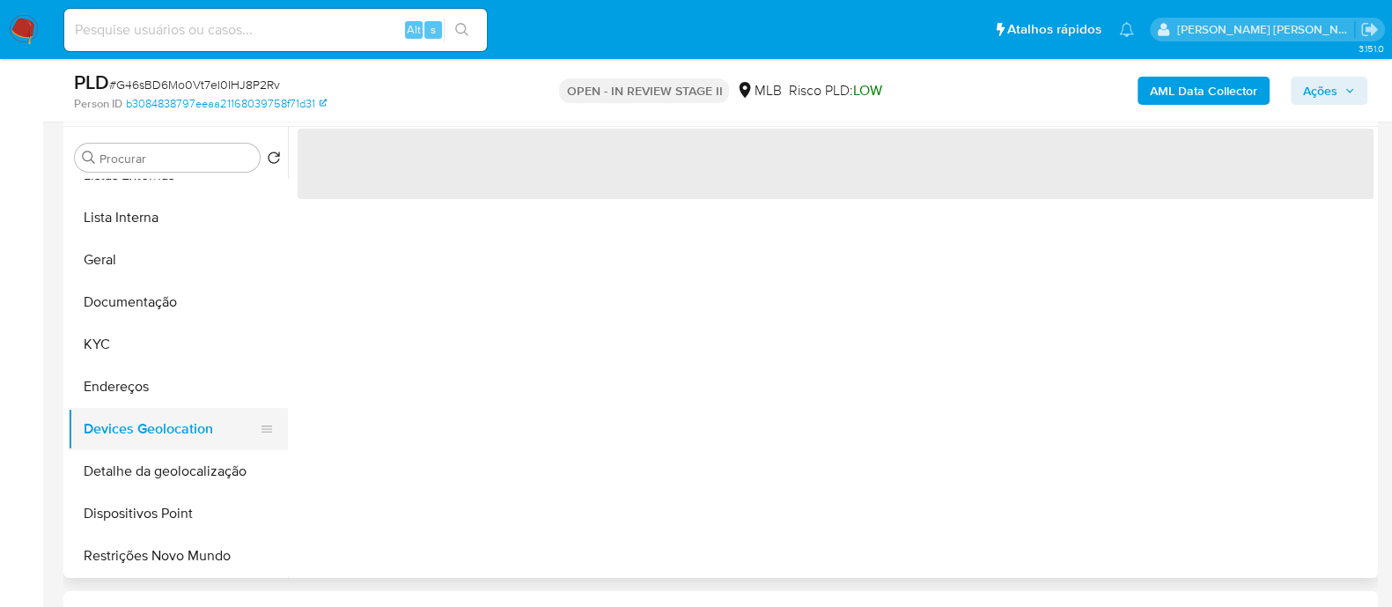
scroll to position [0, 0]
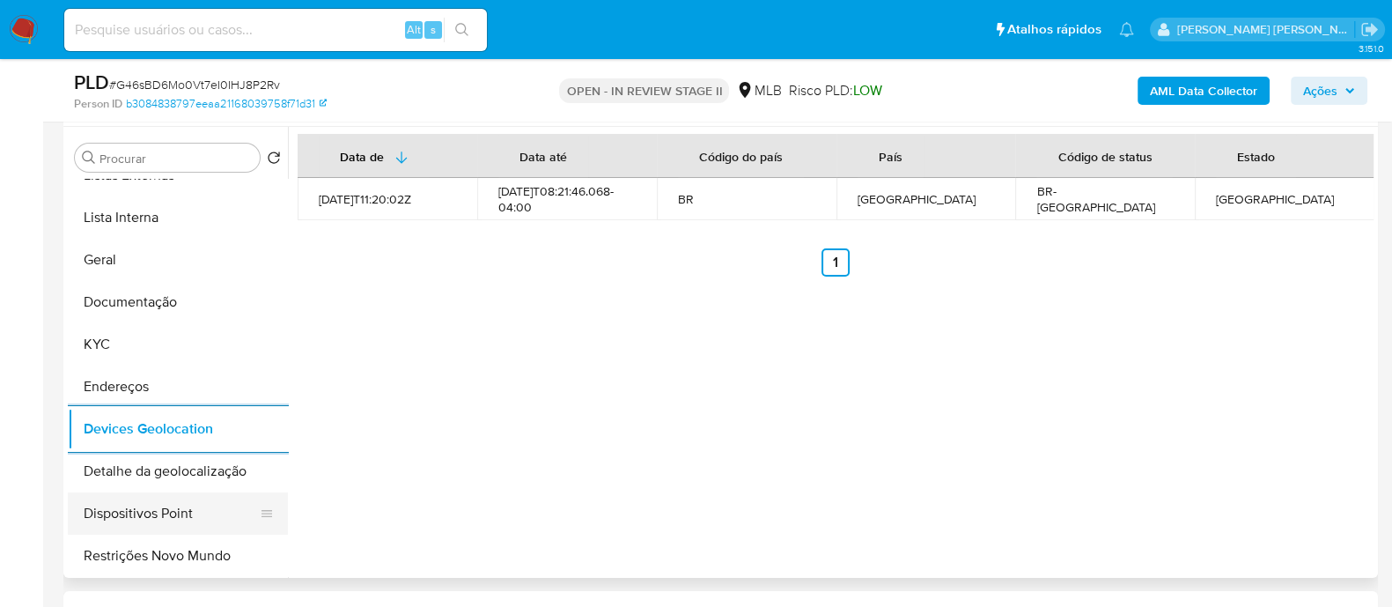
click at [198, 513] on button "Dispositivos Point" at bounding box center [171, 513] width 206 height 42
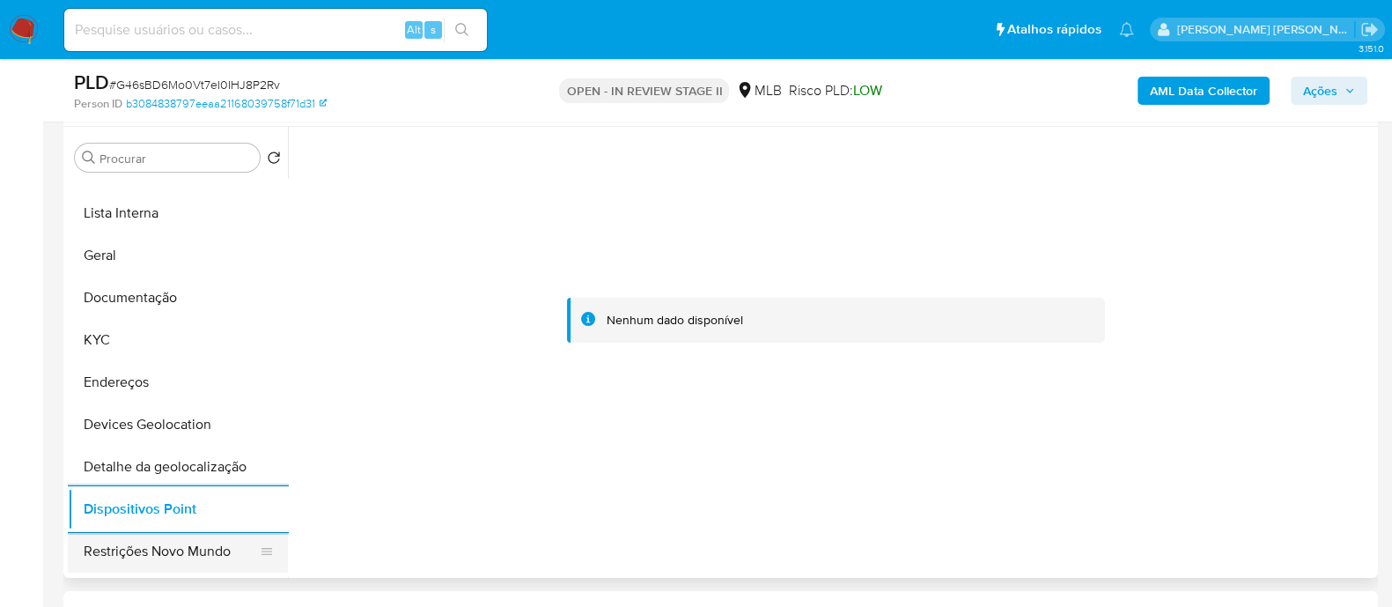
scroll to position [109, 0]
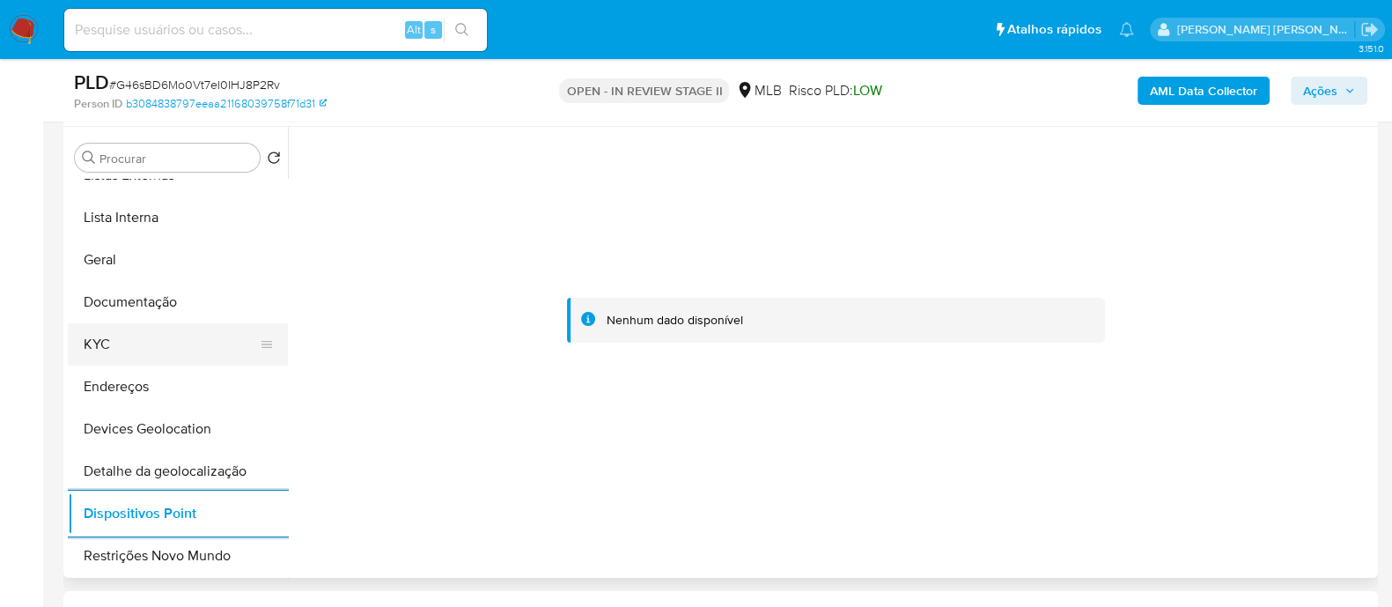
click at [160, 348] on button "KYC" at bounding box center [171, 344] width 206 height 42
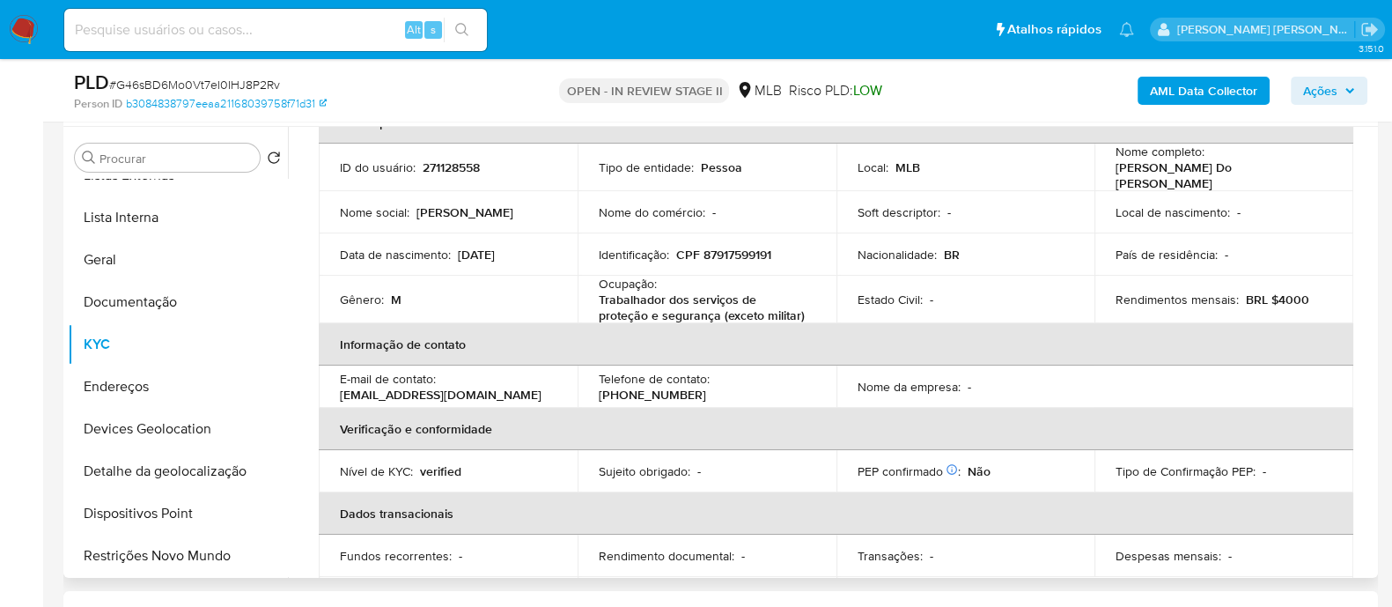
click at [765, 247] on p "CPF 87917599191" at bounding box center [723, 255] width 95 height 16
copy p "87917599191"
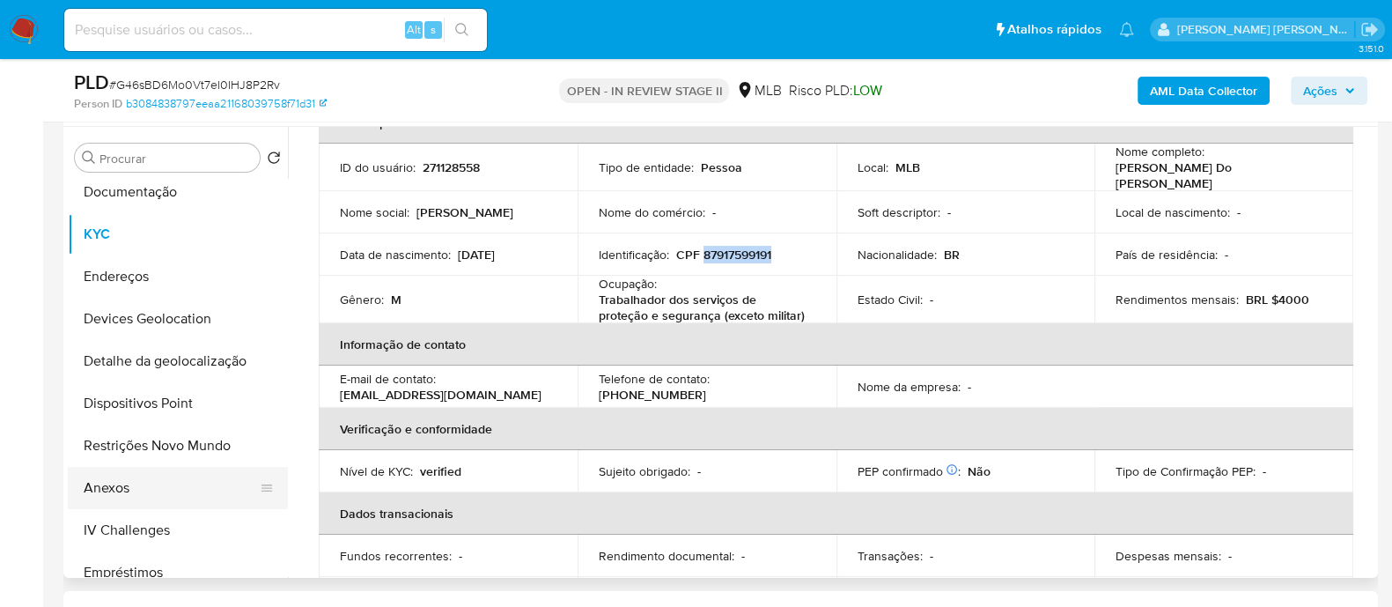
click at [112, 491] on button "Anexos" at bounding box center [171, 488] width 206 height 42
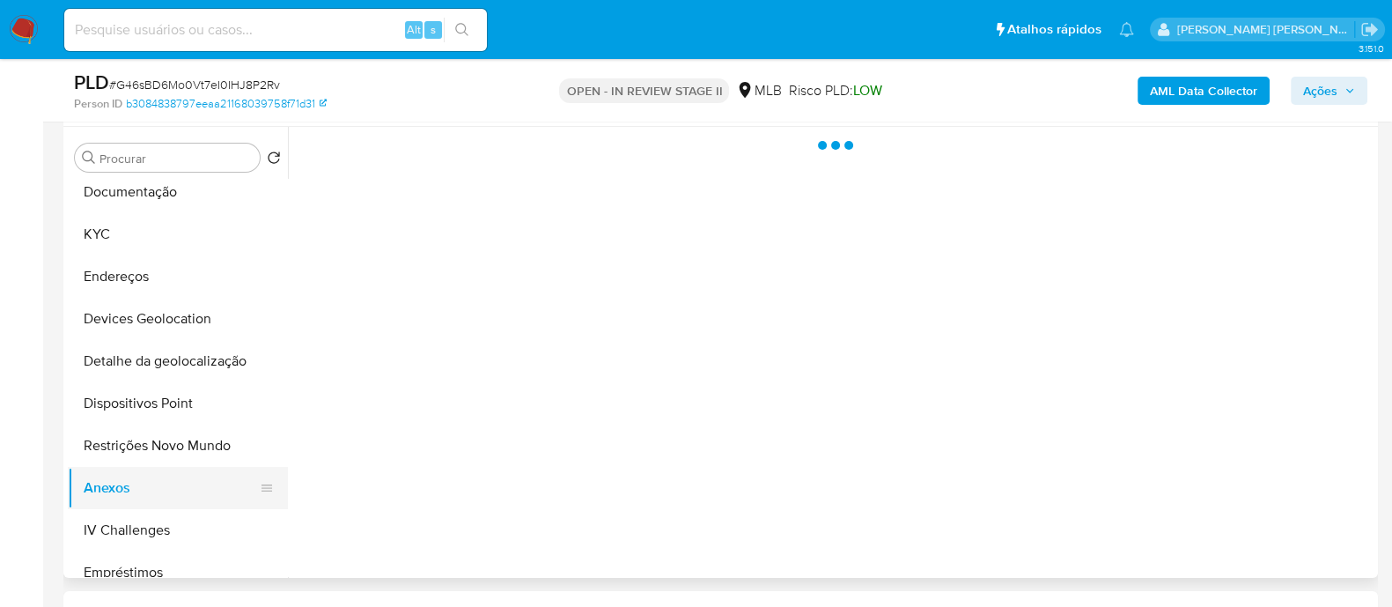
scroll to position [0, 0]
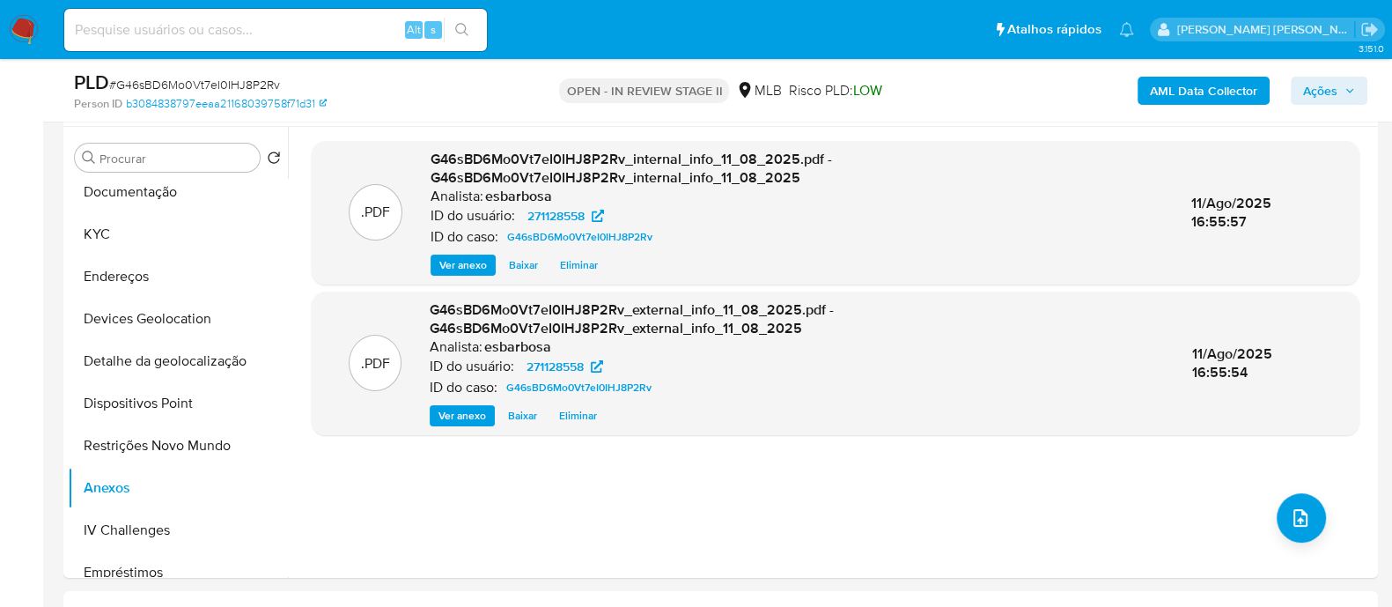
click at [801, 23] on ul "Pausado Ver notificaciones Alt s Atalhos rápidos Presiona las siguientes teclas…" at bounding box center [599, 29] width 1088 height 44
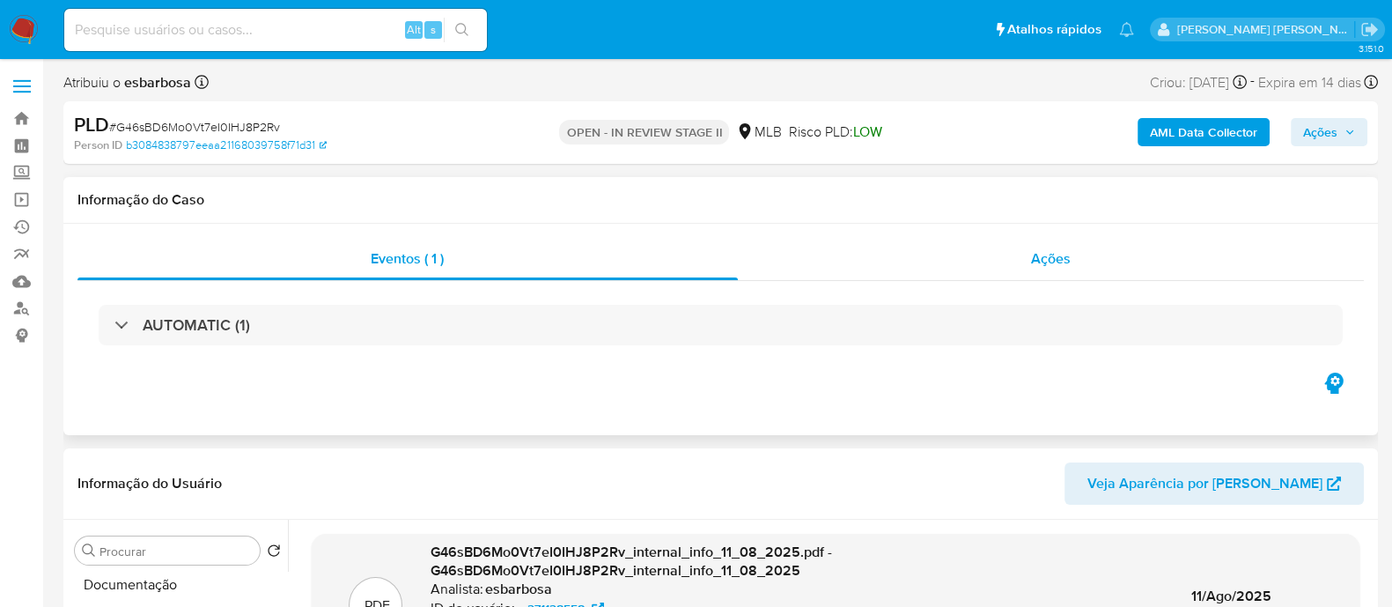
click at [838, 276] on div "Ações" at bounding box center [1051, 259] width 627 height 42
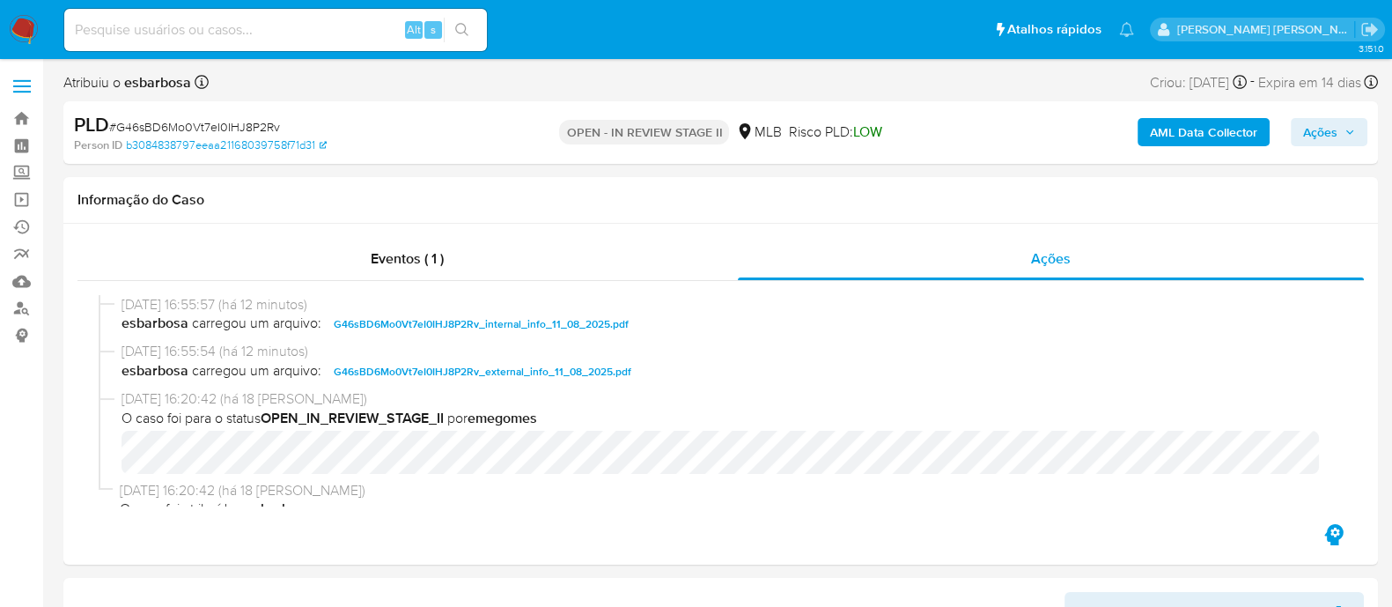
click at [1317, 127] on span "Ações" at bounding box center [1320, 132] width 34 height 28
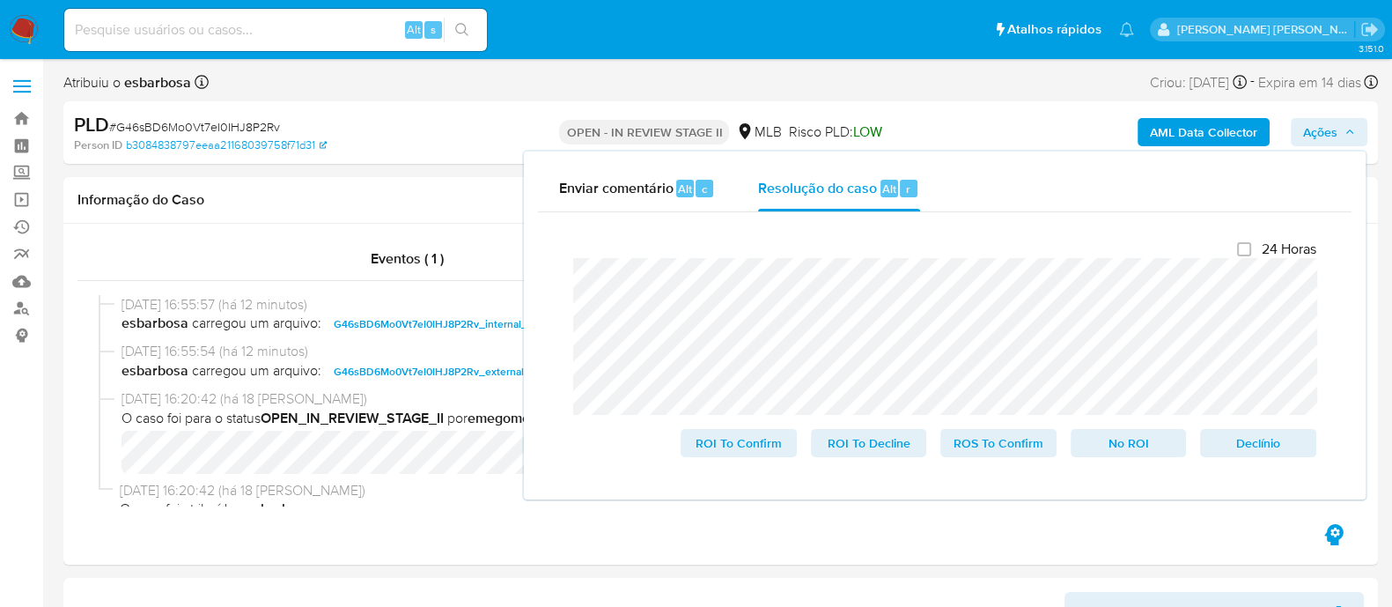
click at [459, 129] on div "PLD # G46sBD6Mo0Vt7eI0IHJ8P2Rv" at bounding box center [286, 125] width 424 height 26
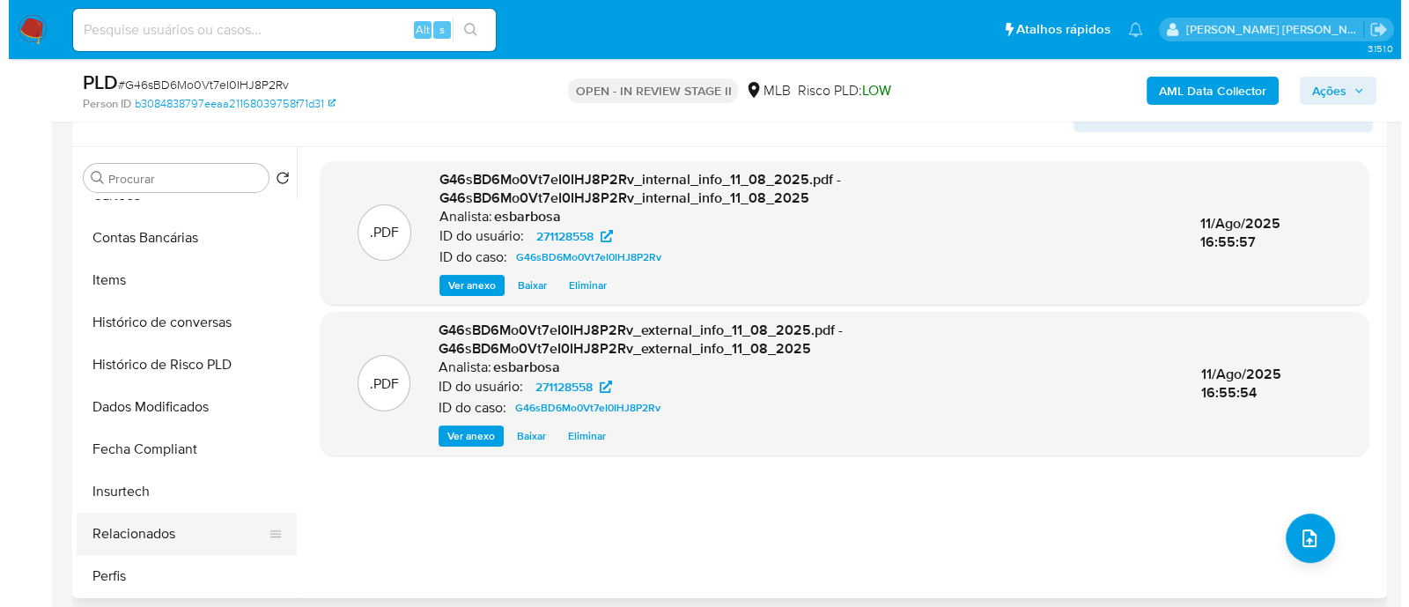
scroll to position [524, 0]
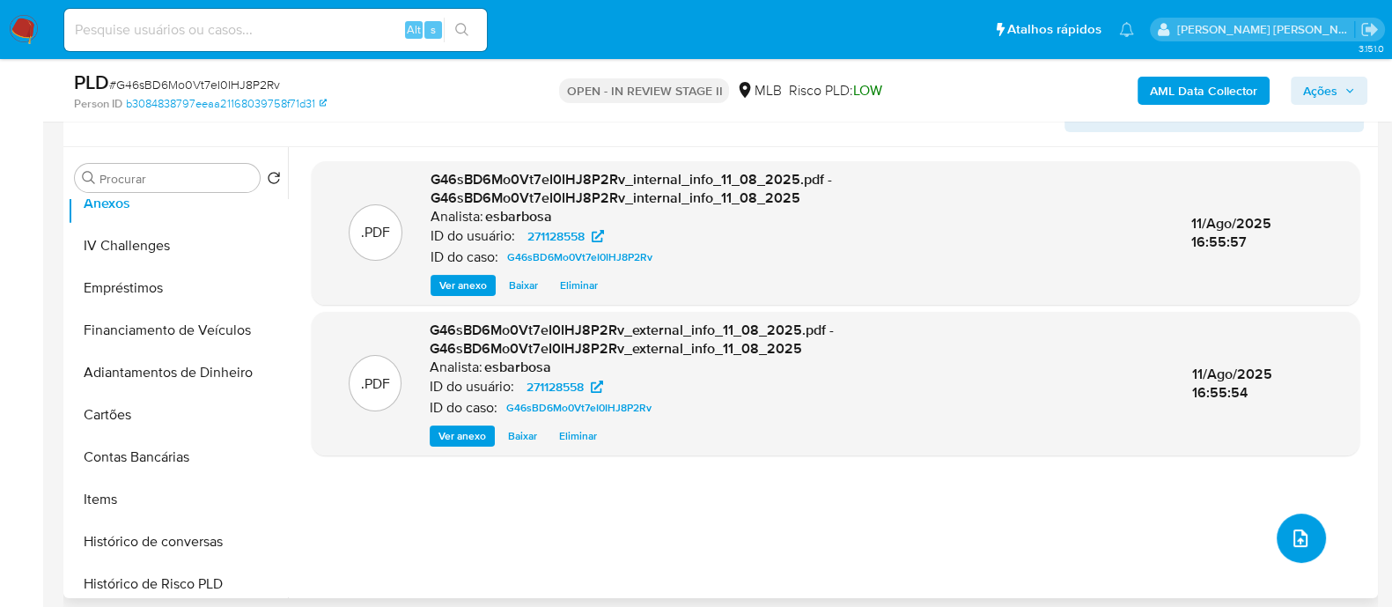
click at [1294, 541] on icon "upload-file" at bounding box center [1300, 538] width 21 height 21
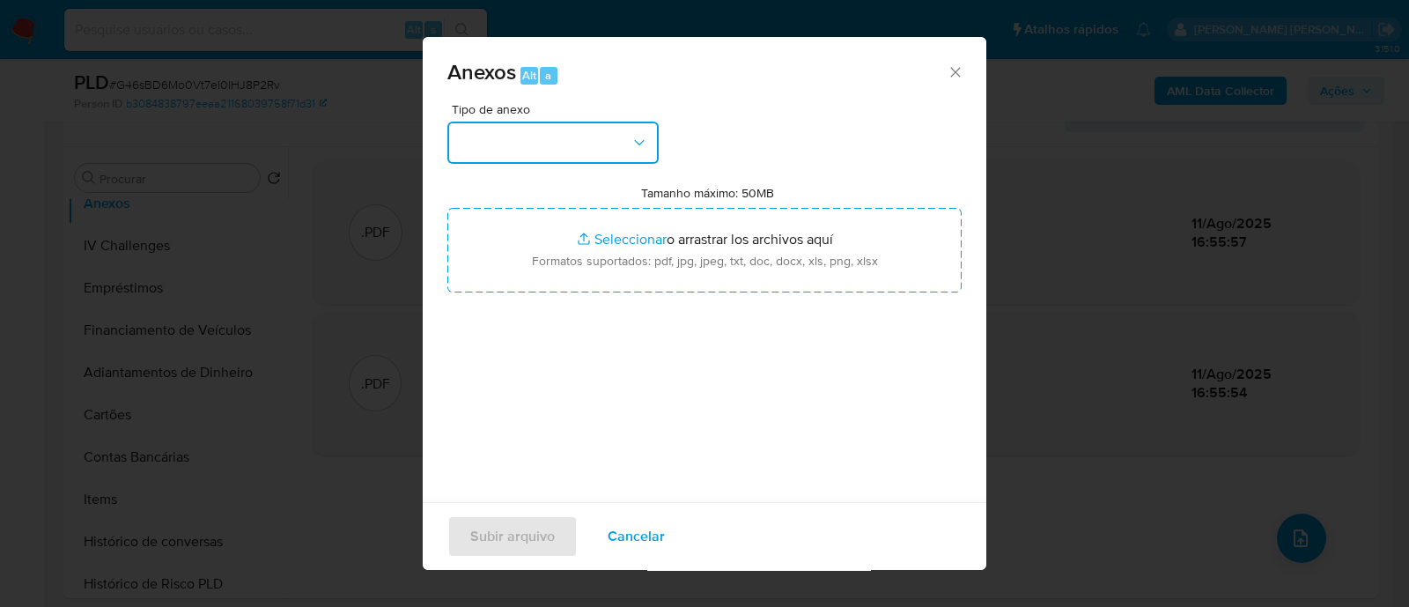
click at [502, 147] on button "button" at bounding box center [552, 143] width 211 height 42
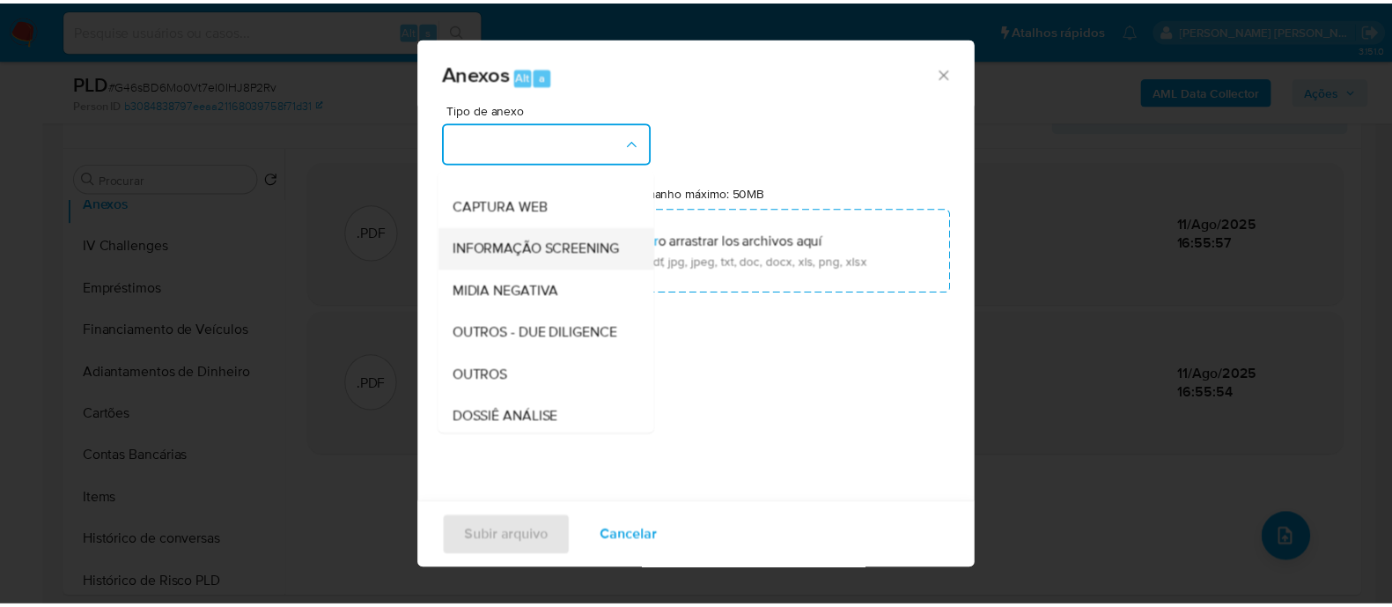
scroll to position [271, 0]
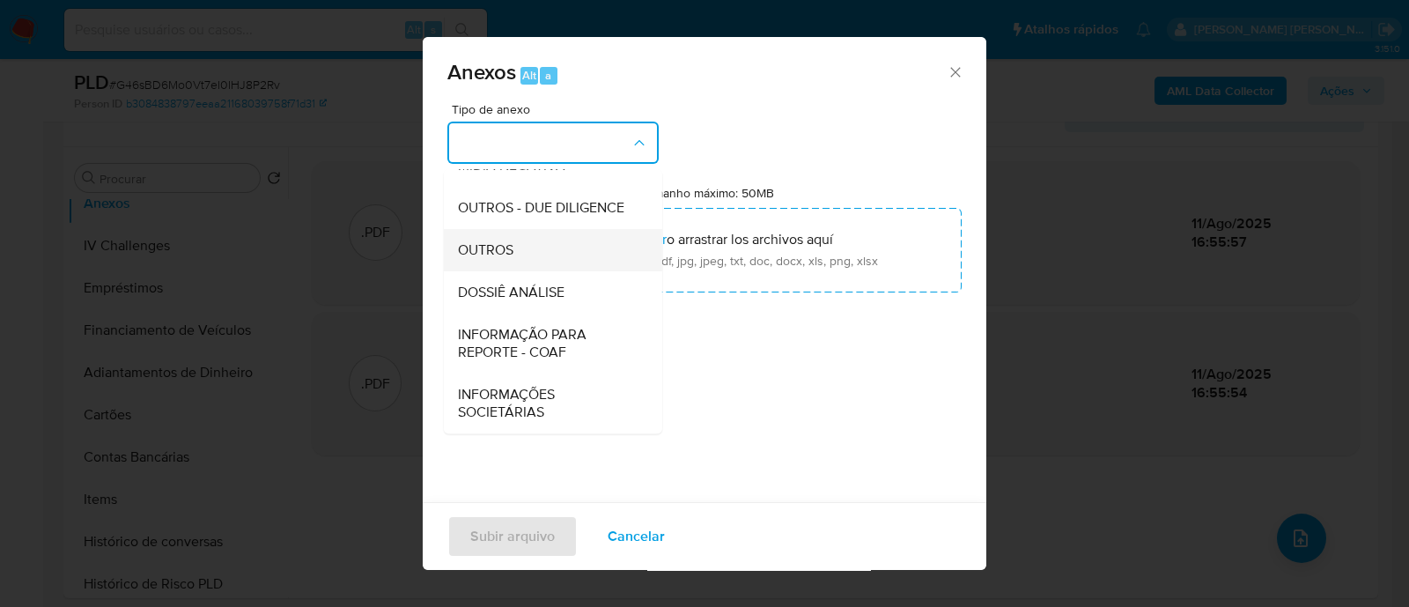
click at [493, 247] on span "OUTROS" at bounding box center [485, 250] width 55 height 18
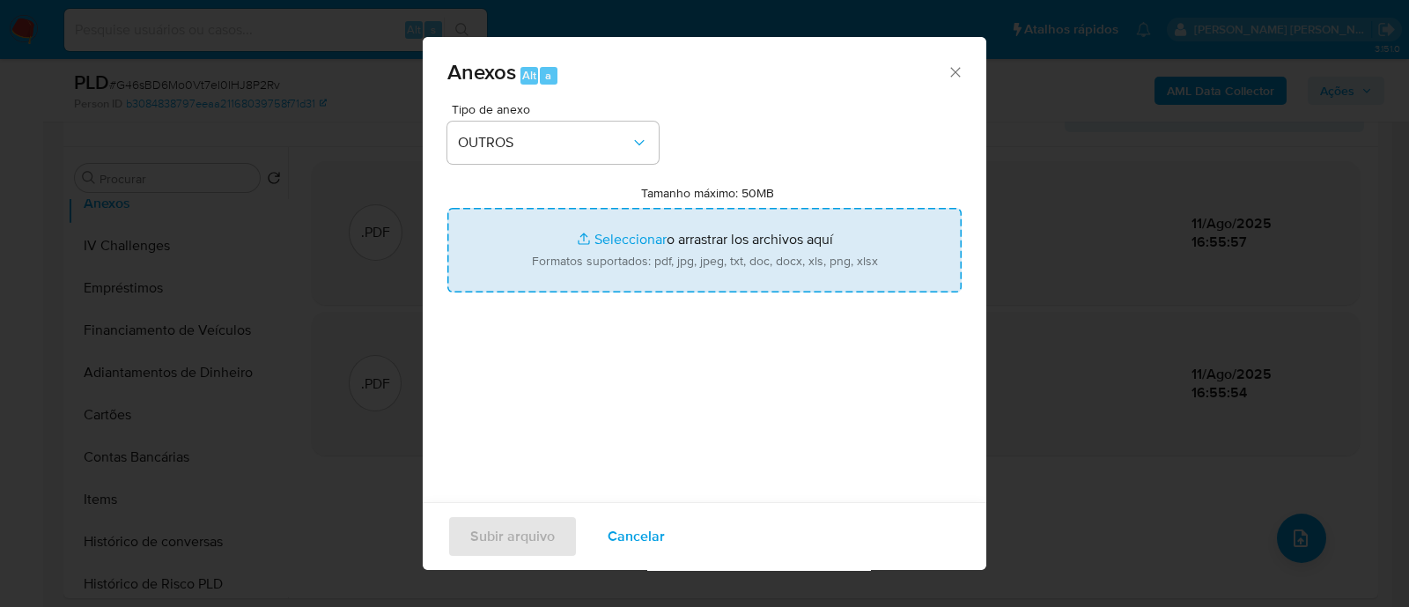
click at [619, 239] on input "Tamanho máximo: 50MB Seleccionar archivos" at bounding box center [704, 250] width 514 height 85
type input "C:\fakepath\Mulan 271128558_2025_08_11_07_54_07.xlsx"
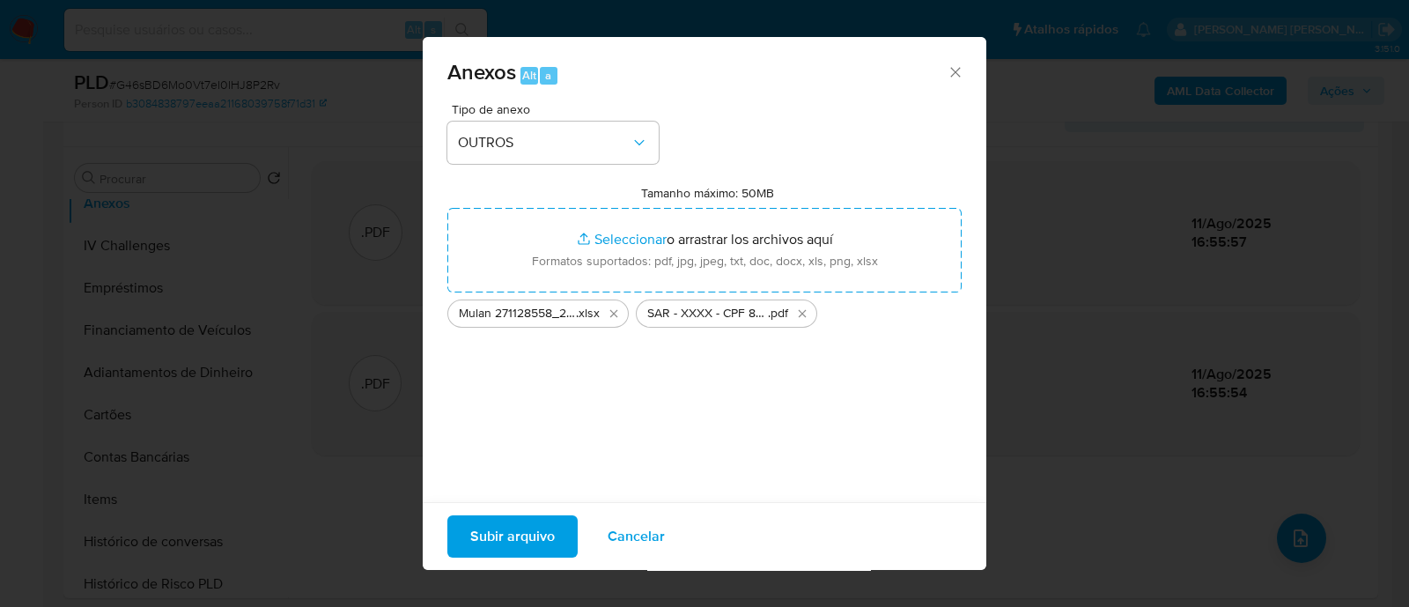
click at [533, 533] on span "Subir arquivo" at bounding box center [512, 536] width 85 height 39
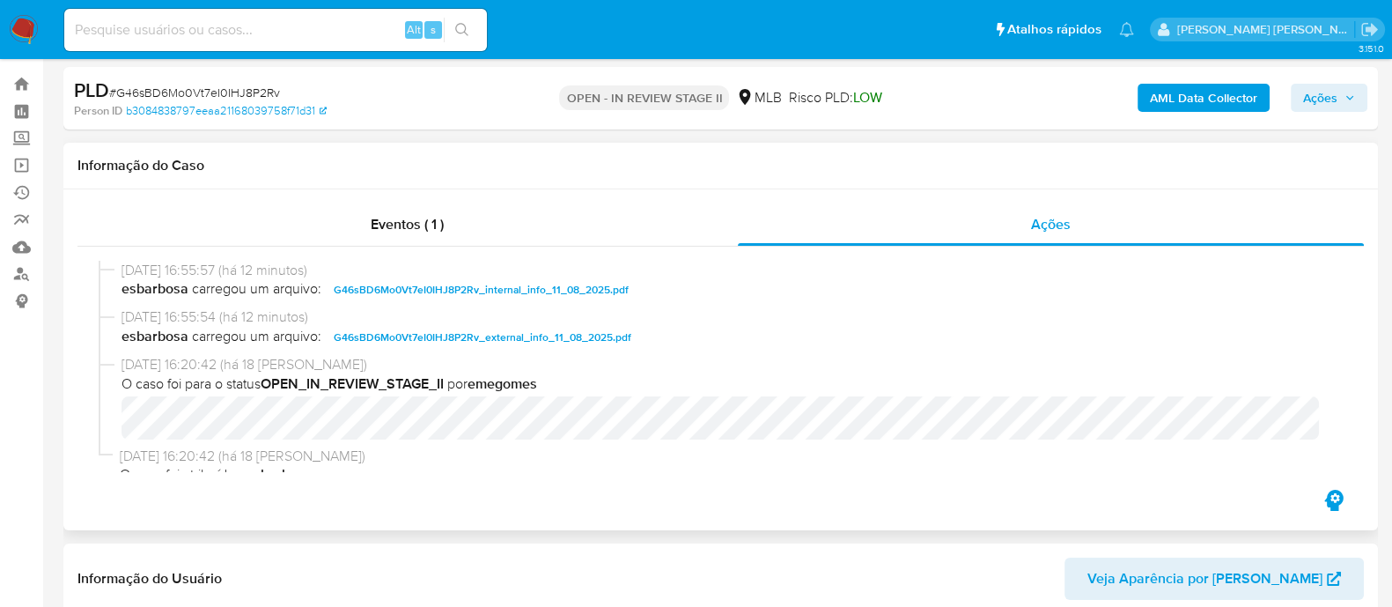
scroll to position [0, 0]
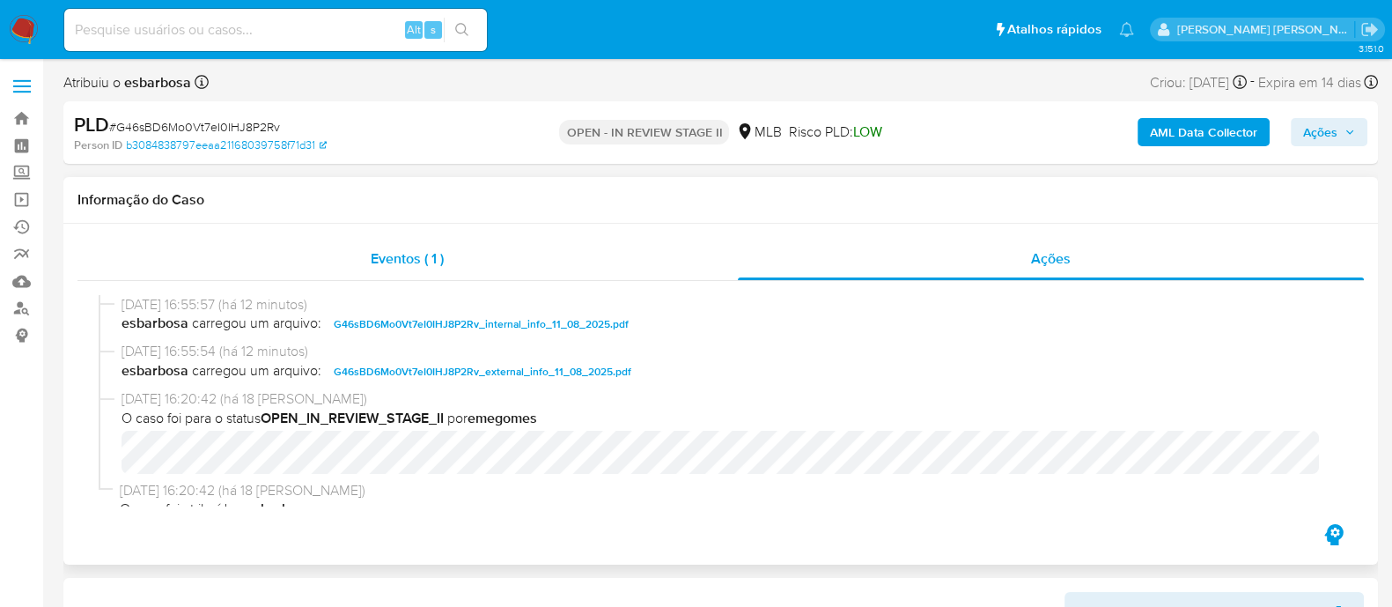
click at [569, 240] on div "Eventos ( 1 )" at bounding box center [407, 259] width 660 height 42
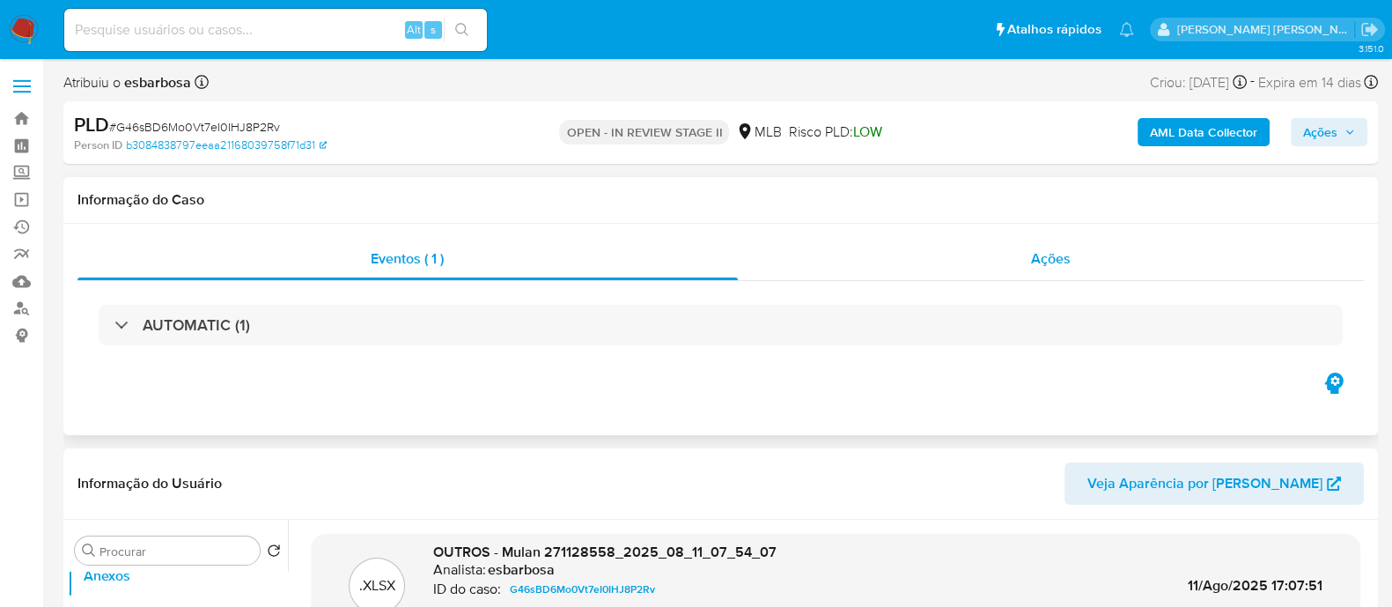
click at [863, 274] on div "Ações" at bounding box center [1051, 259] width 627 height 42
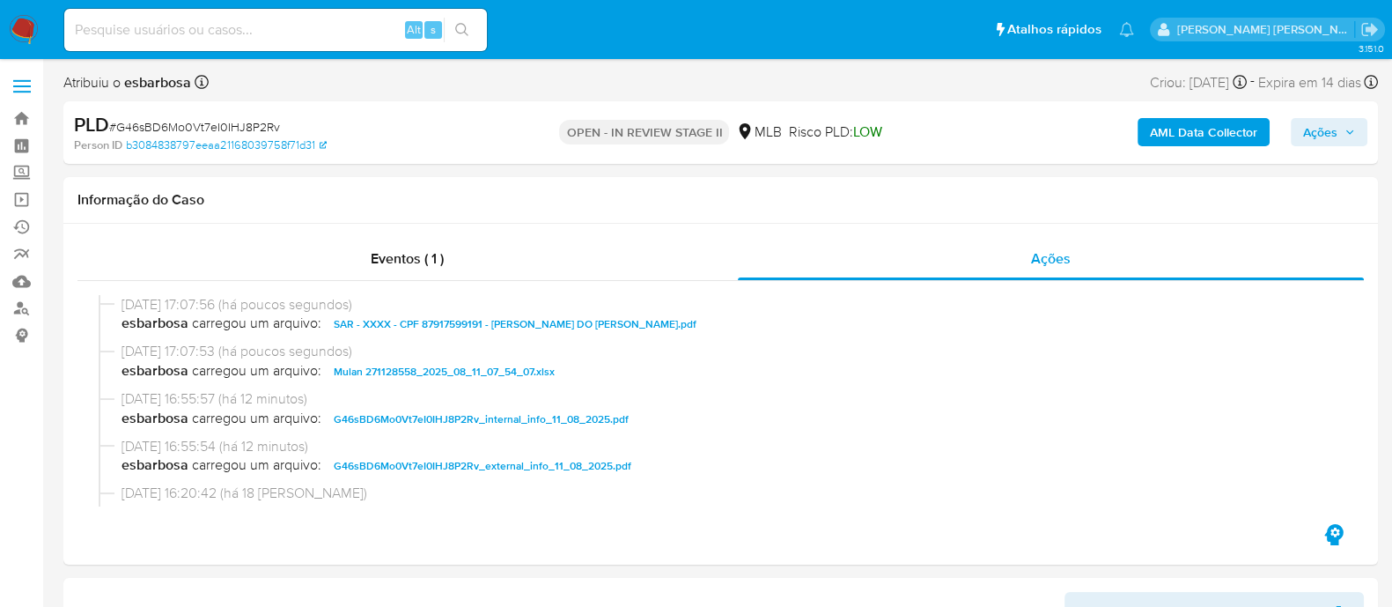
click at [1306, 129] on span "Ações" at bounding box center [1320, 132] width 34 height 28
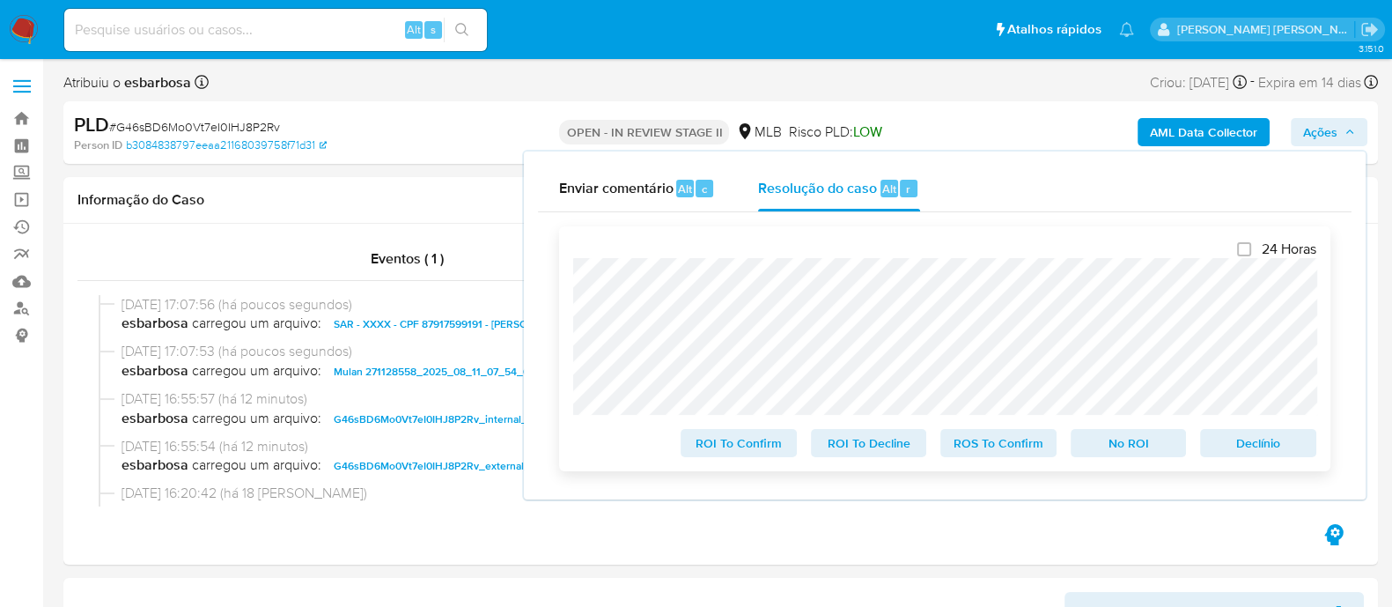
click at [993, 451] on span "ROS To Confirm" at bounding box center [999, 443] width 92 height 25
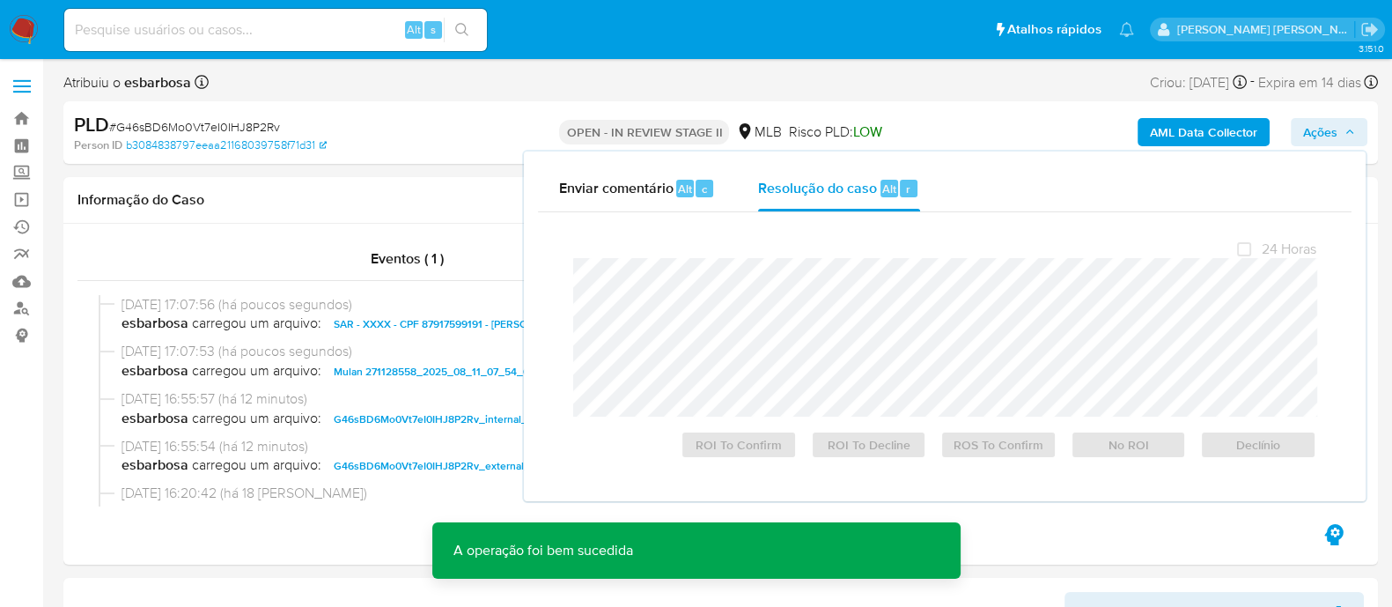
click at [203, 122] on span "# G46sBD6Mo0Vt7eI0IHJ8P2Rv" at bounding box center [194, 127] width 171 height 18
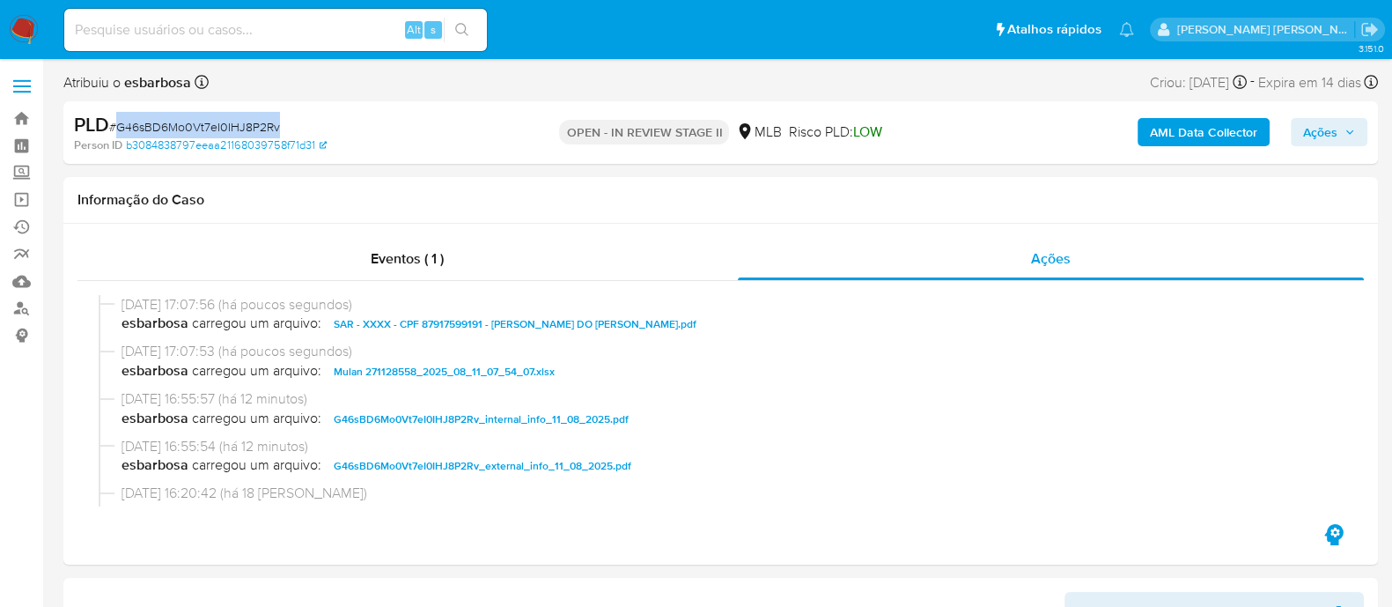
click at [203, 122] on span "# G46sBD6Mo0Vt7eI0IHJ8P2Rv" at bounding box center [194, 127] width 171 height 18
copy span "G46sBD6Mo0Vt7eI0IHJ8P2Rv"
click at [643, 270] on div "Eventos ( 1 )" at bounding box center [407, 259] width 660 height 42
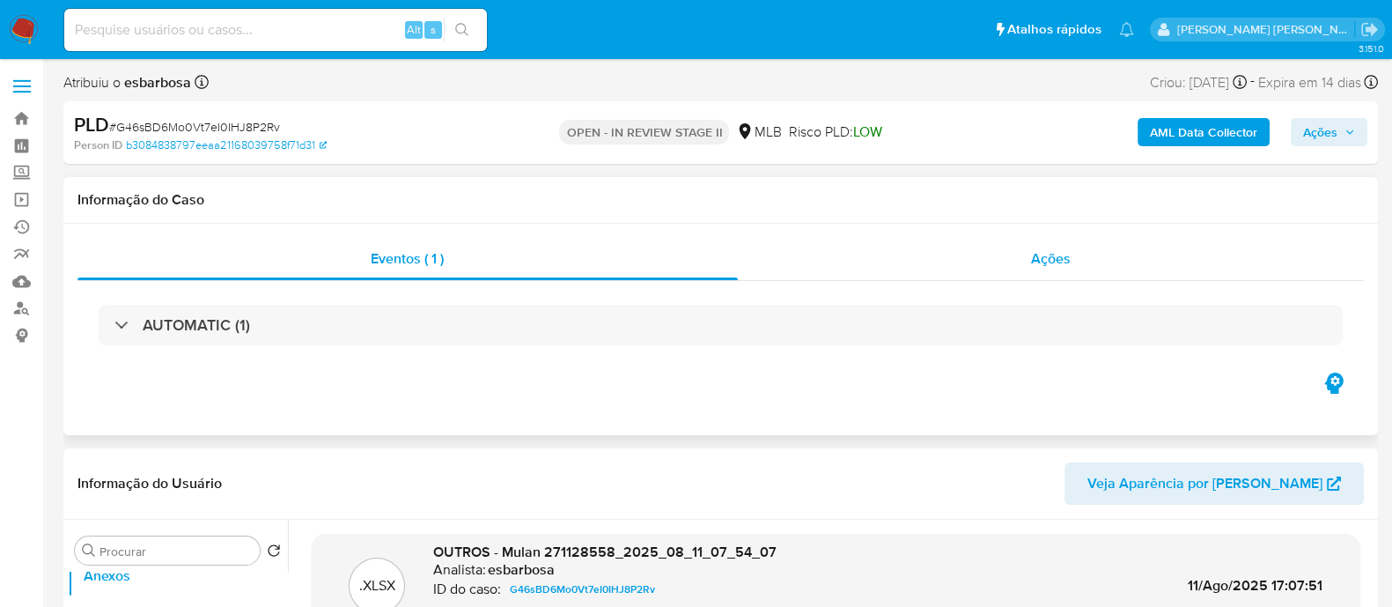
click at [849, 269] on div "Ações" at bounding box center [1051, 259] width 627 height 42
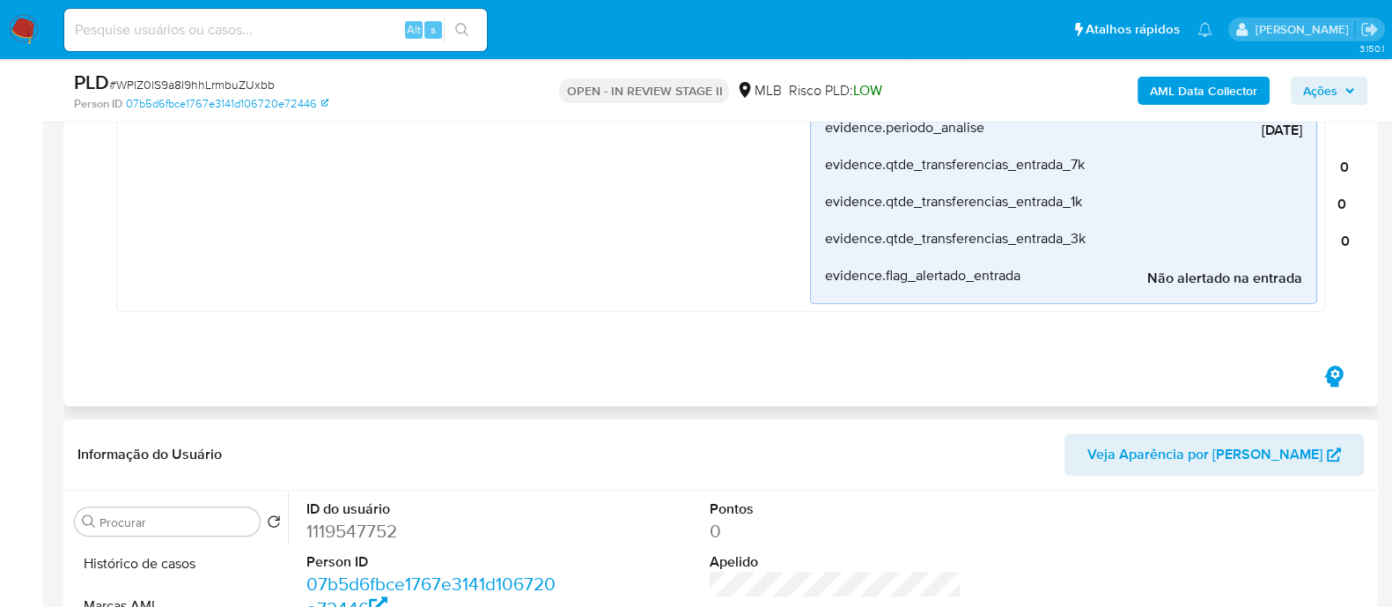
scroll to position [1430, 0]
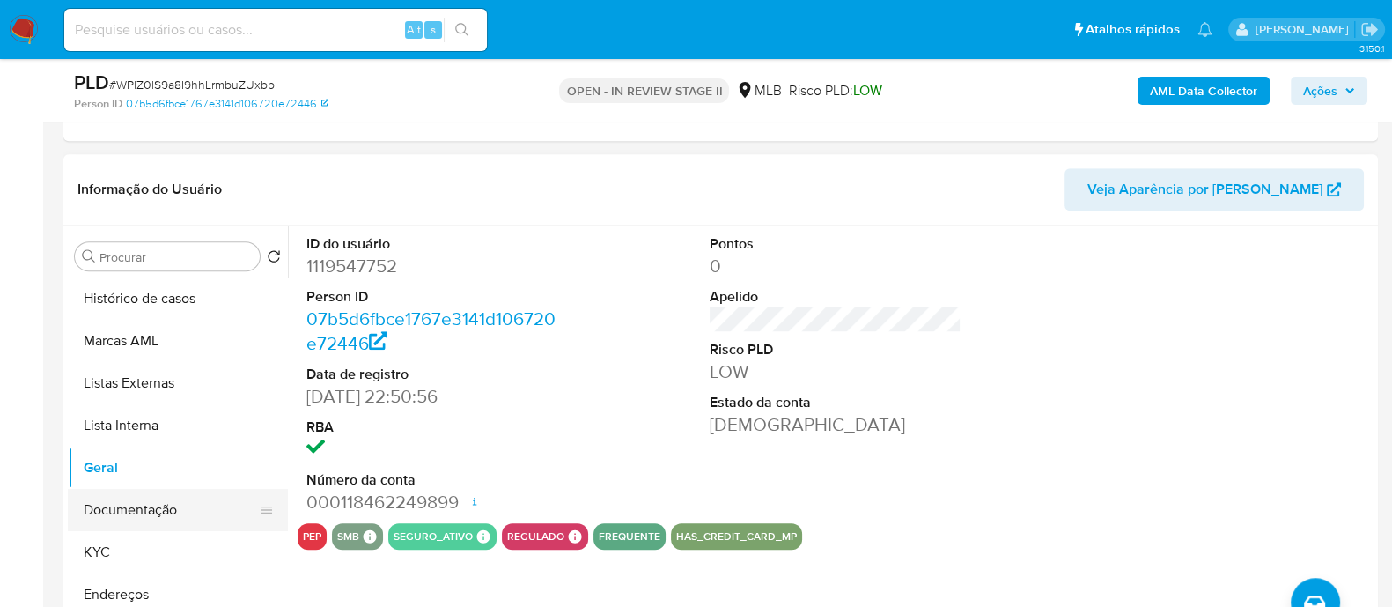
click at [163, 509] on button "Documentação" at bounding box center [171, 510] width 206 height 42
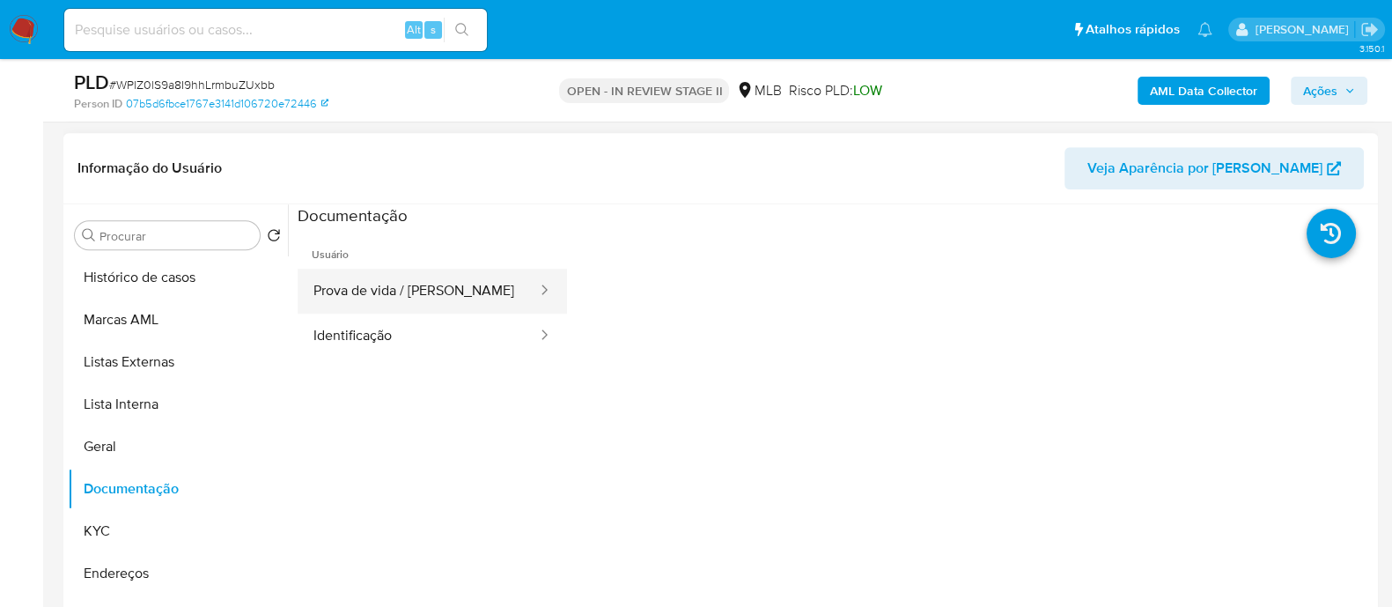
click at [423, 301] on button "Prova de vida / Selfie" at bounding box center [418, 291] width 241 height 45
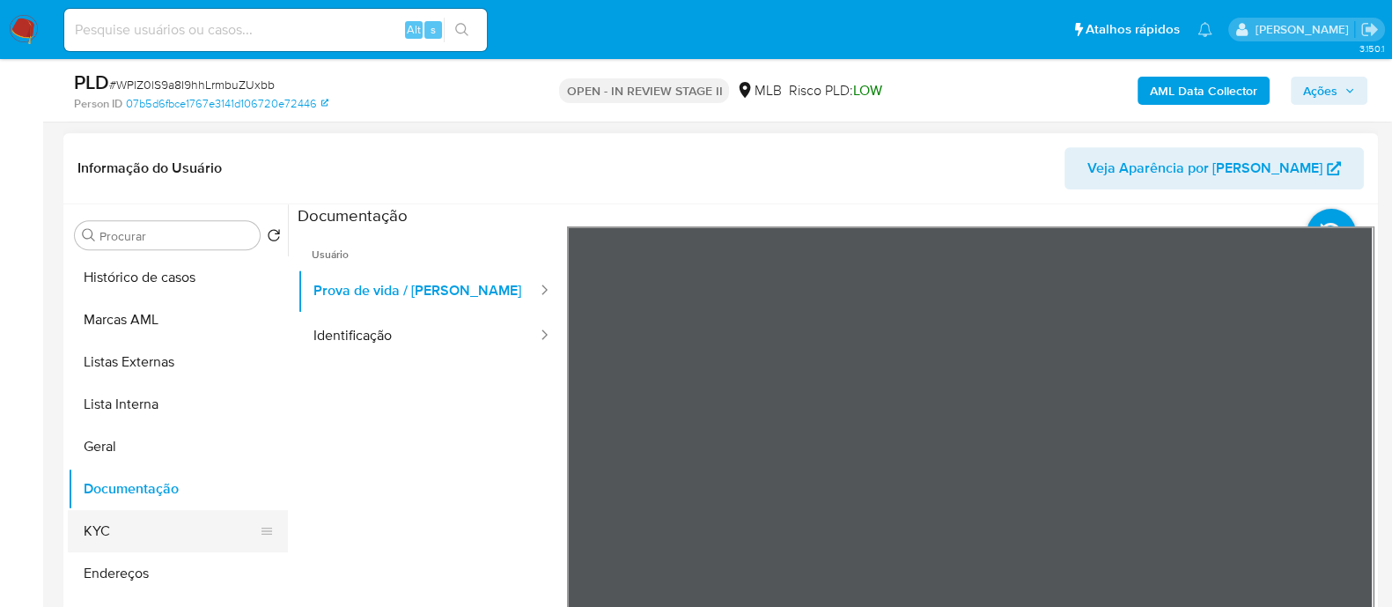
click at [118, 539] on button "KYC" at bounding box center [171, 531] width 206 height 42
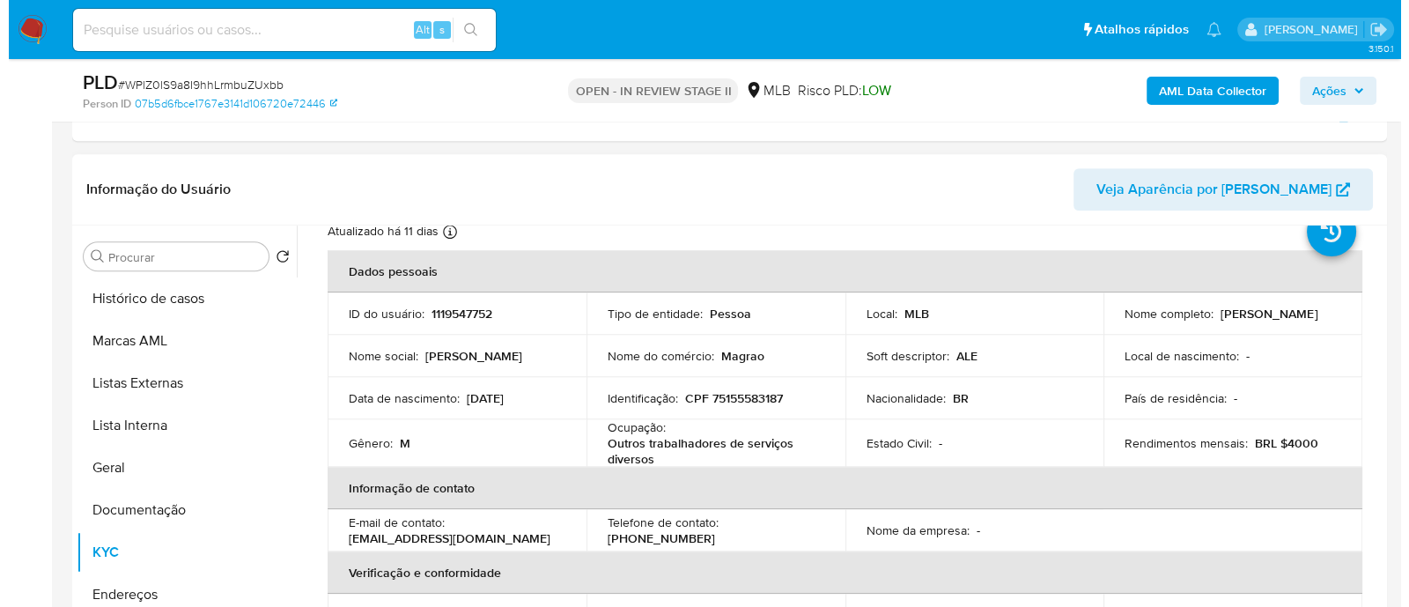
scroll to position [109, 0]
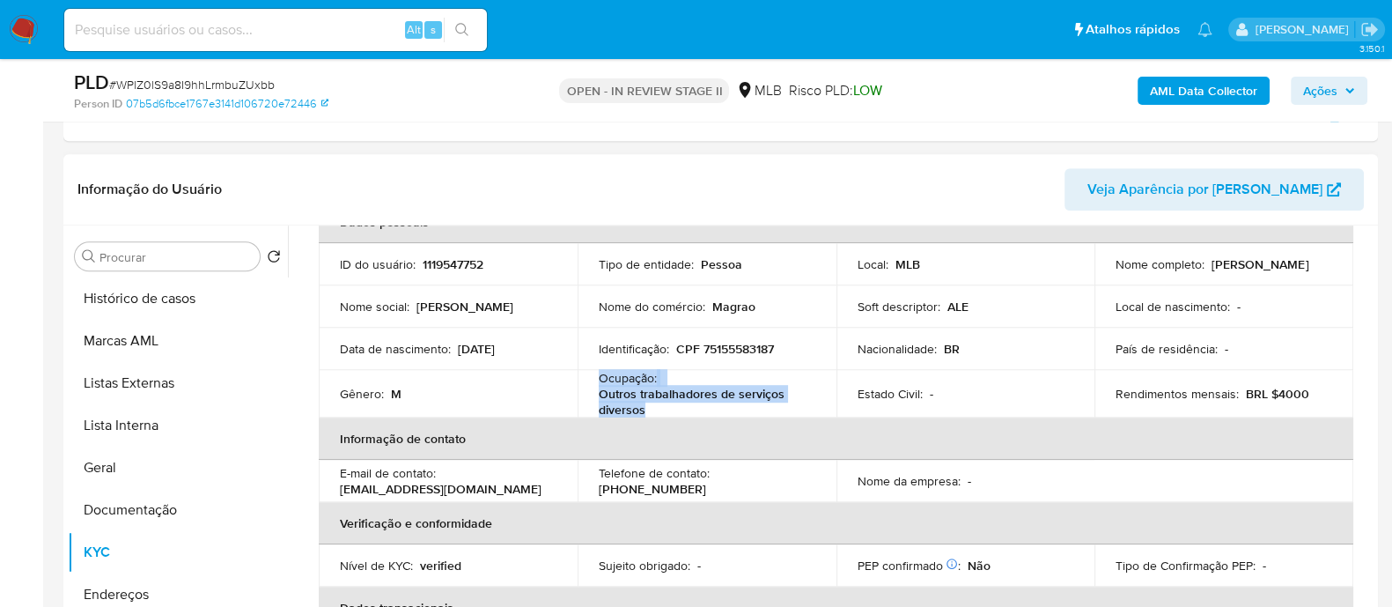
drag, startPoint x: 643, startPoint y: 402, endPoint x: 593, endPoint y: 382, distance: 54.1
click at [593, 382] on td "Ocupação : Outros trabalhadores de serviços diversos" at bounding box center [707, 394] width 259 height 48
copy div "Ocupação : Outros trabalhadores de serviços diversos"
click at [1177, 88] on b "AML Data Collector" at bounding box center [1203, 91] width 107 height 28
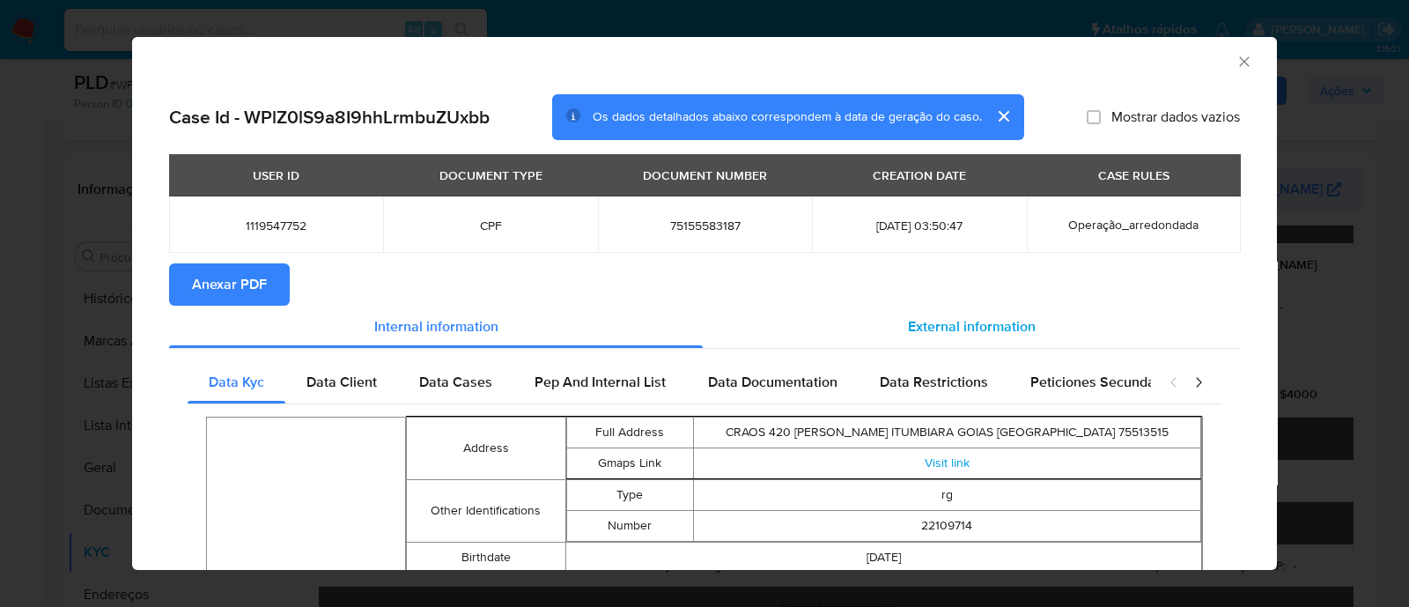
click at [955, 326] on span "External information" at bounding box center [972, 326] width 128 height 20
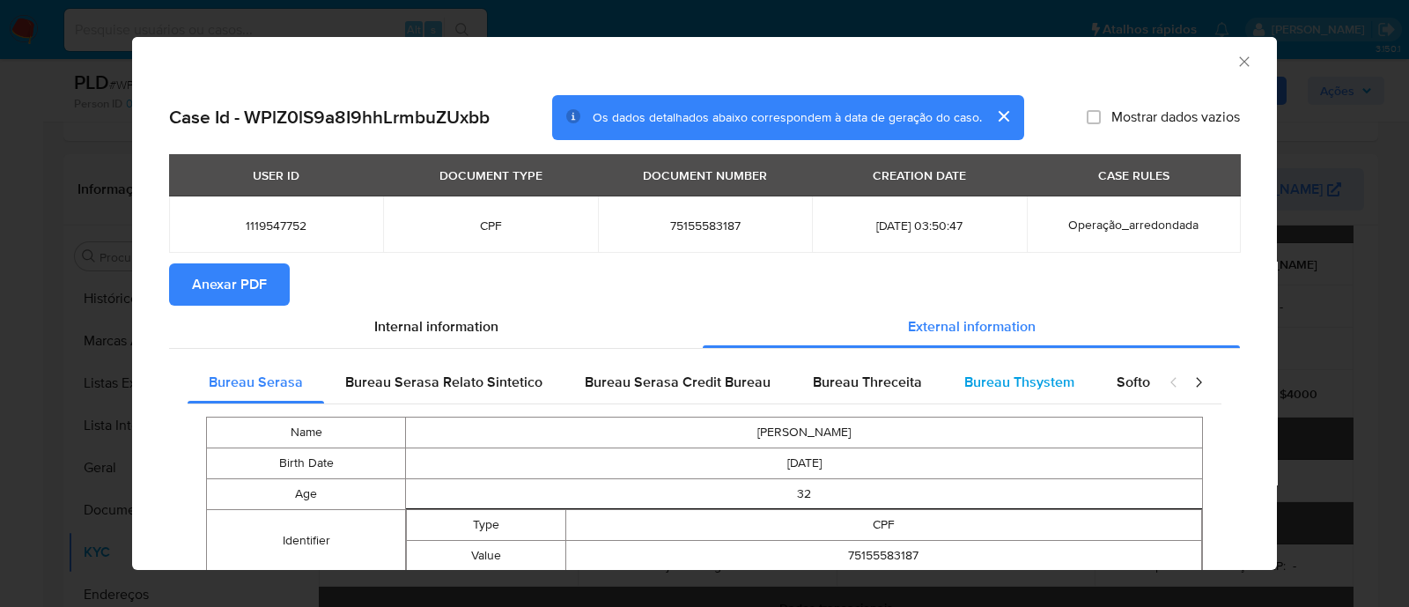
click at [1001, 377] on span "Bureau Thsystem" at bounding box center [1019, 382] width 110 height 20
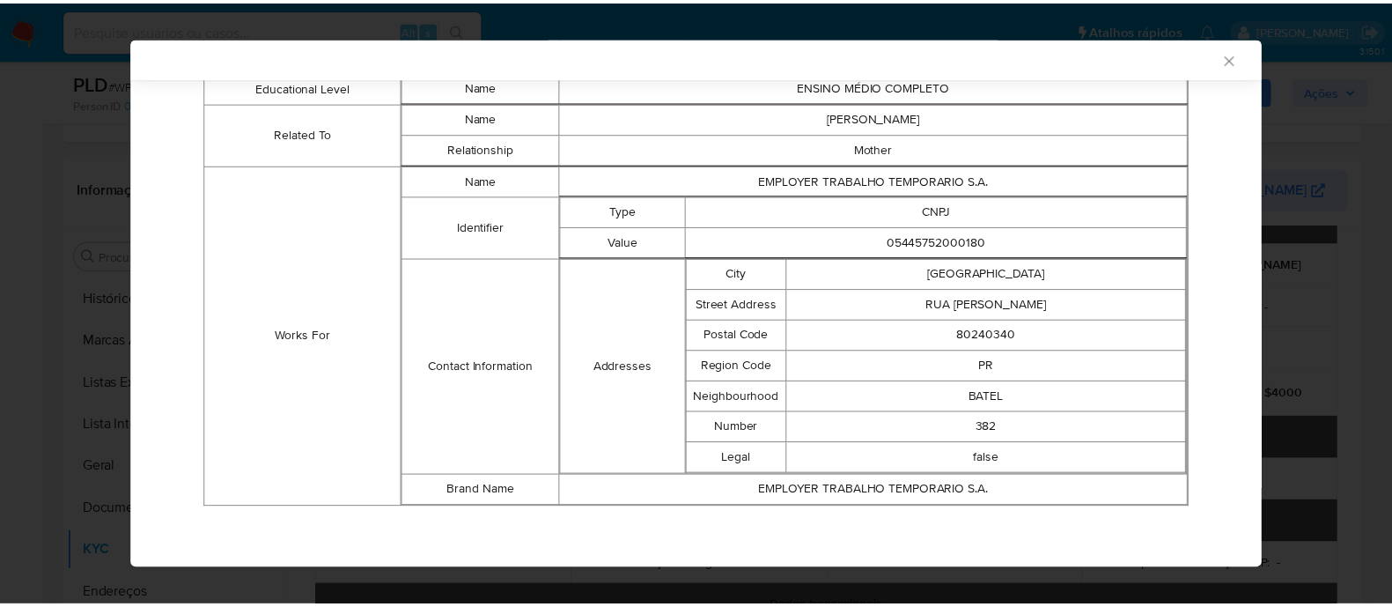
scroll to position [1056, 0]
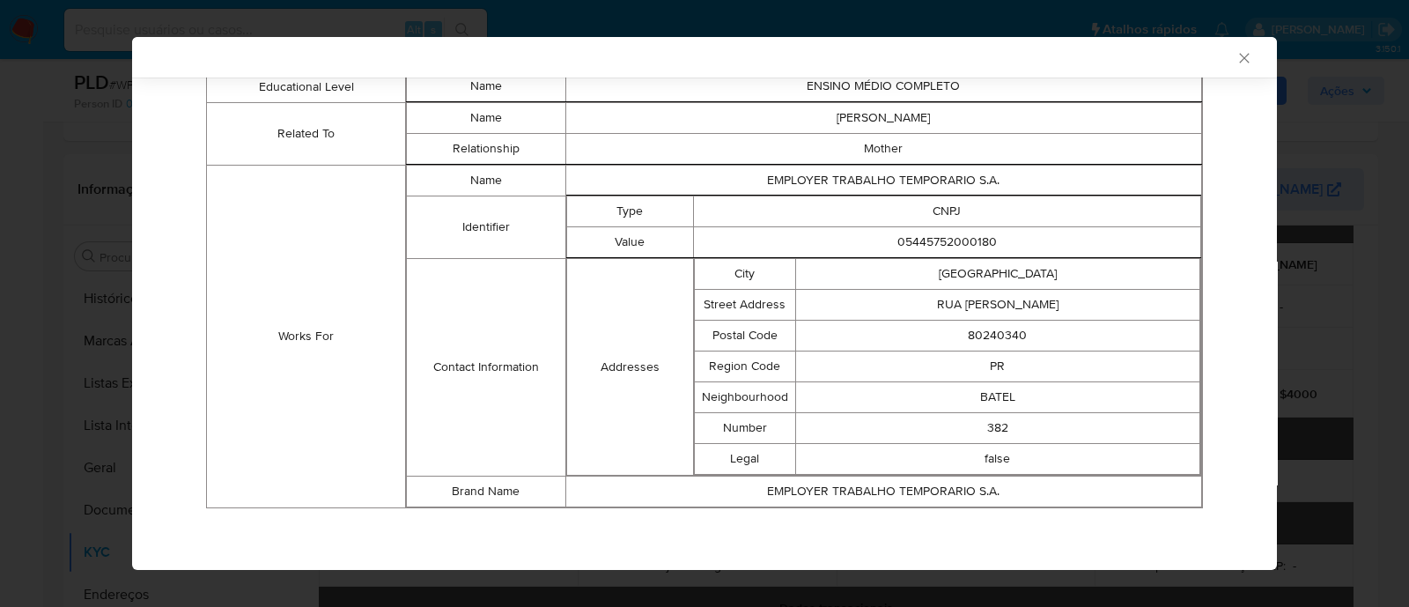
click at [1239, 61] on icon "Fechar a janela" at bounding box center [1244, 58] width 10 height 10
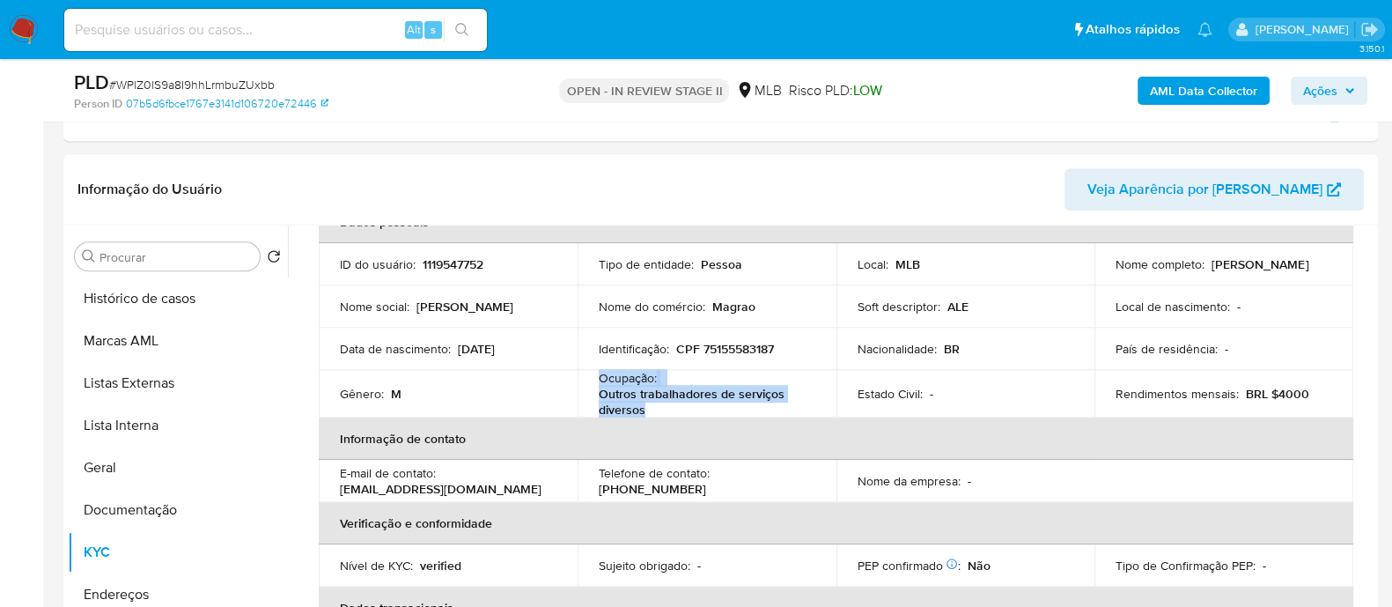
drag, startPoint x: 1317, startPoint y: 87, endPoint x: 1288, endPoint y: 90, distance: 29.2
click at [1315, 87] on span "Ações" at bounding box center [1320, 91] width 34 height 28
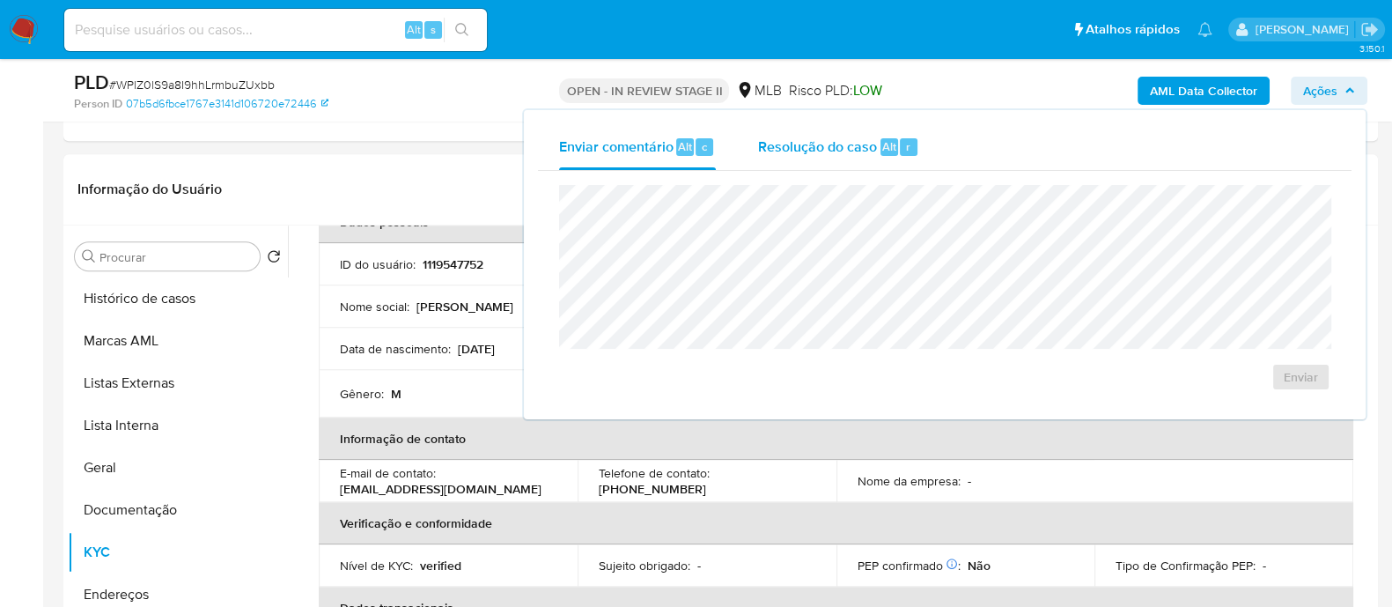
drag, startPoint x: 817, startPoint y: 151, endPoint x: 815, endPoint y: 178, distance: 26.6
click at [816, 152] on span "Resolução do caso" at bounding box center [817, 146] width 119 height 20
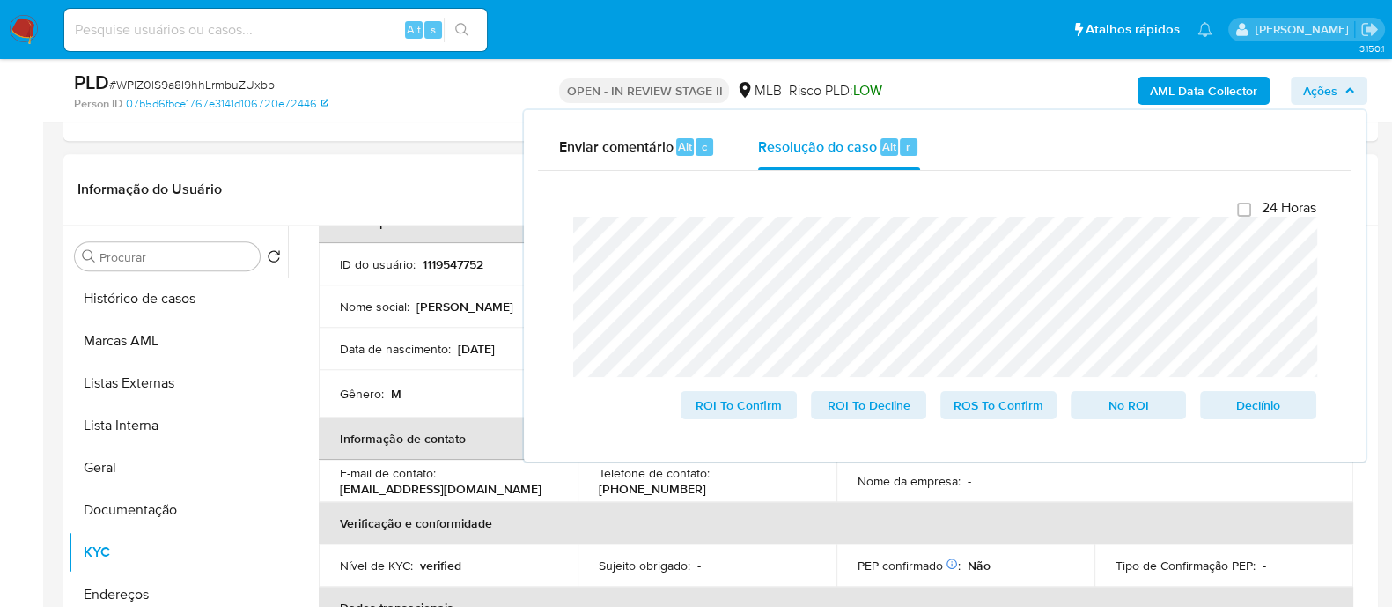
click at [414, 178] on header "Informação do Usuário Veja Aparência por Pessoa" at bounding box center [720, 189] width 1287 height 42
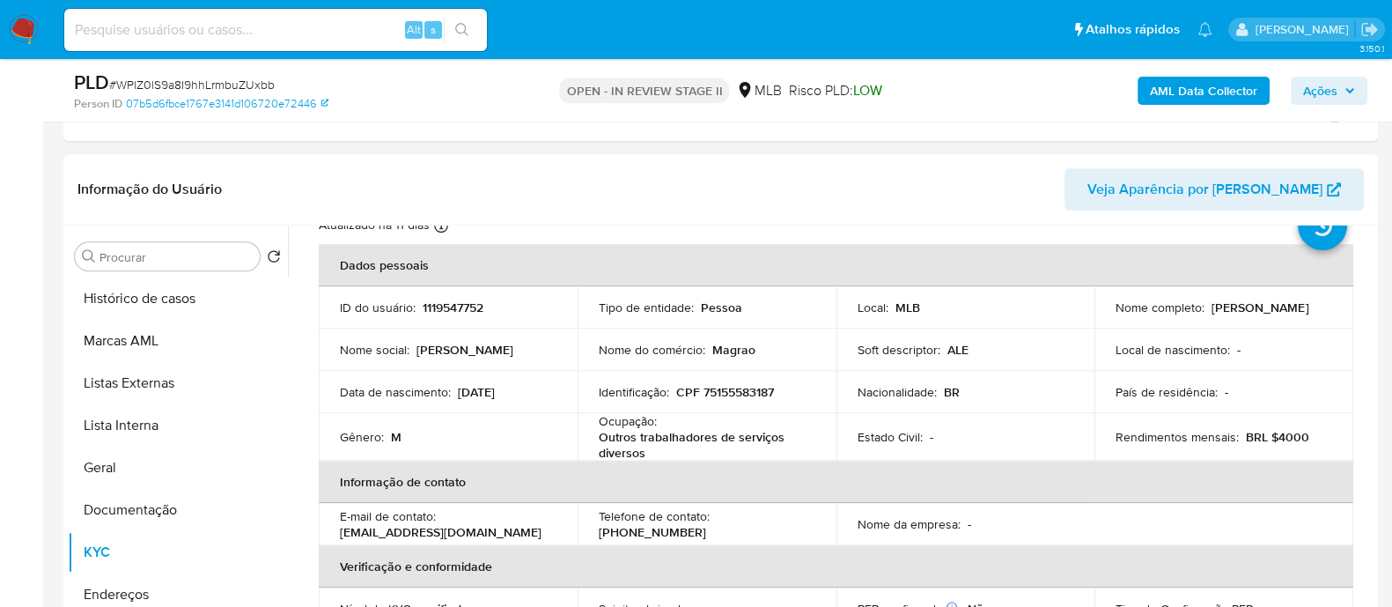
scroll to position [0, 0]
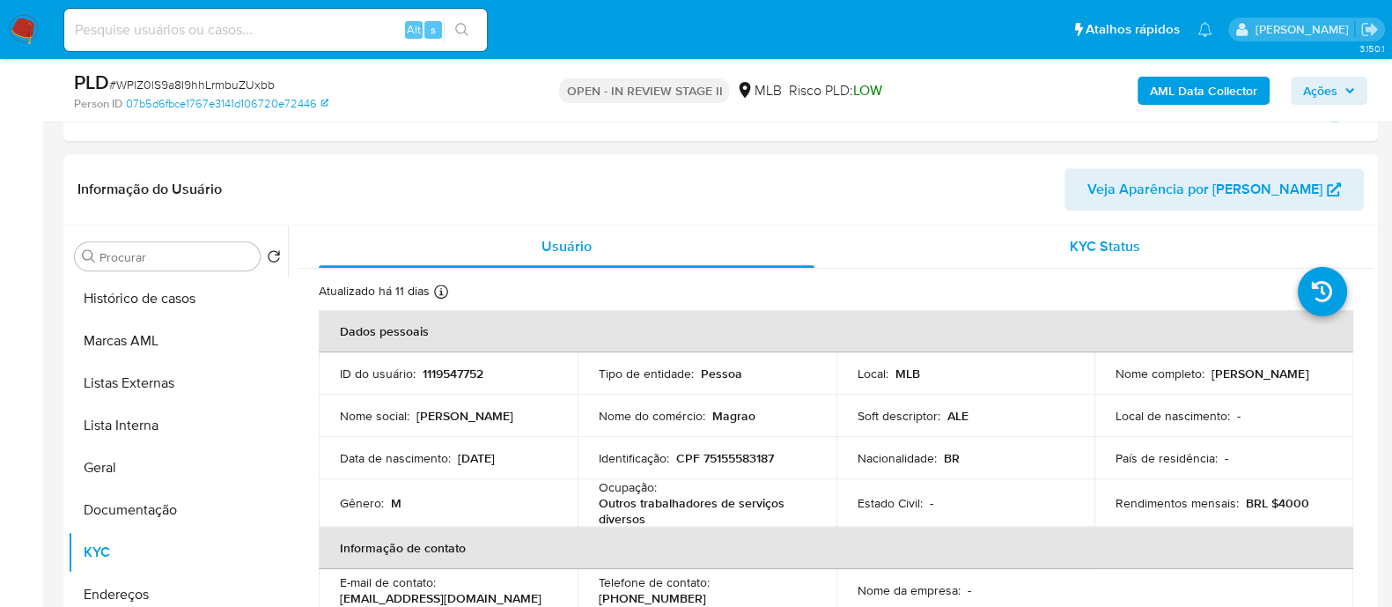
click at [992, 259] on div "KYC Status" at bounding box center [1105, 246] width 496 height 42
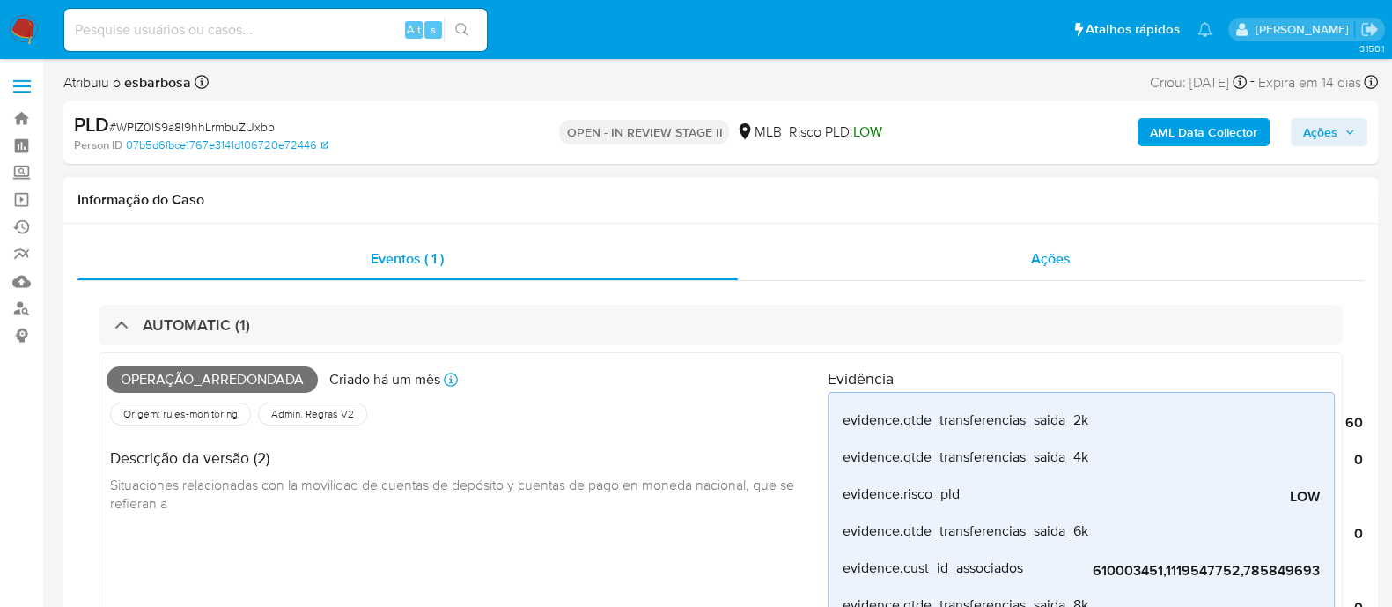
click at [911, 261] on div "Ações" at bounding box center [1051, 259] width 627 height 42
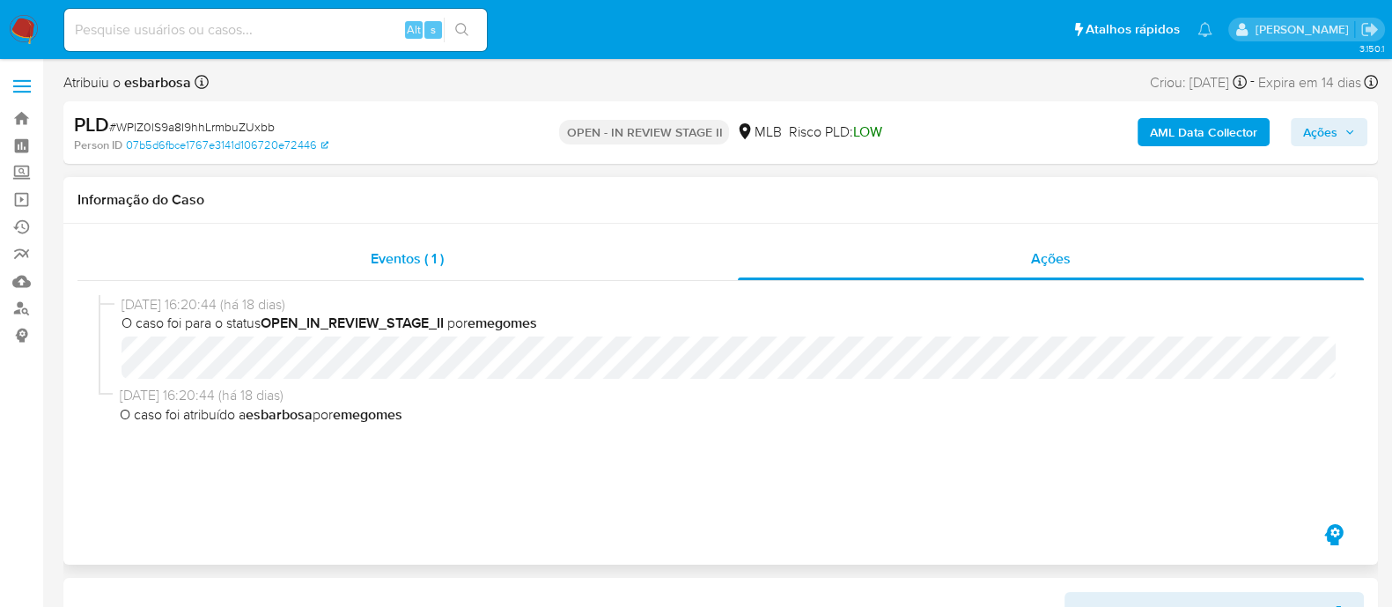
click at [567, 260] on div "Eventos ( 1 )" at bounding box center [407, 259] width 660 height 42
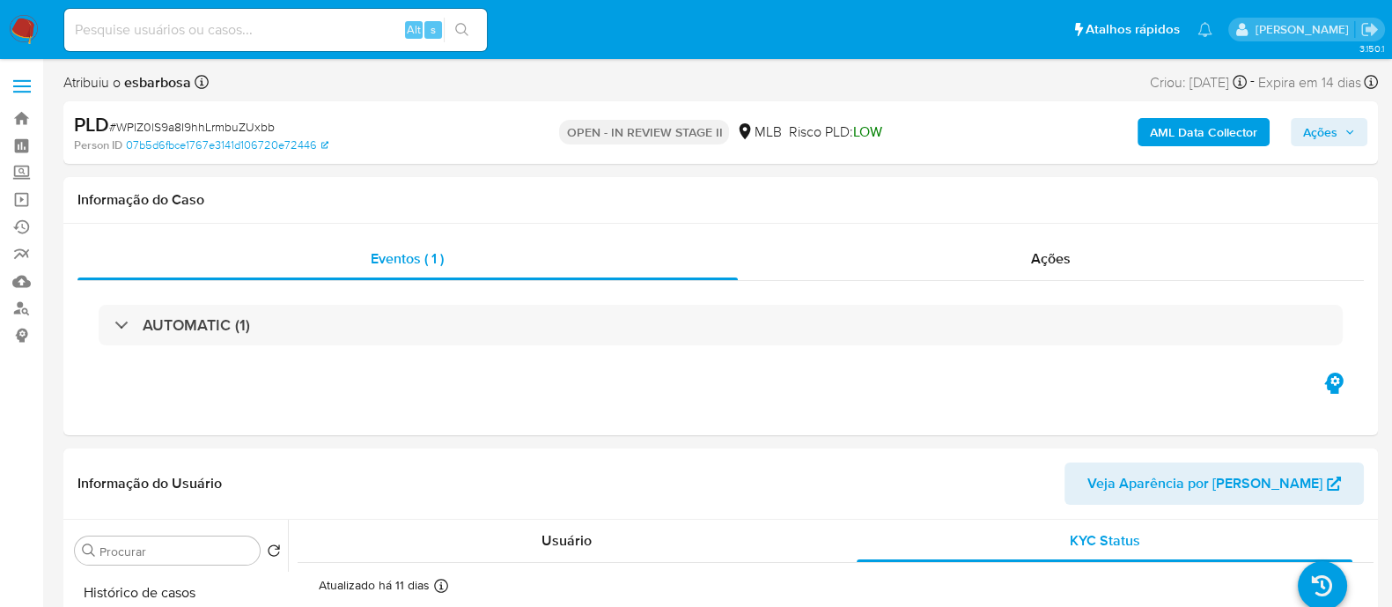
click at [1201, 129] on b "AML Data Collector" at bounding box center [1203, 132] width 107 height 28
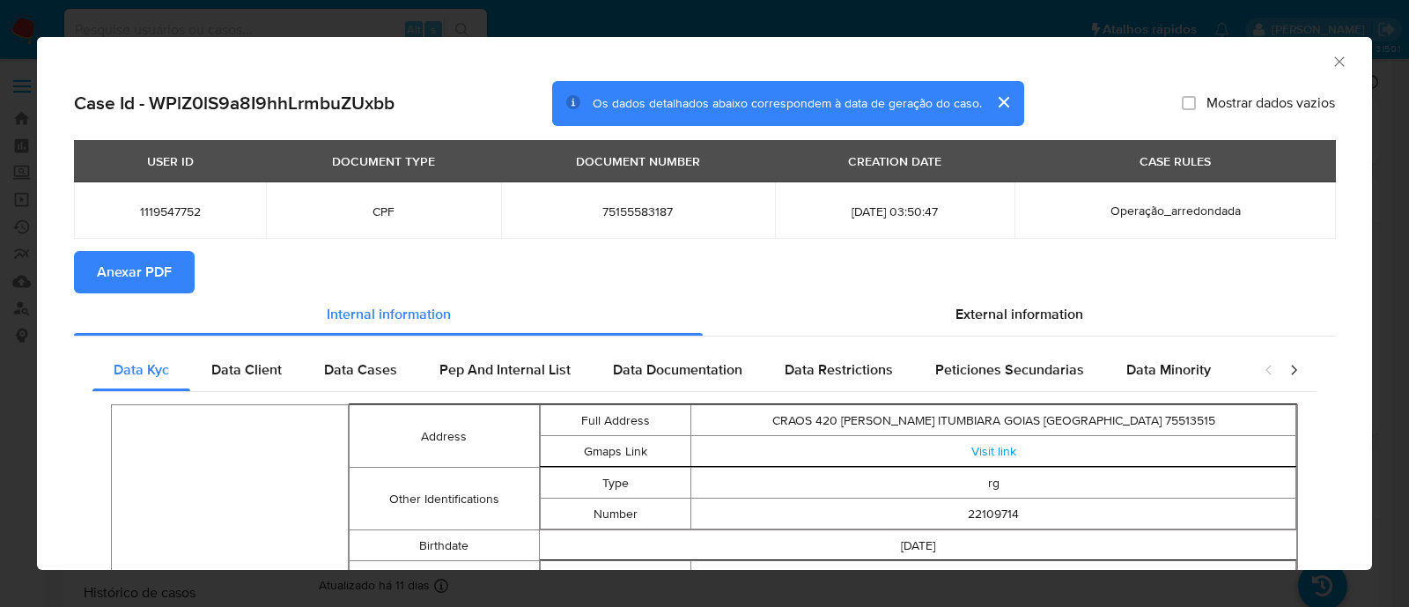
click at [133, 273] on span "Anexar PDF" at bounding box center [134, 272] width 75 height 39
click at [1331, 56] on icon "Fechar a janela" at bounding box center [1340, 62] width 18 height 18
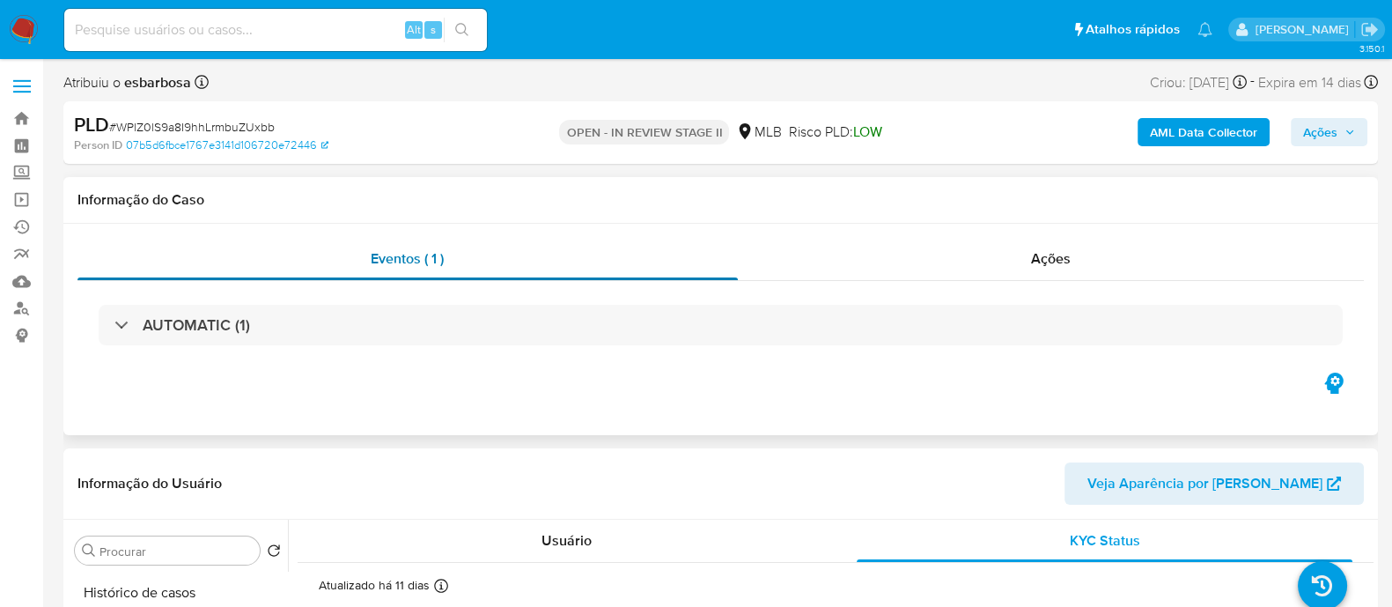
click at [633, 270] on div "Eventos ( 1 )" at bounding box center [407, 259] width 660 height 42
click at [845, 275] on div "Ações" at bounding box center [1051, 259] width 627 height 42
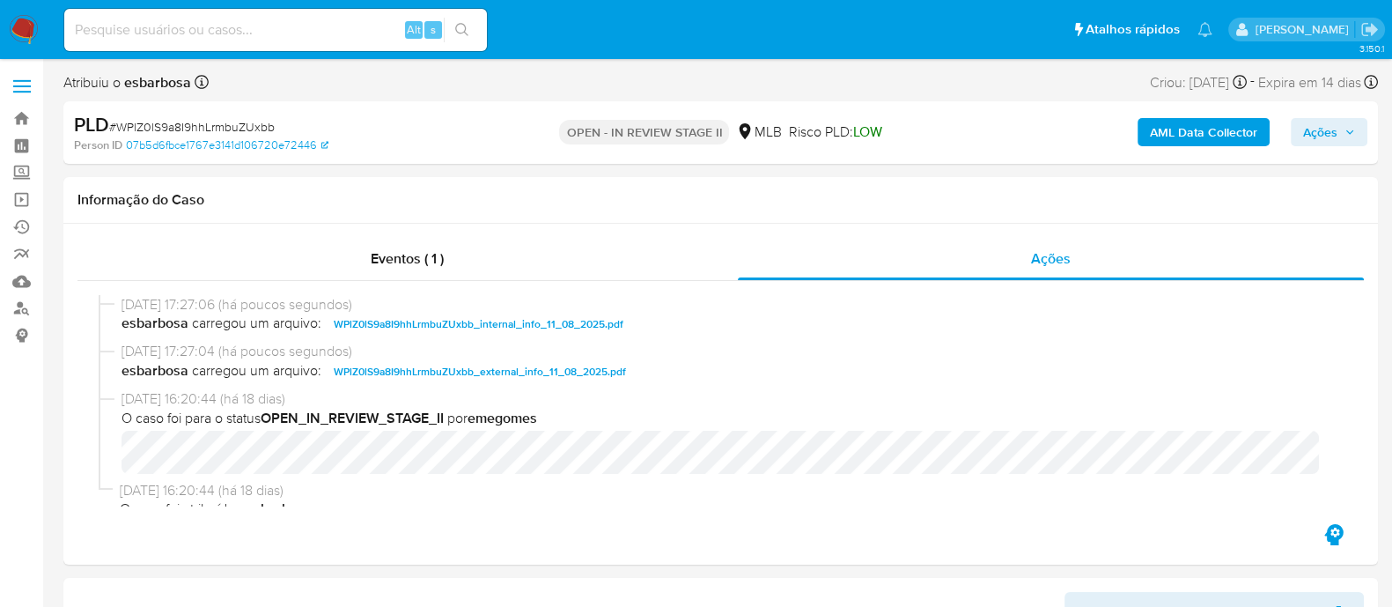
click at [1307, 120] on span "Ações" at bounding box center [1320, 132] width 34 height 28
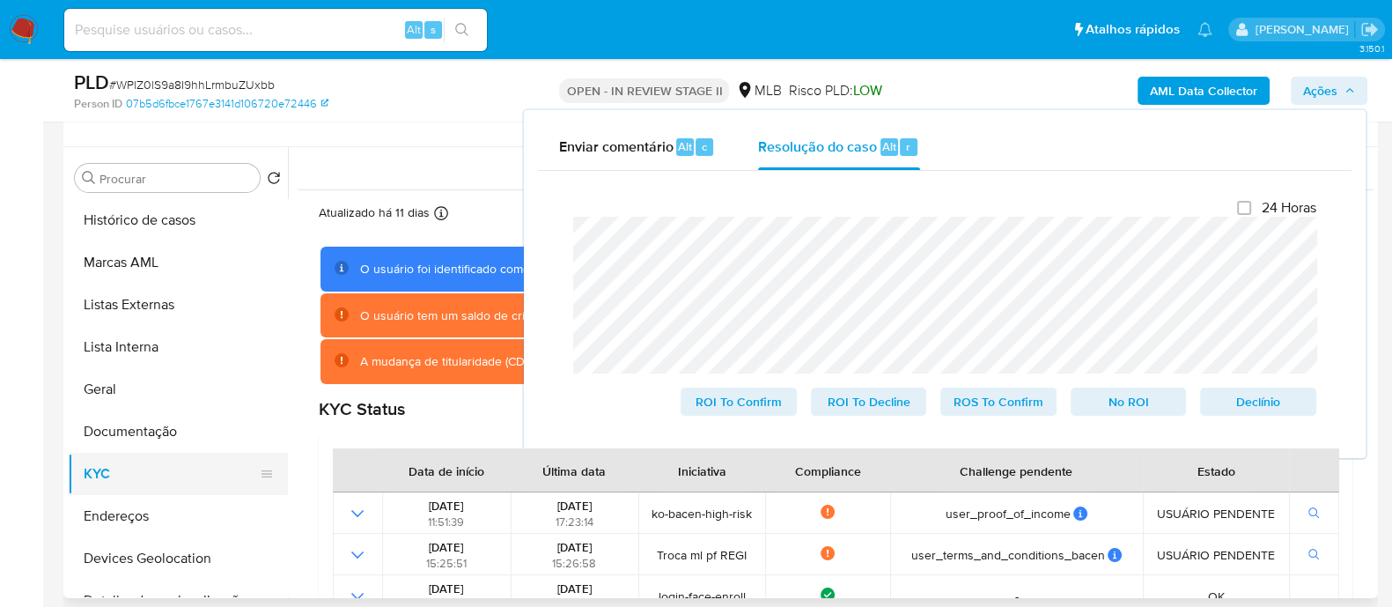
scroll to position [109, 0]
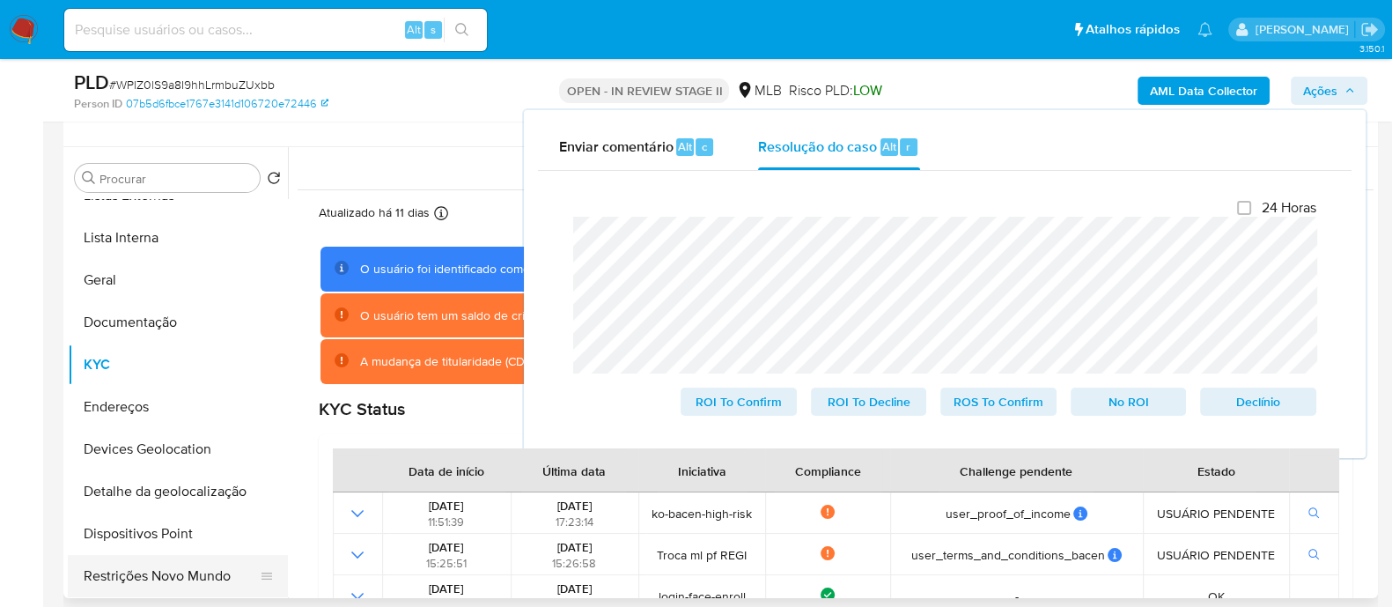
click at [161, 576] on button "Restrições Novo Mundo" at bounding box center [171, 576] width 206 height 42
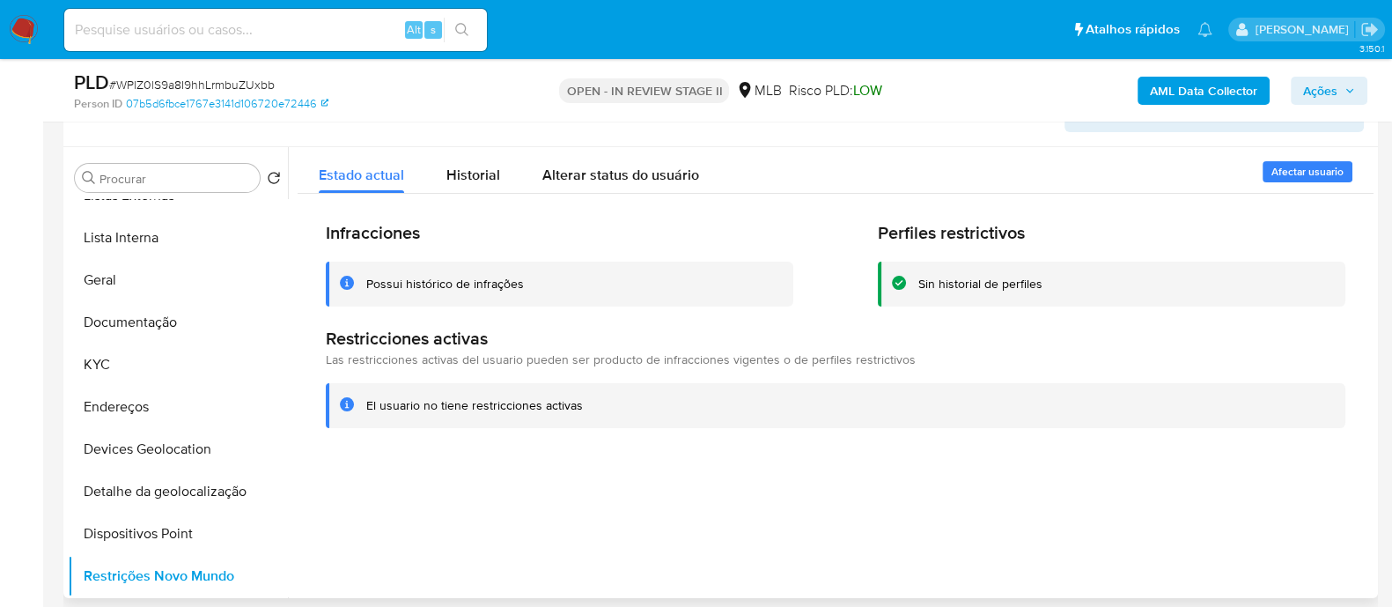
click at [479, 283] on div "Possui histórico de infrações" at bounding box center [445, 284] width 158 height 17
click at [468, 516] on div at bounding box center [831, 372] width 1086 height 451
click at [478, 172] on span "Historial" at bounding box center [473, 175] width 54 height 20
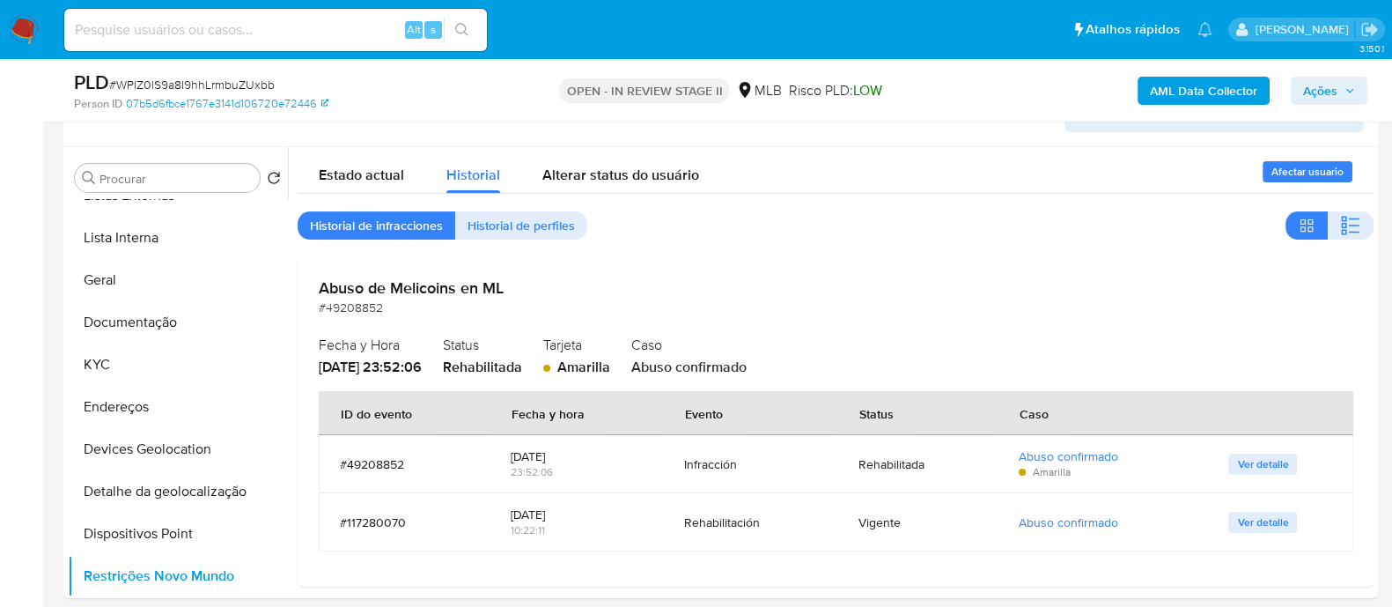
drag, startPoint x: 1342, startPoint y: 222, endPoint x: 1052, endPoint y: 54, distance: 335.8
click at [1343, 219] on icon "button" at bounding box center [1350, 225] width 21 height 21
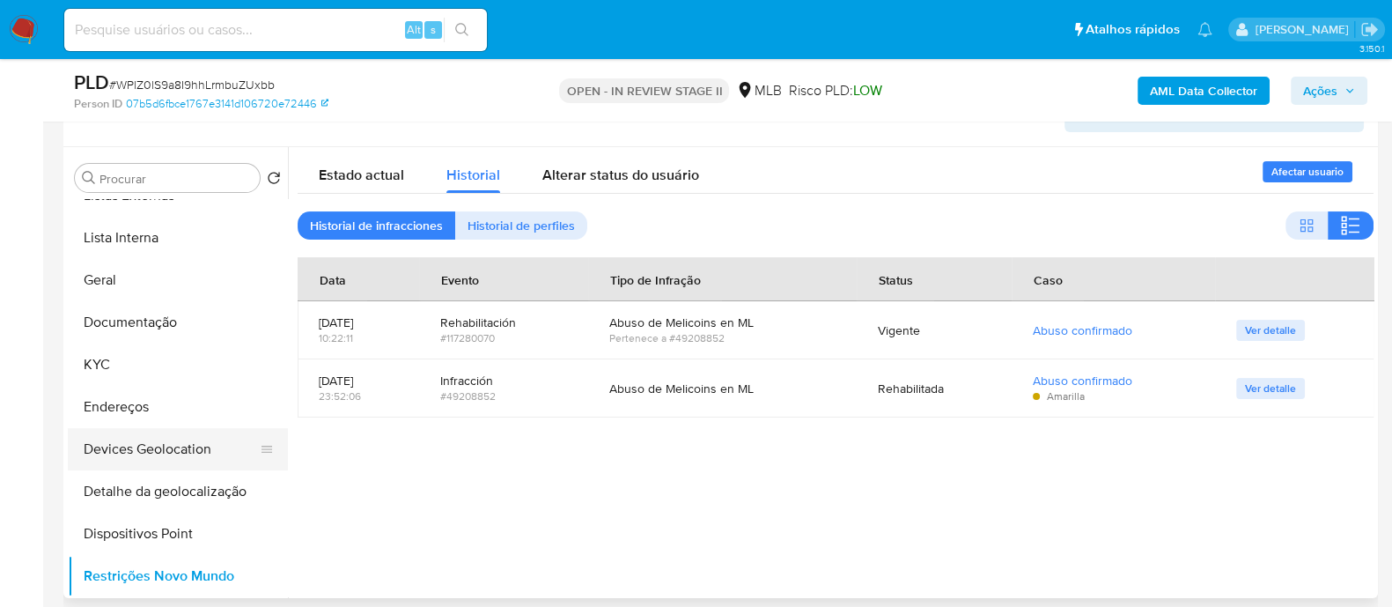
click at [182, 447] on button "Devices Geolocation" at bounding box center [171, 449] width 206 height 42
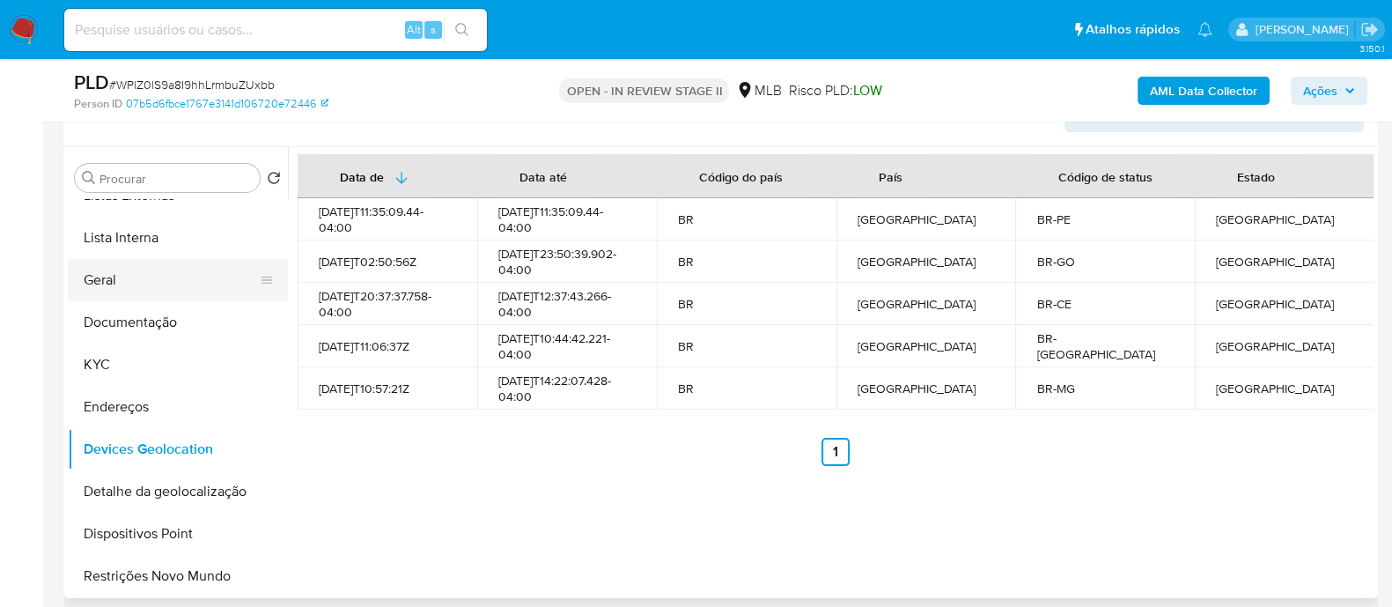
click at [109, 272] on button "Geral" at bounding box center [171, 280] width 206 height 42
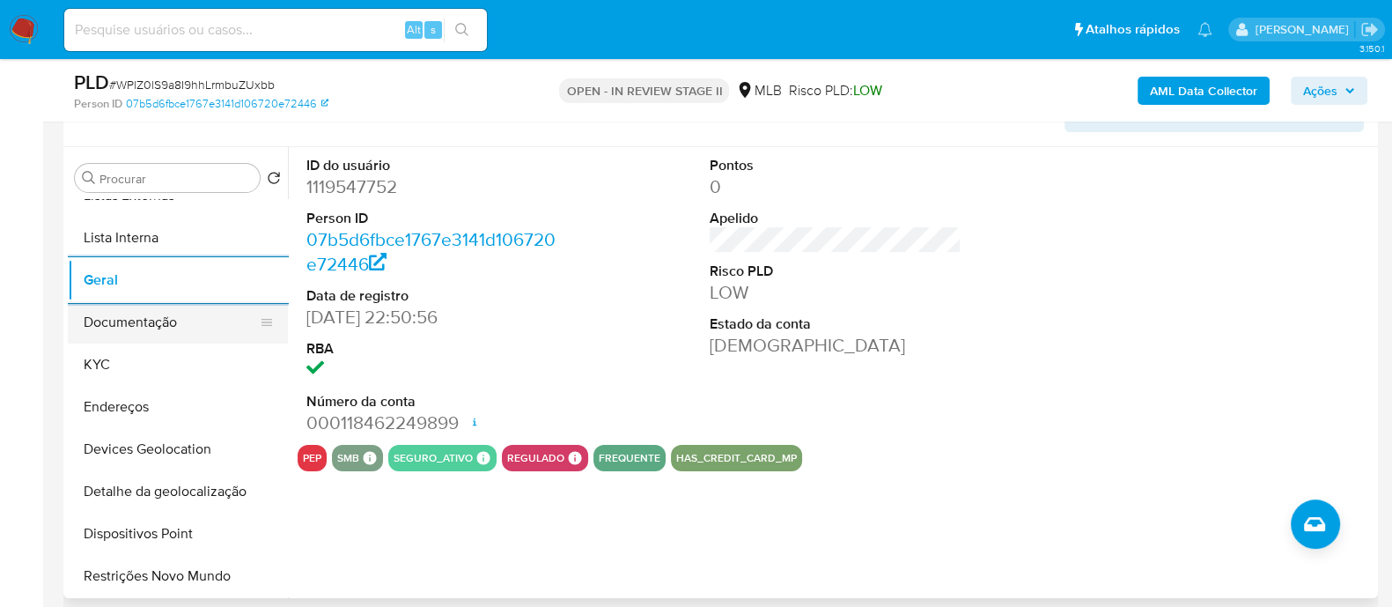
scroll to position [0, 0]
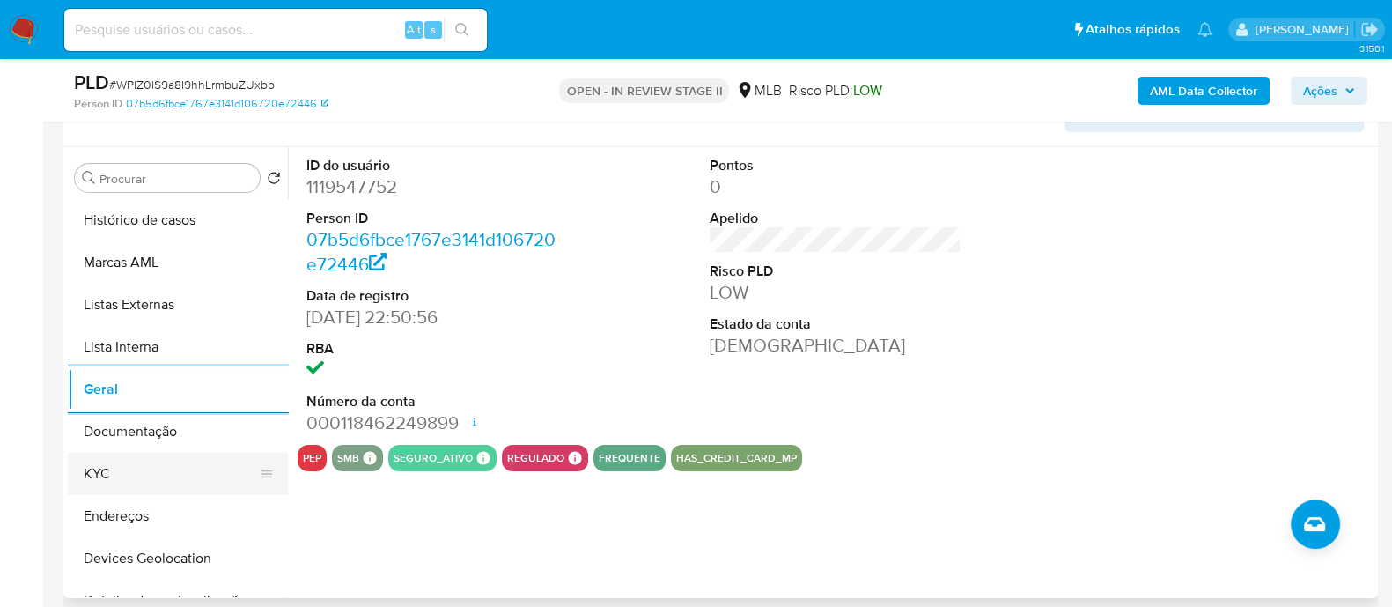
click at [136, 469] on button "KYC" at bounding box center [171, 474] width 206 height 42
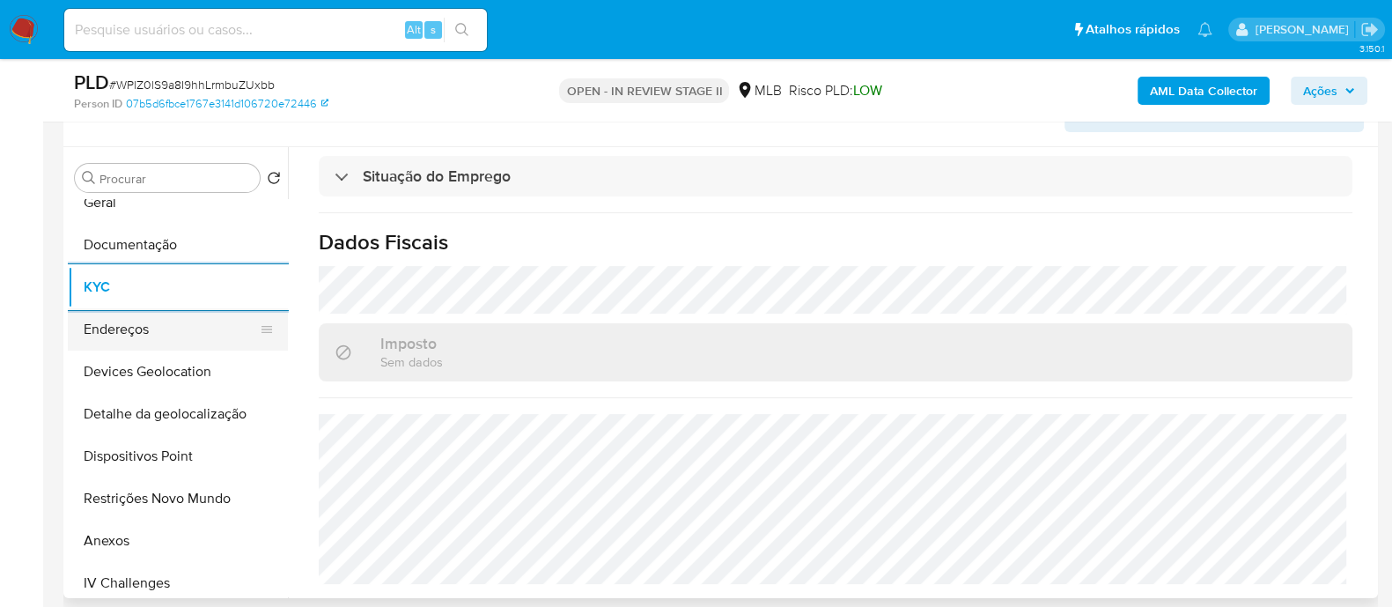
scroll to position [219, 0]
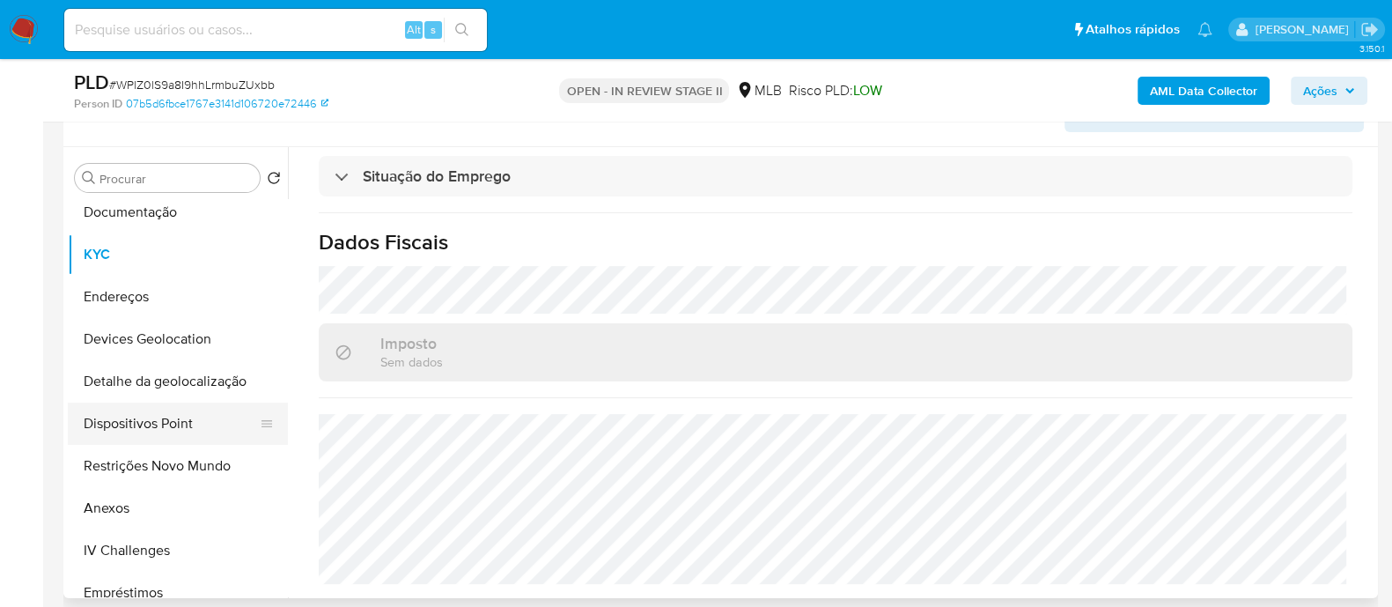
click at [196, 423] on button "Dispositivos Point" at bounding box center [171, 423] width 206 height 42
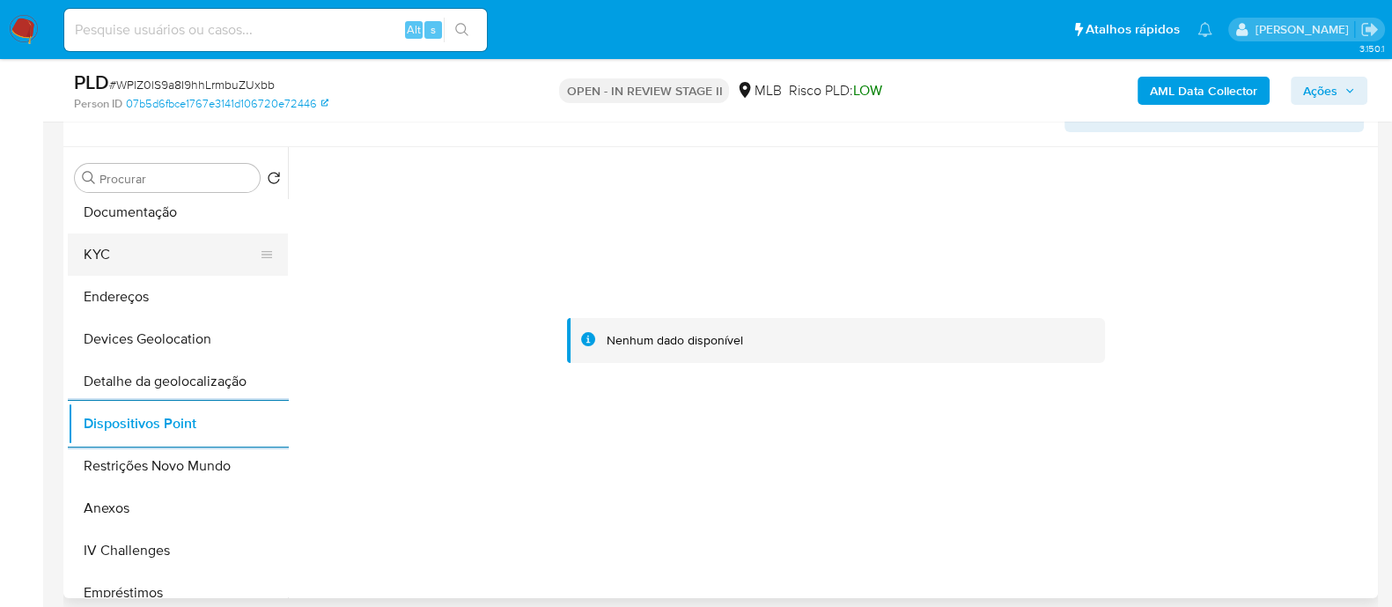
click at [179, 255] on button "KYC" at bounding box center [171, 254] width 206 height 42
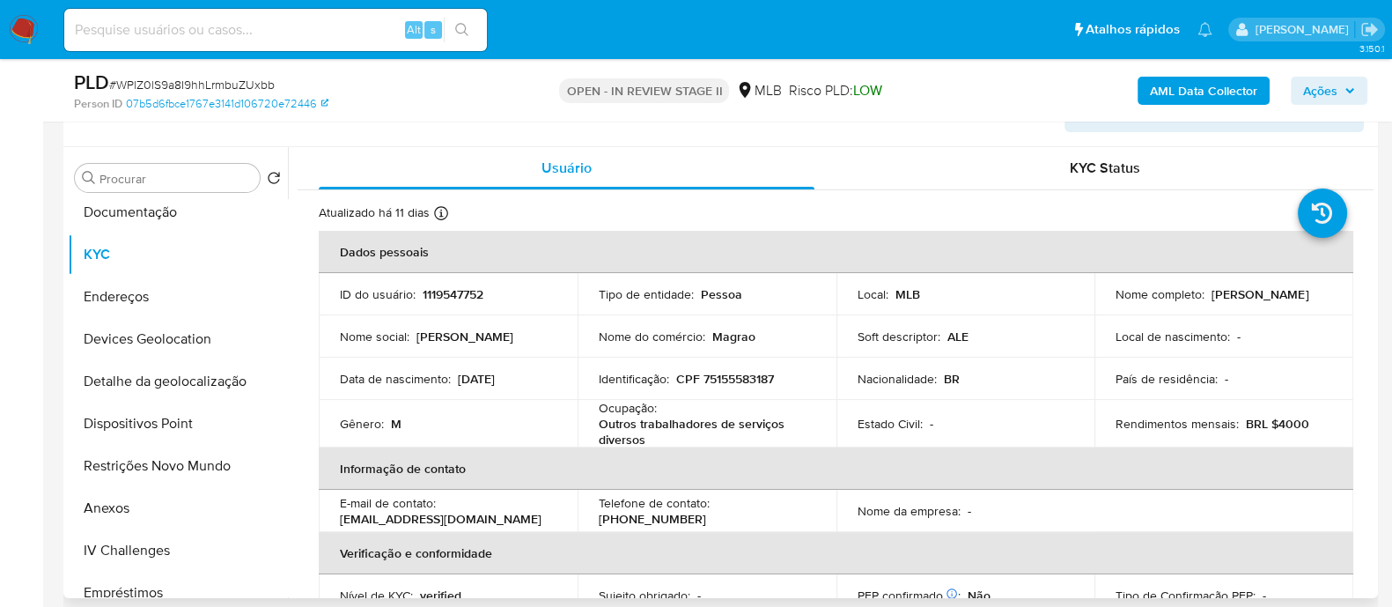
click at [750, 374] on p "CPF 75155583187" at bounding box center [725, 379] width 98 height 16
copy p "75155583187"
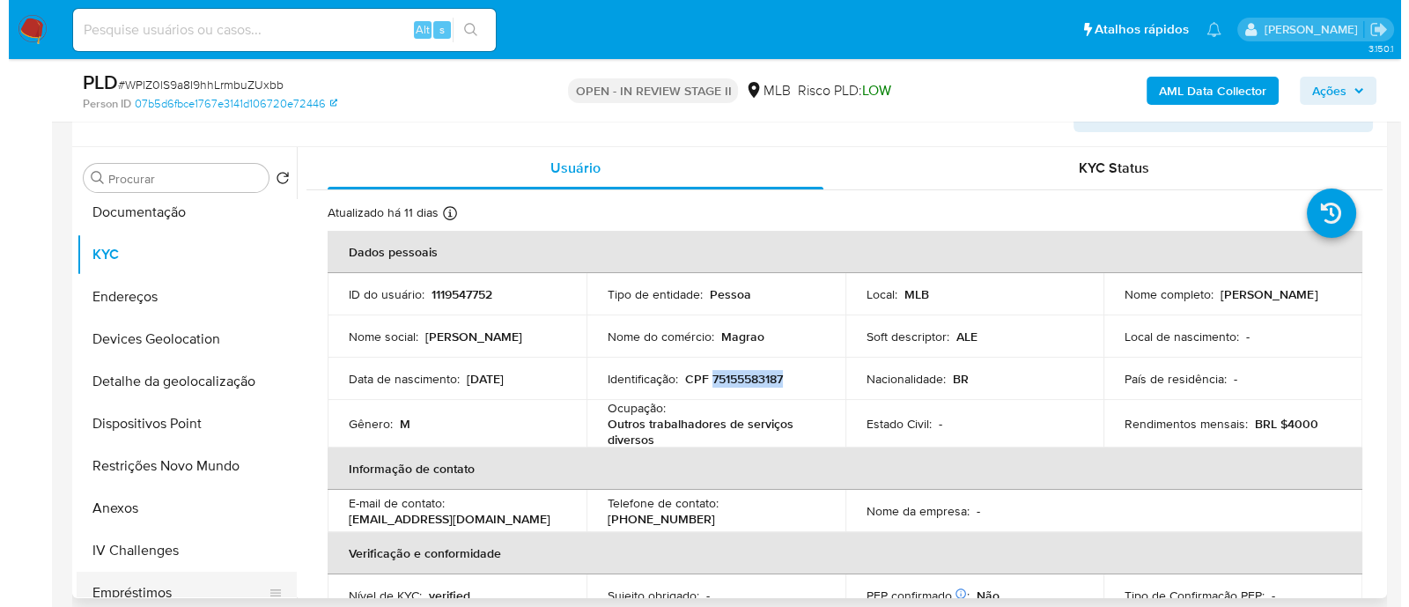
scroll to position [330, 0]
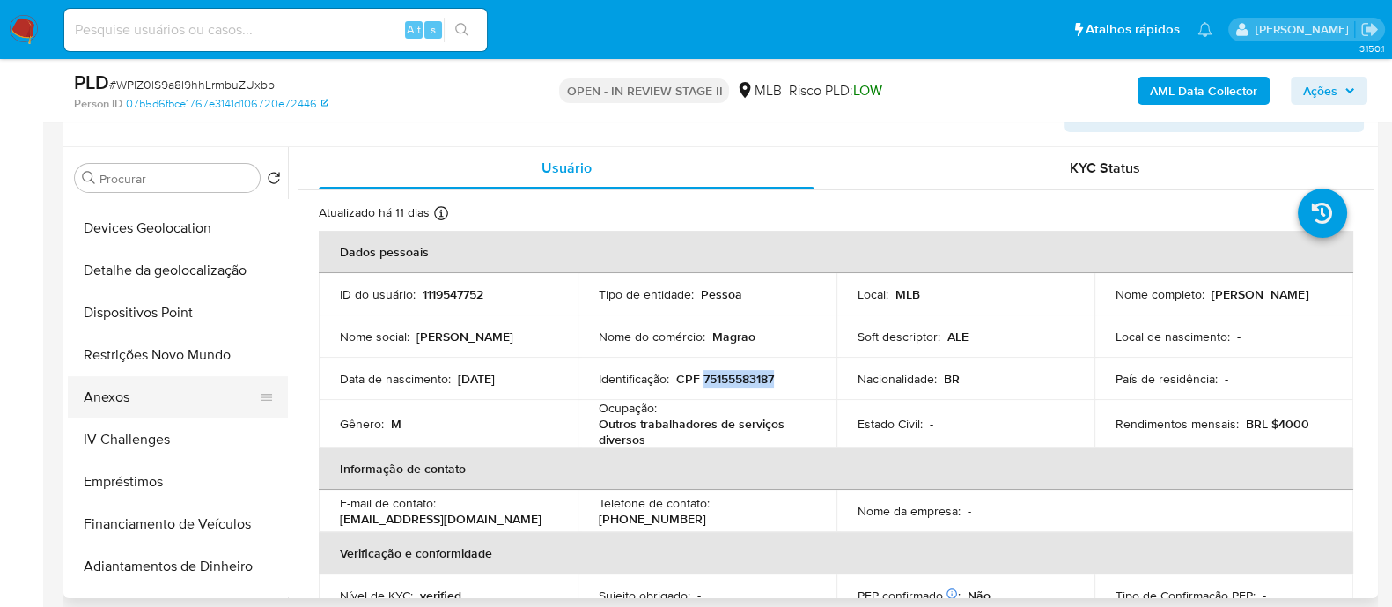
click at [121, 395] on button "Anexos" at bounding box center [171, 397] width 206 height 42
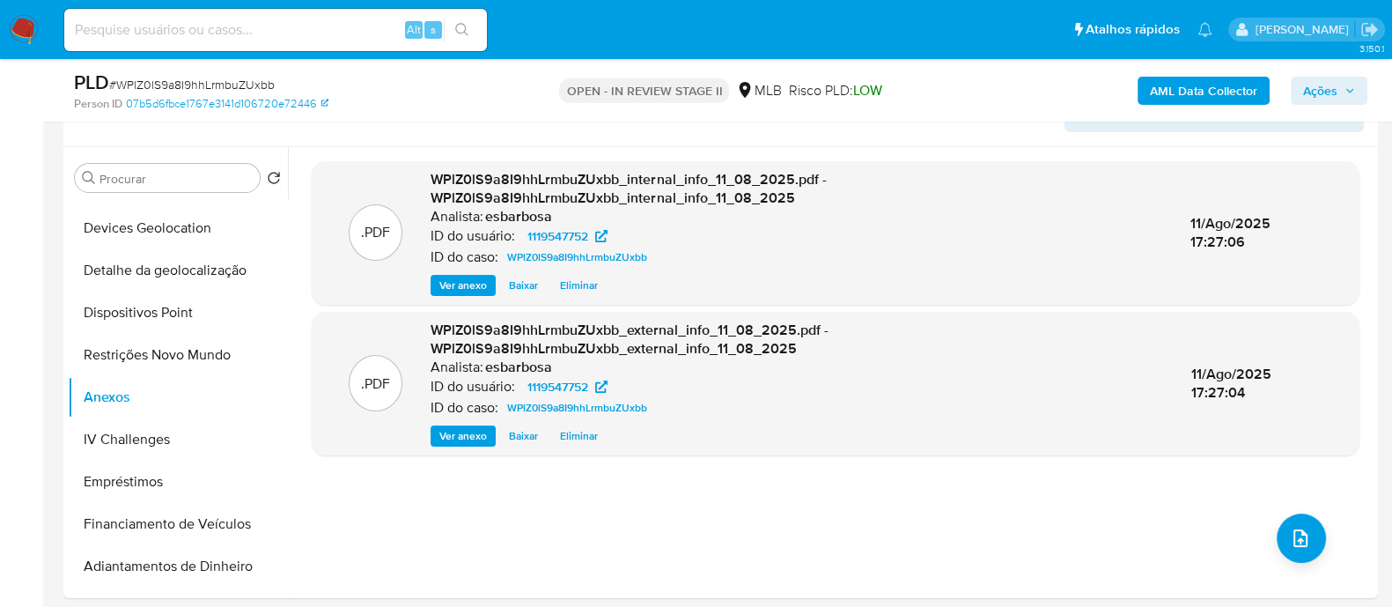
click at [755, 24] on ul "Pausado Ver notificaciones Alt s Atalhos rápidos Presiona las siguientes teclas…" at bounding box center [638, 29] width 1166 height 44
click at [1299, 545] on span "upload-file" at bounding box center [1300, 538] width 21 height 21
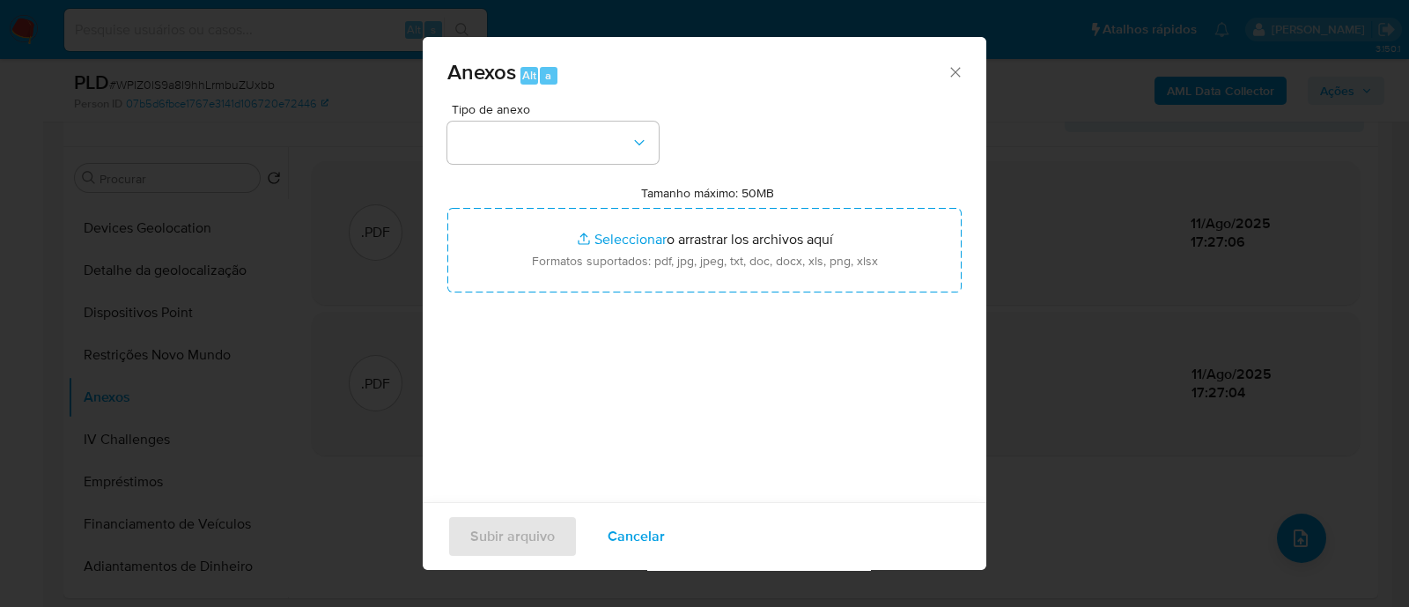
click at [806, 77] on span "Anexos Alt a" at bounding box center [696, 73] width 499 height 23
click at [615, 143] on button "button" at bounding box center [552, 143] width 211 height 42
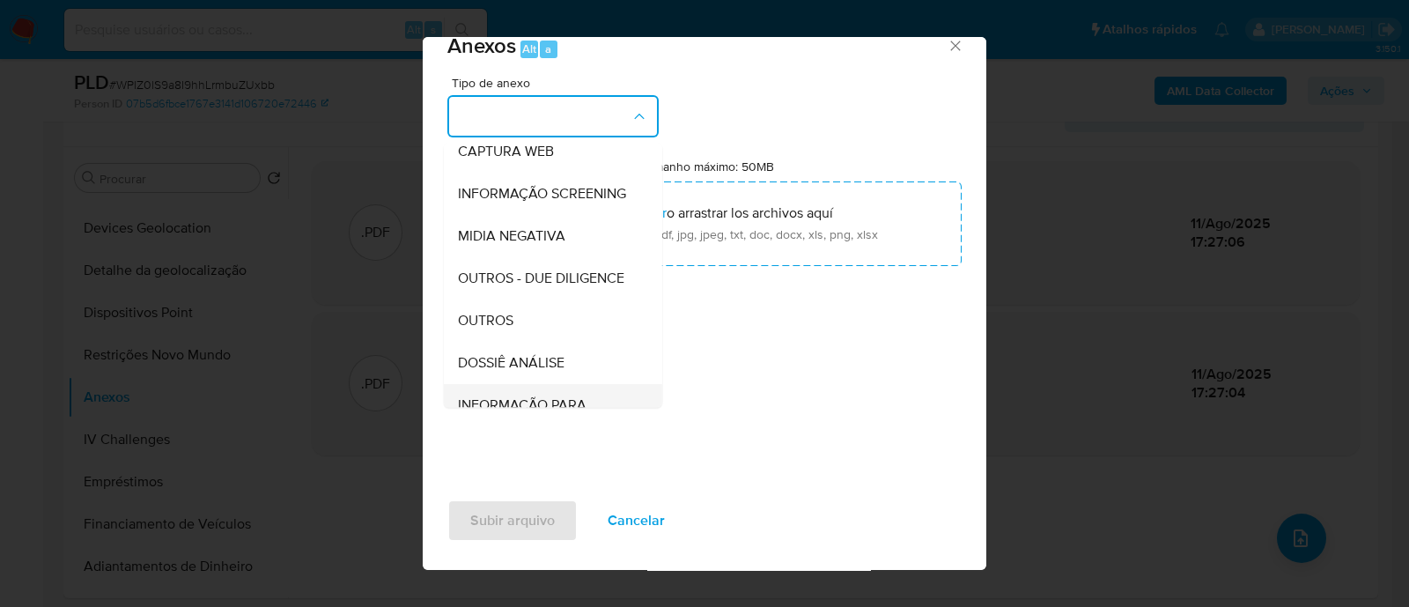
scroll to position [271, 0]
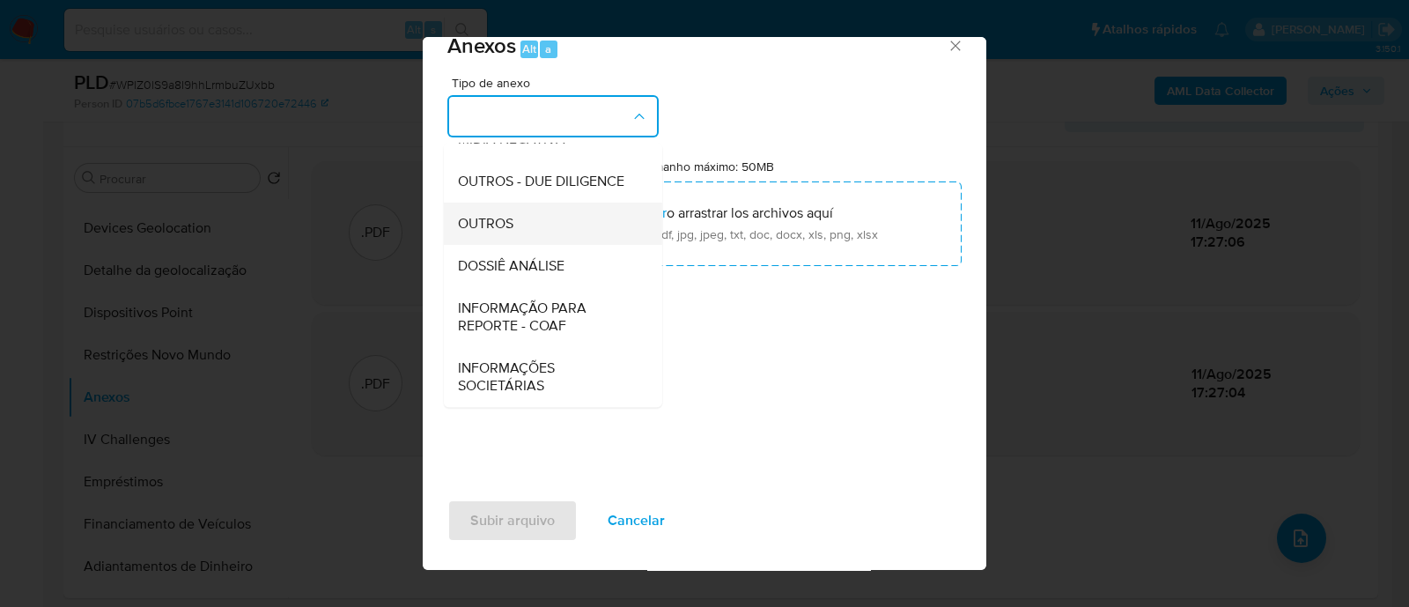
click at [497, 225] on span "OUTROS" at bounding box center [485, 224] width 55 height 18
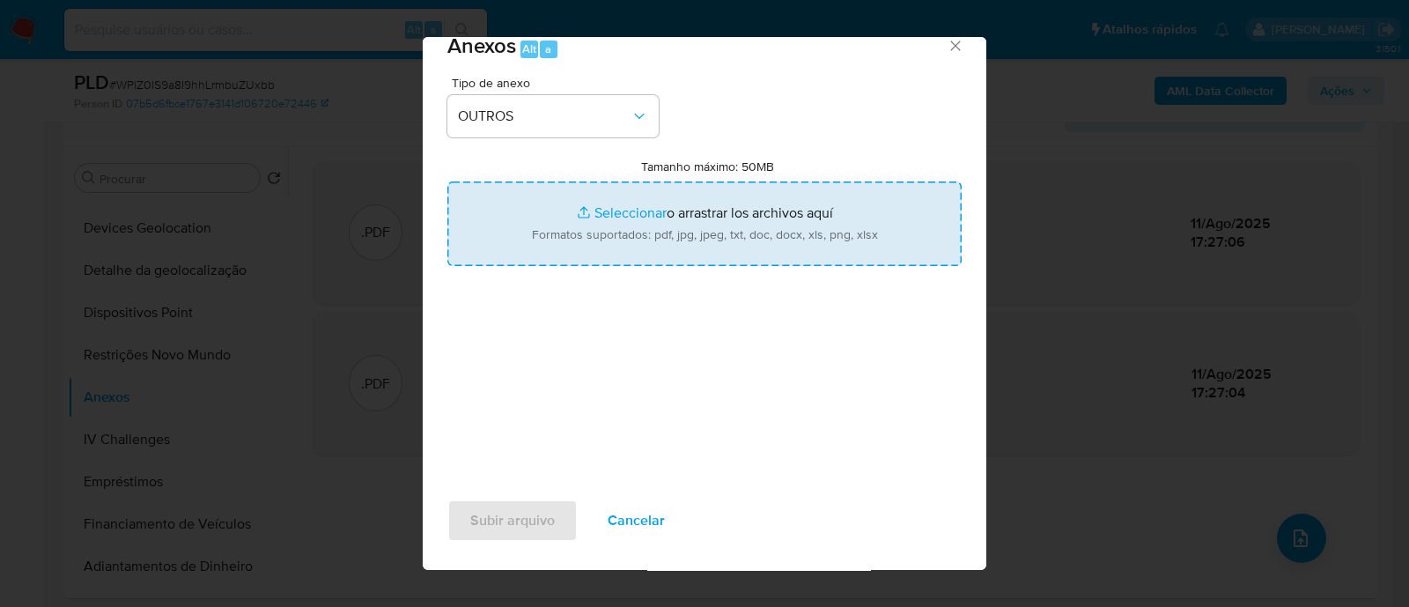
click at [609, 216] on input "Tamanho máximo: 50MB Seleccionar archivos" at bounding box center [704, 223] width 514 height 85
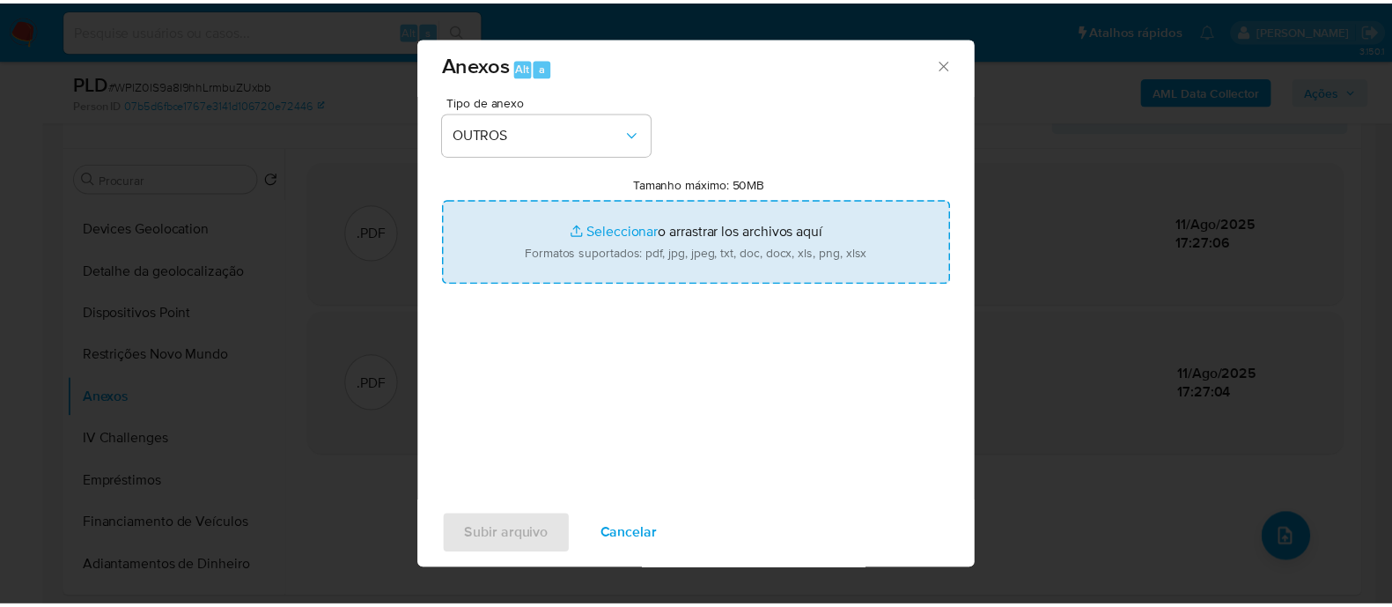
scroll to position [0, 0]
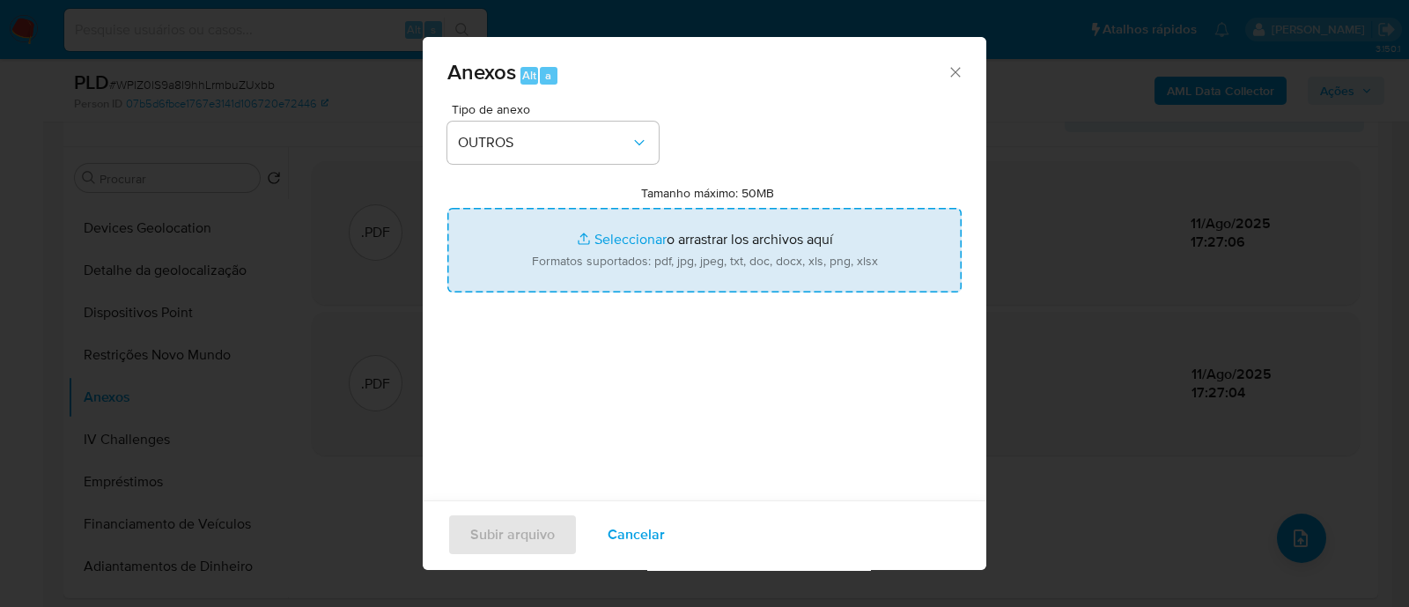
type input "C:\fakepath\Mulan 1119547752_2025_08_11_07_54_01.xlsx"
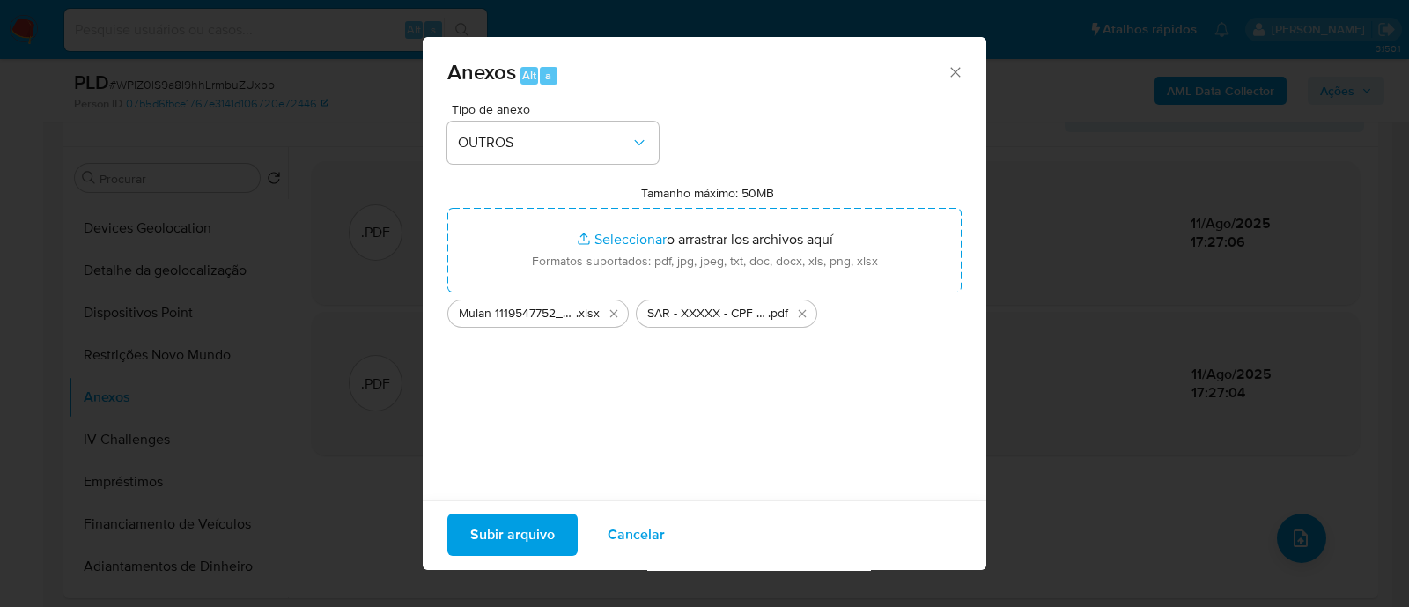
click at [513, 535] on span "Subir arquivo" at bounding box center [512, 534] width 85 height 39
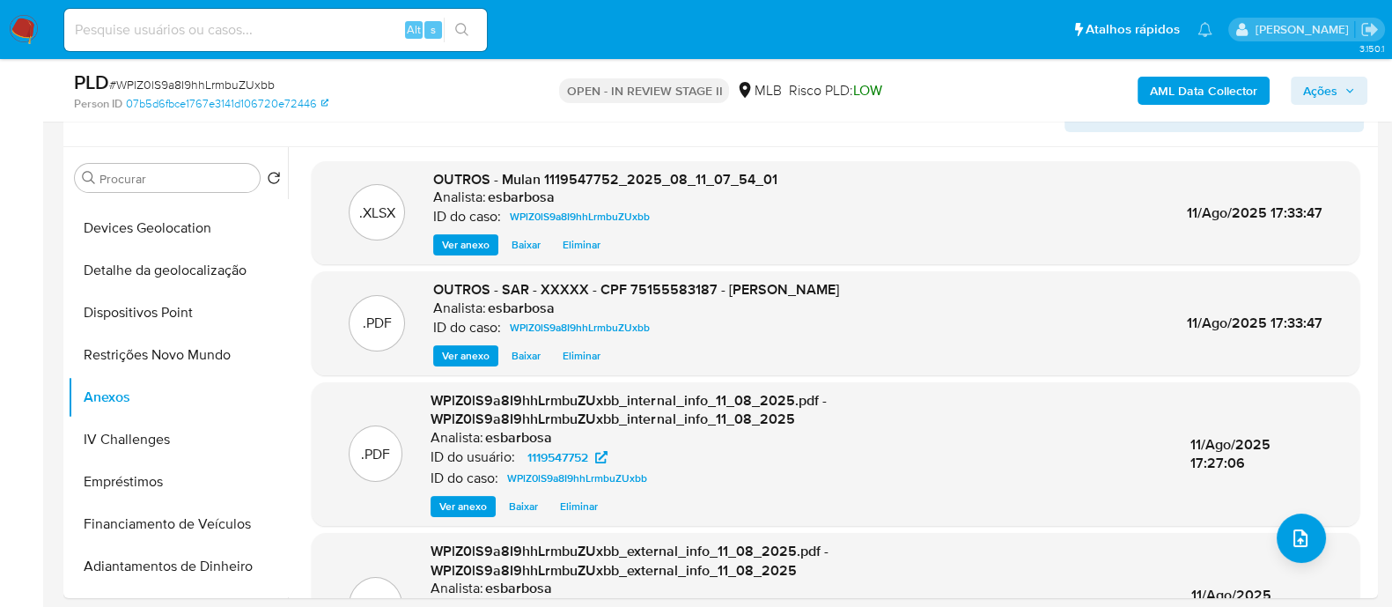
click at [1314, 94] on span "Ações" at bounding box center [1320, 91] width 34 height 28
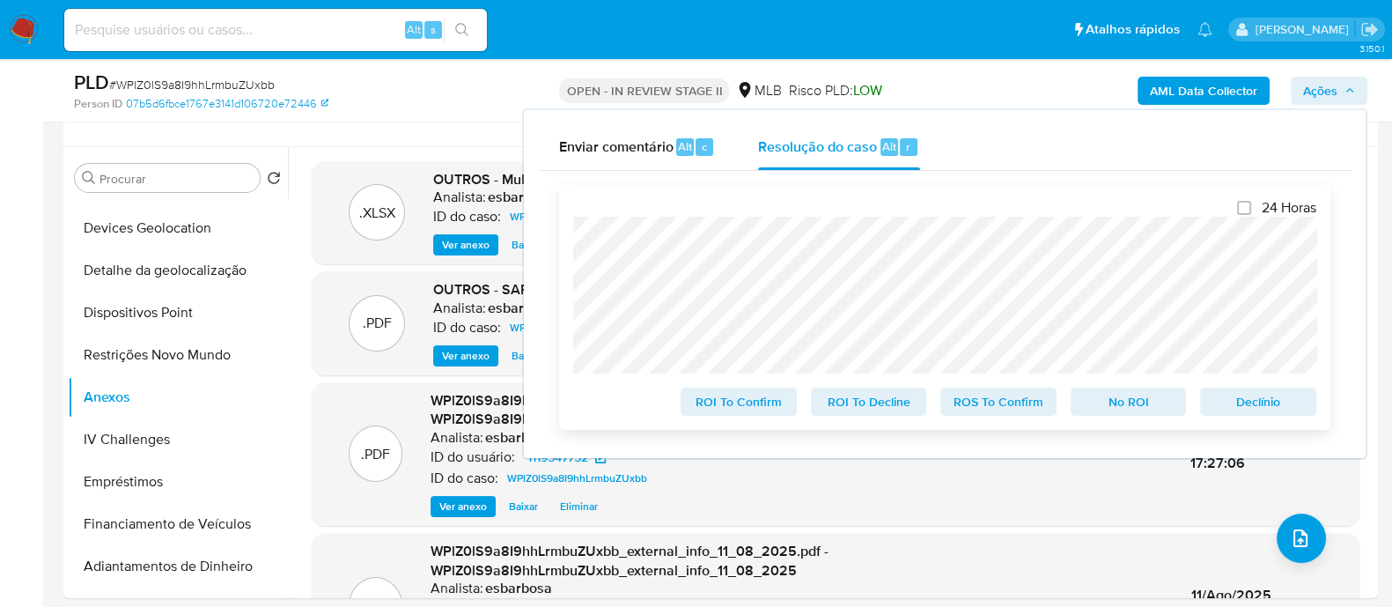
click at [1127, 402] on span "No ROI" at bounding box center [1129, 401] width 92 height 25
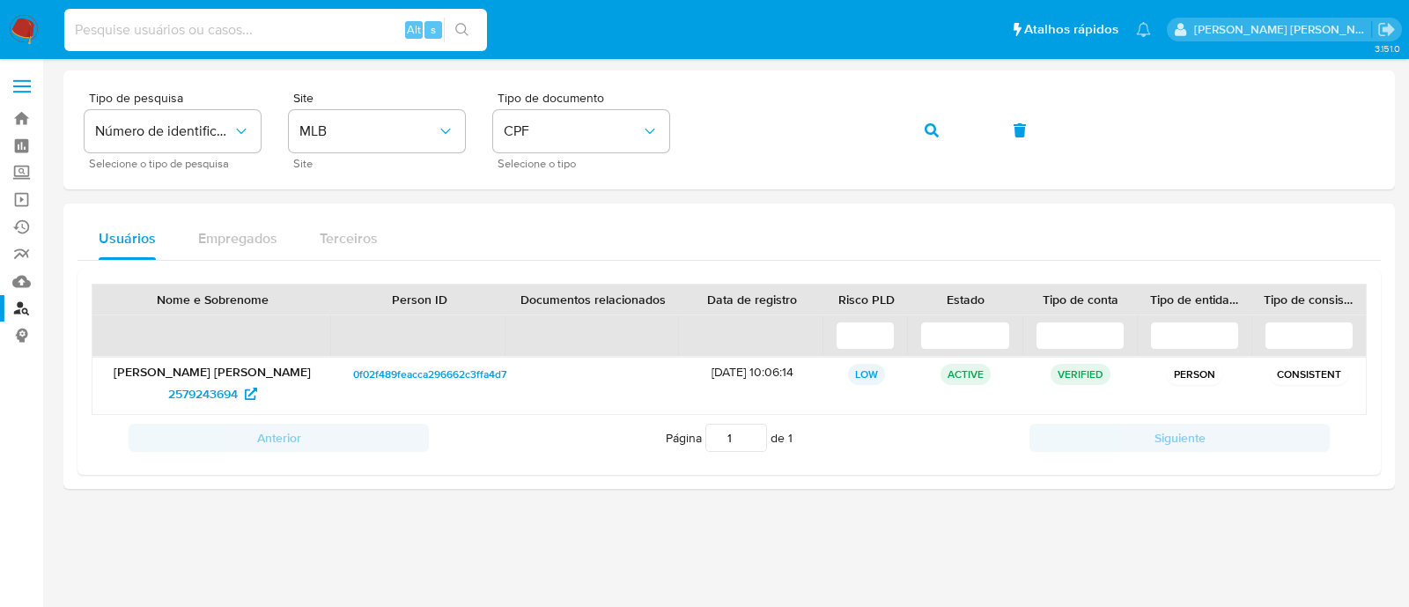
click at [151, 26] on input at bounding box center [275, 29] width 423 height 23
paste input "75155583187"
drag, startPoint x: 173, startPoint y: 24, endPoint x: 77, endPoint y: 26, distance: 96.0
click at [77, 26] on input "75155583187" at bounding box center [275, 29] width 423 height 23
paste input "WPlZ0lS9a8I9hhLrmbuZUxbb"
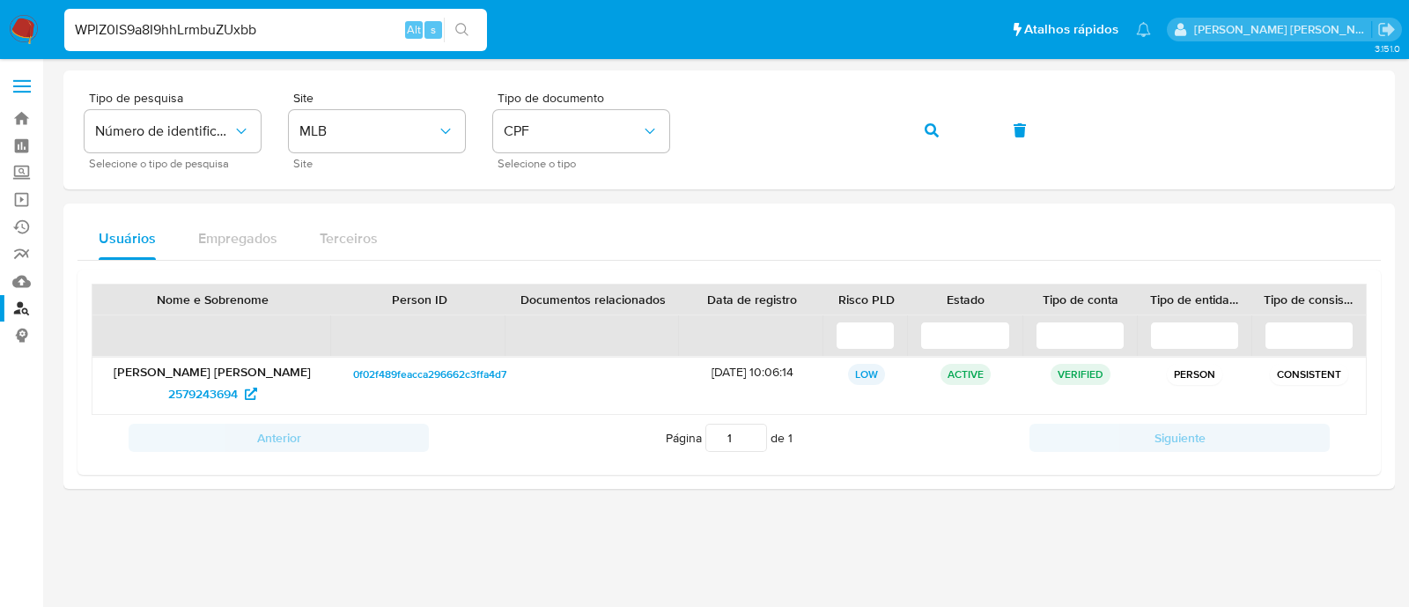
type input "WPlZ0lS9a8I9hhLrmbuZUxbb"
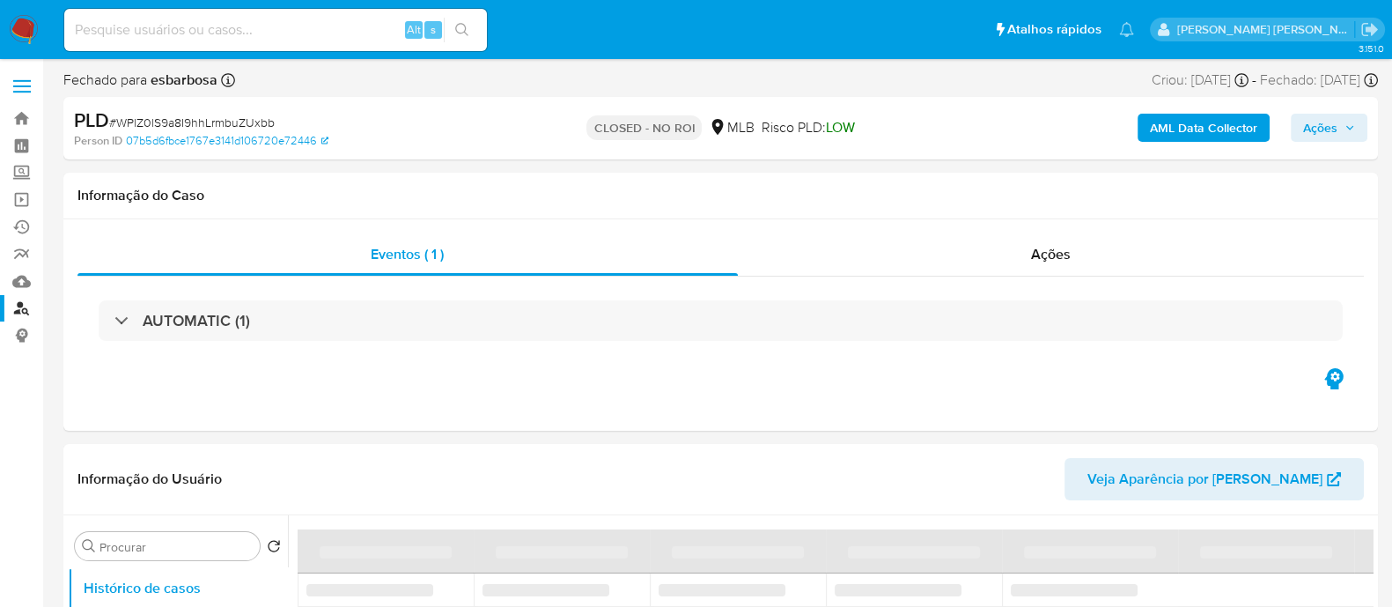
select select "10"
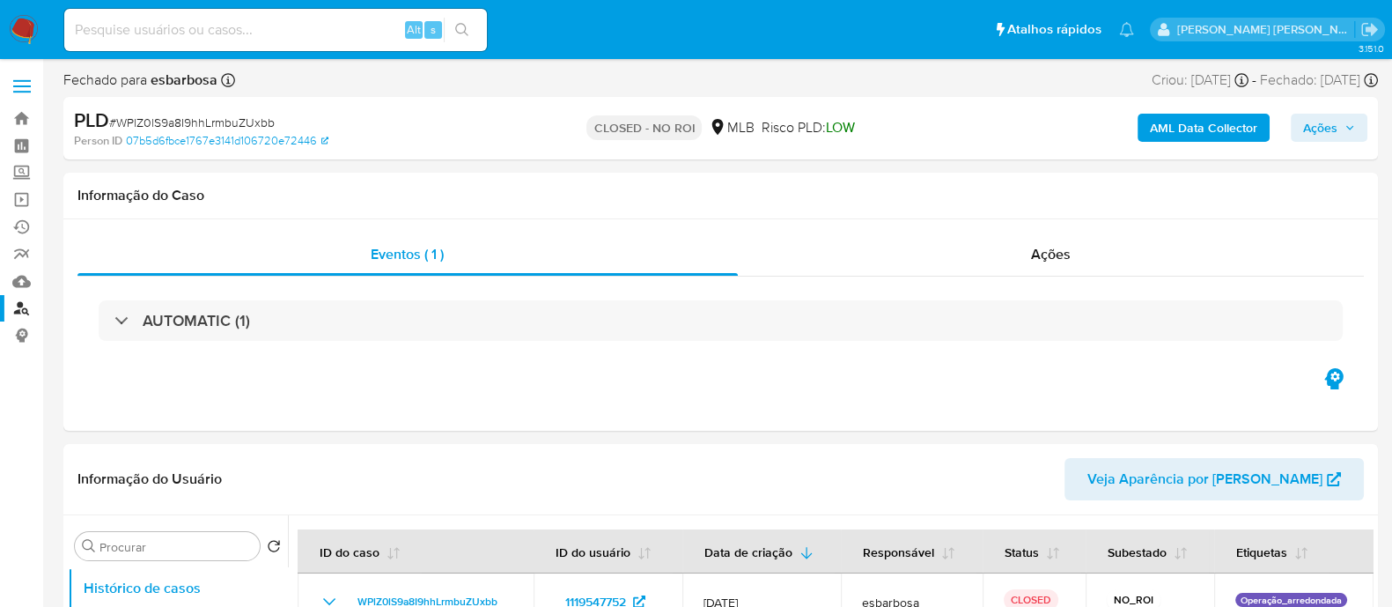
click at [28, 31] on img at bounding box center [24, 30] width 30 height 30
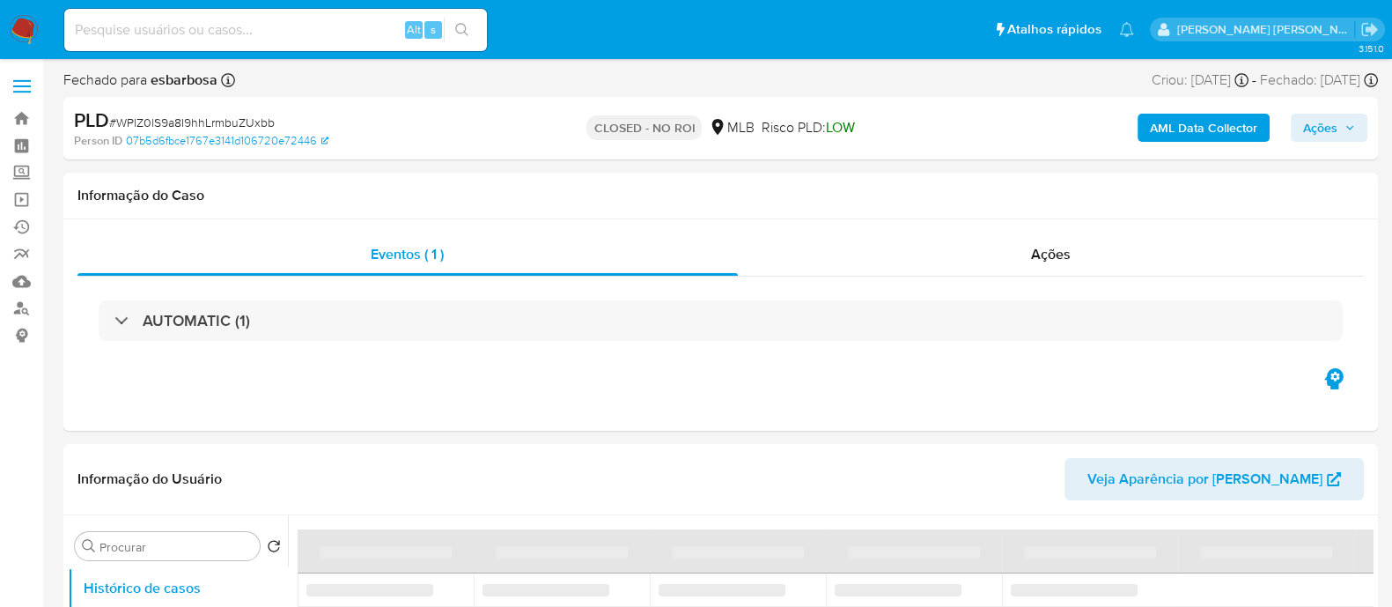
click at [177, 121] on span "# WPlZ0lS9a8I9hhLrmbuZUxbb" at bounding box center [192, 123] width 166 height 18
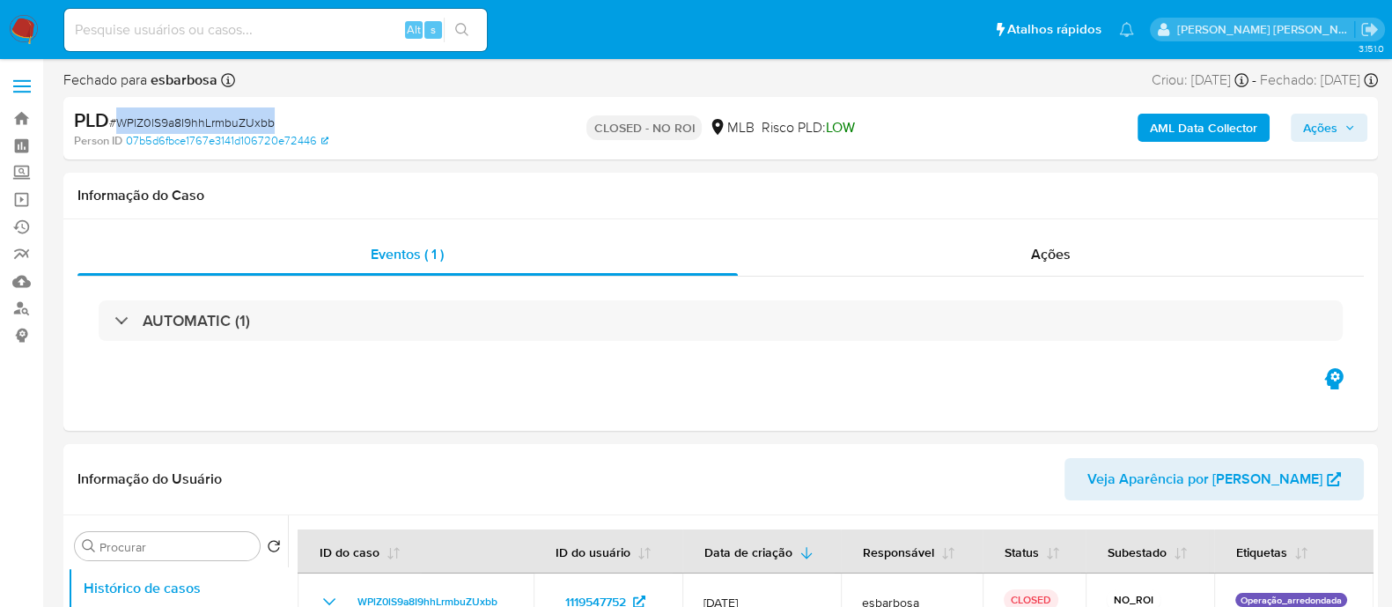
select select "10"
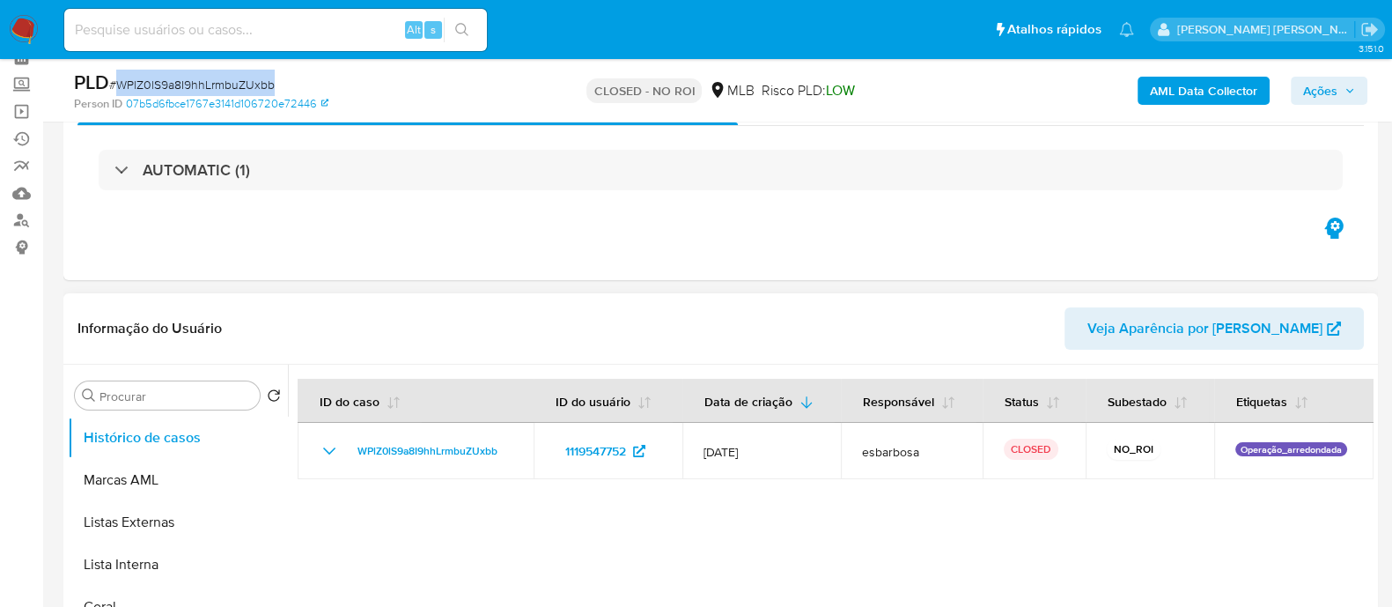
scroll to position [109, 0]
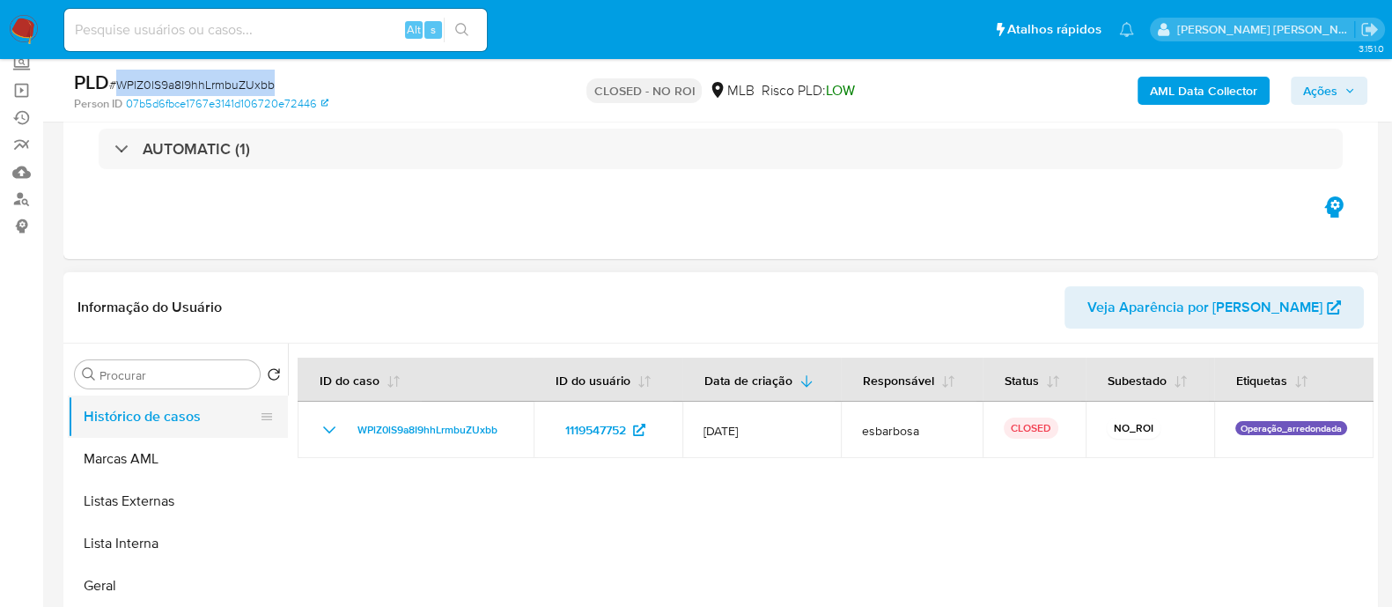
click at [162, 425] on button "Histórico de casos" at bounding box center [171, 416] width 206 height 42
click at [186, 83] on span "# WPlZ0lS9a8I9hhLrmbuZUxbb" at bounding box center [192, 85] width 166 height 18
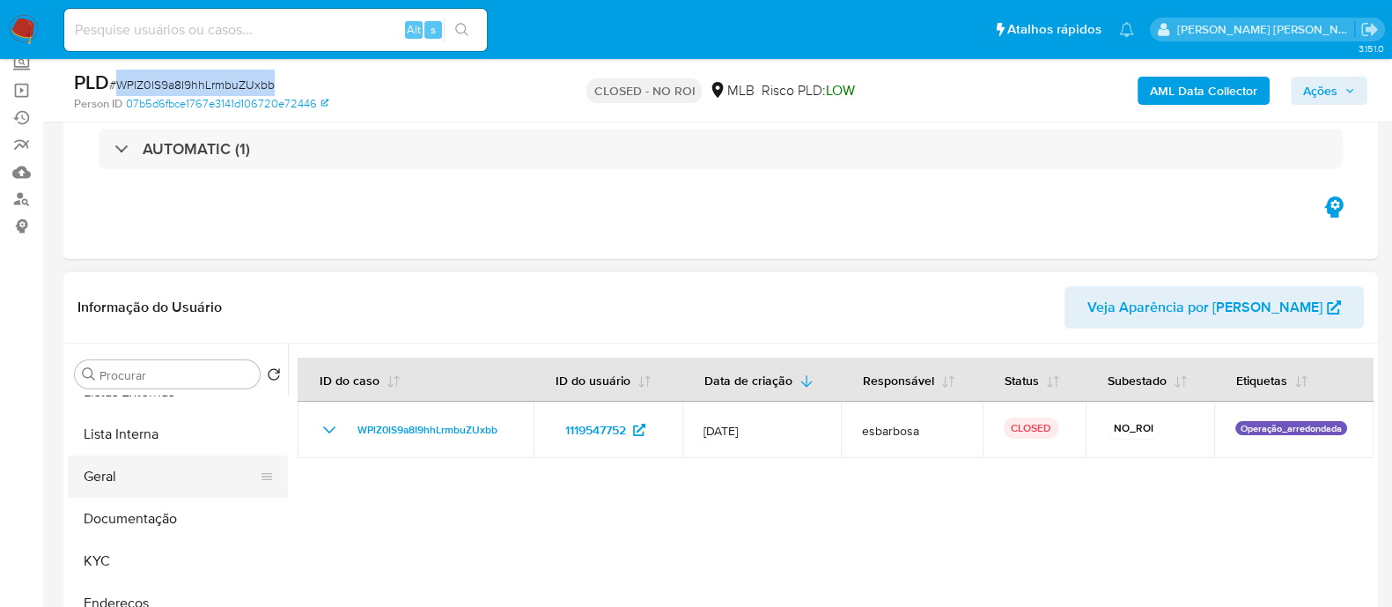
click at [135, 473] on button "Geral" at bounding box center [171, 476] width 206 height 42
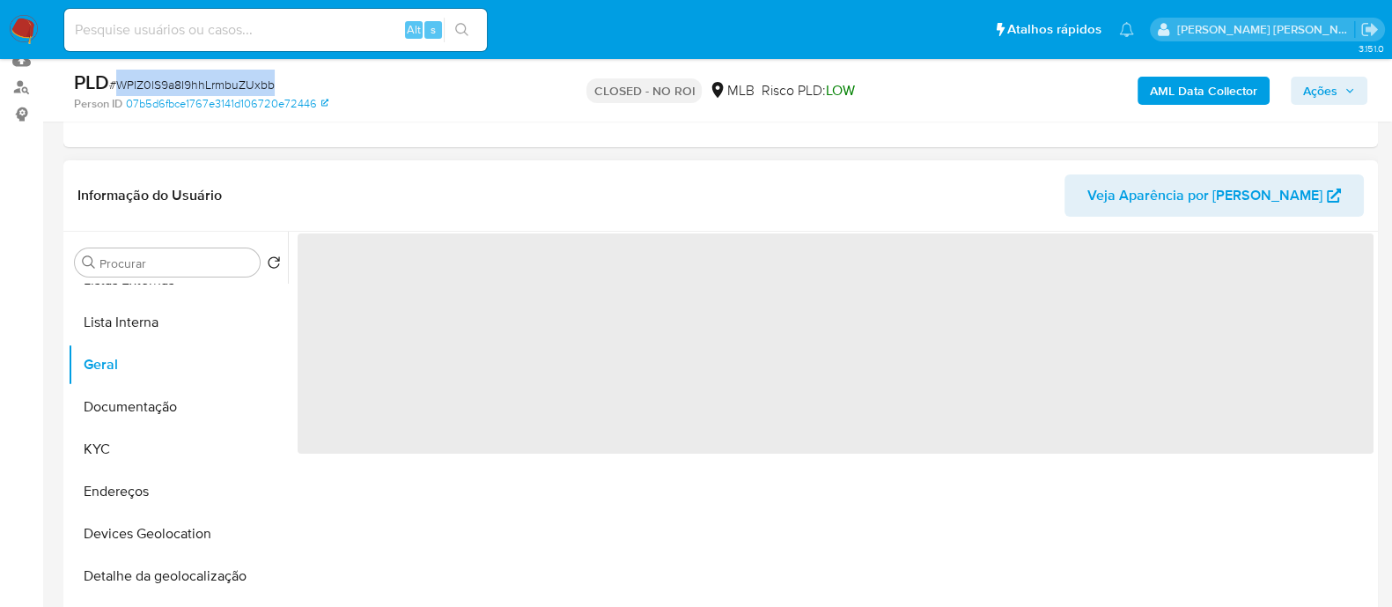
scroll to position [330, 0]
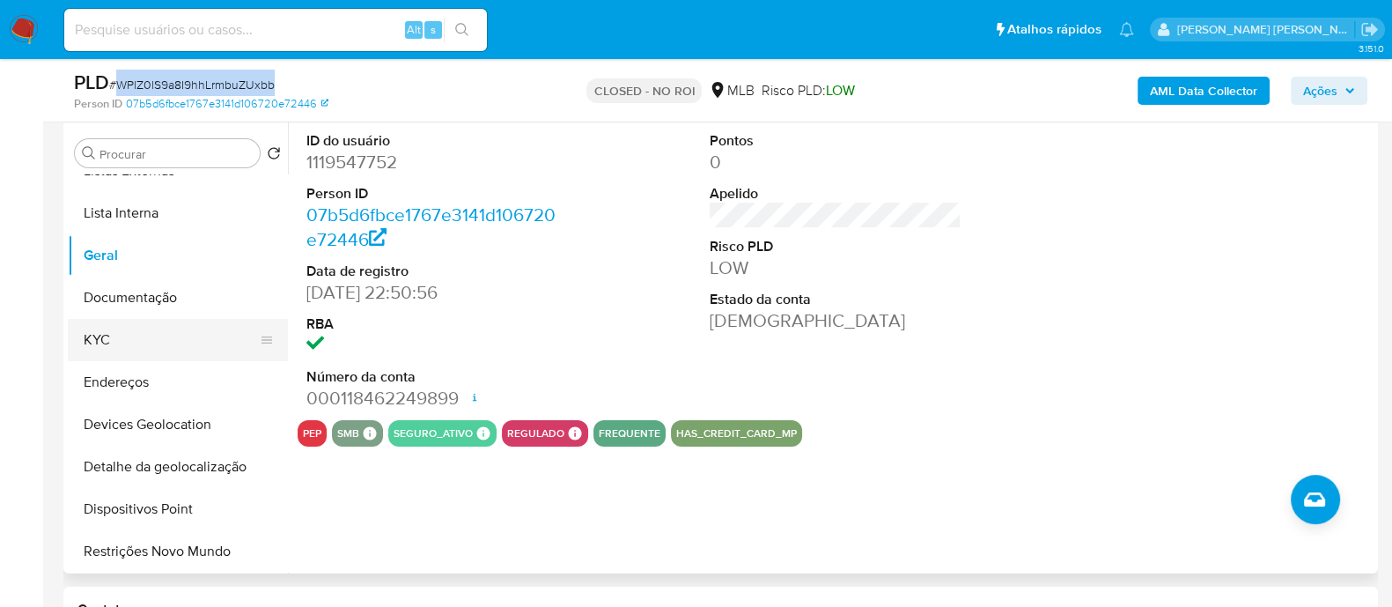
click at [153, 337] on button "KYC" at bounding box center [171, 340] width 206 height 42
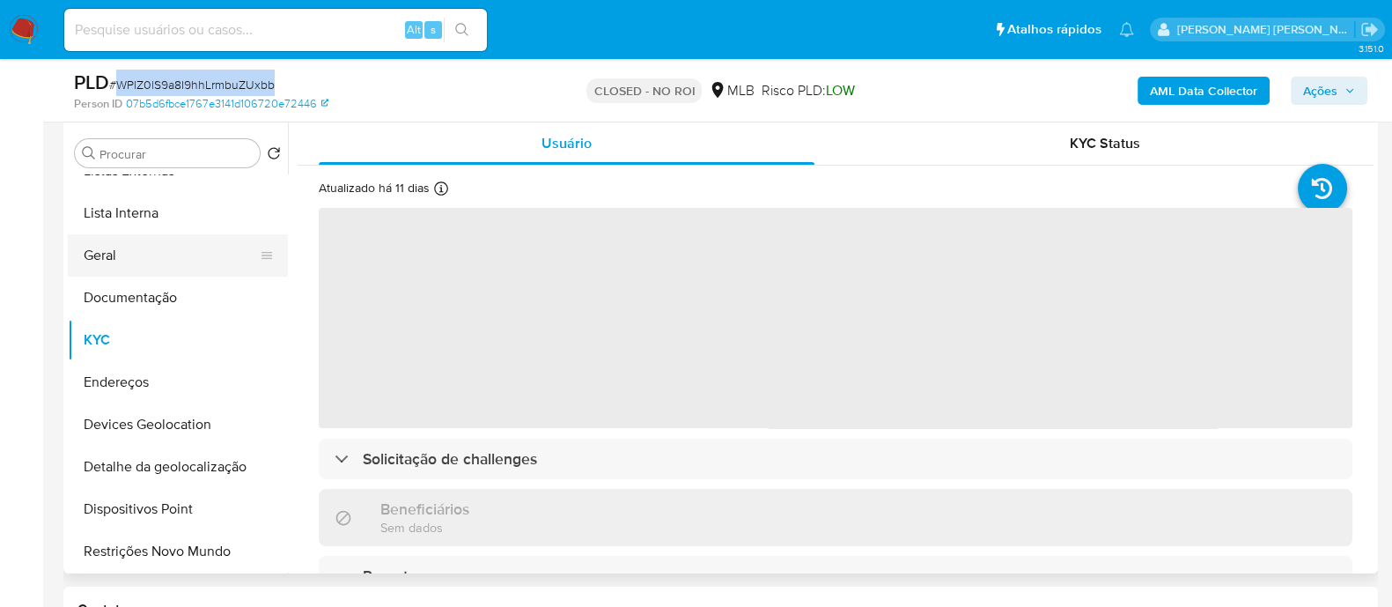
click at [169, 257] on button "Geral" at bounding box center [171, 255] width 206 height 42
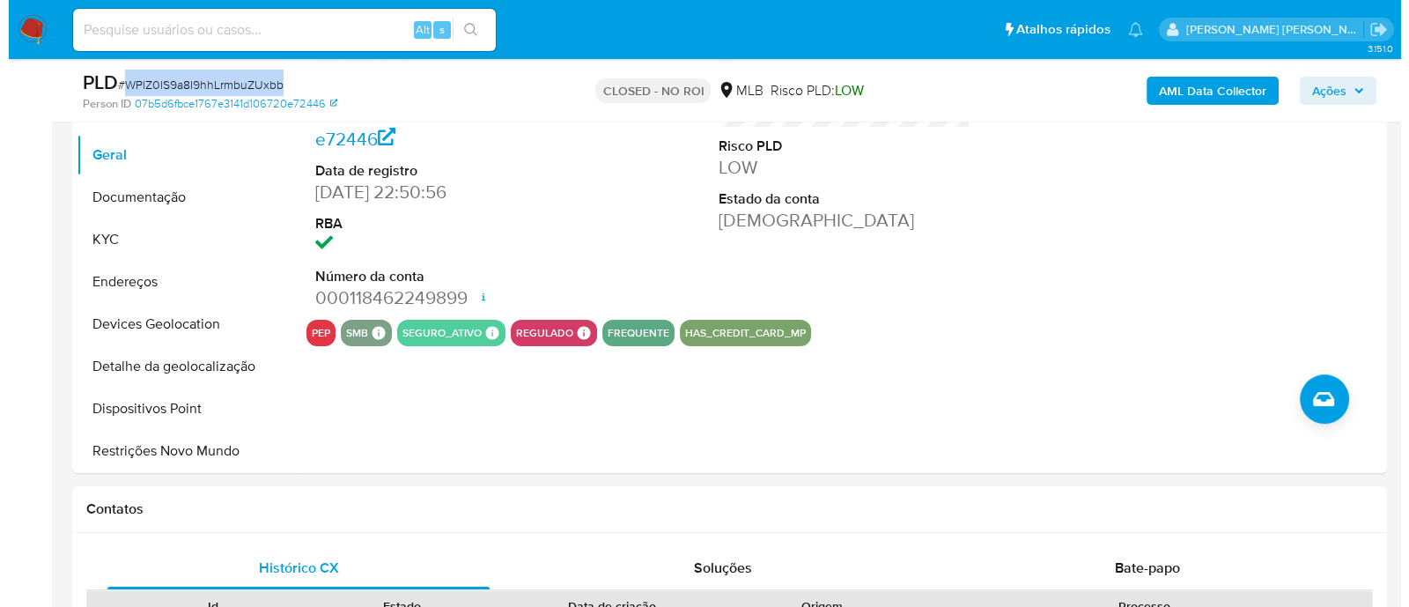
scroll to position [439, 0]
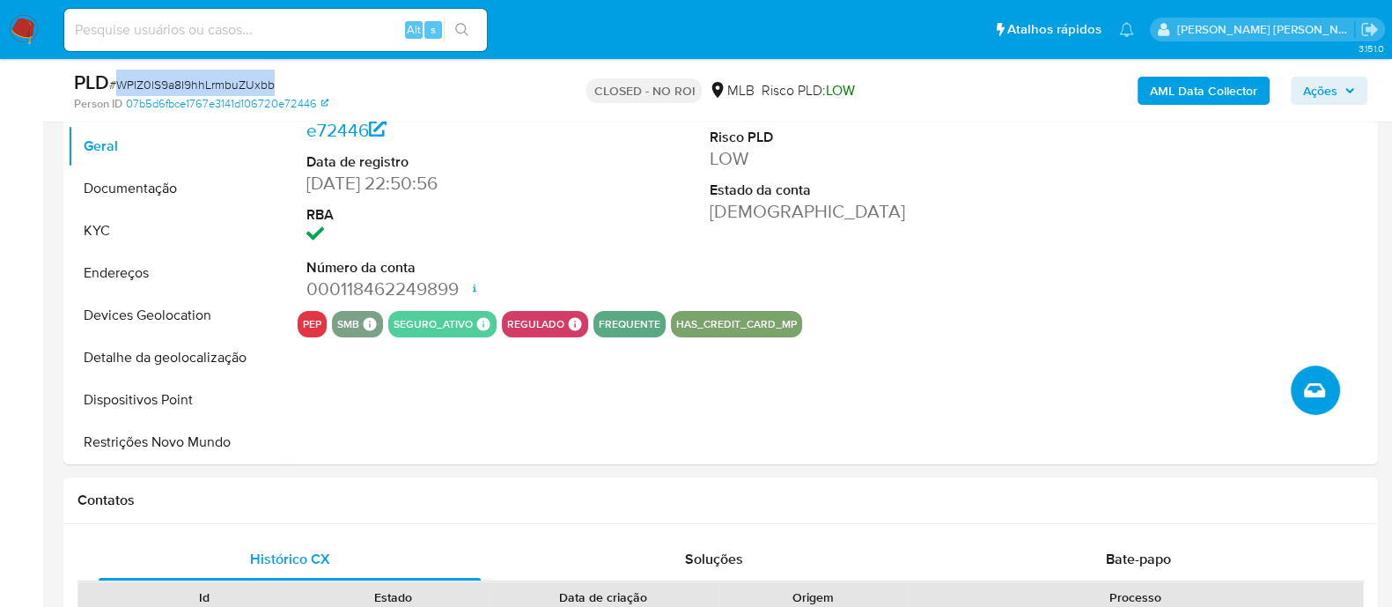
click at [1310, 385] on icon "Criar caso manual" at bounding box center [1314, 390] width 21 height 21
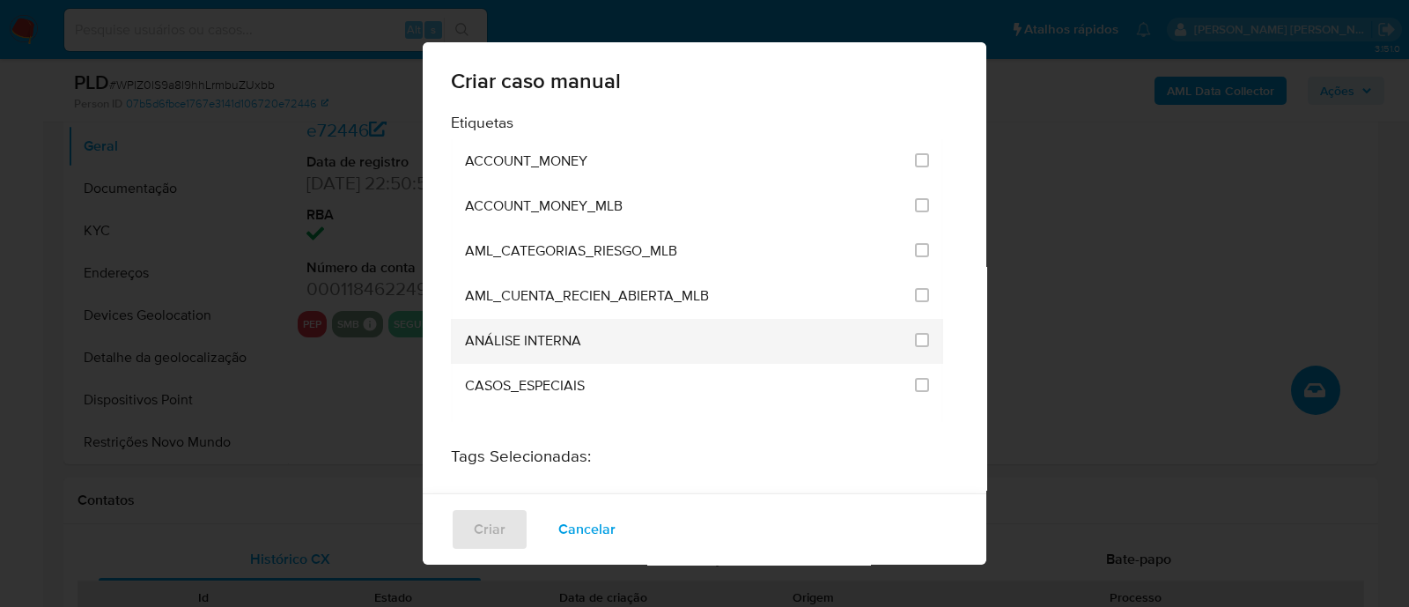
click at [918, 336] on li "ANÁLISE INTERNA" at bounding box center [697, 341] width 492 height 45
click at [919, 340] on li "ANÁLISE INTERNA" at bounding box center [697, 341] width 492 height 45
click at [915, 334] on input "1886" at bounding box center [922, 340] width 14 height 14
checkbox input "true"
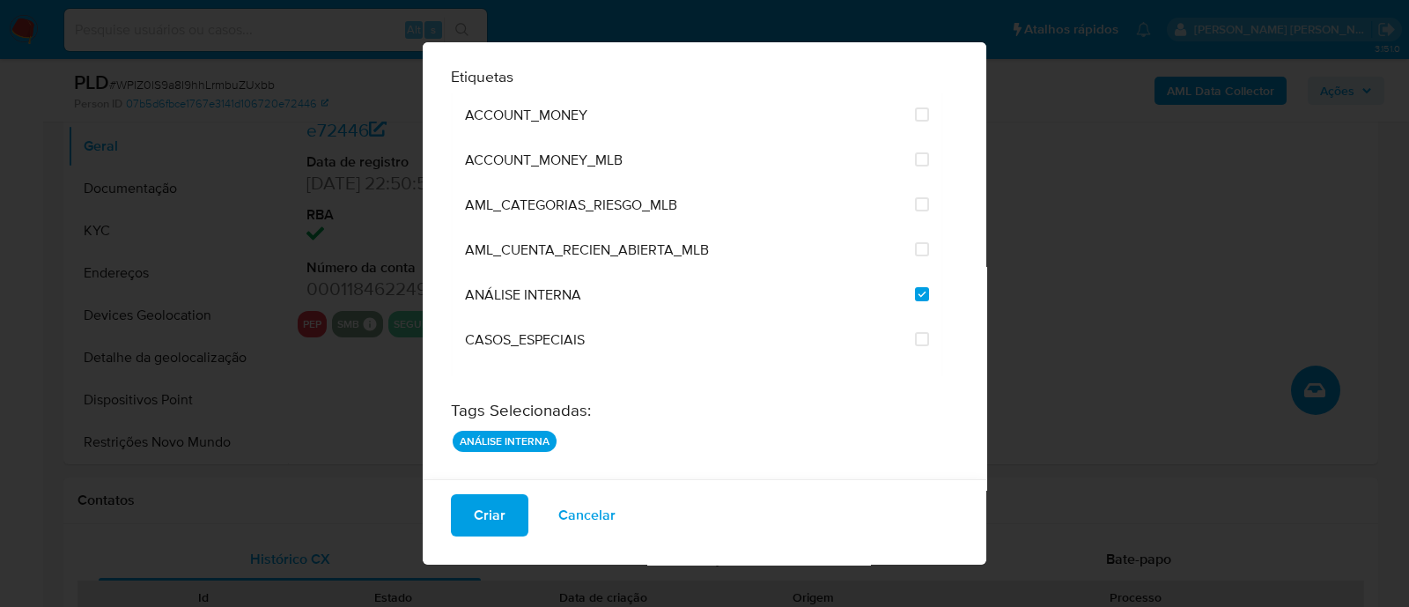
scroll to position [66, 0]
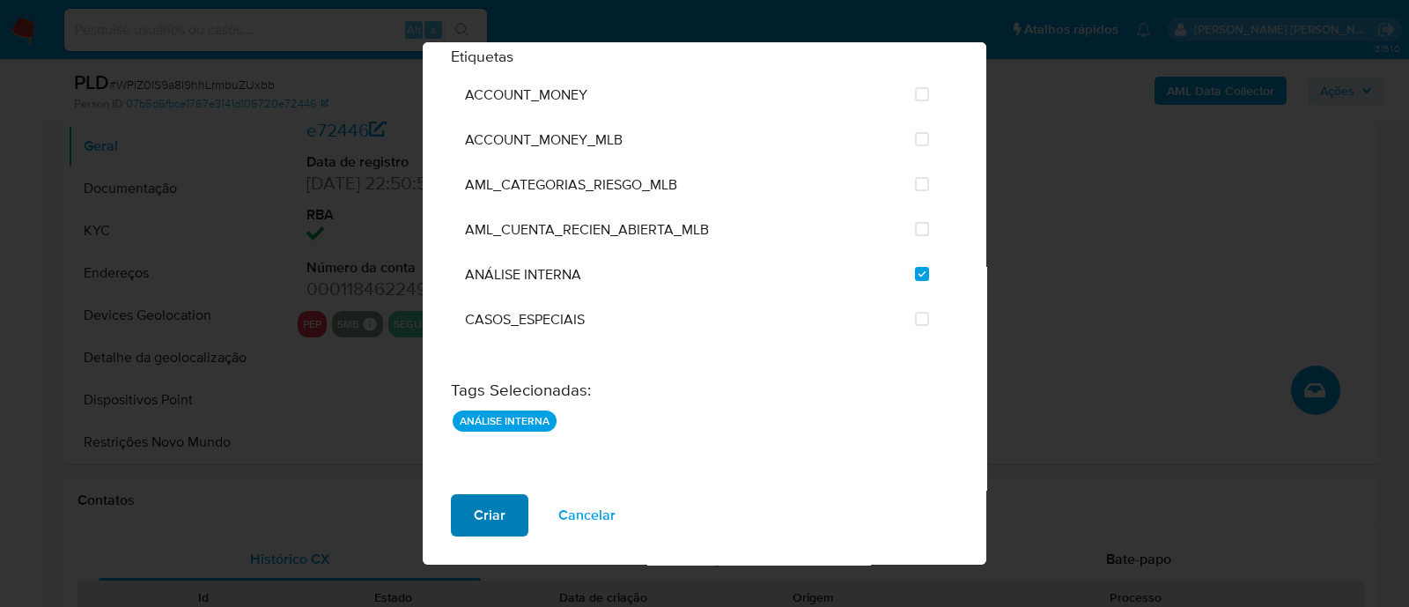
click at [491, 517] on span "Criar" at bounding box center [490, 515] width 32 height 39
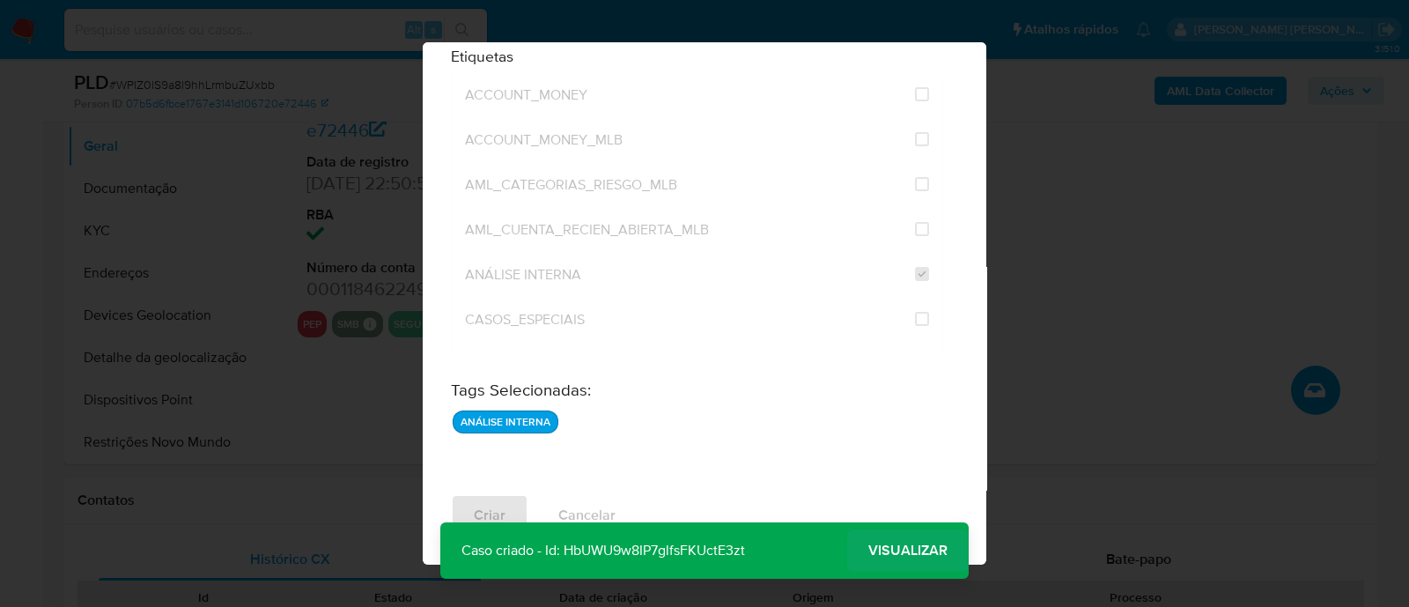
click at [908, 550] on span "Visualizar" at bounding box center [907, 550] width 79 height 0
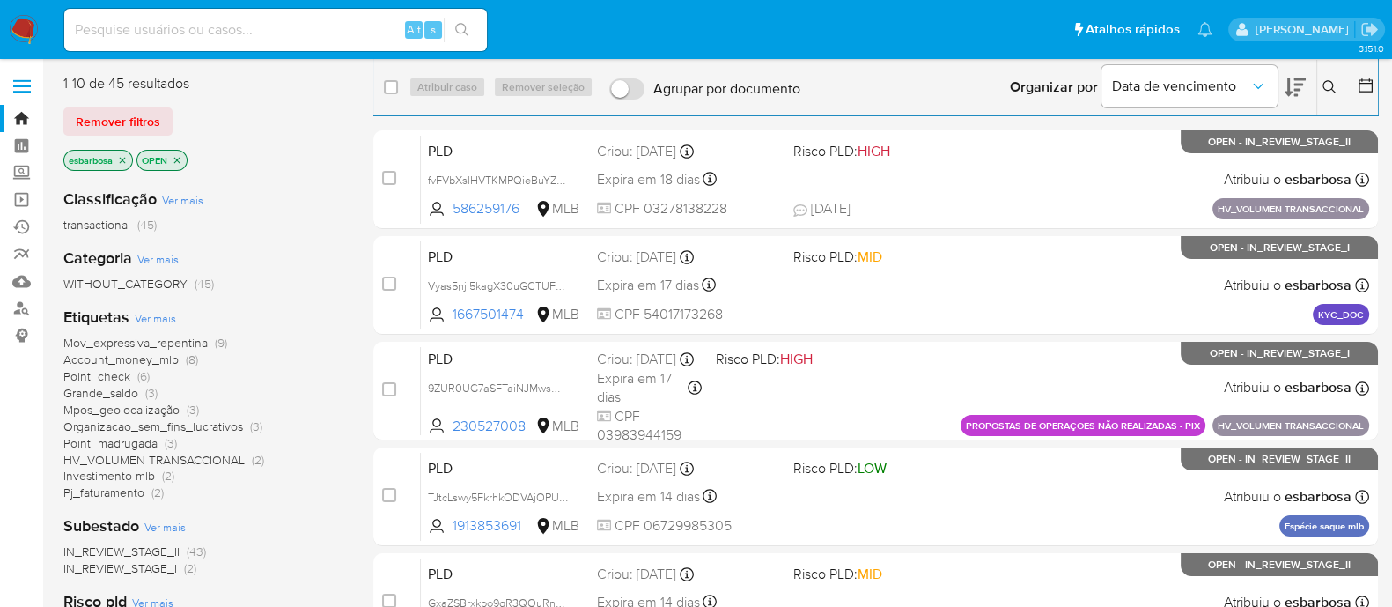
click at [1333, 89] on icon at bounding box center [1330, 87] width 14 height 14
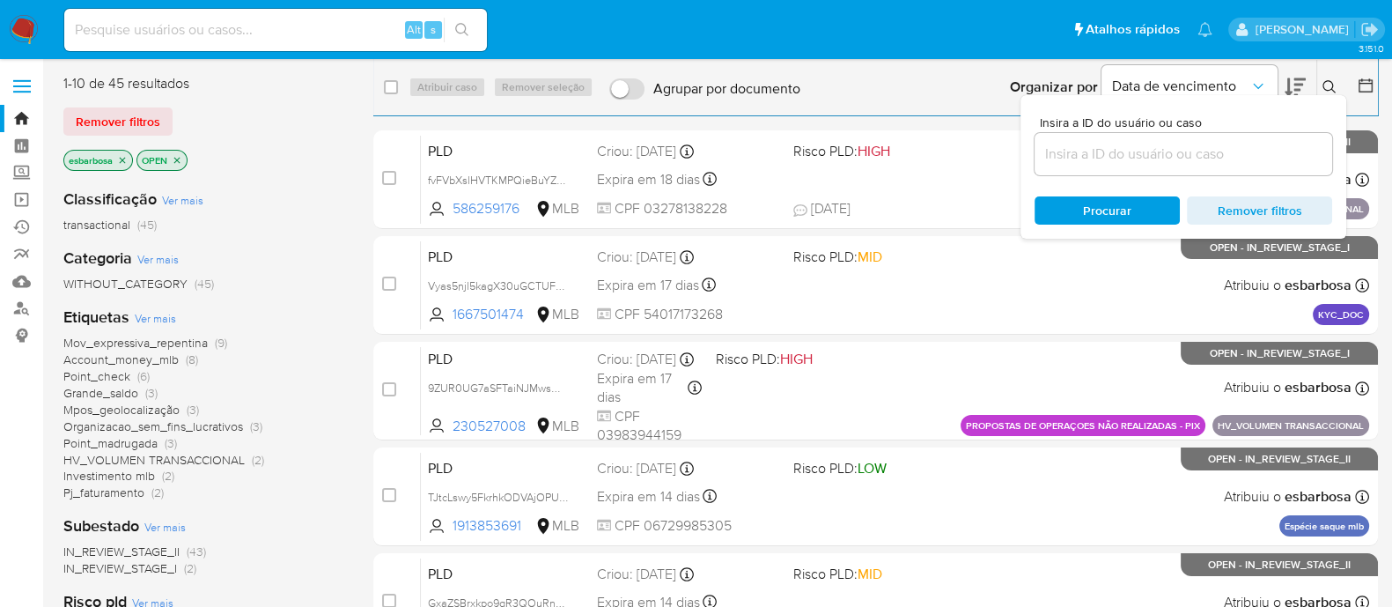
click at [1088, 160] on input at bounding box center [1184, 154] width 298 height 23
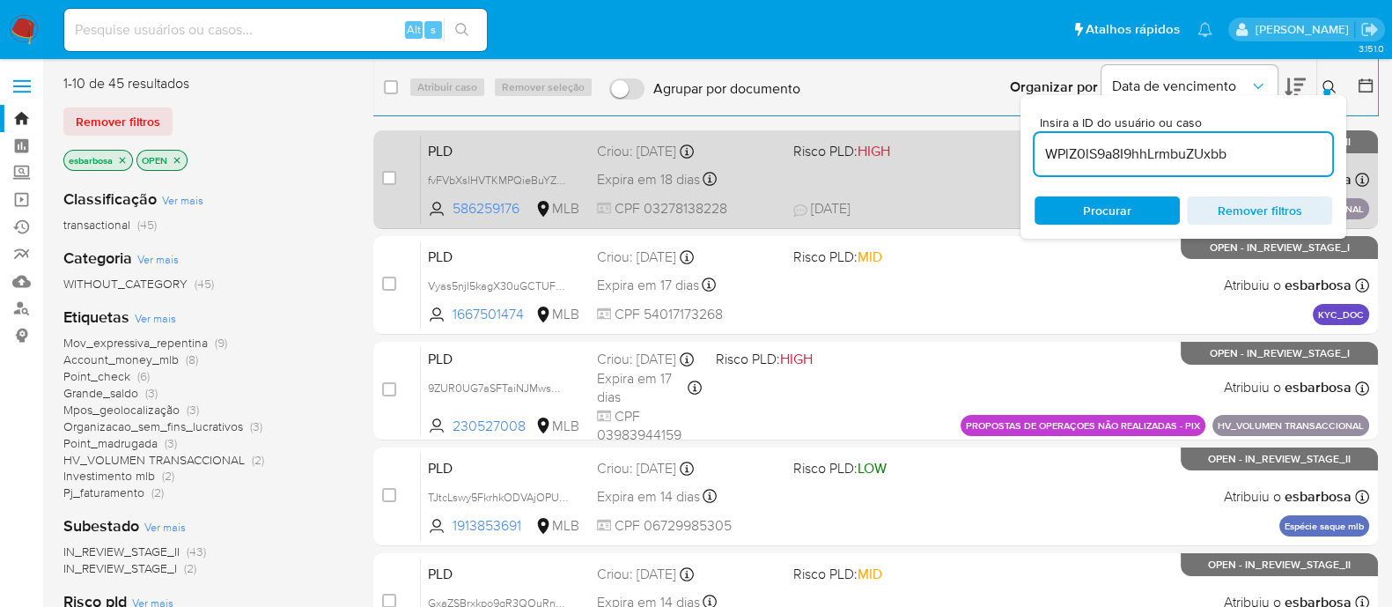
type input "WPlZ0lS9a8I9hhLrmbuZUxbb"
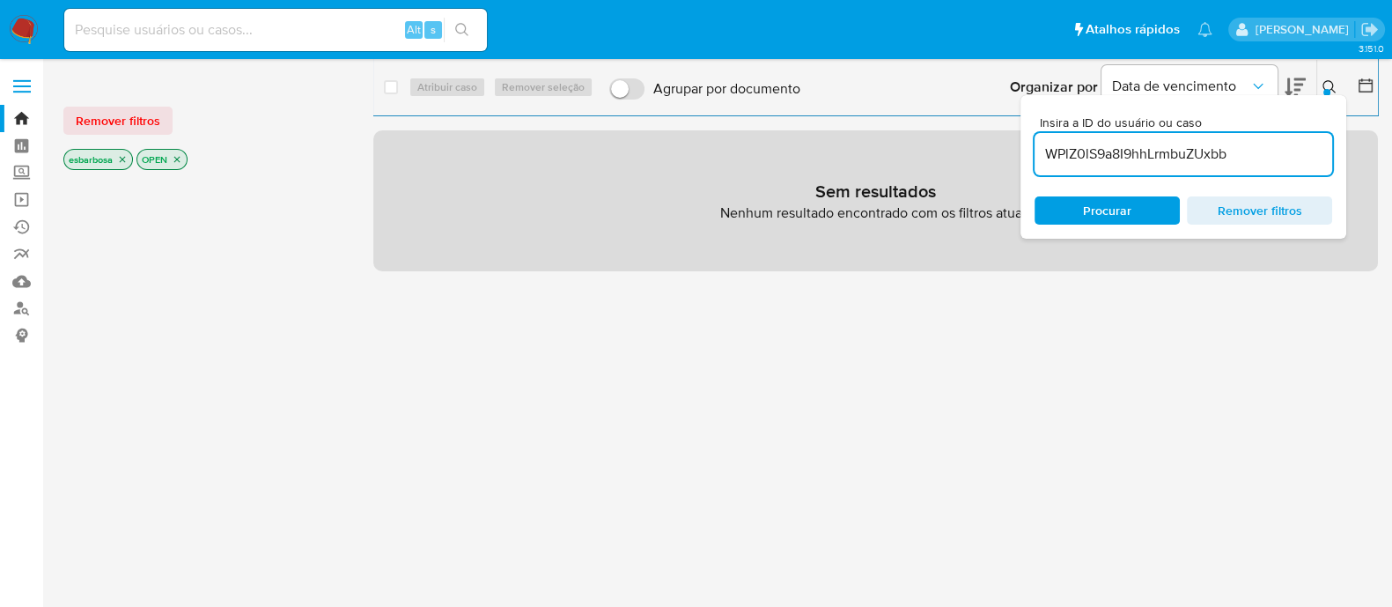
click at [181, 154] on icon "close-filter" at bounding box center [177, 159] width 11 height 11
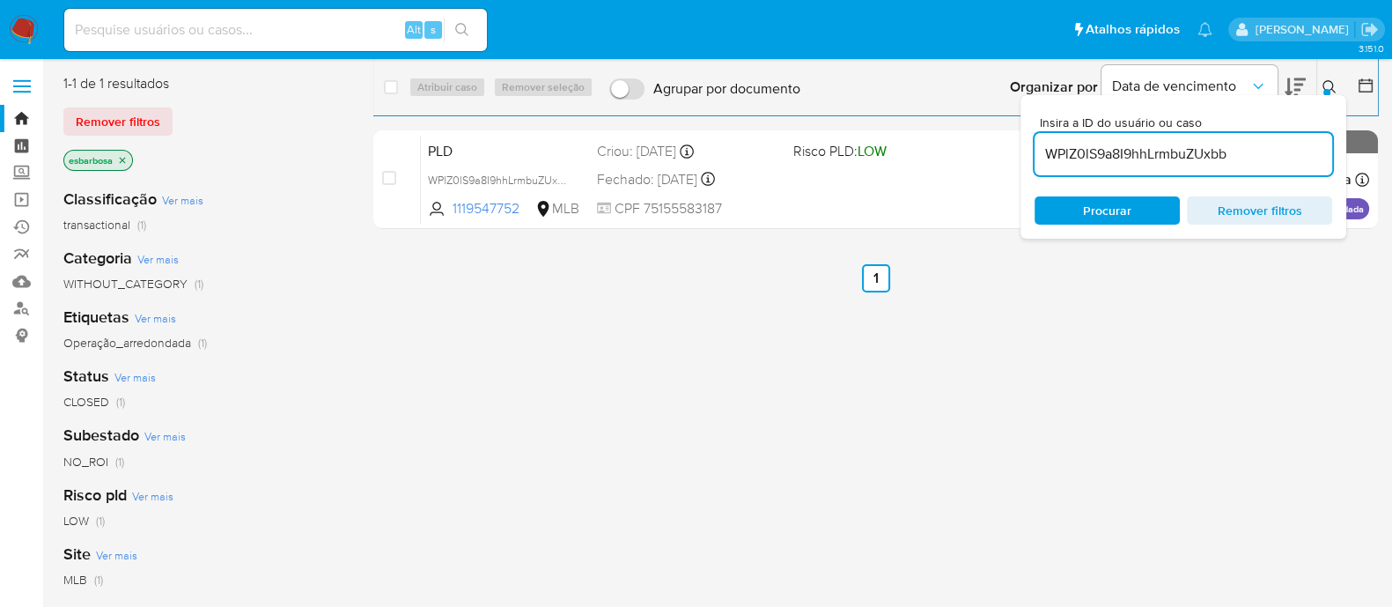
click at [29, 145] on link "Painel" at bounding box center [105, 145] width 210 height 27
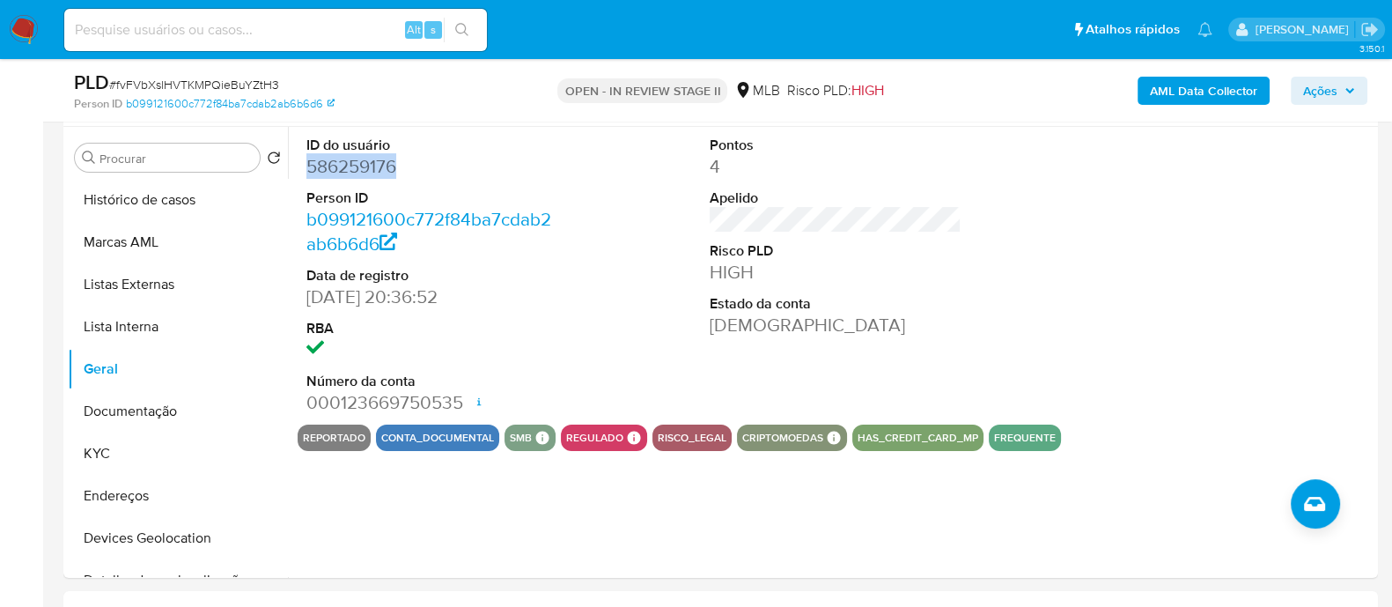
scroll to position [330, 0]
click at [533, 353] on dd at bounding box center [432, 349] width 252 height 25
click at [1114, 334] on div at bounding box center [1239, 276] width 269 height 298
click at [147, 446] on button "KYC" at bounding box center [171, 453] width 206 height 42
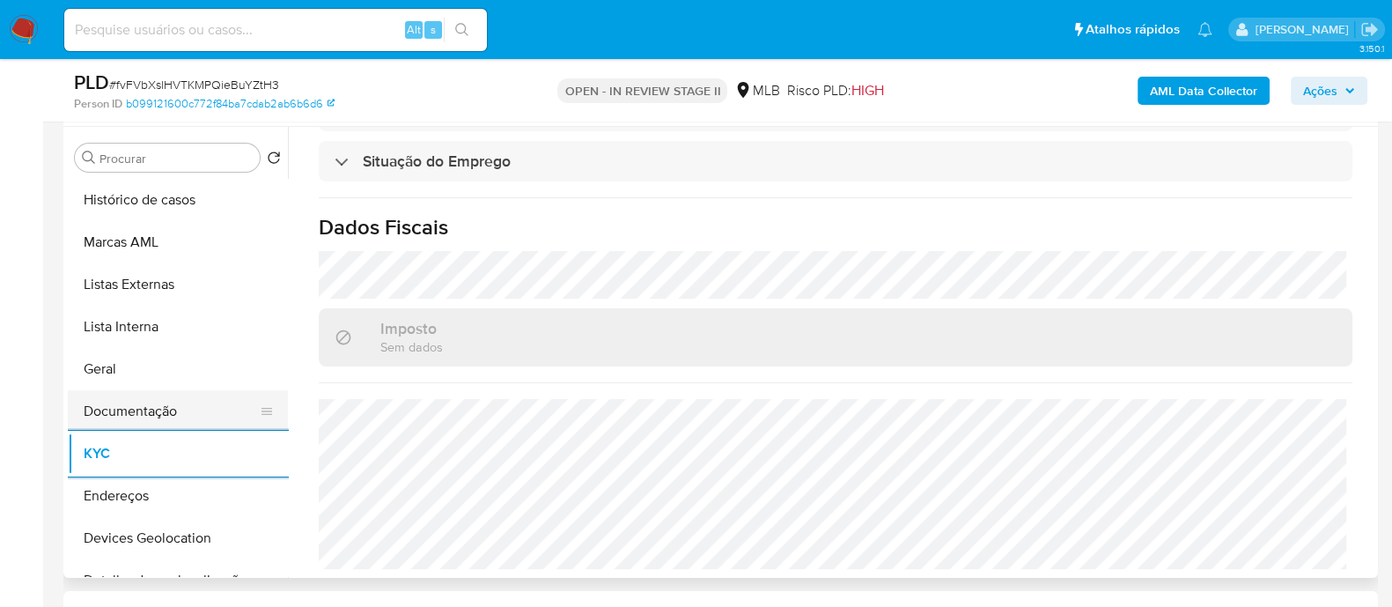
scroll to position [219, 0]
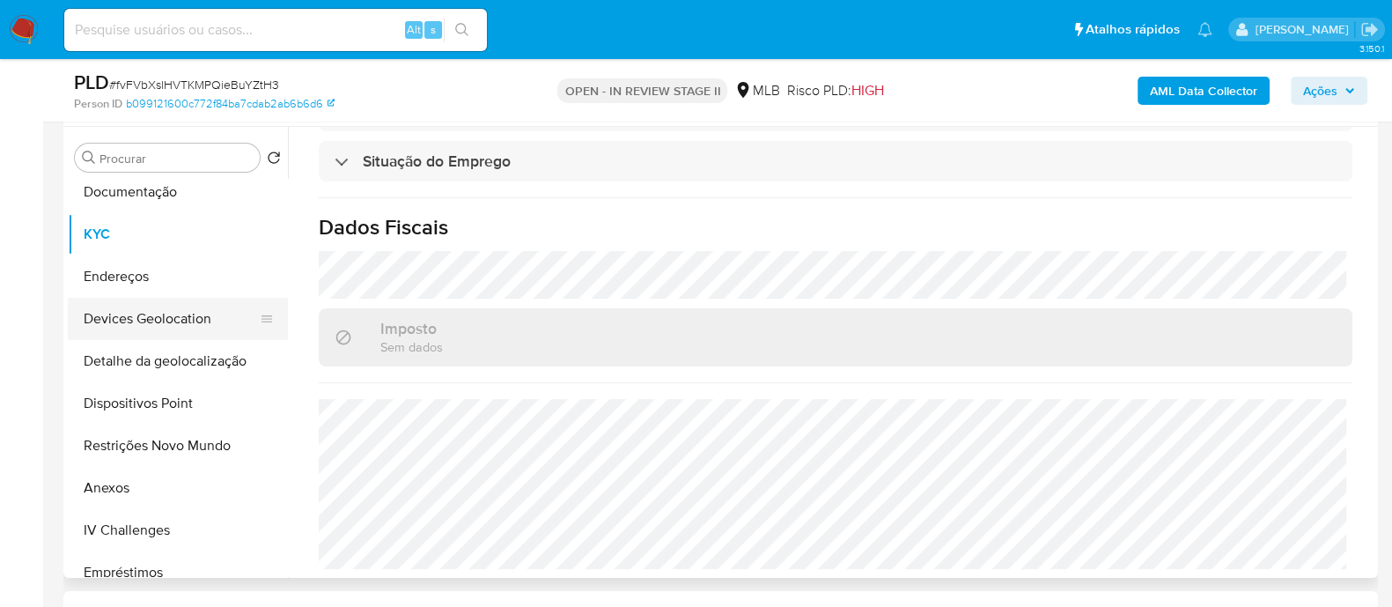
click at [193, 317] on button "Devices Geolocation" at bounding box center [171, 319] width 206 height 42
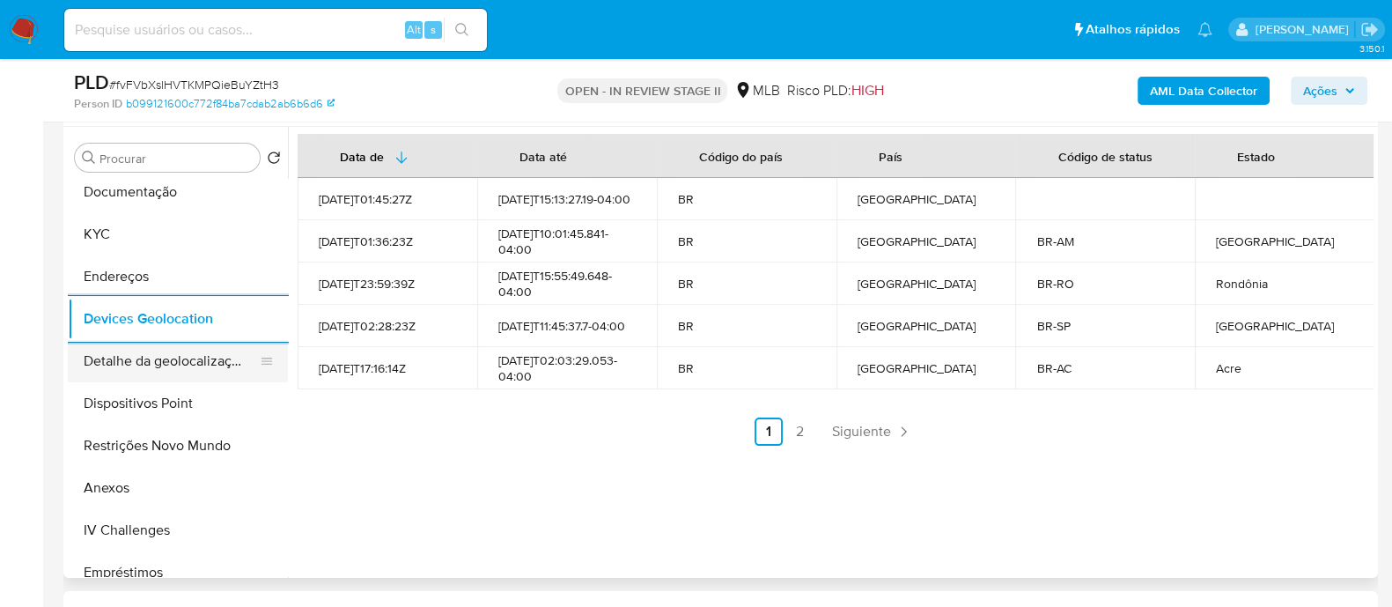
scroll to position [330, 0]
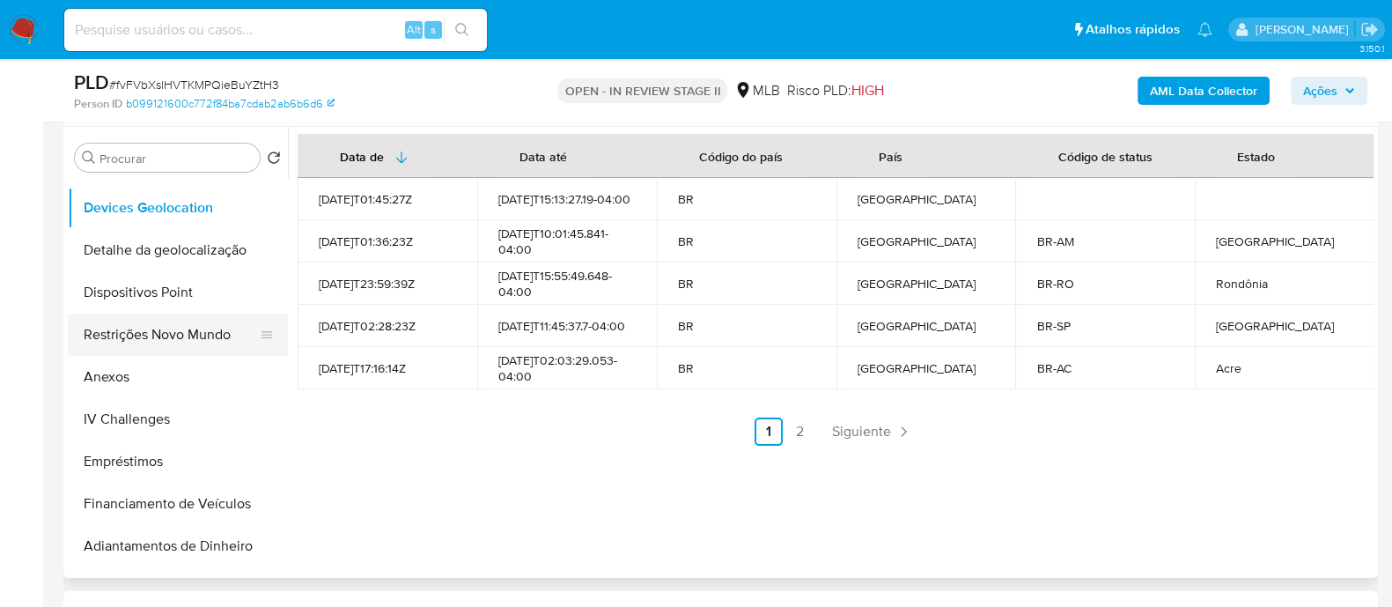
click at [165, 335] on button "Restrições Novo Mundo" at bounding box center [171, 335] width 206 height 42
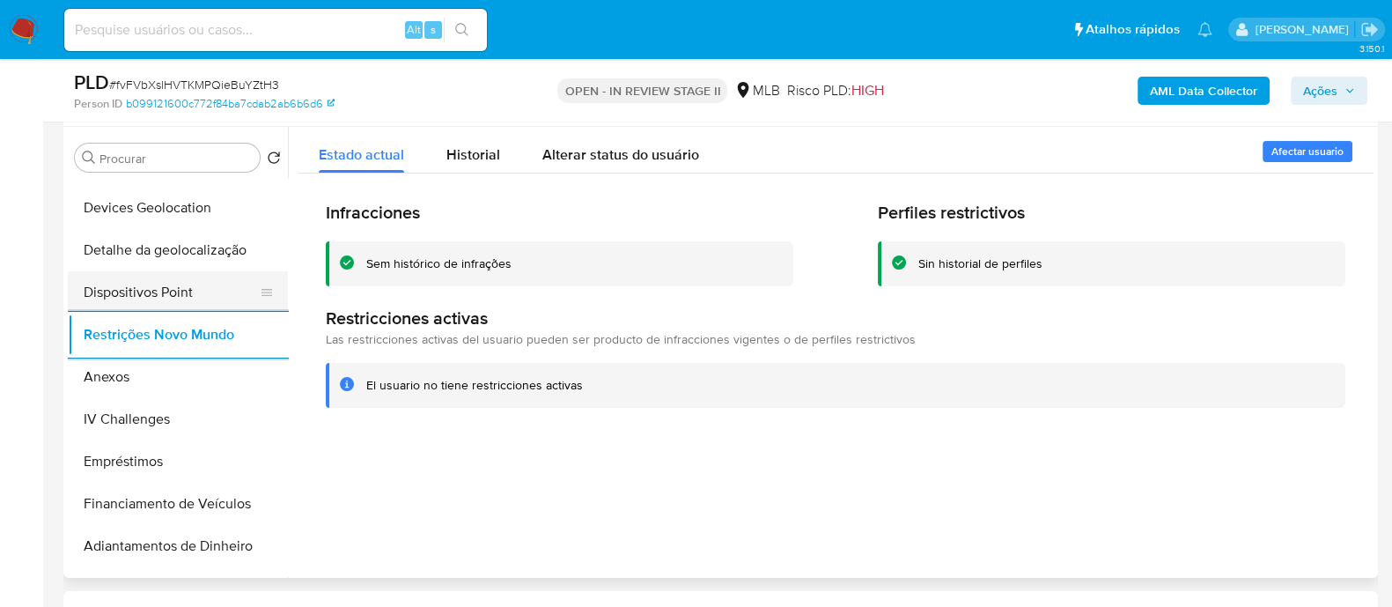
click at [167, 298] on button "Dispositivos Point" at bounding box center [171, 292] width 206 height 42
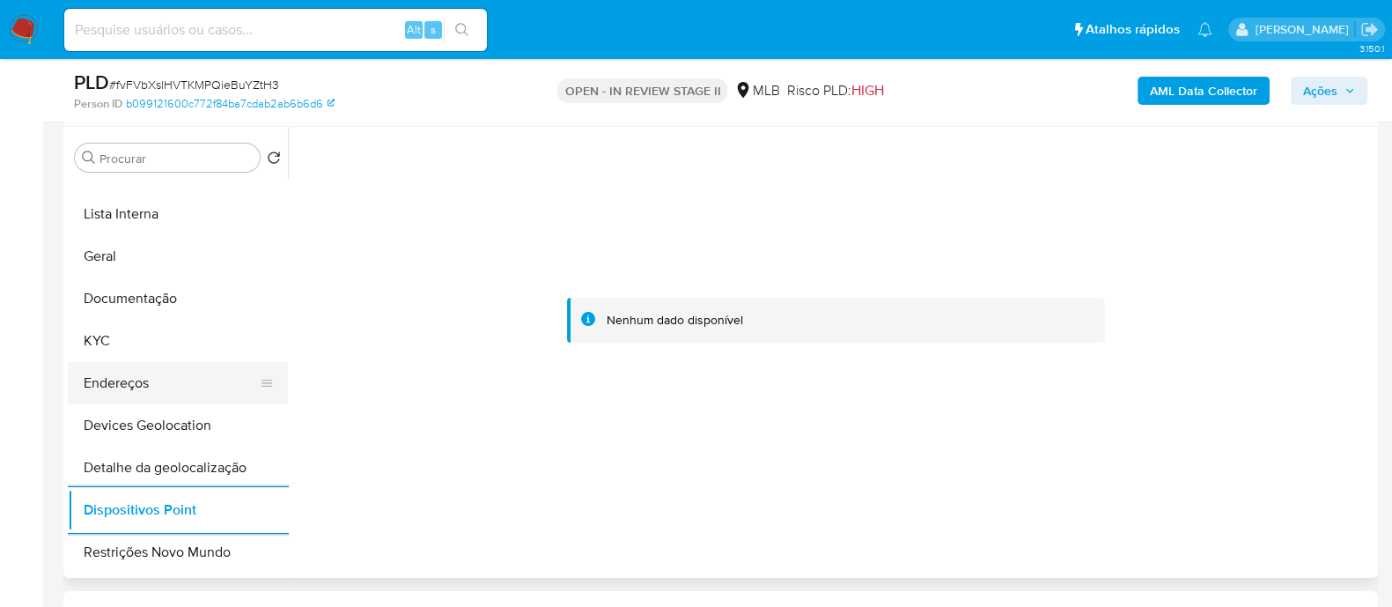
scroll to position [109, 0]
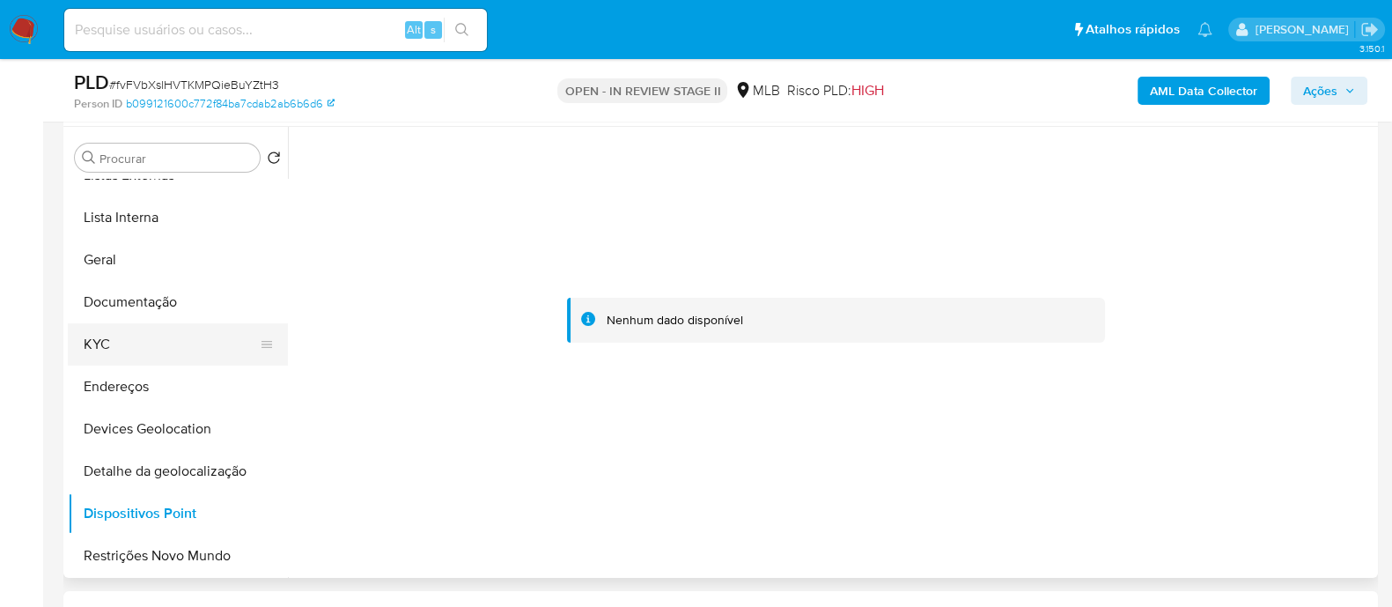
click at [123, 336] on button "KYC" at bounding box center [171, 344] width 206 height 42
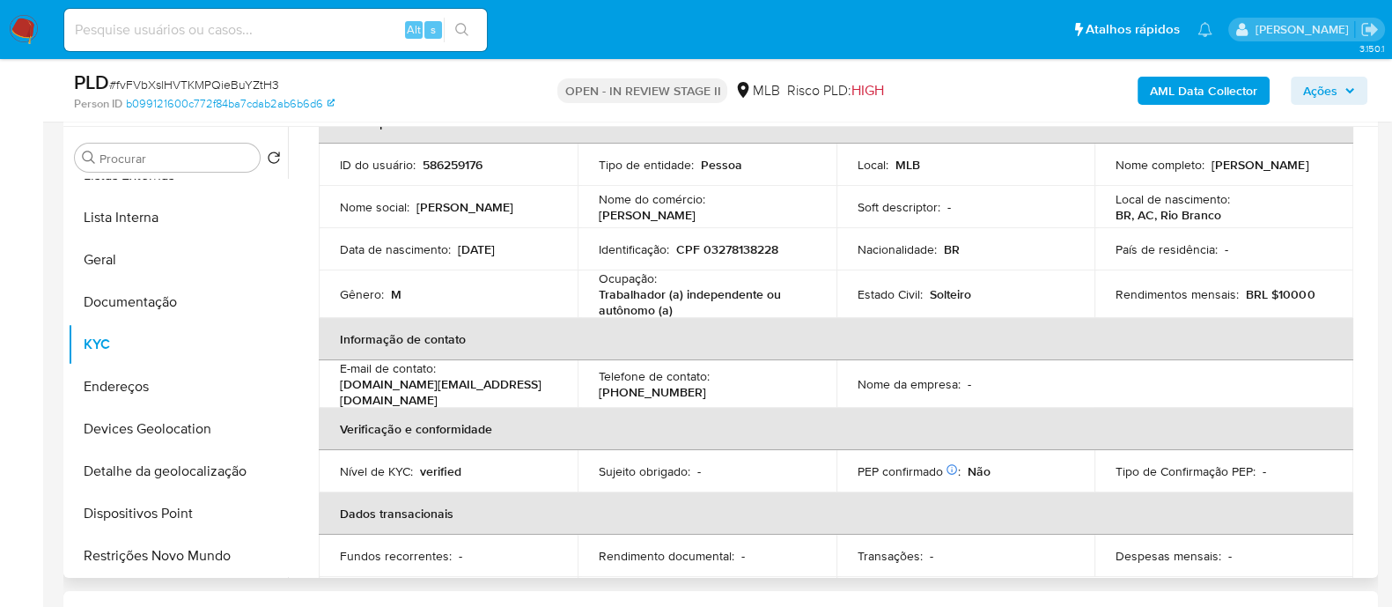
click at [740, 248] on p "CPF 03278138228" at bounding box center [727, 249] width 102 height 16
copy p "03278138228"
click at [149, 309] on button "Documentação" at bounding box center [171, 302] width 206 height 42
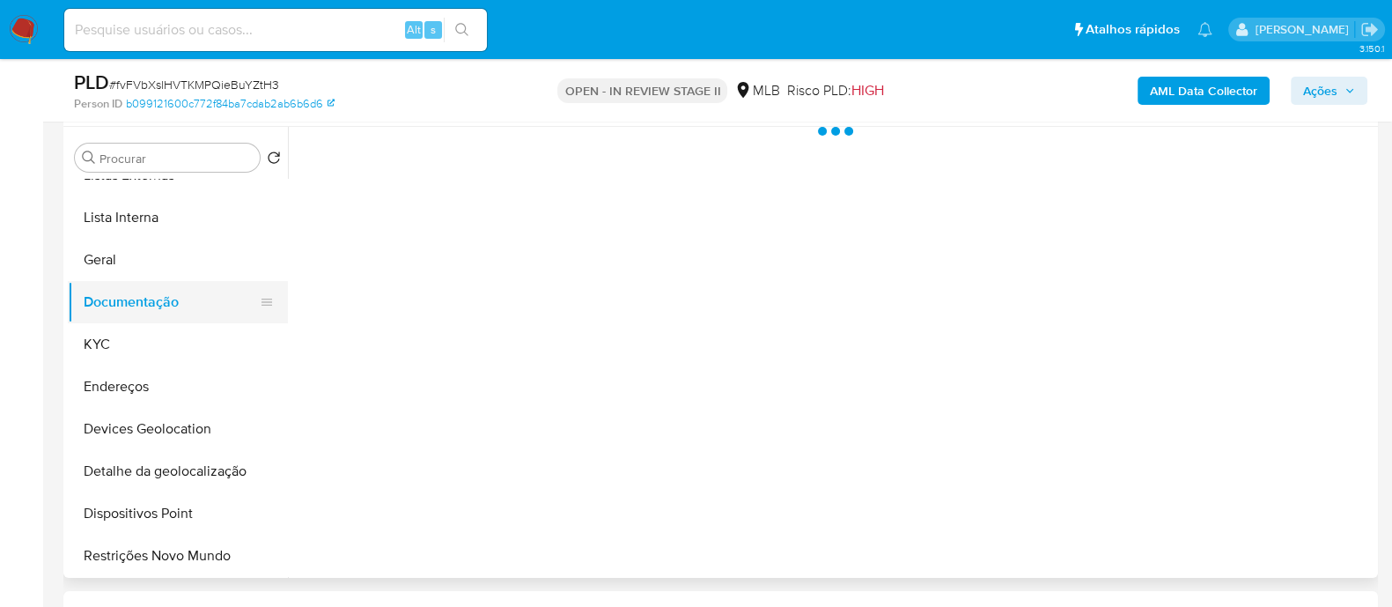
scroll to position [0, 0]
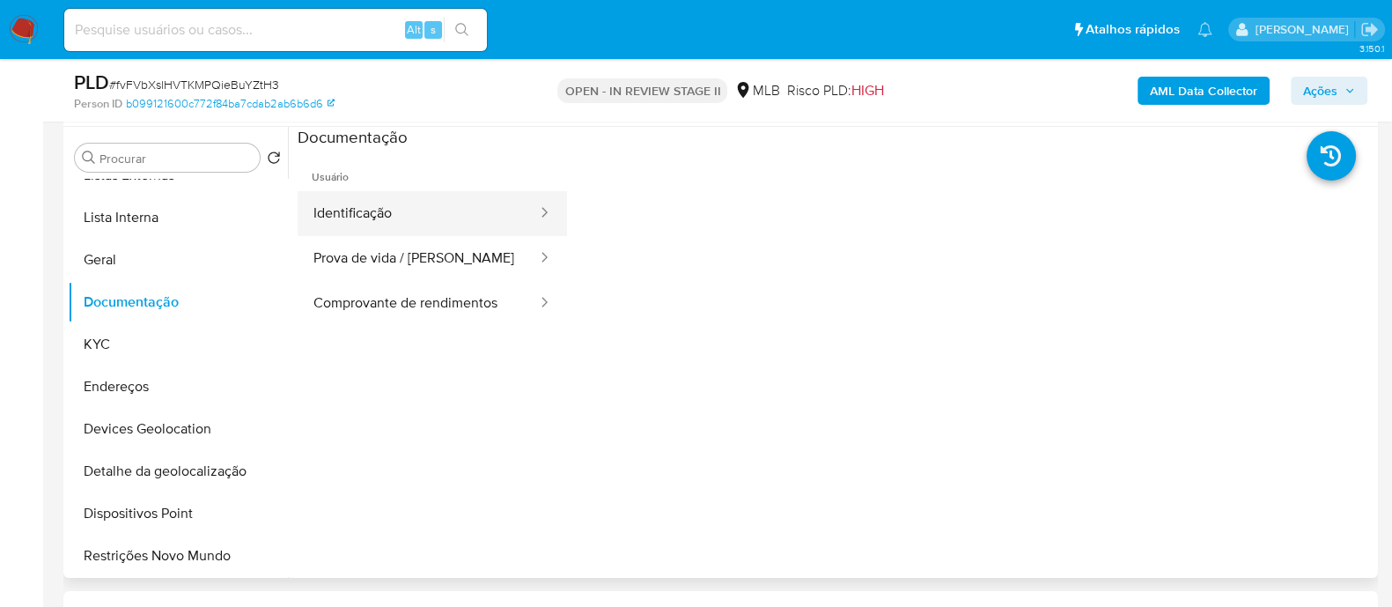
click at [380, 210] on button "Identificação" at bounding box center [418, 213] width 241 height 45
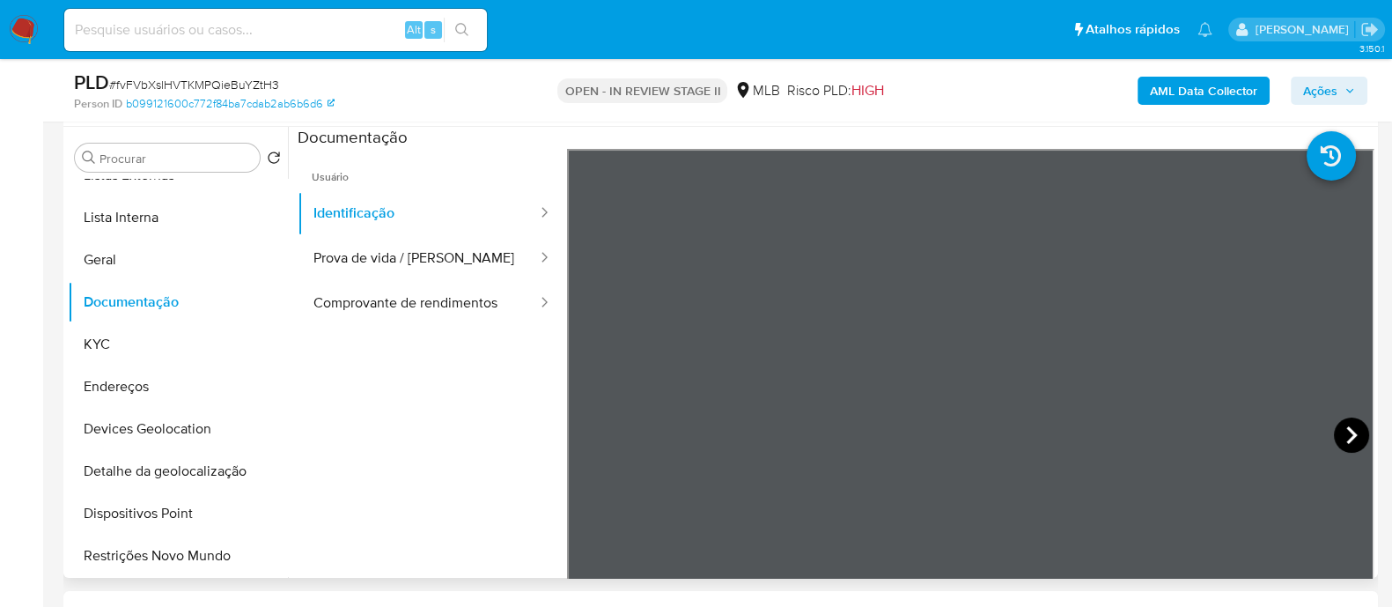
click at [1353, 433] on icon at bounding box center [1351, 434] width 35 height 35
click at [379, 264] on button "Prova de vida / Selfie" at bounding box center [418, 258] width 241 height 45
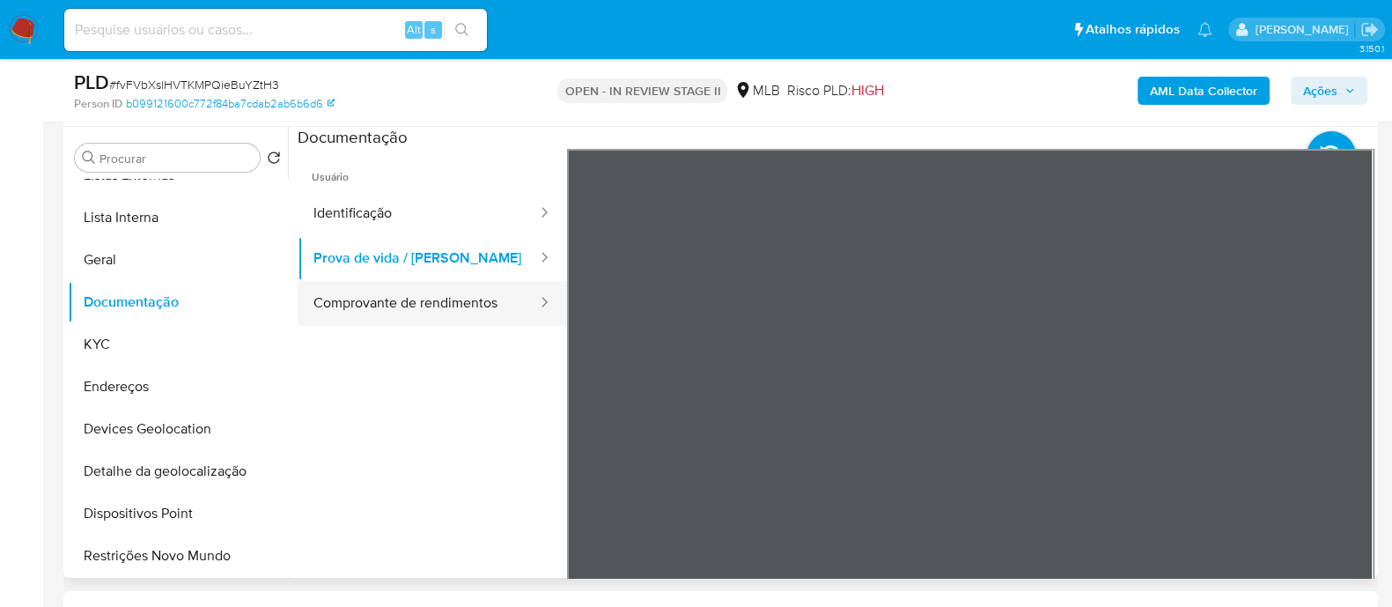
click at [455, 292] on button "Comprovante de rendimentos" at bounding box center [418, 303] width 241 height 45
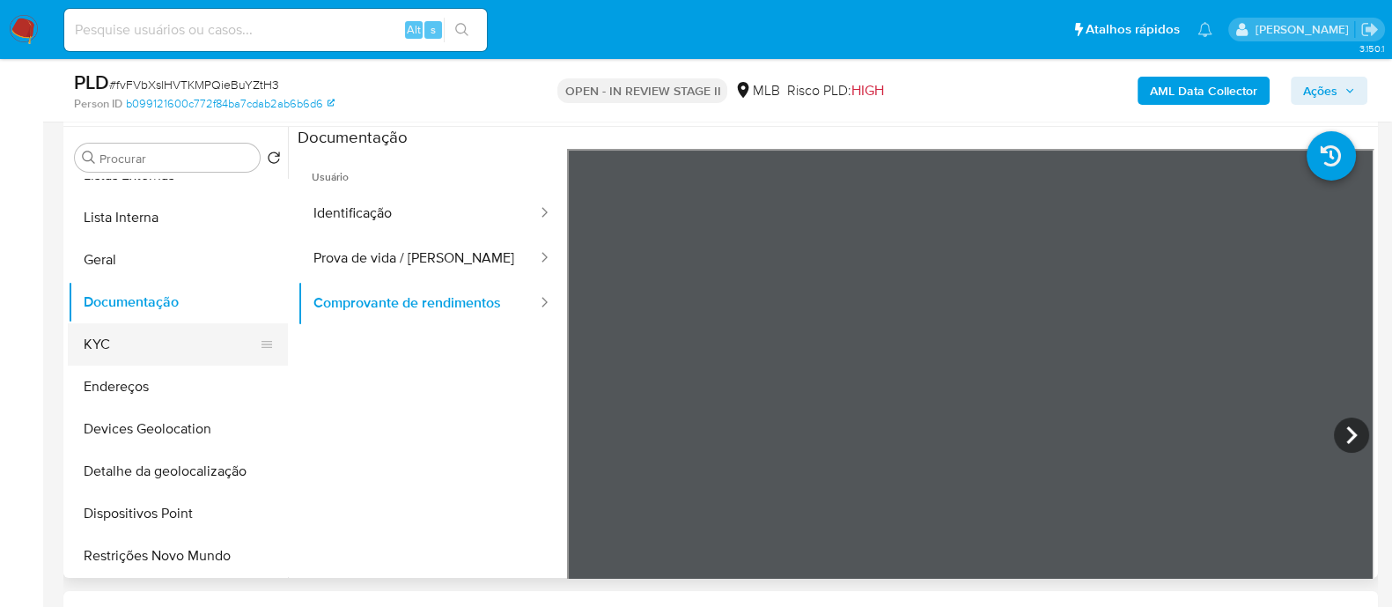
click at [108, 335] on button "KYC" at bounding box center [171, 344] width 206 height 42
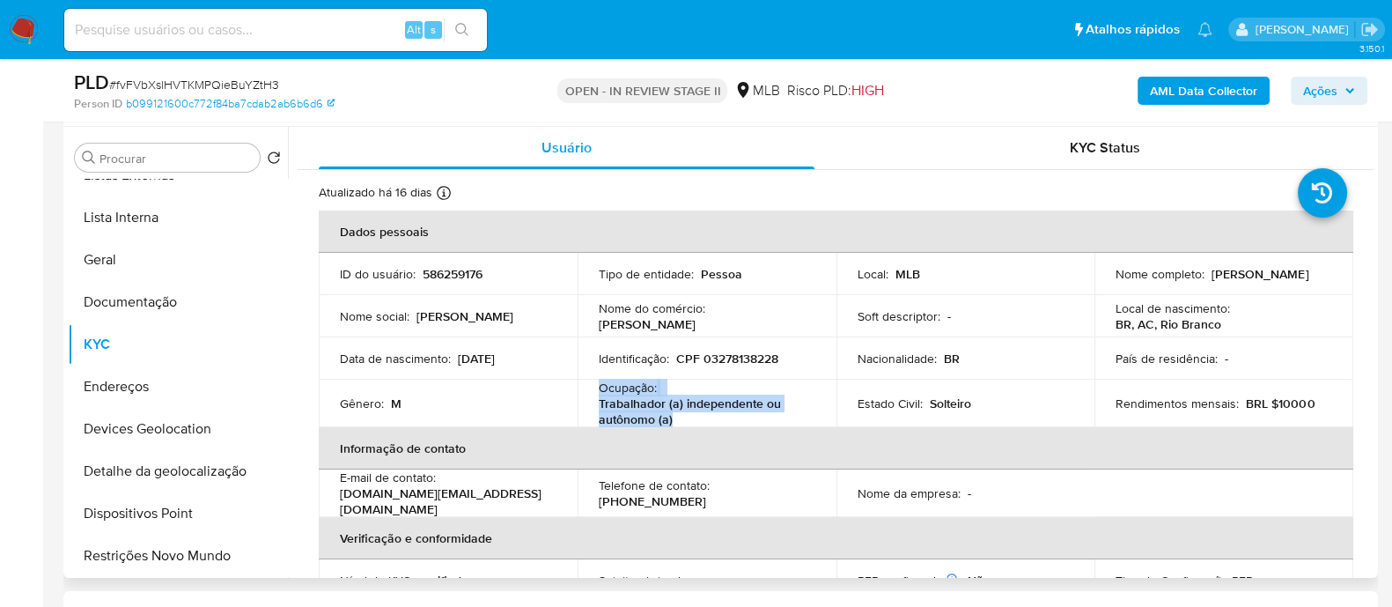
drag, startPoint x: 693, startPoint y: 418, endPoint x: 594, endPoint y: 392, distance: 102.1
click at [594, 392] on td "Ocupação : Trabalhador (a) independente ou autônomo (a)" at bounding box center [707, 404] width 259 height 48
copy div "Ocupação : Trabalhador (a) independente ou autônomo (a)"
drag, startPoint x: 1033, startPoint y: 150, endPoint x: 826, endPoint y: 159, distance: 207.2
click at [1032, 150] on div "KYC Status" at bounding box center [1105, 148] width 496 height 42
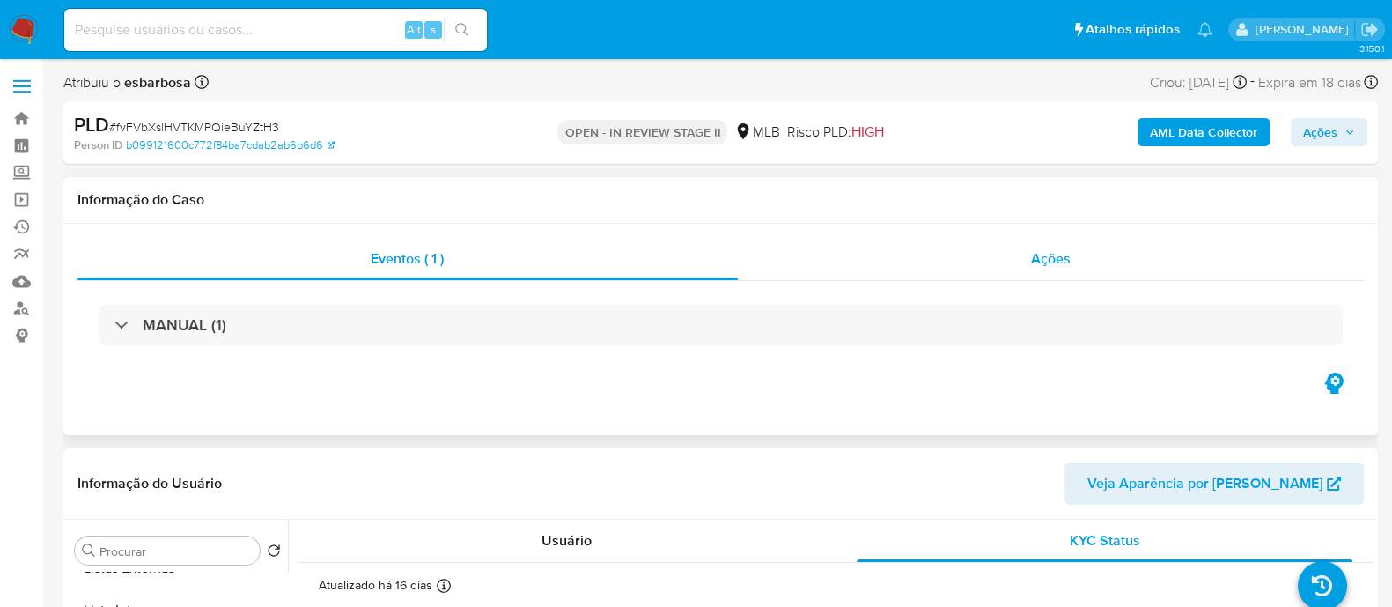
click at [934, 262] on div "Ações" at bounding box center [1051, 259] width 627 height 42
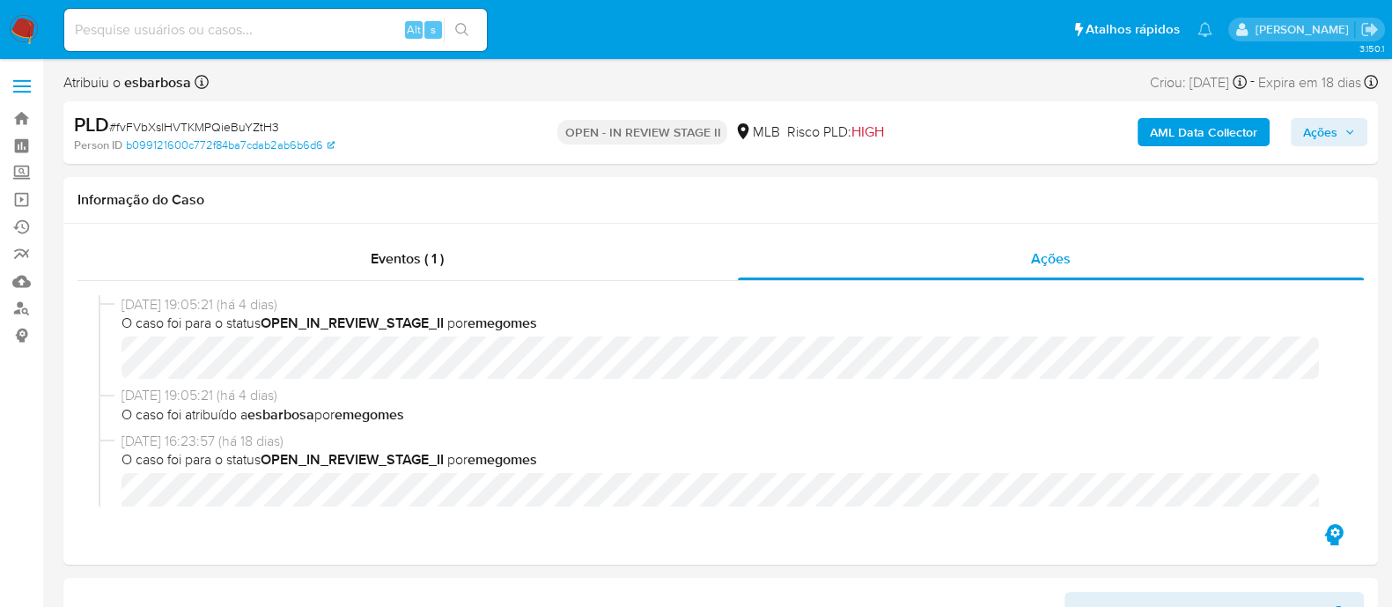
click at [1223, 141] on b "AML Data Collector" at bounding box center [1203, 132] width 107 height 28
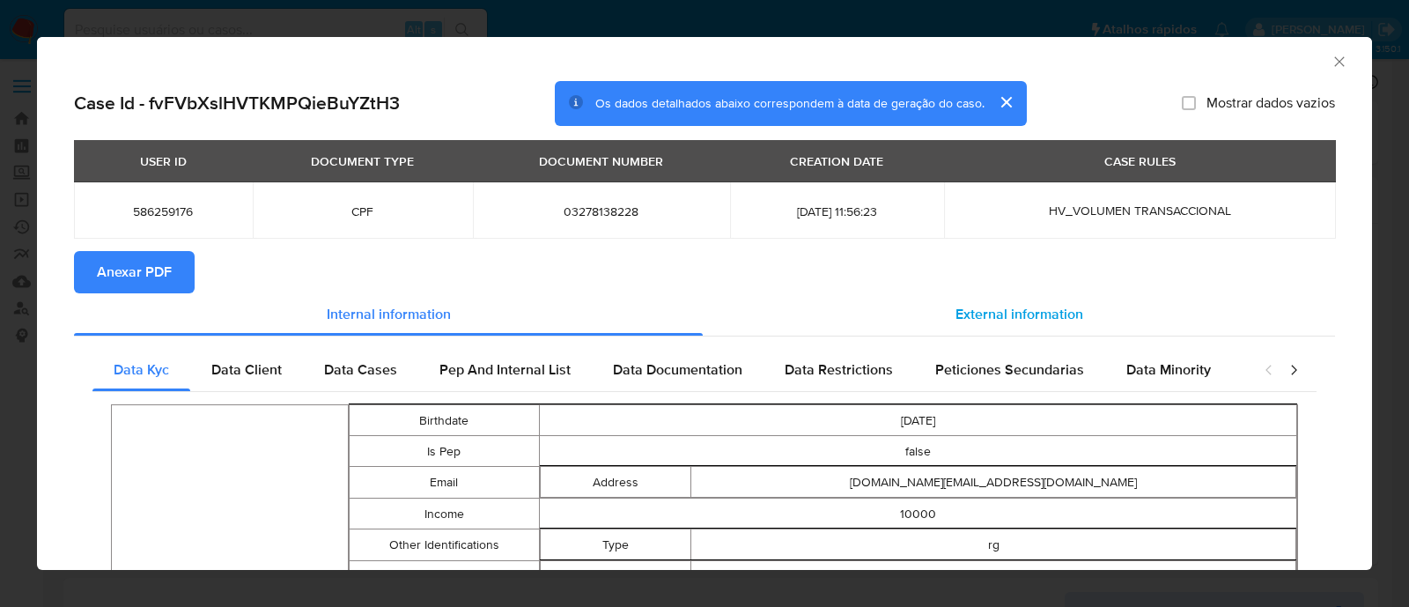
click at [956, 314] on span "External information" at bounding box center [1020, 314] width 128 height 20
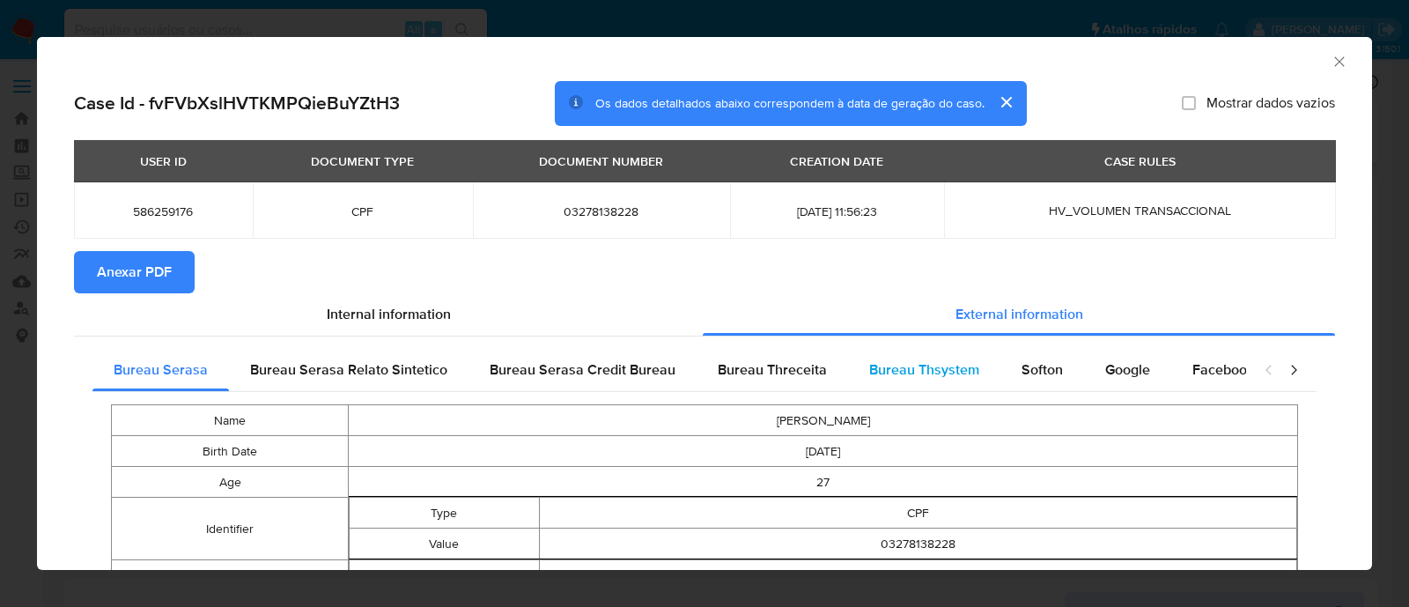
click at [940, 368] on span "Bureau Thsystem" at bounding box center [924, 369] width 110 height 20
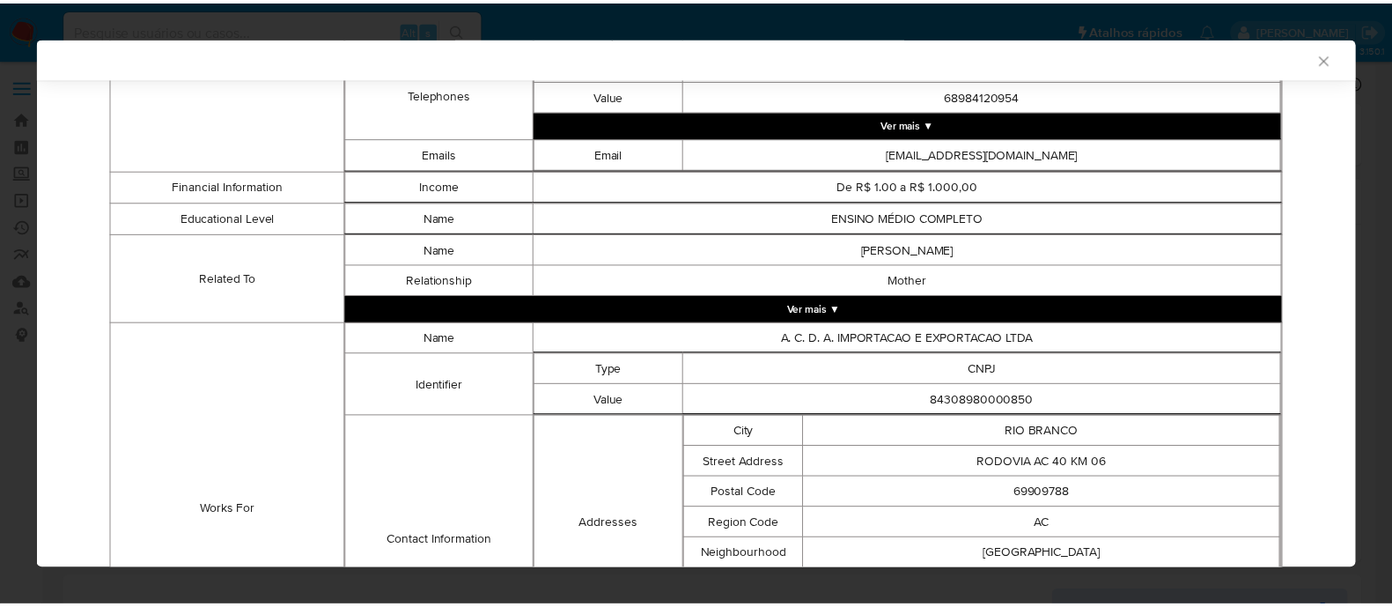
scroll to position [1167, 0]
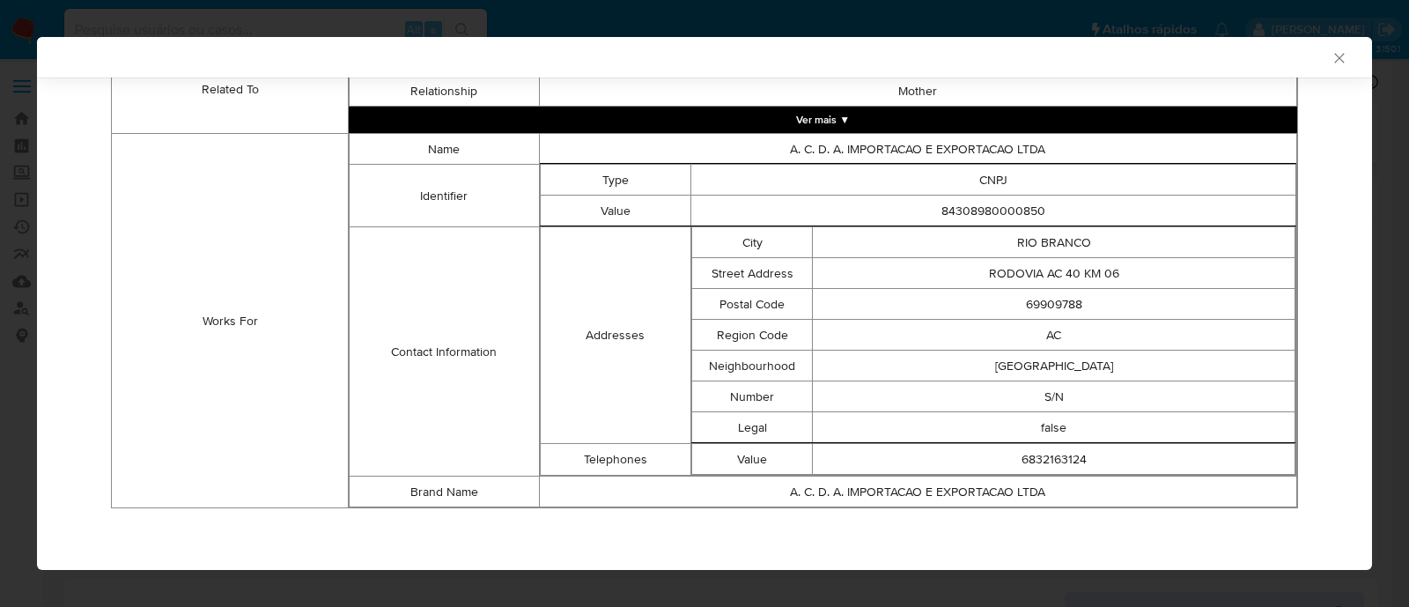
click at [1331, 65] on icon "Fechar a janela" at bounding box center [1340, 58] width 18 height 18
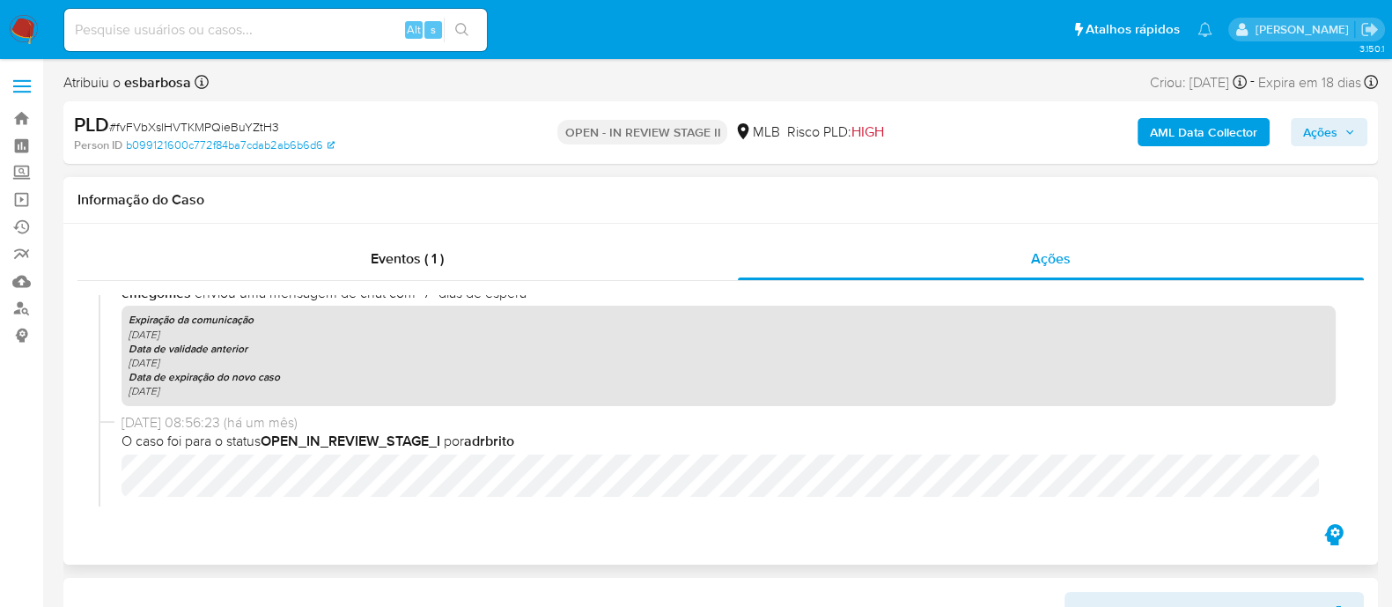
scroll to position [770, 0]
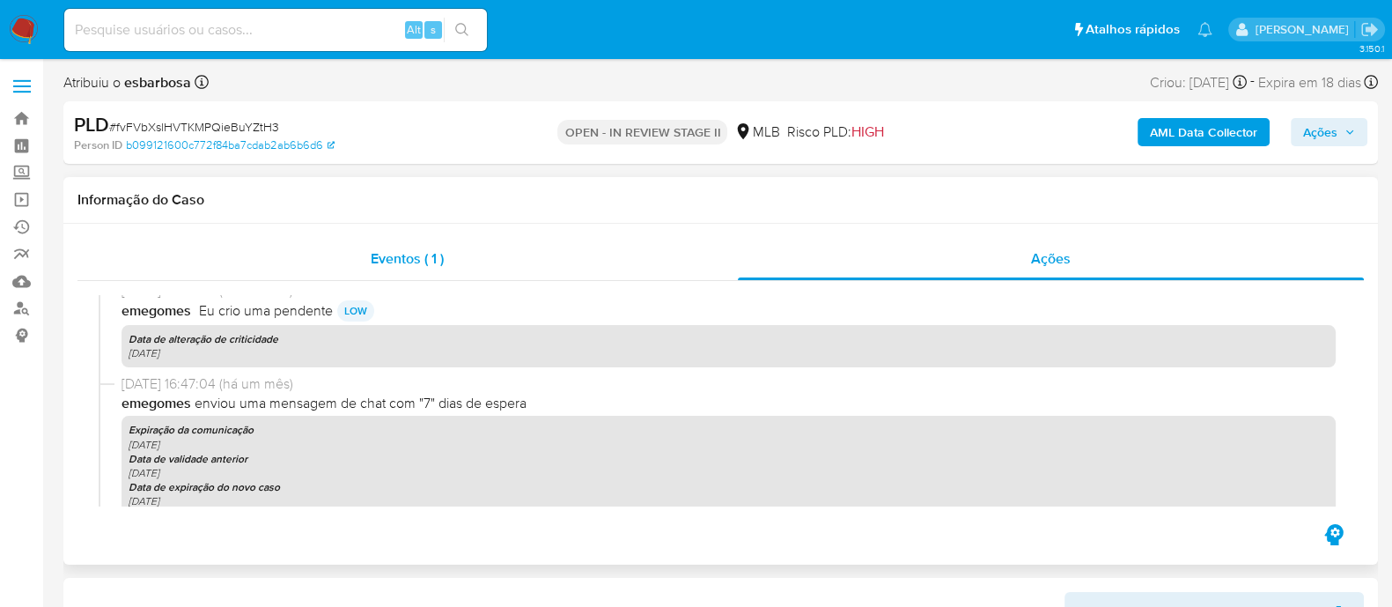
click at [518, 268] on div "Eventos ( 1 )" at bounding box center [407, 259] width 660 height 42
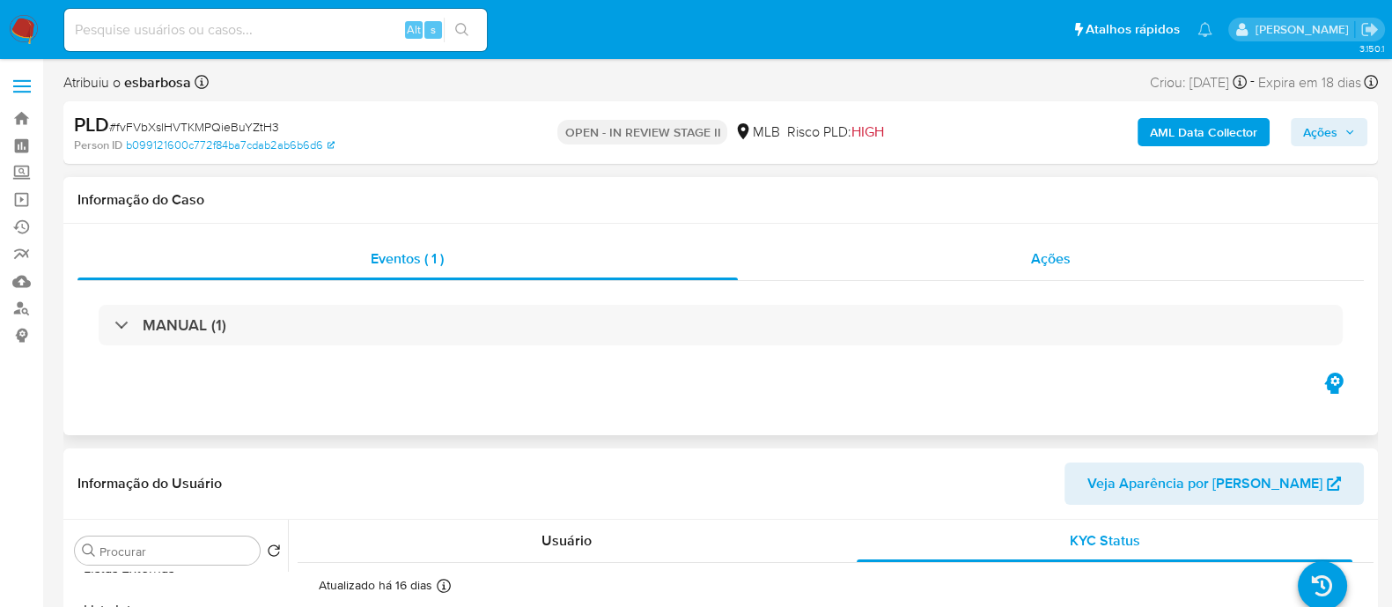
click at [797, 265] on div "Ações" at bounding box center [1051, 259] width 627 height 42
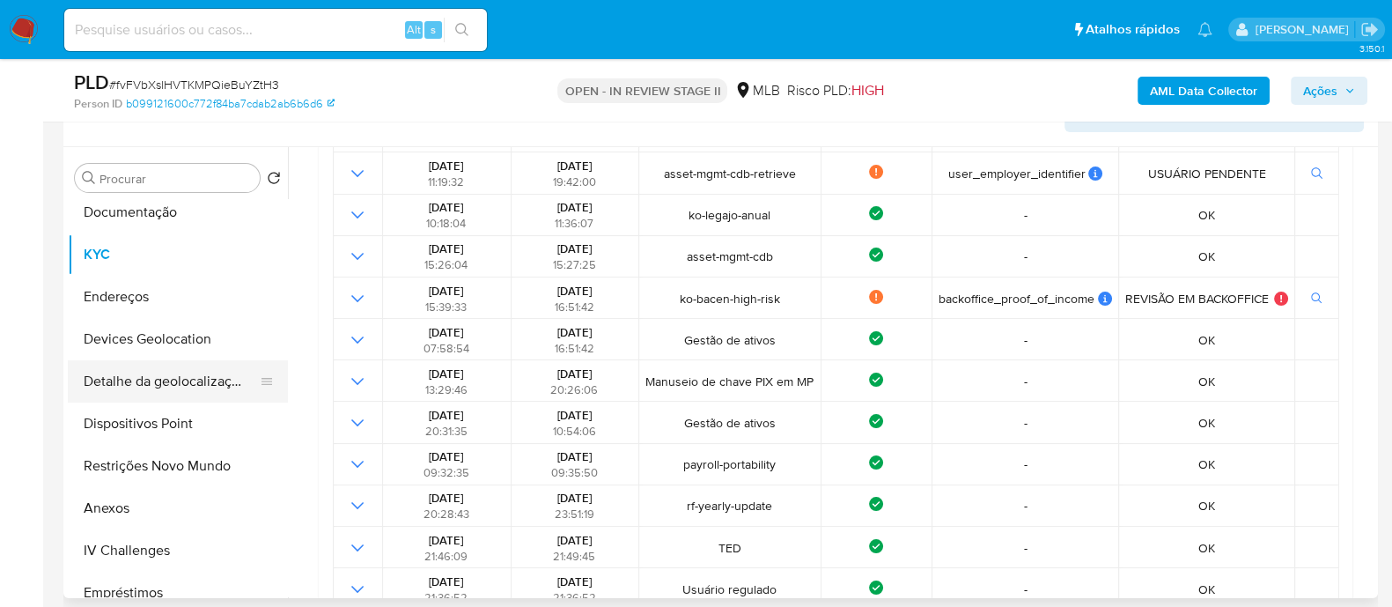
scroll to position [219, 0]
click at [129, 506] on button "Anexos" at bounding box center [171, 508] width 206 height 42
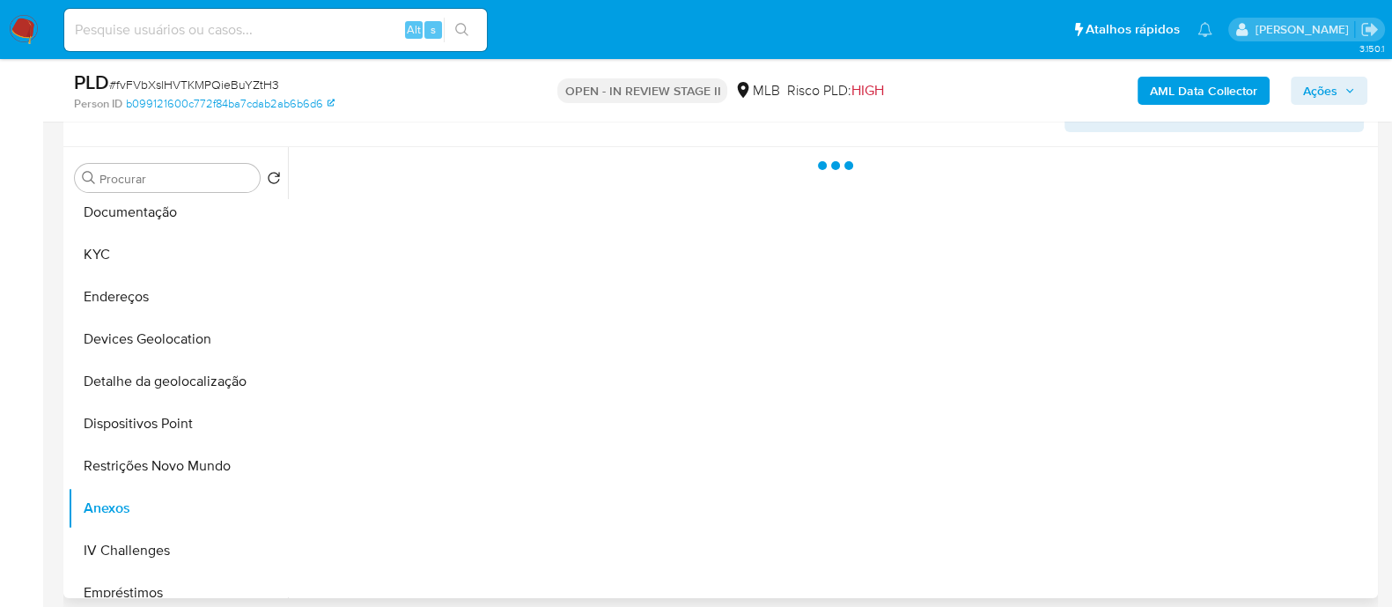
scroll to position [0, 0]
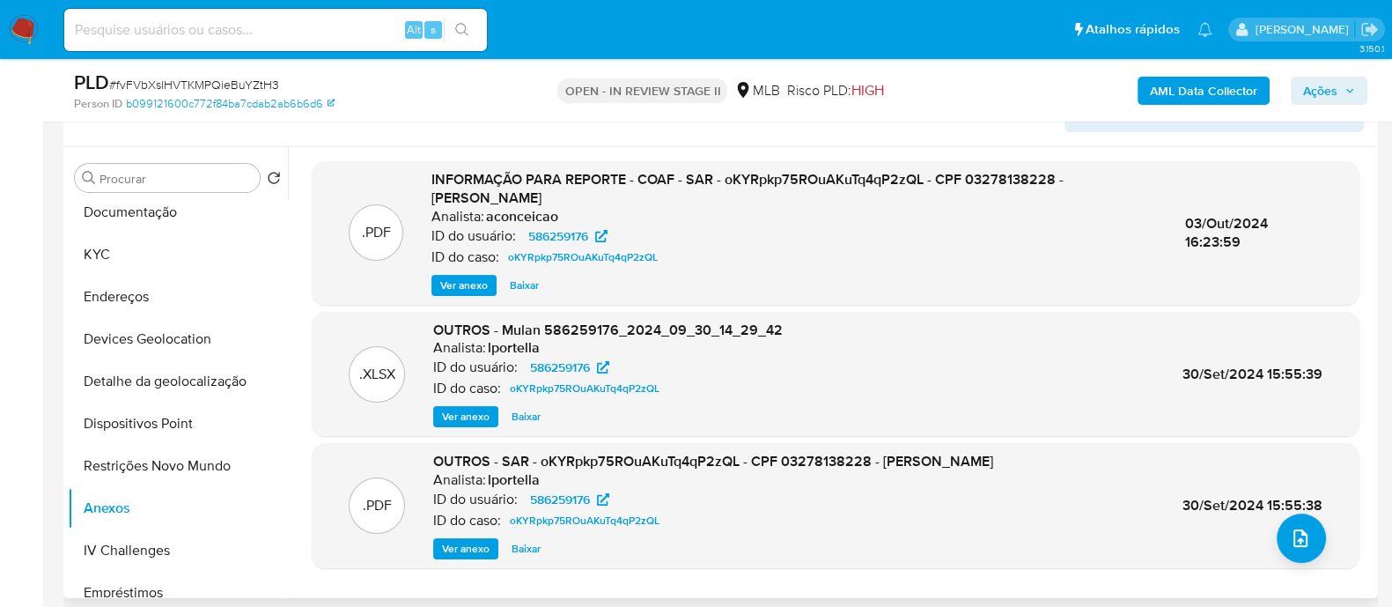
click at [456, 288] on span "Ver anexo" at bounding box center [464, 286] width 48 height 18
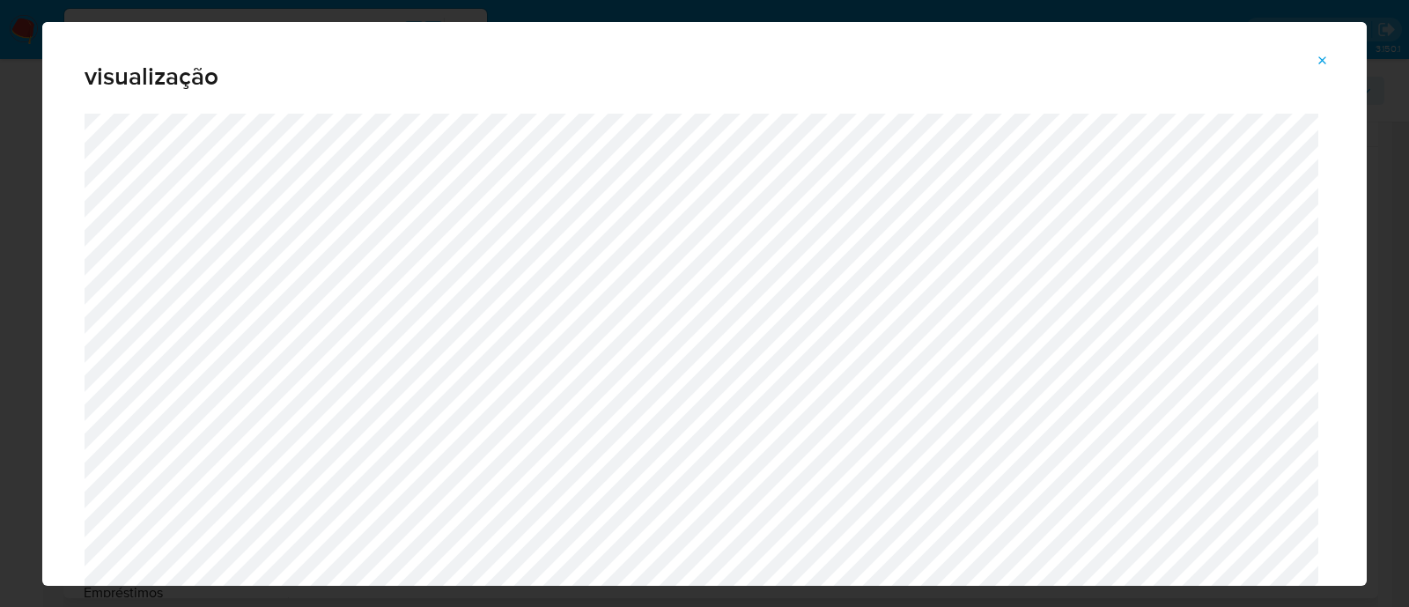
click at [1321, 59] on icon "Attachment preview" at bounding box center [1323, 61] width 14 height 14
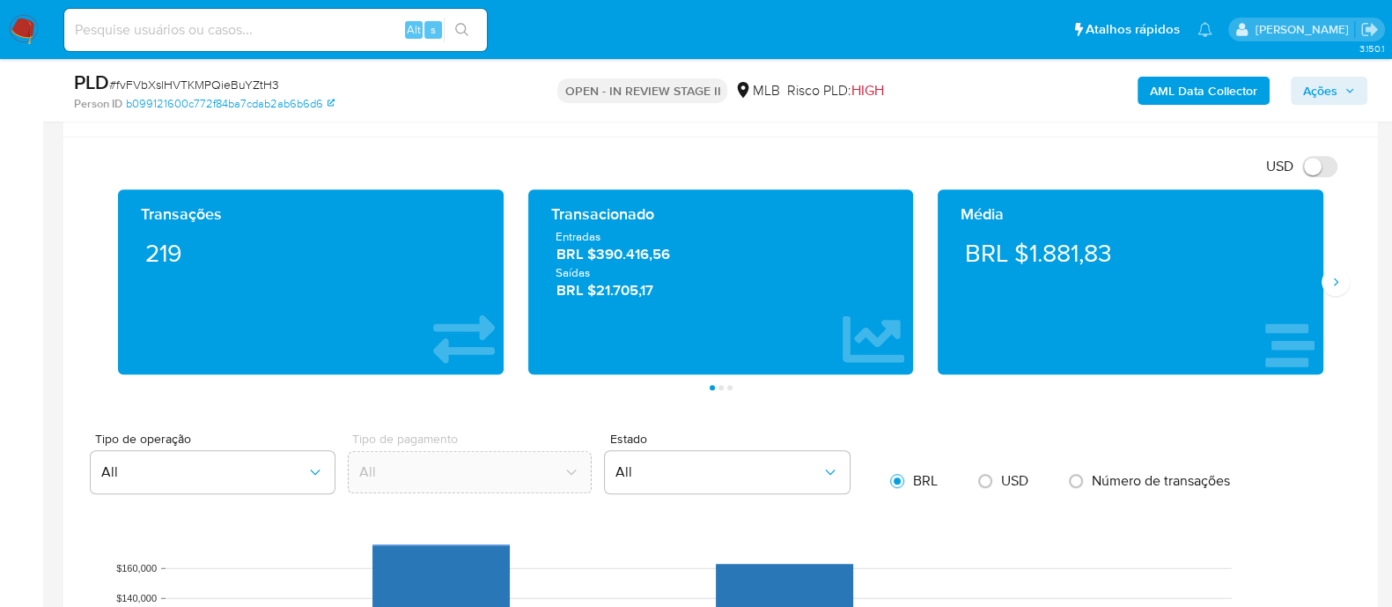
scroll to position [1295, 0]
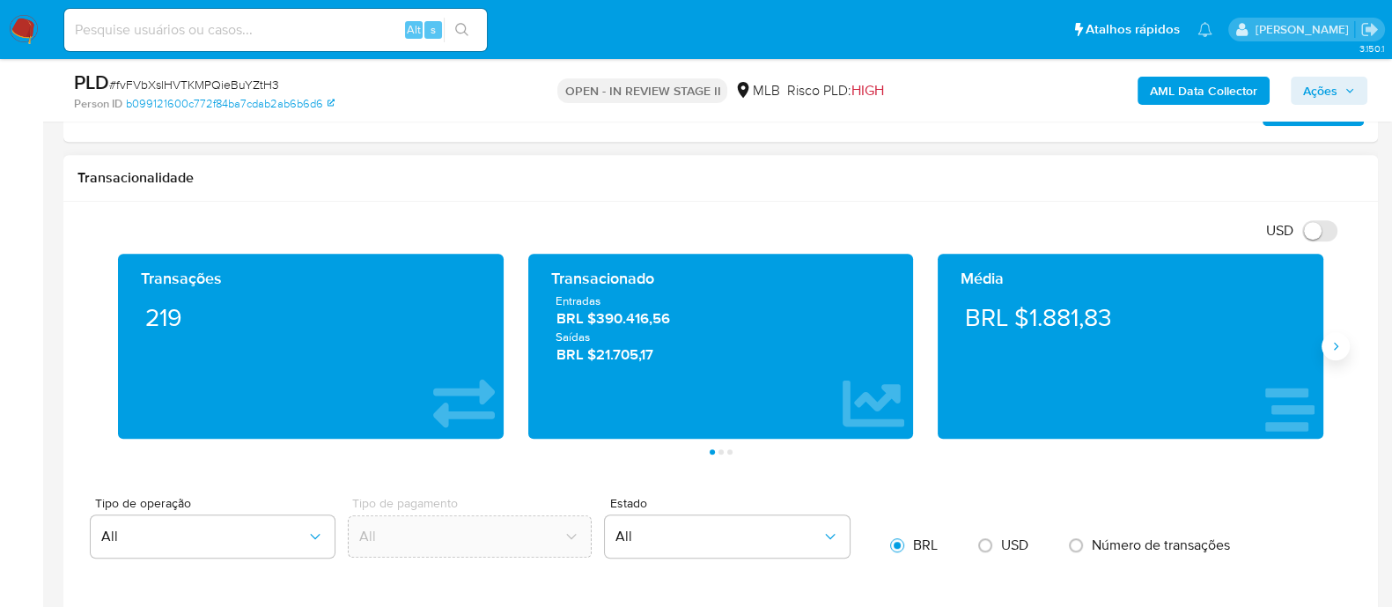
click at [1336, 340] on icon "Siguiente" at bounding box center [1336, 346] width 14 height 14
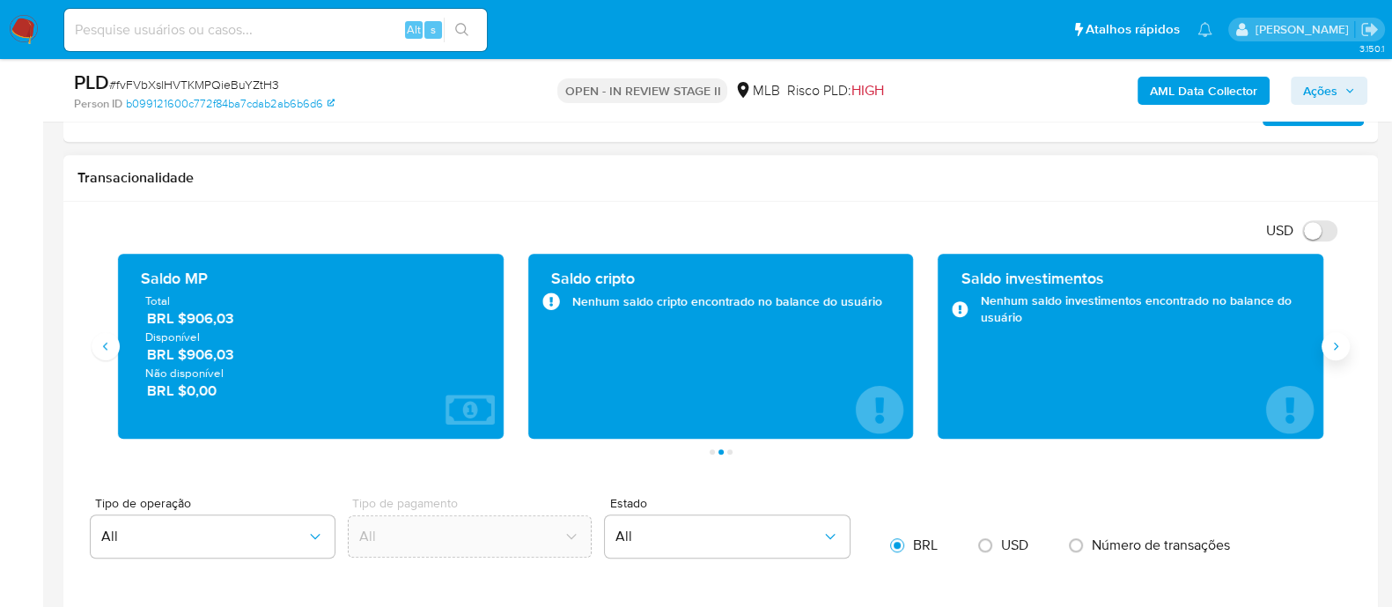
click at [1332, 345] on icon "Siguiente" at bounding box center [1336, 346] width 14 height 14
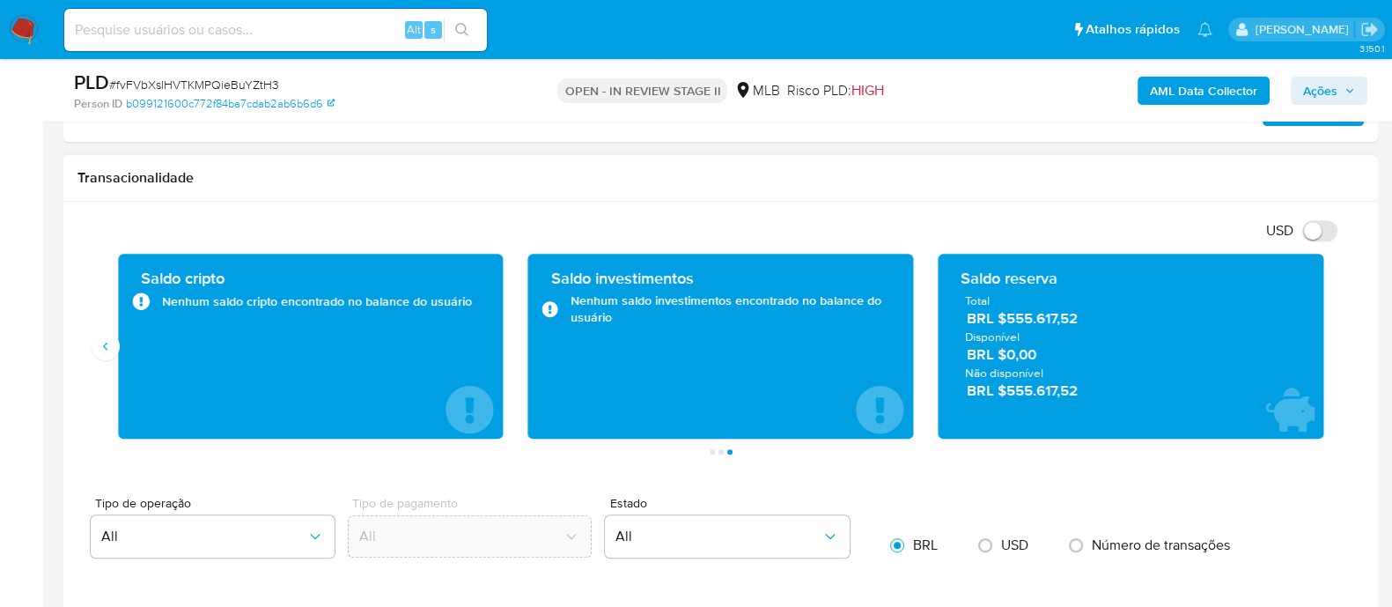
drag, startPoint x: 1110, startPoint y: 327, endPoint x: 1013, endPoint y: 292, distance: 102.8
click at [1002, 292] on div "Total BRL $555.617,52 Disponível BRL $0,00 Não disponível BRL $555.617,52" at bounding box center [1131, 345] width 358 height 107
click at [1118, 306] on span "Total" at bounding box center [1130, 300] width 331 height 16
drag, startPoint x: 1089, startPoint y: 320, endPoint x: 963, endPoint y: 281, distance: 130.9
click at [963, 281] on div "Saldo reserva Total BRL $555.617,52 Disponível BRL $0,00 Não disponível BRL $55…" at bounding box center [1131, 346] width 358 height 157
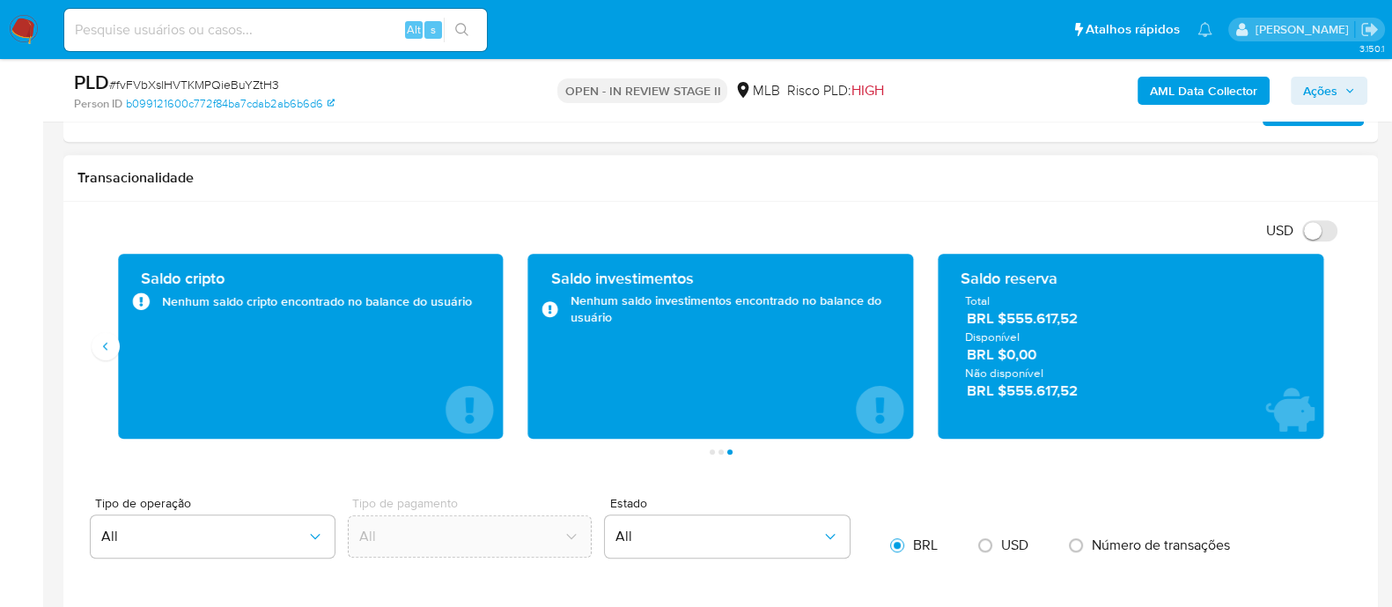
click at [683, 173] on h1 "Transacionalidade" at bounding box center [720, 178] width 1287 height 18
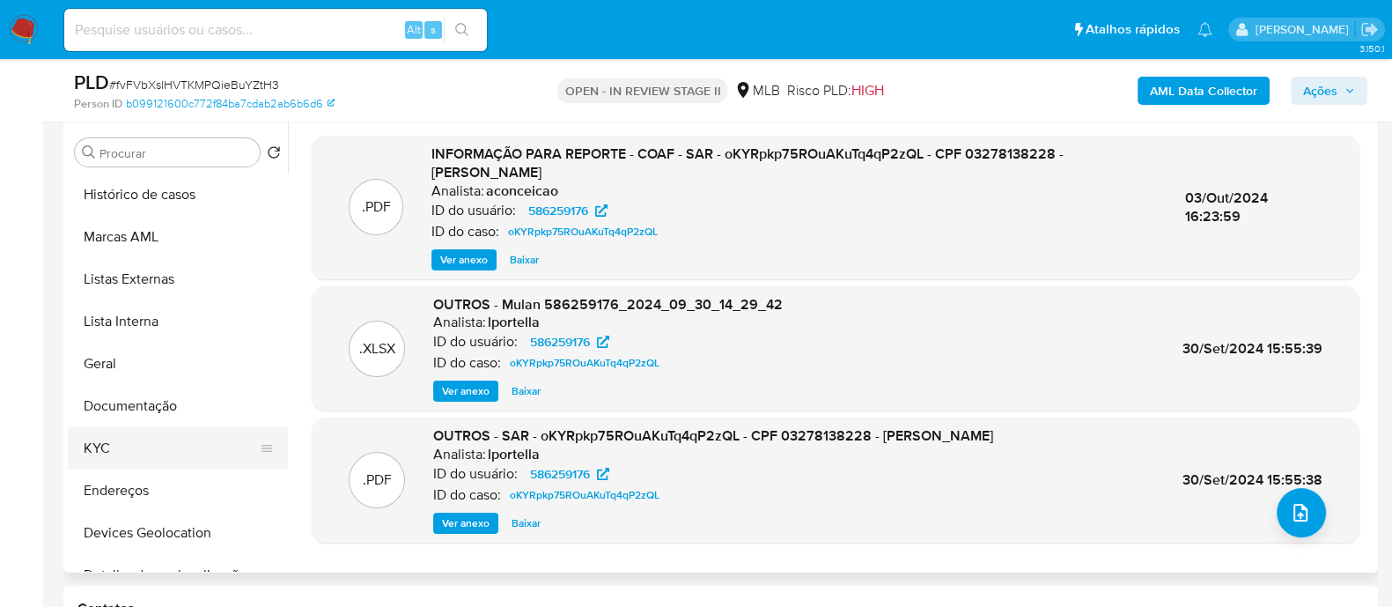
scroll to position [415, 0]
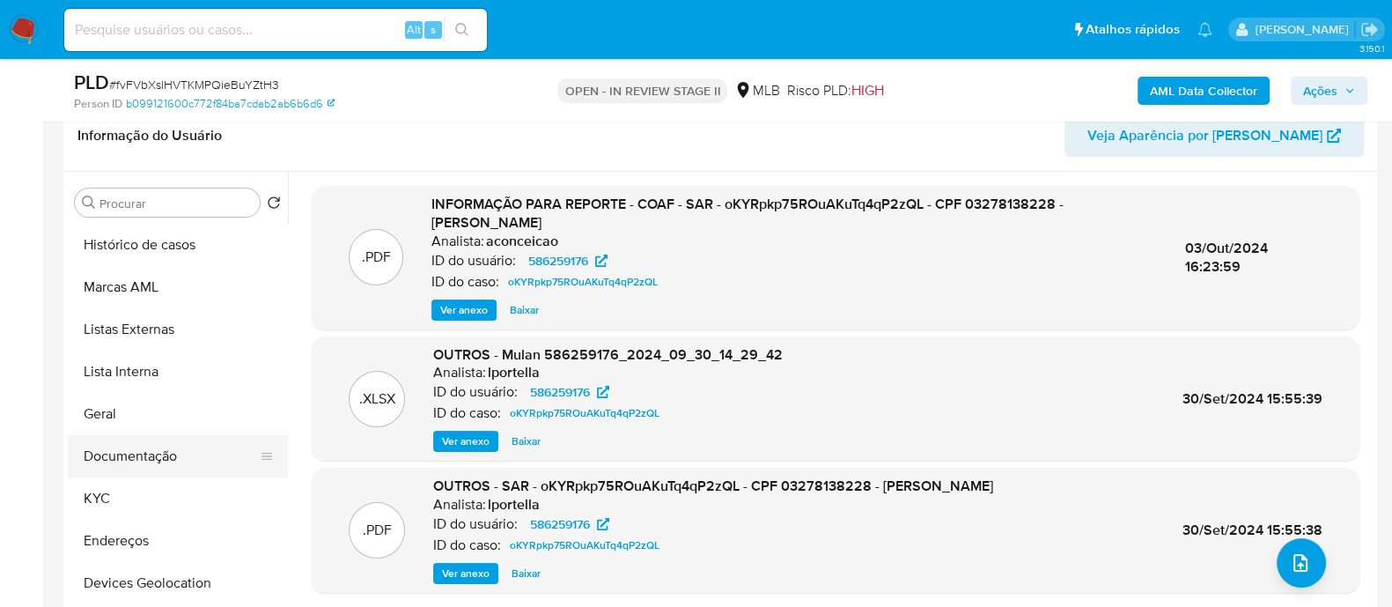
click at [109, 460] on button "Documentação" at bounding box center [171, 456] width 206 height 42
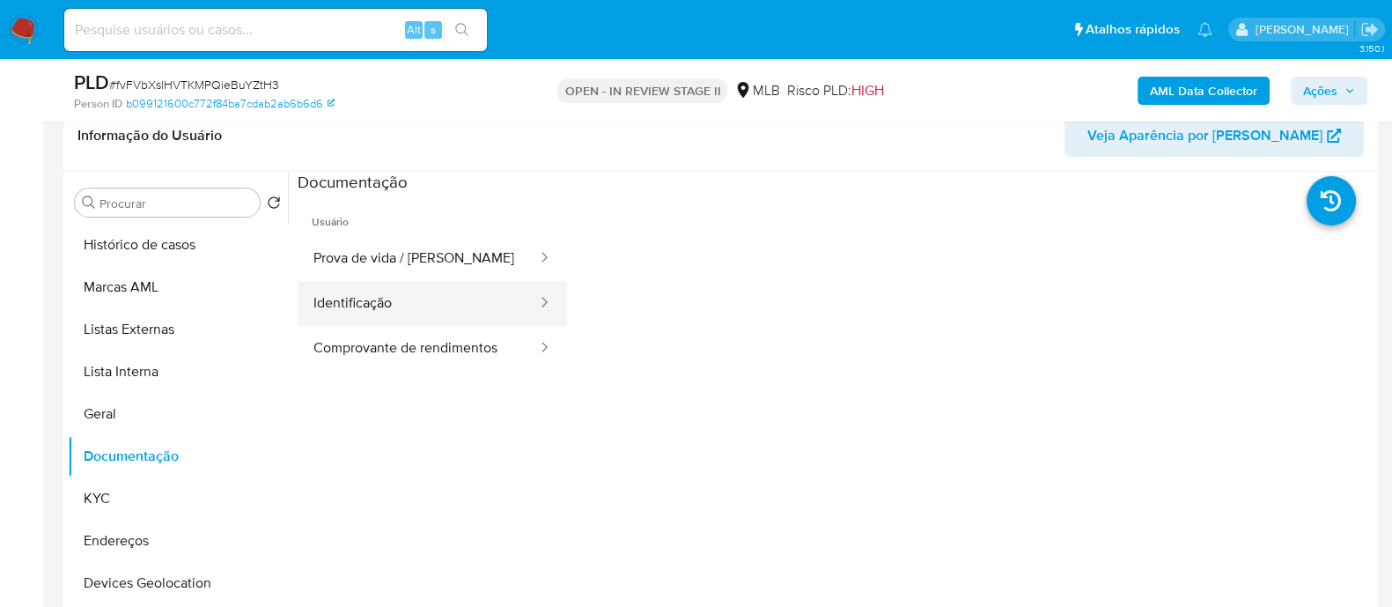
click at [379, 321] on button "Identificação" at bounding box center [418, 303] width 241 height 45
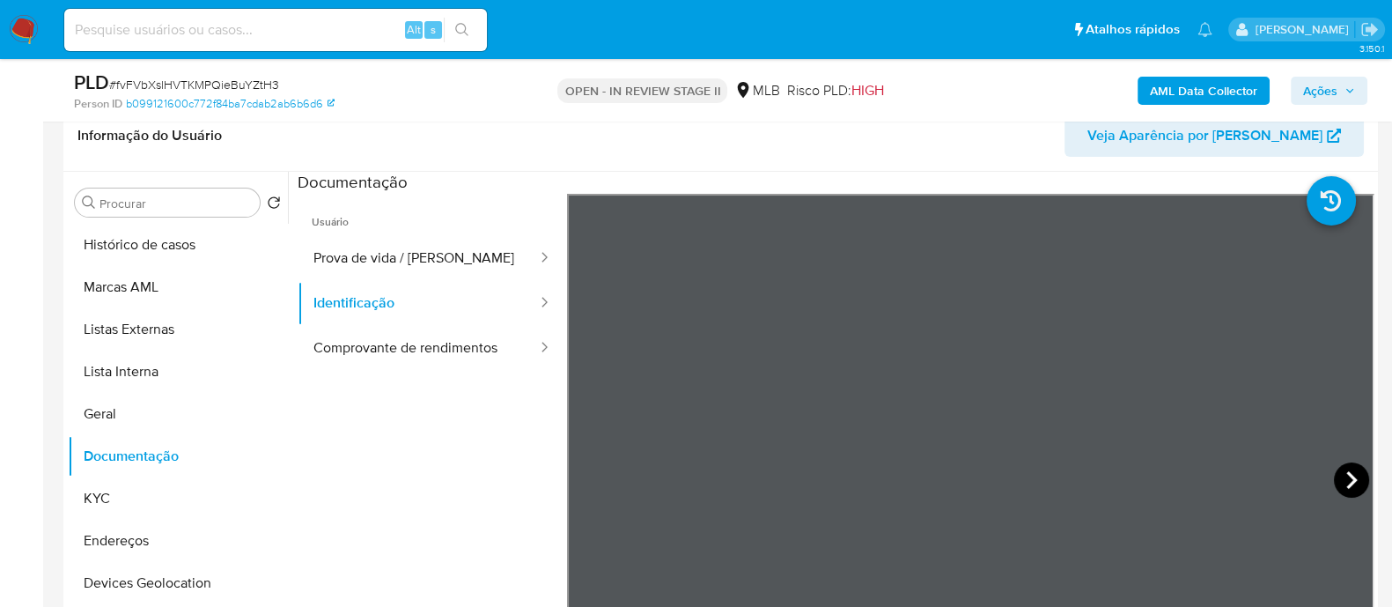
click at [1339, 471] on icon at bounding box center [1351, 479] width 35 height 35
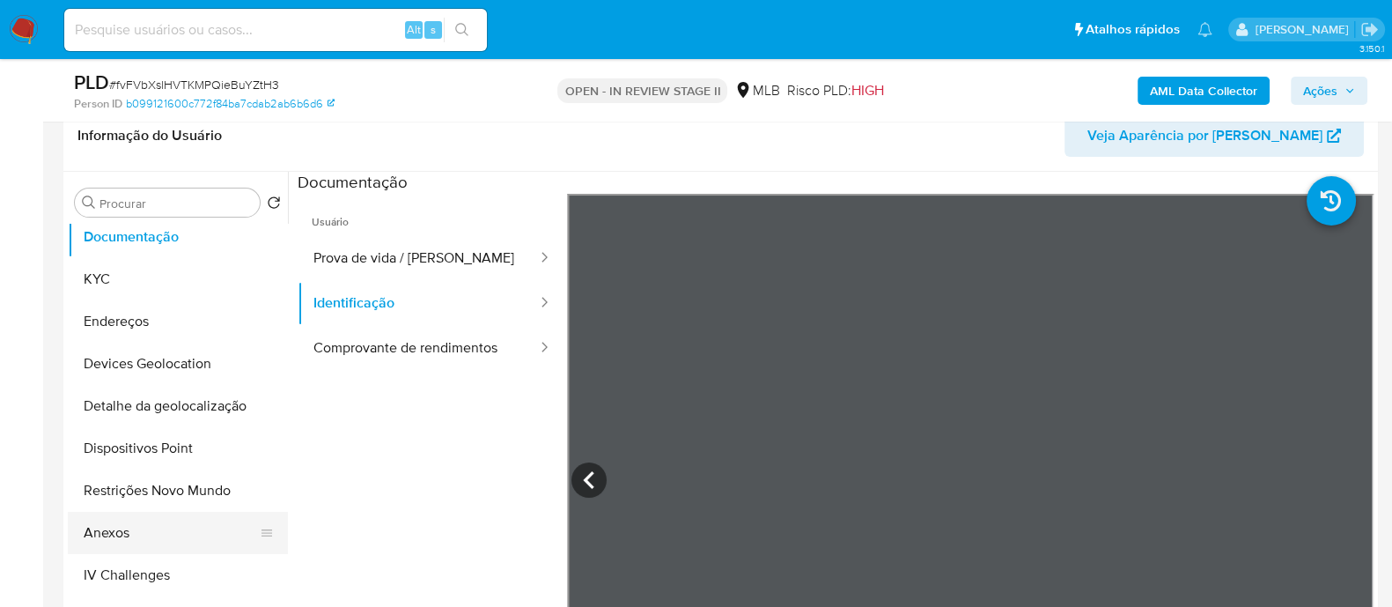
scroll to position [330, 0]
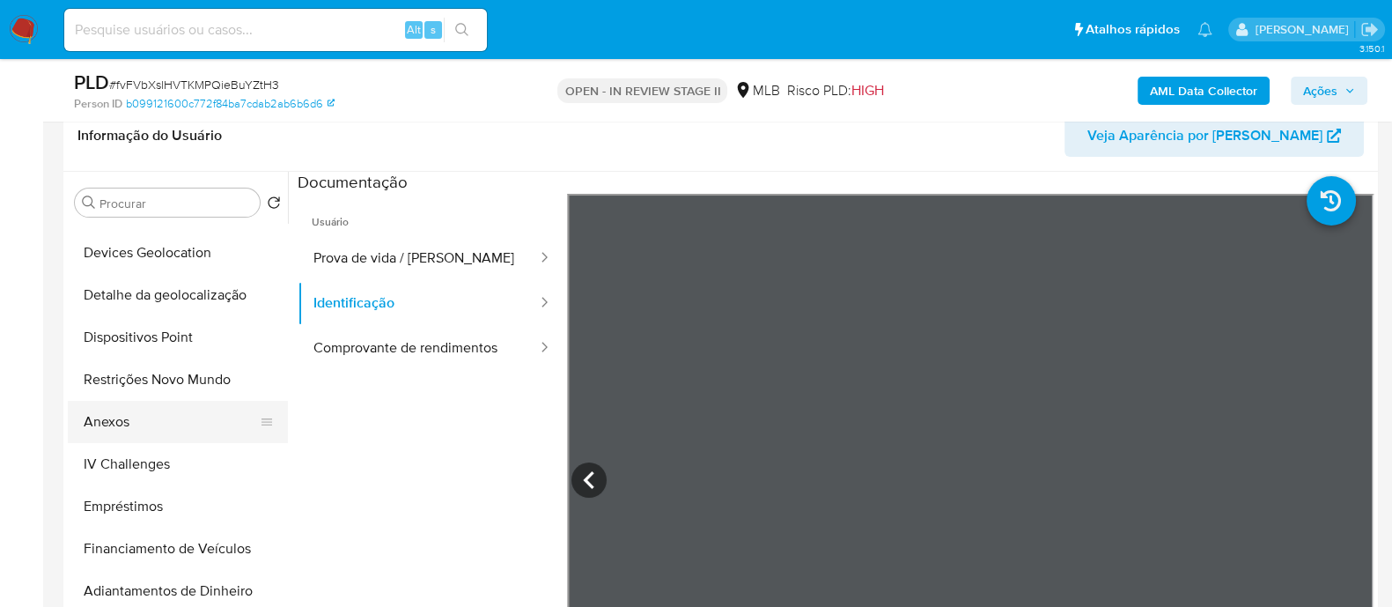
click at [137, 419] on button "Anexos" at bounding box center [171, 422] width 206 height 42
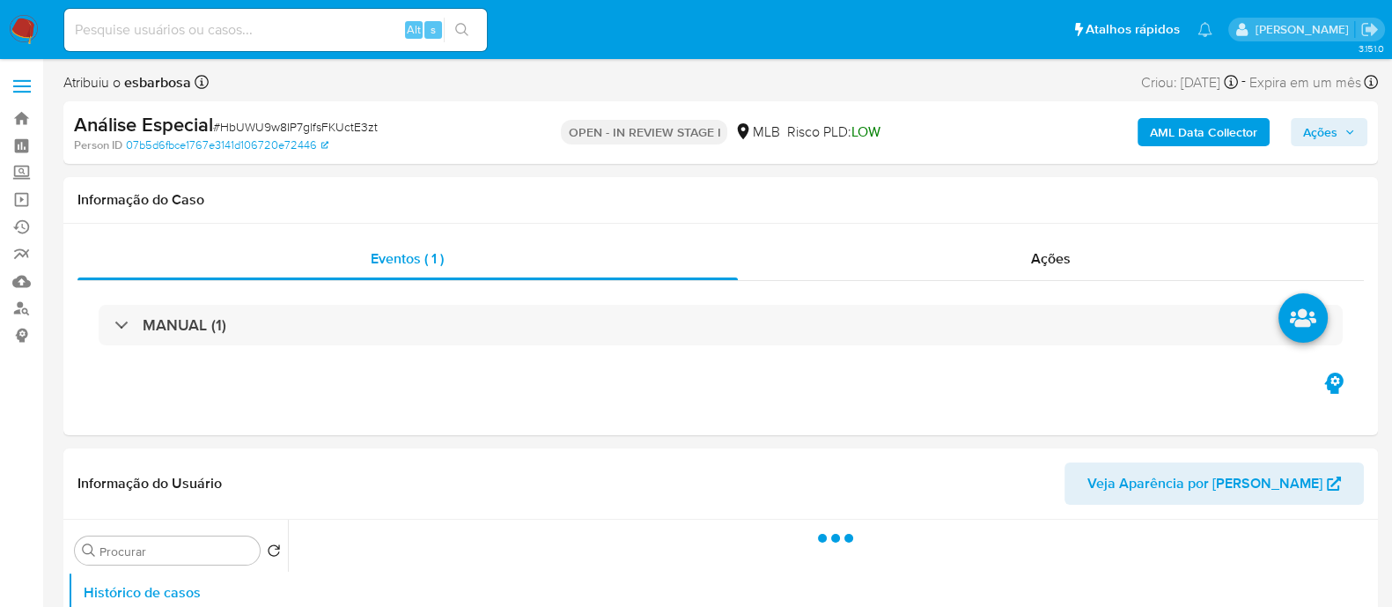
click at [1321, 134] on span "Ações" at bounding box center [1320, 132] width 34 height 28
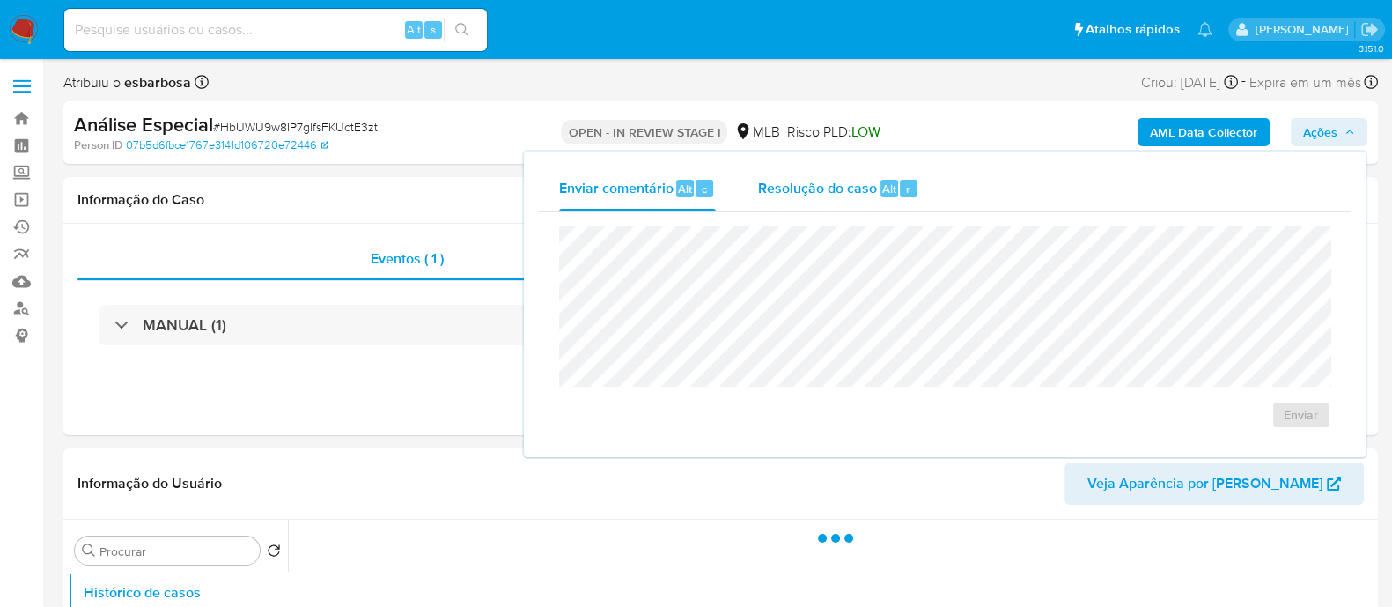
click at [816, 197] on div "Resolução do caso Alt r" at bounding box center [838, 189] width 161 height 46
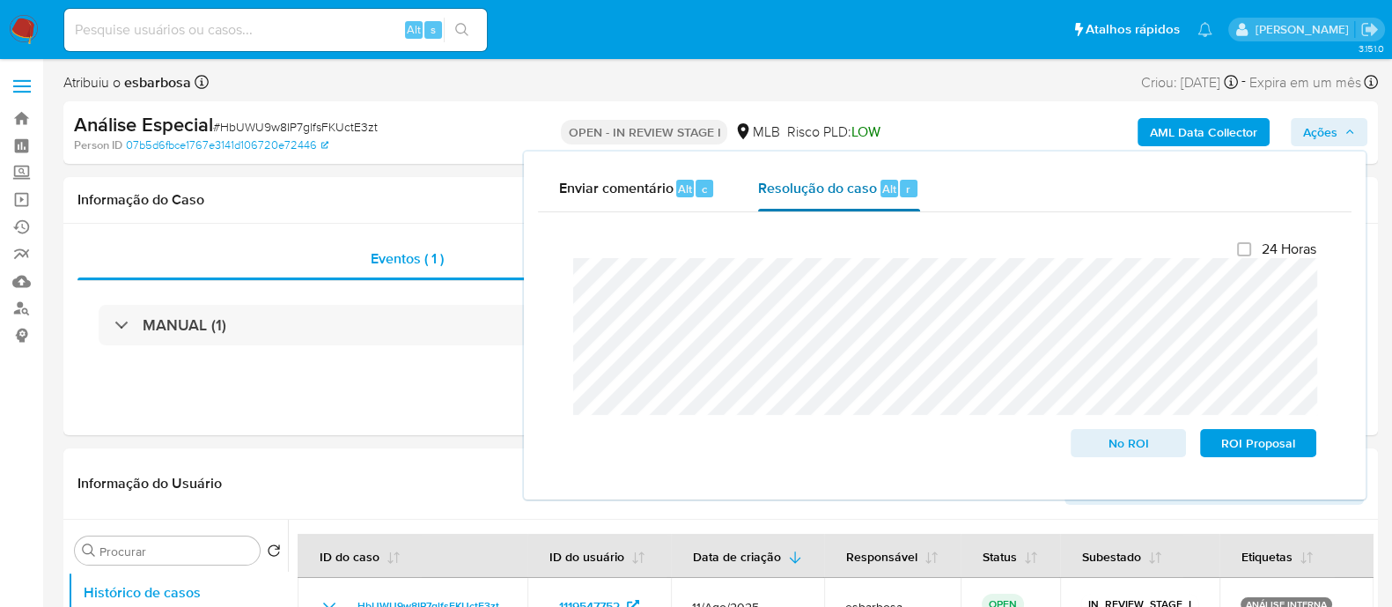
select select "10"
click at [1243, 446] on span "ROI Proposal" at bounding box center [1259, 443] width 92 height 25
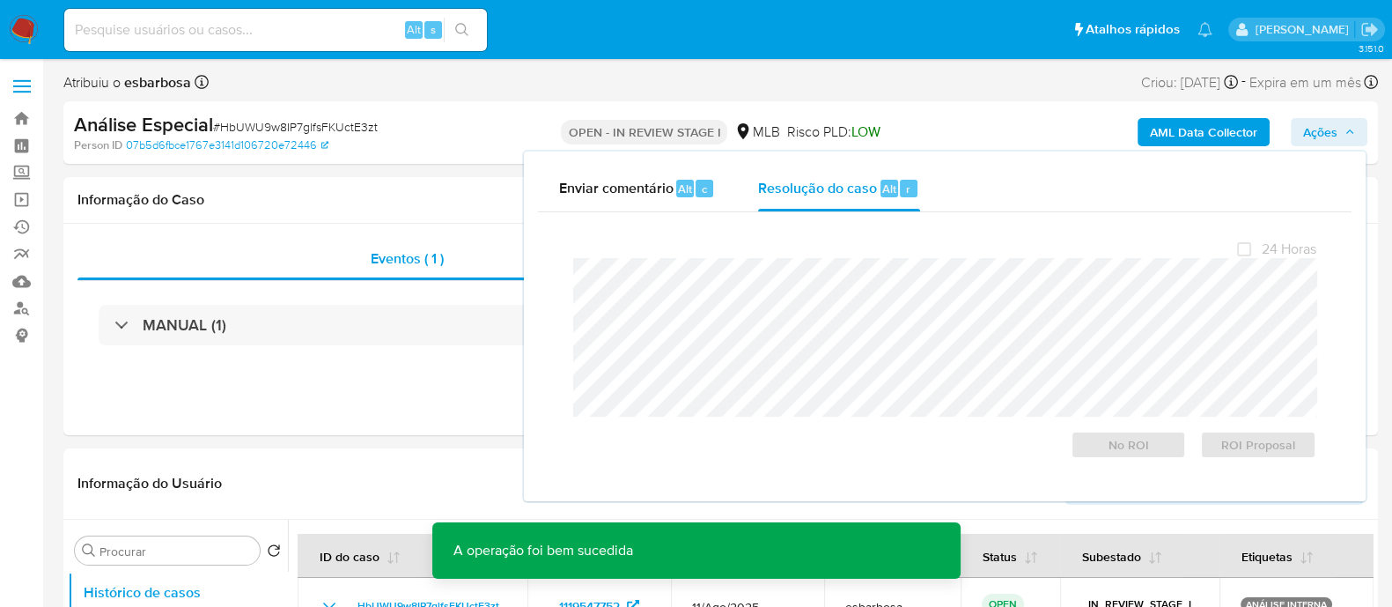
click at [316, 127] on span "# HbUWU9w8IP7glfsFKUctE3zt" at bounding box center [295, 127] width 165 height 18
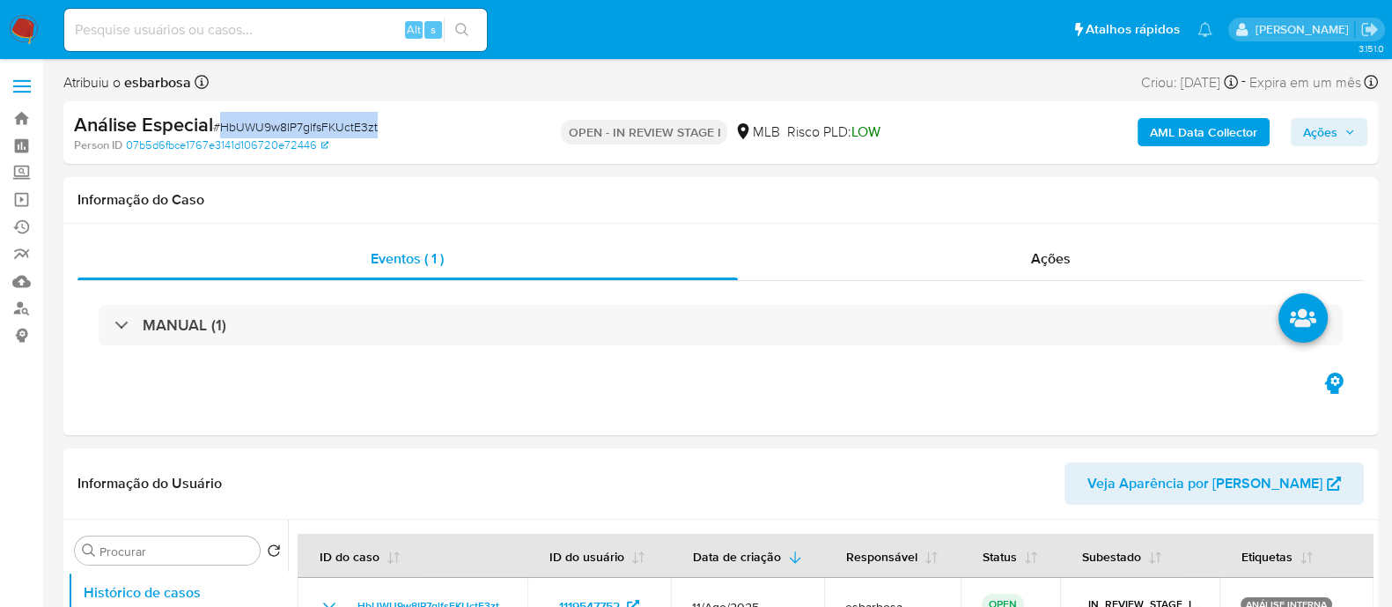
copy span "HbUWU9w8IP7glfsFKUctE3zt"
click at [863, 269] on div "Ações" at bounding box center [1051, 259] width 627 height 42
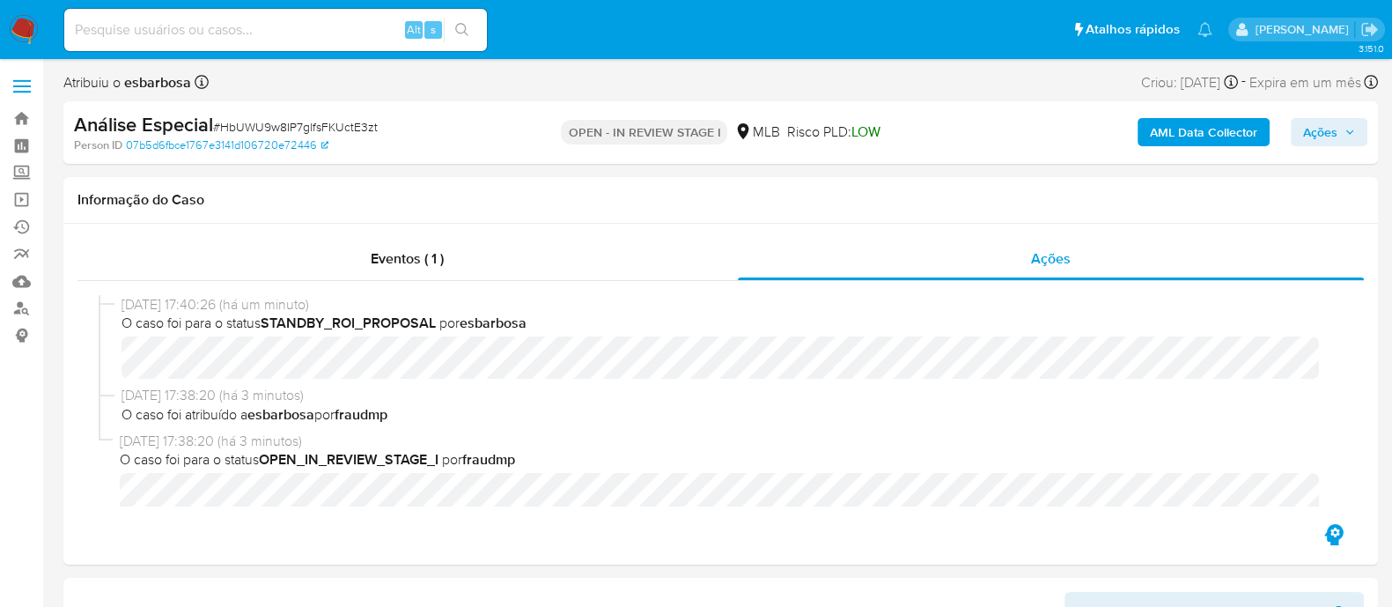
click at [321, 135] on span "# HbUWU9w8IP7glfsFKUctE3zt" at bounding box center [295, 127] width 165 height 18
copy span "HbUWU9w8IP7glfsFKUctE3zt"
click at [421, 121] on div "Análise Especial # HbUWU9w8IP7glfsFKUctE3zt" at bounding box center [286, 125] width 424 height 26
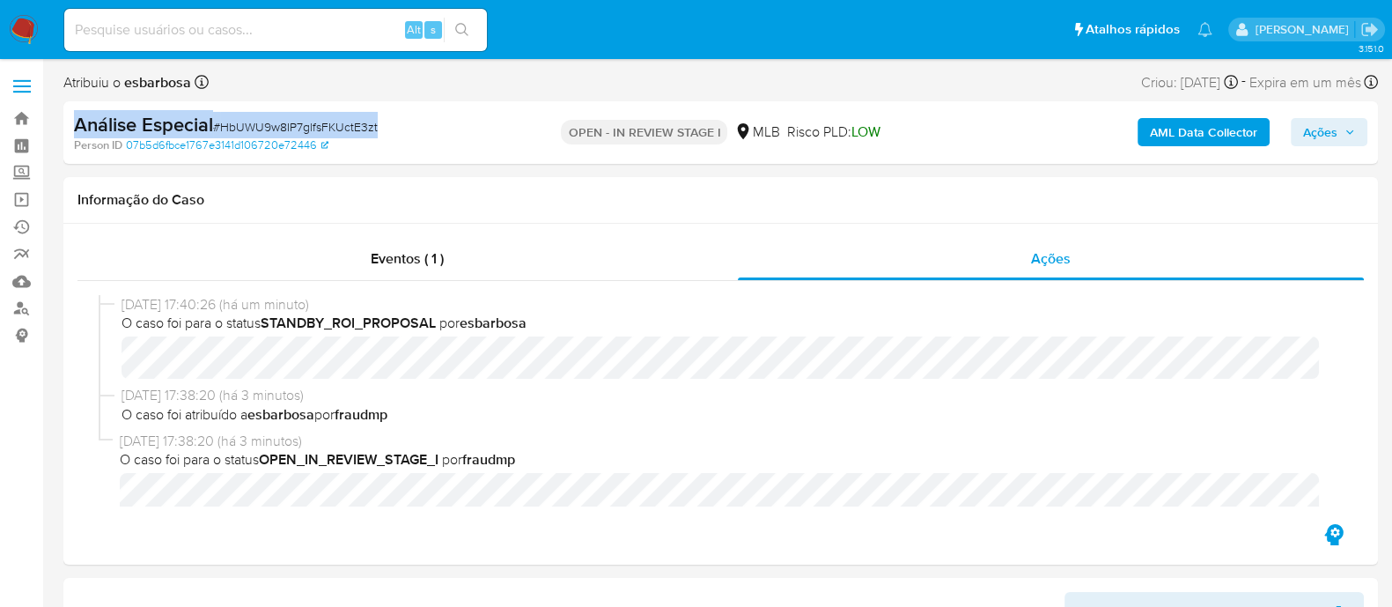
drag, startPoint x: 402, startPoint y: 132, endPoint x: 75, endPoint y: 129, distance: 327.6
click at [75, 129] on div "Análise Especial # HbUWU9w8IP7glfsFKUctE3zt" at bounding box center [286, 125] width 424 height 26
copy div "Análise Especial # HbUWU9w8IP7glfsFKUctE3zt"
drag, startPoint x: 547, startPoint y: 265, endPoint x: 764, endPoint y: 267, distance: 216.7
click at [547, 264] on div "Eventos ( 1 )" at bounding box center [407, 259] width 660 height 42
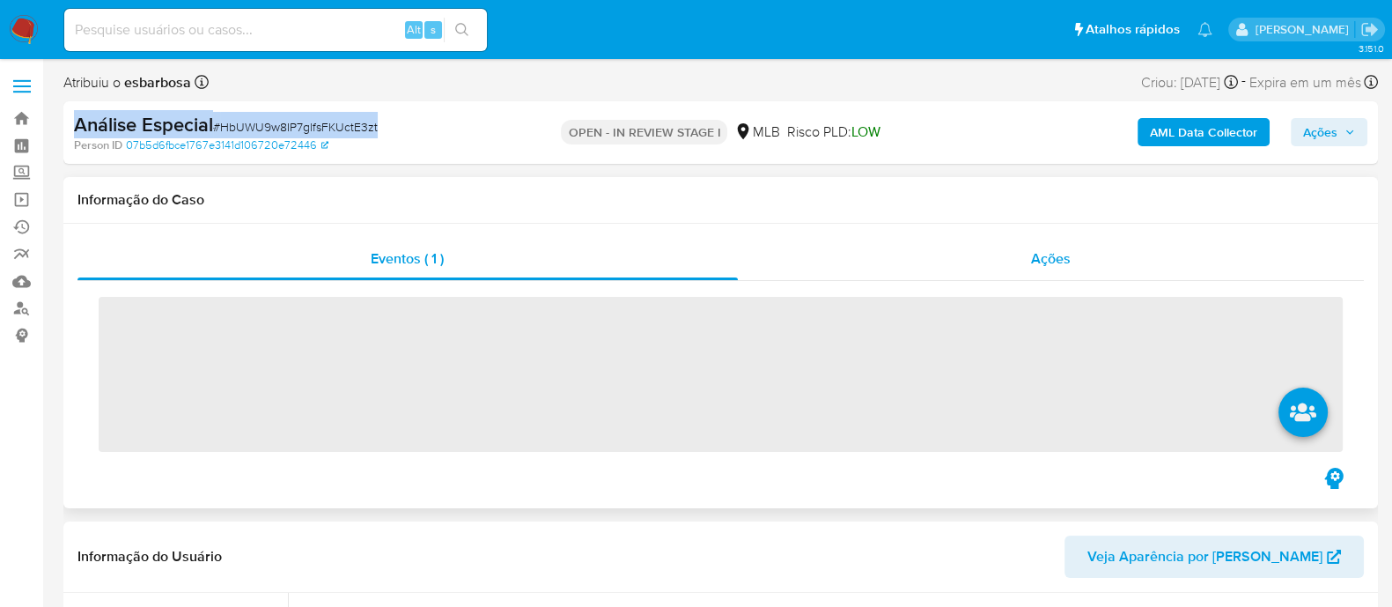
click at [854, 266] on div "Ações" at bounding box center [1051, 259] width 627 height 42
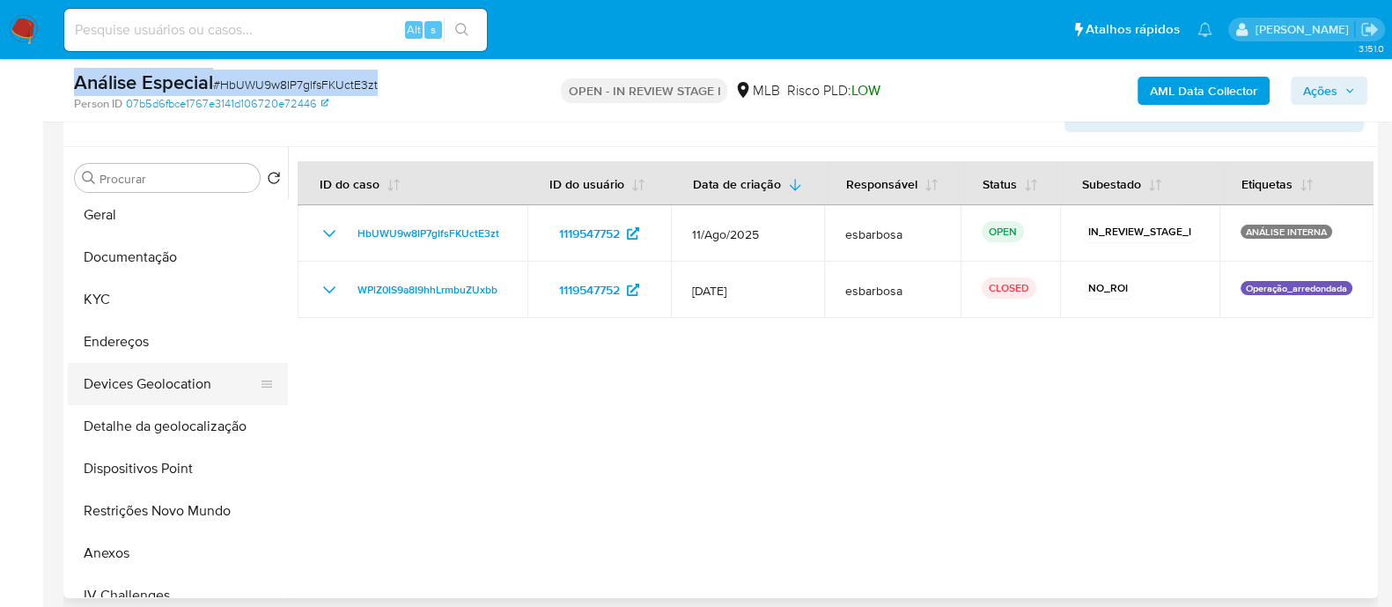
scroll to position [219, 0]
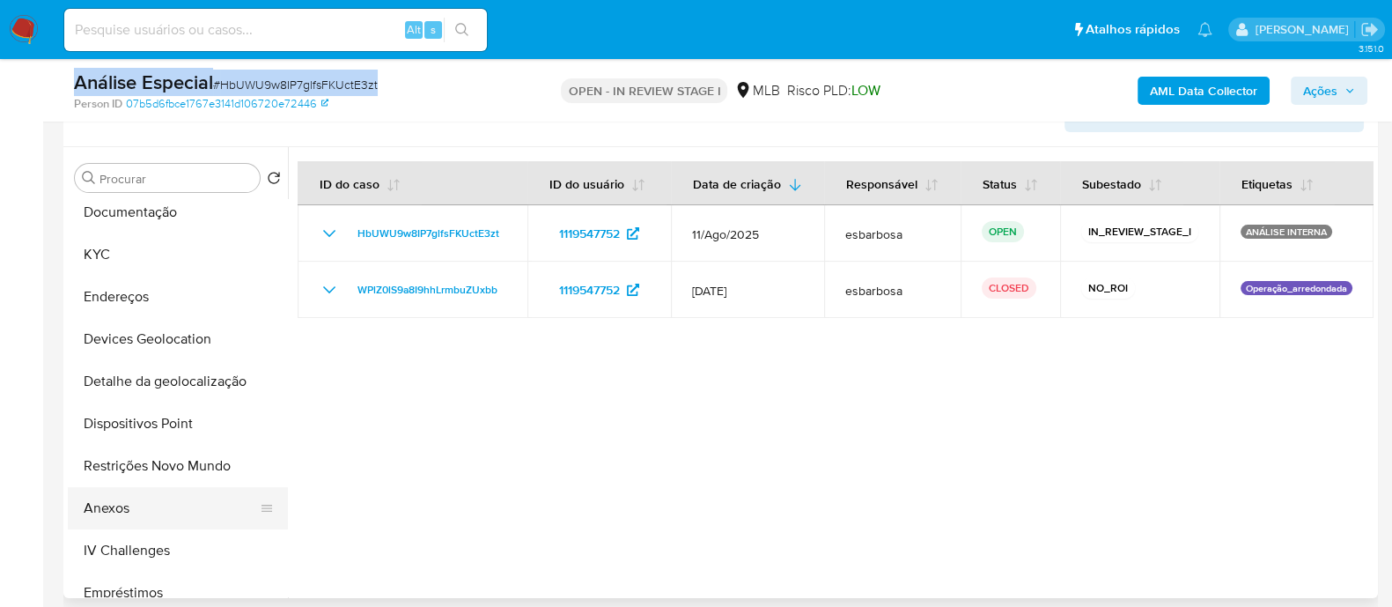
click at [118, 508] on button "Anexos" at bounding box center [171, 508] width 206 height 42
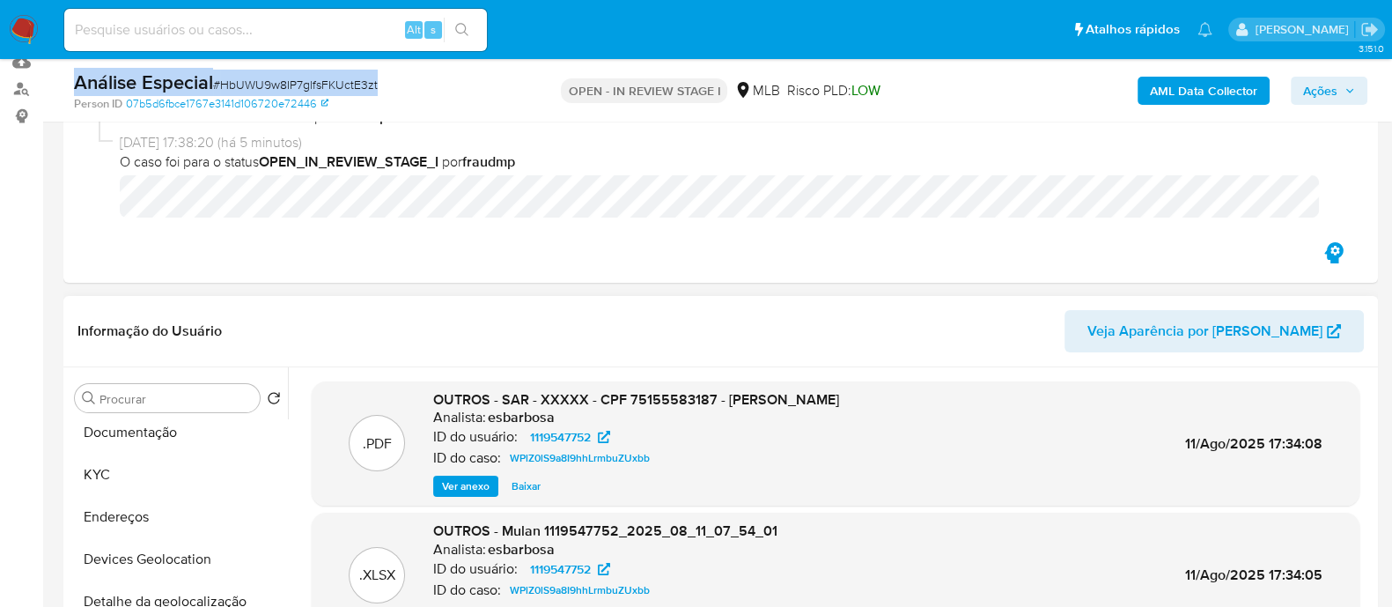
scroll to position [0, 0]
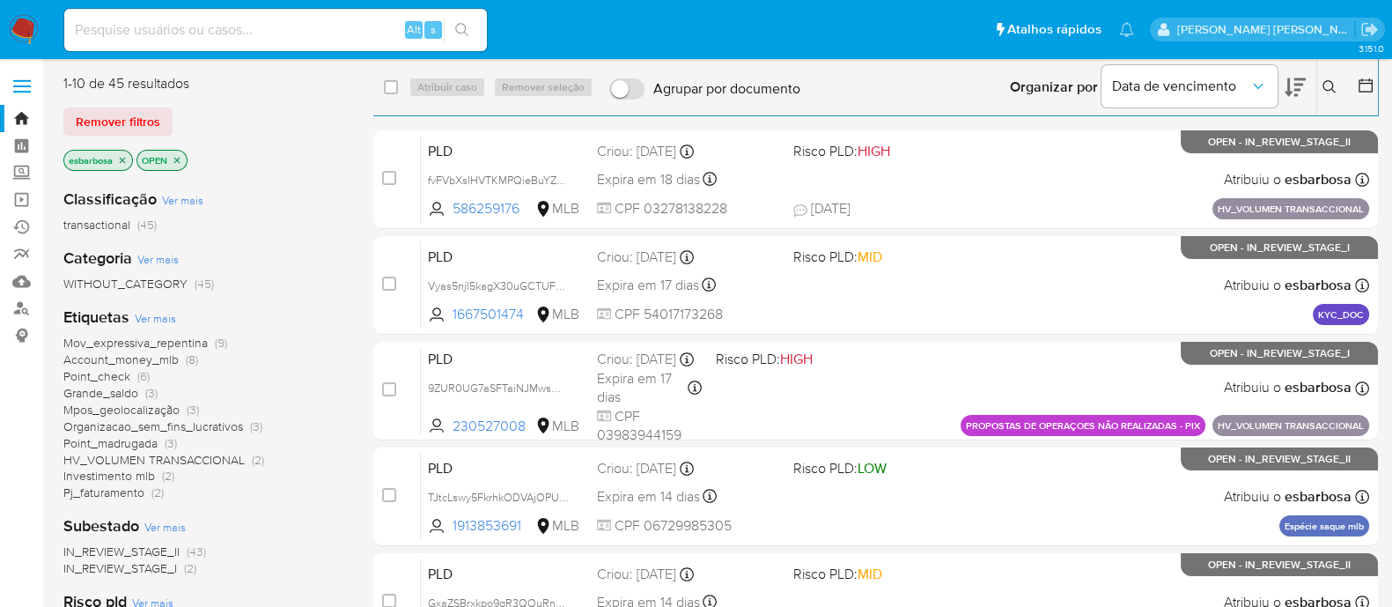
click at [284, 29] on input at bounding box center [275, 29] width 423 height 23
paste input "WPlZ0lS9a8I9hhLrmbuZUxbb"
type input "WPlZ0lS9a8I9hhLrmbuZUxbb"
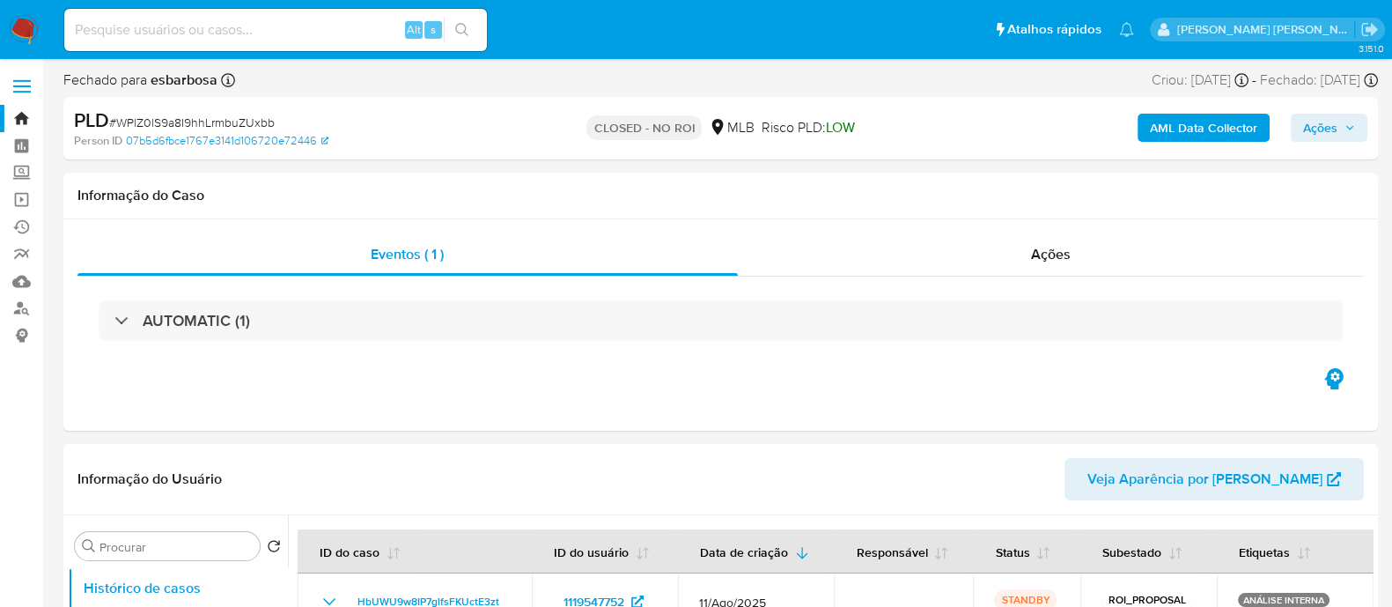
select select "10"
click at [1321, 133] on span "Ações" at bounding box center [1320, 128] width 34 height 28
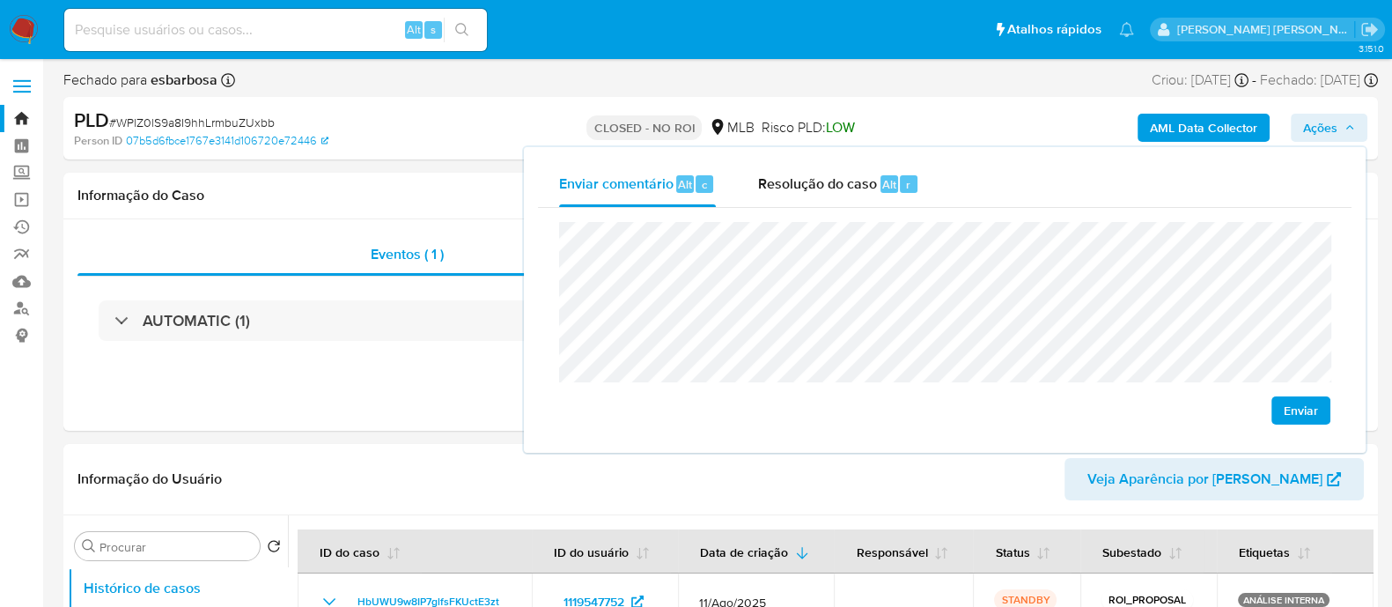
click at [0, 0] on lt-span "erroneamen t e" at bounding box center [0, 0] width 0 height 0
drag, startPoint x: 281, startPoint y: 124, endPoint x: 118, endPoint y: 124, distance: 162.9
click at [118, 124] on div "PLD # WPlZ0lS9a8I9hhLrmbuZUxbb" at bounding box center [286, 120] width 424 height 26
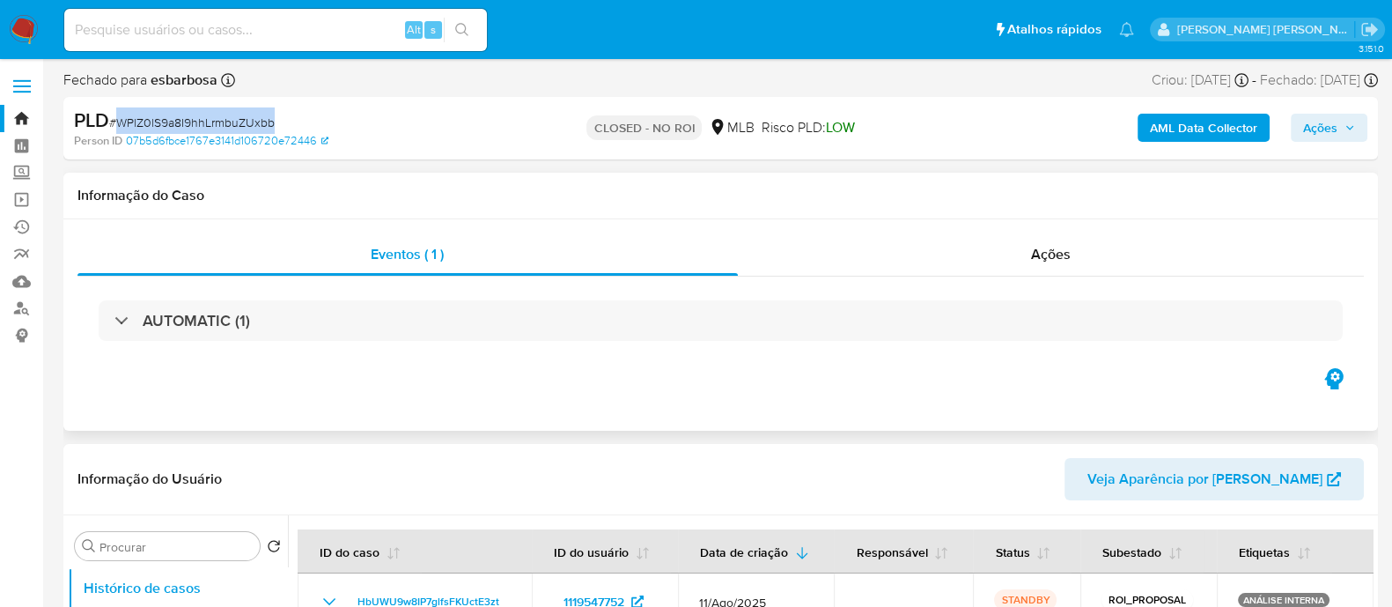
copy span "WPlZ0lS9a8I9hhLrmbuZUxbb"
click at [1306, 142] on span "Ações" at bounding box center [1320, 128] width 34 height 28
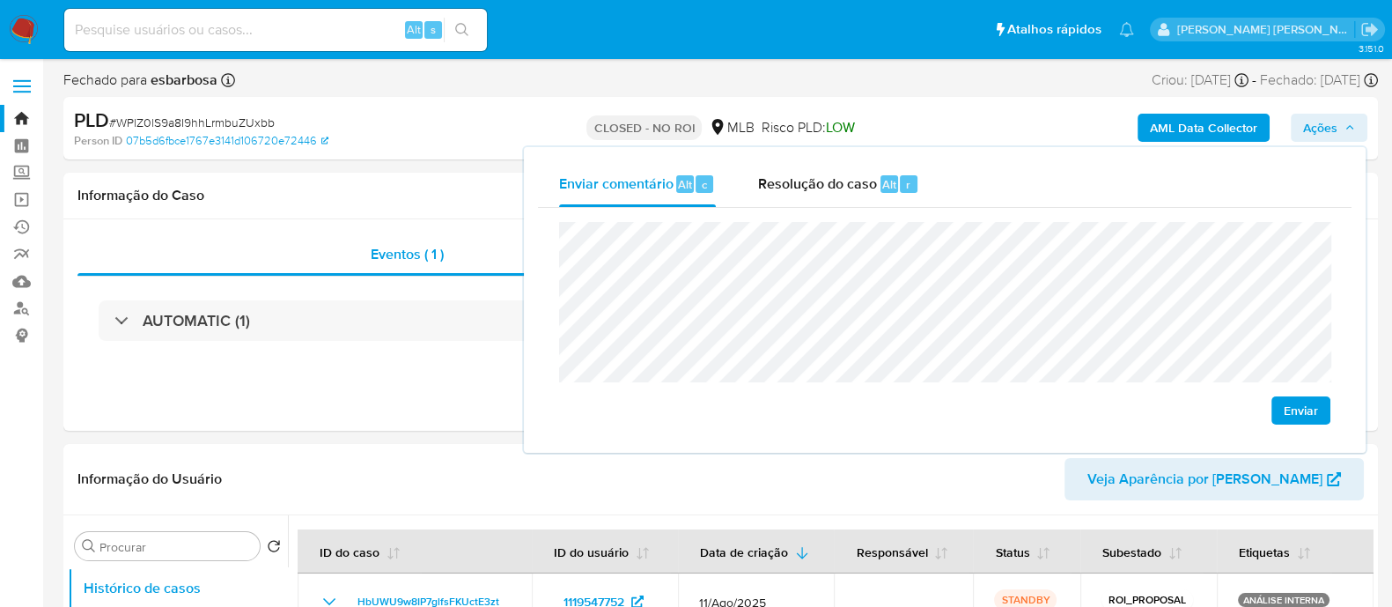
click at [1287, 408] on span "Enviar" at bounding box center [1301, 410] width 34 height 25
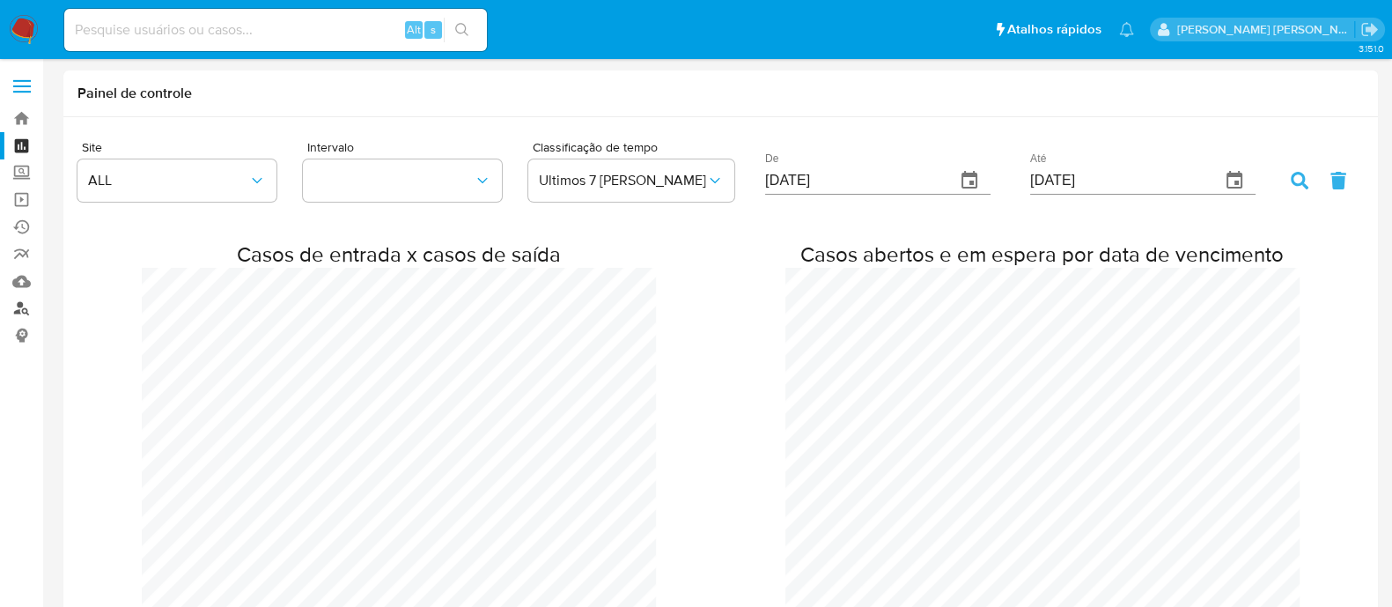
click at [22, 312] on link "Localizador de pessoas" at bounding box center [105, 308] width 210 height 27
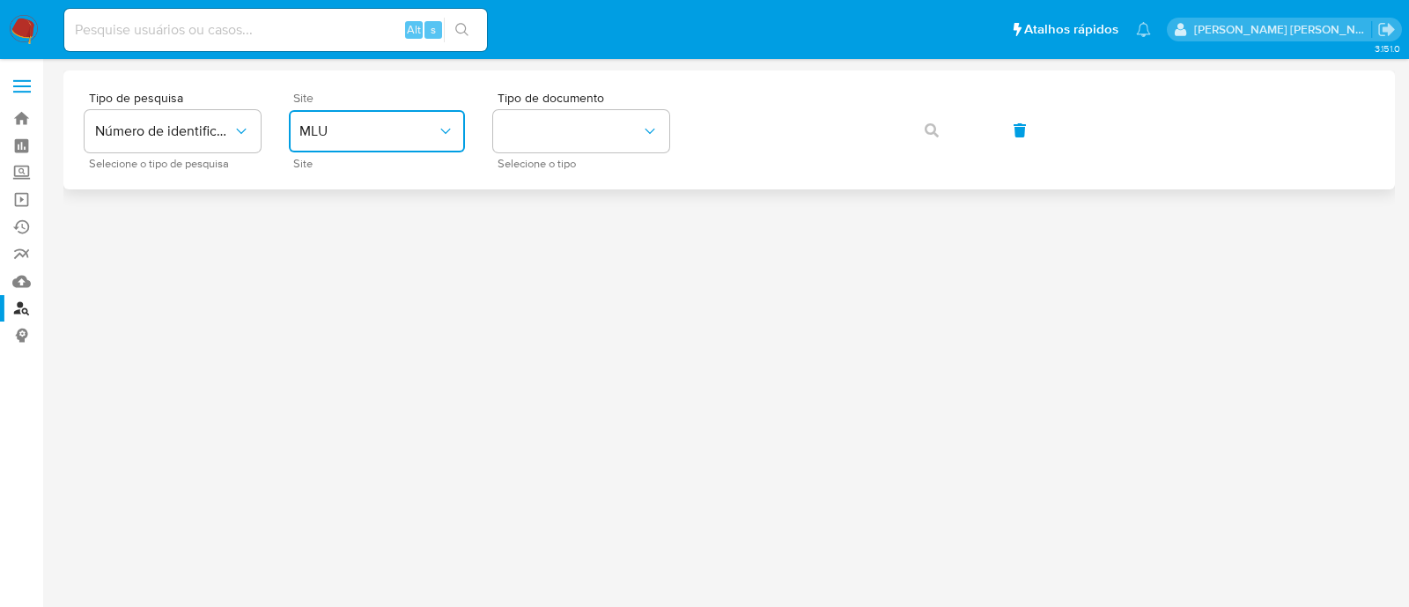
click at [396, 131] on span "MLU" at bounding box center [367, 131] width 137 height 18
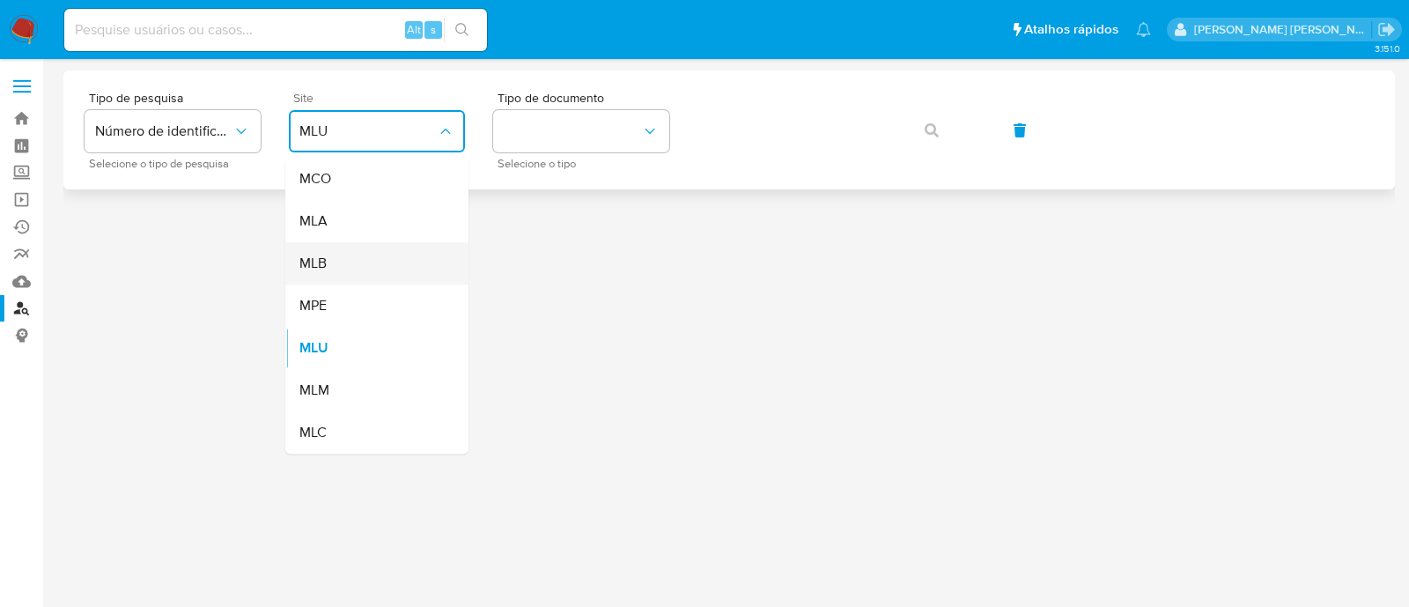
click at [350, 257] on div "MLB" at bounding box center [371, 263] width 144 height 42
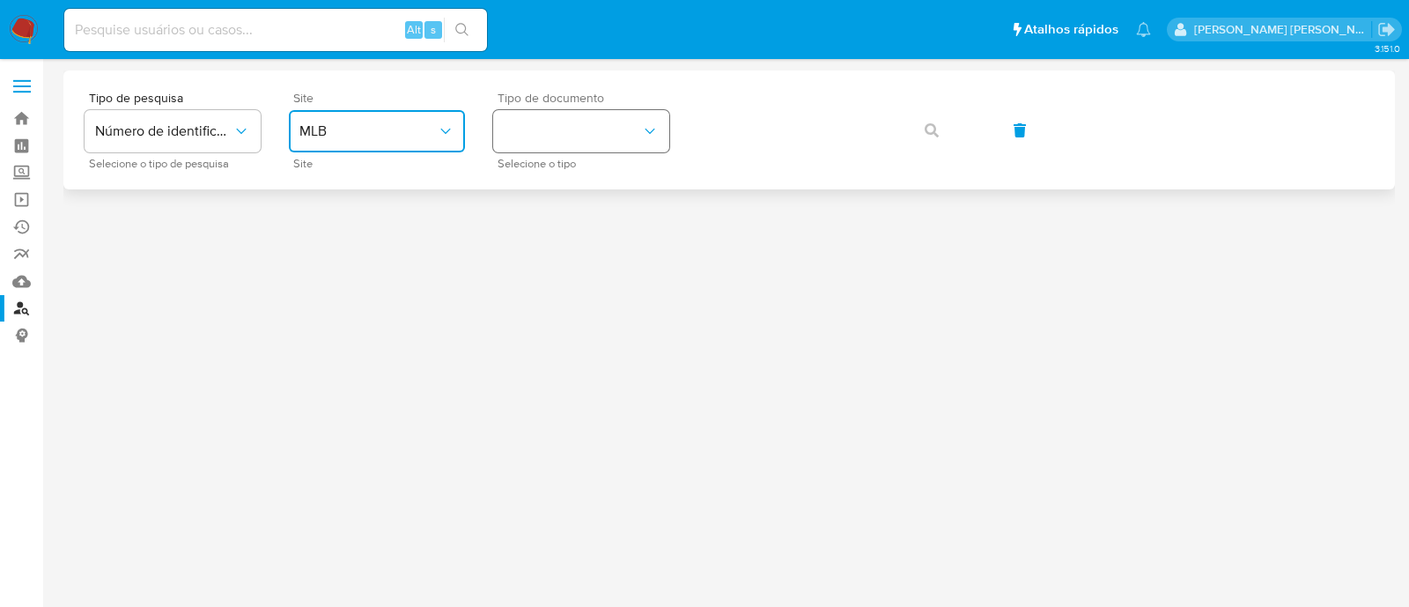
click at [608, 131] on button "identificationType" at bounding box center [581, 131] width 176 height 42
click at [558, 235] on div "CPF CPF" at bounding box center [576, 248] width 144 height 60
click at [931, 126] on icon "button" at bounding box center [932, 130] width 14 height 14
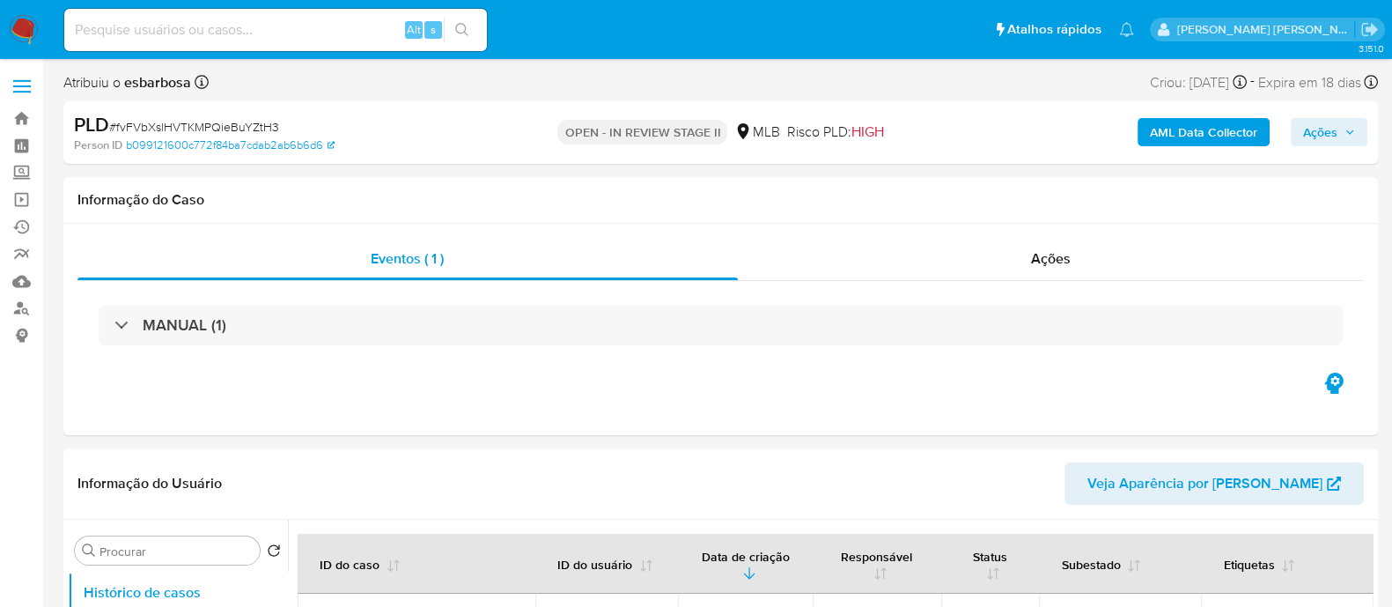
select select "10"
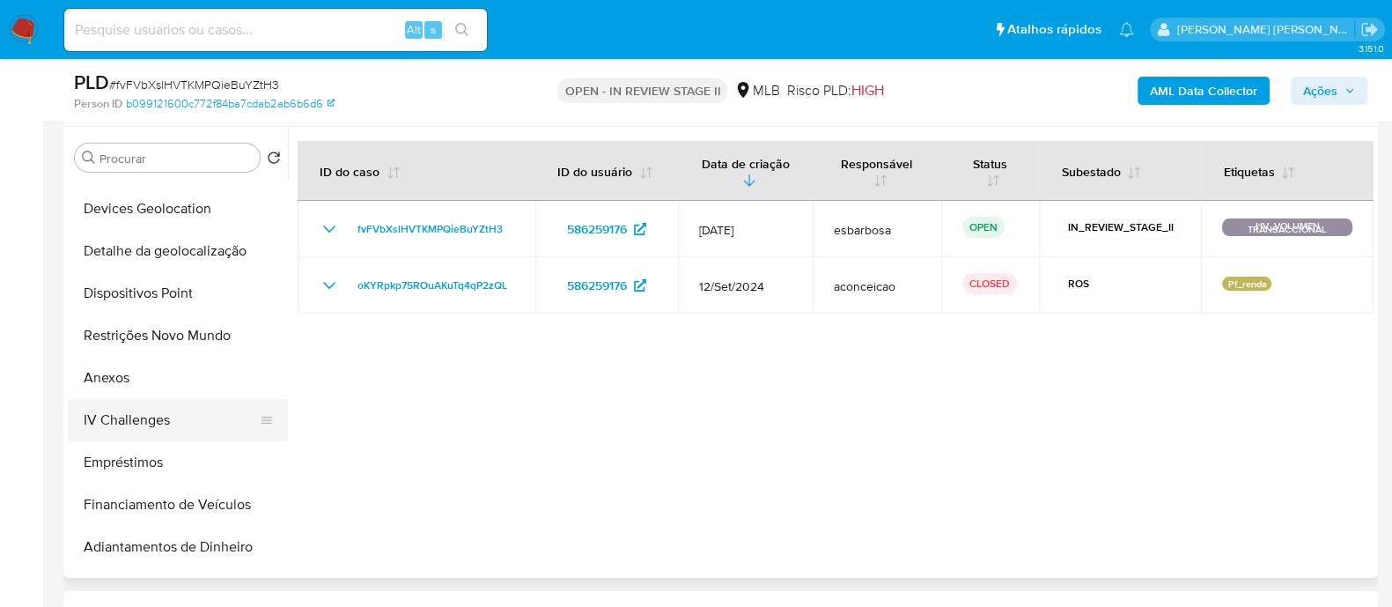
scroll to position [330, 0]
click at [122, 380] on button "Anexos" at bounding box center [171, 377] width 206 height 42
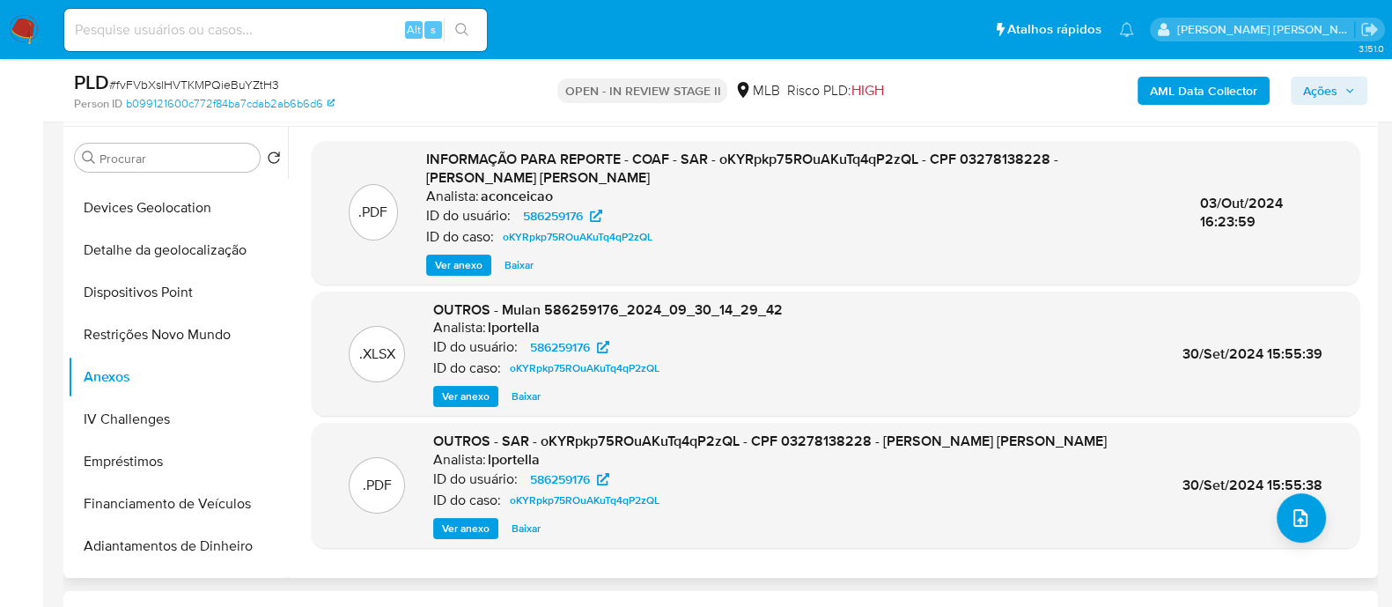
click at [471, 265] on span "Ver anexo" at bounding box center [459, 265] width 48 height 18
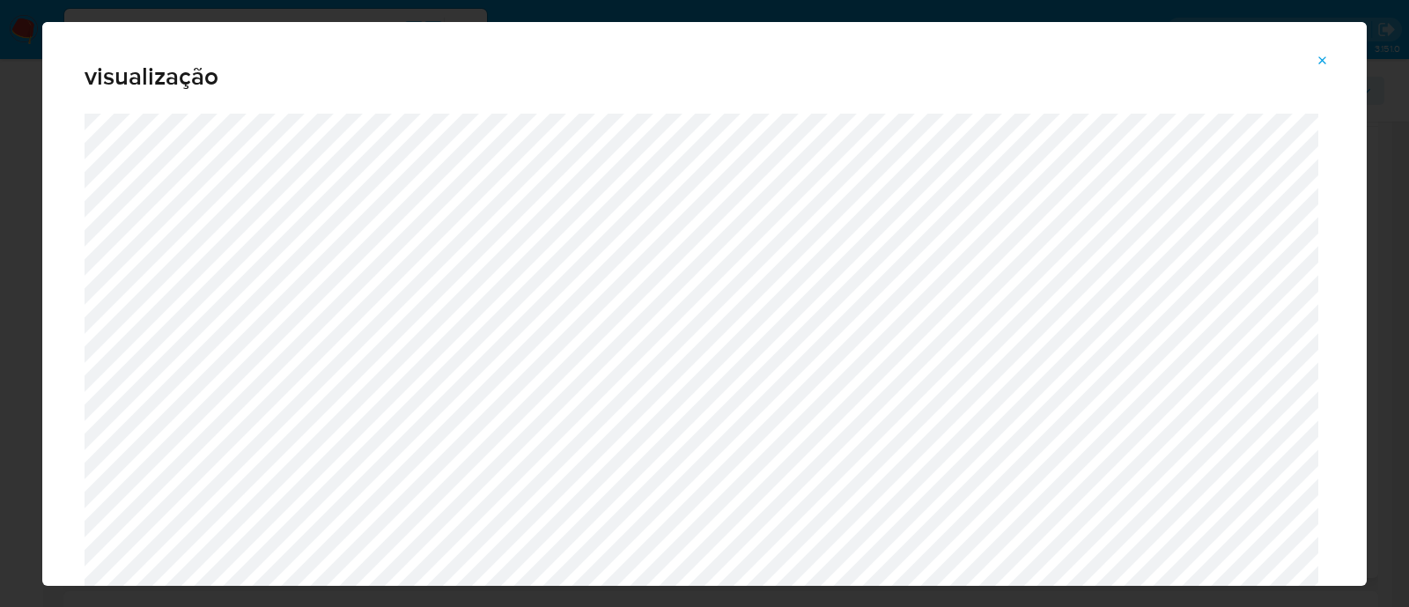
drag, startPoint x: 1327, startPoint y: 63, endPoint x: 1243, endPoint y: 141, distance: 114.6
click at [1328, 63] on icon "Attachment preview" at bounding box center [1323, 61] width 14 height 14
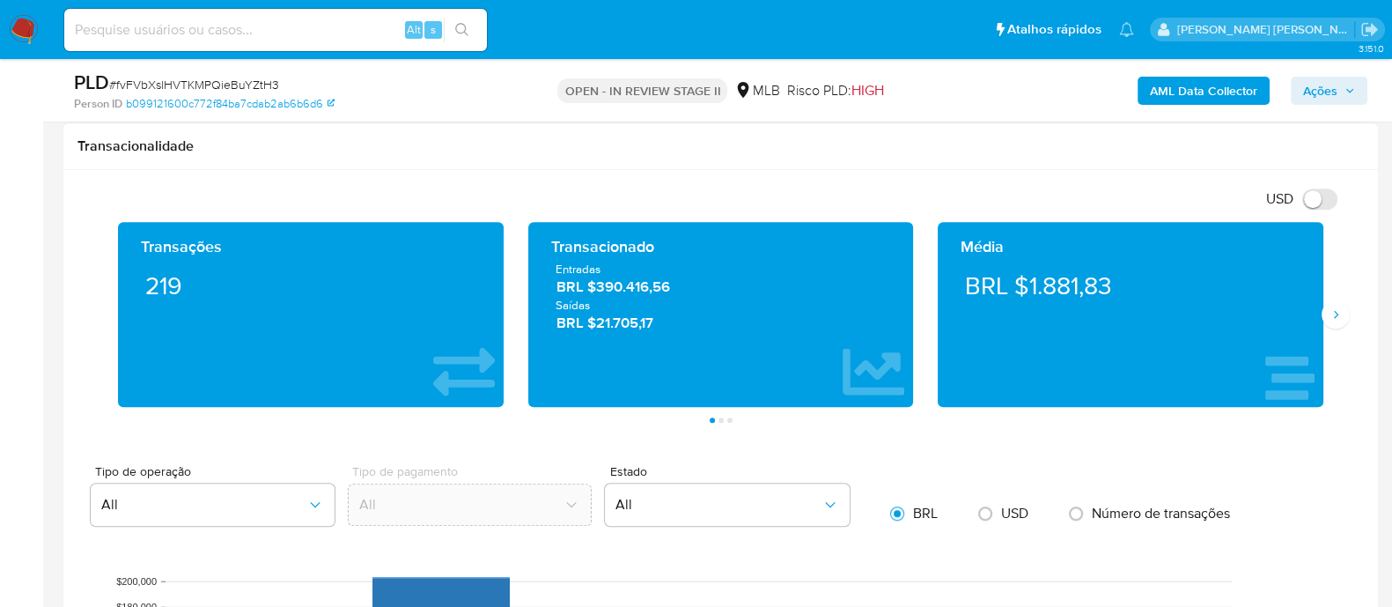
scroll to position [1101, 0]
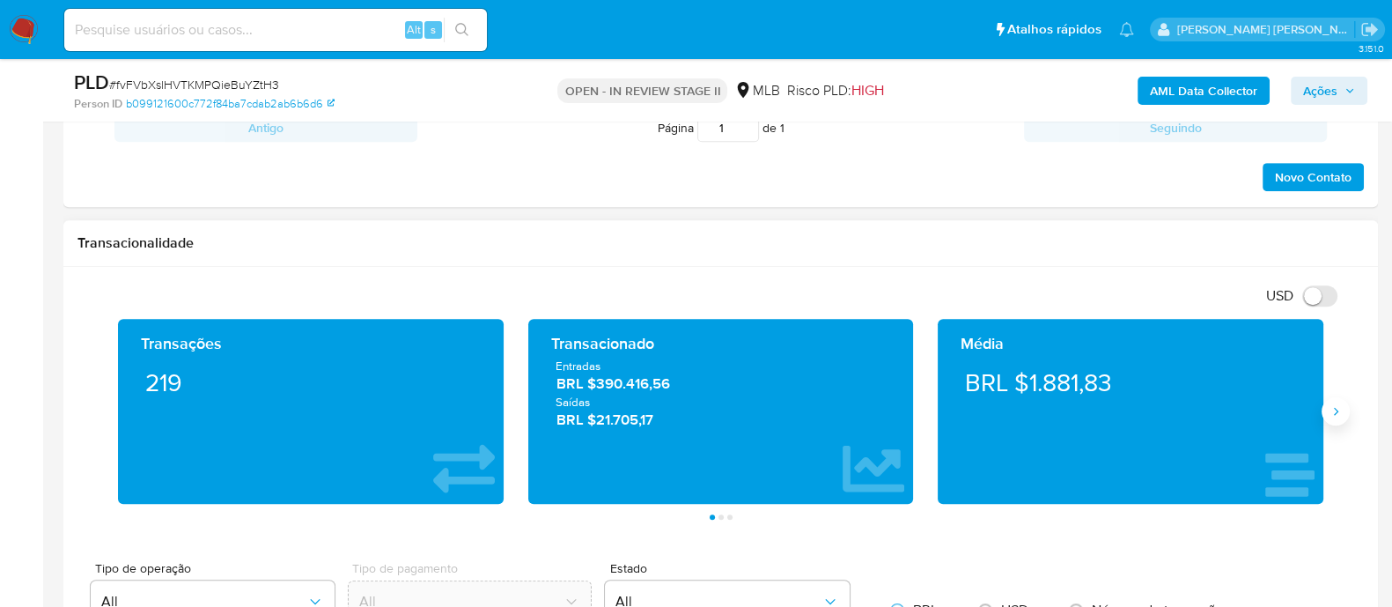
click at [1347, 416] on button "Siguiente" at bounding box center [1336, 411] width 28 height 28
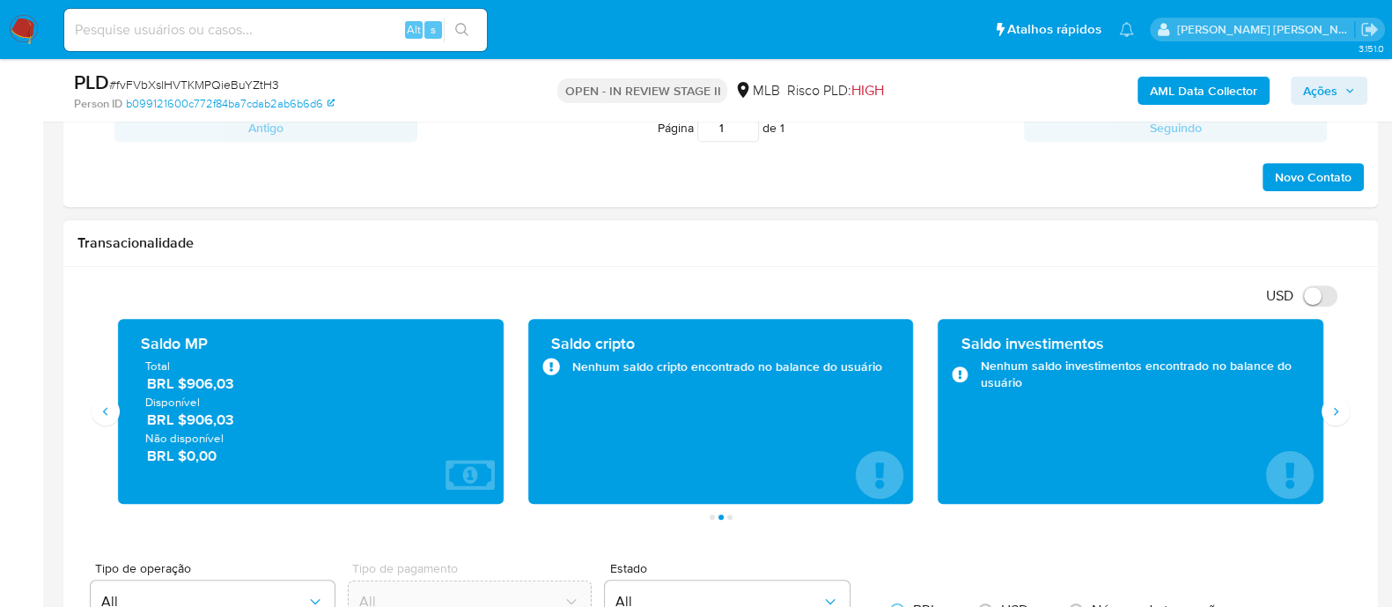
click at [1353, 415] on div "Transações 219 Transacionado Entradas BRL $390.416,56 Saídas BRL $21.705,17 Méd…" at bounding box center [720, 419] width 1287 height 201
click at [1350, 411] on div "Transações 219 Transacionado Entradas BRL $390.416,56 Saídas BRL $21.705,17 Méd…" at bounding box center [720, 419] width 1287 height 201
click at [1339, 408] on icon "Siguiente" at bounding box center [1336, 411] width 14 height 14
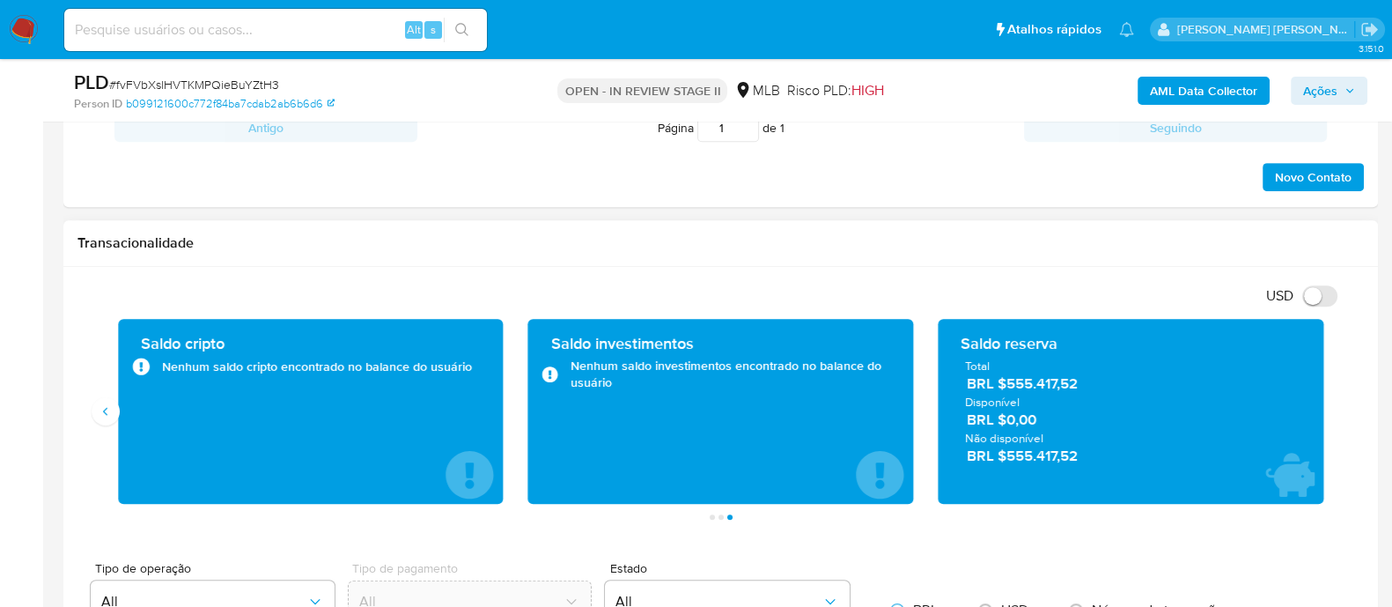
drag, startPoint x: 1092, startPoint y: 385, endPoint x: 1008, endPoint y: 381, distance: 83.7
click at [1008, 381] on span "BRL $555.417,52" at bounding box center [1131, 383] width 329 height 20
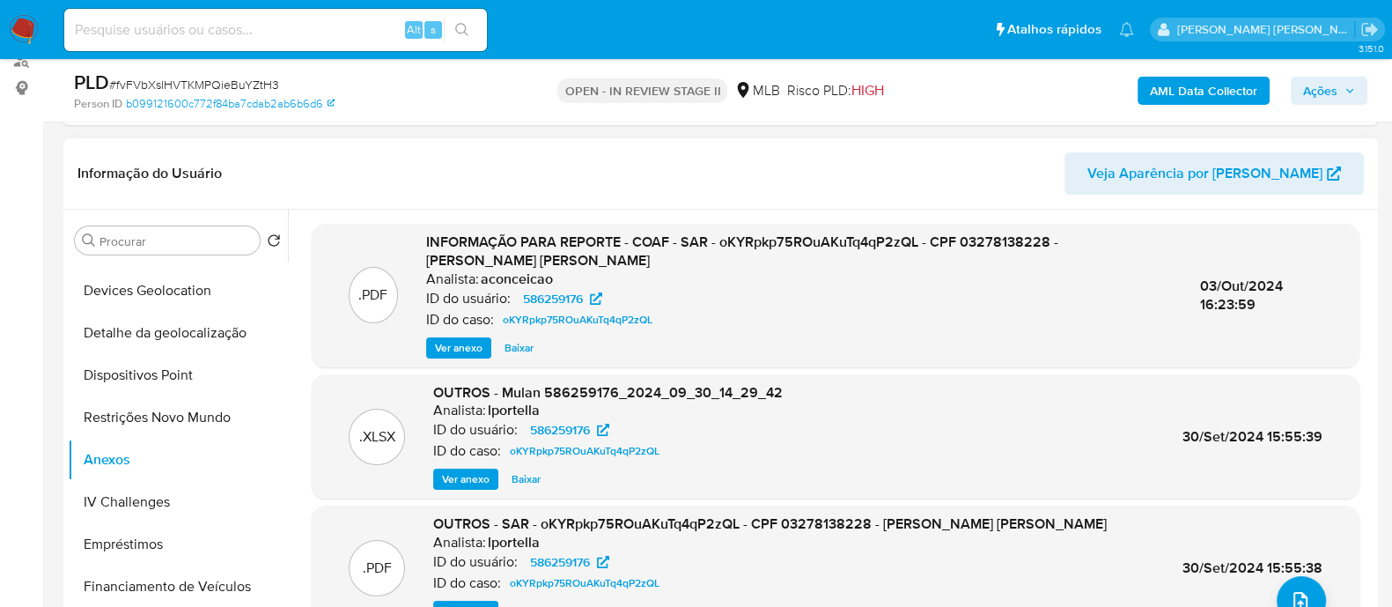
scroll to position [219, 0]
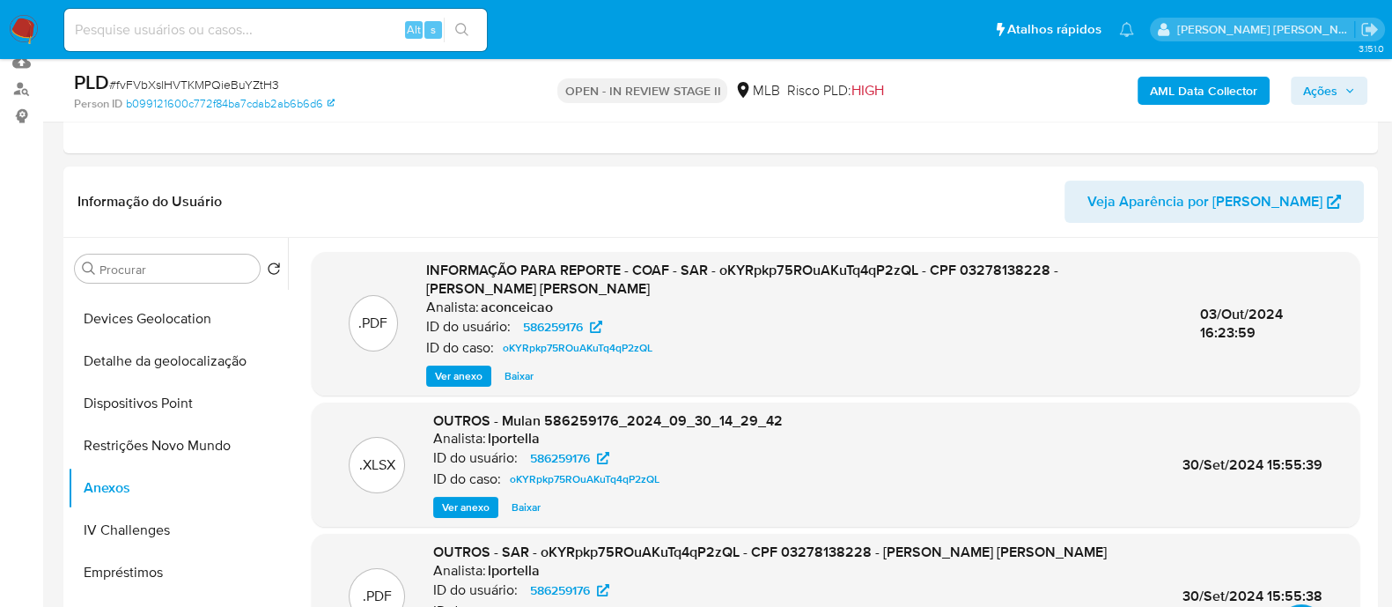
click at [454, 373] on span "Ver anexo" at bounding box center [459, 376] width 48 height 18
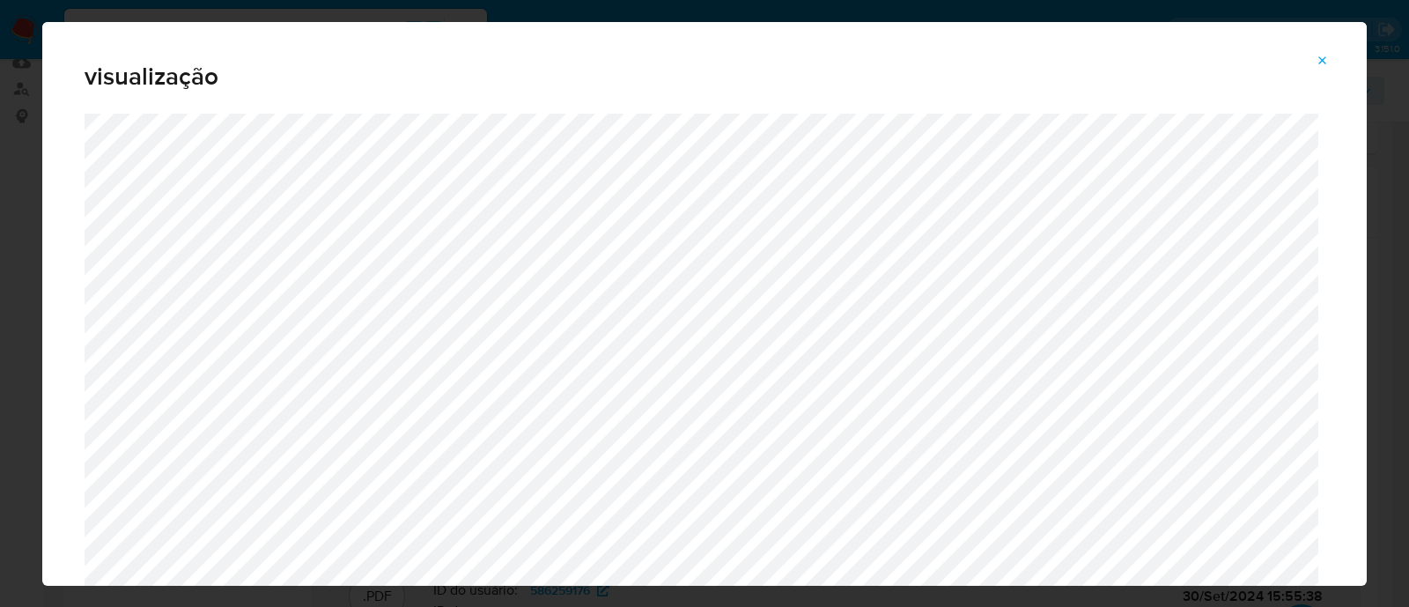
click at [1321, 62] on icon "Attachment preview" at bounding box center [1323, 60] width 8 height 8
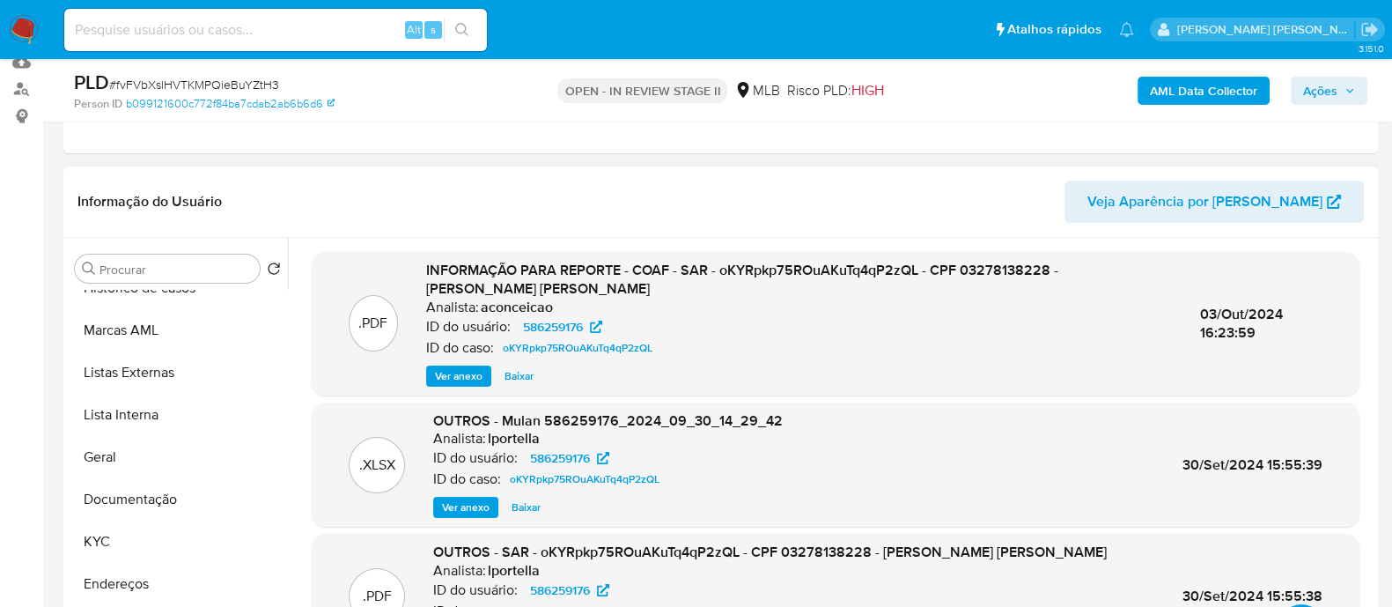
scroll to position [0, 0]
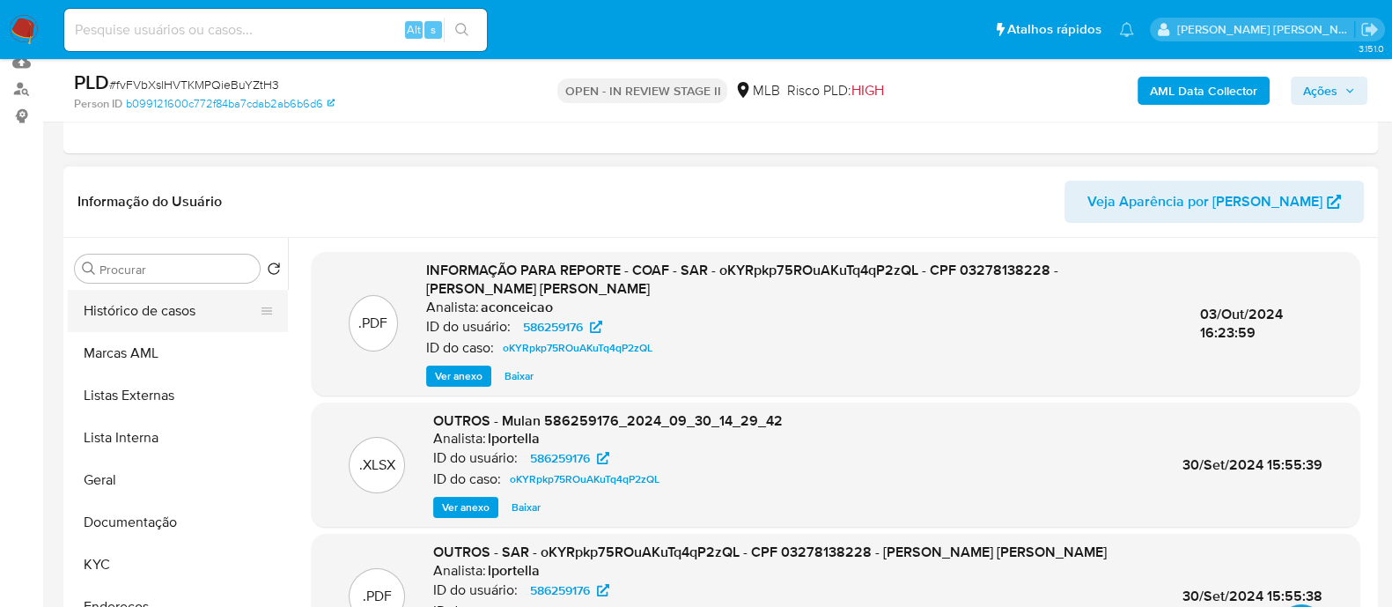
click at [148, 294] on button "Histórico de casos" at bounding box center [171, 311] width 206 height 42
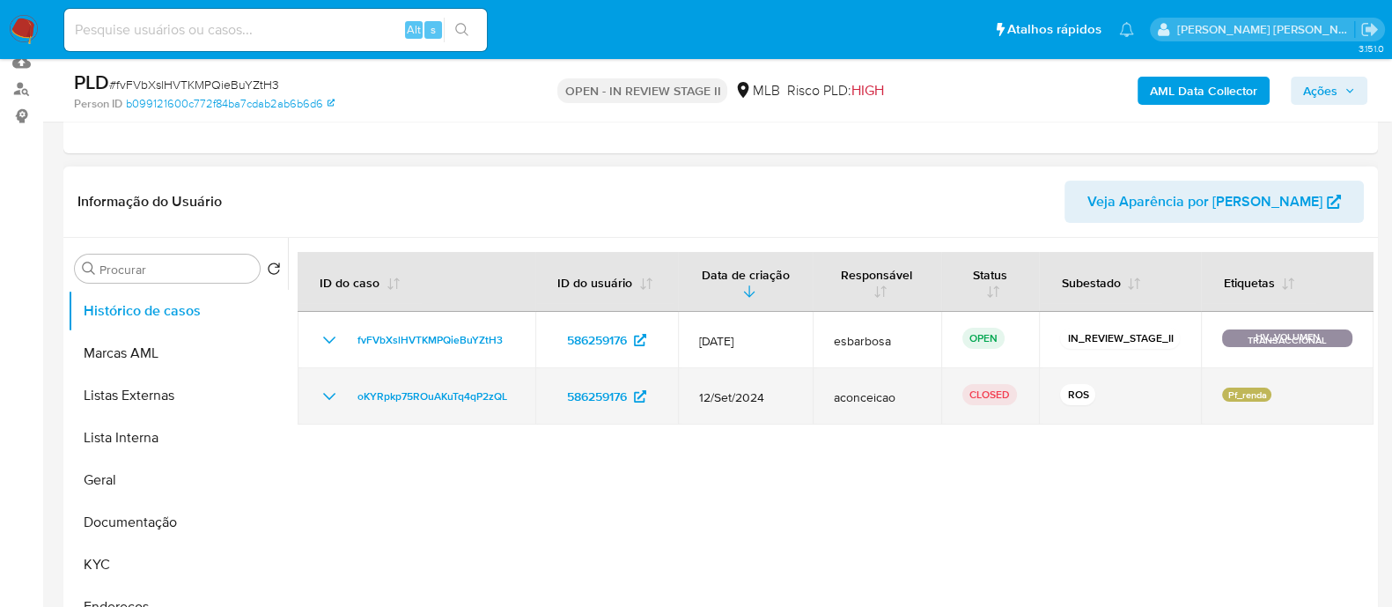
click at [329, 394] on icon "Mostrar/Ocultar" at bounding box center [329, 396] width 21 height 21
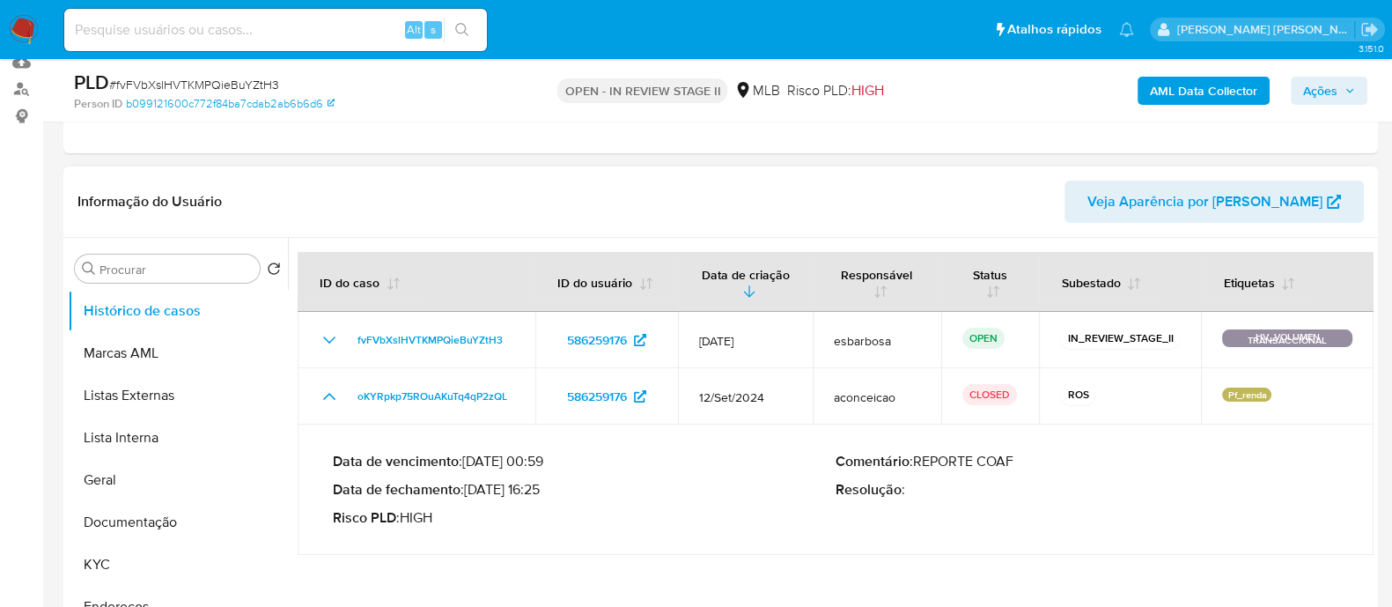
drag, startPoint x: 544, startPoint y: 486, endPoint x: 473, endPoint y: 486, distance: 71.3
click at [473, 486] on p "Data de fechamento : [DATE] 16:25" at bounding box center [584, 490] width 503 height 18
